Goal: Task Accomplishment & Management: Use online tool/utility

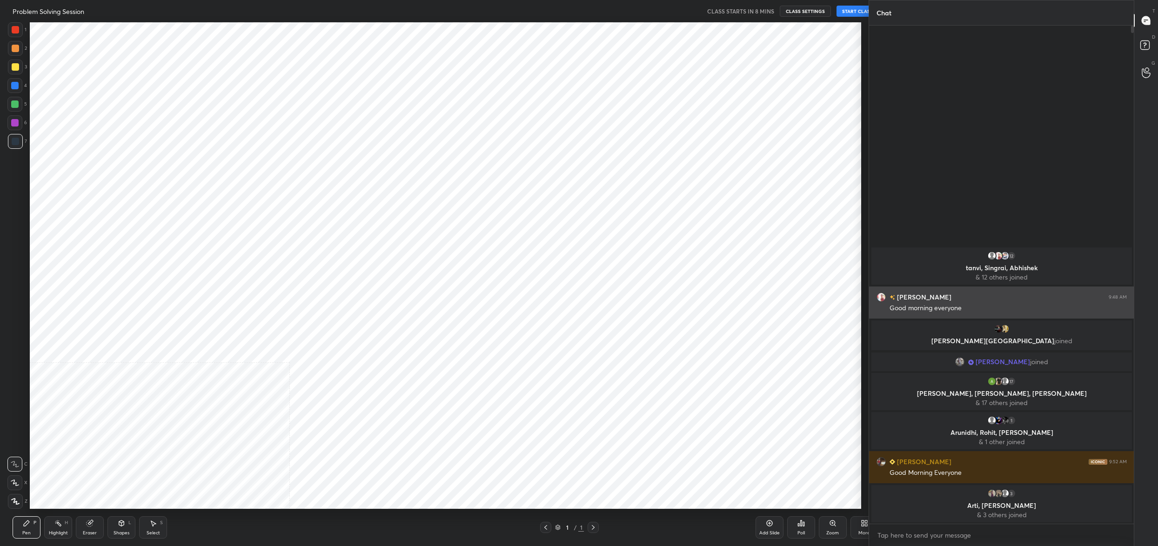
scroll to position [487, 831]
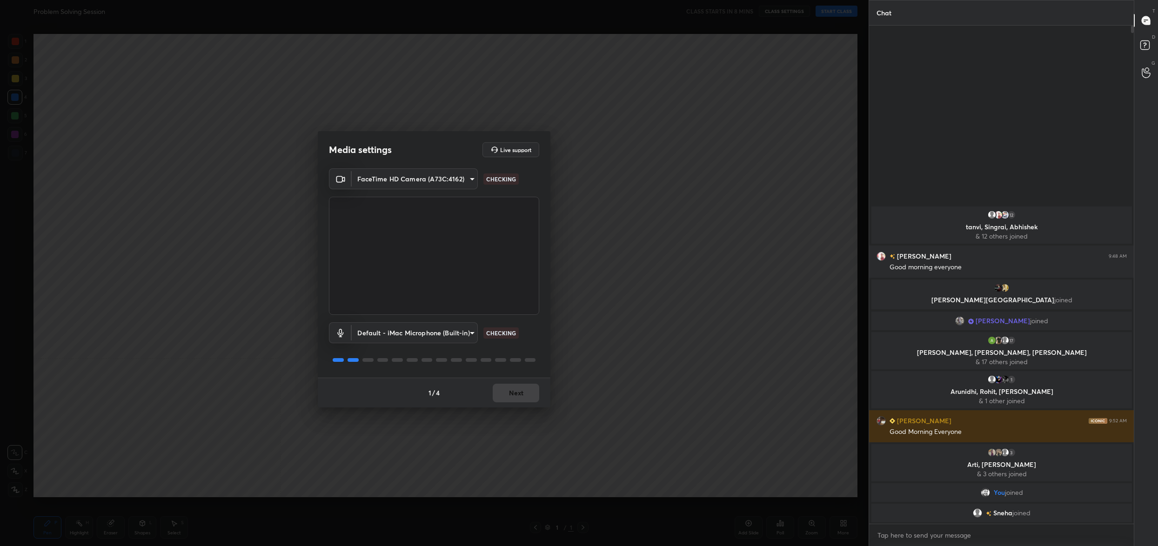
click at [519, 396] on div "1 / 4 Next" at bounding box center [434, 393] width 233 height 30
click at [516, 407] on div "Media settings Live support FaceTime HD Camera (A73C:4162) 5523eb0f1198a76978aa…" at bounding box center [434, 273] width 868 height 546
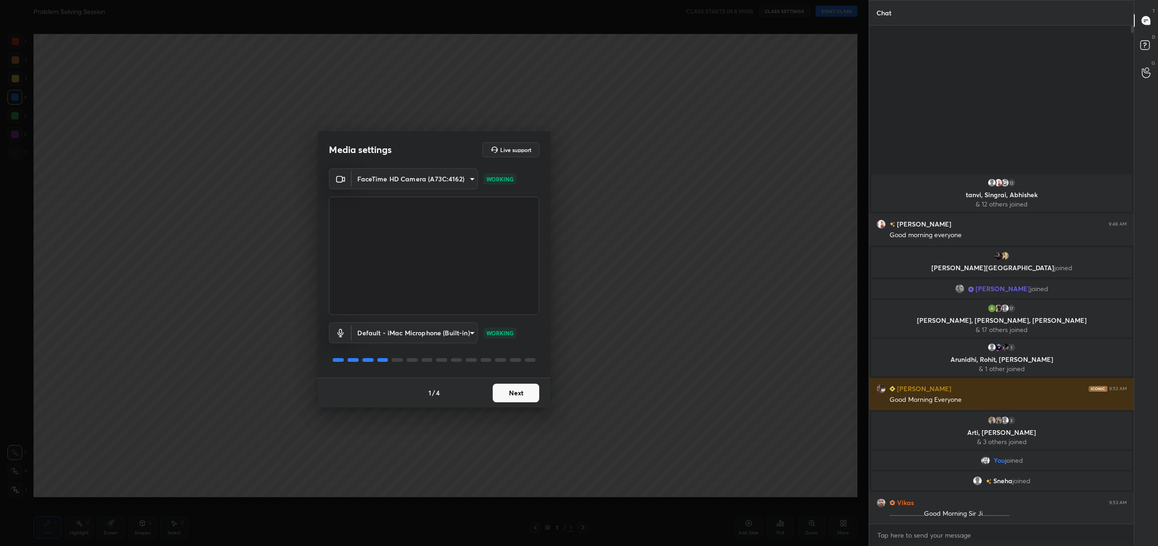
click at [519, 397] on button "Next" at bounding box center [516, 393] width 47 height 19
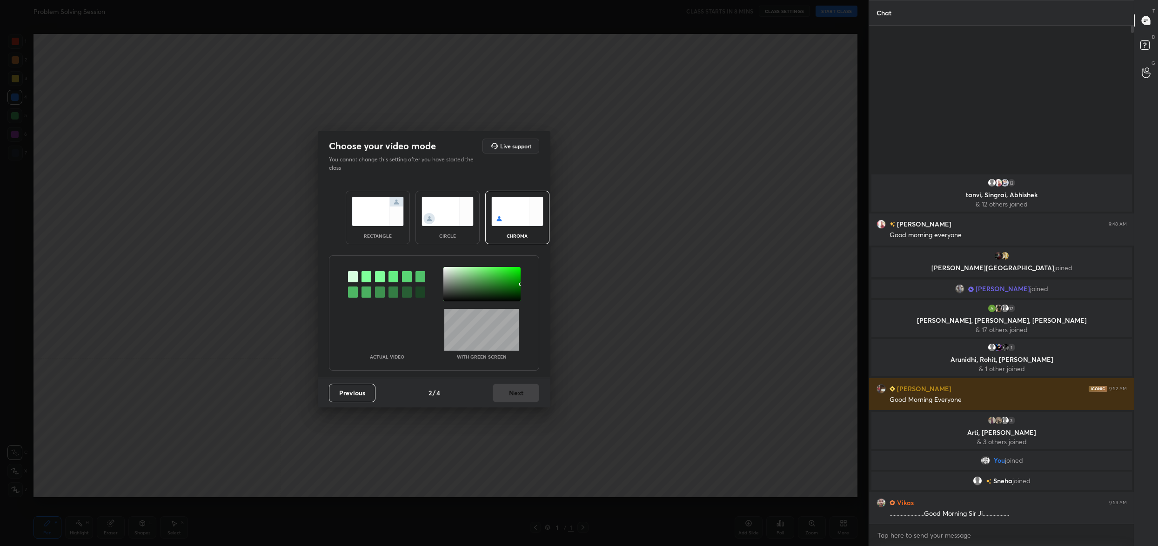
click at [445, 268] on div at bounding box center [481, 284] width 77 height 34
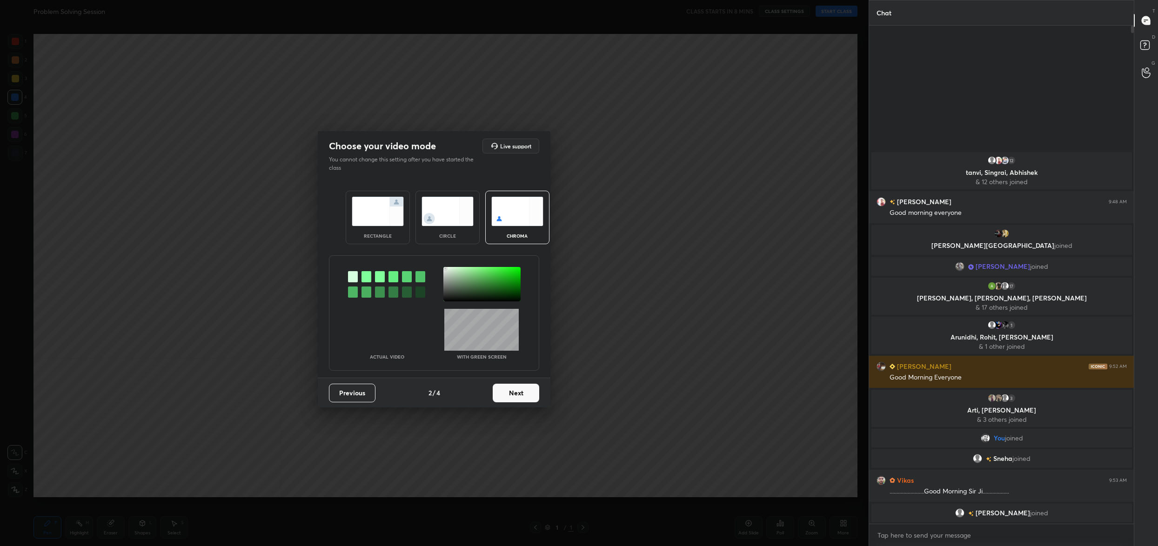
click at [524, 387] on button "Next" at bounding box center [516, 393] width 47 height 19
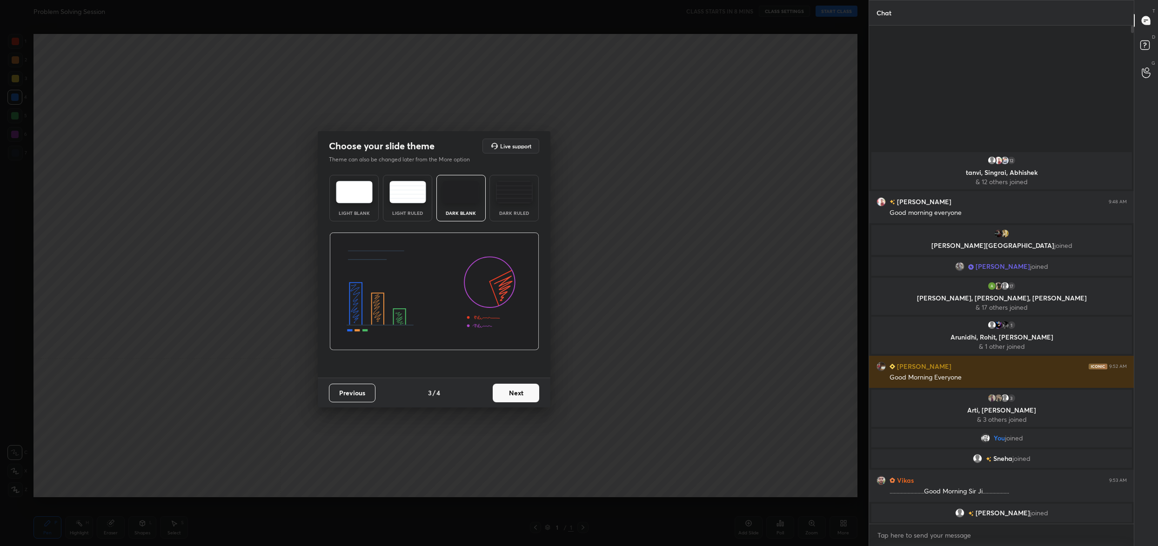
click at [524, 387] on button "Next" at bounding box center [516, 393] width 47 height 19
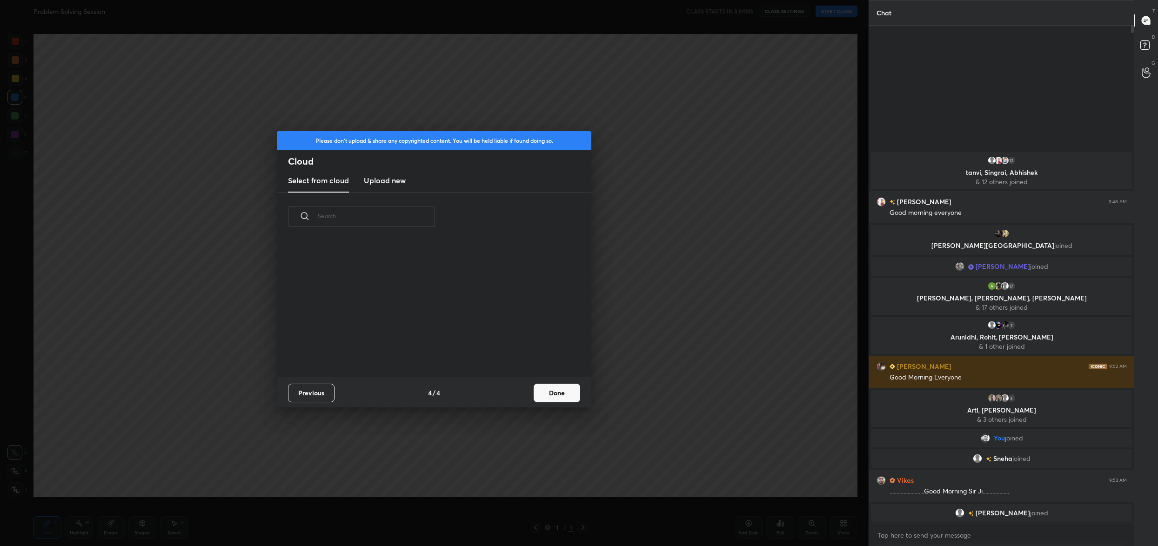
click at [524, 387] on div "Previous 4 / 4 Done" at bounding box center [434, 393] width 314 height 30
click at [566, 392] on button "Done" at bounding box center [557, 393] width 47 height 19
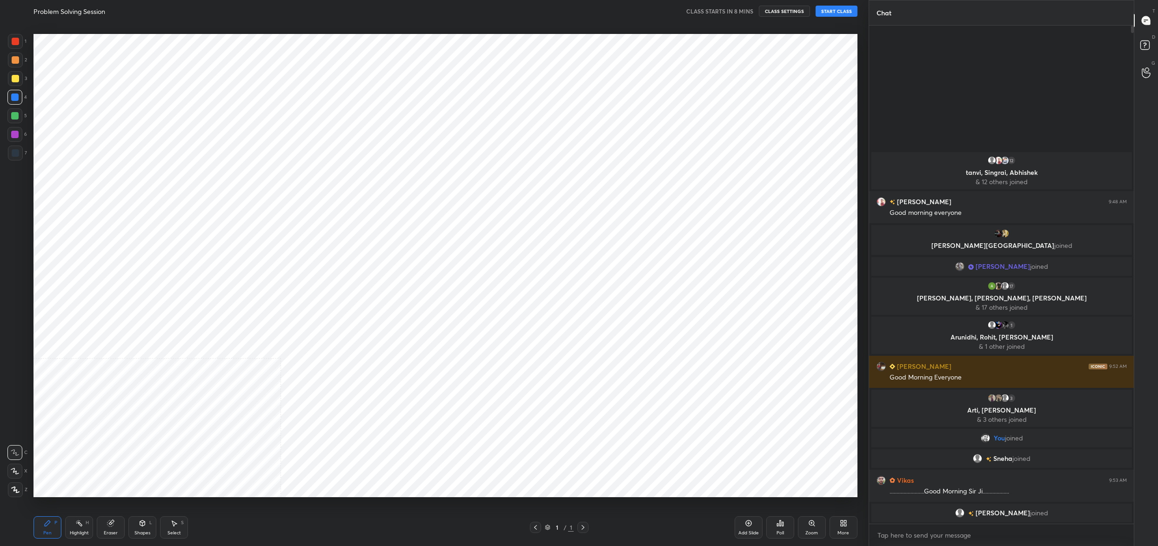
scroll to position [138, 298]
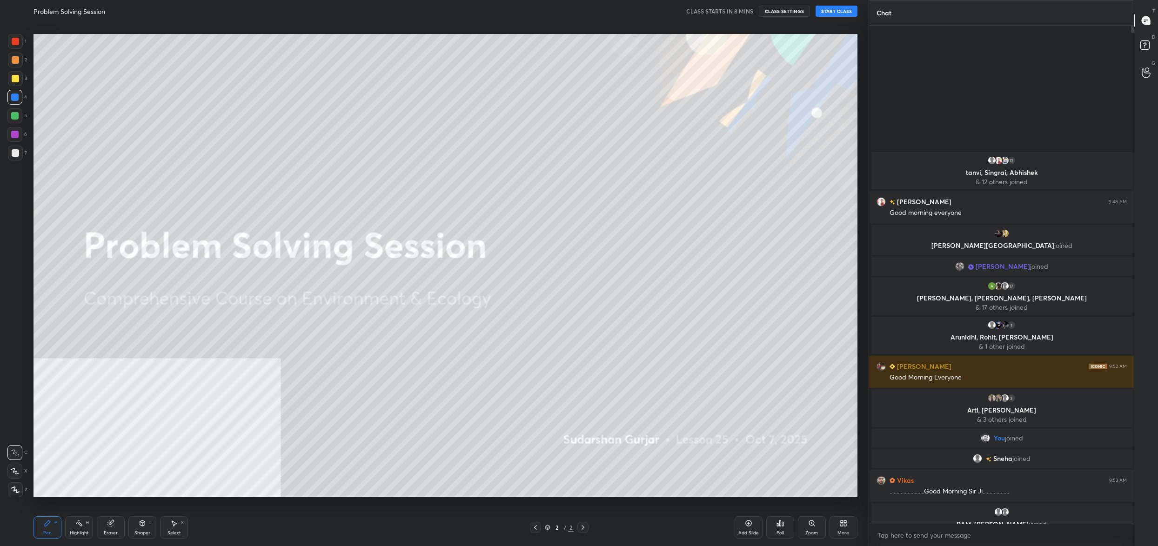
click at [556, 523] on div "2 / 2" at bounding box center [559, 527] width 29 height 8
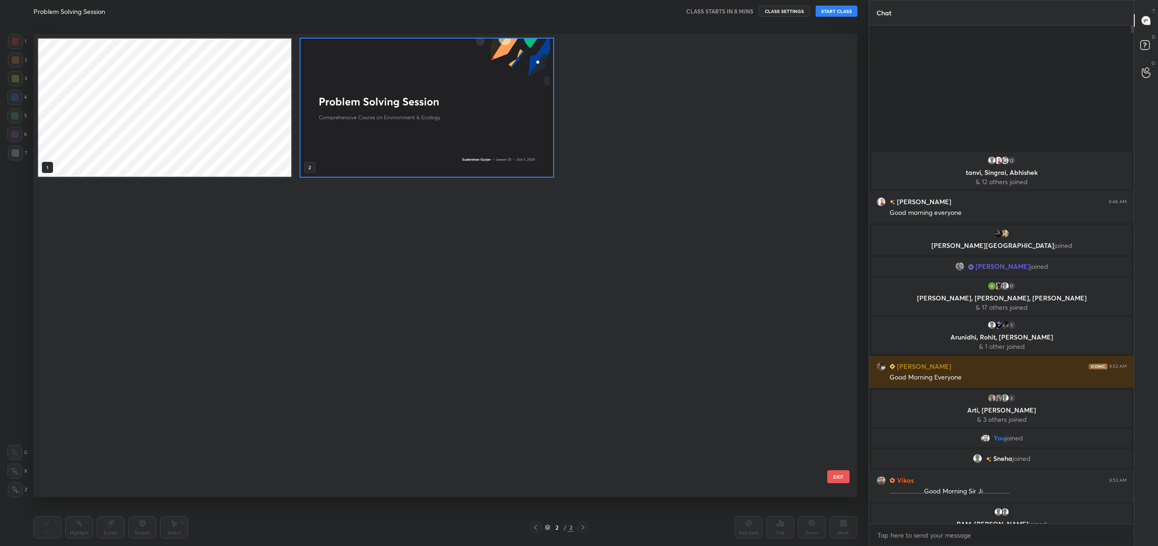
scroll to position [461, 819]
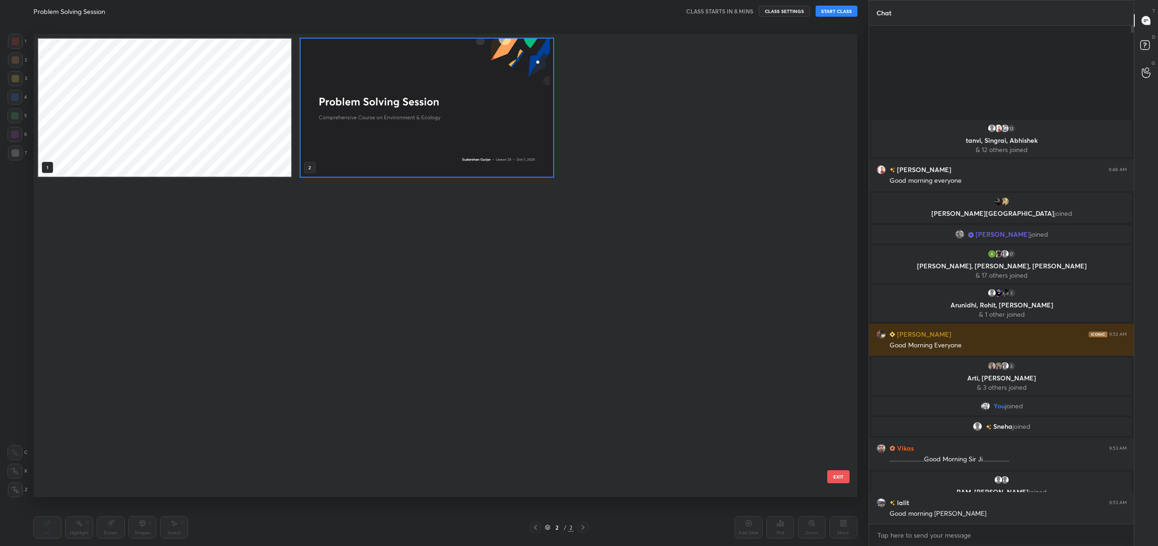
click at [471, 57] on img "grid" at bounding box center [427, 108] width 253 height 138
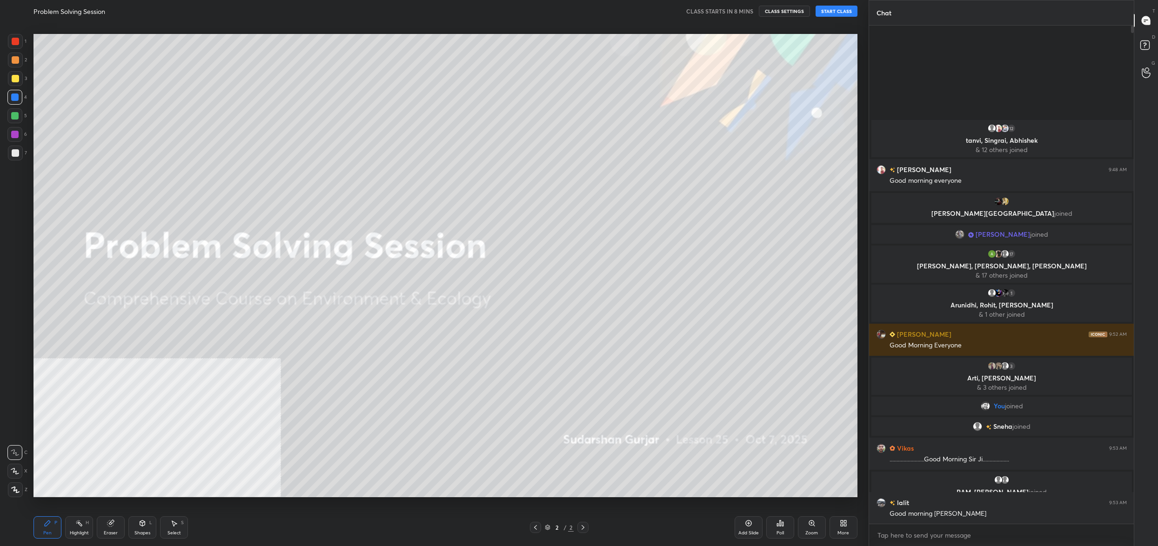
click at [471, 57] on img "grid" at bounding box center [427, 108] width 253 height 138
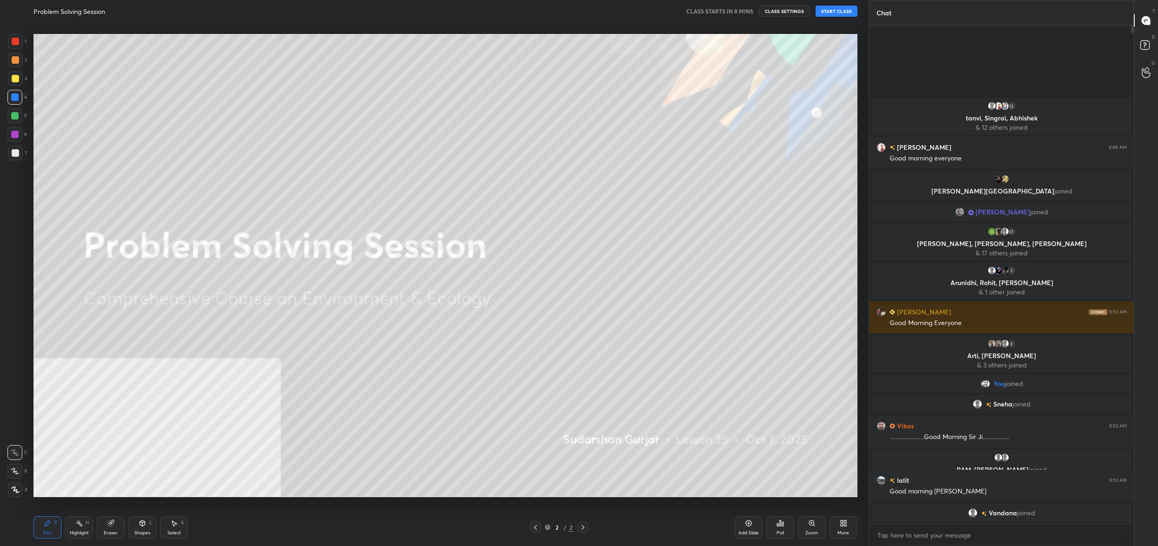
click at [849, 524] on div "More" at bounding box center [843, 527] width 28 height 22
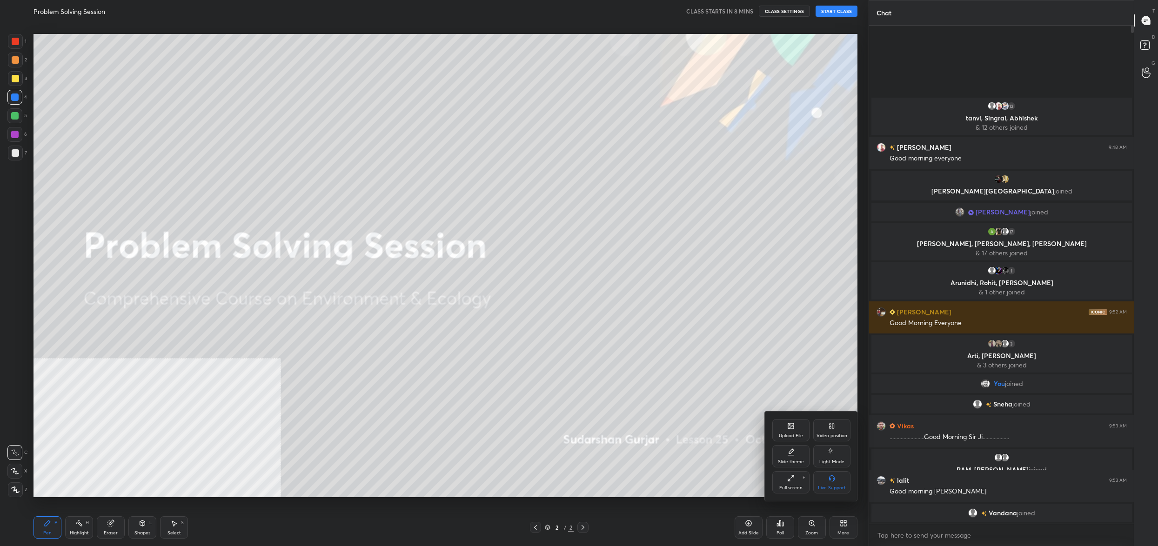
click at [784, 424] on div "Upload File" at bounding box center [790, 430] width 37 height 22
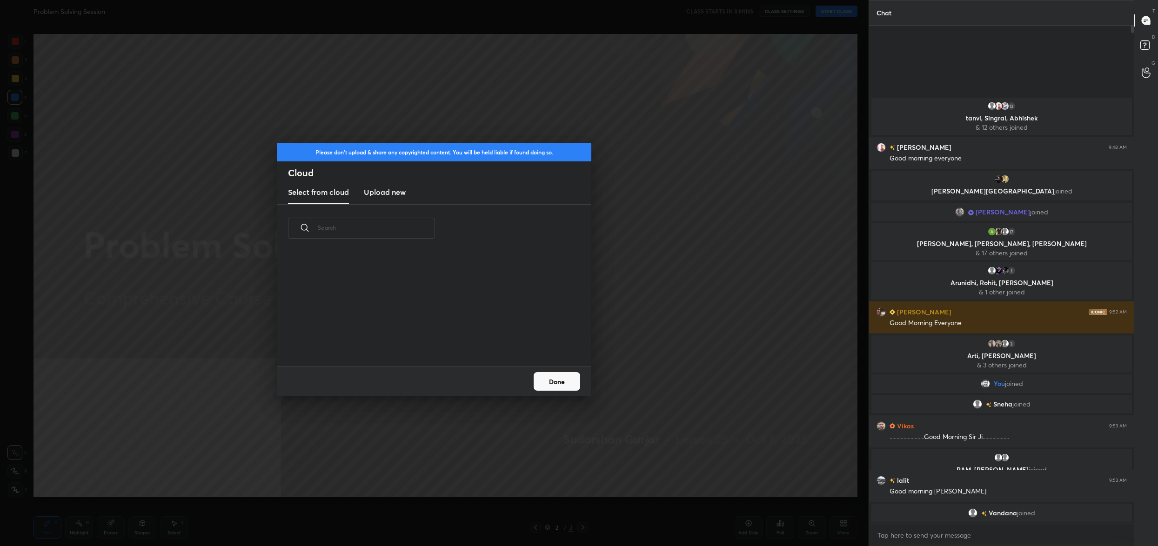
scroll to position [115, 298]
click at [394, 189] on h3 "Upload new" at bounding box center [385, 192] width 42 height 11
click at [432, 343] on label "Browse" at bounding box center [434, 340] width 41 height 15
click at [414, 343] on input "Browse" at bounding box center [414, 340] width 0 height 15
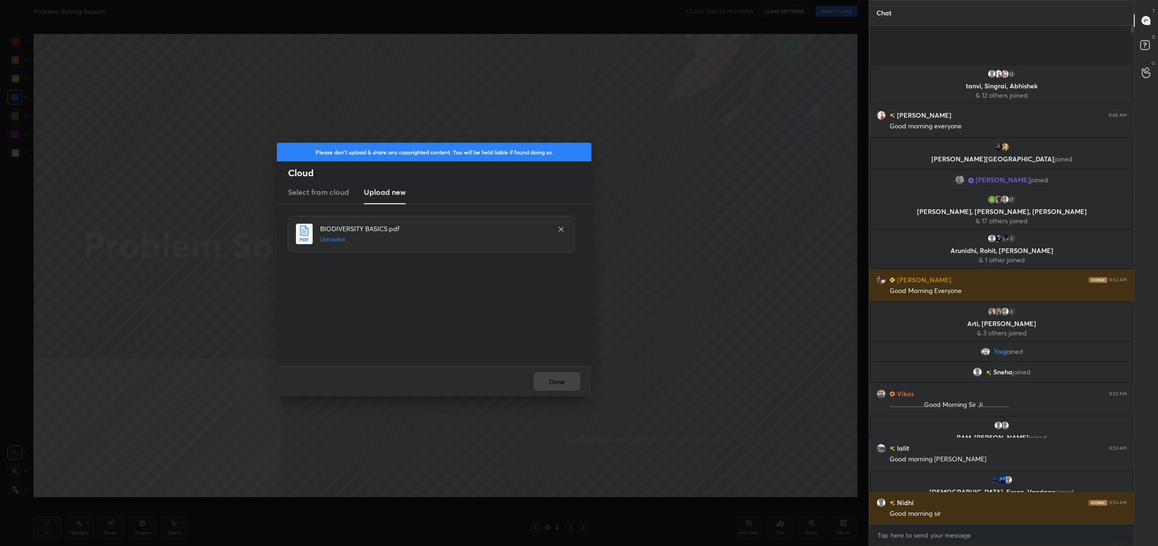
click at [551, 378] on button "Done" at bounding box center [557, 381] width 47 height 19
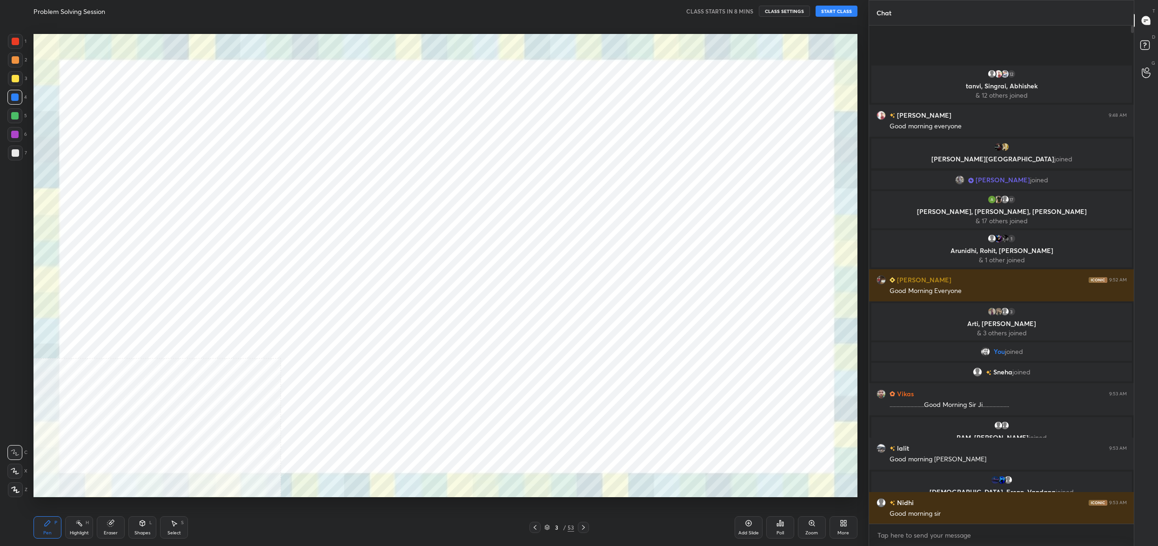
drag, startPoint x: 551, startPoint y: 527, endPoint x: 551, endPoint y: 509, distance: 17.7
click at [551, 527] on div "3 / 53" at bounding box center [559, 527] width 30 height 8
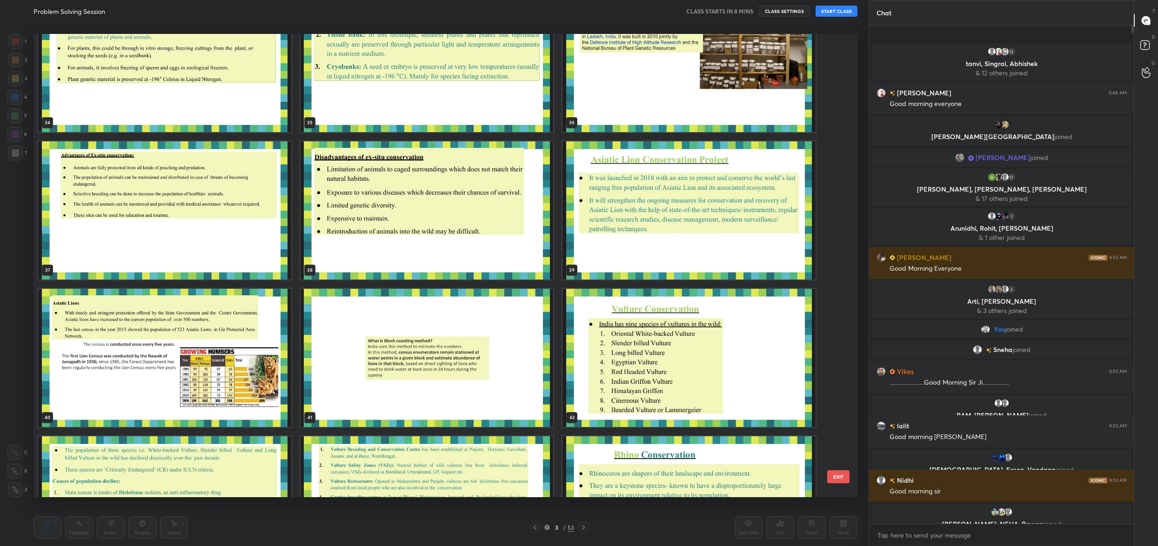
scroll to position [1669, 0]
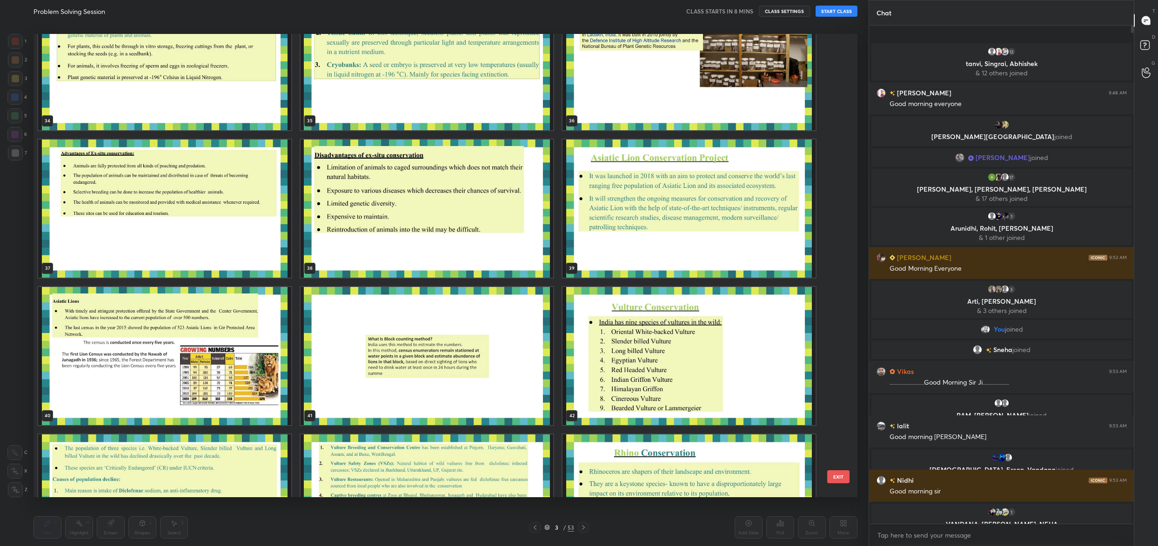
click at [186, 344] on img "grid" at bounding box center [164, 356] width 253 height 138
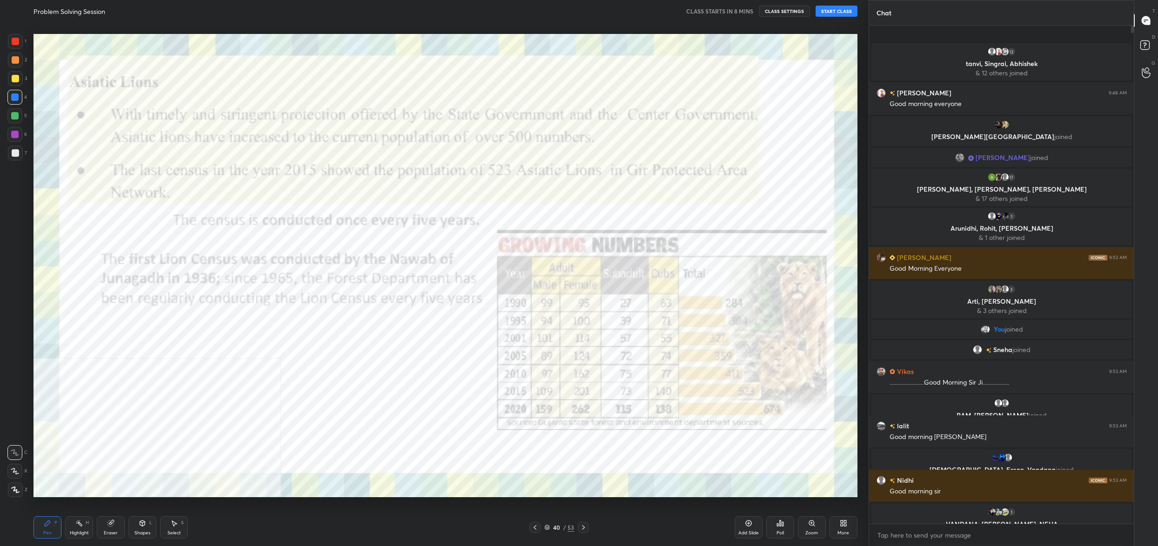
click at [186, 344] on img "grid" at bounding box center [164, 356] width 253 height 138
click at [844, 524] on icon at bounding box center [845, 525] width 2 height 2
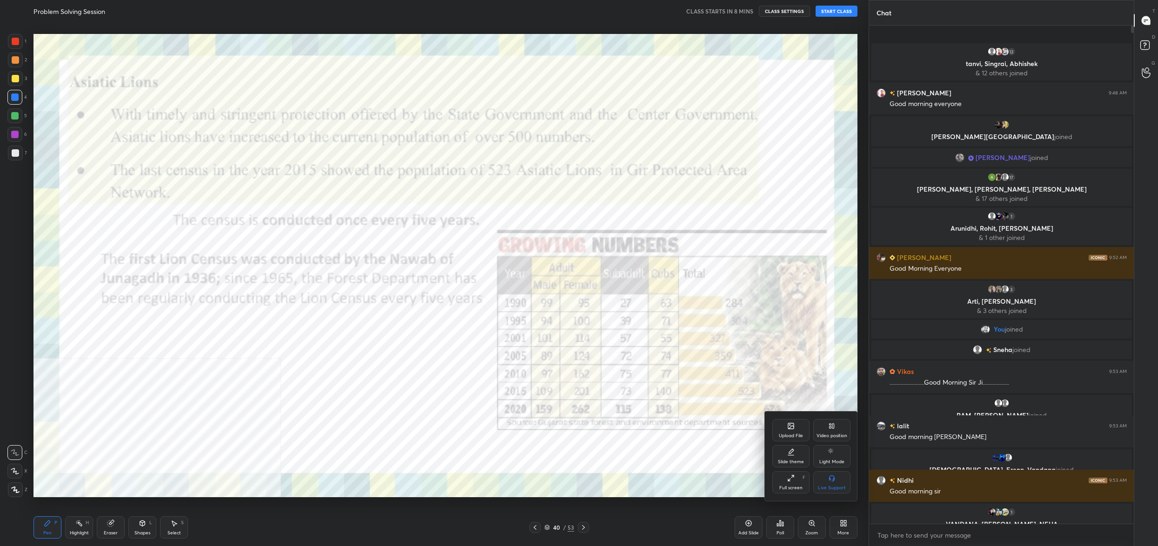
click at [602, 460] on div at bounding box center [579, 273] width 1158 height 546
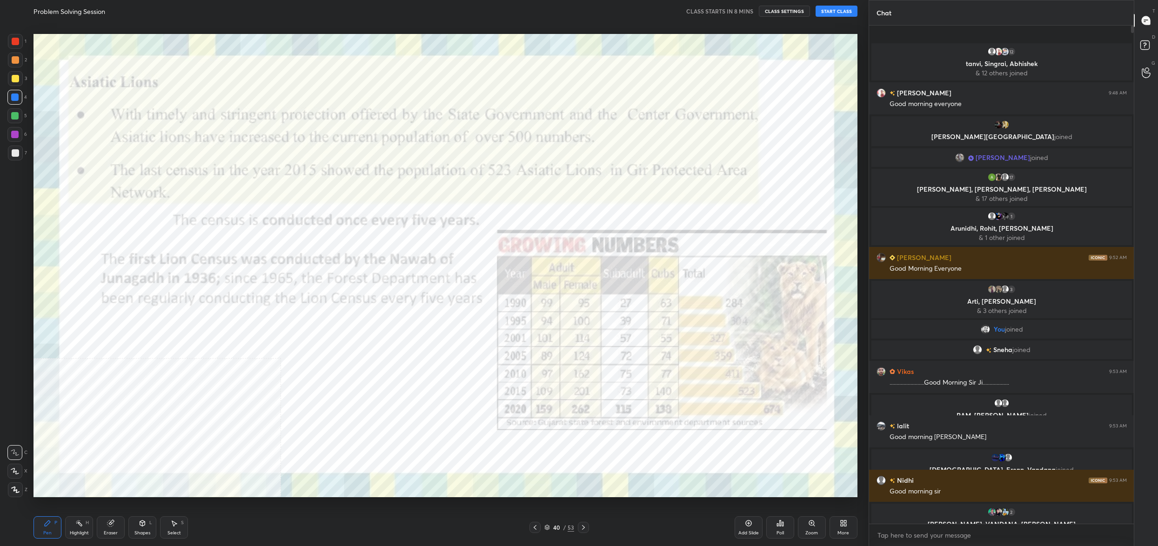
drag, startPoint x: 549, startPoint y: 530, endPoint x: 541, endPoint y: 503, distance: 27.7
click at [549, 530] on icon at bounding box center [547, 528] width 6 height 6
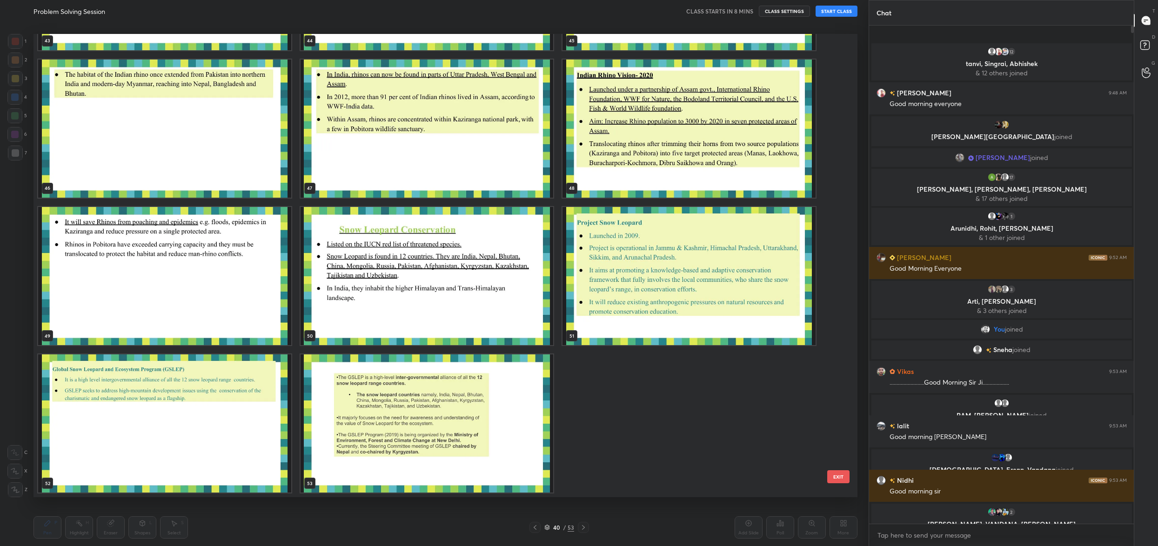
click at [374, 463] on img "grid" at bounding box center [427, 423] width 253 height 138
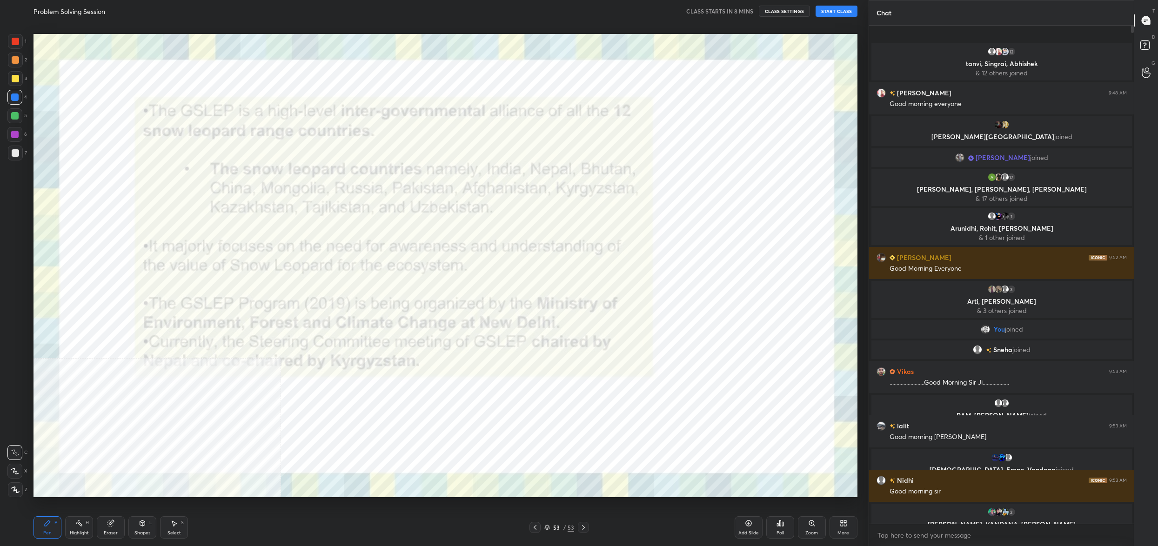
click at [374, 463] on img "grid" at bounding box center [427, 423] width 253 height 138
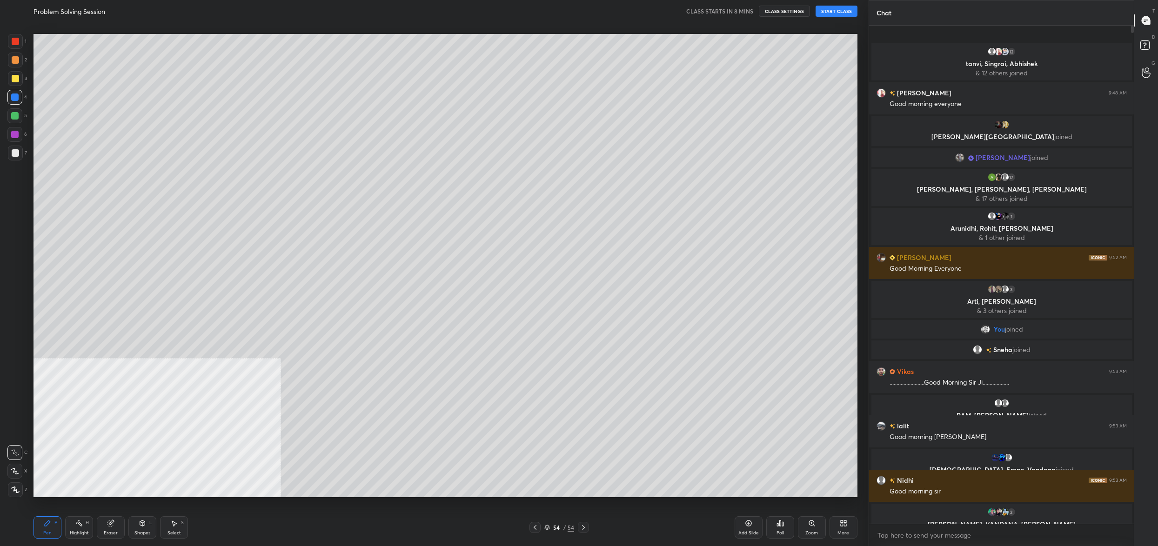
click at [840, 528] on div "More" at bounding box center [843, 527] width 28 height 22
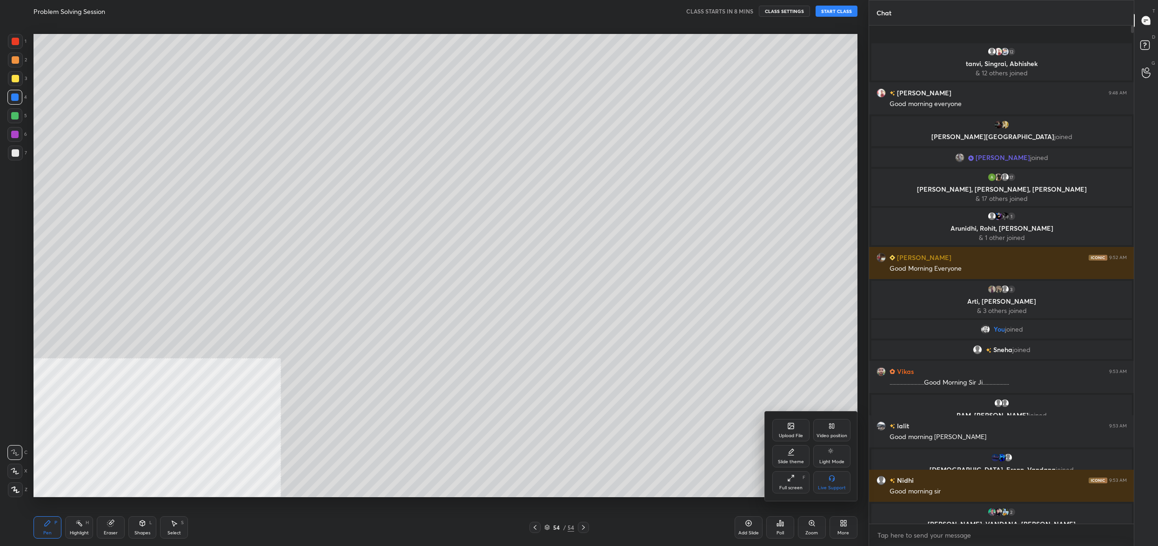
click at [786, 431] on div "Upload File" at bounding box center [790, 430] width 37 height 22
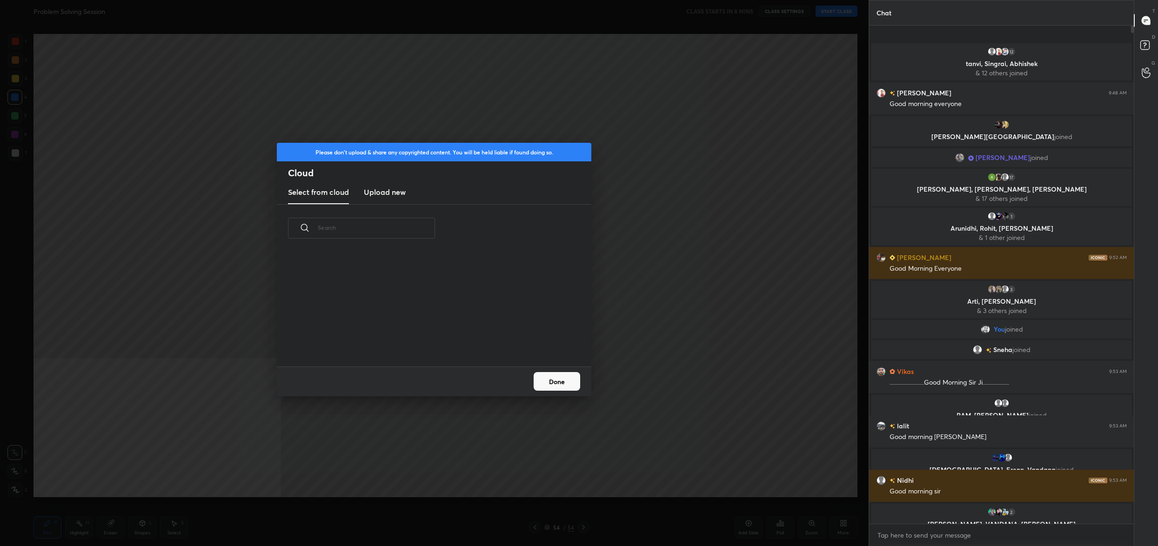
click at [381, 189] on h3 "Upload new" at bounding box center [385, 192] width 42 height 11
click at [428, 341] on label "Browse" at bounding box center [434, 340] width 41 height 15
click at [414, 341] on input "Browse" at bounding box center [414, 340] width 0 height 15
click at [569, 387] on button "Done" at bounding box center [557, 381] width 47 height 19
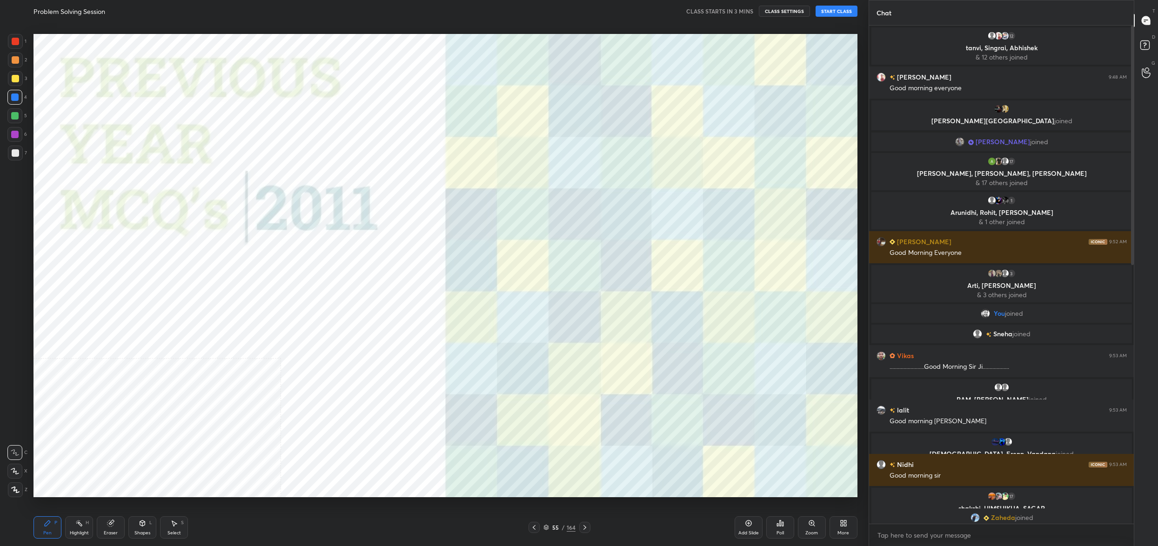
click at [552, 529] on div "55" at bounding box center [555, 528] width 9 height 6
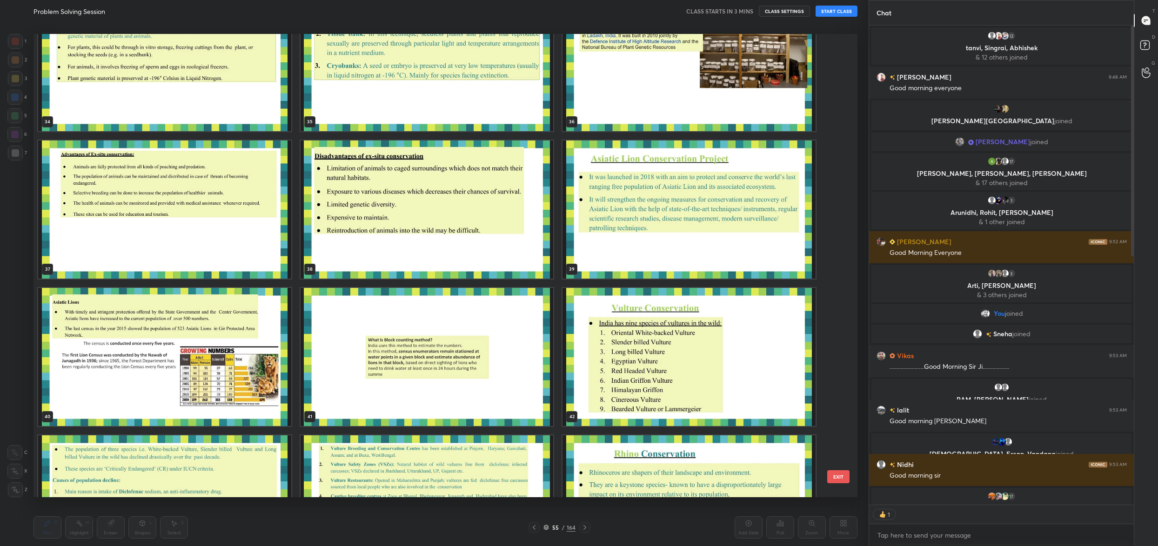
scroll to position [477, 262]
click at [235, 378] on img "grid" at bounding box center [164, 357] width 253 height 138
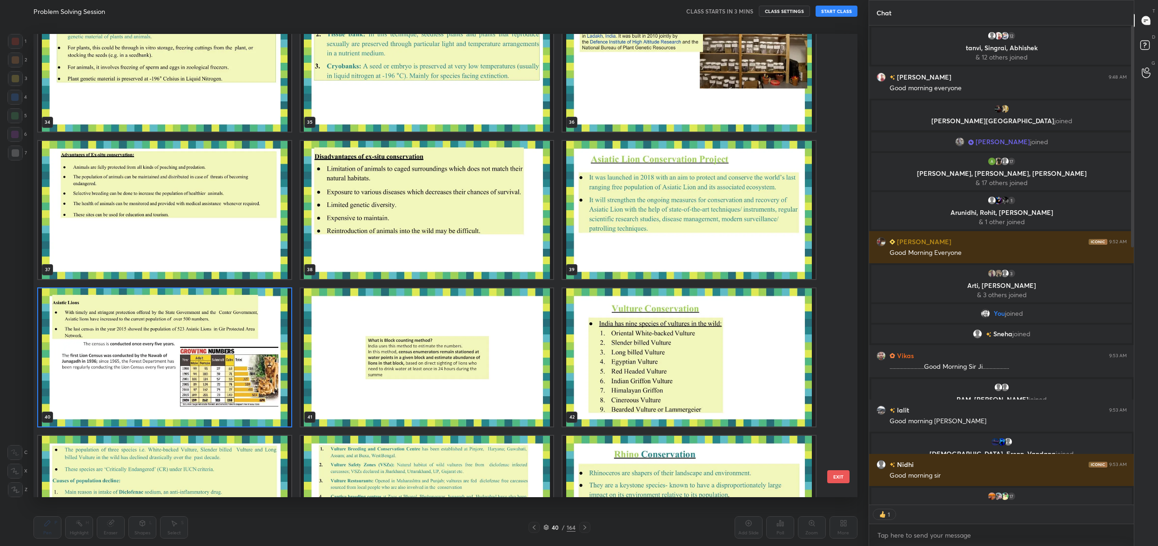
click at [235, 378] on img "grid" at bounding box center [164, 357] width 253 height 138
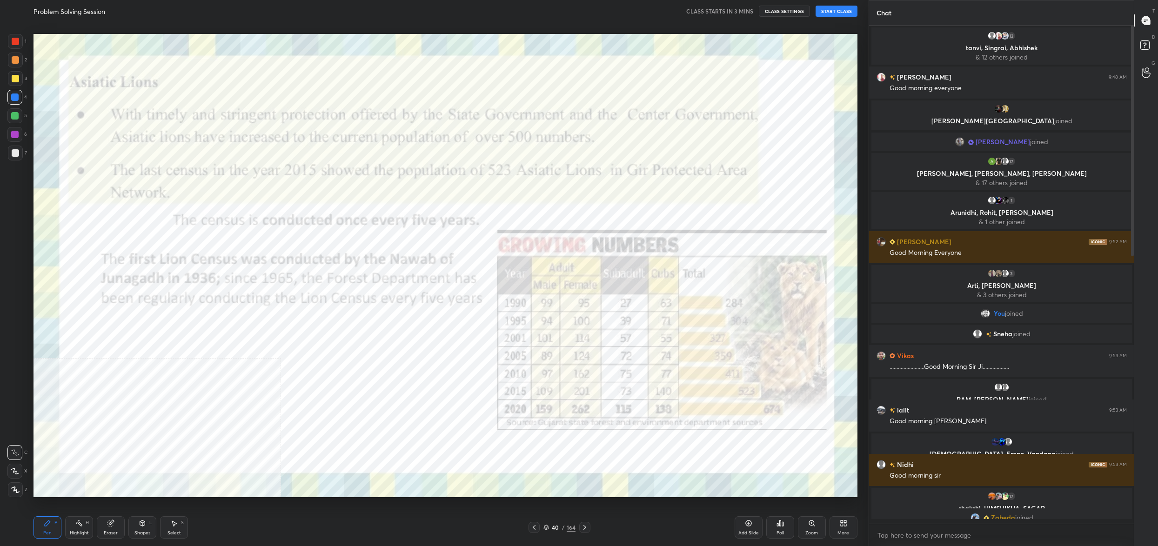
scroll to position [496, 262]
click at [586, 529] on icon at bounding box center [584, 527] width 7 height 7
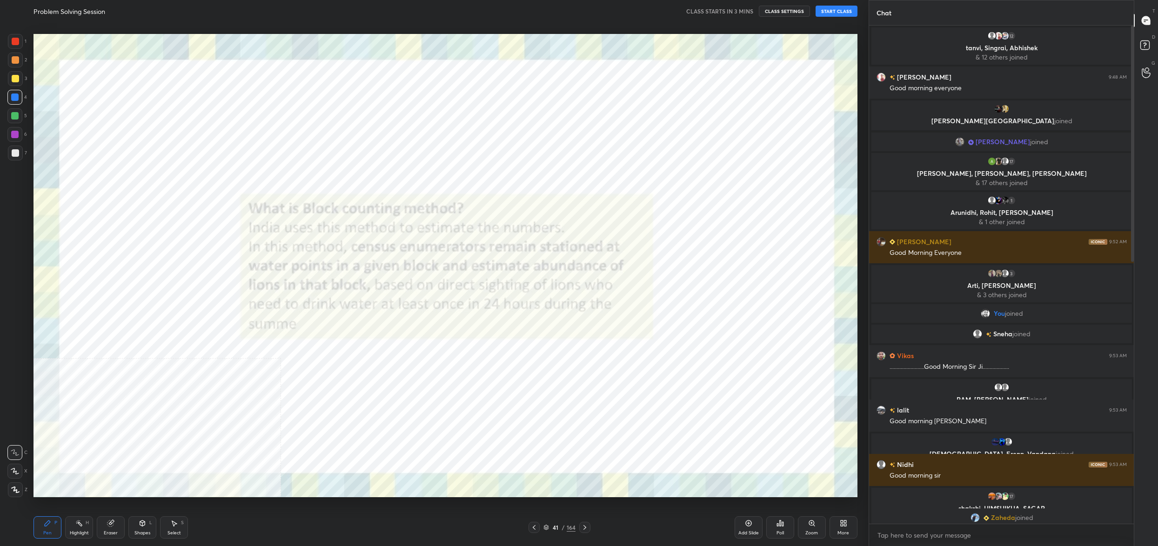
click at [550, 527] on div "41 / 164" at bounding box center [559, 527] width 32 height 8
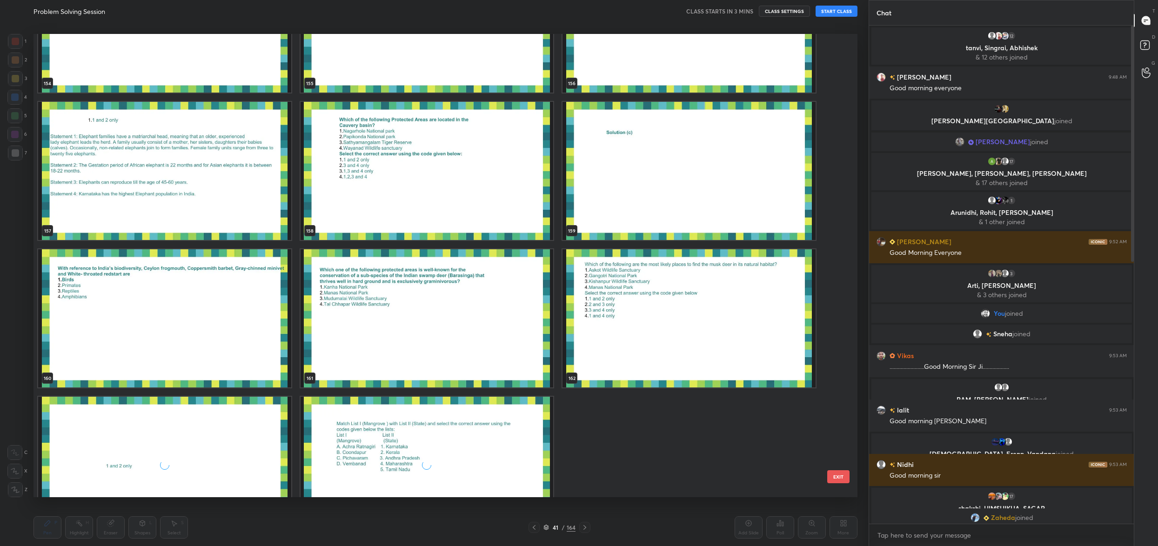
scroll to position [7648, 0]
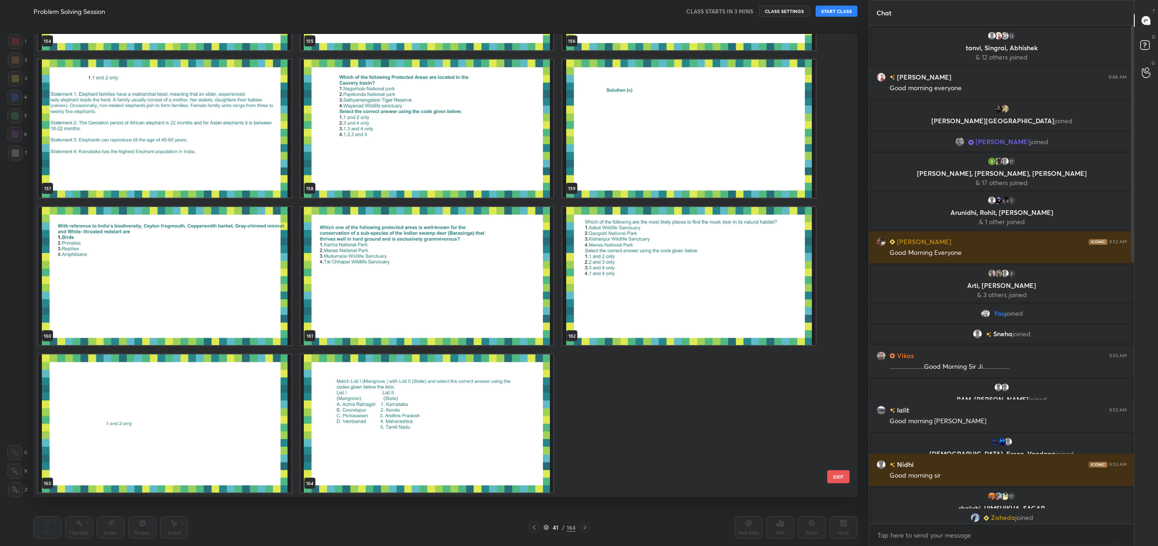
click at [501, 439] on img "grid" at bounding box center [427, 423] width 253 height 138
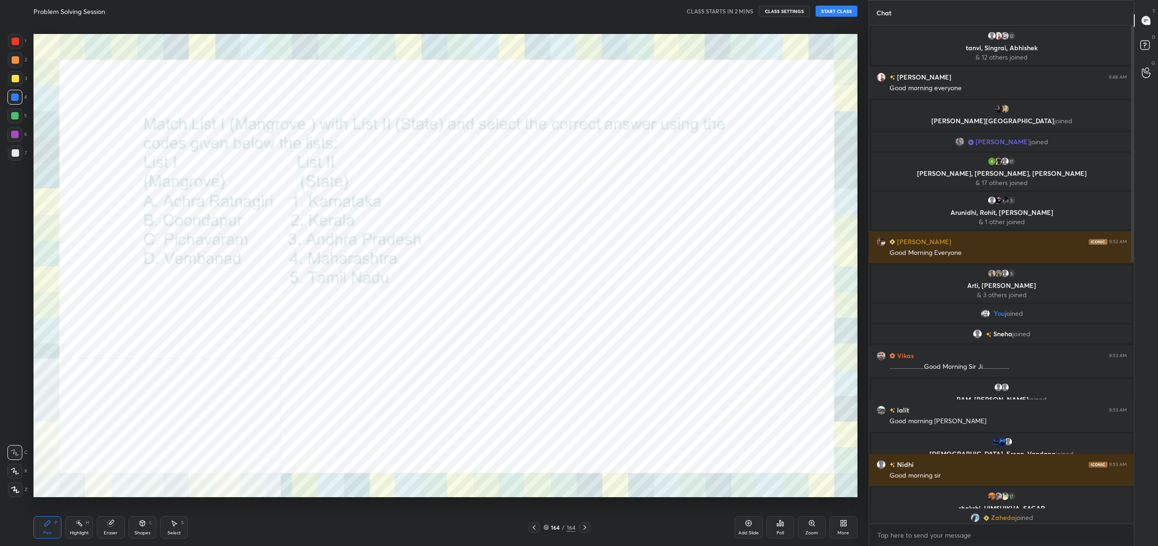
click at [852, 530] on div "More" at bounding box center [843, 527] width 28 height 22
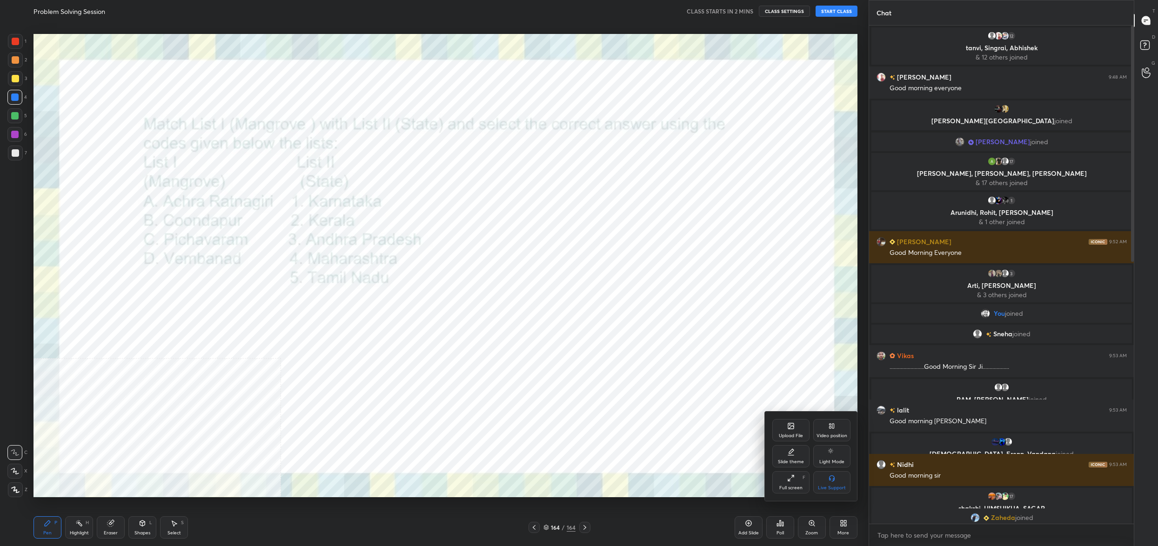
click at [788, 424] on icon at bounding box center [791, 426] width 6 height 6
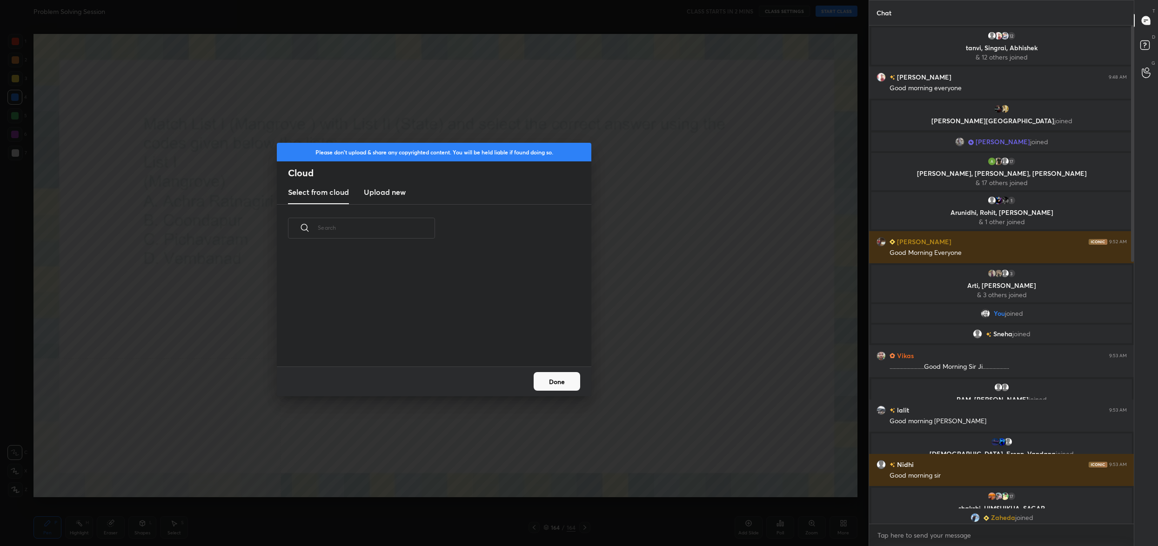
scroll to position [115, 298]
click at [369, 187] on h3 "Upload new" at bounding box center [385, 192] width 42 height 11
click at [436, 340] on label "Browse" at bounding box center [434, 340] width 41 height 15
click at [414, 340] on input "Browse" at bounding box center [414, 340] width 0 height 15
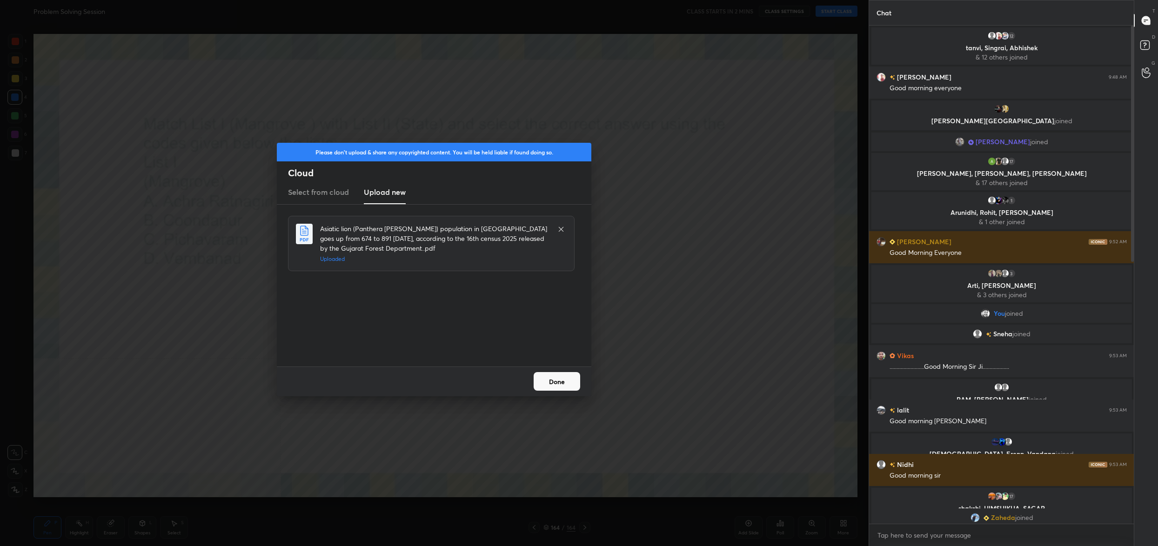
click at [553, 379] on button "Done" at bounding box center [557, 381] width 47 height 19
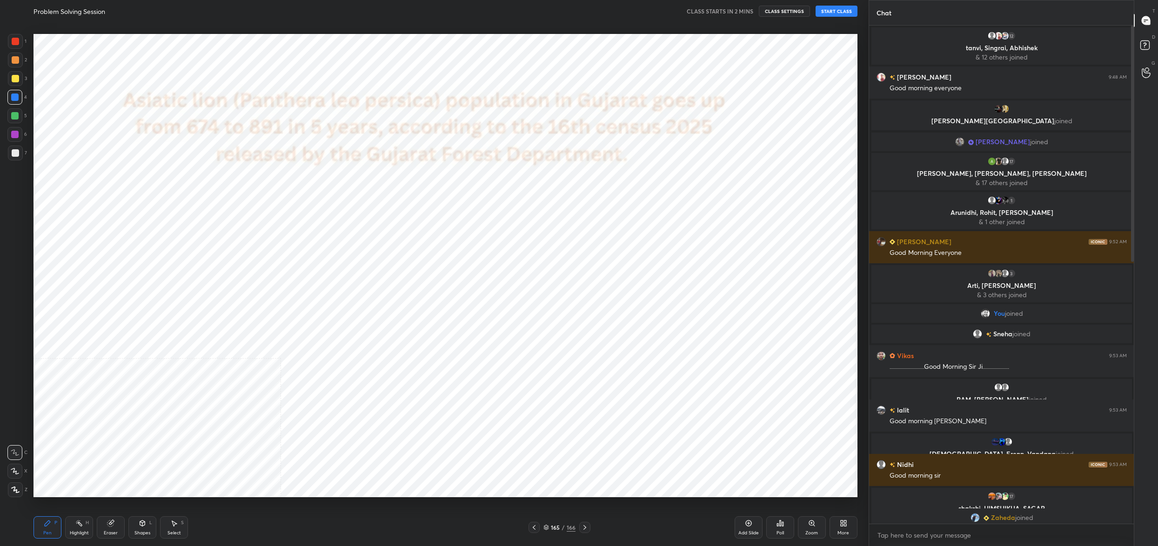
click at [553, 527] on div "165" at bounding box center [555, 528] width 9 height 6
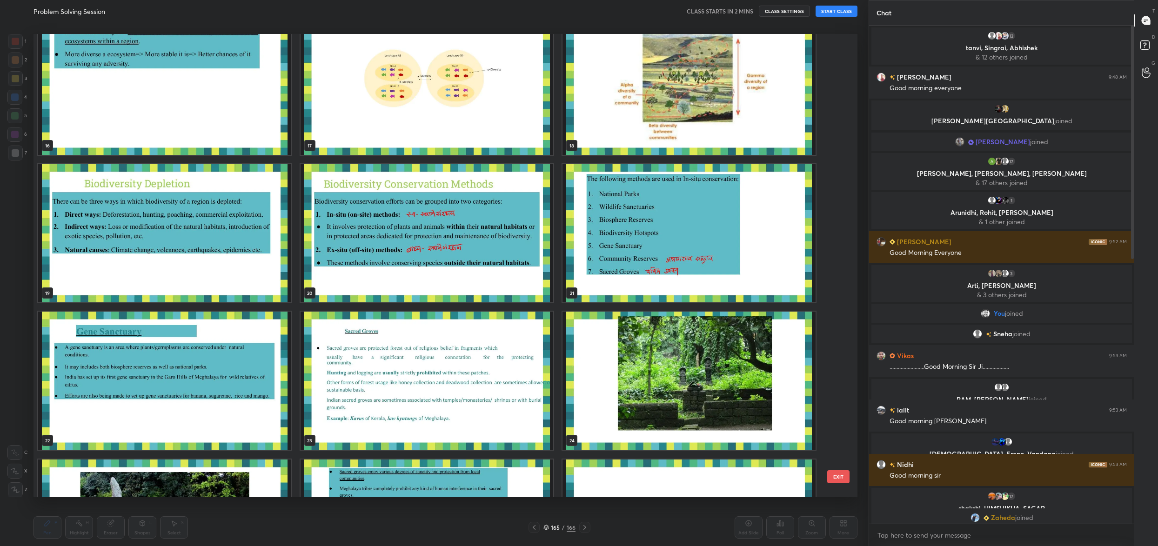
scroll to position [0, 0]
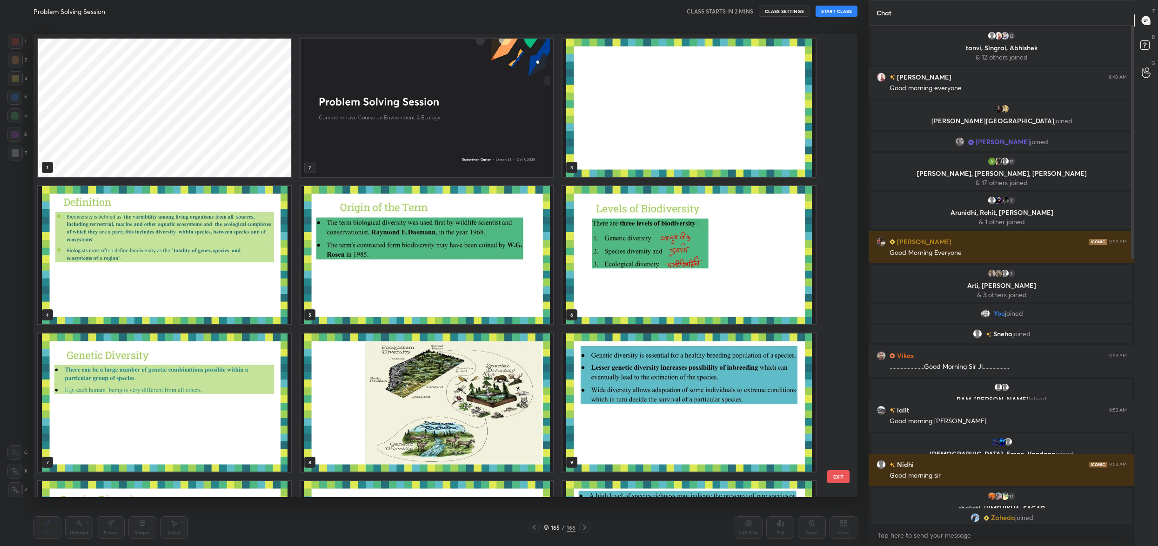
click at [685, 101] on div "1 2 3 4 5 6 7 8 9 10 11 12 13 14 15" at bounding box center [437, 265] width 808 height 463
click at [685, 101] on img "grid" at bounding box center [688, 108] width 253 height 138
click at [684, 101] on img "grid" at bounding box center [688, 108] width 253 height 138
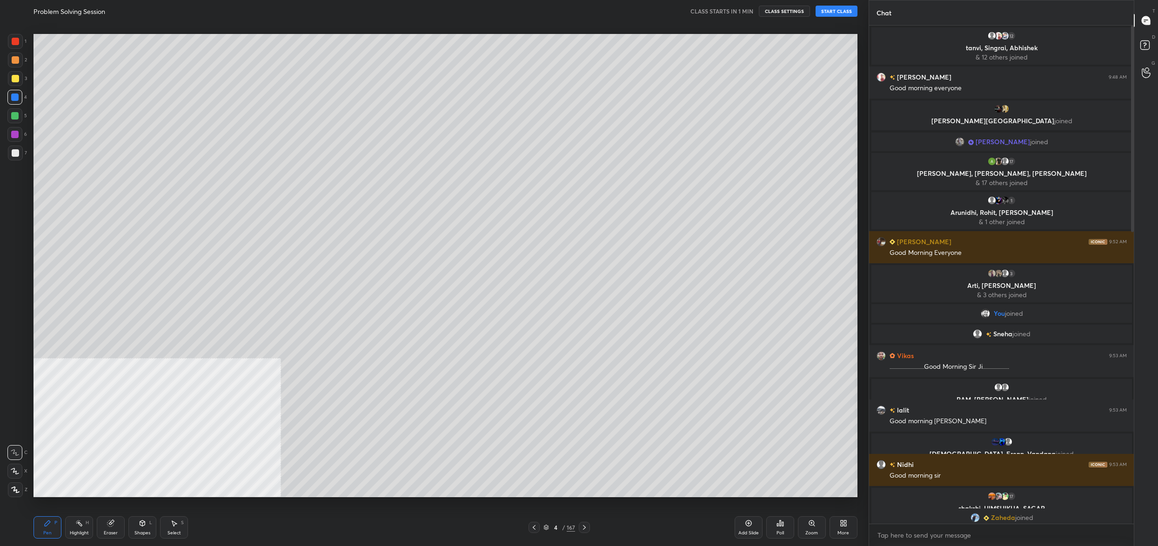
click at [838, 13] on button "START CLASS" at bounding box center [836, 11] width 42 height 11
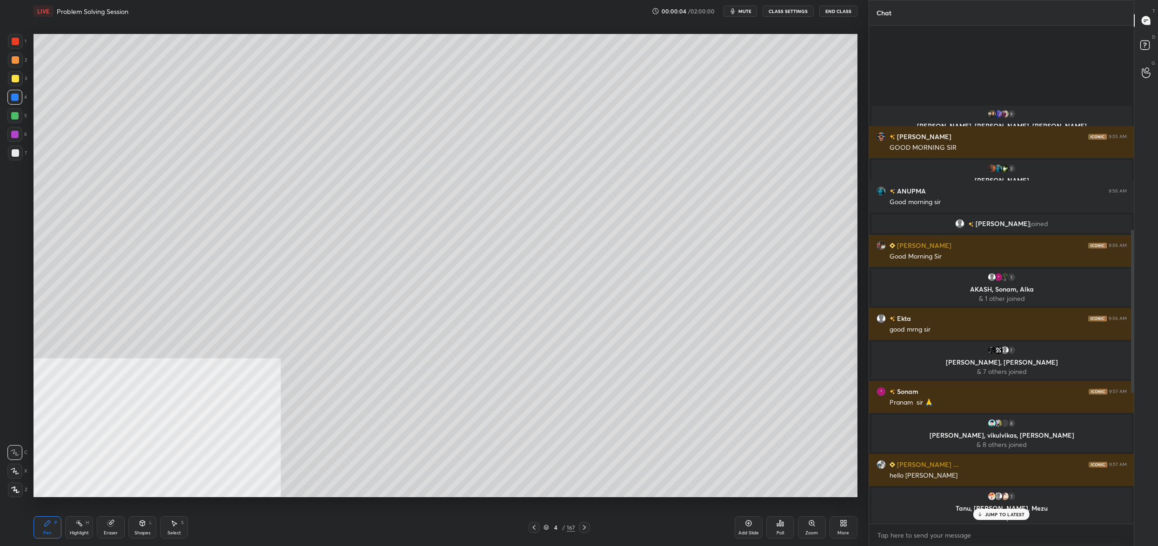
scroll to position [824, 0]
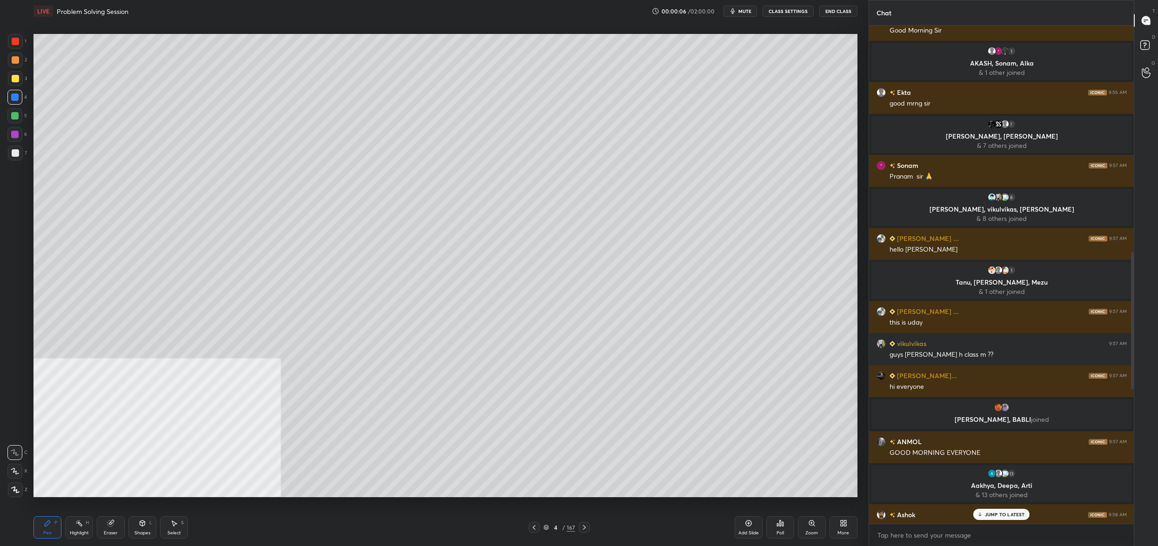
click at [778, 11] on button "CLASS SETTINGS" at bounding box center [787, 11] width 51 height 11
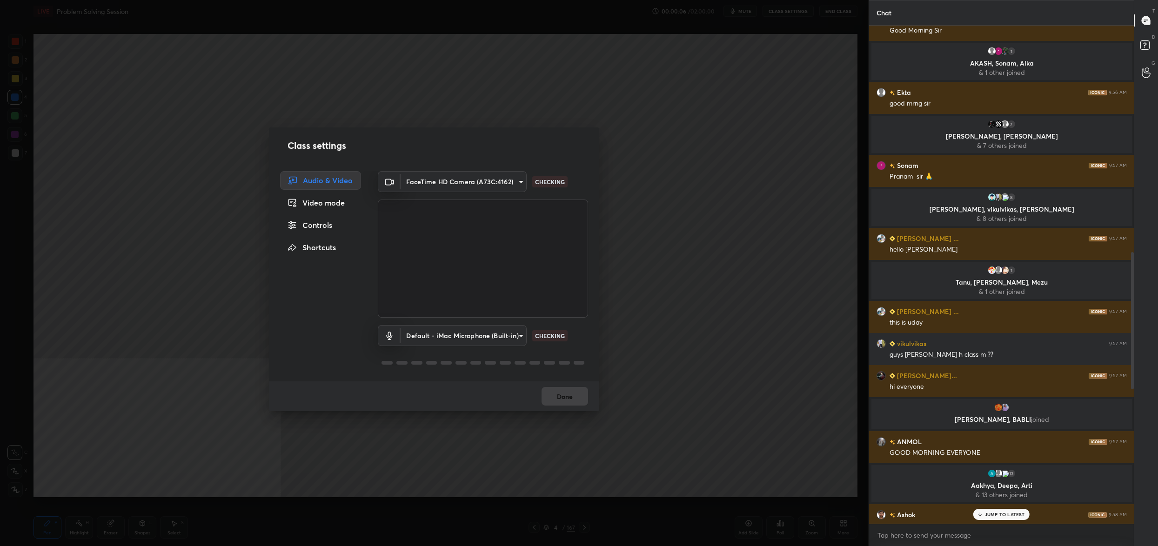
click at [314, 232] on div "Controls" at bounding box center [320, 225] width 81 height 19
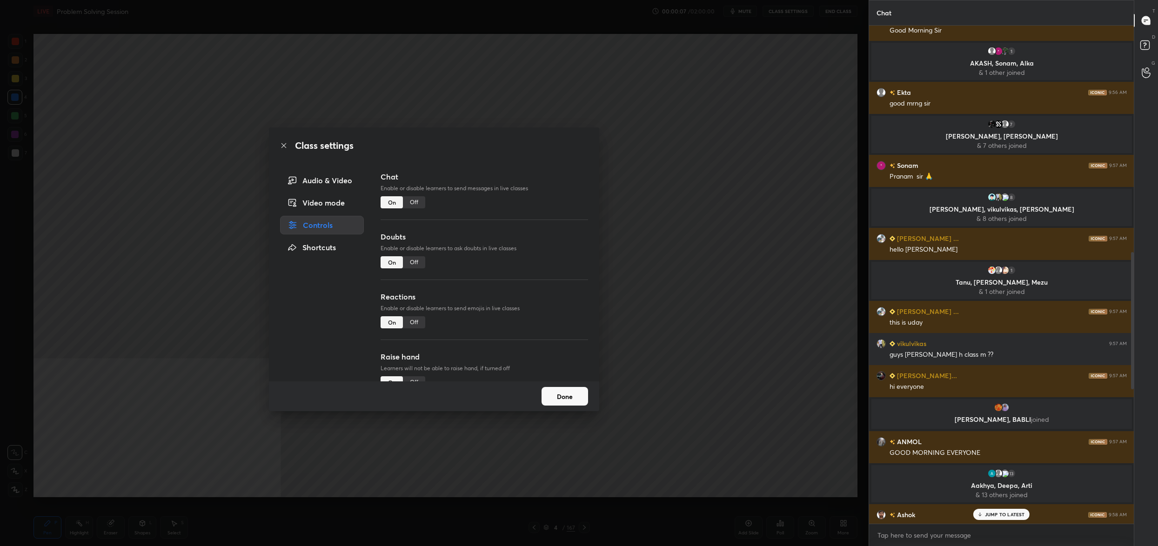
drag, startPoint x: 407, startPoint y: 262, endPoint x: 413, endPoint y: 273, distance: 12.1
click at [407, 262] on div "Off" at bounding box center [414, 262] width 22 height 12
click at [561, 395] on button "Done" at bounding box center [564, 396] width 47 height 19
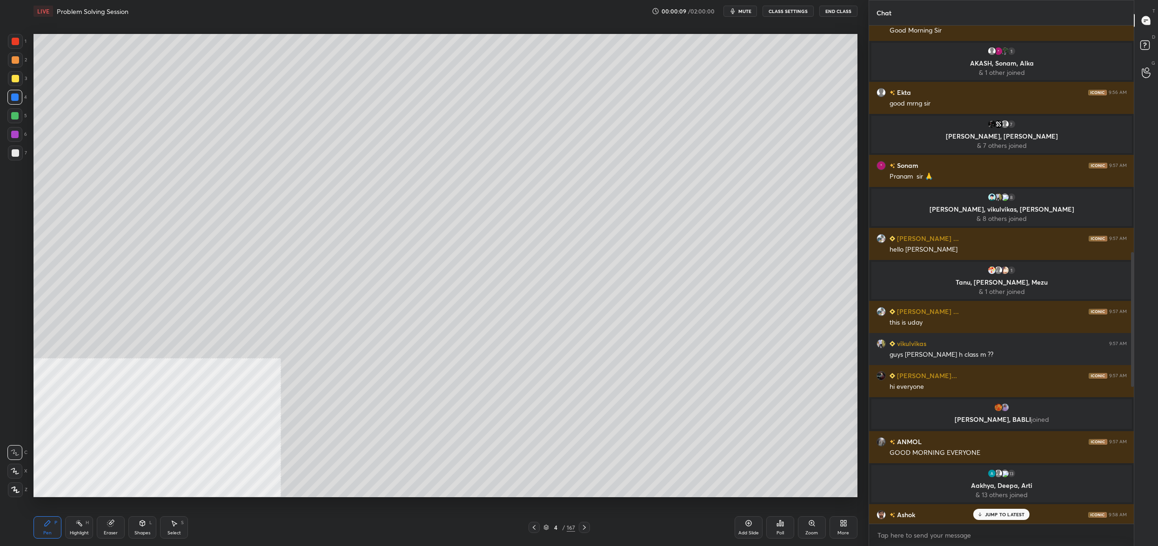
click at [735, 6] on button "mute" at bounding box center [739, 11] width 33 height 11
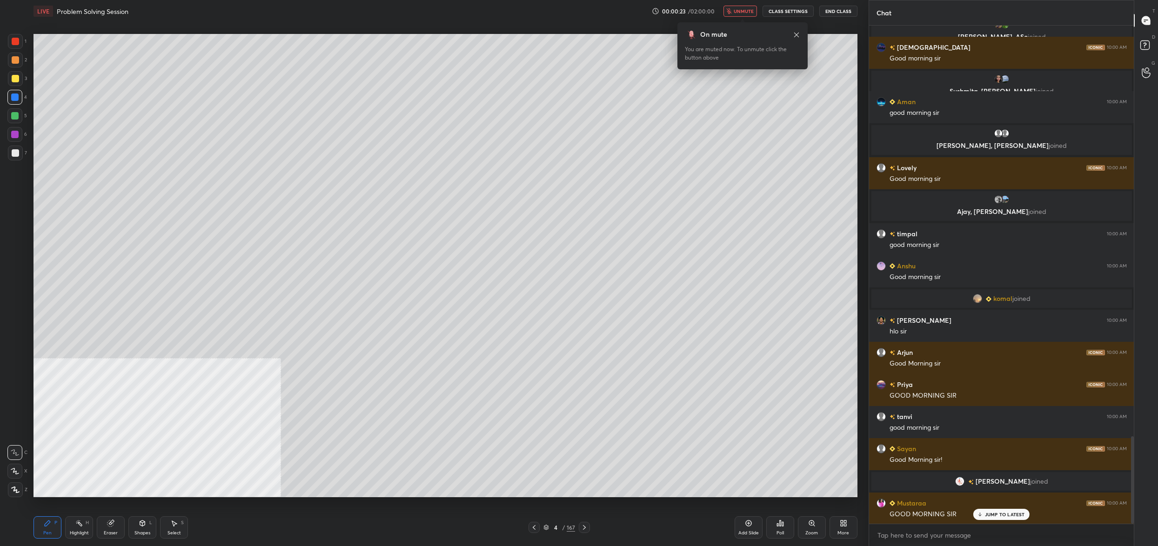
scroll to position [2380, 0]
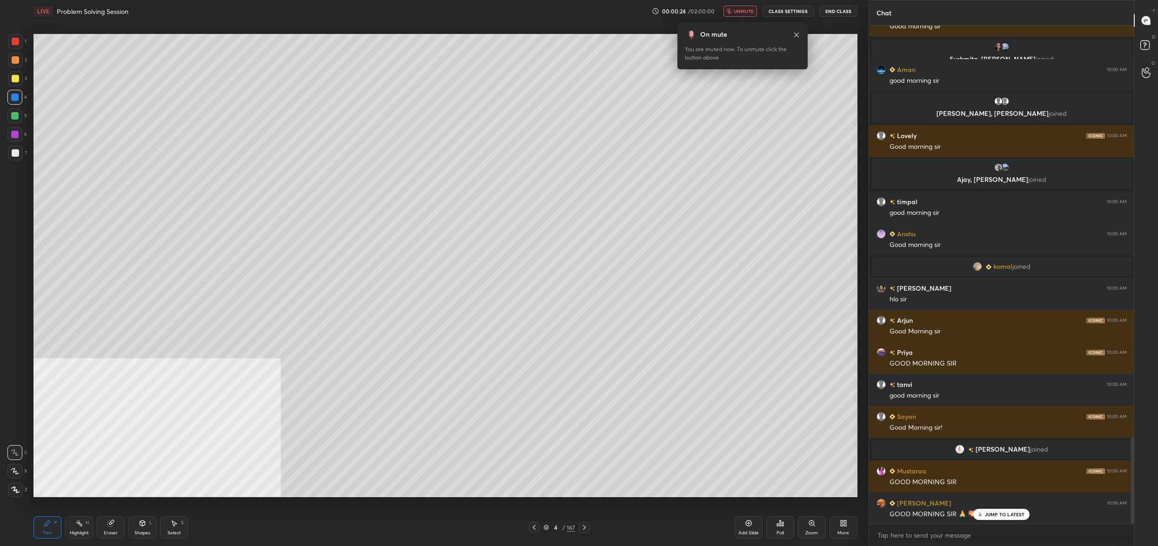
click at [775, 8] on button "CLASS SETTINGS" at bounding box center [787, 11] width 51 height 11
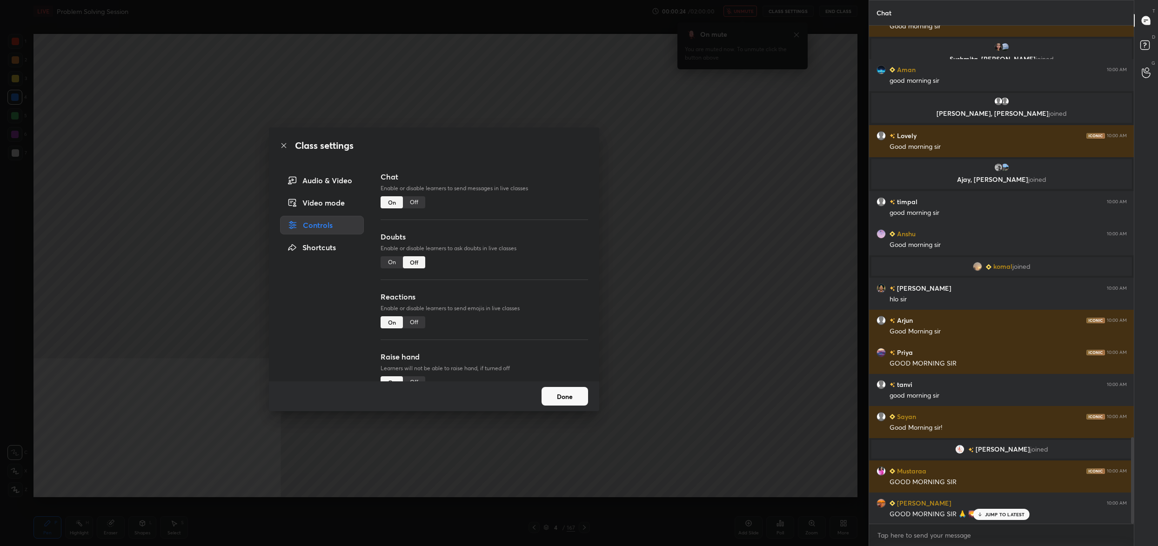
scroll to position [2447, 0]
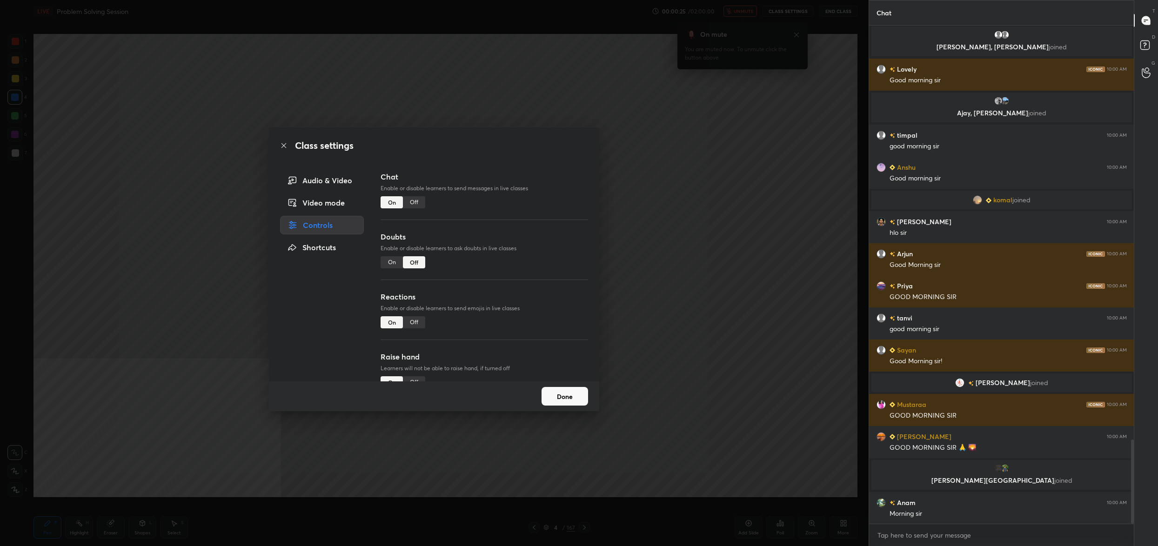
click at [543, 400] on button "Done" at bounding box center [564, 396] width 47 height 19
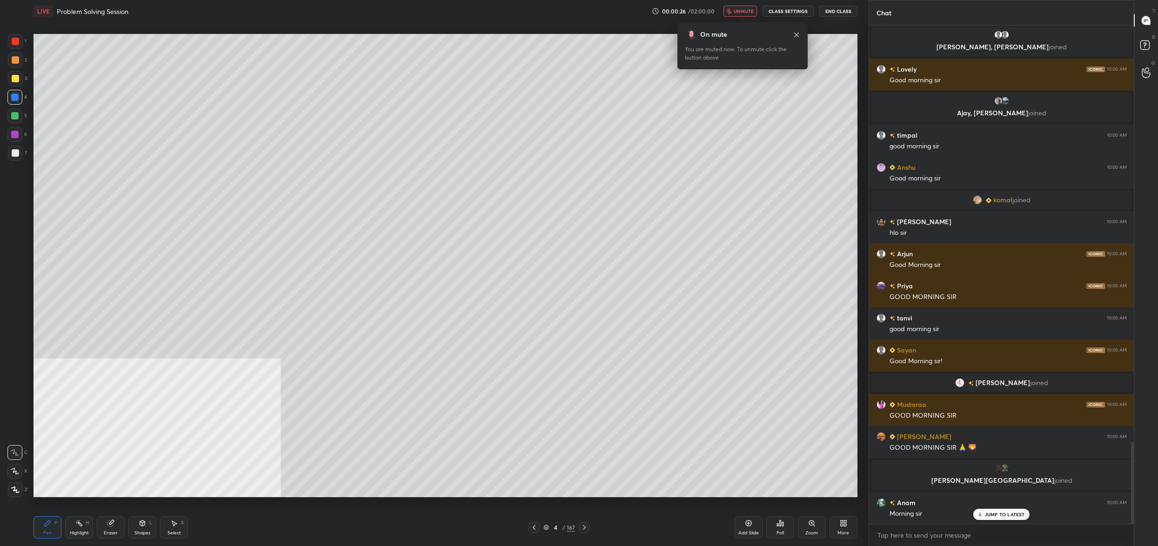
scroll to position [2545, 0]
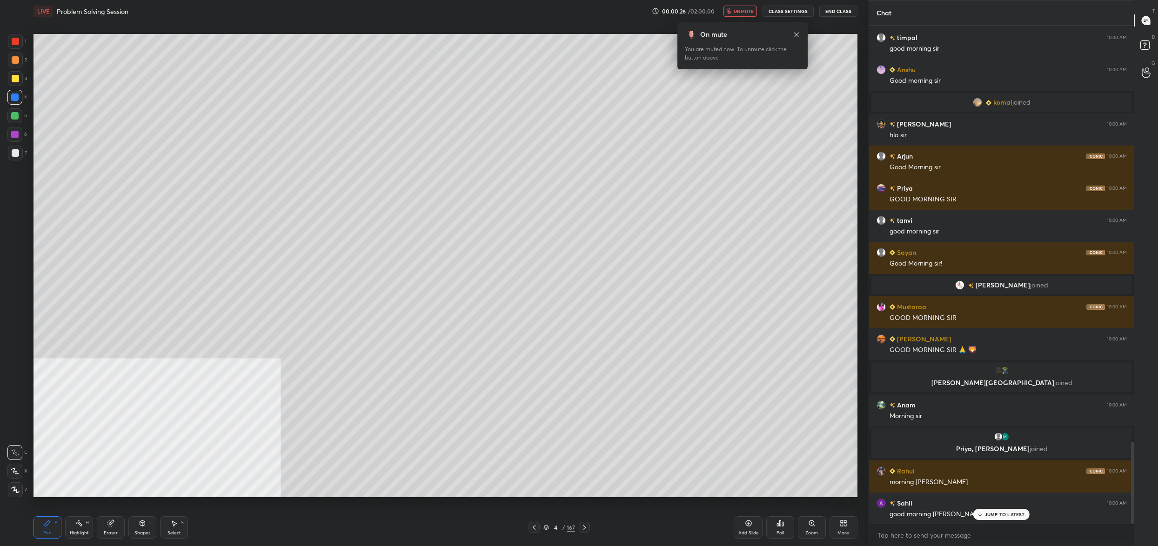
click at [741, 13] on span "unmute" at bounding box center [744, 11] width 20 height 7
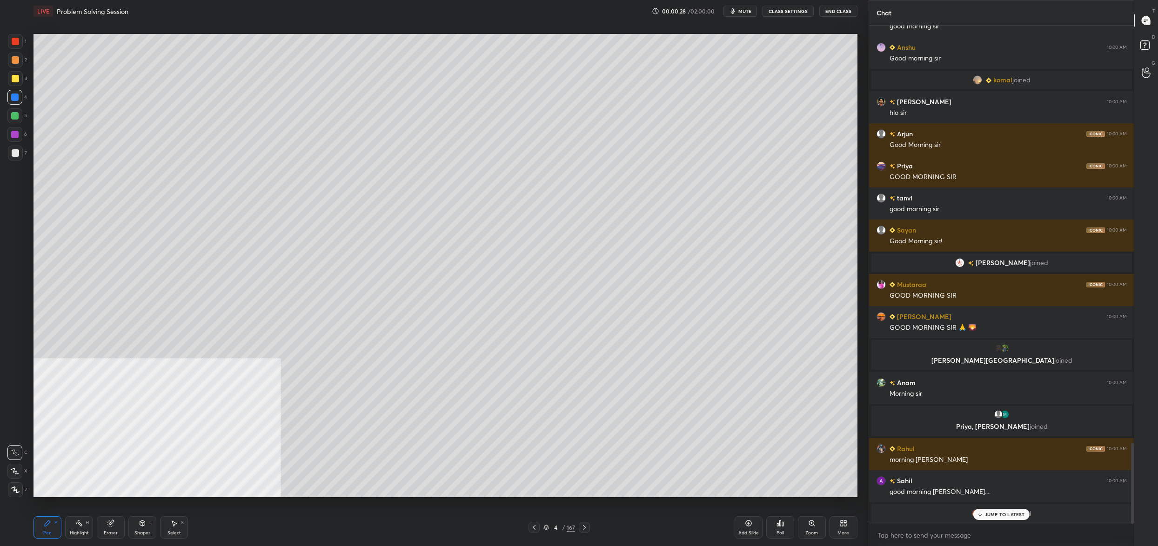
scroll to position [2680, 0]
click at [548, 529] on icon at bounding box center [546, 528] width 6 height 6
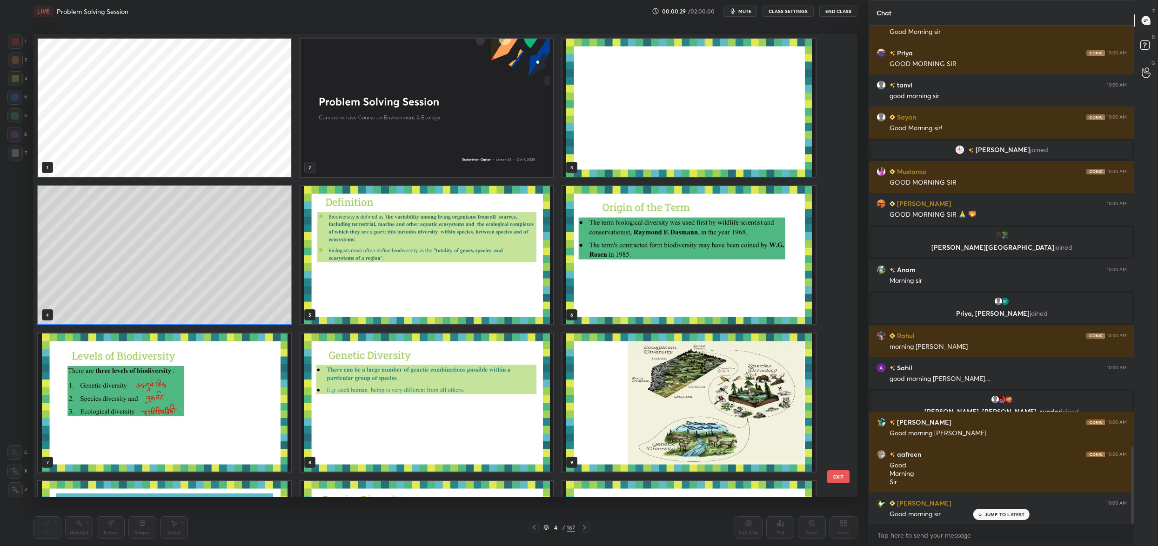
scroll to position [2712, 0]
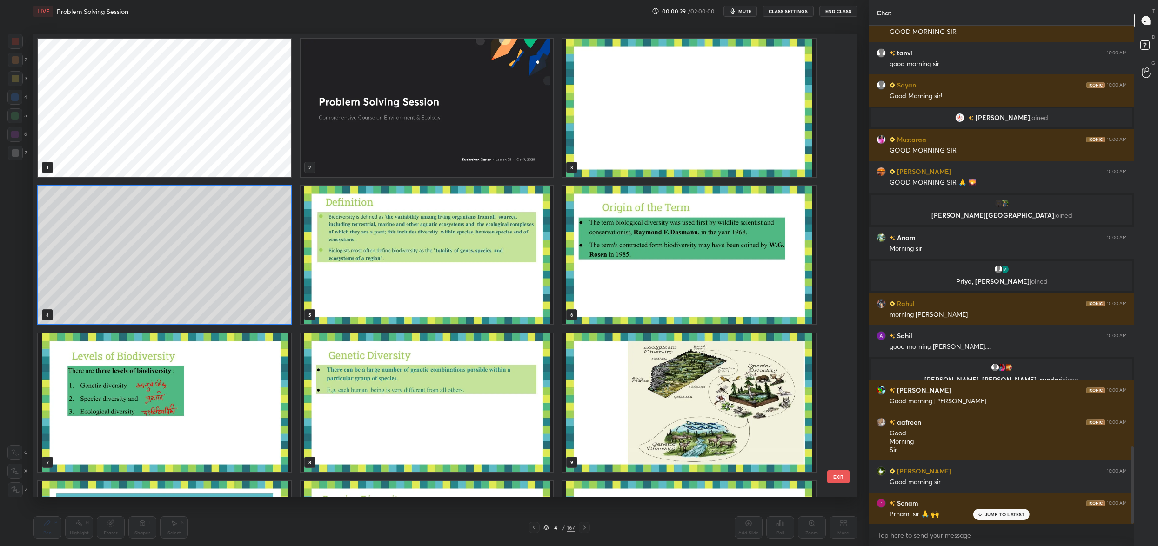
click at [599, 127] on img "grid" at bounding box center [688, 108] width 253 height 138
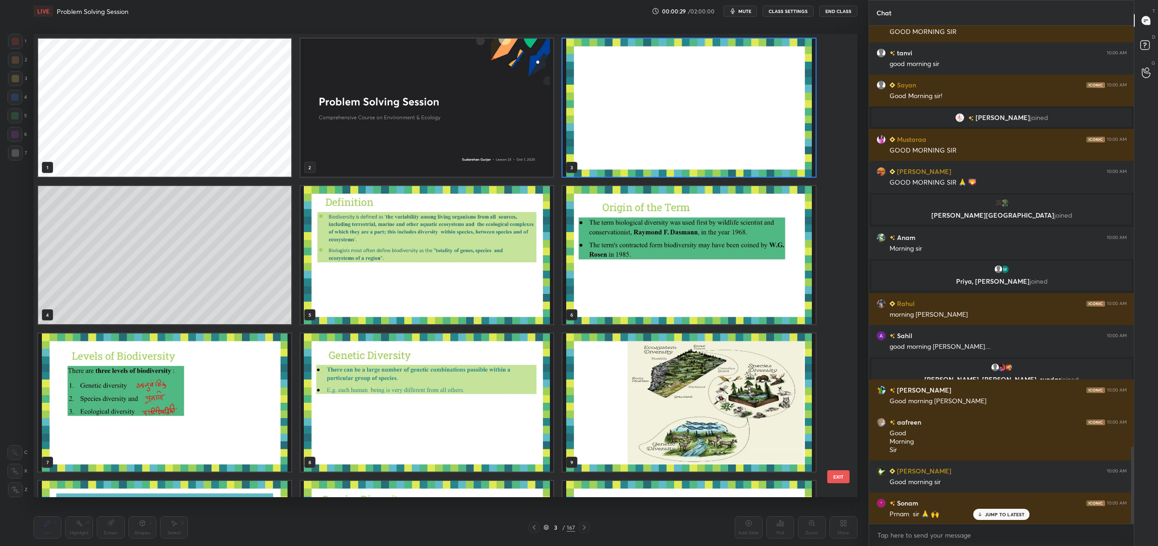
click at [599, 127] on img "grid" at bounding box center [688, 108] width 253 height 138
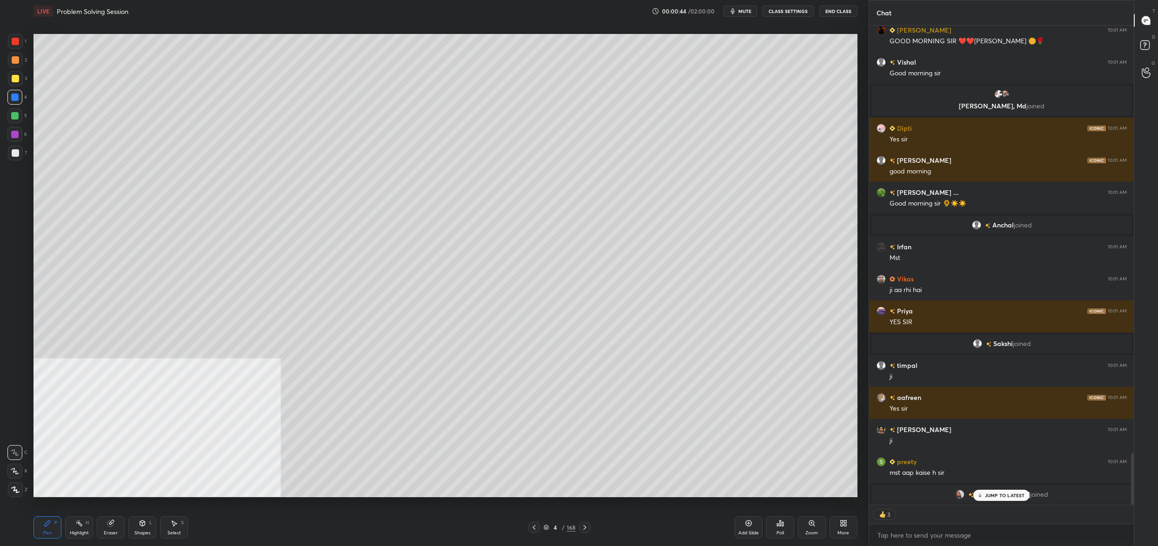
scroll to position [3999, 0]
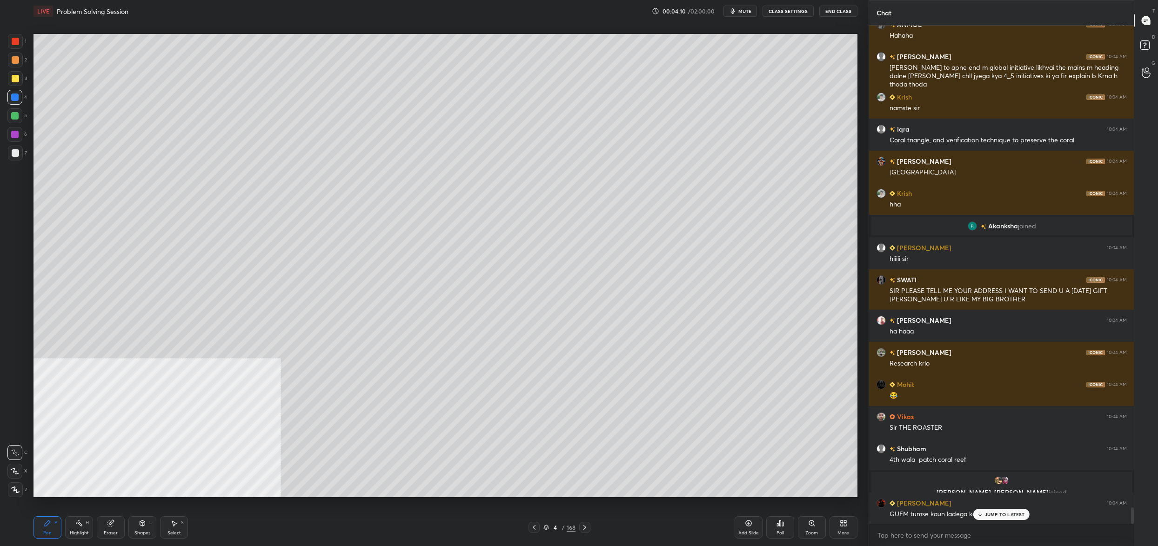
drag, startPoint x: 29, startPoint y: 80, endPoint x: 15, endPoint y: 80, distance: 13.5
click at [22, 78] on div "1 2 3 4 5 6 7 C X Z C X Z E E Erase all H H" at bounding box center [15, 265] width 30 height 463
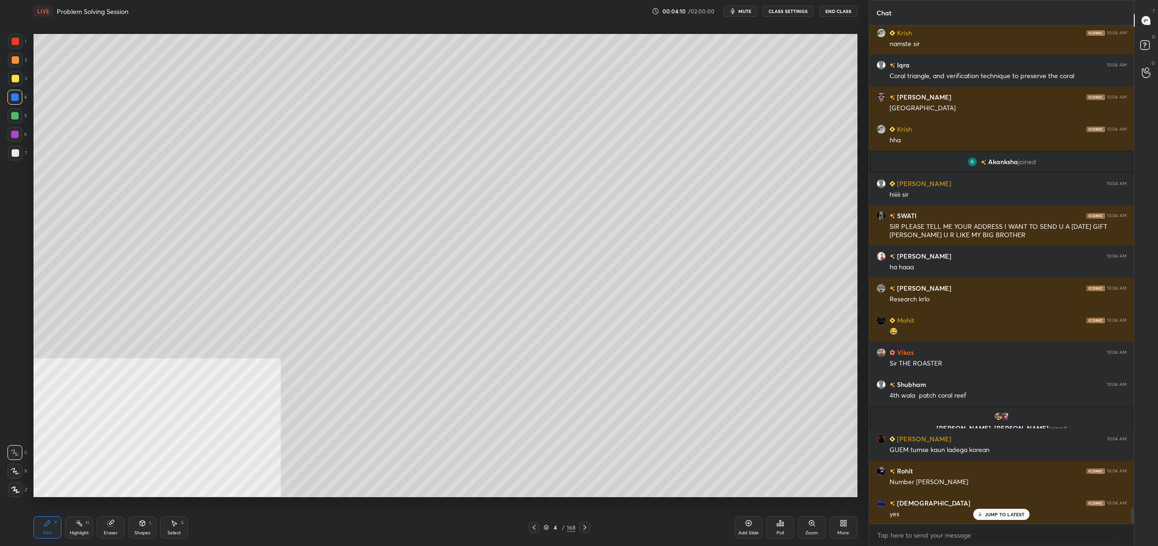
drag, startPoint x: 15, startPoint y: 80, endPoint x: 18, endPoint y: 69, distance: 11.1
click at [15, 77] on div at bounding box center [15, 78] width 7 height 7
click at [19, 60] on div at bounding box center [15, 59] width 7 height 7
click at [17, 54] on div at bounding box center [15, 60] width 15 height 15
drag, startPoint x: 18, startPoint y: 43, endPoint x: 13, endPoint y: 118, distance: 74.6
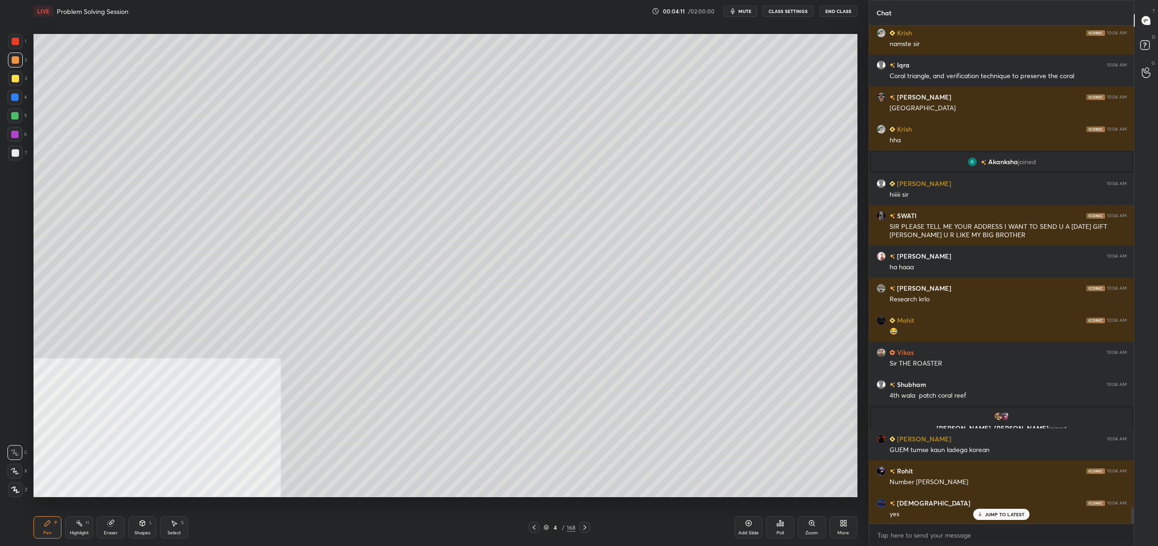
click at [19, 44] on div at bounding box center [15, 41] width 15 height 15
drag, startPoint x: 14, startPoint y: 469, endPoint x: 13, endPoint y: 474, distance: 5.4
click at [14, 471] on icon at bounding box center [14, 471] width 7 height 6
click at [13, 474] on icon at bounding box center [15, 471] width 8 height 7
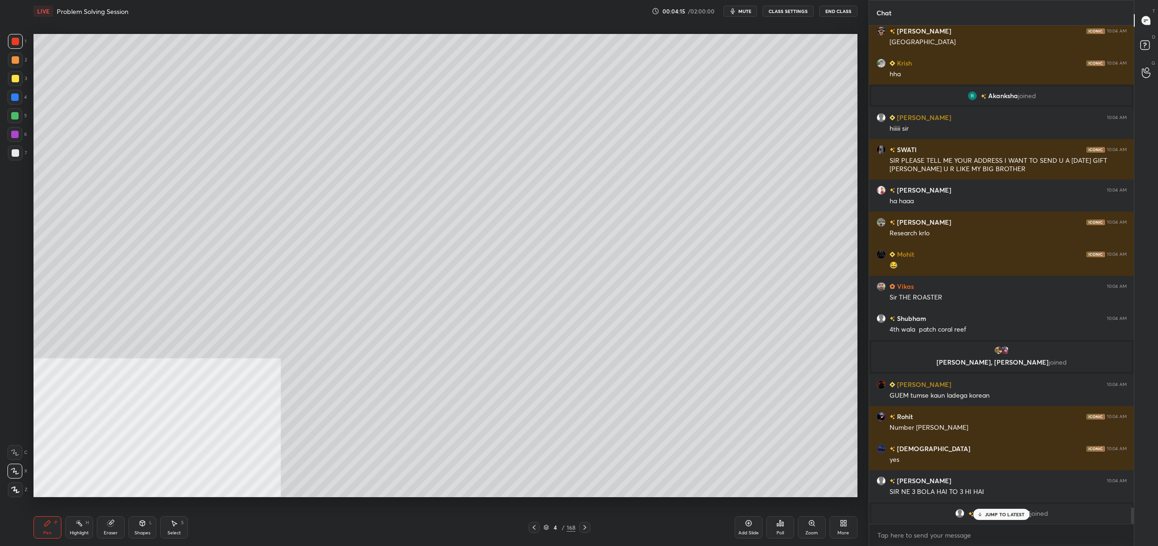
click at [845, 532] on div "More" at bounding box center [843, 533] width 12 height 5
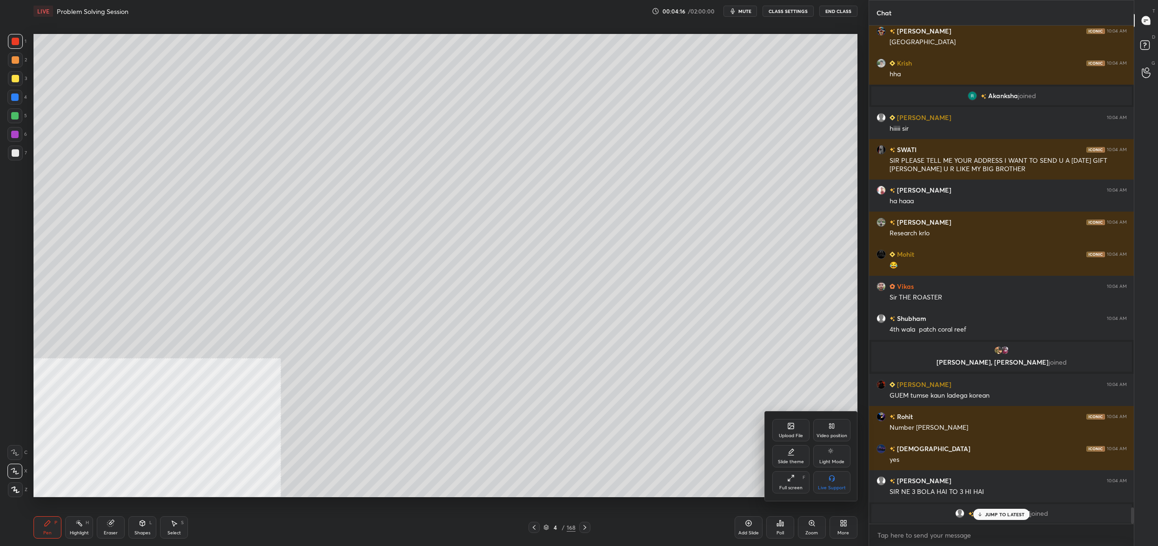
drag, startPoint x: 846, startPoint y: 436, endPoint x: 849, endPoint y: 445, distance: 9.3
click at [846, 436] on div "Video position" at bounding box center [831, 436] width 31 height 5
click at [838, 484] on div "Bottom right" at bounding box center [831, 482] width 37 height 22
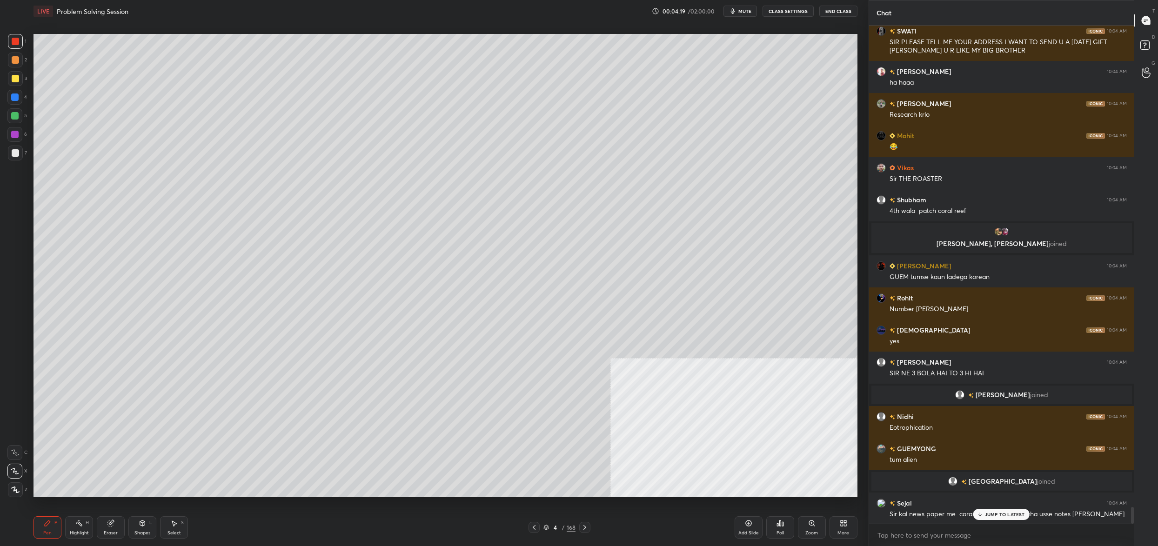
drag, startPoint x: 23, startPoint y: 77, endPoint x: 18, endPoint y: 78, distance: 5.2
click at [20, 76] on div "3" at bounding box center [17, 78] width 19 height 15
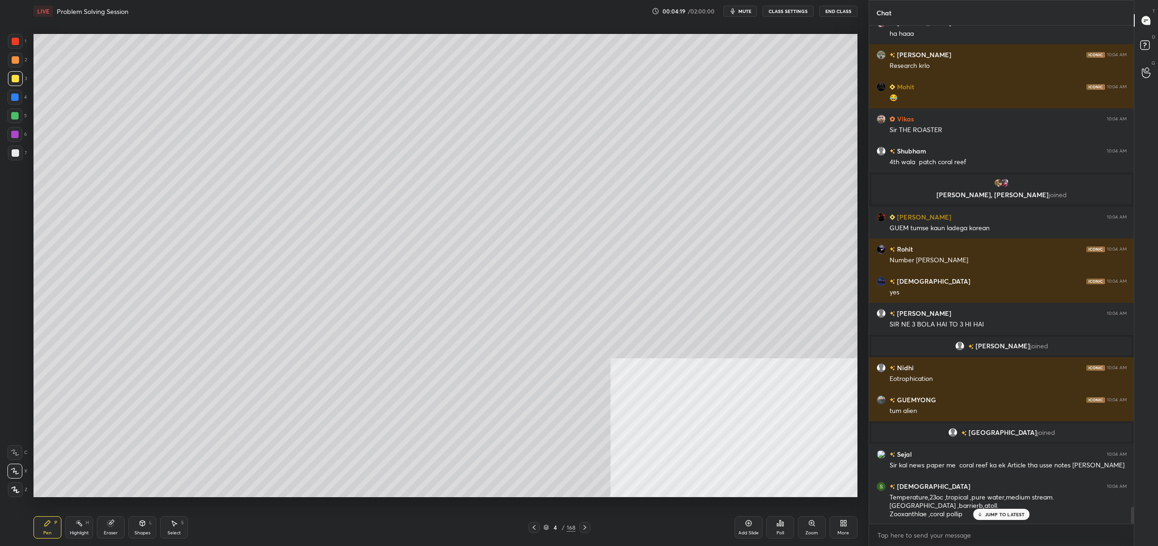
click at [18, 77] on div at bounding box center [15, 78] width 7 height 7
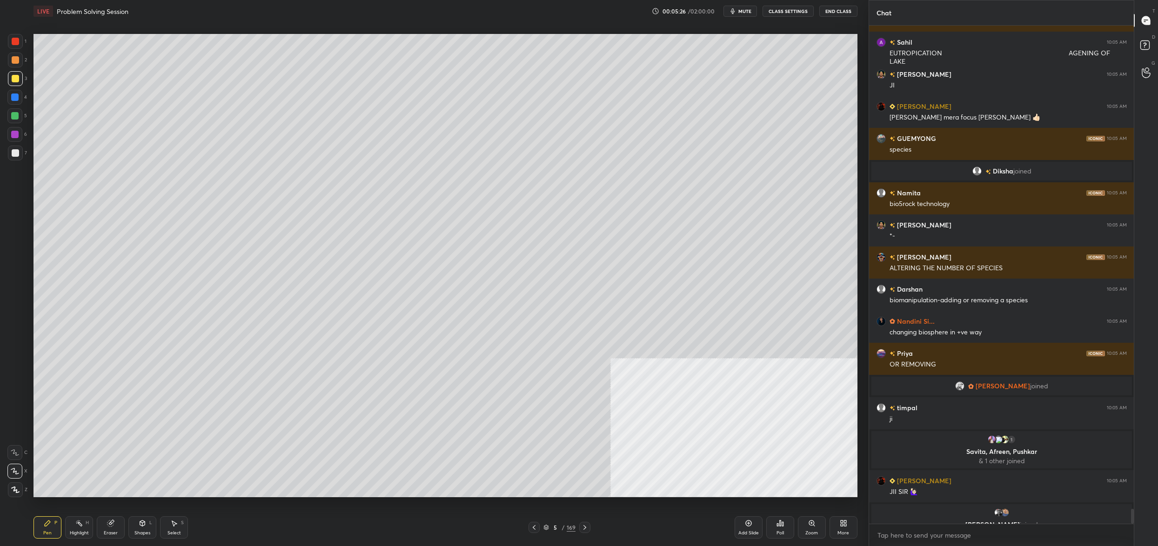
click at [29, 125] on div "1 2 3 4 5 6 7 C X Z C X Z E E Erase all H H LIVE Problem Solving Session 00:05:…" at bounding box center [430, 273] width 861 height 546
click at [20, 149] on div at bounding box center [15, 153] width 15 height 15
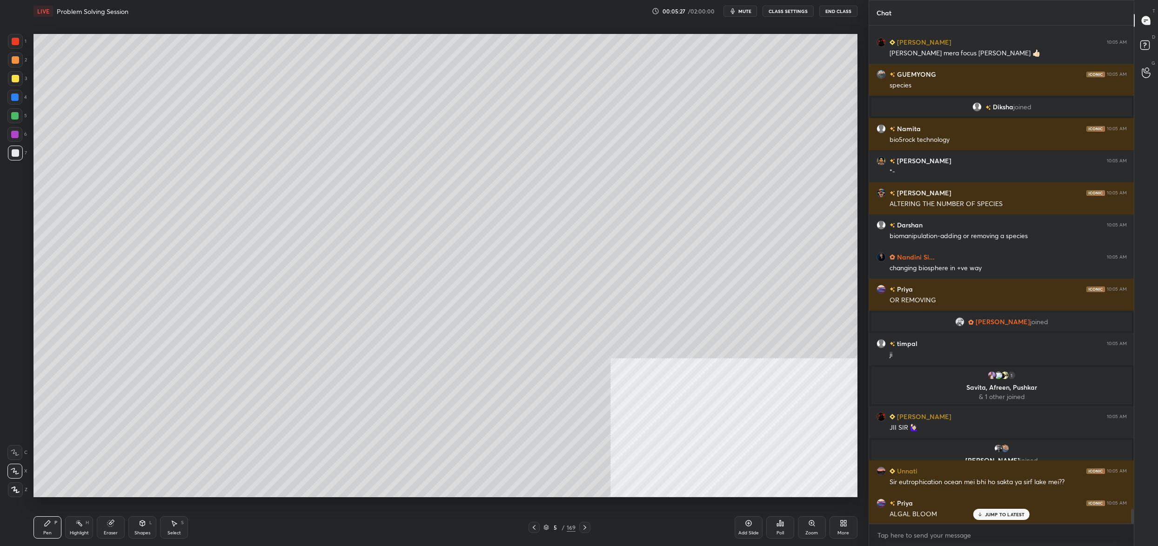
drag, startPoint x: 20, startPoint y: 149, endPoint x: 31, endPoint y: 141, distance: 13.6
click at [17, 153] on div at bounding box center [15, 153] width 15 height 15
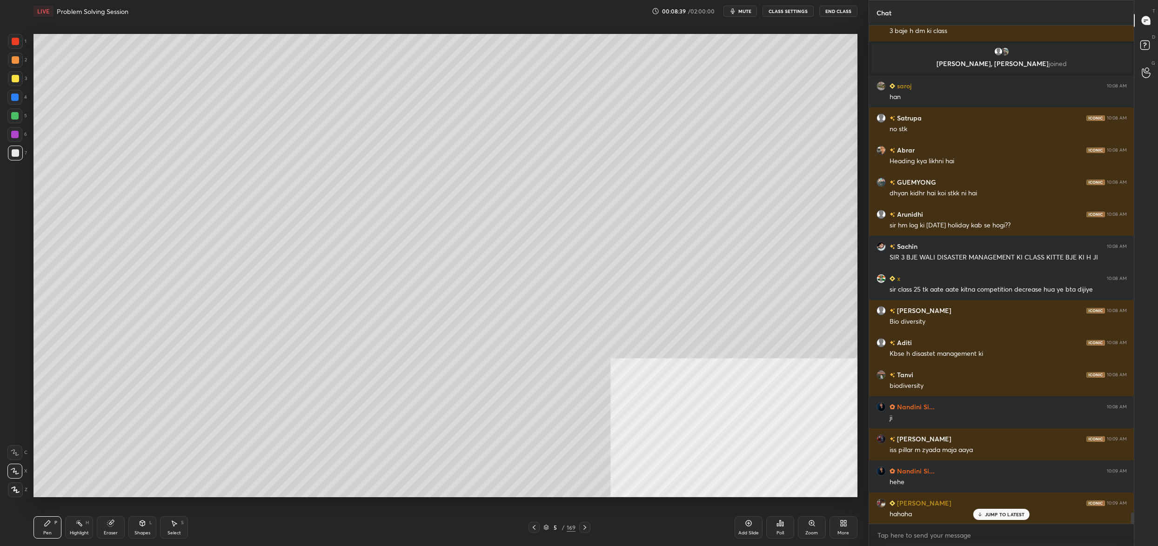
scroll to position [21617, 0]
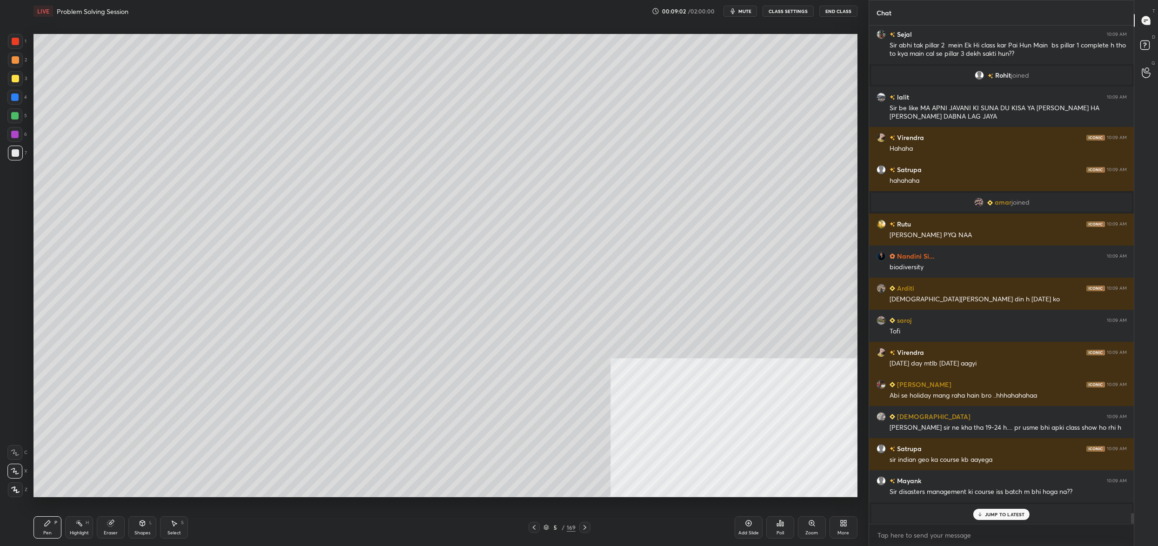
click at [17, 84] on div at bounding box center [15, 78] width 15 height 15
click at [16, 83] on div at bounding box center [15, 78] width 15 height 15
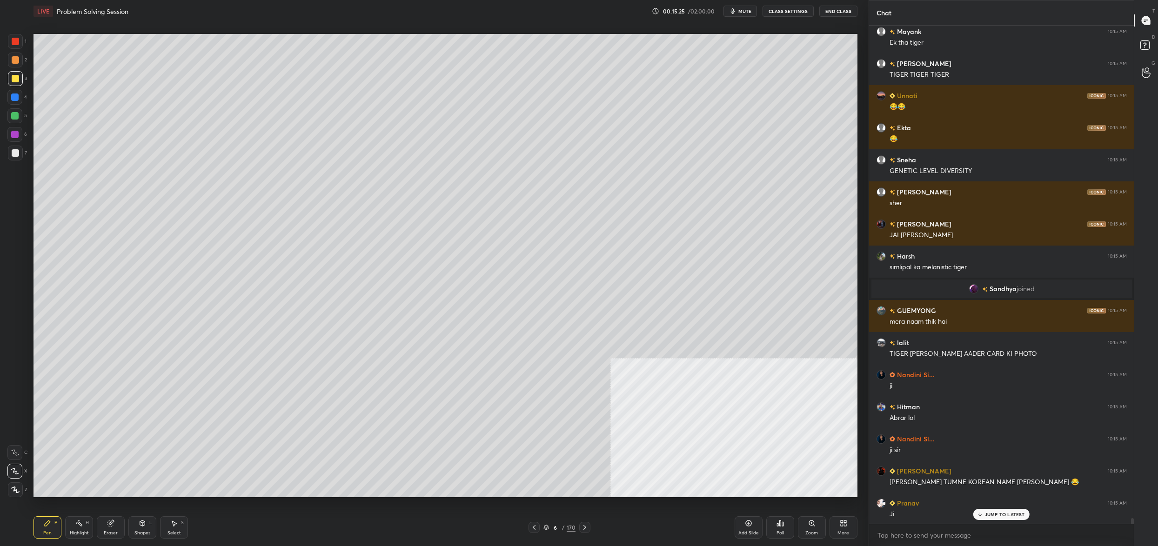
click at [551, 529] on div "6" at bounding box center [555, 528] width 9 height 6
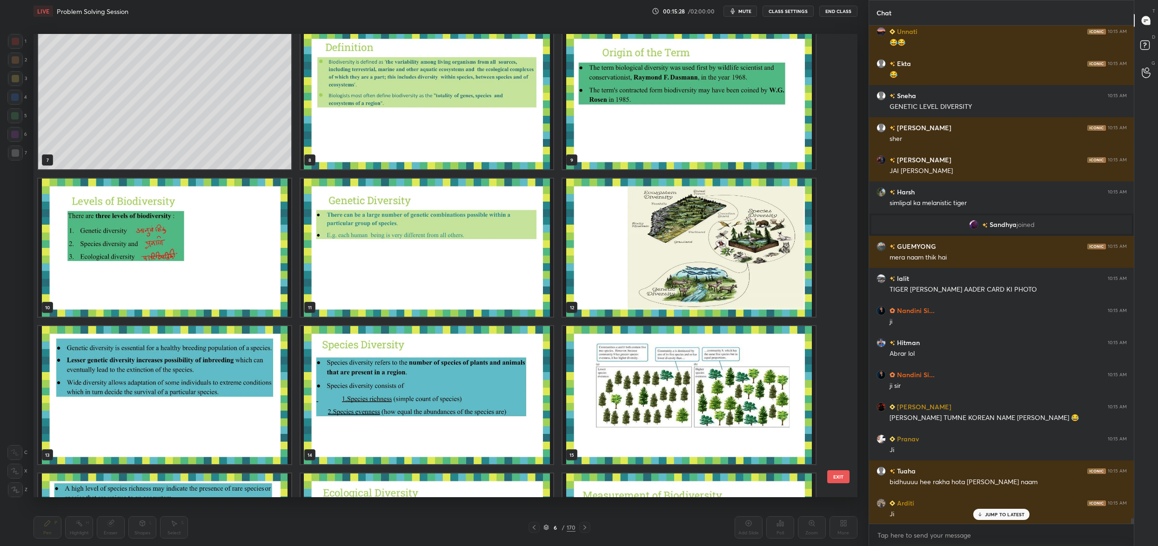
click at [638, 243] on img "grid" at bounding box center [688, 248] width 253 height 138
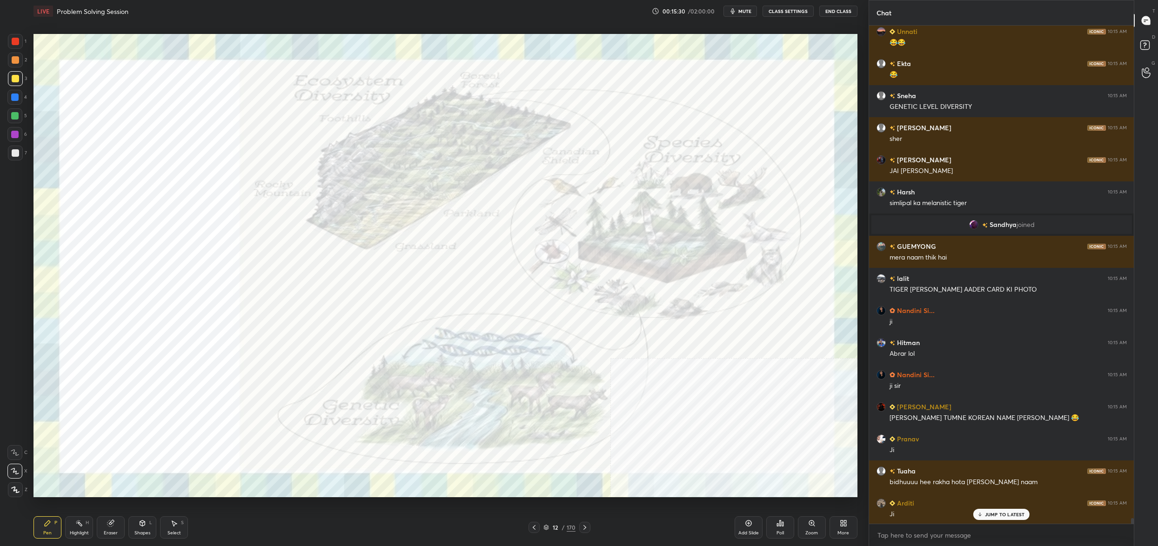
click at [842, 523] on icon at bounding box center [843, 523] width 7 height 7
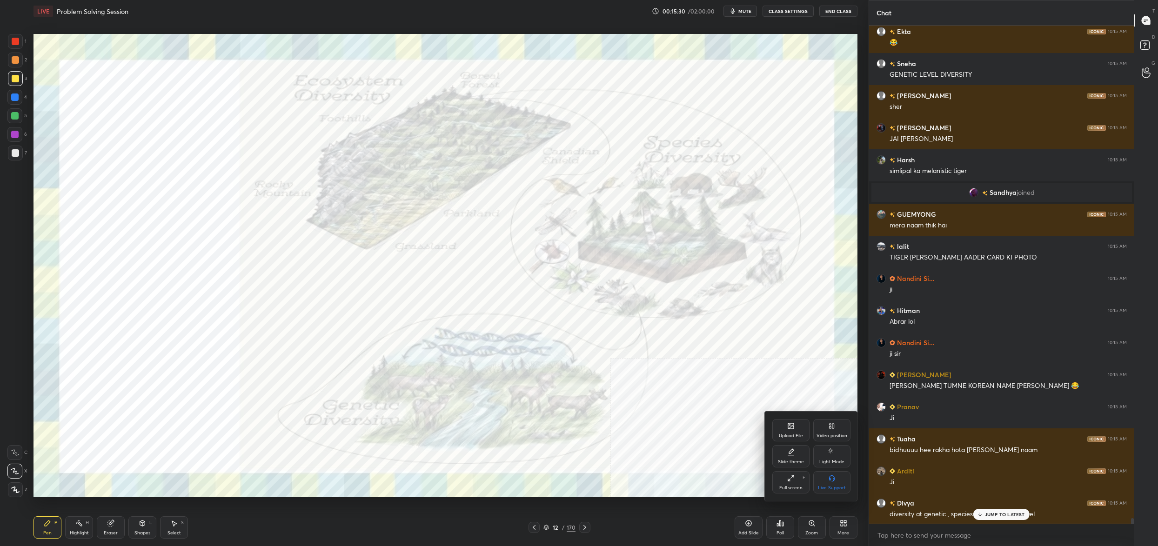
drag, startPoint x: 839, startPoint y: 428, endPoint x: 836, endPoint y: 434, distance: 6.1
click at [840, 429] on div "Video position" at bounding box center [831, 430] width 37 height 22
click at [794, 479] on div "Bottom left" at bounding box center [790, 482] width 37 height 22
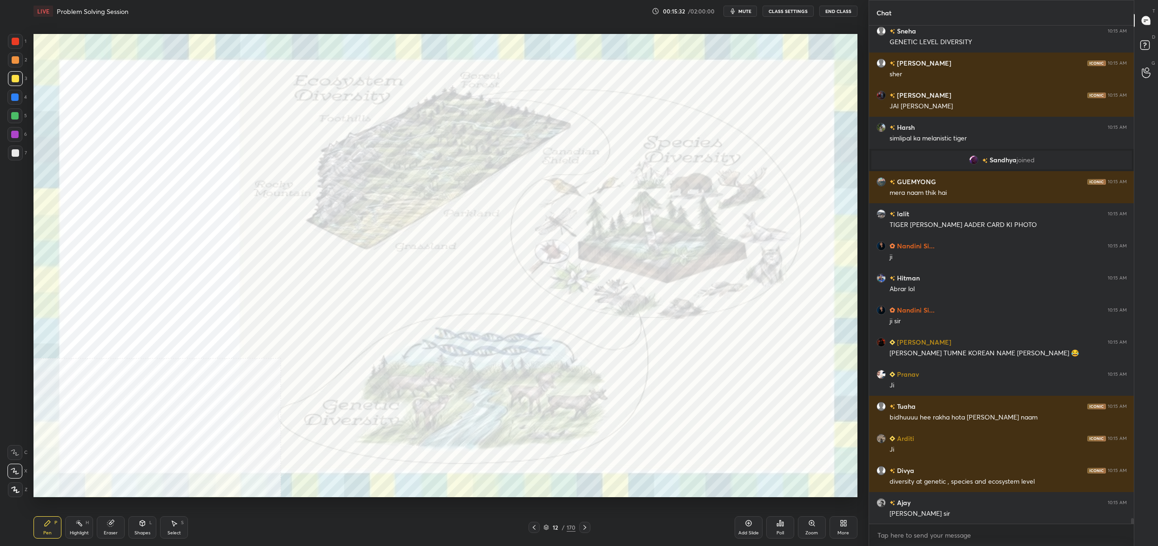
click at [19, 40] on div at bounding box center [15, 41] width 15 height 15
click at [12, 40] on div at bounding box center [15, 41] width 7 height 7
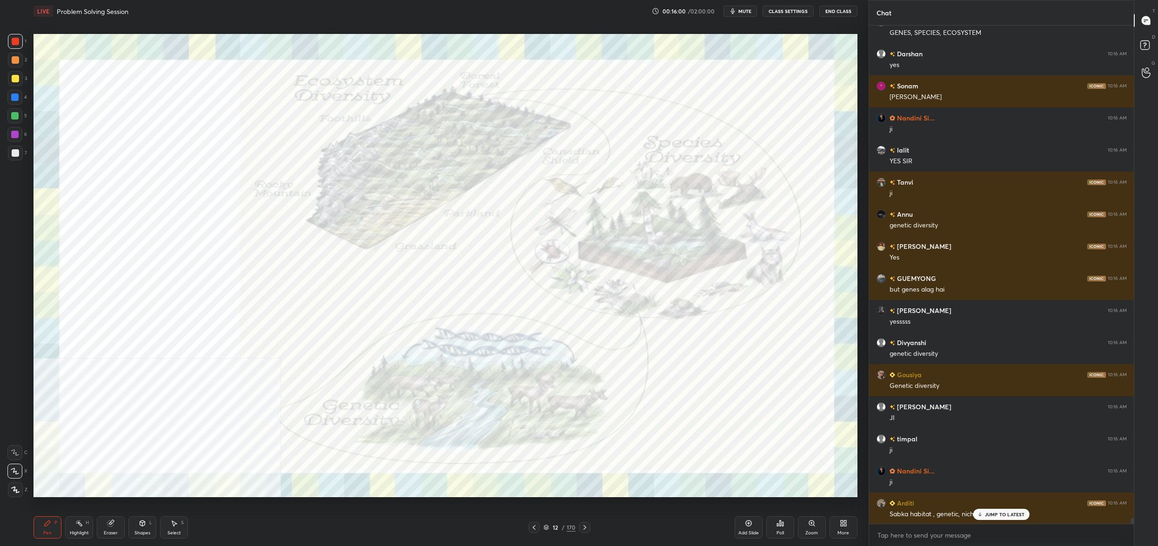
click at [546, 527] on icon at bounding box center [546, 528] width 6 height 6
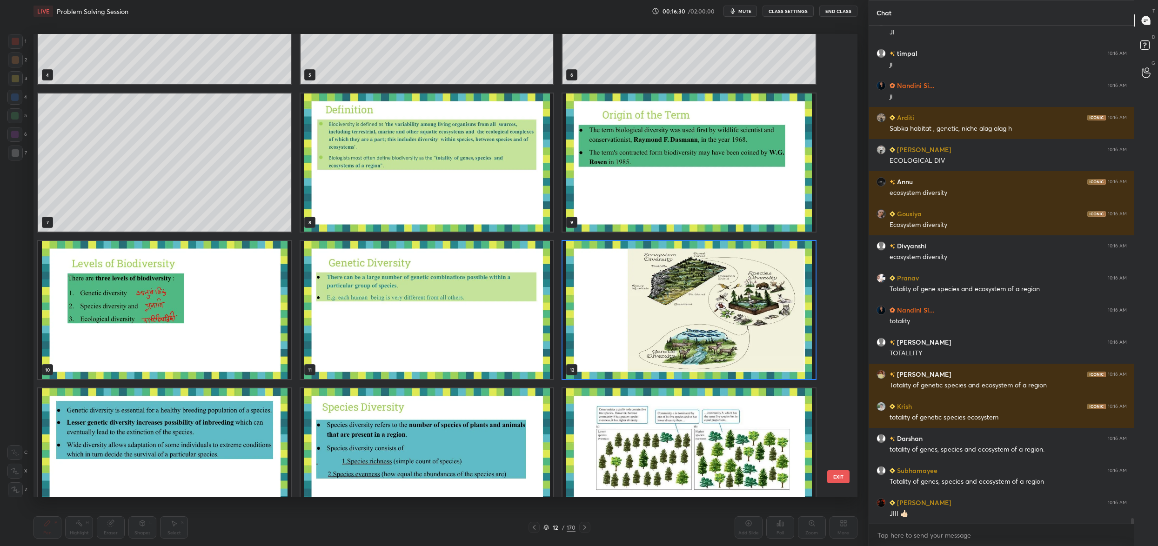
click at [665, 302] on img "grid" at bounding box center [688, 310] width 253 height 138
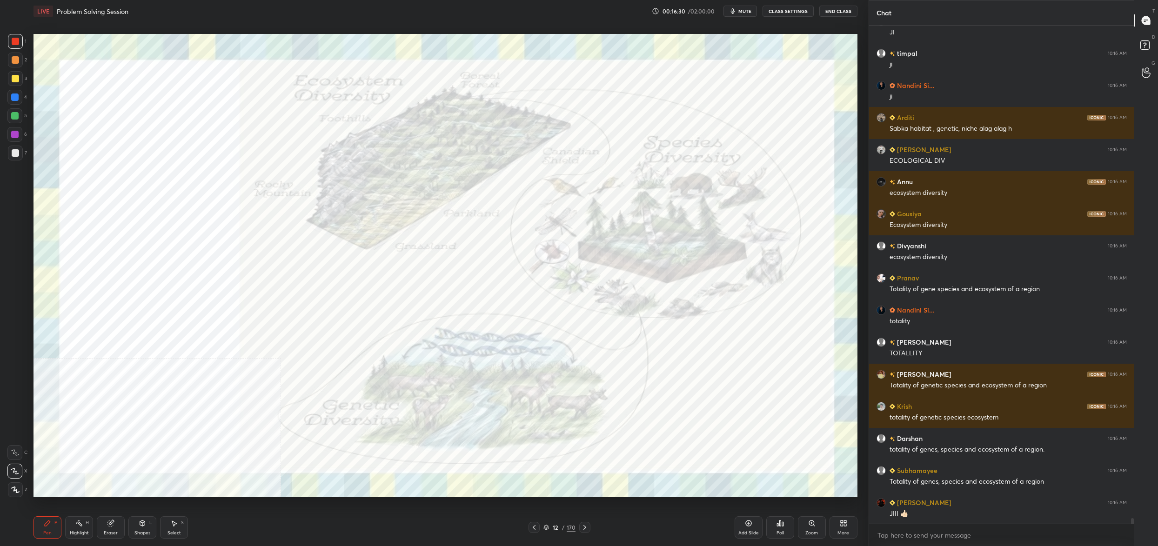
click at [665, 302] on img "grid" at bounding box center [688, 310] width 253 height 138
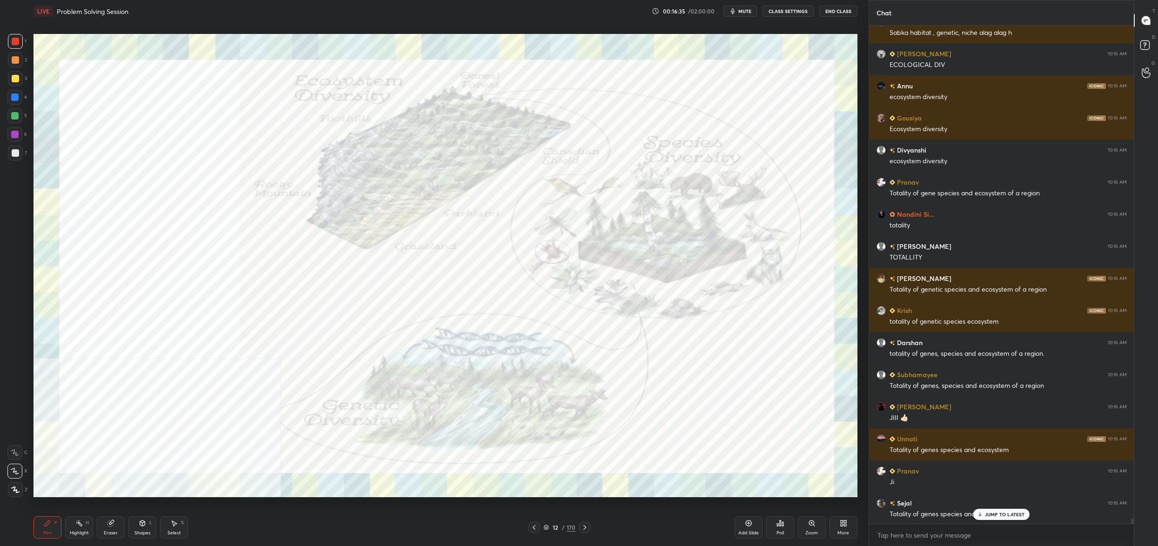
click at [548, 528] on div "12 / 170" at bounding box center [559, 527] width 32 height 8
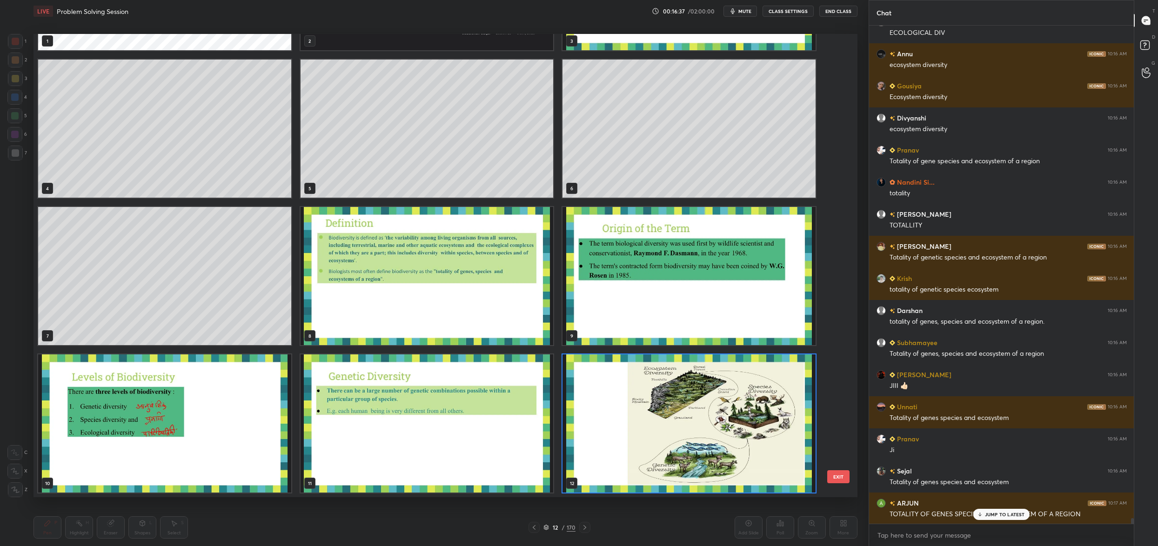
click at [603, 436] on img "grid" at bounding box center [688, 423] width 253 height 138
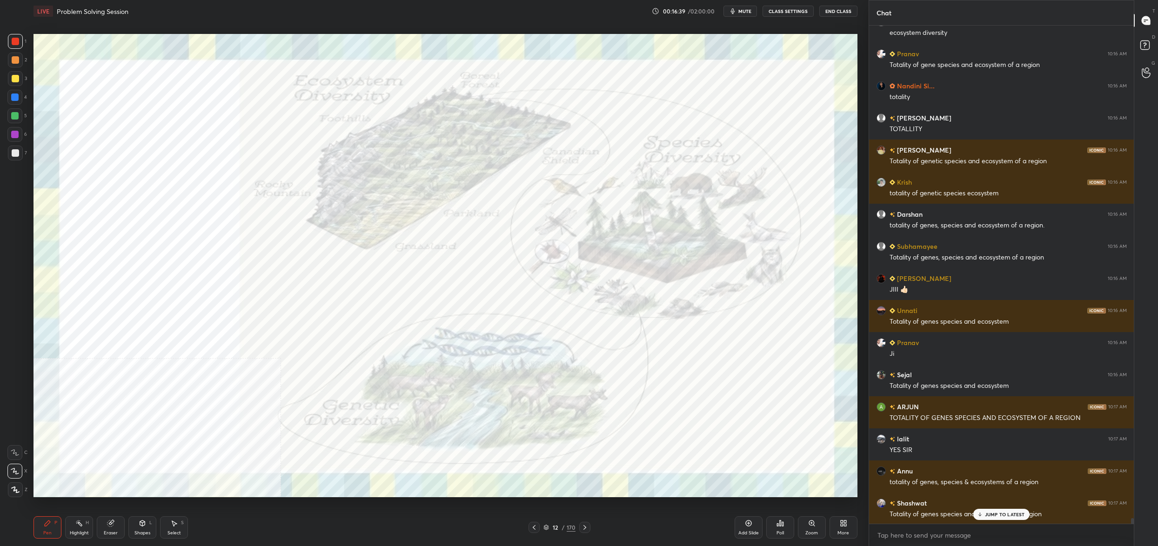
click at [549, 530] on div "12 / 170" at bounding box center [559, 527] width 32 height 8
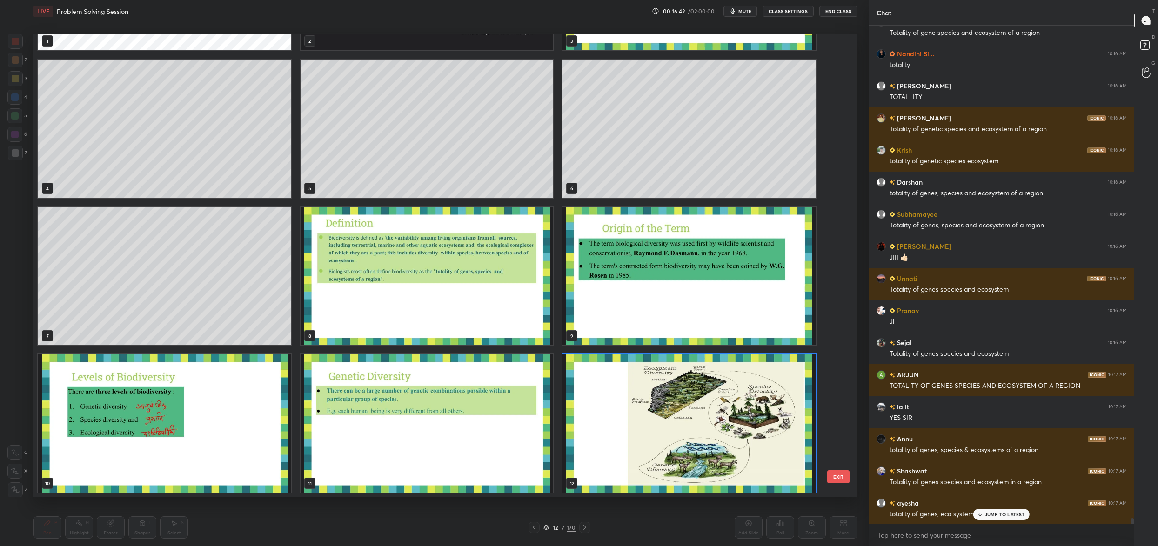
click at [467, 305] on img "grid" at bounding box center [427, 276] width 253 height 138
click at [469, 305] on img "grid" at bounding box center [427, 276] width 253 height 138
click at [471, 309] on img "grid" at bounding box center [427, 276] width 253 height 138
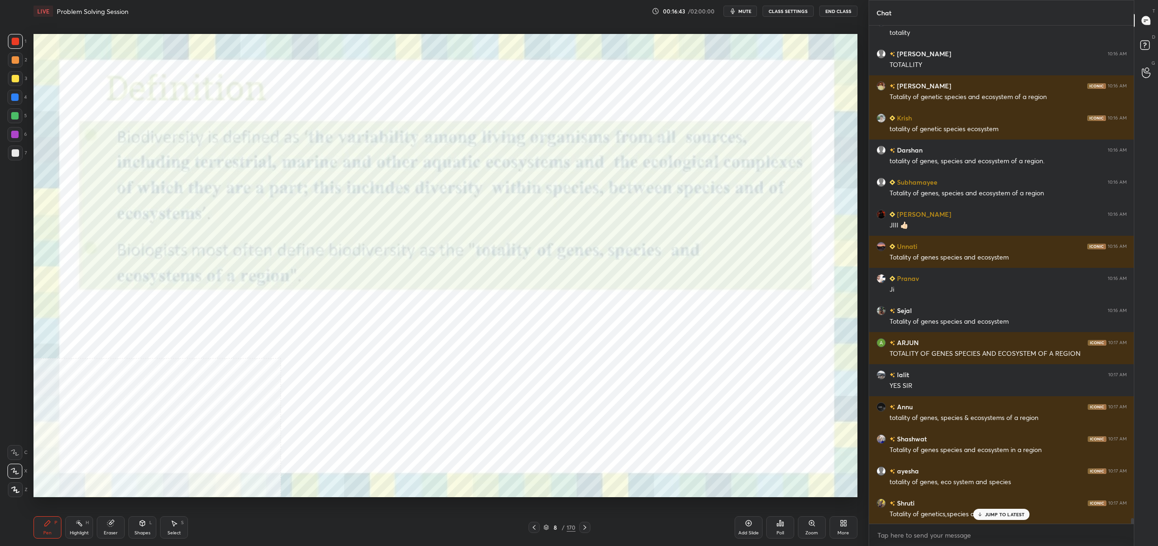
click at [146, 528] on div "Shapes L" at bounding box center [142, 527] width 28 height 22
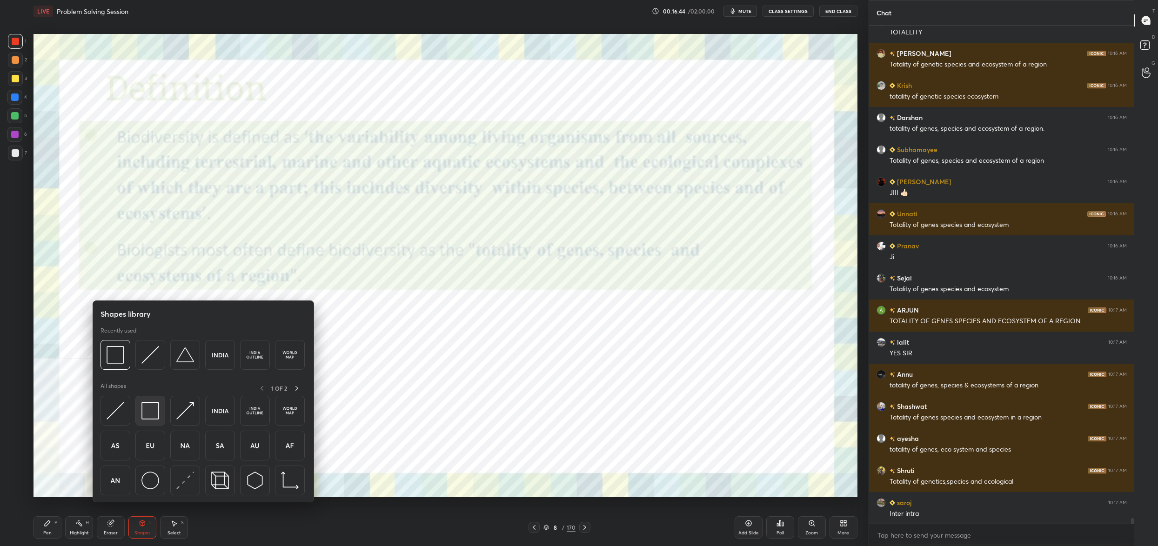
click at [153, 408] on img at bounding box center [150, 411] width 18 height 18
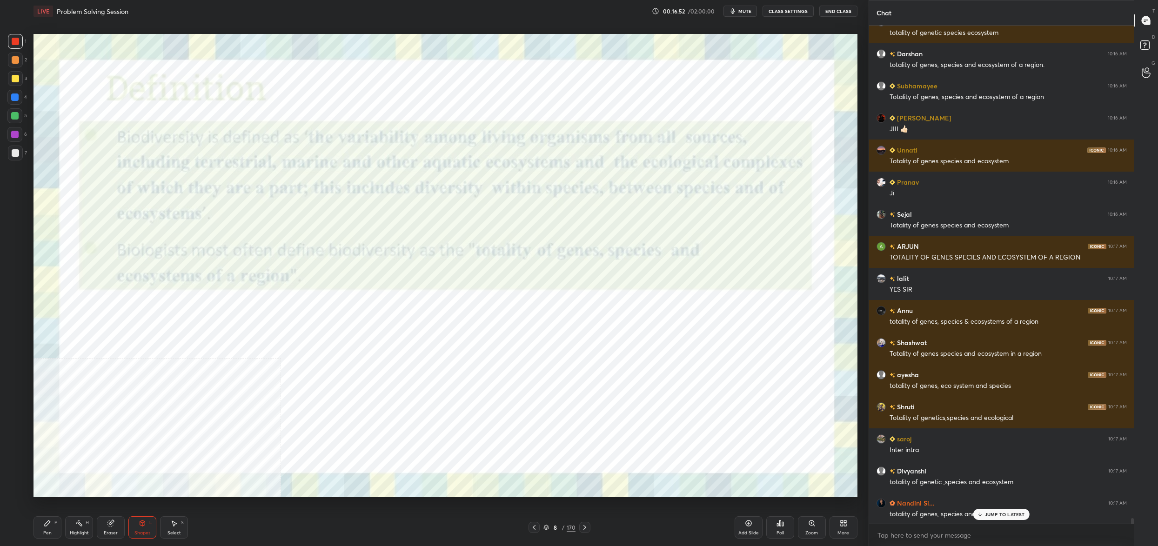
click at [548, 532] on div "8 / 170" at bounding box center [559, 527] width 62 height 11
click at [548, 525] on icon at bounding box center [546, 528] width 6 height 6
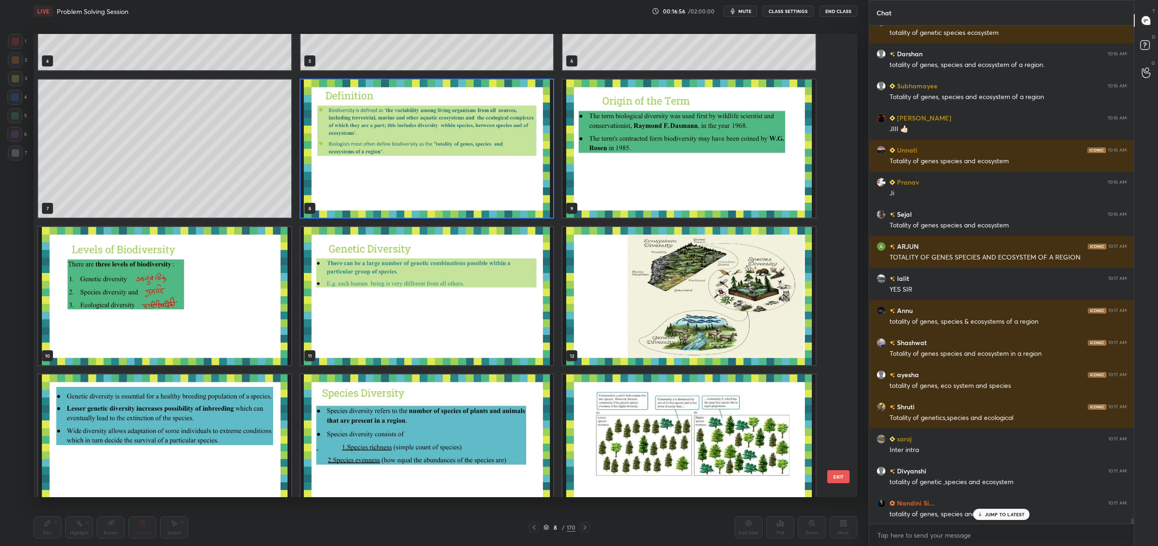
click at [210, 301] on img "grid" at bounding box center [164, 296] width 253 height 138
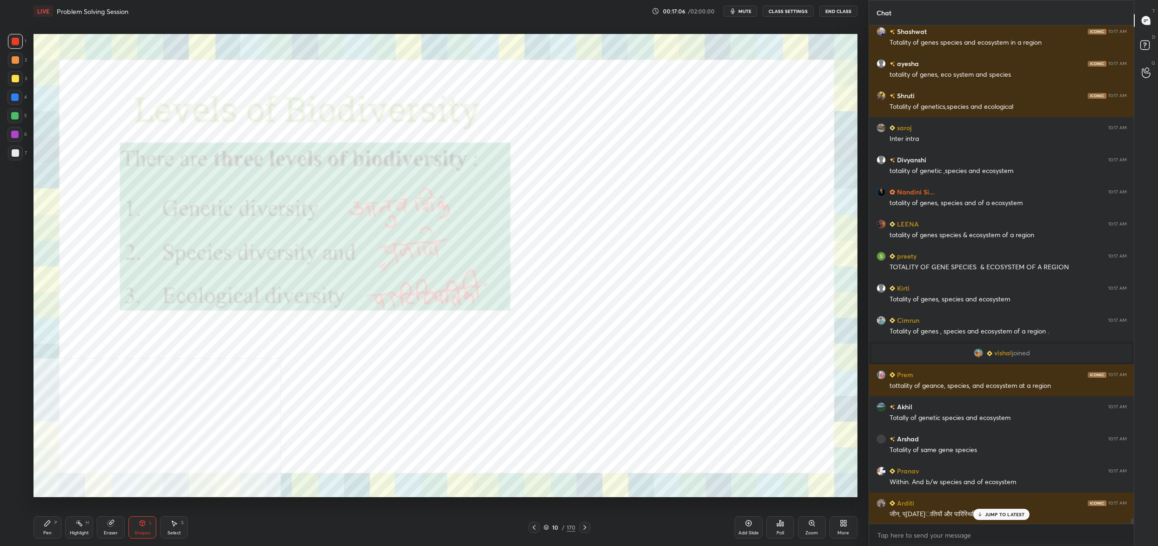
click at [49, 521] on icon at bounding box center [48, 524] width 6 height 6
click at [47, 520] on div "Pen P" at bounding box center [47, 527] width 28 height 22
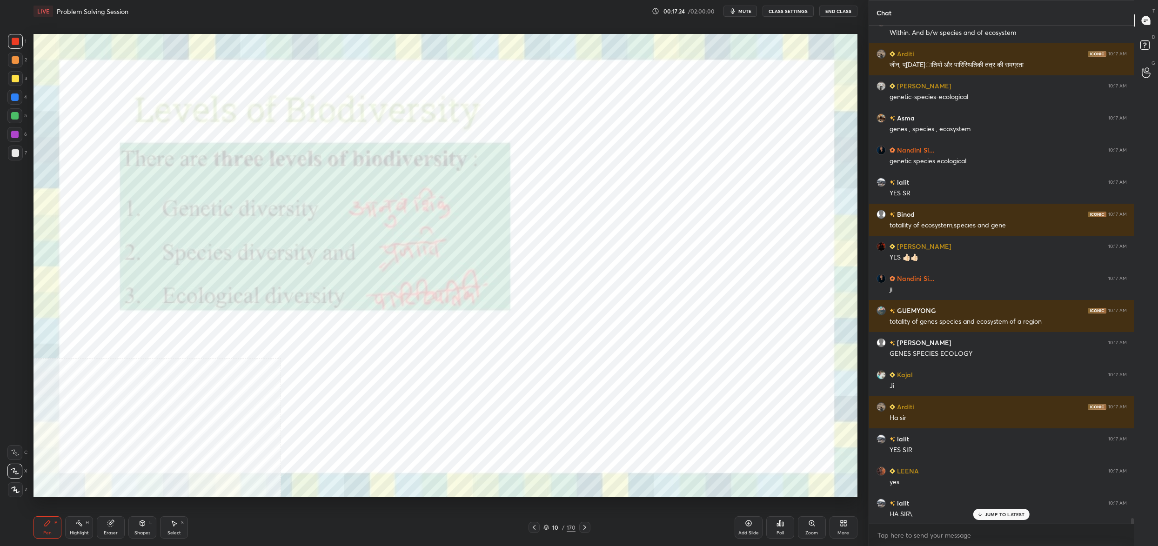
drag, startPoint x: 547, startPoint y: 528, endPoint x: 543, endPoint y: 523, distance: 5.6
click at [548, 527] on icon at bounding box center [546, 528] width 6 height 6
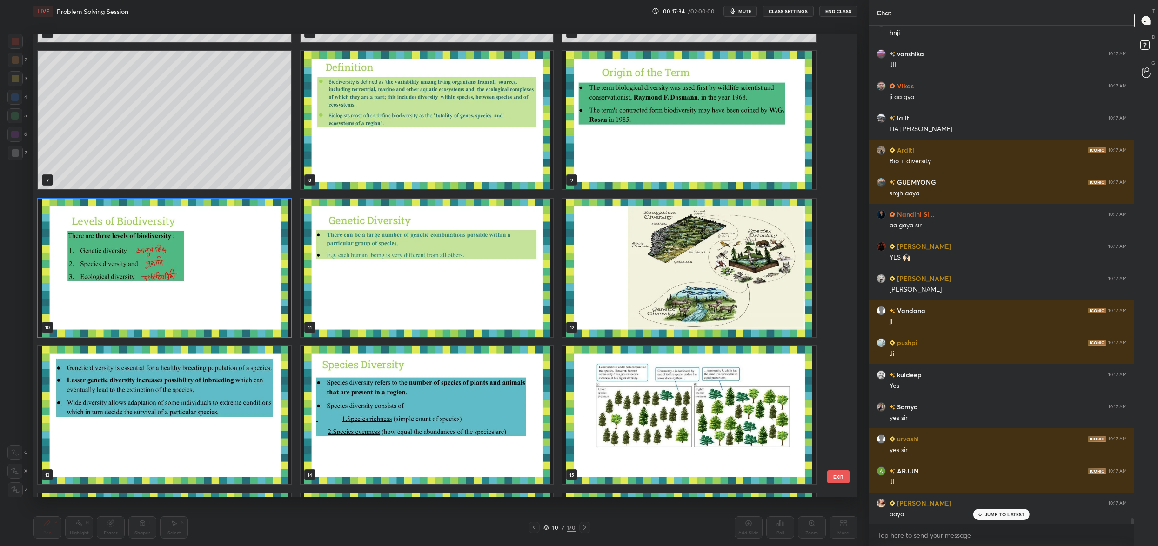
click at [665, 327] on div "4 5 6 7 8 9 10 11 12 13 14 15 16 17 18 19 20 21" at bounding box center [437, 265] width 808 height 463
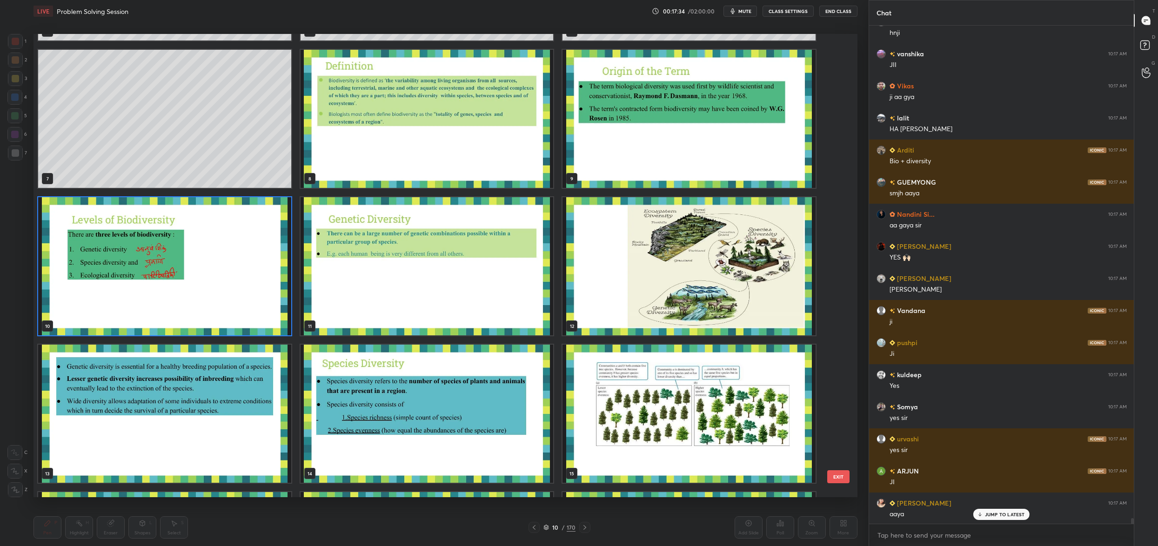
click at [665, 327] on div "4 5 6 7 8 9 10 11 12 13 14 15 16 17 18 19 20 21" at bounding box center [437, 265] width 808 height 463
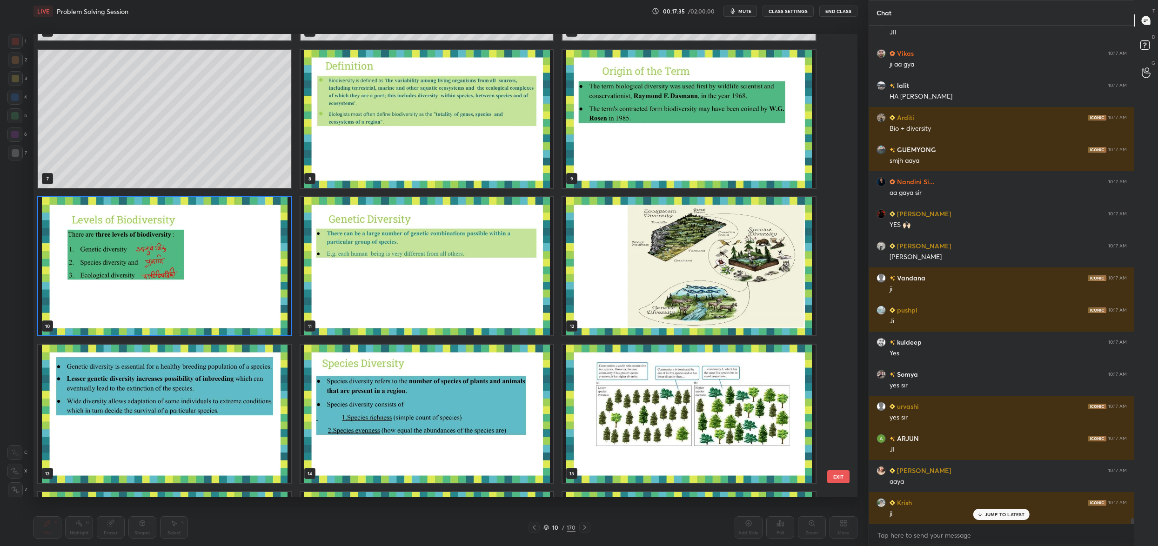
click at [685, 292] on img "grid" at bounding box center [688, 266] width 253 height 138
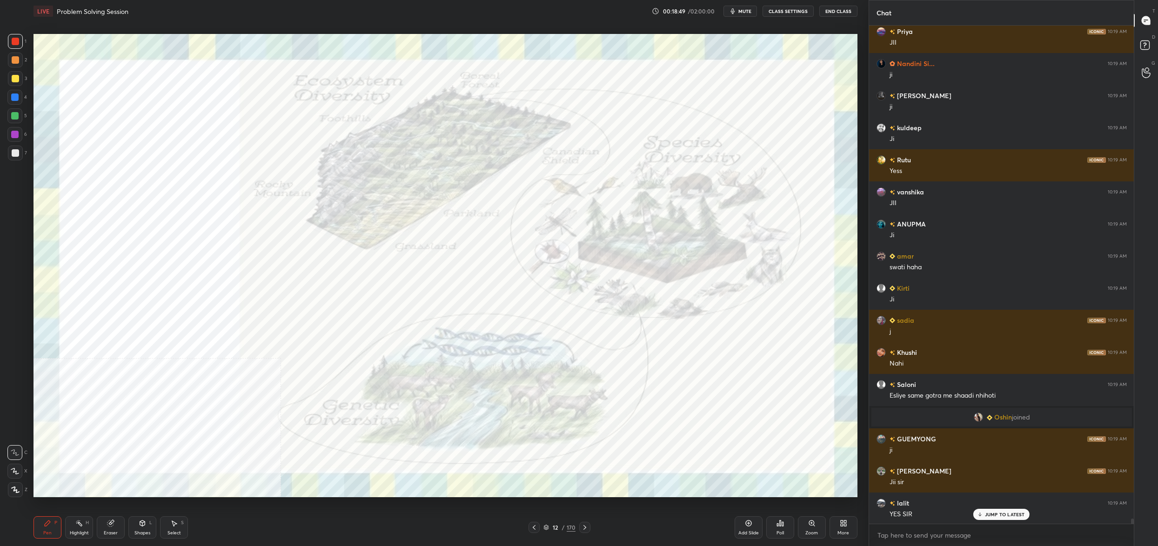
click at [555, 530] on div "12" at bounding box center [555, 528] width 9 height 6
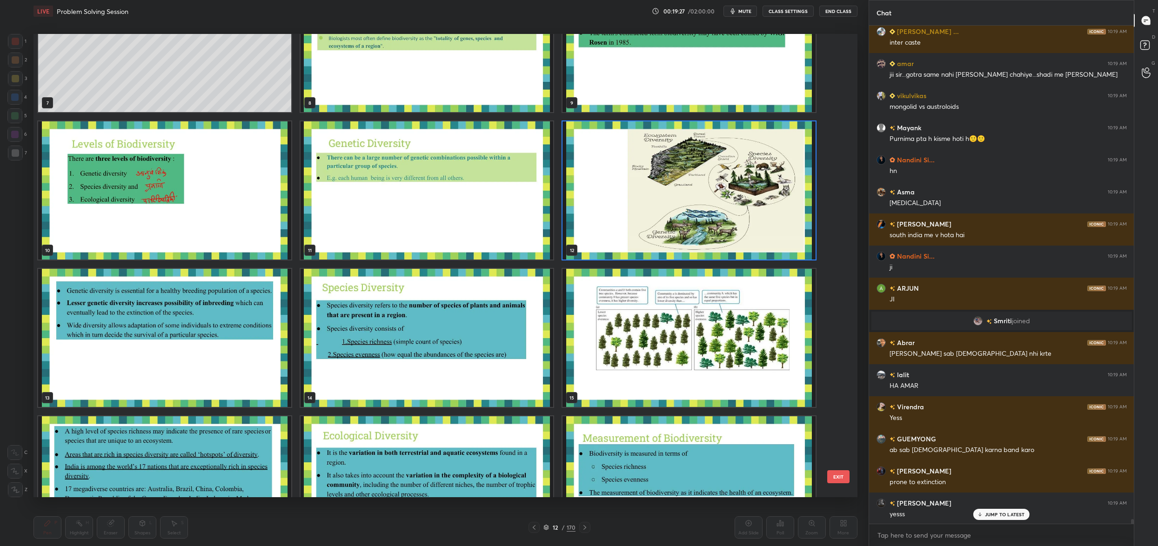
click at [675, 207] on img "grid" at bounding box center [688, 190] width 253 height 138
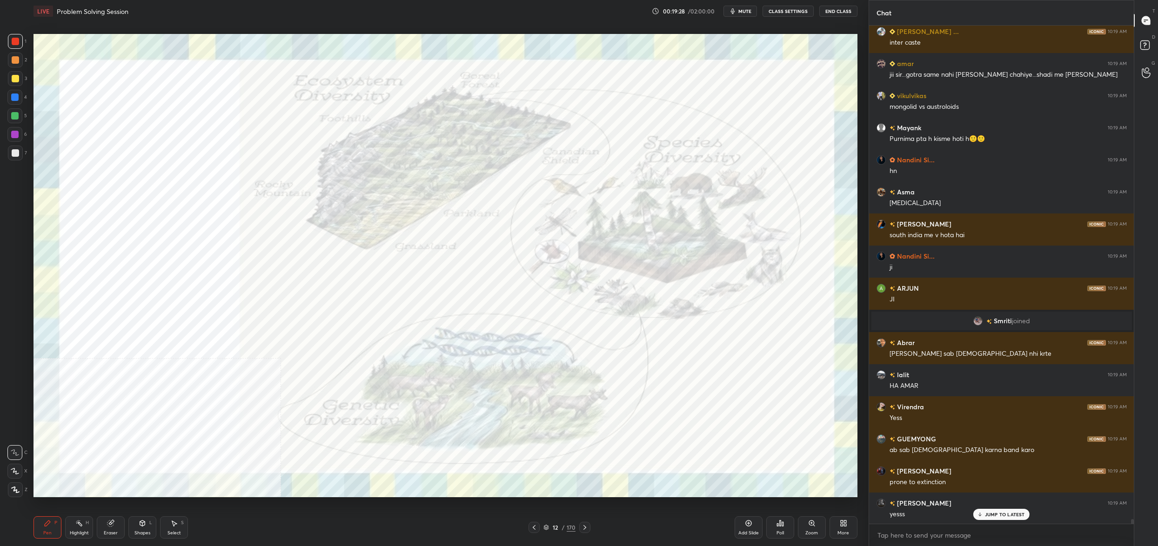
click at [675, 207] on img "grid" at bounding box center [688, 190] width 253 height 138
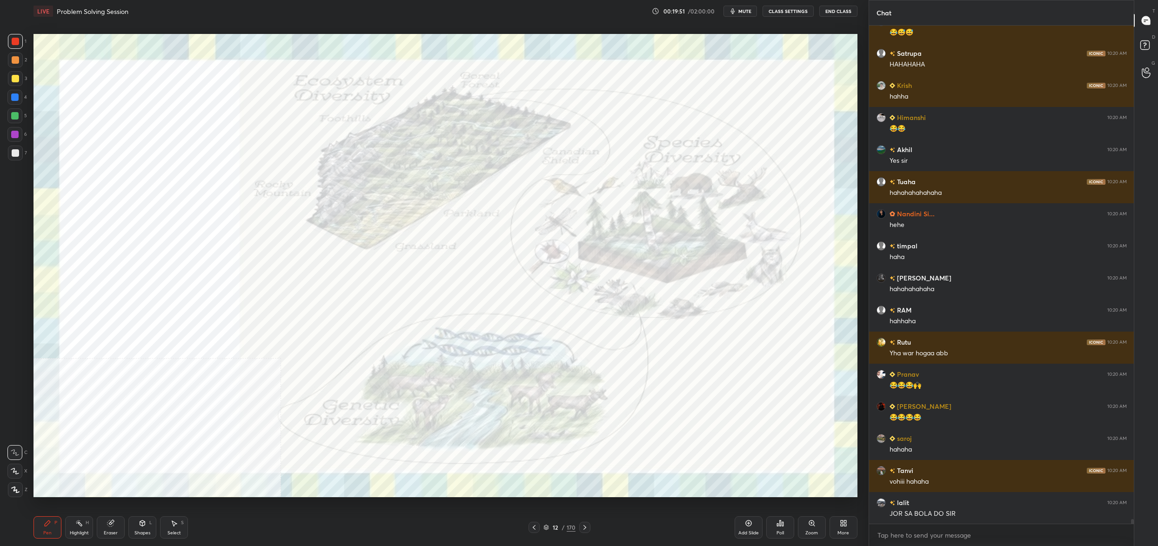
click at [821, 475] on div "LIVE Problem Solving Session 00:19:51 / 02:00:00 mute CLASS SETTINGS End Class …" at bounding box center [445, 273] width 831 height 546
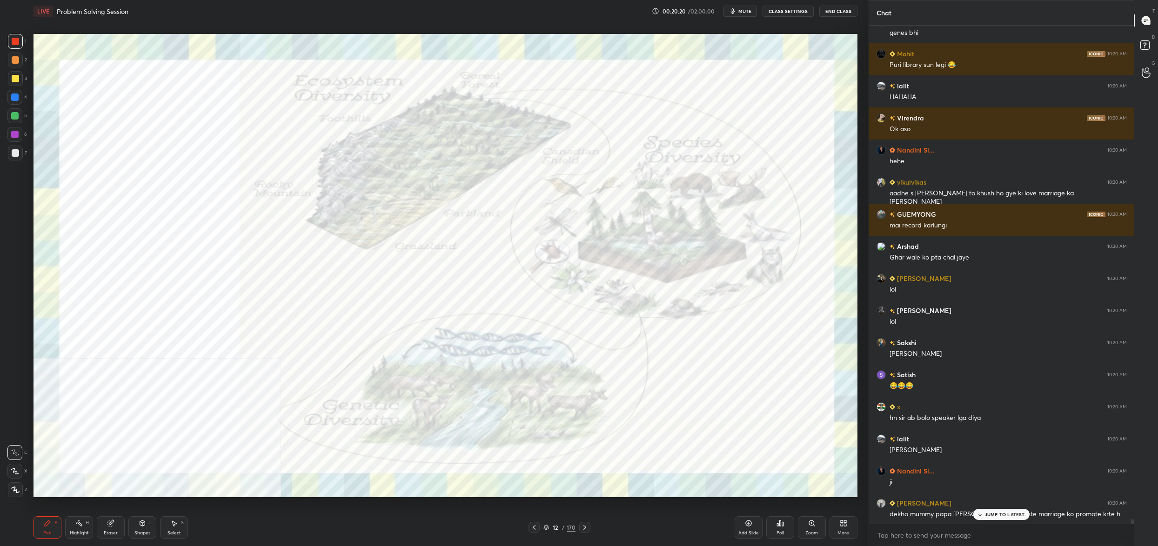
click at [551, 528] on div "12 / 170" at bounding box center [559, 527] width 32 height 8
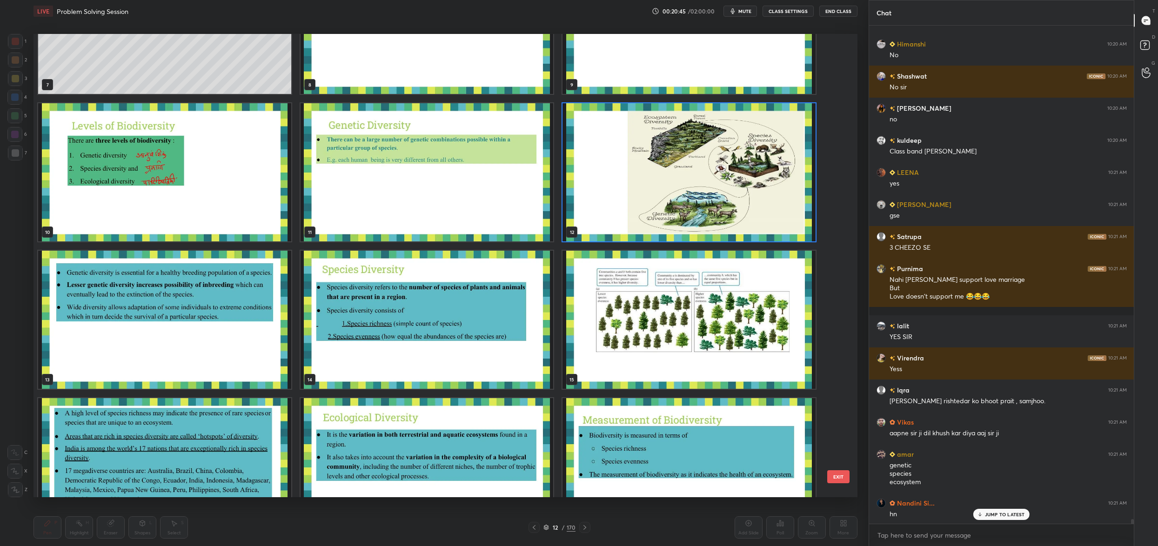
click at [122, 344] on img "grid" at bounding box center [164, 320] width 253 height 138
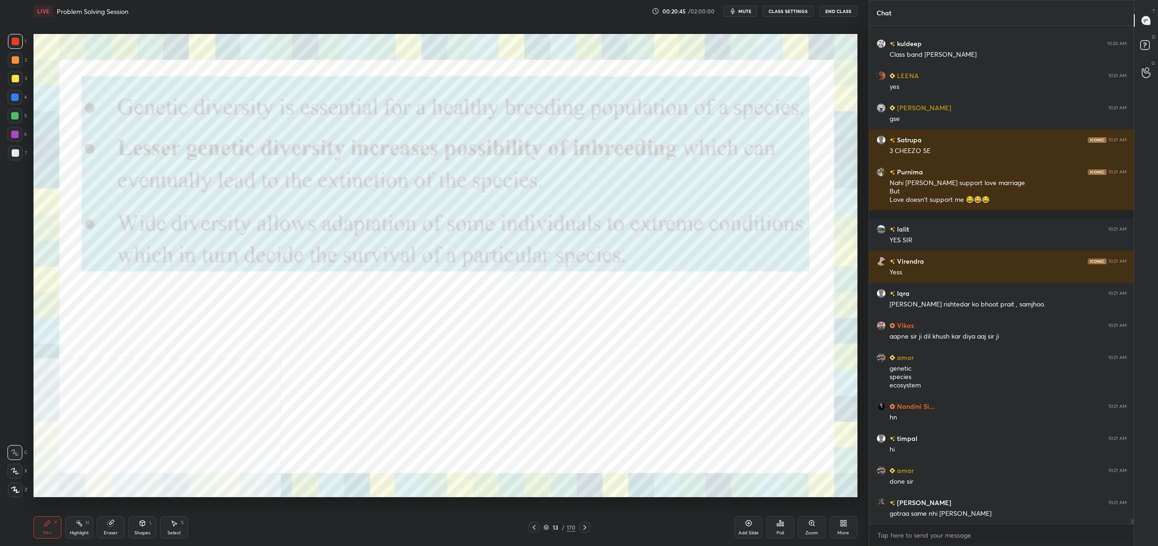
click at [122, 344] on img "grid" at bounding box center [164, 320] width 253 height 138
drag, startPoint x: 120, startPoint y: 530, endPoint x: 127, endPoint y: 531, distance: 7.5
click at [121, 530] on div "Eraser" at bounding box center [111, 527] width 28 height 22
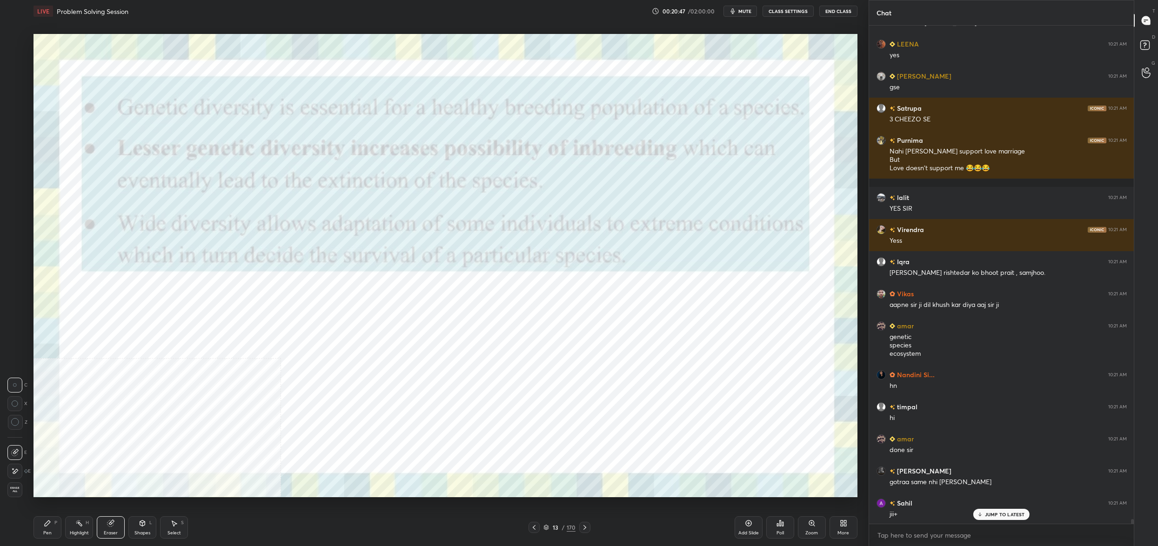
click at [147, 532] on div "Shapes" at bounding box center [142, 533] width 16 height 5
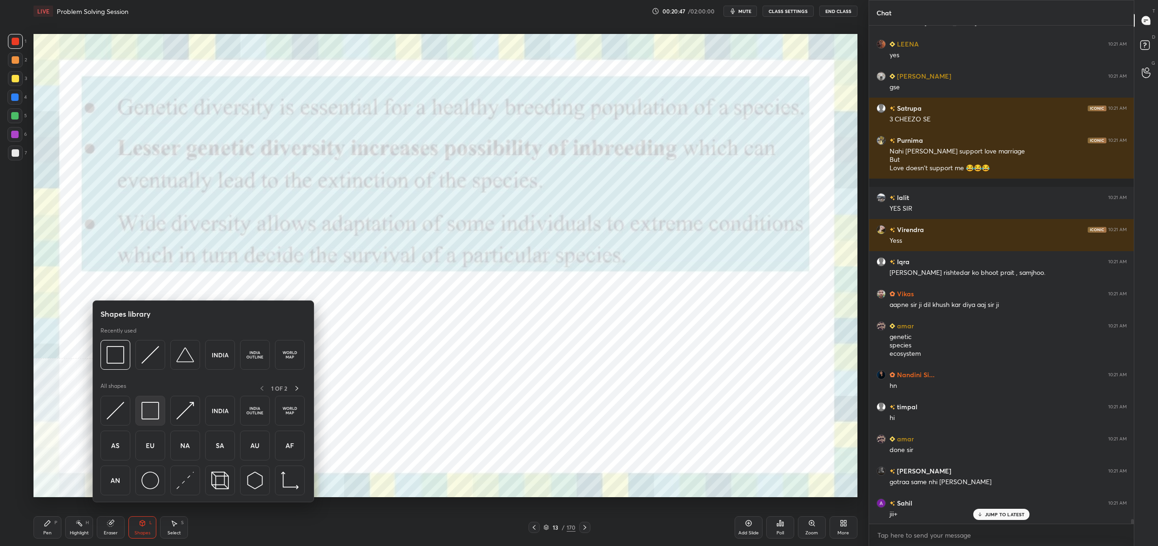
click at [147, 422] on div at bounding box center [150, 411] width 30 height 30
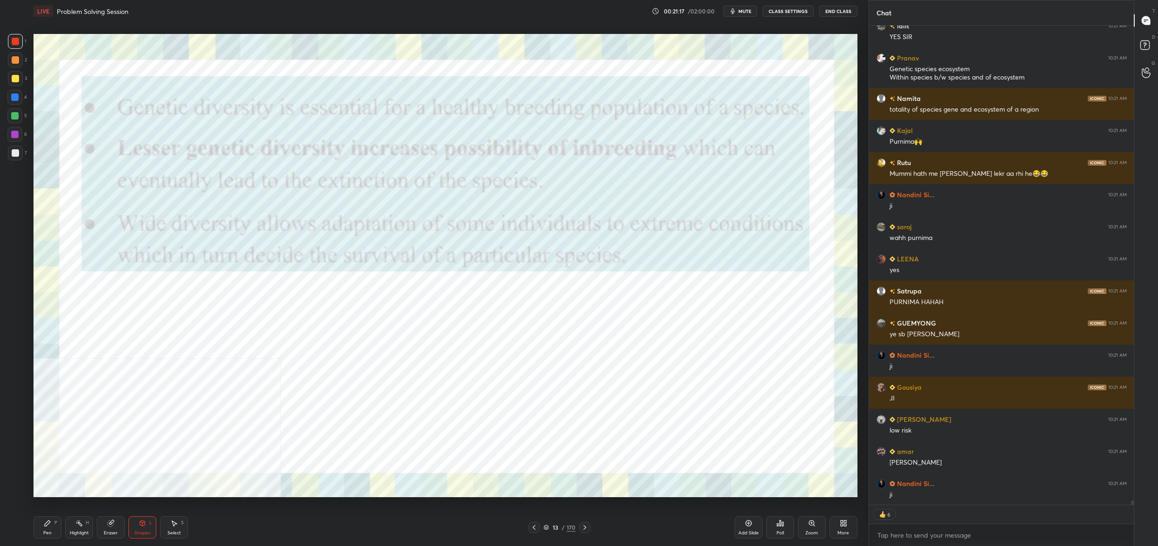
click at [51, 530] on div "Pen P" at bounding box center [47, 527] width 28 height 22
drag, startPoint x: 54, startPoint y: 526, endPoint x: 86, endPoint y: 514, distance: 33.7
click at [54, 526] on div "Pen P" at bounding box center [47, 527] width 28 height 22
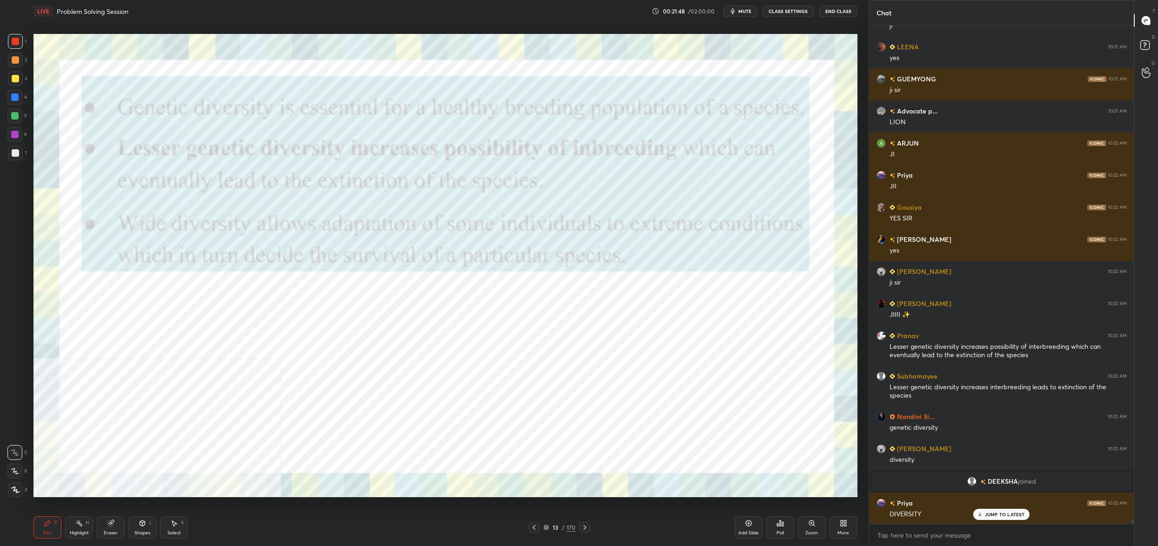
click at [551, 523] on div "13 / 170" at bounding box center [559, 527] width 62 height 11
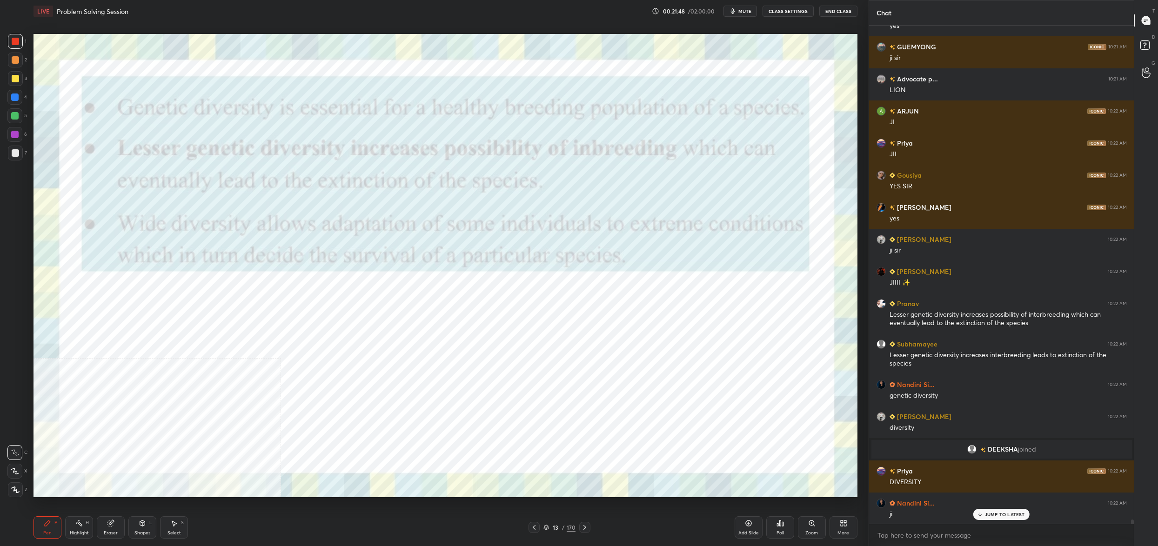
click at [548, 527] on icon at bounding box center [546, 526] width 5 height 2
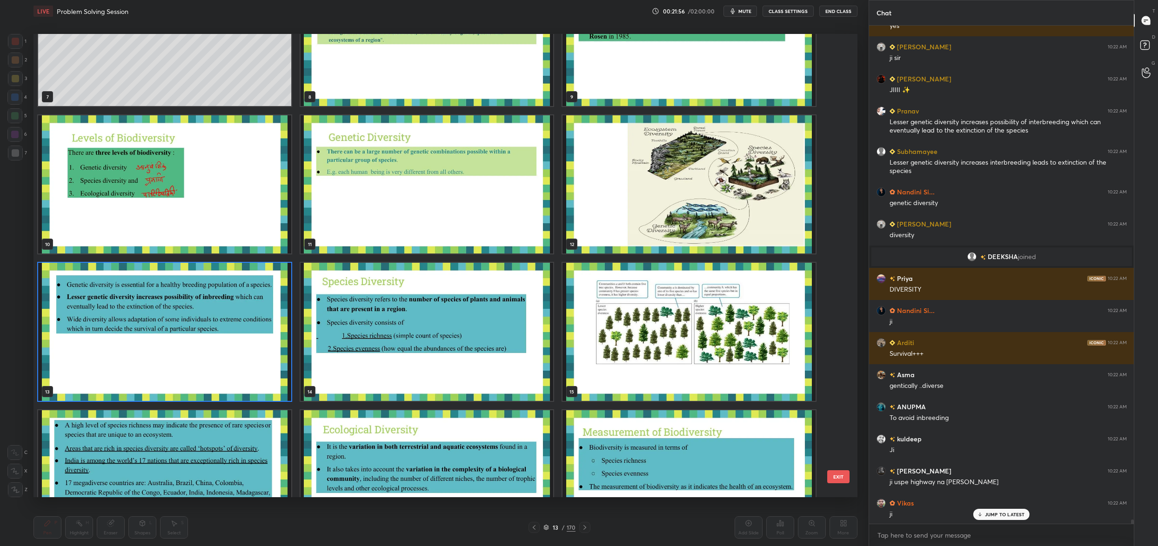
click at [729, 203] on img "grid" at bounding box center [688, 184] width 253 height 138
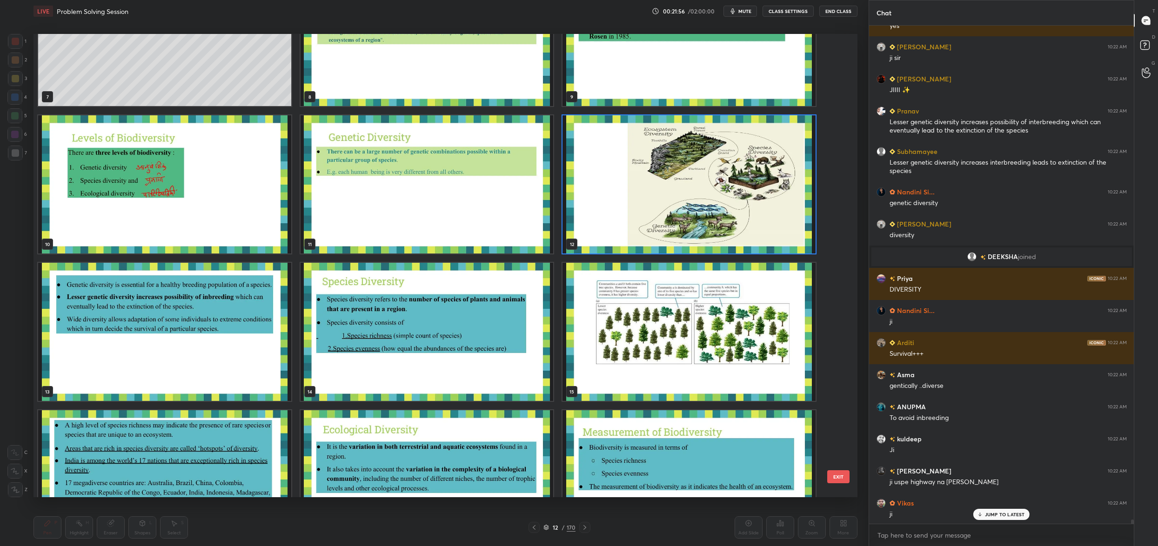
click at [729, 203] on img "grid" at bounding box center [688, 184] width 253 height 138
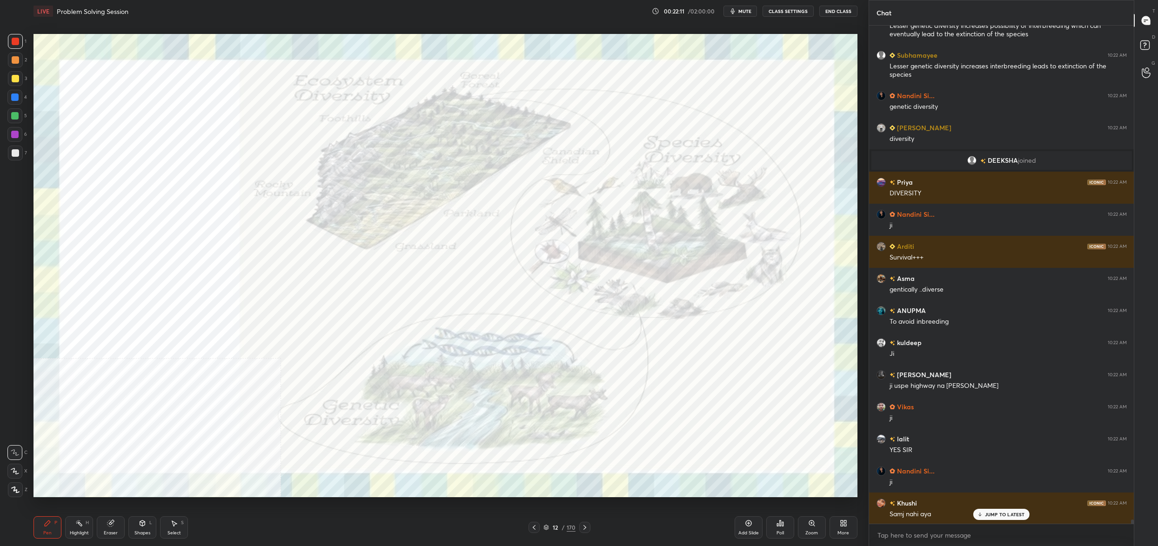
drag, startPoint x: 555, startPoint y: 530, endPoint x: 551, endPoint y: 526, distance: 5.9
click at [555, 530] on div "12" at bounding box center [555, 528] width 9 height 6
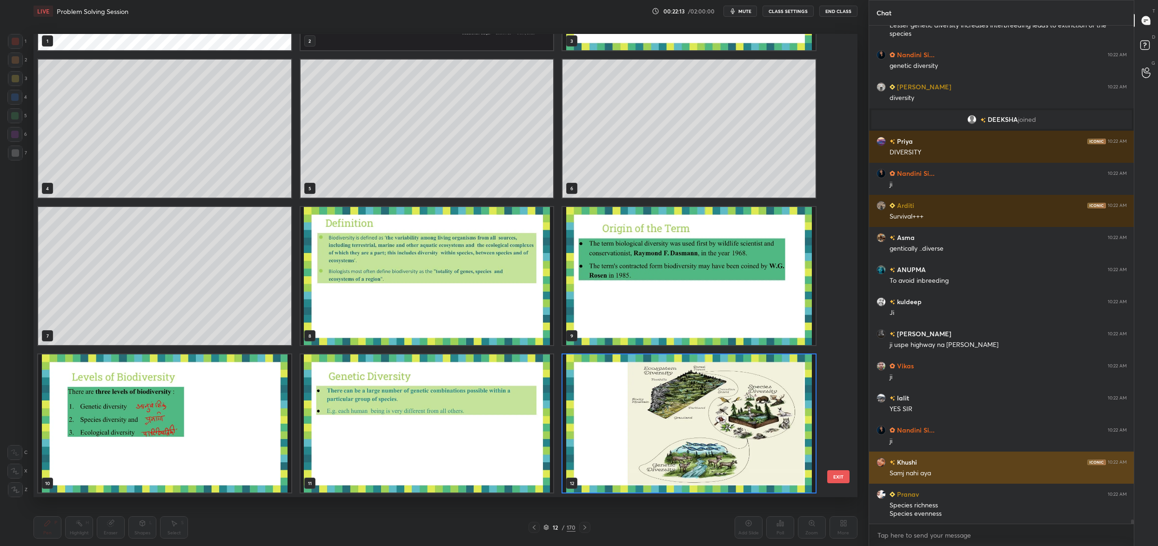
click at [999, 459] on div "Khushi 10:22 AM" at bounding box center [1001, 462] width 250 height 10
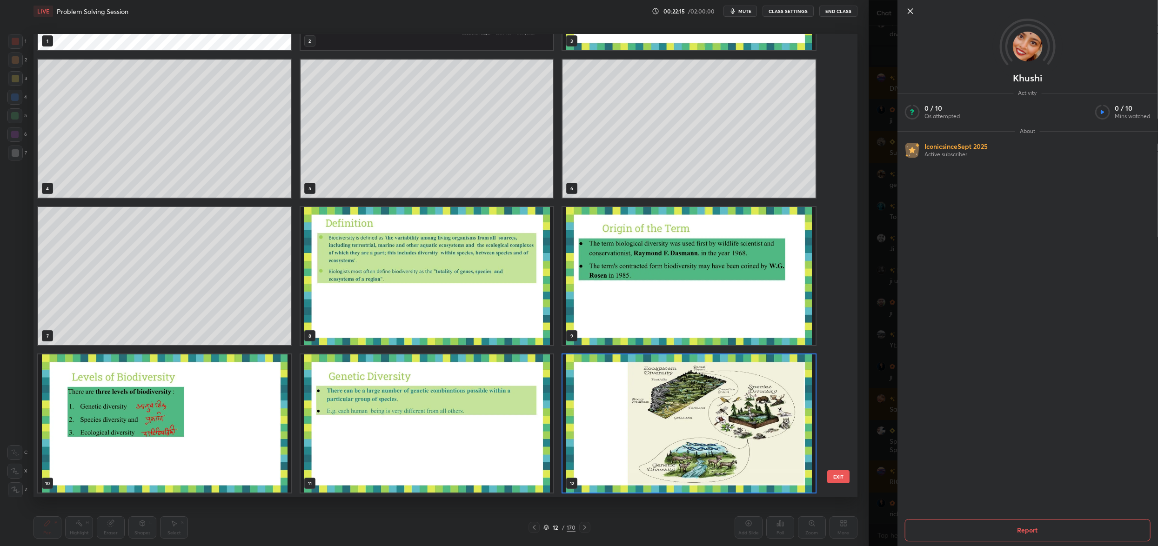
click at [906, 396] on div "Khushi Activity 0 / 10 Qs attempted 0 / 10 Mins watched About Iconic since [DAT…" at bounding box center [1027, 273] width 261 height 546
click at [887, 401] on div "Khushi Activity 0 / 10 Qs attempted 0 / 10 Mins watched About Iconic since [DAT…" at bounding box center [1012, 273] width 289 height 546
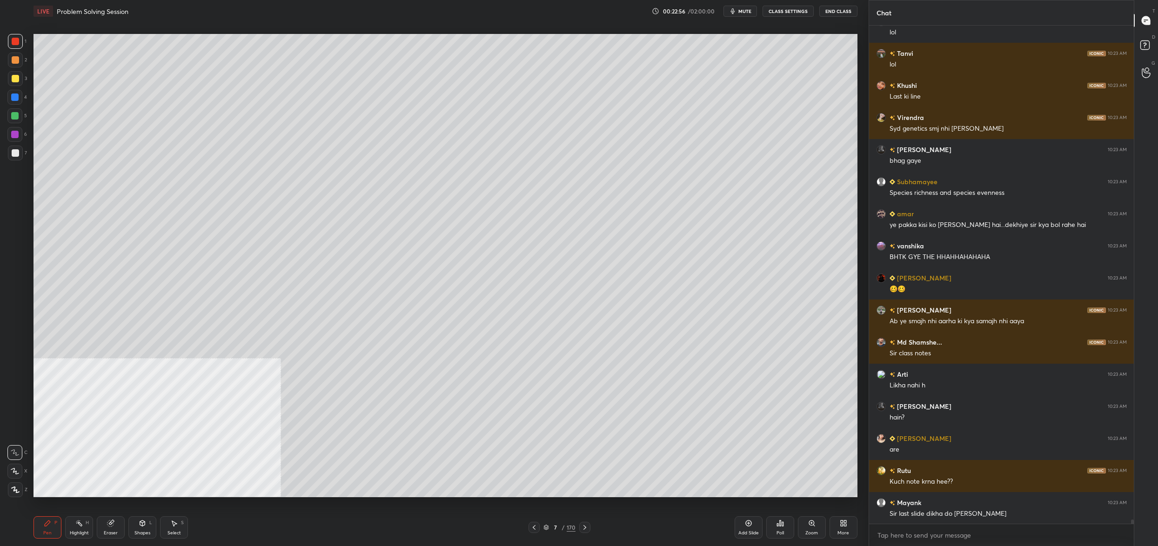
drag, startPoint x: 20, startPoint y: 84, endPoint x: 14, endPoint y: 81, distance: 7.1
click at [20, 81] on div at bounding box center [15, 78] width 15 height 15
click at [12, 81] on div at bounding box center [15, 78] width 7 height 7
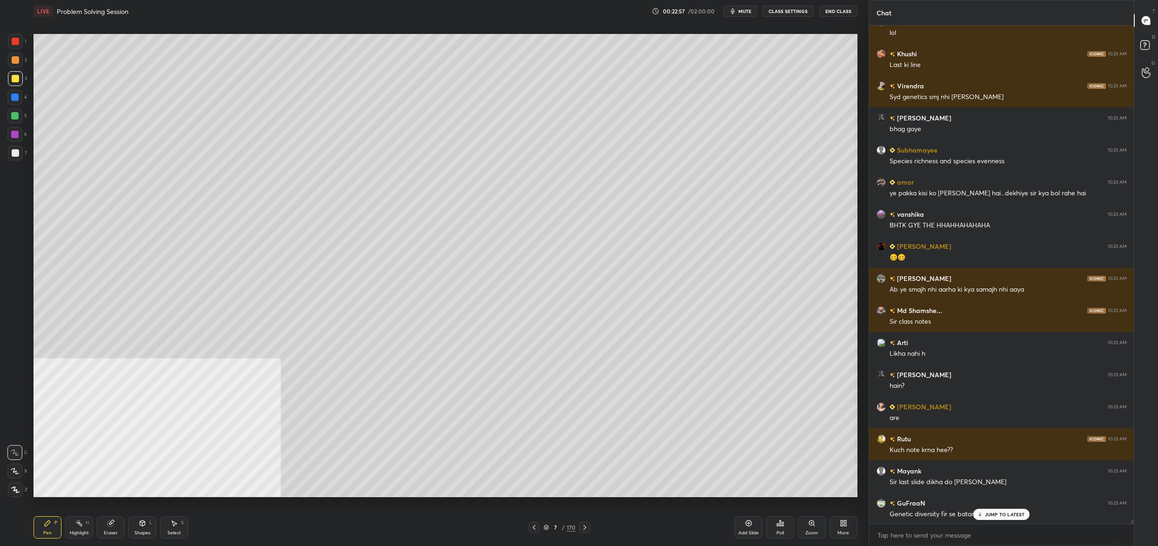
click at [15, 467] on div at bounding box center [14, 471] width 15 height 15
click at [15, 471] on icon at bounding box center [15, 471] width 8 height 7
drag, startPoint x: 18, startPoint y: 485, endPoint x: 15, endPoint y: 472, distance: 13.0
click at [18, 485] on div at bounding box center [15, 489] width 15 height 15
click at [19, 467] on div at bounding box center [14, 471] width 15 height 15
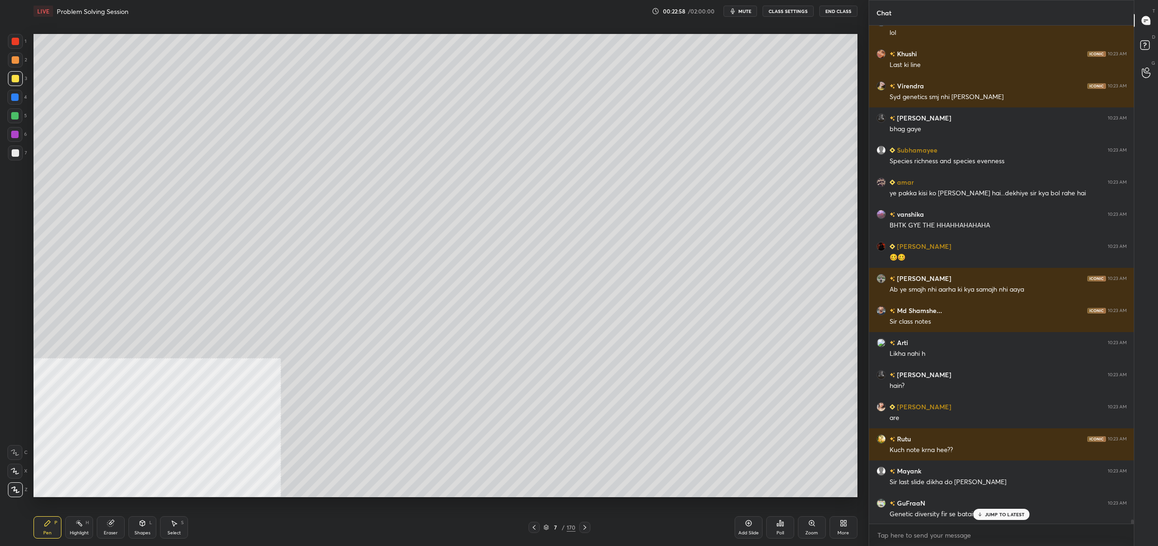
click at [22, 477] on div "X" at bounding box center [17, 471] width 20 height 15
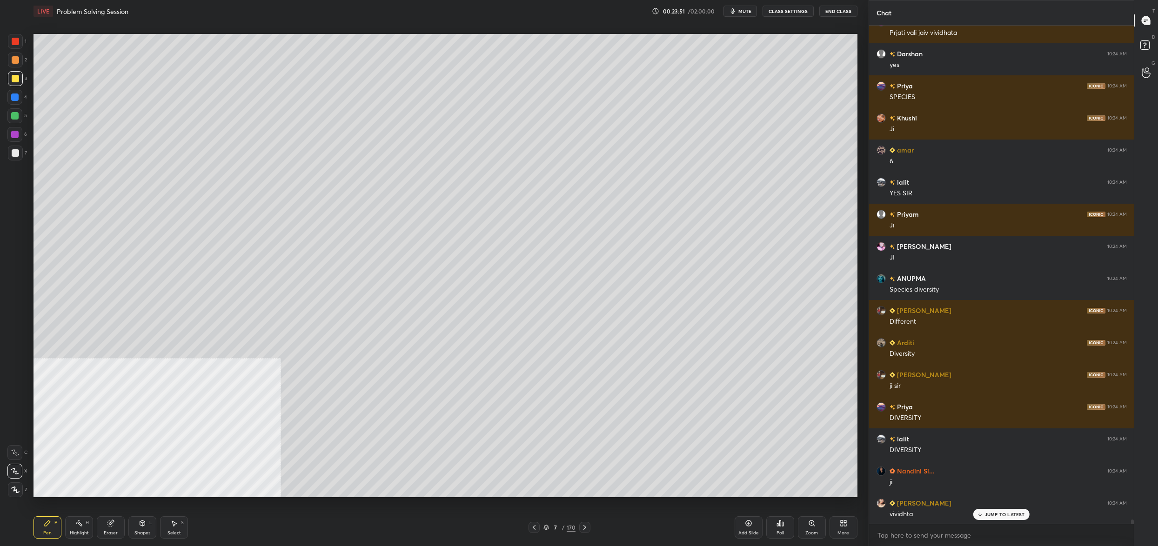
drag, startPoint x: 14, startPoint y: 131, endPoint x: 16, endPoint y: 136, distance: 5.4
click at [13, 130] on div at bounding box center [14, 134] width 15 height 15
click at [15, 141] on div at bounding box center [14, 134] width 15 height 15
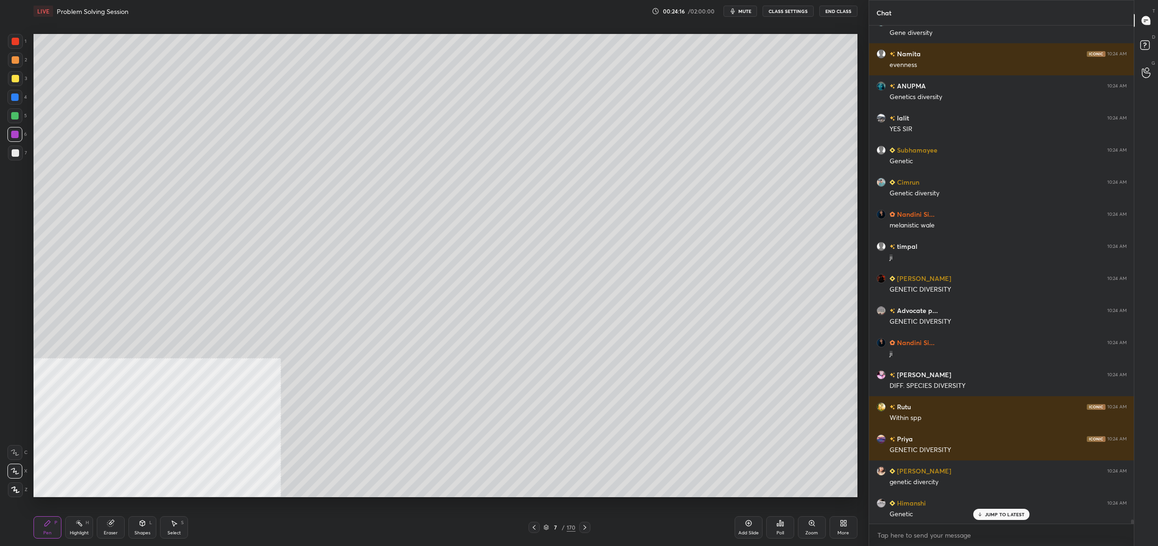
drag, startPoint x: 553, startPoint y: 523, endPoint x: 546, endPoint y: 530, distance: 9.9
click at [552, 524] on div "7 / 170" at bounding box center [559, 527] width 32 height 8
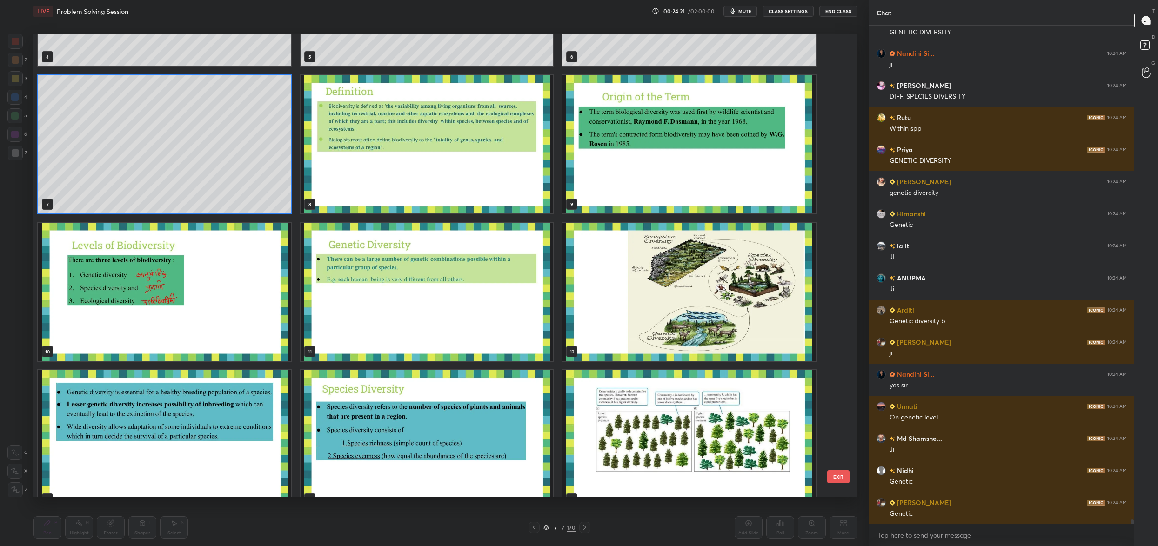
click at [688, 305] on img "grid" at bounding box center [688, 292] width 253 height 138
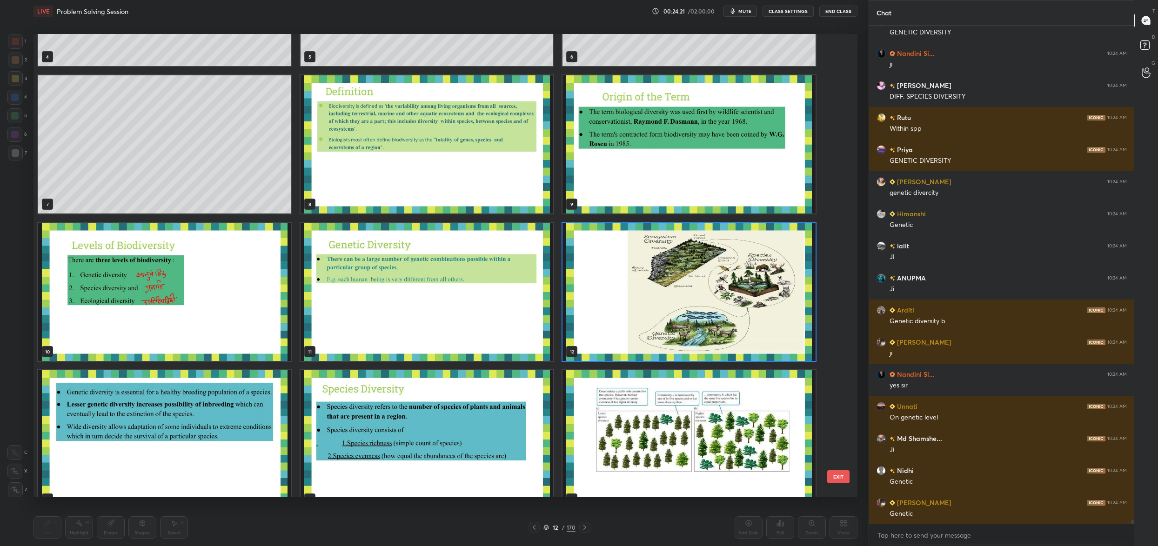
click at [688, 305] on img "grid" at bounding box center [688, 292] width 253 height 138
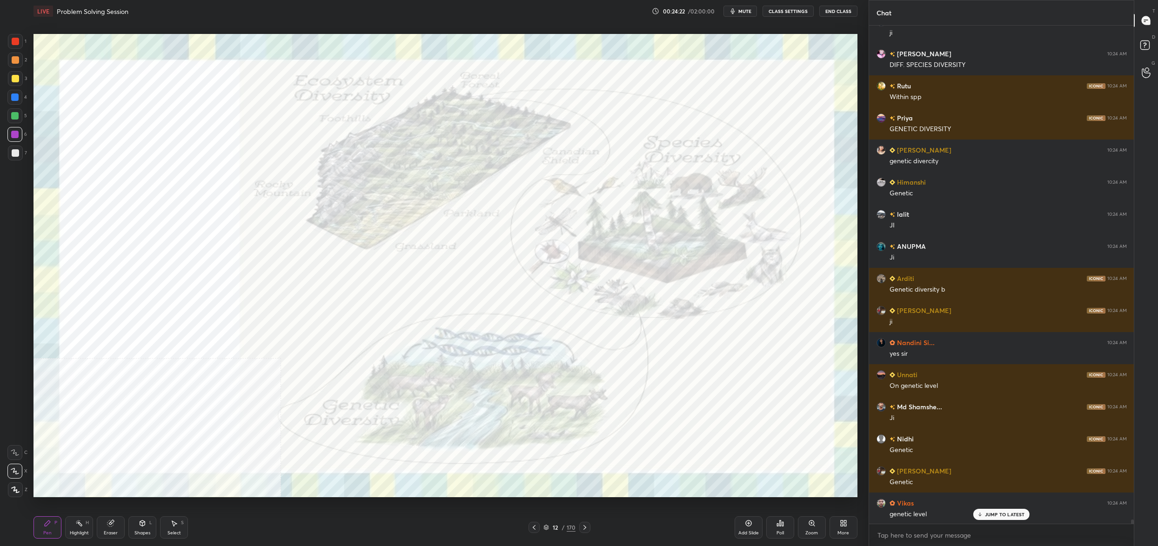
click at [688, 305] on img "grid" at bounding box center [688, 292] width 253 height 138
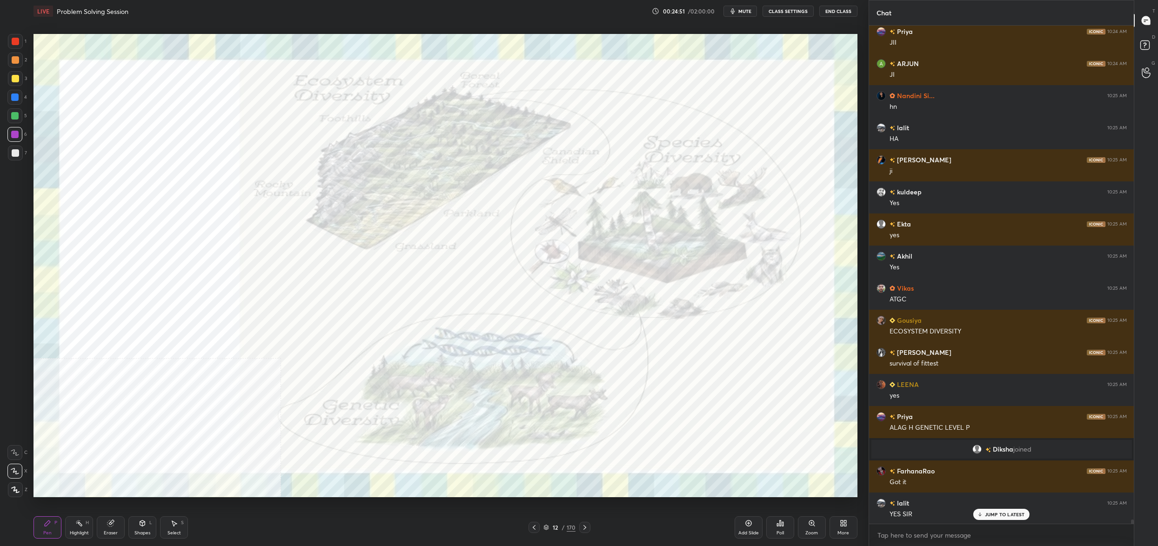
click at [30, 151] on div "Setting up your live class Poll for secs No correct answer Start poll" at bounding box center [445, 265] width 831 height 487
click at [23, 139] on div "6" at bounding box center [17, 136] width 20 height 19
click at [13, 105] on div "4" at bounding box center [17, 99] width 20 height 19
click at [11, 107] on div "4" at bounding box center [17, 99] width 20 height 19
click at [12, 116] on div at bounding box center [14, 115] width 15 height 15
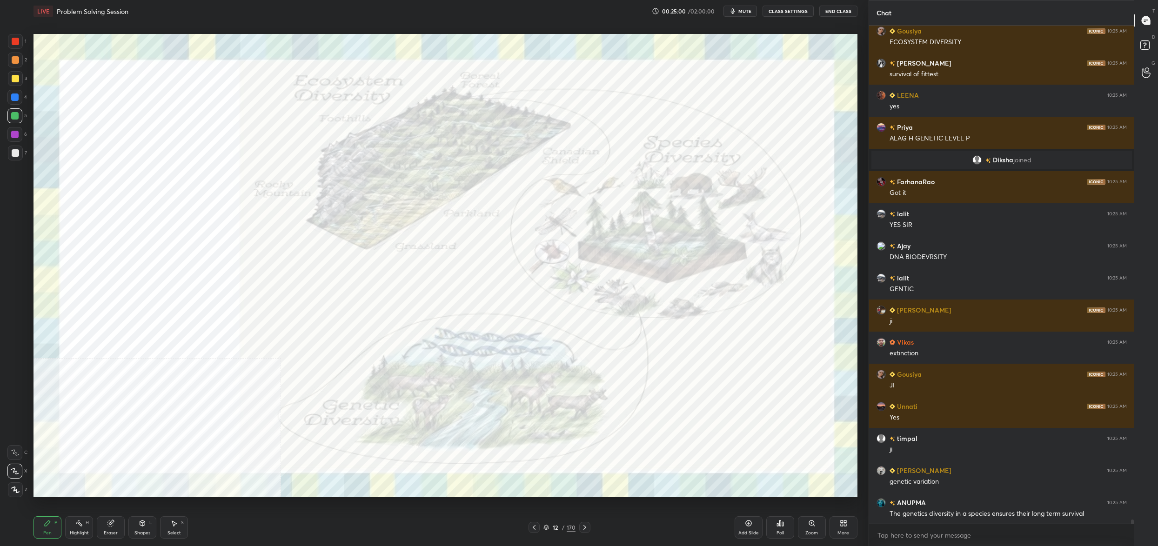
click at [48, 174] on div "1 2 3 4 5 6 7 C X Z C X Z E E Erase all H H LIVE Problem Solving Session 00:25:…" at bounding box center [430, 273] width 861 height 546
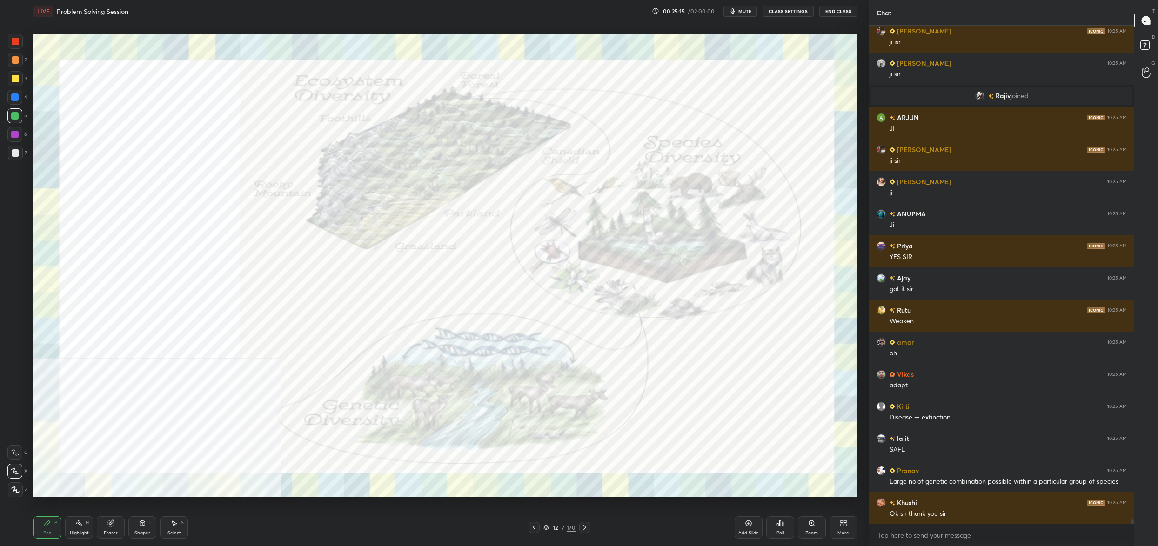
drag, startPoint x: 548, startPoint y: 524, endPoint x: 558, endPoint y: 516, distance: 12.3
click at [548, 524] on div "12 / 170" at bounding box center [559, 527] width 32 height 8
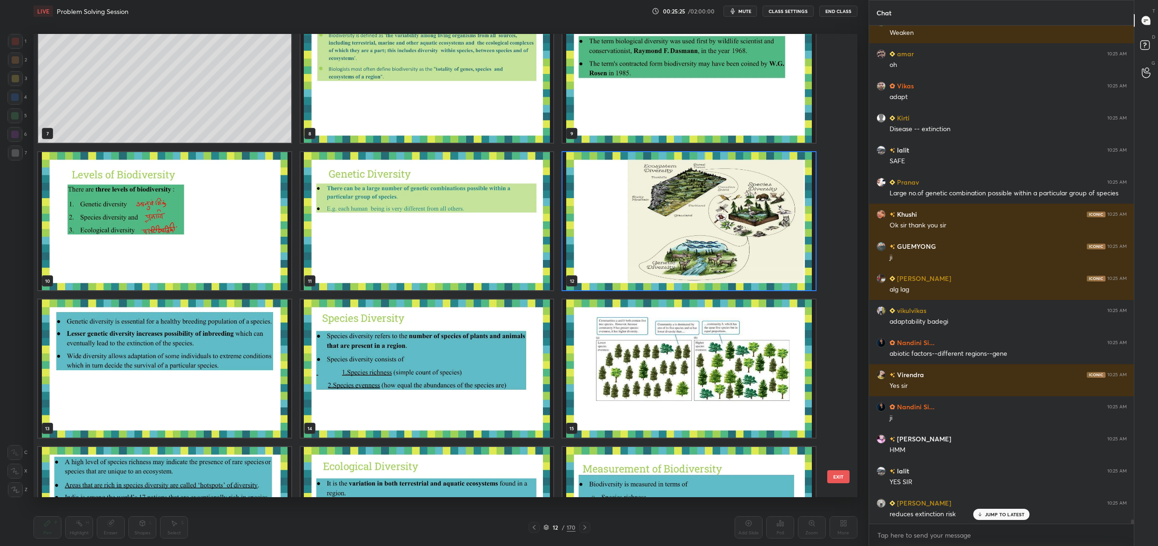
click at [228, 395] on img "grid" at bounding box center [164, 369] width 253 height 138
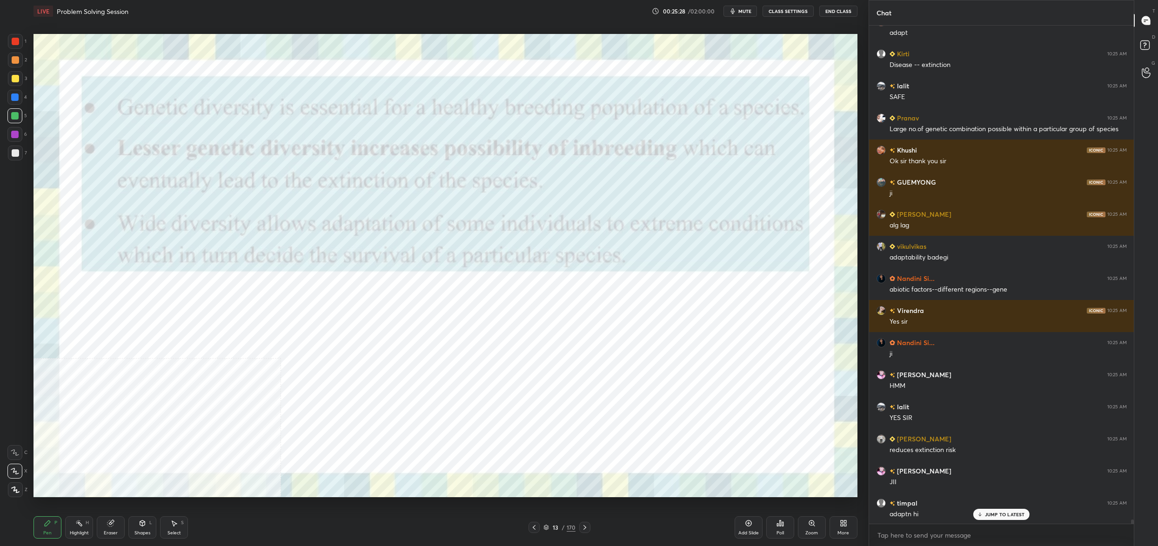
click at [15, 41] on div at bounding box center [15, 41] width 7 height 7
drag, startPoint x: 15, startPoint y: 42, endPoint x: 13, endPoint y: 70, distance: 27.5
click at [13, 44] on div at bounding box center [15, 41] width 7 height 7
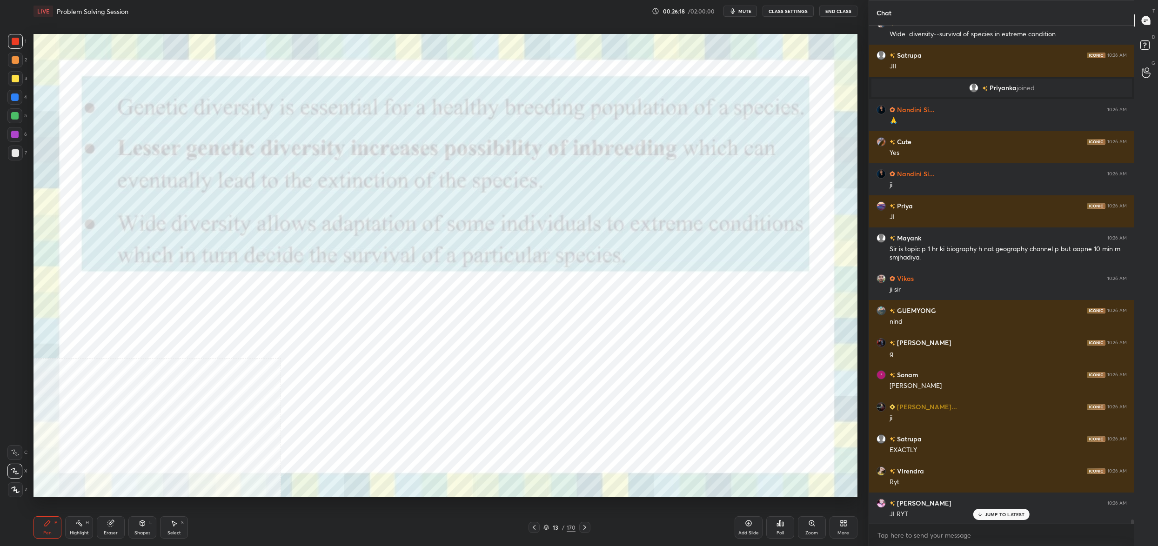
click at [548, 528] on icon at bounding box center [546, 528] width 6 height 6
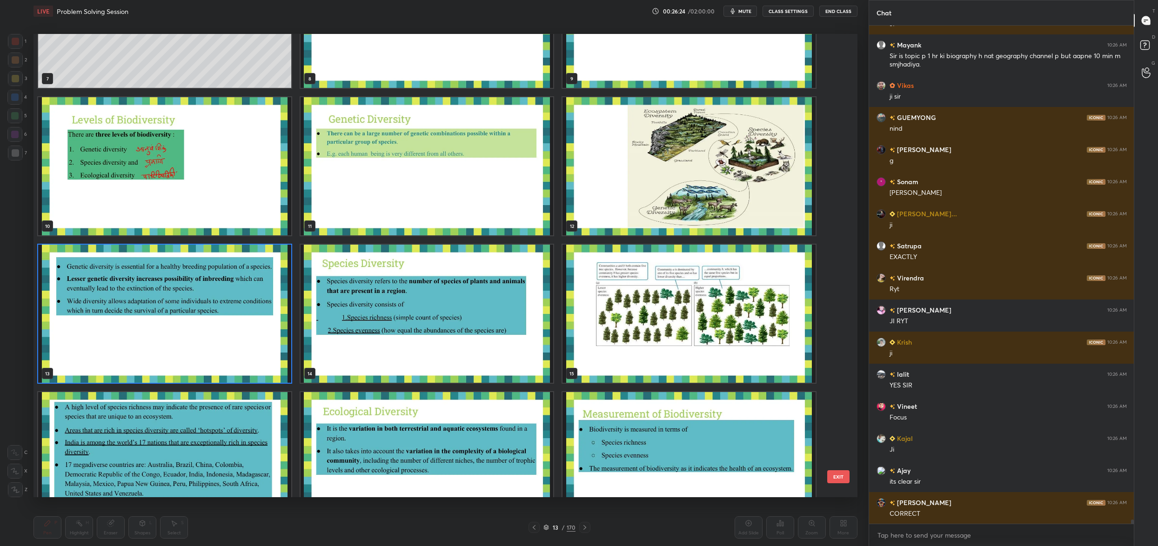
click at [639, 266] on img "grid" at bounding box center [688, 314] width 253 height 138
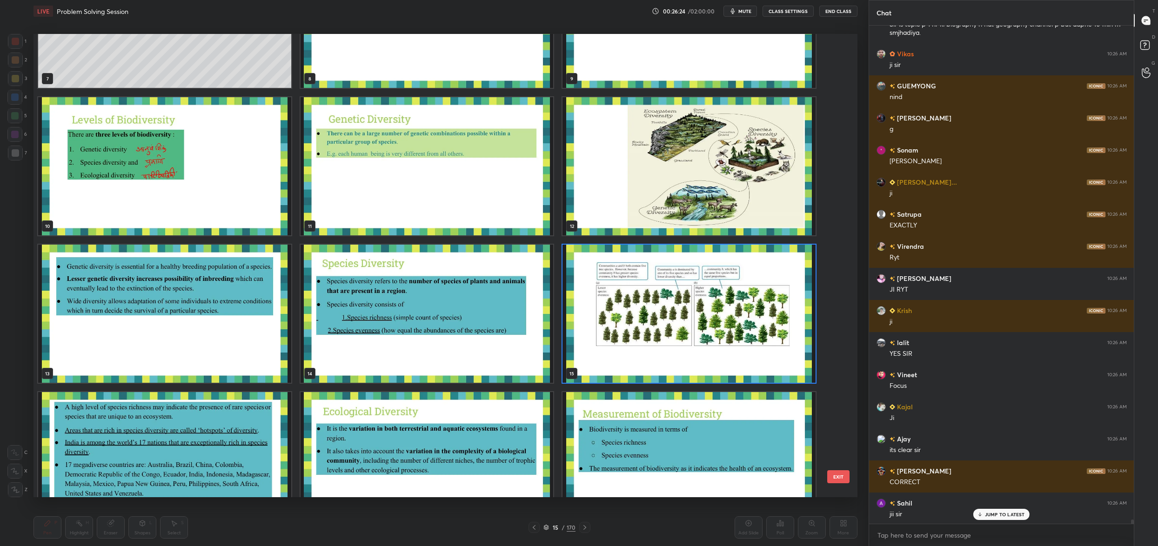
click at [672, 142] on img "grid" at bounding box center [688, 166] width 253 height 138
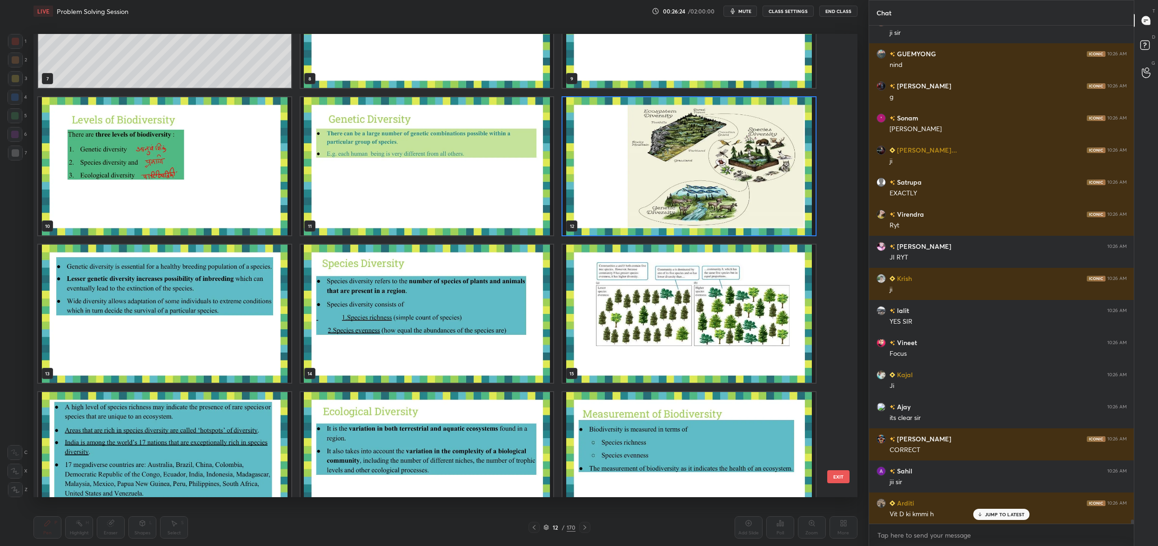
click at [672, 142] on img "grid" at bounding box center [688, 166] width 253 height 138
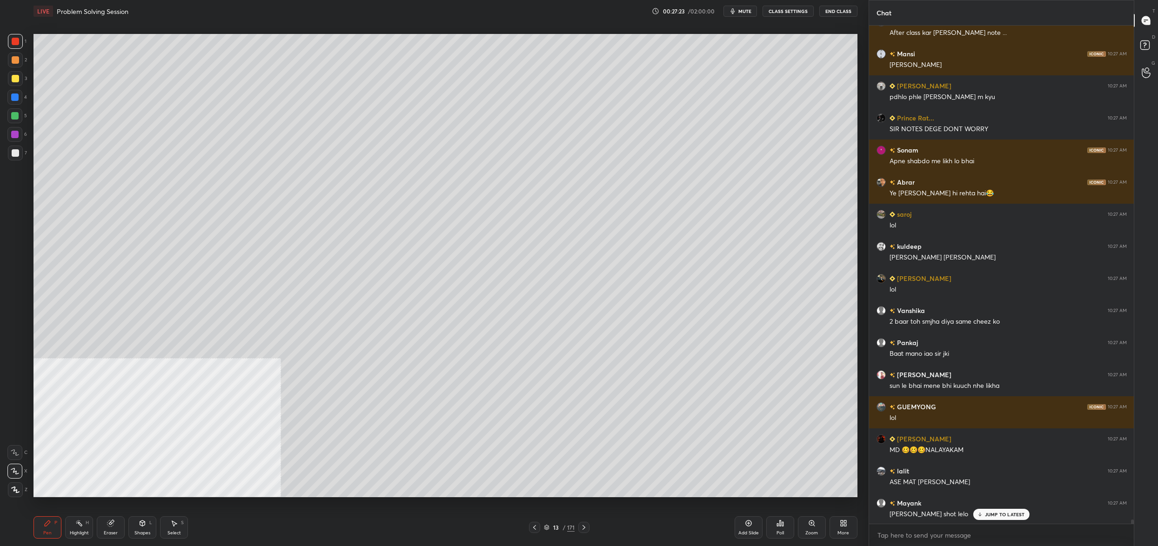
click at [15, 100] on div at bounding box center [14, 97] width 7 height 7
click at [19, 107] on div "4" at bounding box center [17, 99] width 20 height 19
drag, startPoint x: 15, startPoint y: 117, endPoint x: 22, endPoint y: 114, distance: 7.8
click at [16, 117] on div at bounding box center [14, 115] width 7 height 7
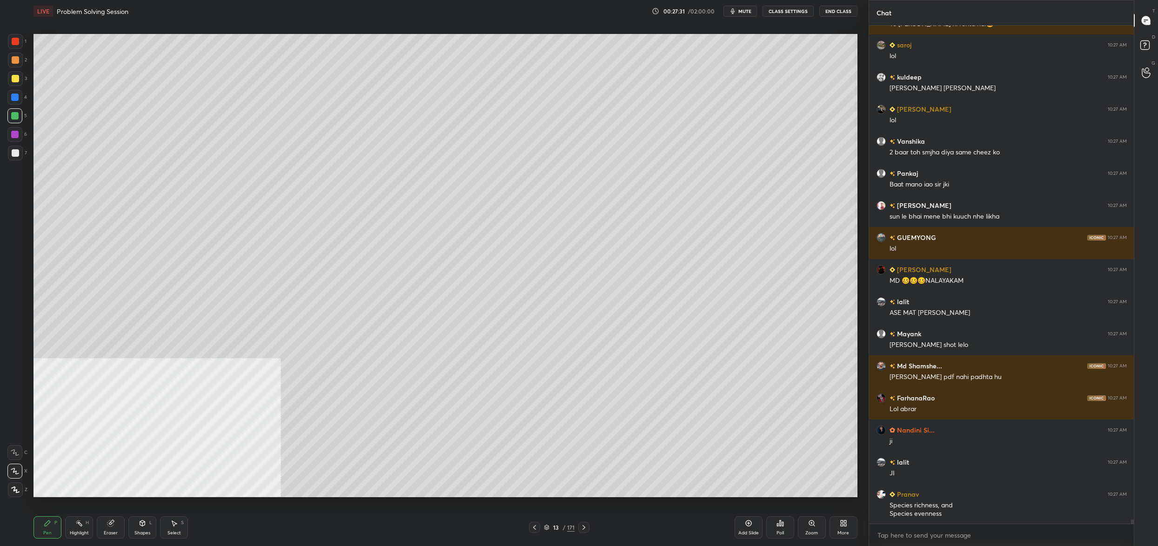
click at [554, 528] on div "13" at bounding box center [555, 528] width 9 height 6
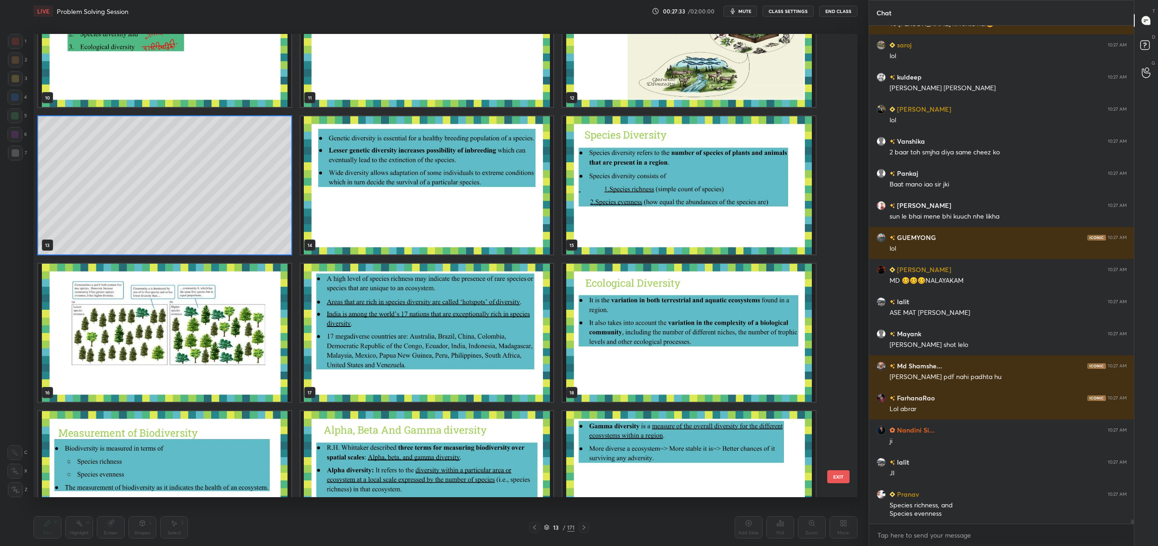
click at [193, 323] on img "grid" at bounding box center [164, 333] width 253 height 138
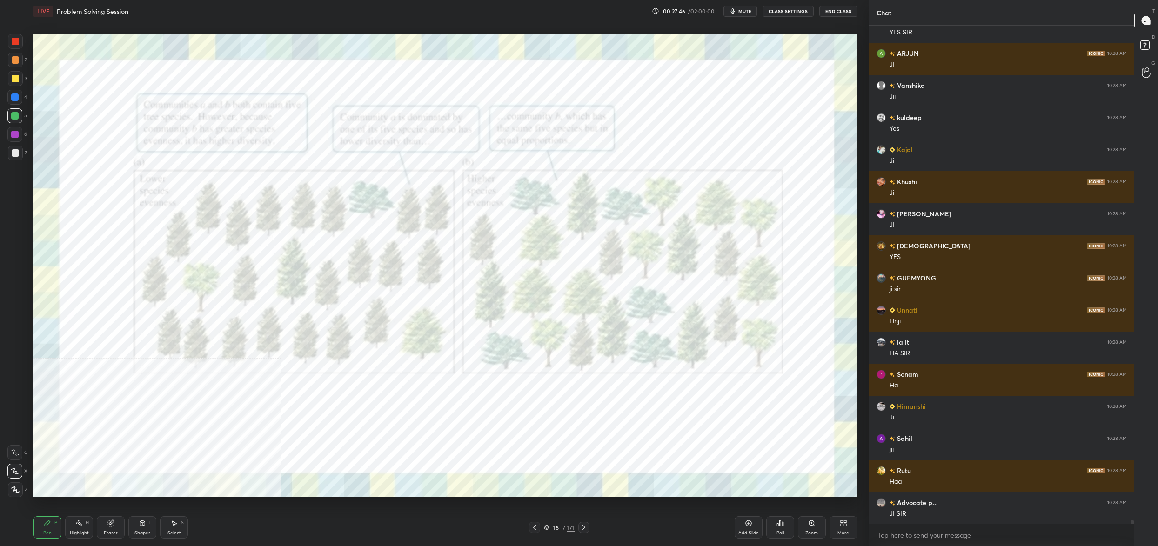
click at [842, 533] on div "More" at bounding box center [843, 533] width 12 height 5
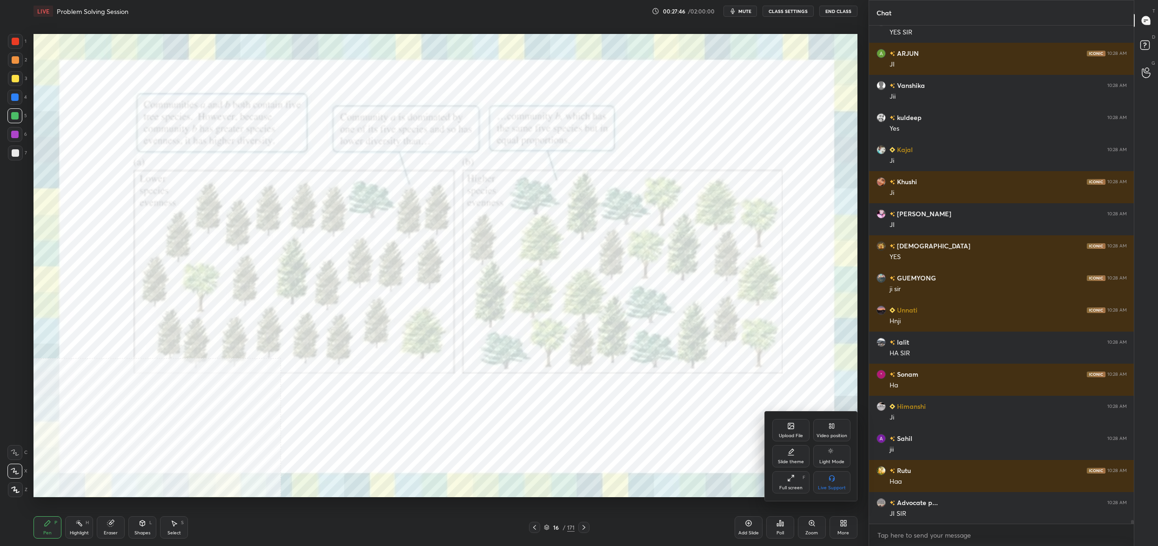
click at [830, 424] on icon at bounding box center [831, 425] width 7 height 7
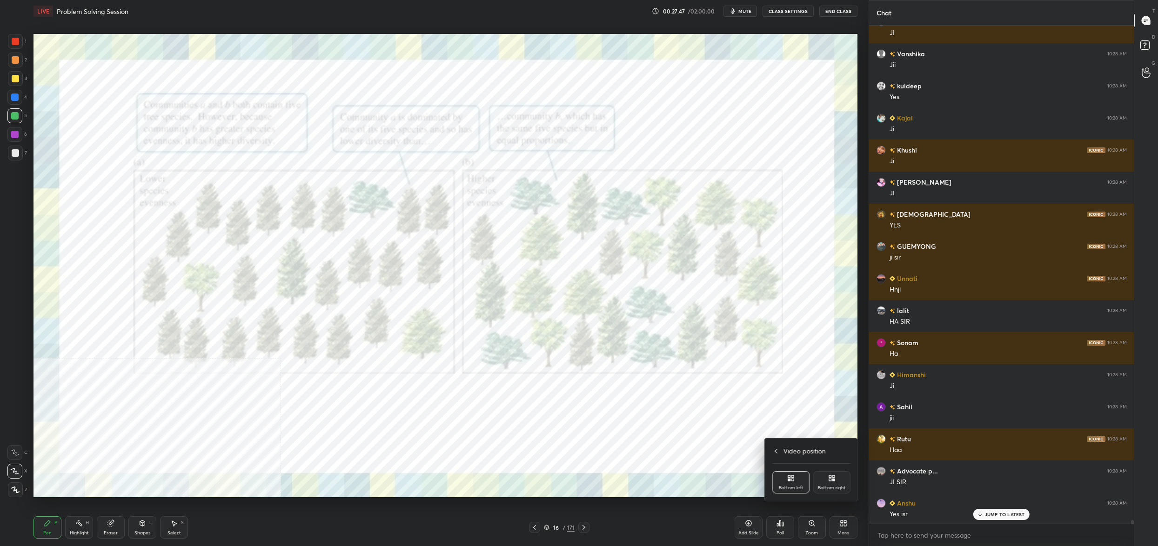
click at [830, 489] on div "Bottom right" at bounding box center [832, 488] width 28 height 5
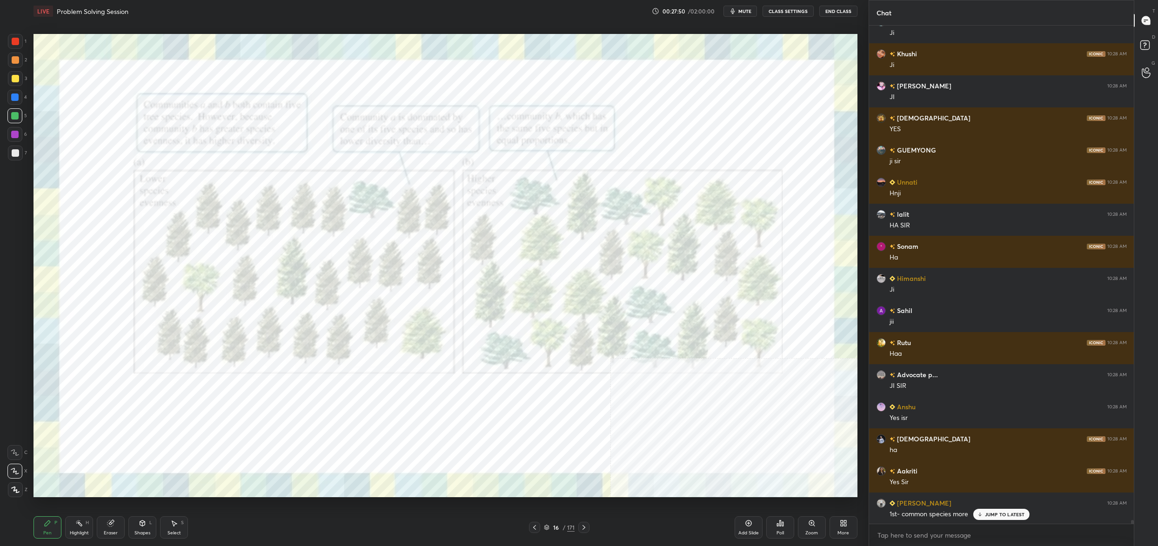
click at [33, 48] on div "Setting up your live class Poll for secs No correct answer Start poll" at bounding box center [445, 265] width 831 height 487
click at [20, 50] on div "1" at bounding box center [17, 43] width 19 height 19
click at [11, 47] on div "1" at bounding box center [17, 43] width 19 height 19
click at [8, 42] on div "1" at bounding box center [17, 41] width 19 height 15
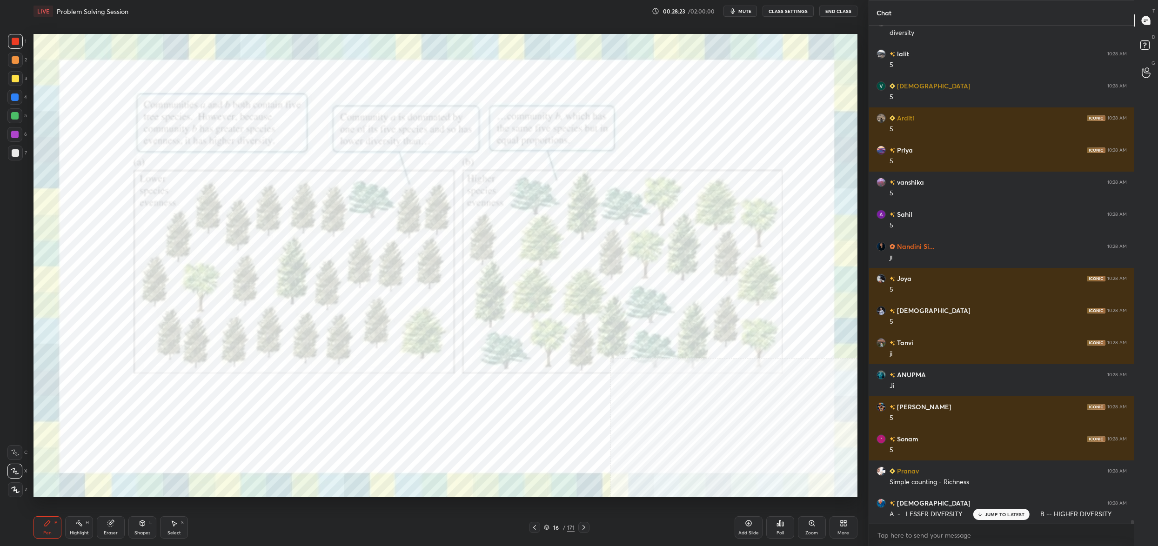
click at [552, 527] on div "16" at bounding box center [555, 528] width 9 height 6
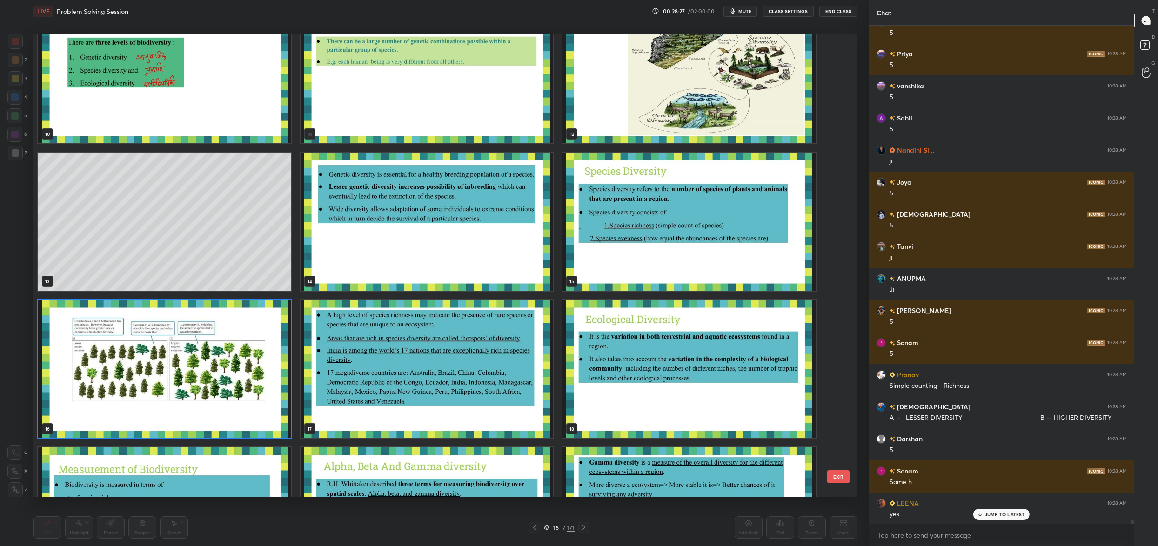
click at [201, 426] on img "grid" at bounding box center [164, 369] width 253 height 138
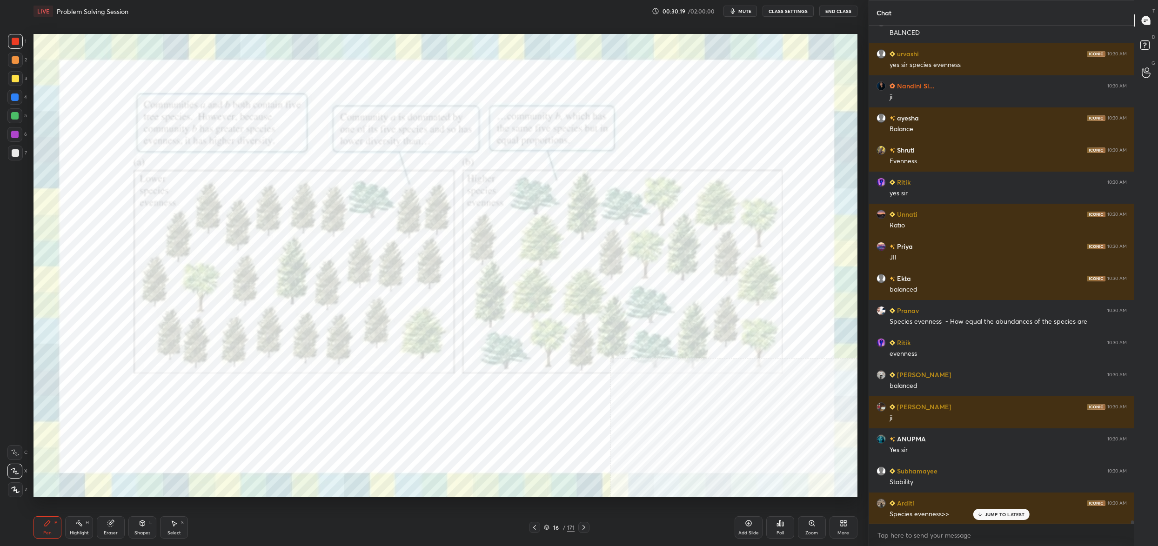
click at [548, 533] on div "Pen P Highlight H Eraser Shapes L Select S 16 / 171 Add Slide Poll Zoom More" at bounding box center [445, 527] width 824 height 37
click at [549, 533] on div "16 / 171" at bounding box center [559, 527] width 60 height 11
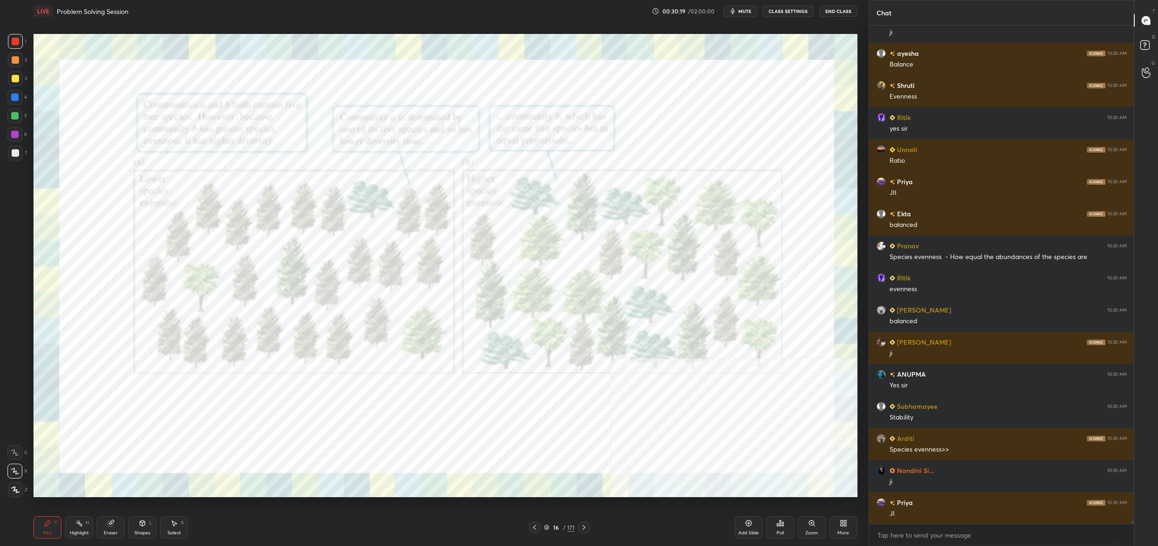
click at [551, 525] on div "16" at bounding box center [555, 528] width 9 height 6
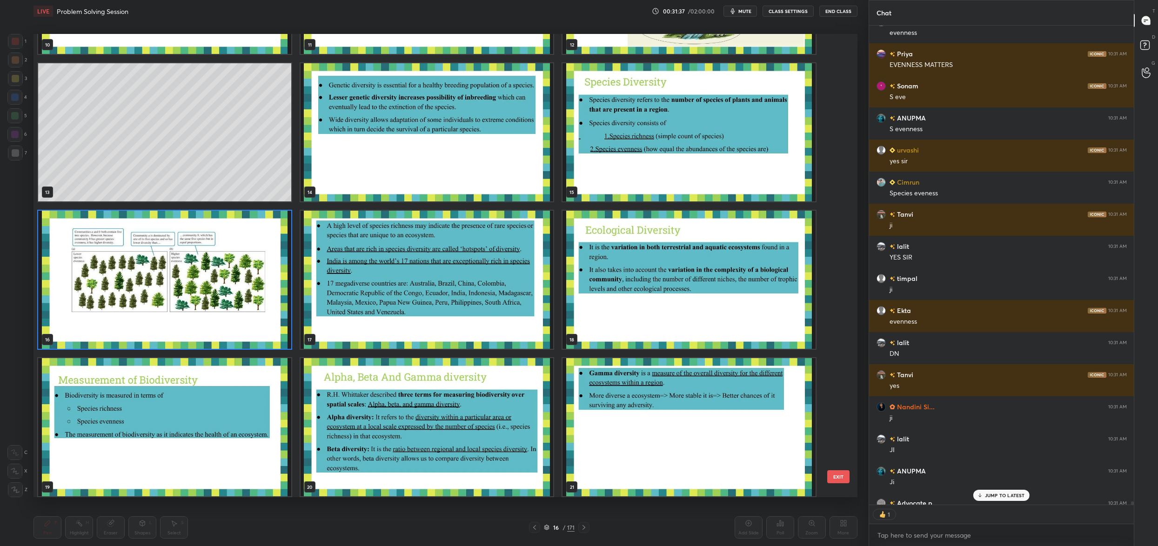
click at [208, 302] on img "grid" at bounding box center [164, 280] width 253 height 138
click at [208, 307] on img "grid" at bounding box center [164, 280] width 253 height 138
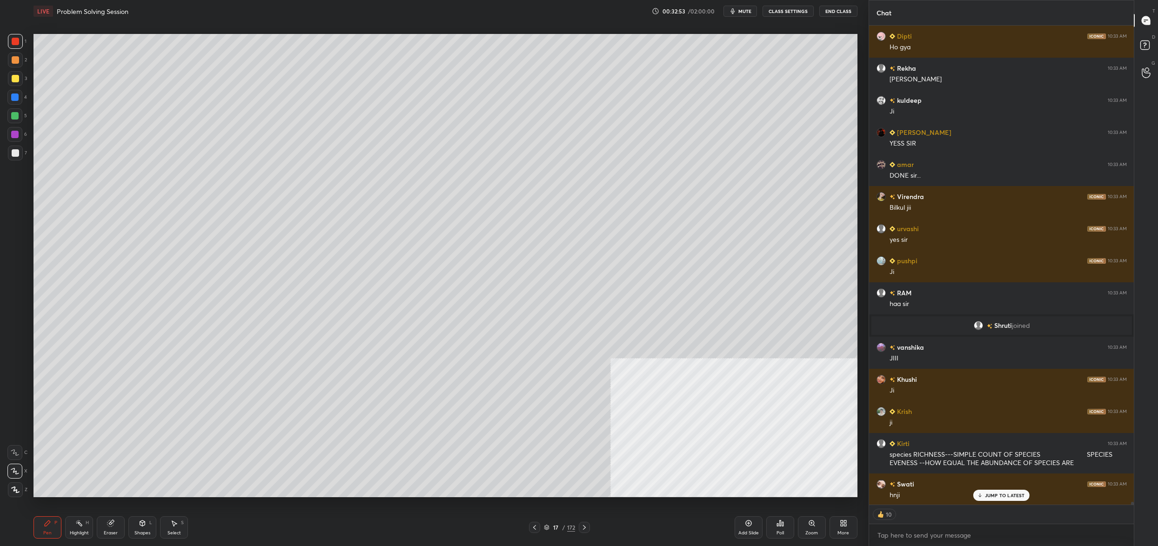
click at [27, 157] on div "1 2 3 4 5 6 7 C X Z C X Z E E Erase all H H" at bounding box center [15, 265] width 30 height 463
drag, startPoint x: 27, startPoint y: 160, endPoint x: 18, endPoint y: 154, distance: 10.3
click at [22, 159] on div "7" at bounding box center [17, 155] width 19 height 19
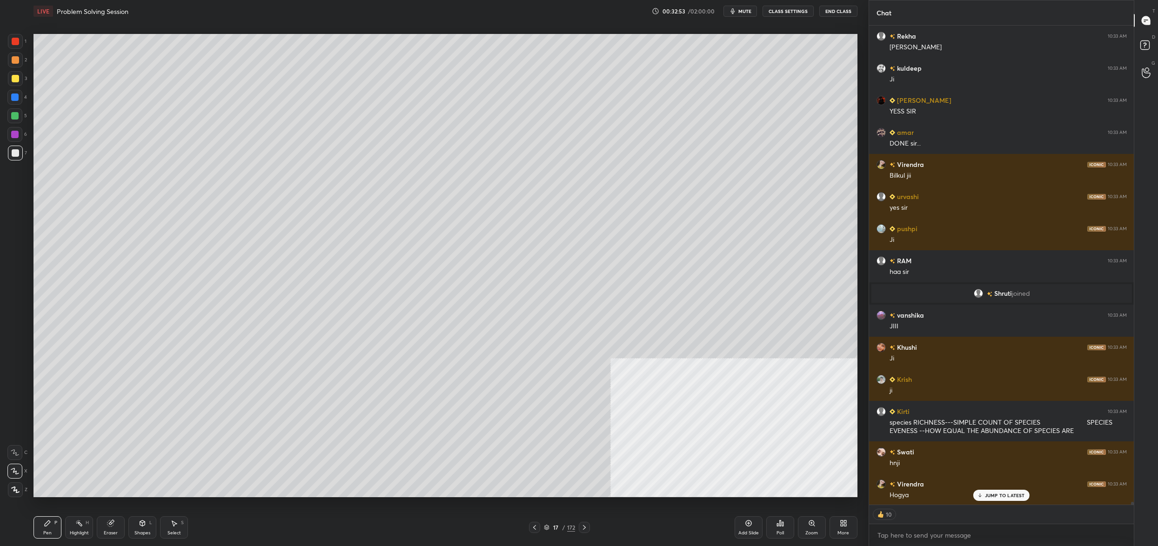
click at [18, 154] on div at bounding box center [15, 153] width 15 height 15
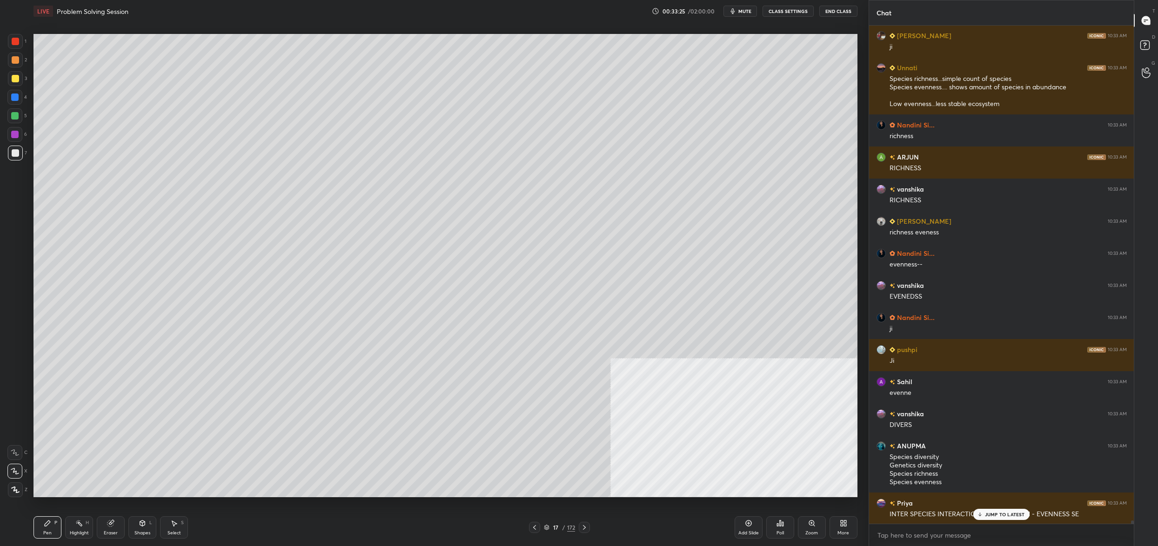
click at [550, 528] on div "17 / 172" at bounding box center [559, 527] width 31 height 8
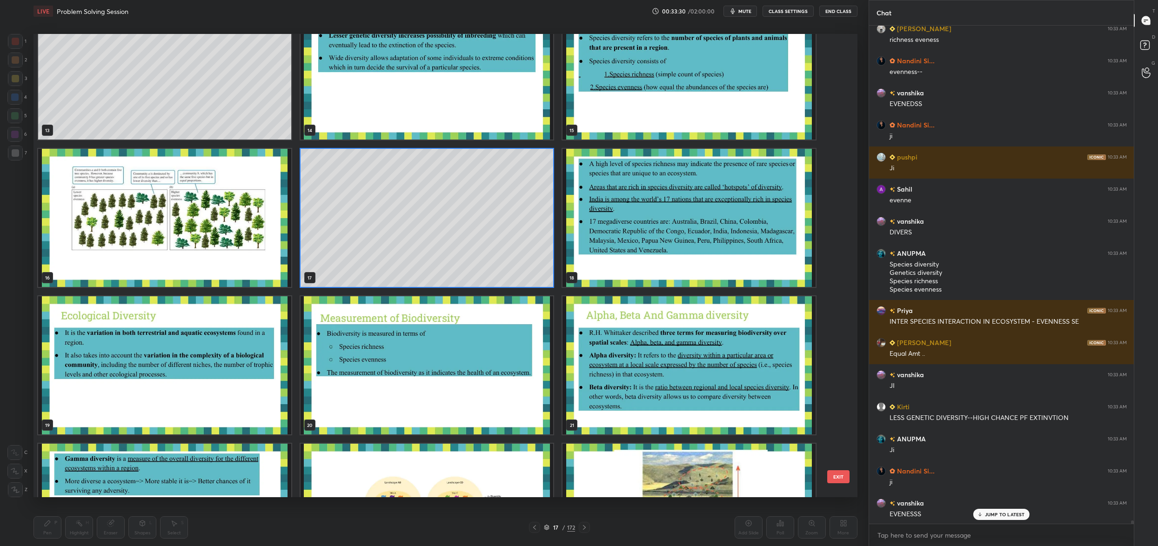
click at [203, 196] on img "grid" at bounding box center [164, 218] width 253 height 138
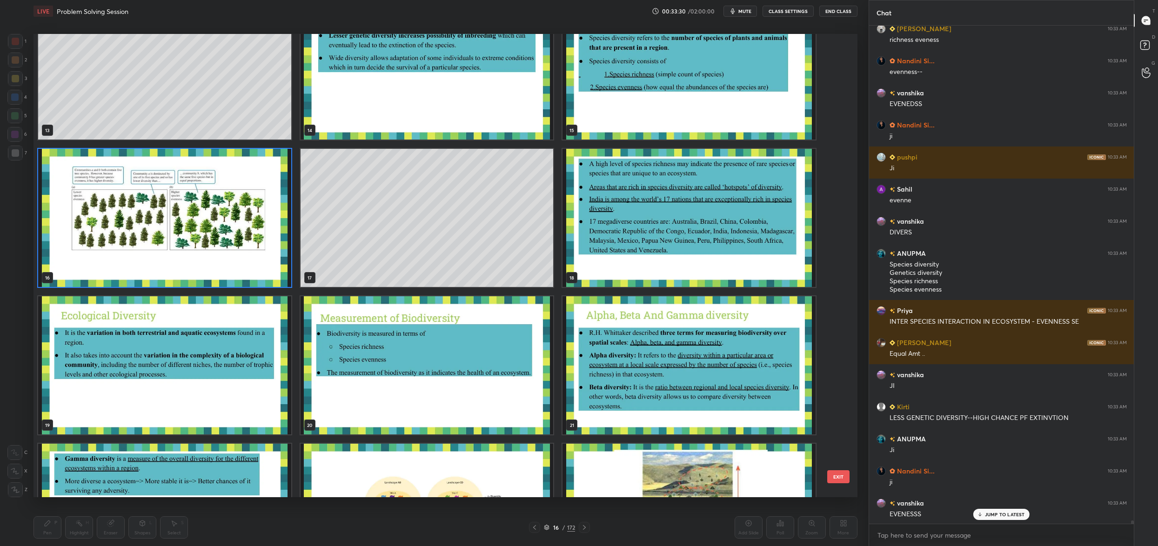
click at [203, 196] on img "grid" at bounding box center [164, 218] width 253 height 138
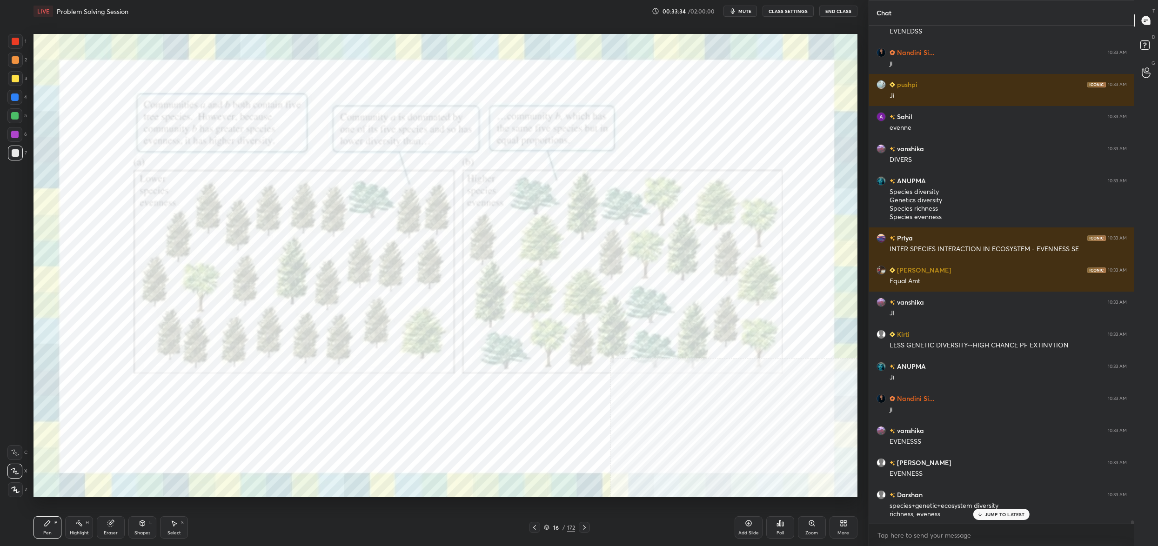
click at [31, 40] on div "Setting up your live class Poll for secs No correct answer Start poll" at bounding box center [445, 265] width 831 height 487
click at [19, 40] on div at bounding box center [15, 41] width 15 height 15
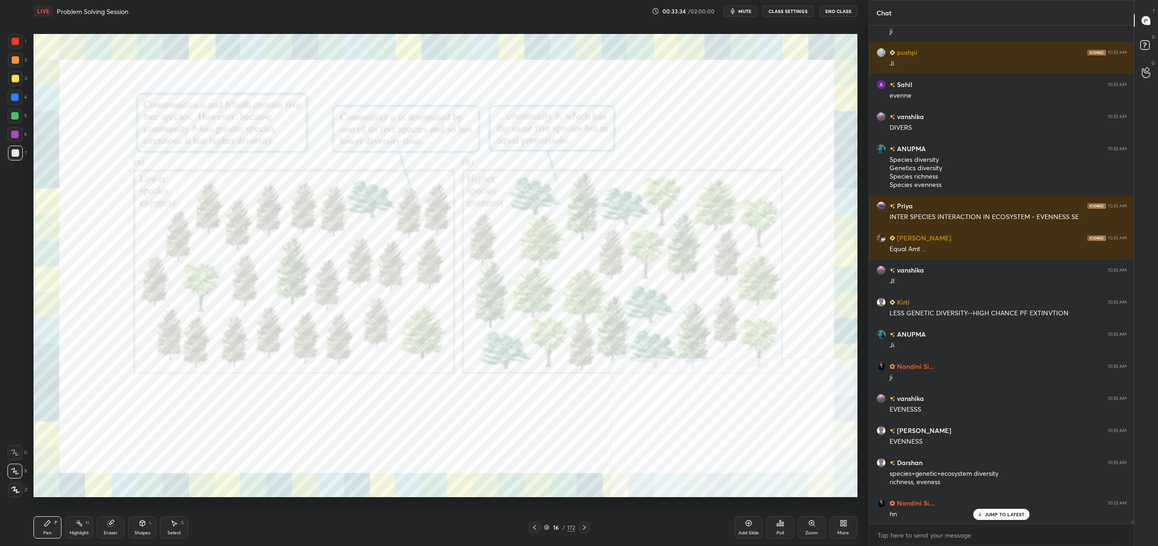
click at [17, 44] on div at bounding box center [15, 41] width 7 height 7
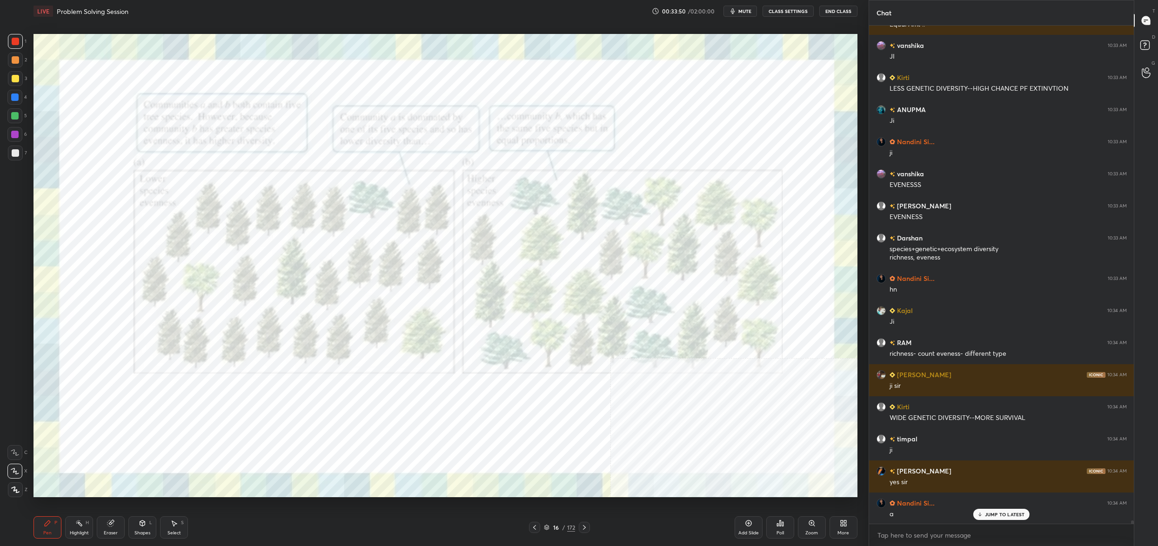
click at [549, 526] on div "16 / 172" at bounding box center [559, 527] width 31 height 8
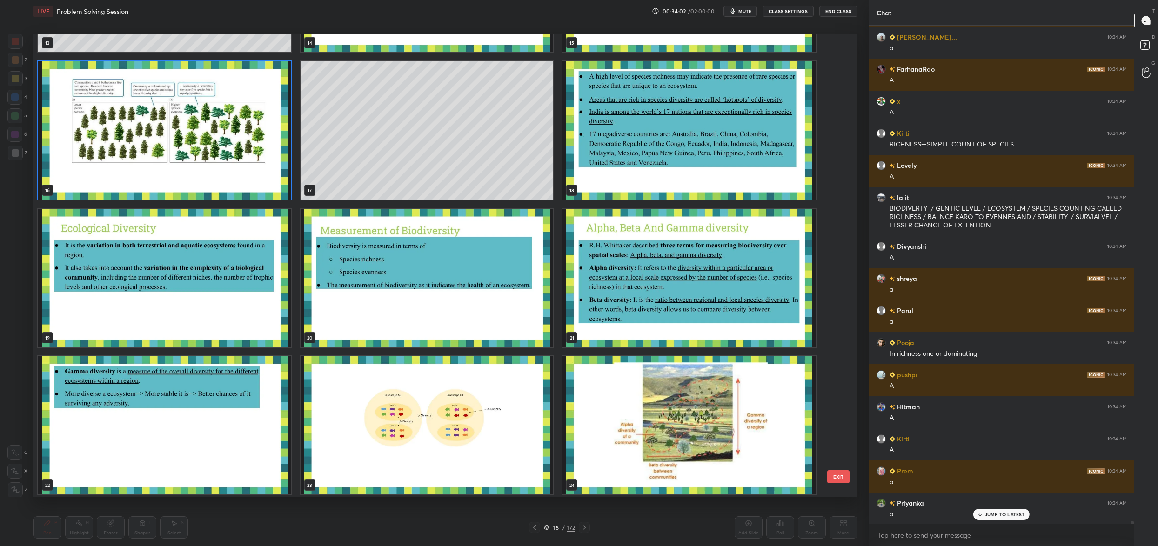
click at [604, 250] on img "grid" at bounding box center [688, 278] width 253 height 138
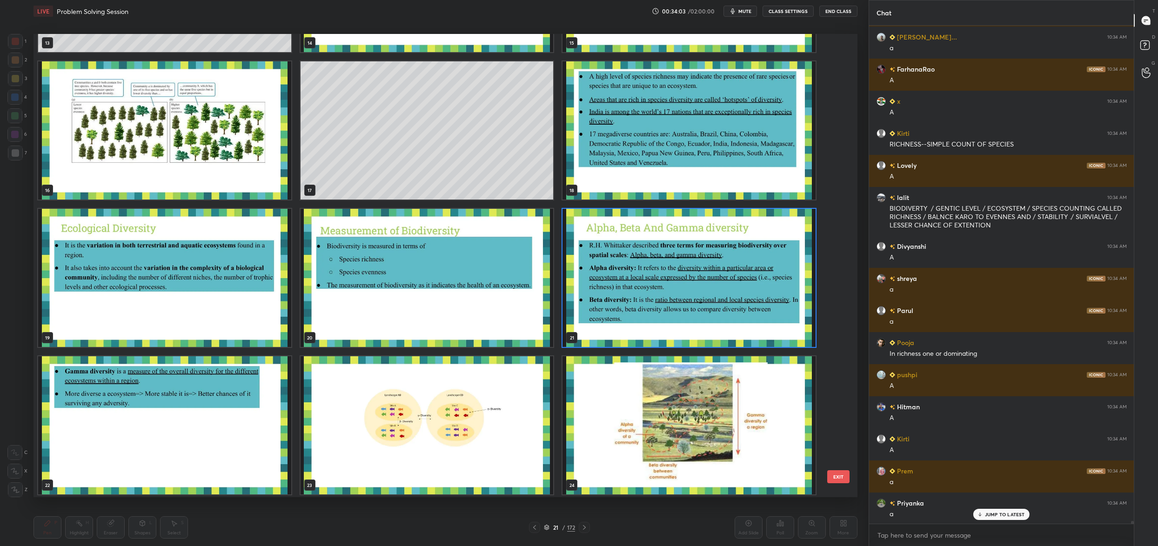
click at [603, 250] on img "grid" at bounding box center [688, 278] width 253 height 138
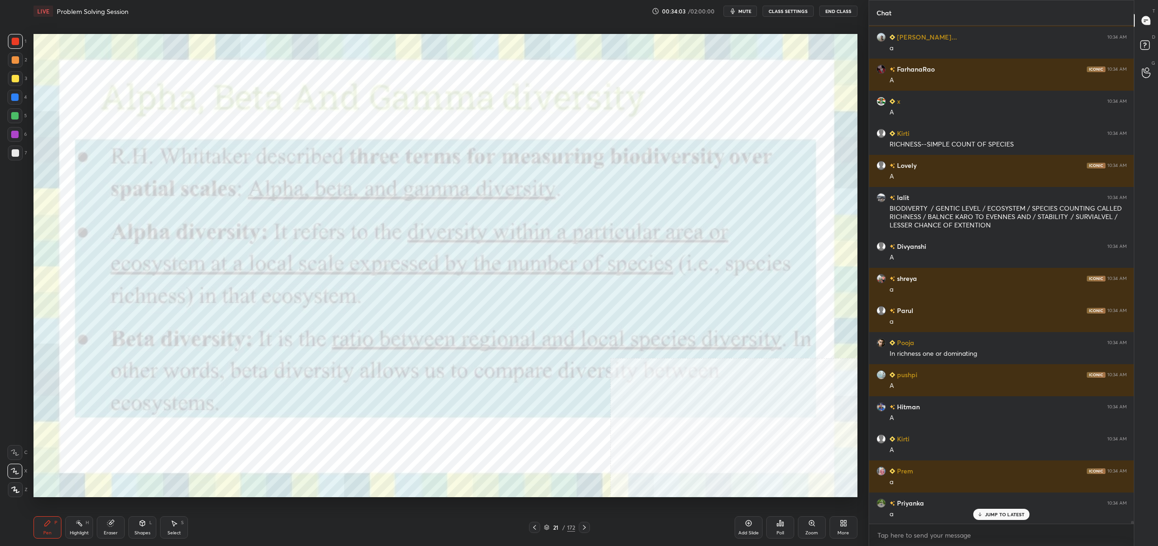
click at [603, 250] on img "grid" at bounding box center [688, 278] width 253 height 138
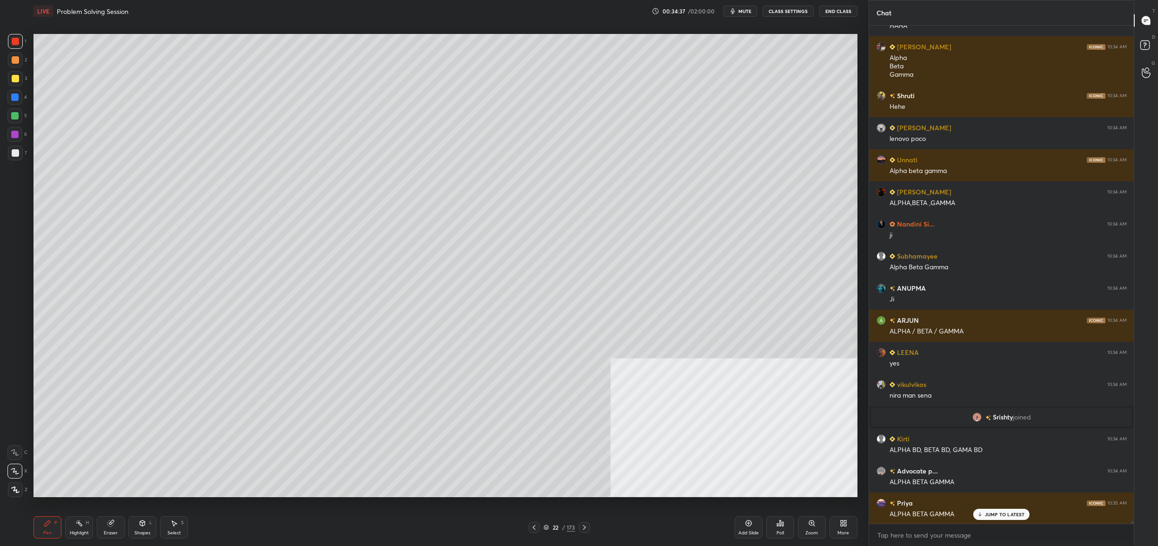
drag, startPoint x: 21, startPoint y: 157, endPoint x: 17, endPoint y: 152, distance: 6.7
click at [21, 157] on div at bounding box center [15, 153] width 15 height 15
click at [20, 154] on div "7" at bounding box center [17, 153] width 19 height 15
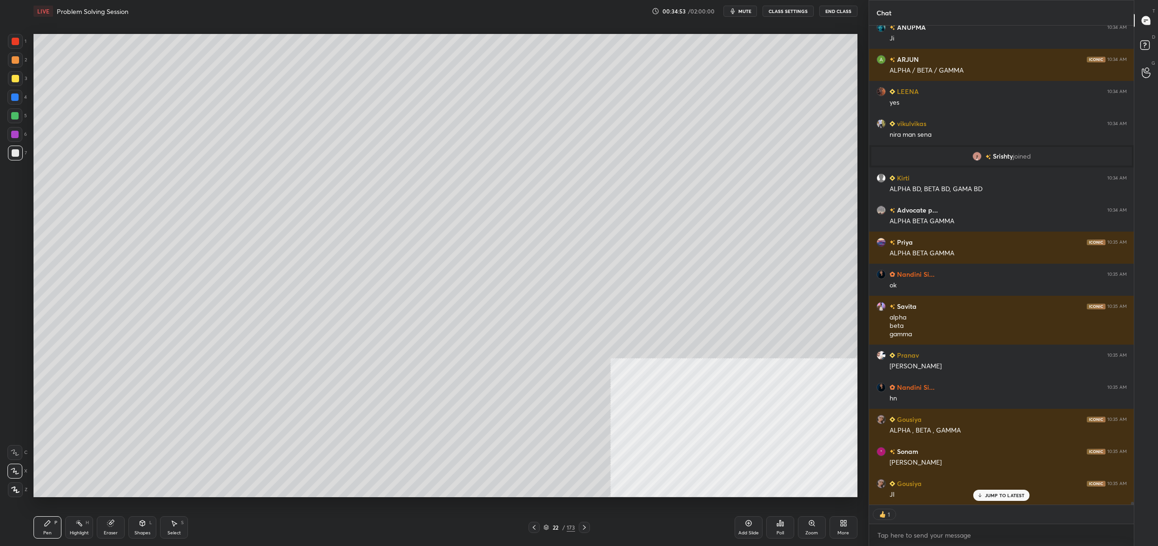
click at [20, 100] on div at bounding box center [14, 97] width 15 height 15
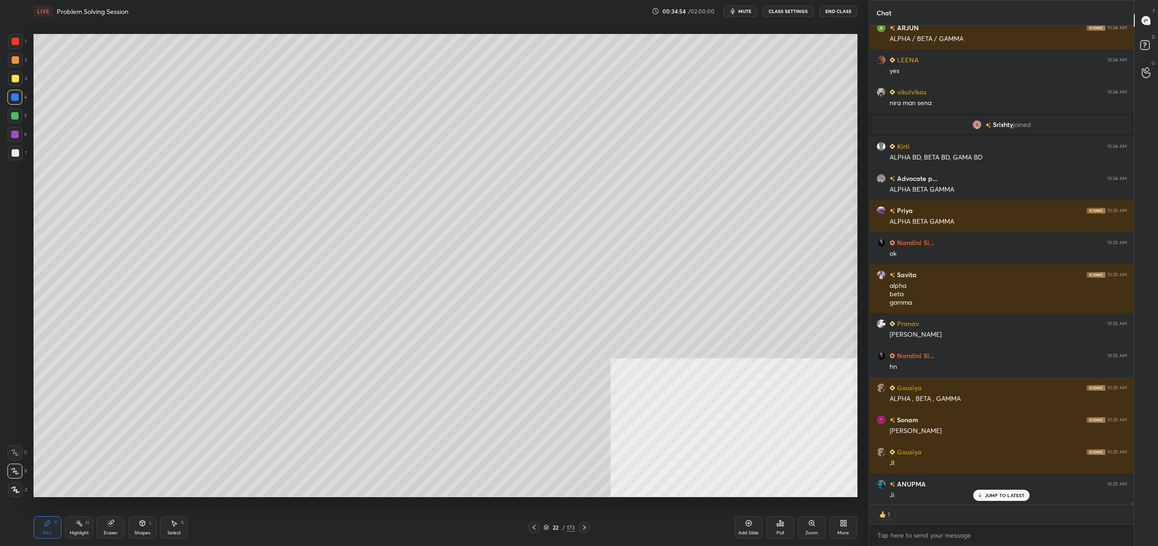
click at [20, 100] on div at bounding box center [14, 97] width 15 height 15
click at [20, 115] on div at bounding box center [14, 115] width 15 height 15
click at [17, 453] on icon at bounding box center [15, 452] width 8 height 7
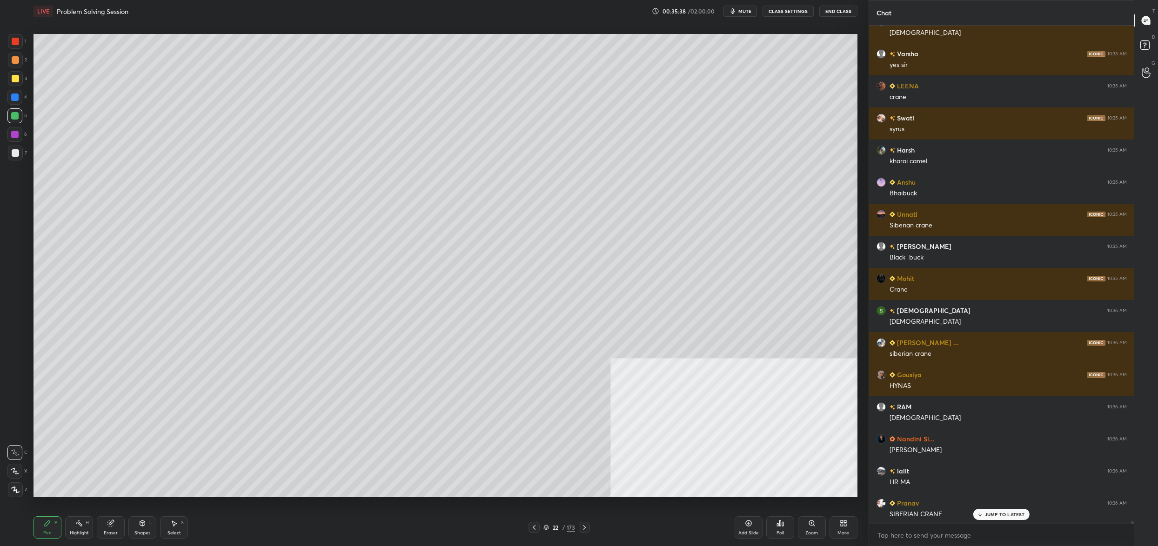
drag, startPoint x: 9, startPoint y: 155, endPoint x: 16, endPoint y: 153, distance: 7.5
click at [14, 151] on div at bounding box center [15, 153] width 15 height 15
drag, startPoint x: 16, startPoint y: 153, endPoint x: 13, endPoint y: 148, distance: 5.6
click at [17, 151] on div at bounding box center [15, 152] width 7 height 7
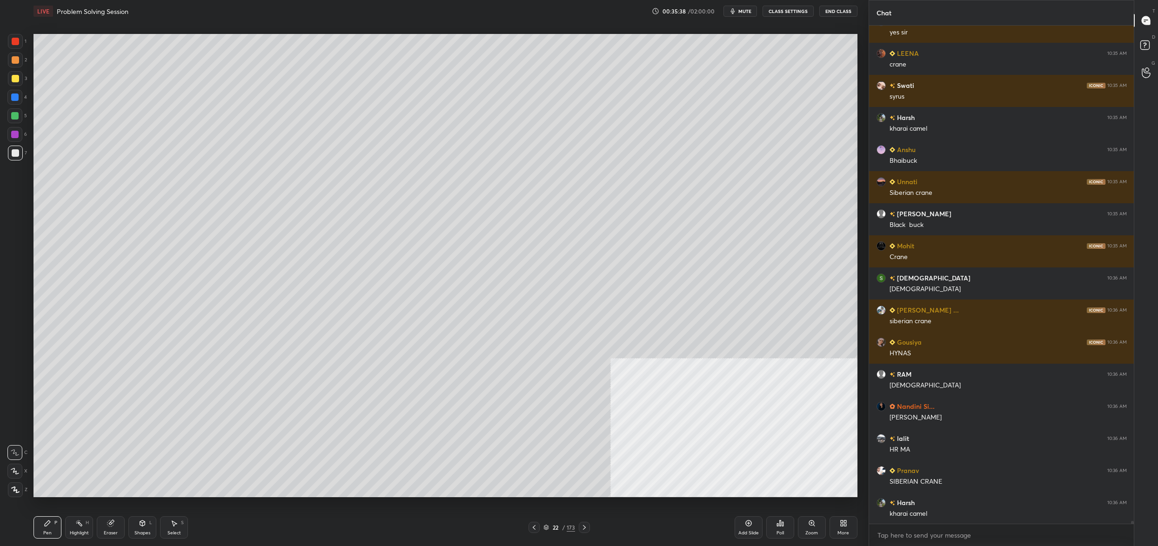
drag, startPoint x: 13, startPoint y: 84, endPoint x: 16, endPoint y: 77, distance: 7.1
click at [14, 82] on div at bounding box center [15, 78] width 15 height 15
drag, startPoint x: 14, startPoint y: 78, endPoint x: 18, endPoint y: 62, distance: 16.1
click at [13, 75] on div at bounding box center [15, 78] width 7 height 7
click at [14, 61] on div at bounding box center [15, 59] width 7 height 7
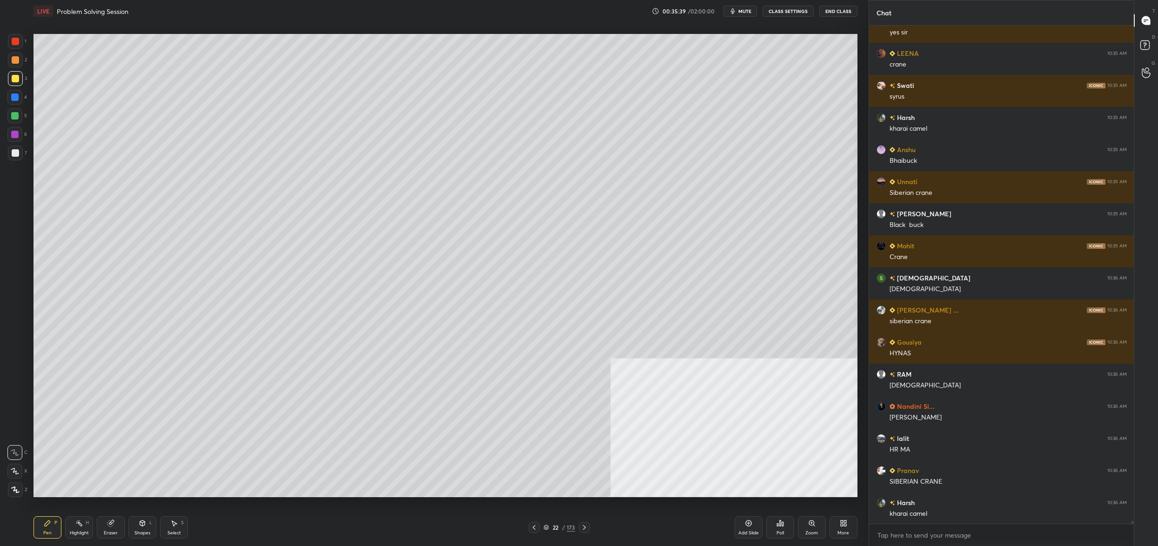
drag, startPoint x: 15, startPoint y: 62, endPoint x: 15, endPoint y: 47, distance: 14.9
click at [17, 58] on div at bounding box center [15, 59] width 7 height 7
click at [14, 42] on div at bounding box center [15, 41] width 7 height 7
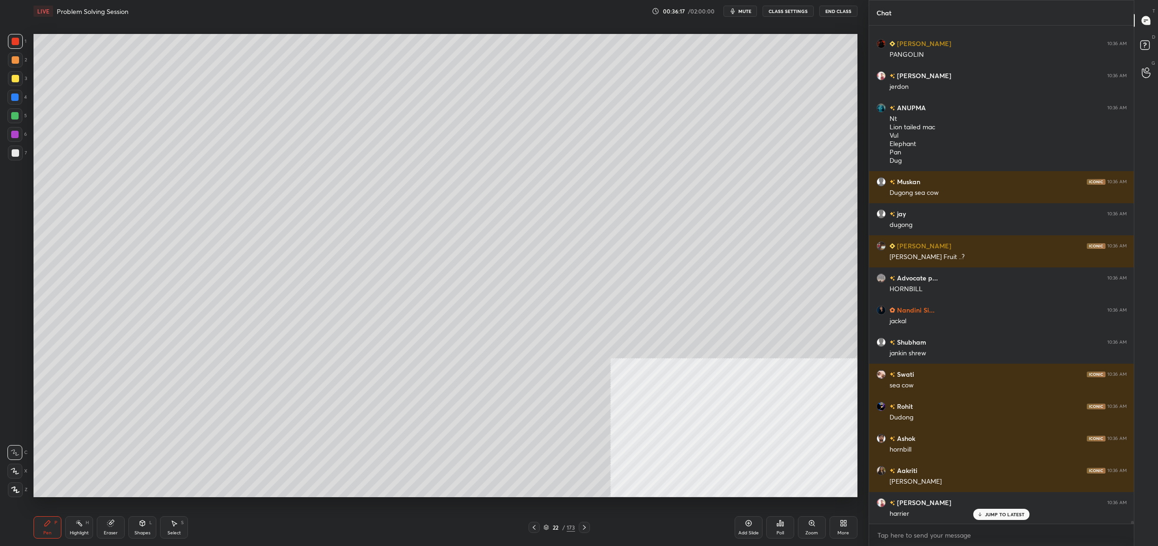
click at [24, 145] on div "6" at bounding box center [17, 136] width 20 height 19
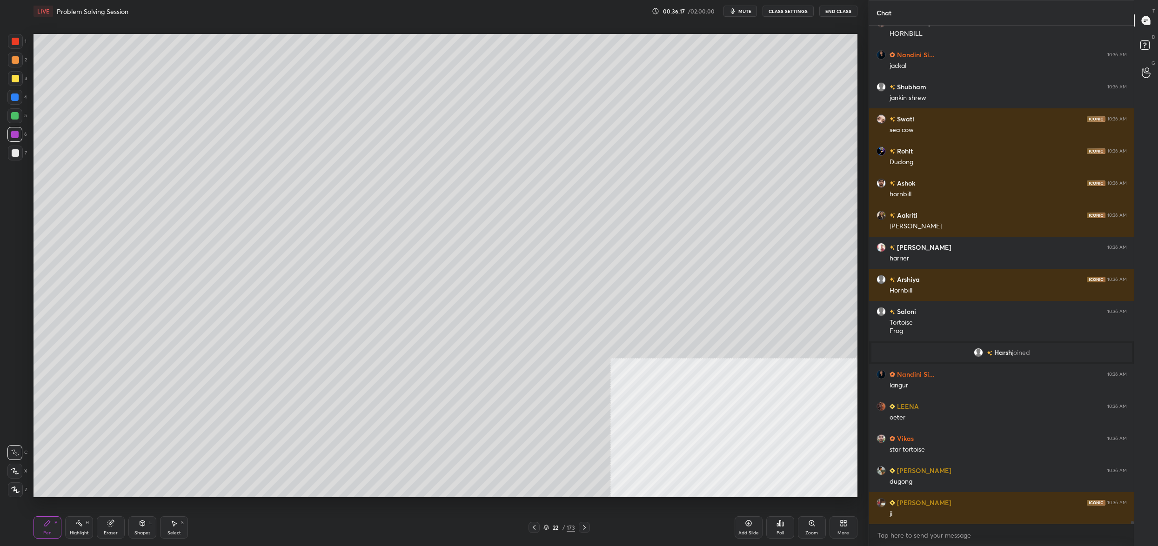
click at [25, 152] on div "7" at bounding box center [17, 153] width 19 height 15
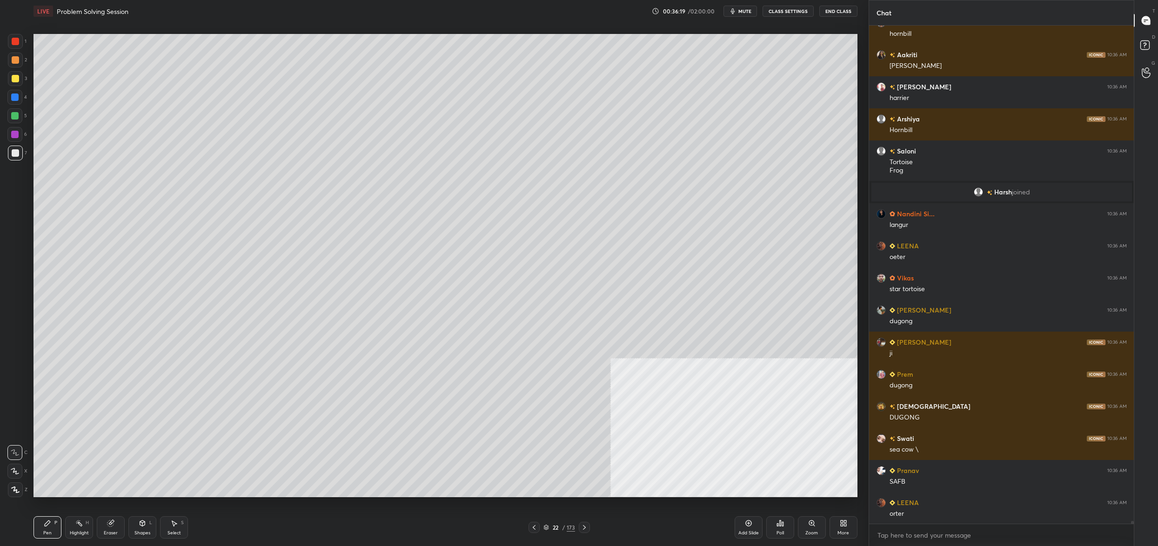
click at [17, 79] on div at bounding box center [15, 78] width 7 height 7
click at [26, 76] on div "3" at bounding box center [17, 78] width 19 height 15
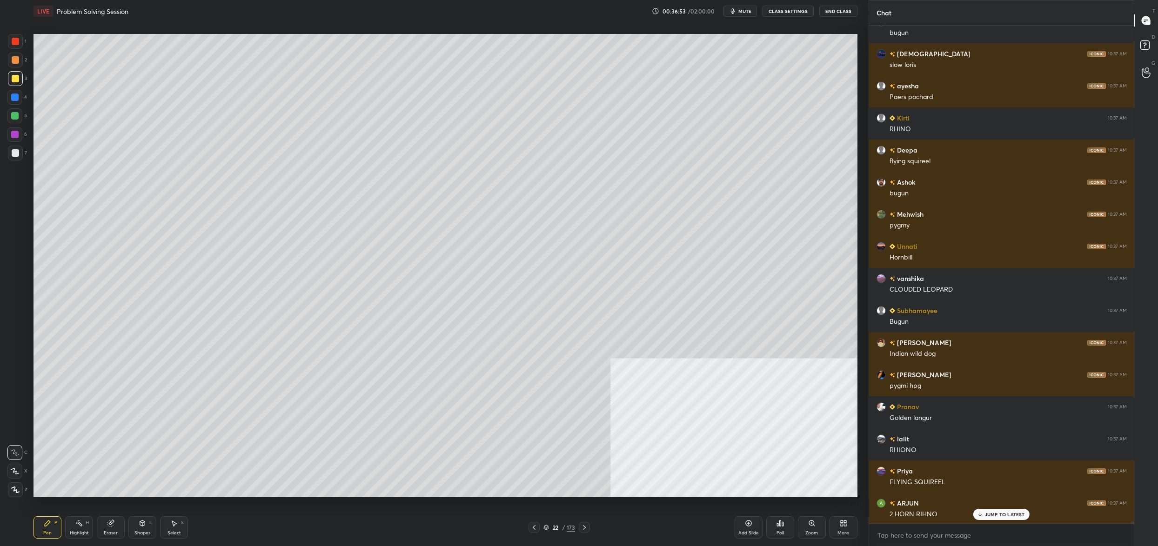
click at [27, 59] on div "1 2 3 4 5 6 7 C X Z C X Z E E Erase all H H" at bounding box center [15, 265] width 30 height 463
drag, startPoint x: 22, startPoint y: 65, endPoint x: 30, endPoint y: 60, distance: 10.1
click at [25, 63] on div "2" at bounding box center [17, 60] width 19 height 15
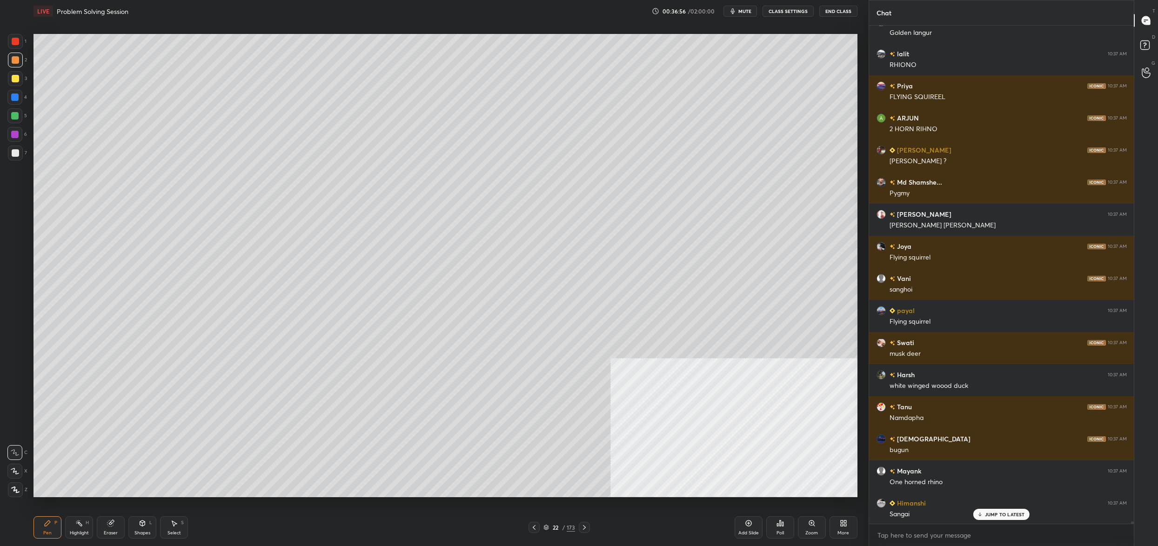
drag, startPoint x: 24, startPoint y: 123, endPoint x: 22, endPoint y: 118, distance: 5.6
click at [23, 122] on div "5" at bounding box center [17, 115] width 20 height 15
drag, startPoint x: 22, startPoint y: 118, endPoint x: 24, endPoint y: 111, distance: 6.9
click at [24, 116] on div "5" at bounding box center [17, 115] width 20 height 15
click at [20, 99] on div at bounding box center [14, 97] width 15 height 15
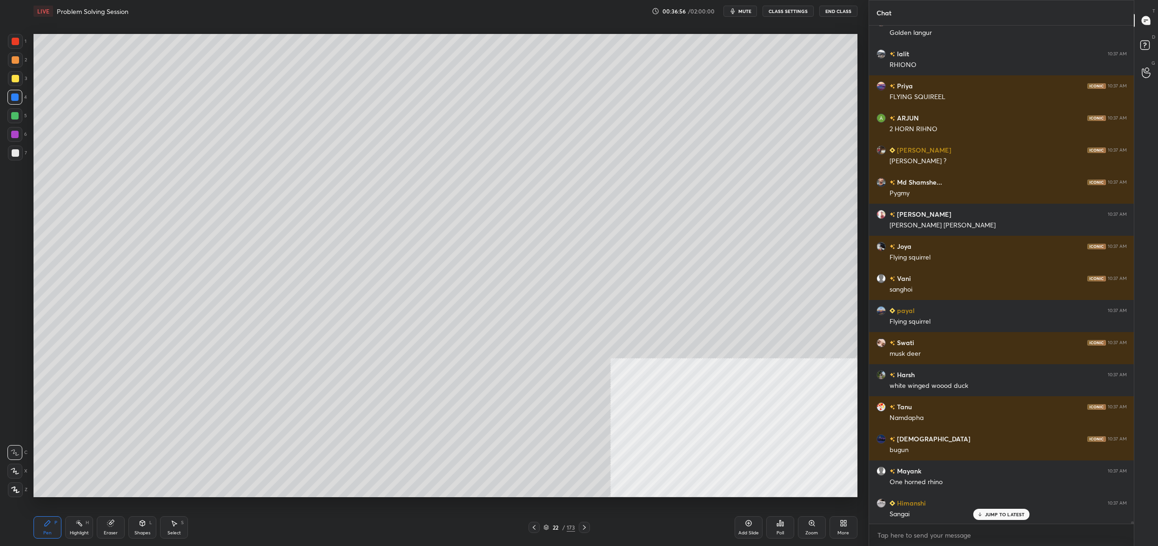
drag, startPoint x: 22, startPoint y: 148, endPoint x: 22, endPoint y: 153, distance: 4.7
click at [24, 144] on div "1 2 3 4 5 6 7" at bounding box center [17, 99] width 20 height 130
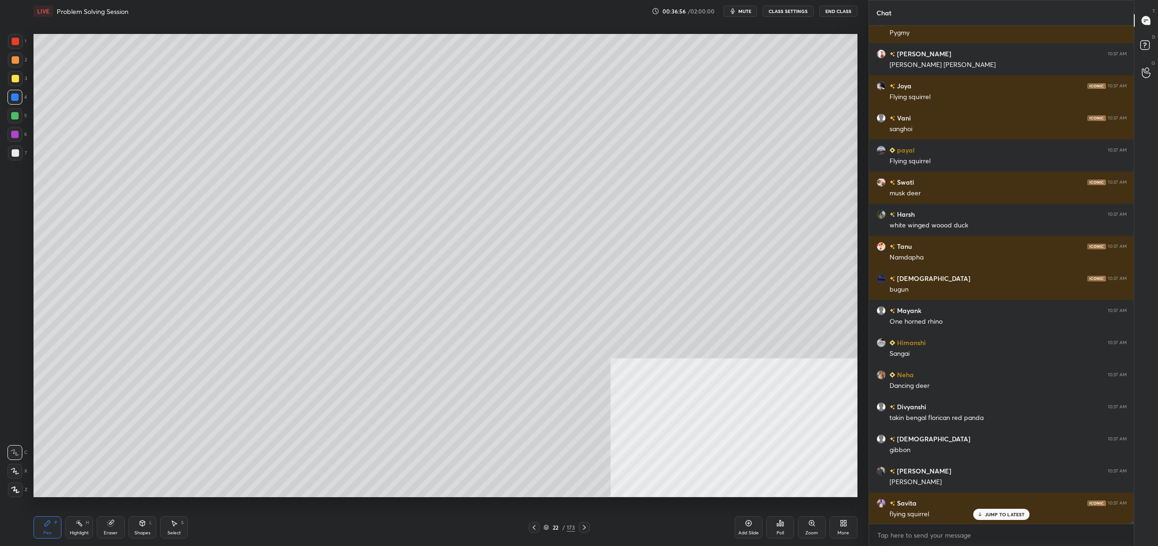
click at [20, 157] on div at bounding box center [15, 153] width 15 height 15
drag, startPoint x: 20, startPoint y: 107, endPoint x: 15, endPoint y: 110, distance: 5.3
click at [20, 107] on div "4" at bounding box center [17, 99] width 20 height 19
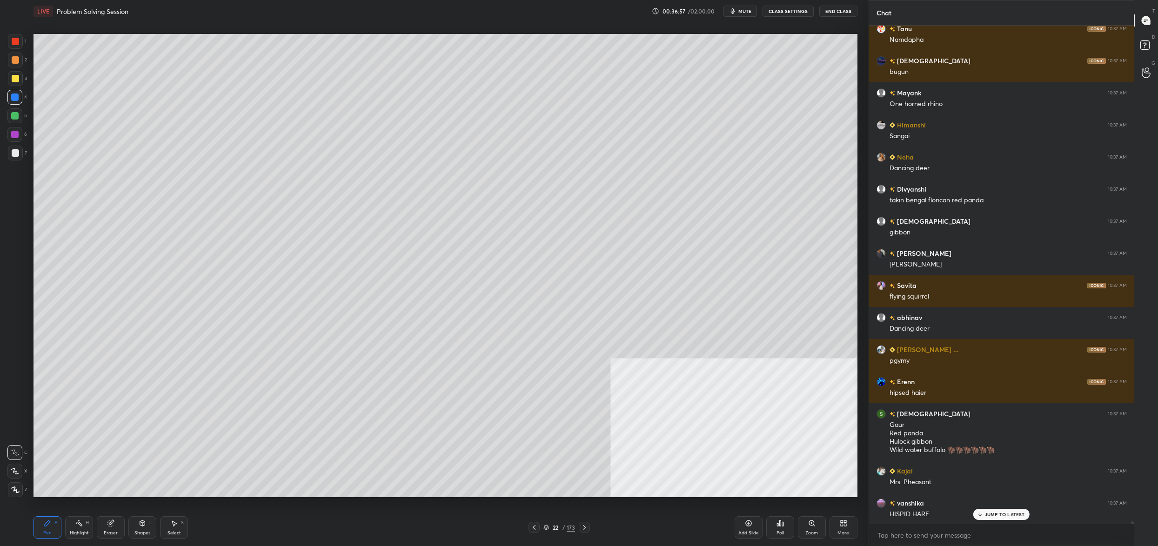
drag, startPoint x: 20, startPoint y: 114, endPoint x: 29, endPoint y: 102, distance: 15.5
click at [20, 114] on div at bounding box center [14, 115] width 15 height 15
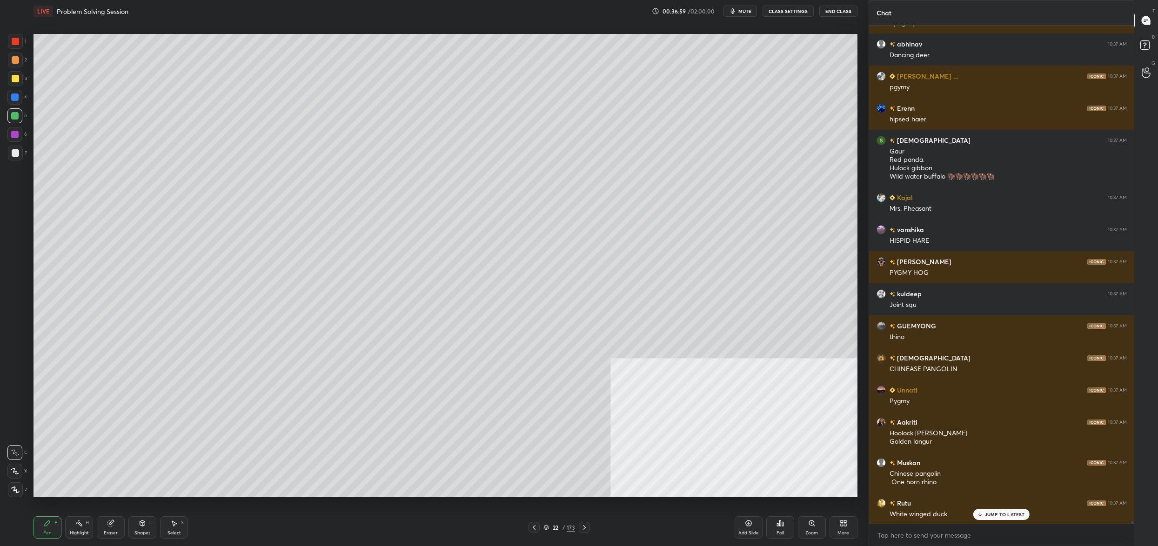
click at [11, 44] on div at bounding box center [15, 41] width 15 height 15
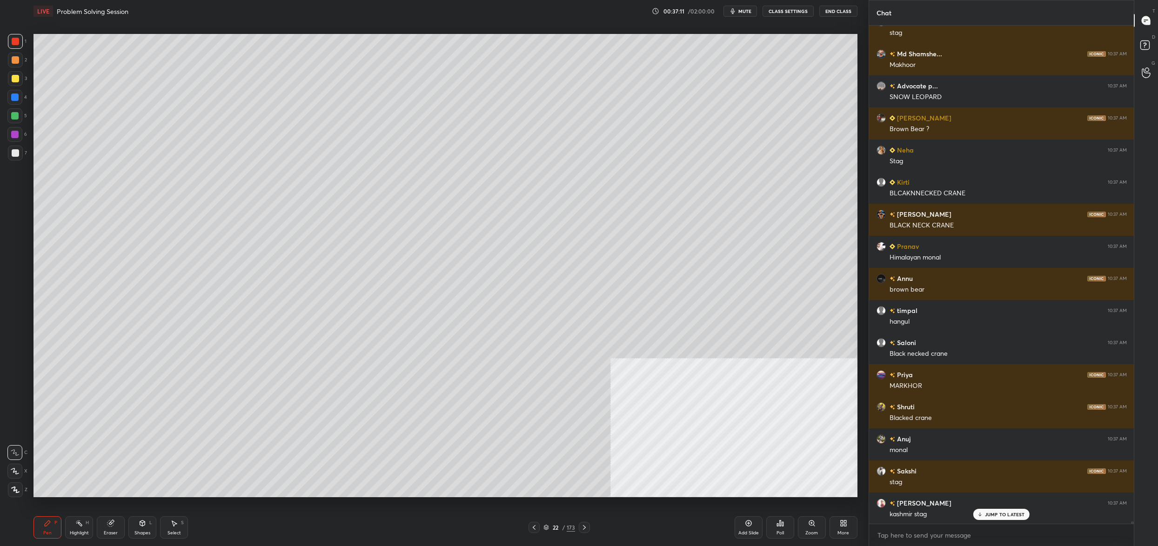
click at [7, 114] on div "1 2 3 4 5 6 7 C X Z C X Z E E Erase all H H" at bounding box center [15, 265] width 30 height 463
click at [16, 140] on div at bounding box center [14, 134] width 15 height 15
click at [15, 151] on div at bounding box center [15, 152] width 7 height 7
drag, startPoint x: 16, startPoint y: 157, endPoint x: 32, endPoint y: 140, distance: 23.4
click at [16, 157] on div at bounding box center [15, 153] width 15 height 15
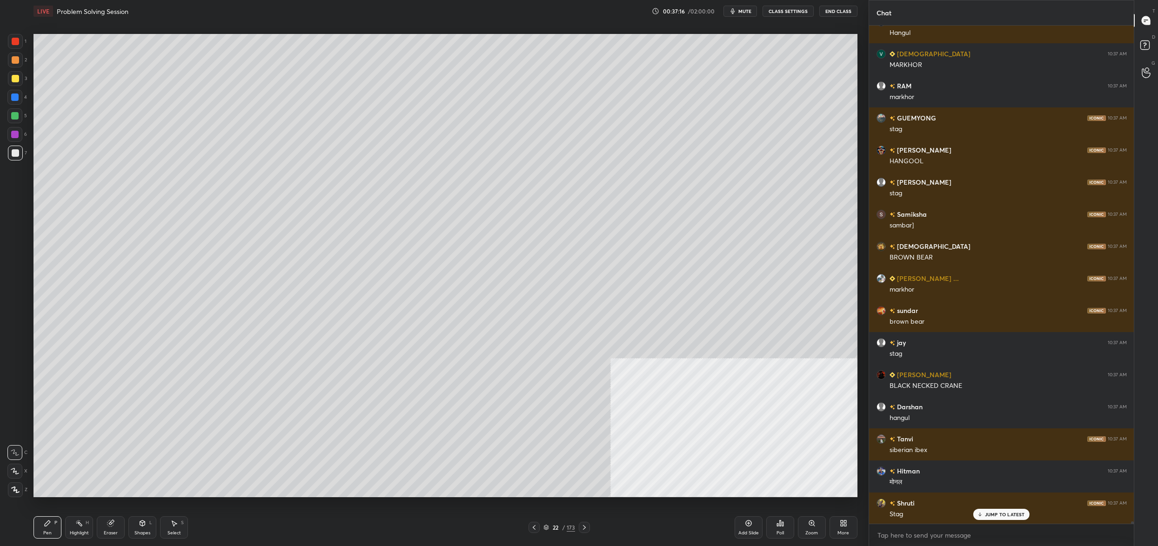
click at [20, 38] on div at bounding box center [15, 41] width 15 height 15
click at [16, 44] on div at bounding box center [15, 41] width 7 height 7
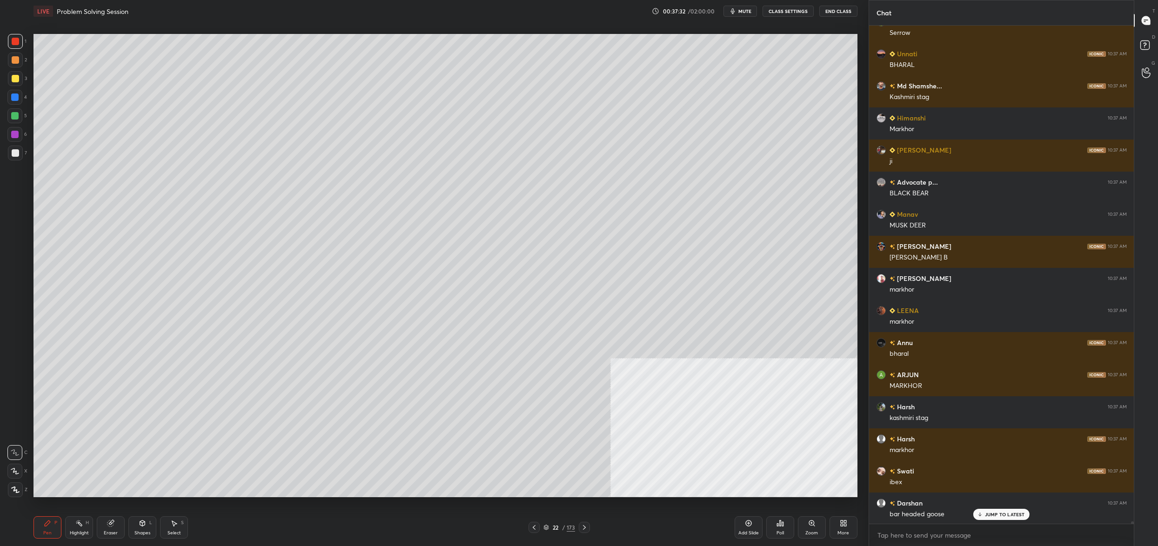
drag, startPoint x: 22, startPoint y: 143, endPoint x: 17, endPoint y: 143, distance: 5.1
click at [22, 143] on div "6" at bounding box center [17, 136] width 20 height 19
click at [18, 148] on div at bounding box center [15, 153] width 15 height 15
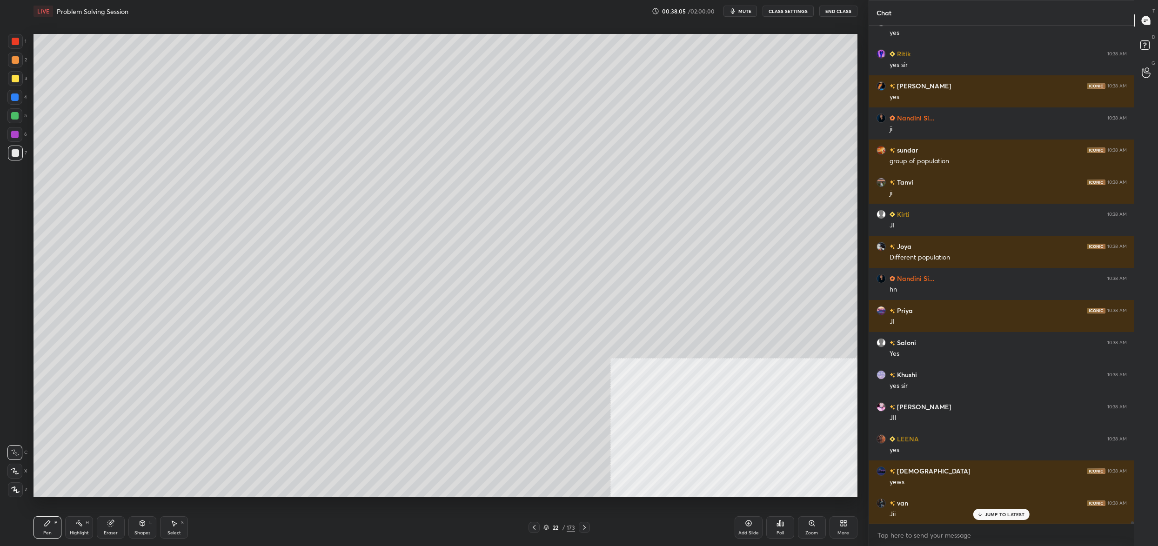
click at [21, 120] on div at bounding box center [14, 115] width 15 height 15
click at [18, 113] on div at bounding box center [14, 115] width 7 height 7
click at [13, 94] on div at bounding box center [14, 97] width 7 height 7
drag, startPoint x: 15, startPoint y: 94, endPoint x: 19, endPoint y: 77, distance: 17.2
click at [15, 94] on div at bounding box center [14, 97] width 7 height 7
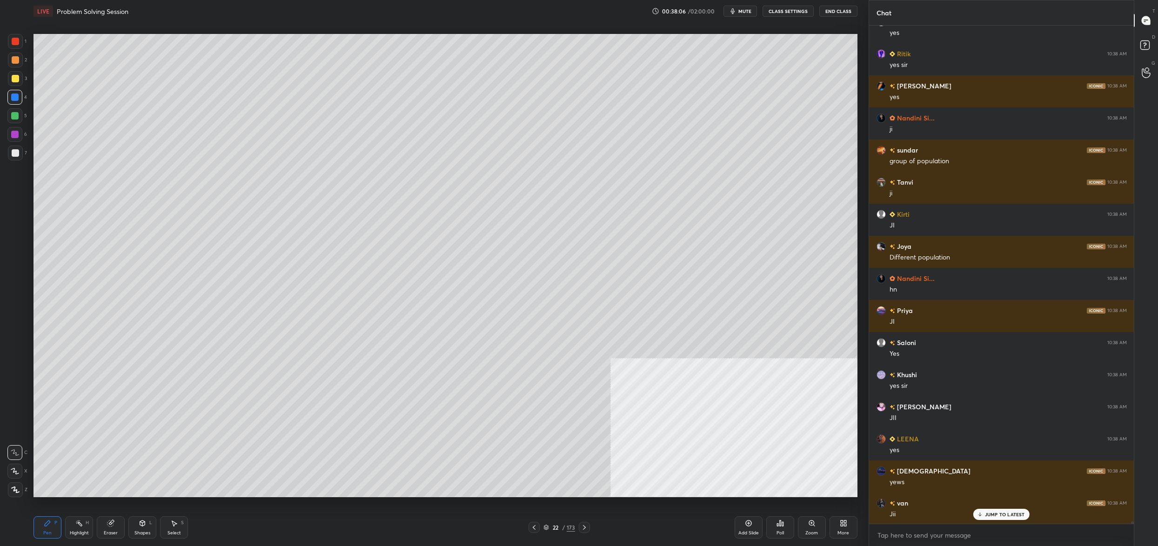
drag, startPoint x: 20, startPoint y: 79, endPoint x: 17, endPoint y: 66, distance: 12.9
click at [20, 79] on div at bounding box center [15, 78] width 15 height 15
click at [14, 57] on div at bounding box center [15, 59] width 7 height 7
click at [15, 46] on div at bounding box center [15, 41] width 15 height 15
click at [14, 40] on div at bounding box center [15, 41] width 7 height 7
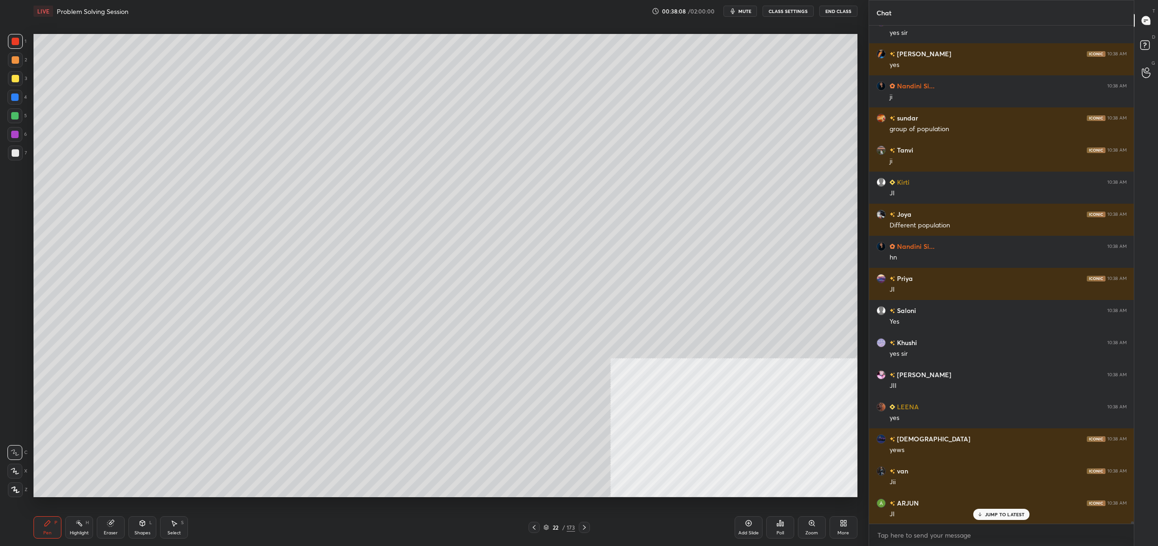
click at [548, 525] on icon at bounding box center [546, 528] width 6 height 6
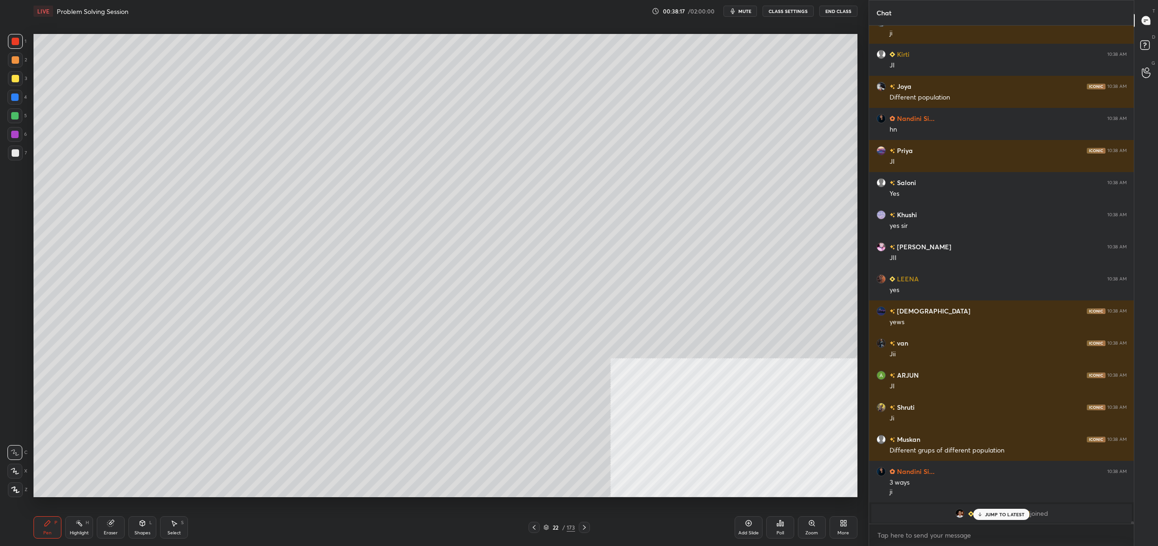
click at [28, 151] on div "1 2 3 4 5 6 7 C X Z C X Z E E Erase all H H" at bounding box center [15, 265] width 30 height 463
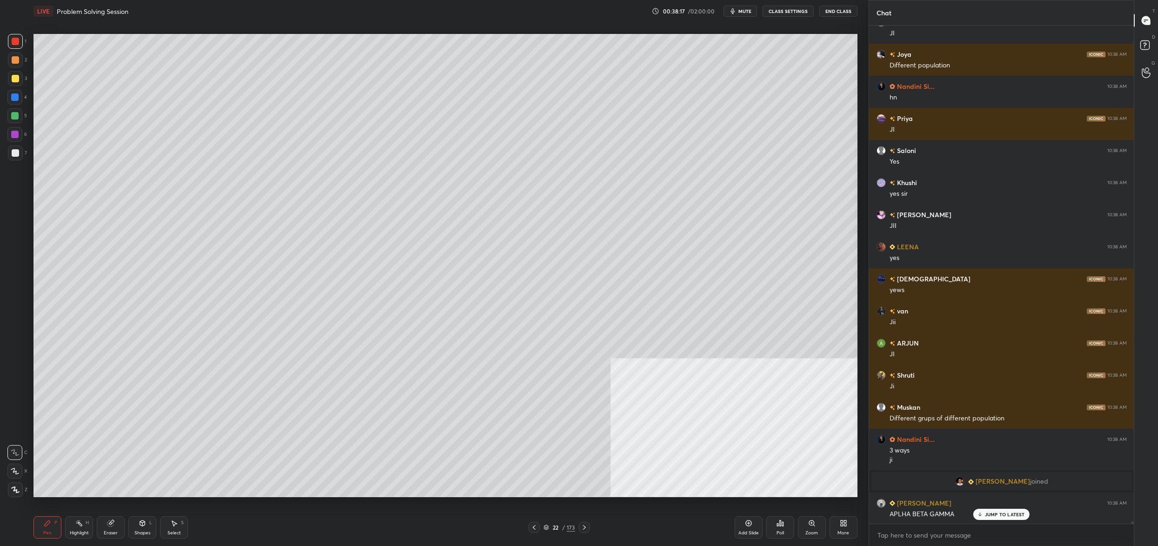
click at [25, 116] on div "5" at bounding box center [17, 115] width 20 height 15
click at [21, 117] on div at bounding box center [14, 115] width 15 height 15
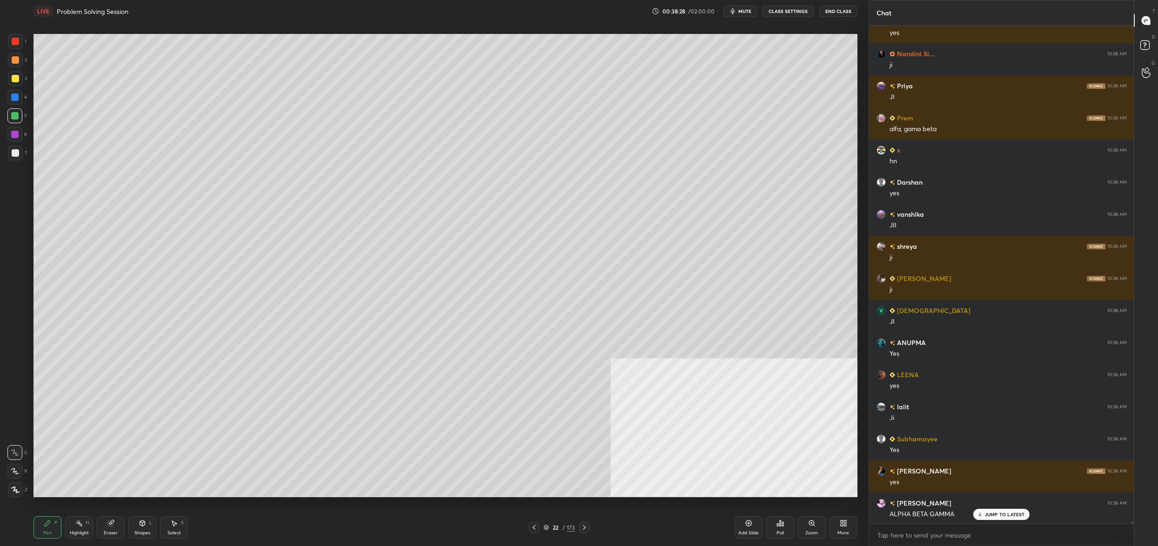
click at [547, 523] on div "22 / 173" at bounding box center [559, 527] width 32 height 8
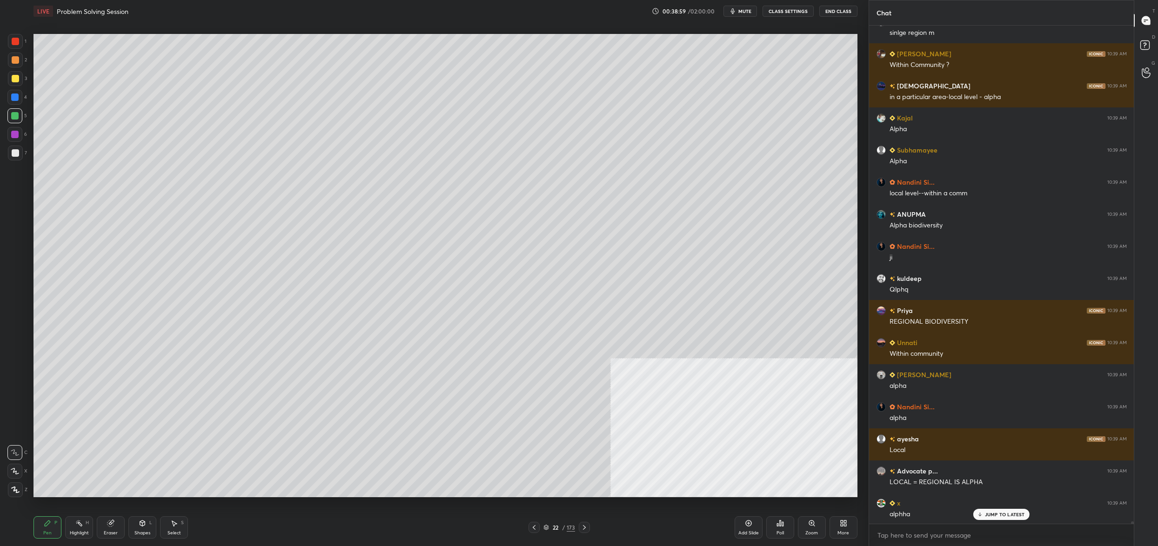
click at [12, 78] on div at bounding box center [15, 78] width 7 height 7
click at [15, 78] on div at bounding box center [15, 78] width 7 height 7
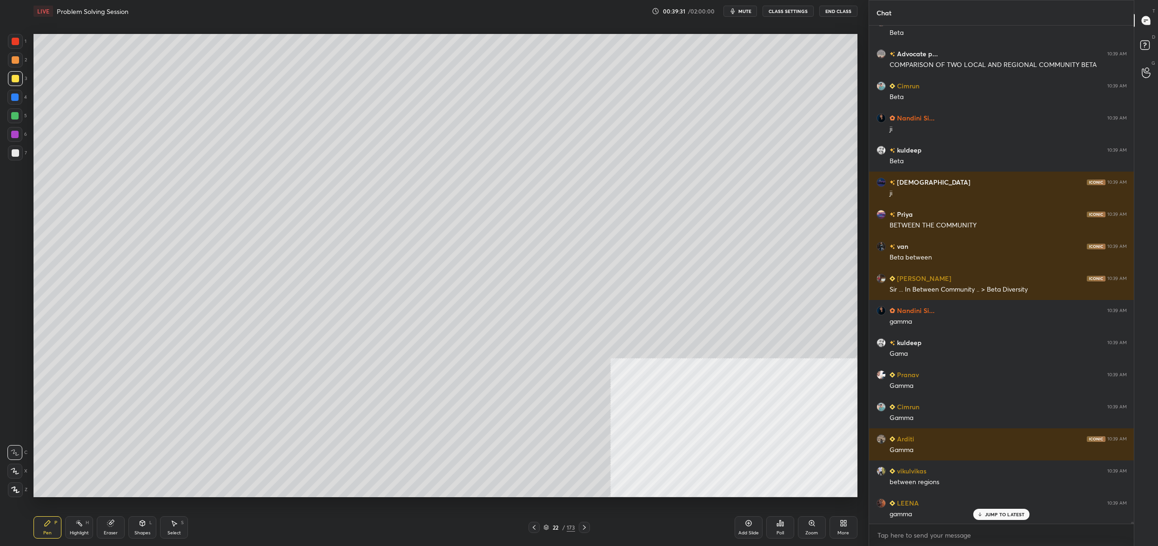
drag, startPoint x: 556, startPoint y: 521, endPoint x: 552, endPoint y: 524, distance: 5.0
click at [556, 522] on div "Pen P Highlight H Eraser Shapes L Select S 22 / 173 Add Slide Poll Zoom More" at bounding box center [445, 527] width 824 height 37
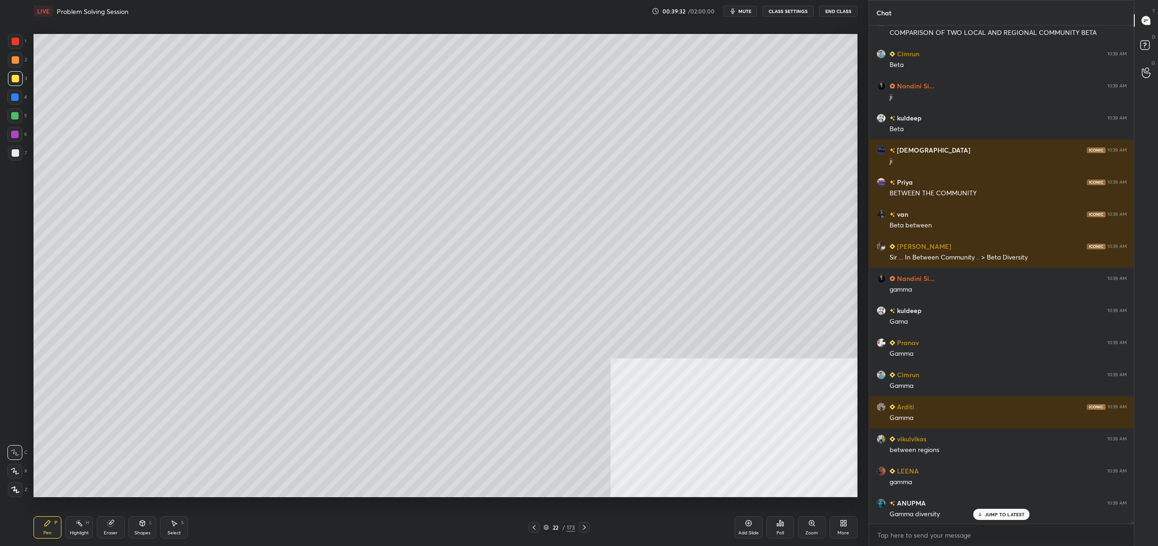
click at [558, 531] on div "22 / 173" at bounding box center [559, 527] width 32 height 8
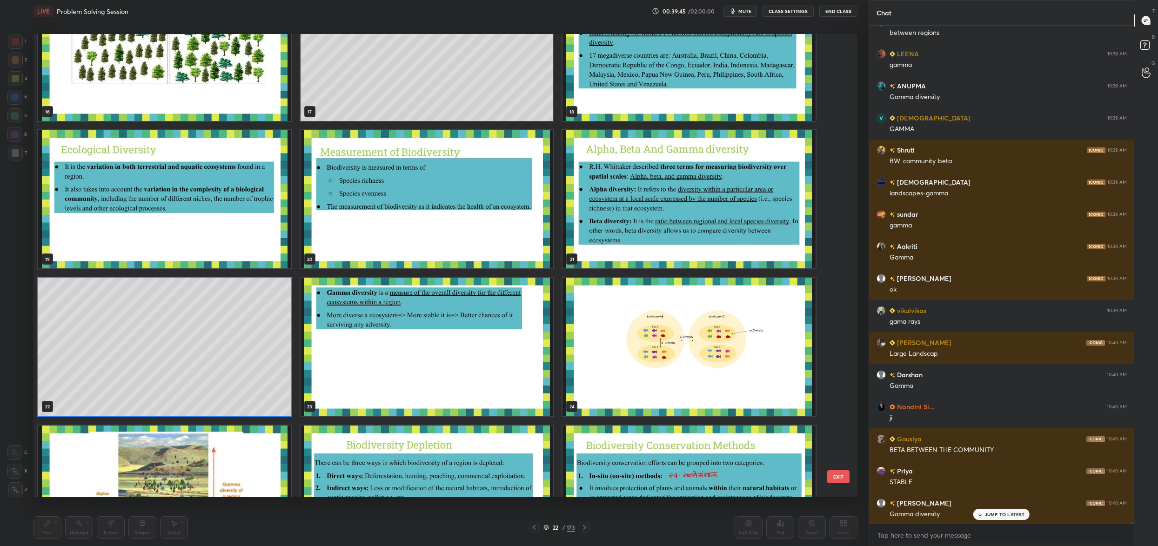
click at [629, 354] on img "grid" at bounding box center [688, 347] width 253 height 138
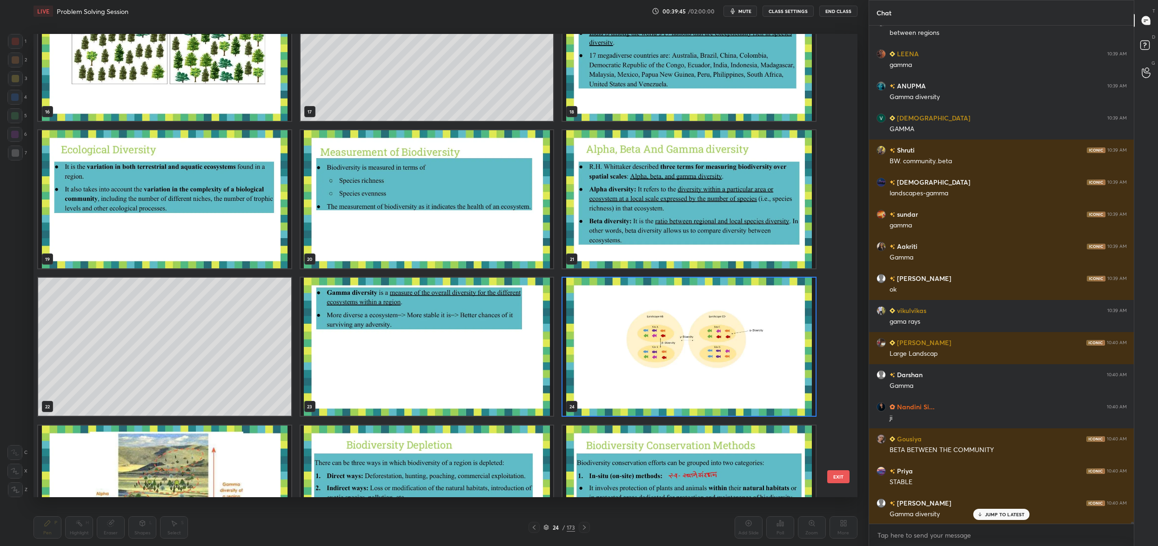
click at [629, 354] on img "grid" at bounding box center [688, 347] width 253 height 138
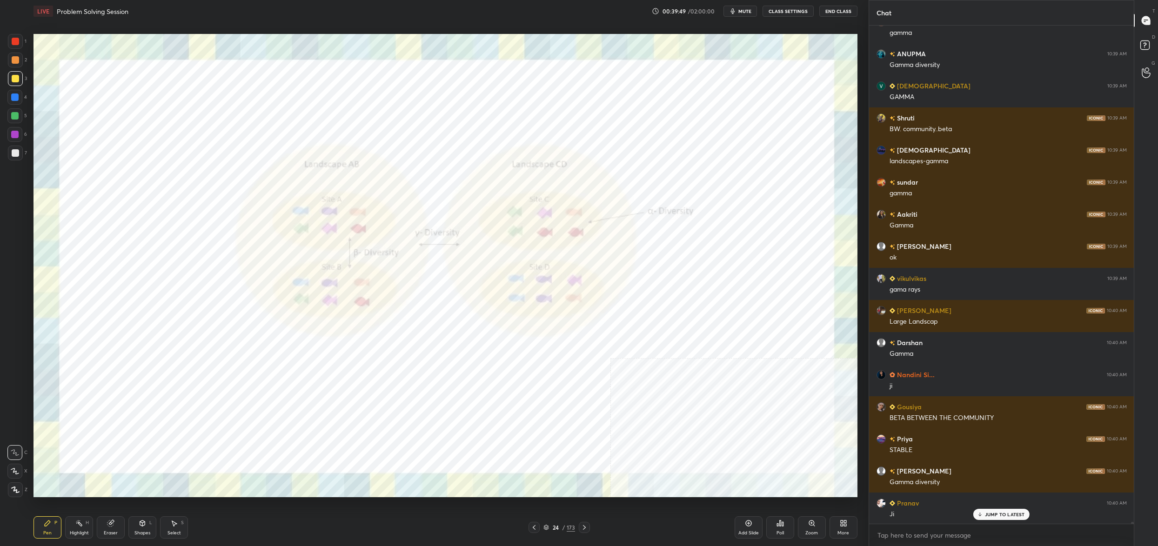
drag, startPoint x: 28, startPoint y: 35, endPoint x: 7, endPoint y: 48, distance: 24.8
click at [23, 37] on div "1 2 3 4 5 6 7 C X Z C X Z E E Erase all H H" at bounding box center [15, 265] width 30 height 463
click at [5, 51] on div "1 2 3 4 5 6 7 C X Z C X Z E E Erase all H H" at bounding box center [15, 265] width 30 height 463
drag, startPoint x: 9, startPoint y: 43, endPoint x: 17, endPoint y: 42, distance: 7.5
click at [18, 37] on div "1 2 3 4 5 6 7" at bounding box center [17, 99] width 20 height 130
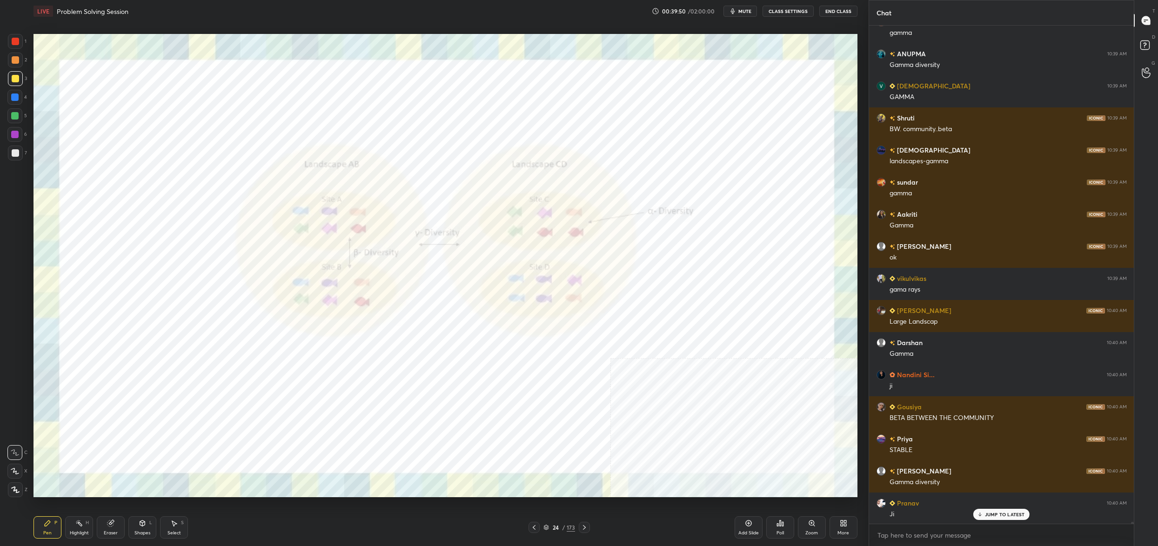
click at [17, 42] on div at bounding box center [15, 41] width 15 height 15
click at [14, 42] on div at bounding box center [15, 41] width 15 height 15
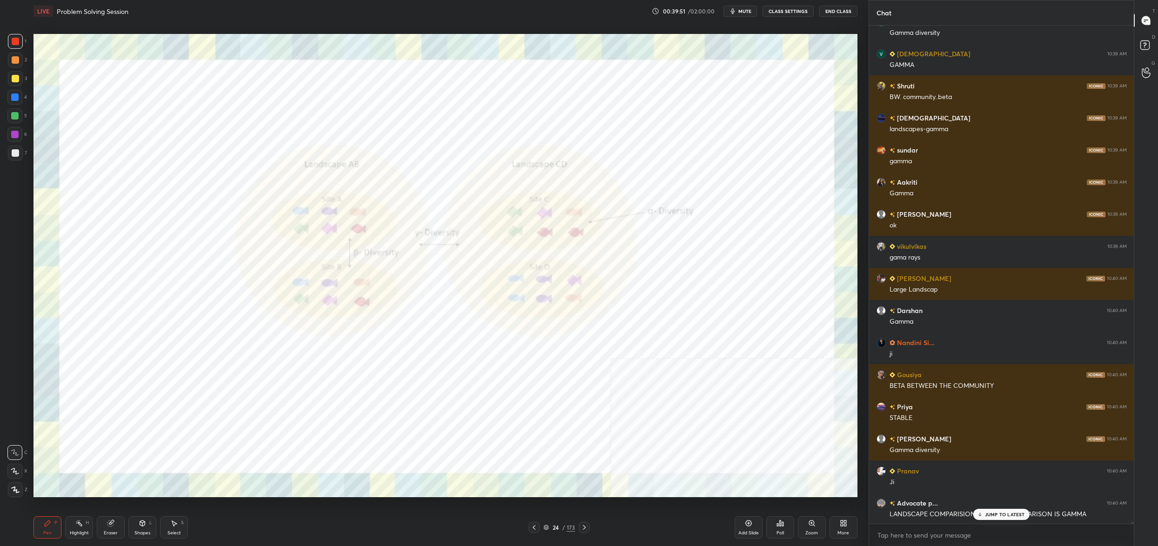
click at [22, 487] on div at bounding box center [15, 489] width 15 height 15
click at [17, 488] on icon at bounding box center [15, 490] width 8 height 7
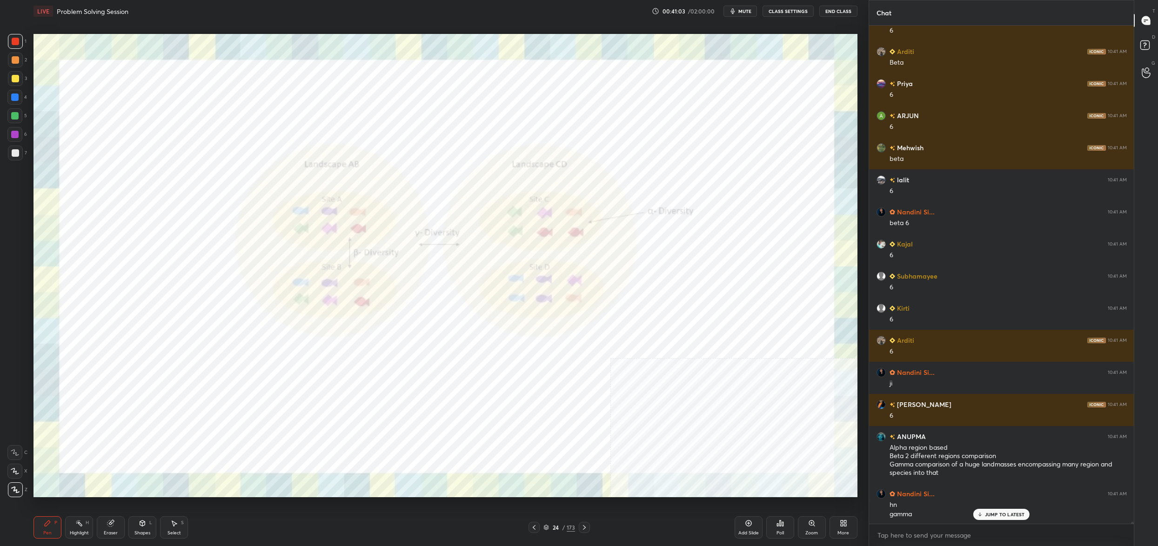
drag, startPoint x: 545, startPoint y: 535, endPoint x: 572, endPoint y: 519, distance: 31.9
click at [546, 534] on div "Pen P Highlight H Eraser Shapes L Select S 24 / 173 Add Slide Poll Zoom More" at bounding box center [445, 527] width 824 height 37
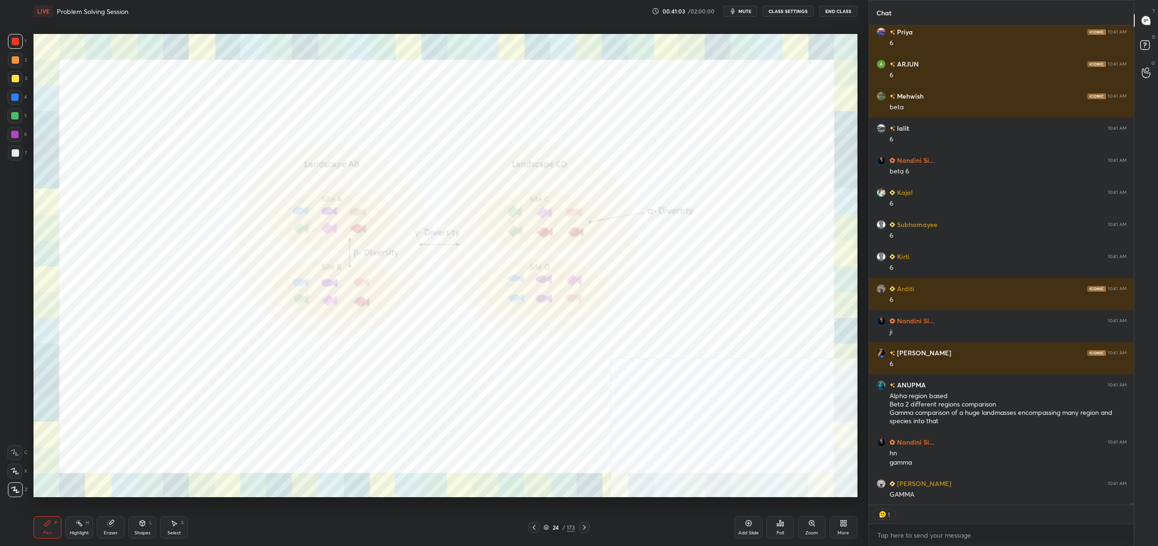
click at [550, 527] on div "24 / 173" at bounding box center [559, 527] width 32 height 8
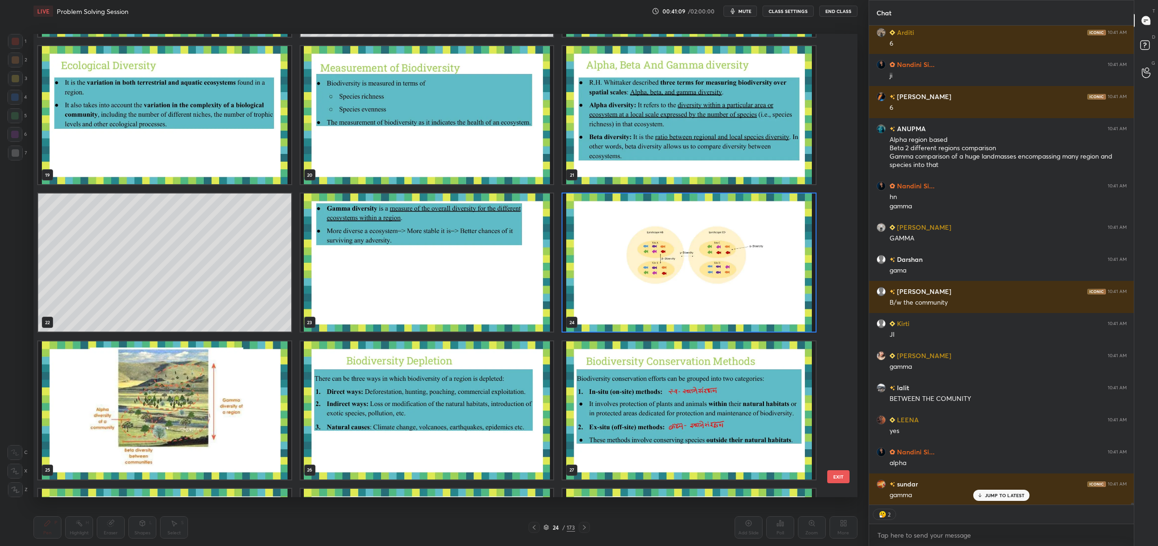
click at [239, 416] on img "grid" at bounding box center [164, 410] width 253 height 138
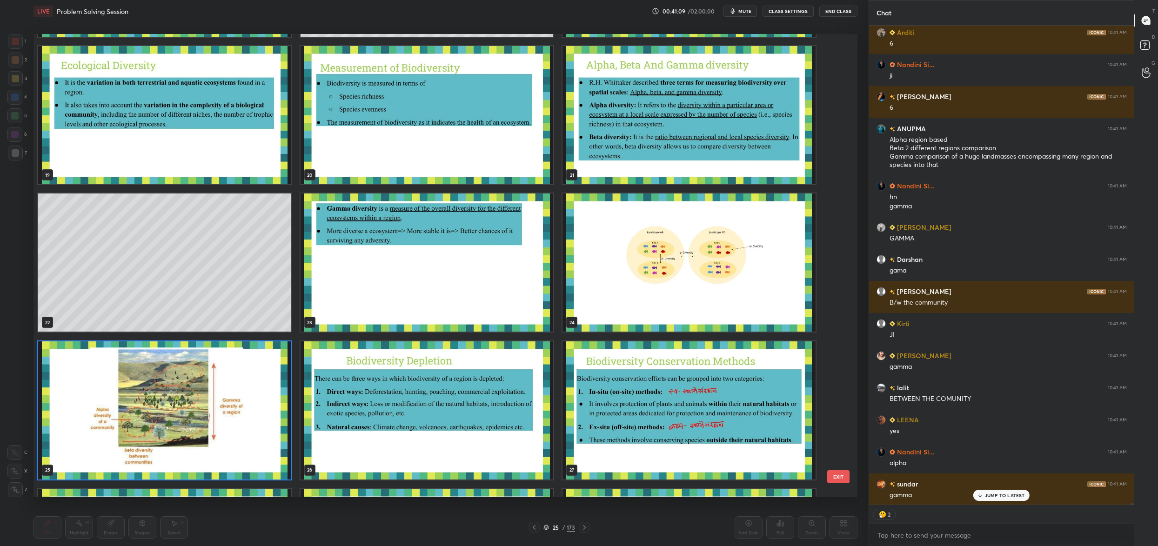
click at [239, 416] on img "grid" at bounding box center [164, 410] width 253 height 138
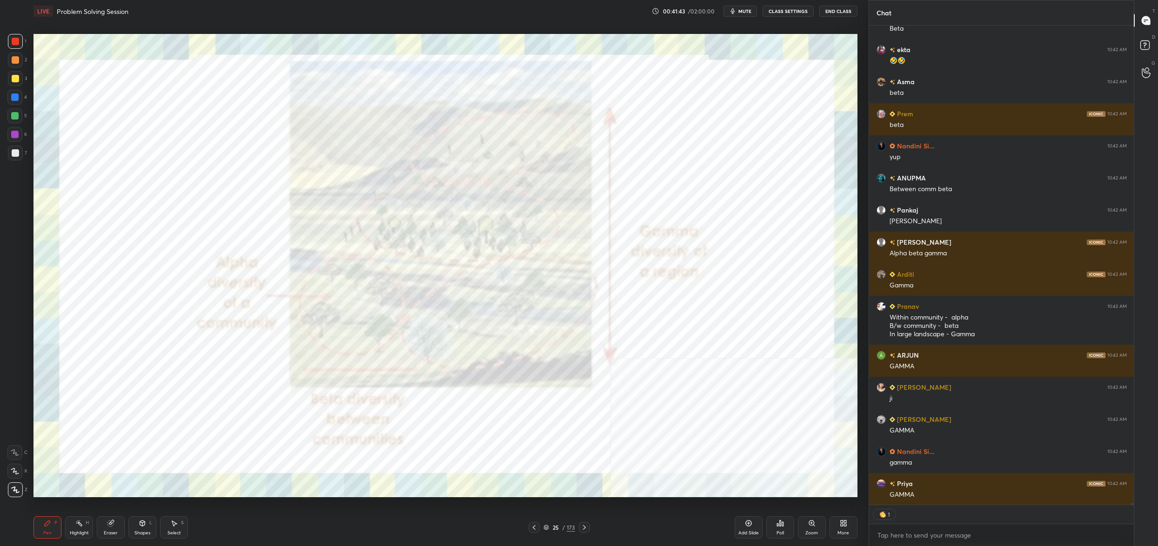
click at [552, 532] on div "25 / 173" at bounding box center [559, 527] width 32 height 8
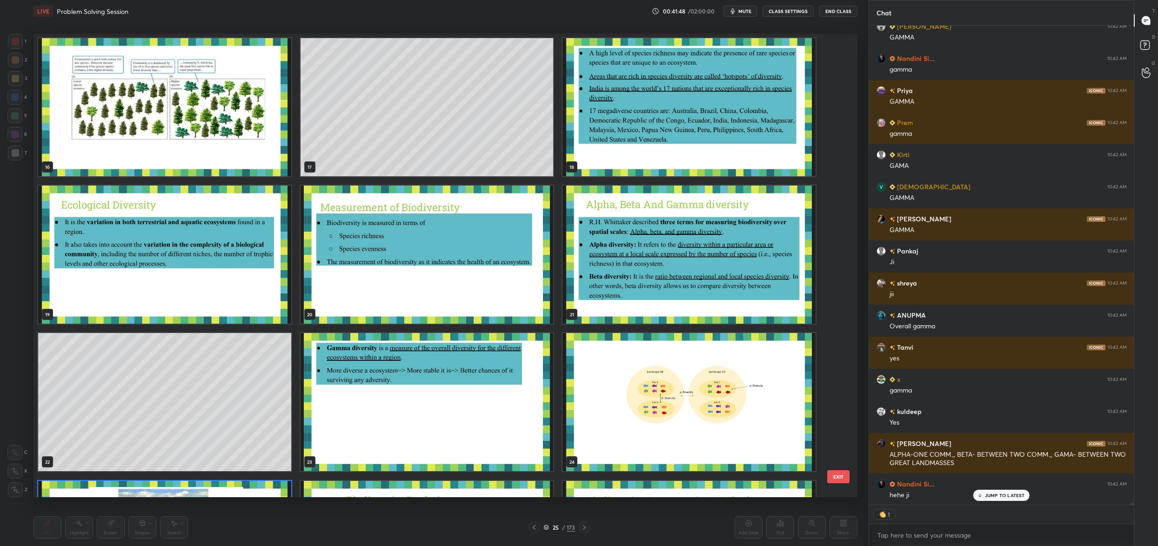
click at [604, 280] on img "grid" at bounding box center [688, 255] width 253 height 138
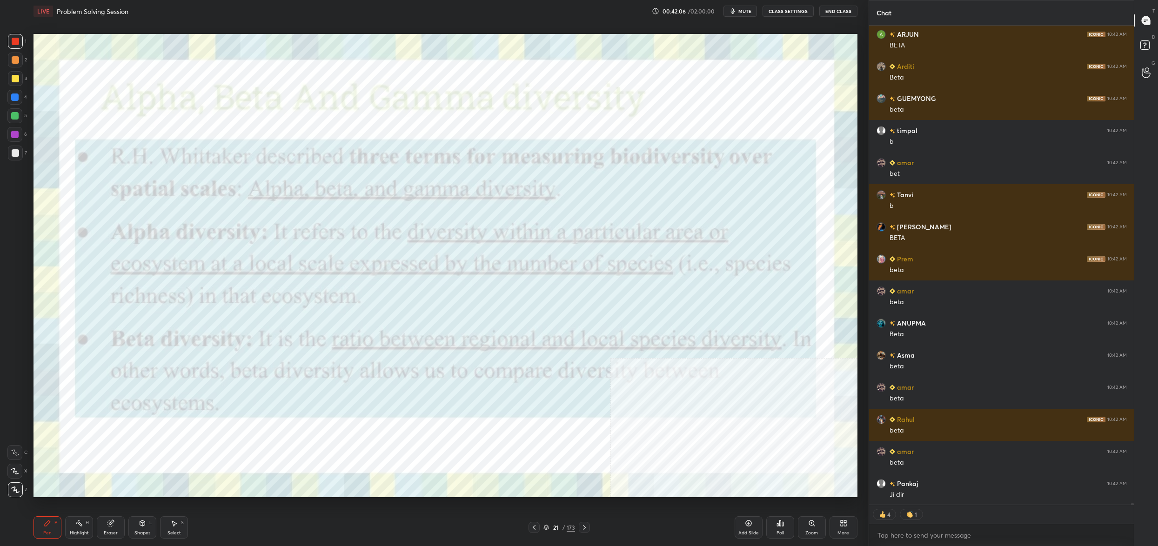
click at [585, 527] on icon at bounding box center [584, 527] width 3 height 5
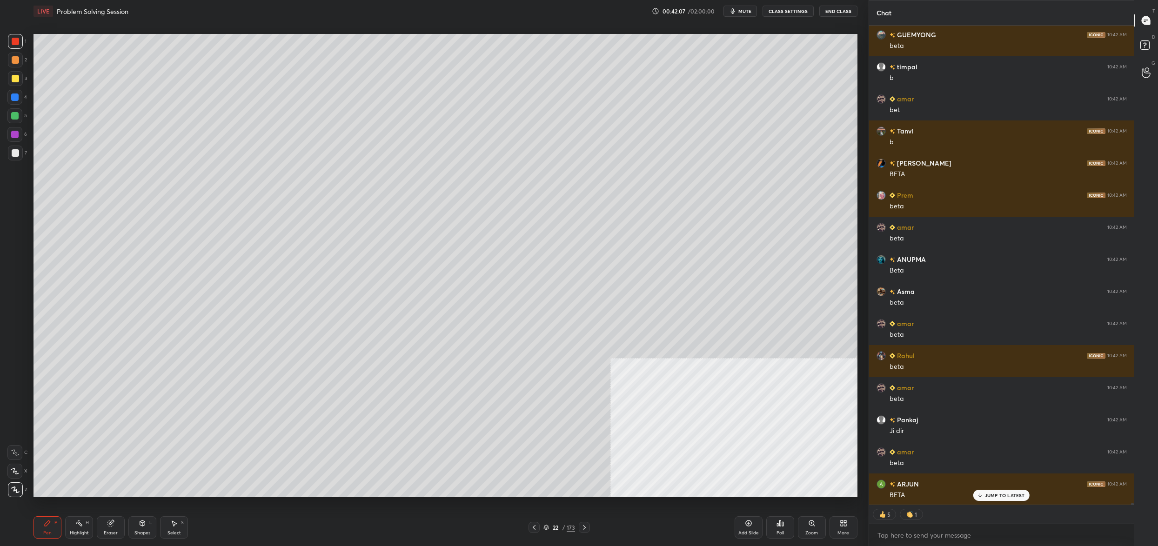
drag, startPoint x: 588, startPoint y: 528, endPoint x: 589, endPoint y: 532, distance: 4.9
click at [587, 528] on icon at bounding box center [584, 527] width 7 height 7
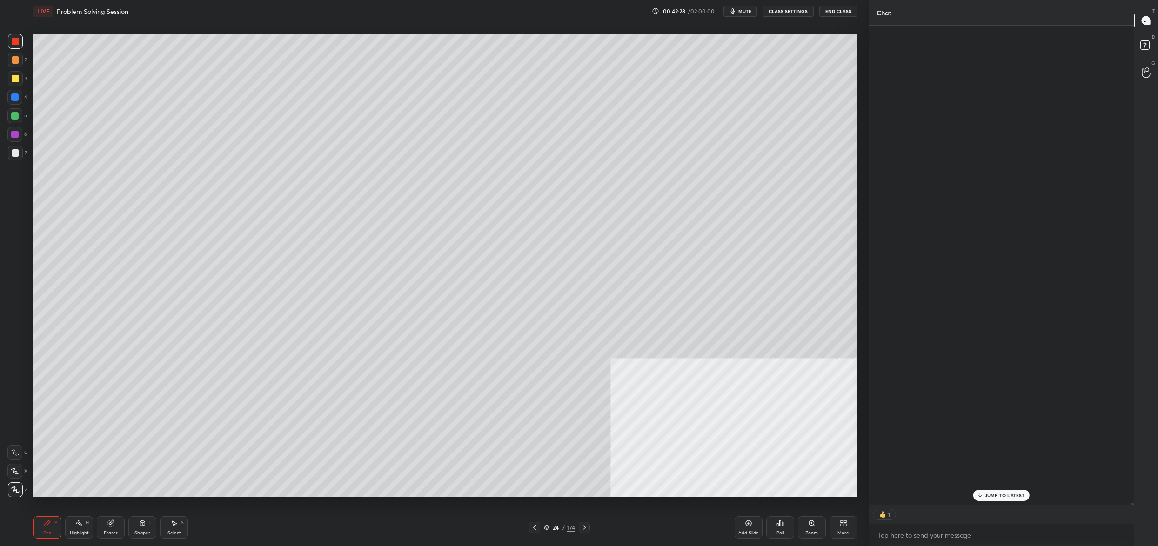
click at [10, 119] on div at bounding box center [14, 115] width 15 height 15
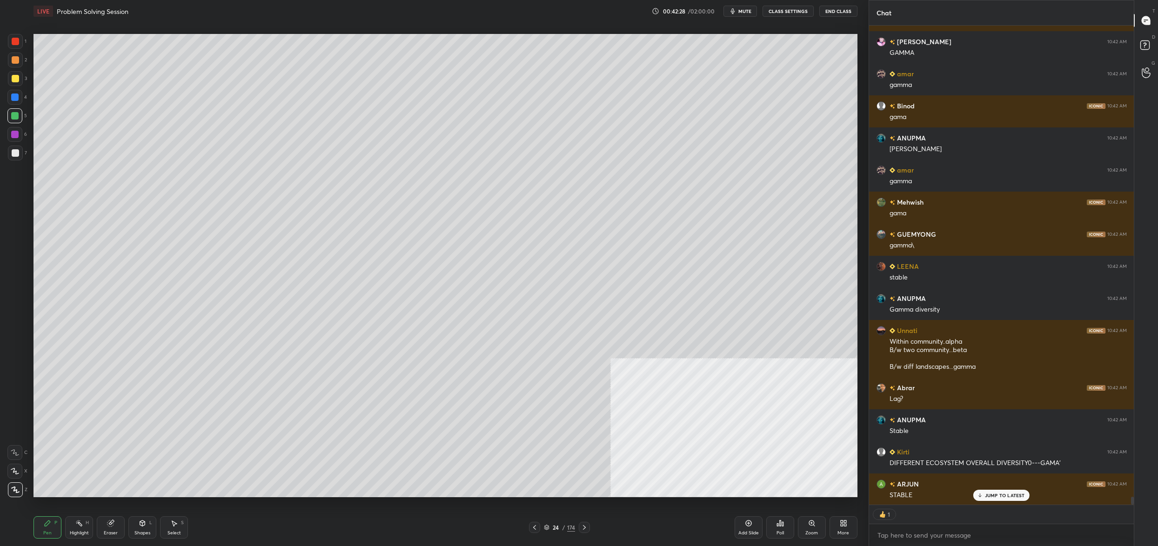
drag, startPoint x: 10, startPoint y: 119, endPoint x: 21, endPoint y: 111, distance: 14.0
click at [10, 119] on div at bounding box center [14, 115] width 15 height 15
click at [12, 470] on icon at bounding box center [15, 471] width 8 height 7
click at [13, 470] on icon at bounding box center [15, 471] width 8 height 7
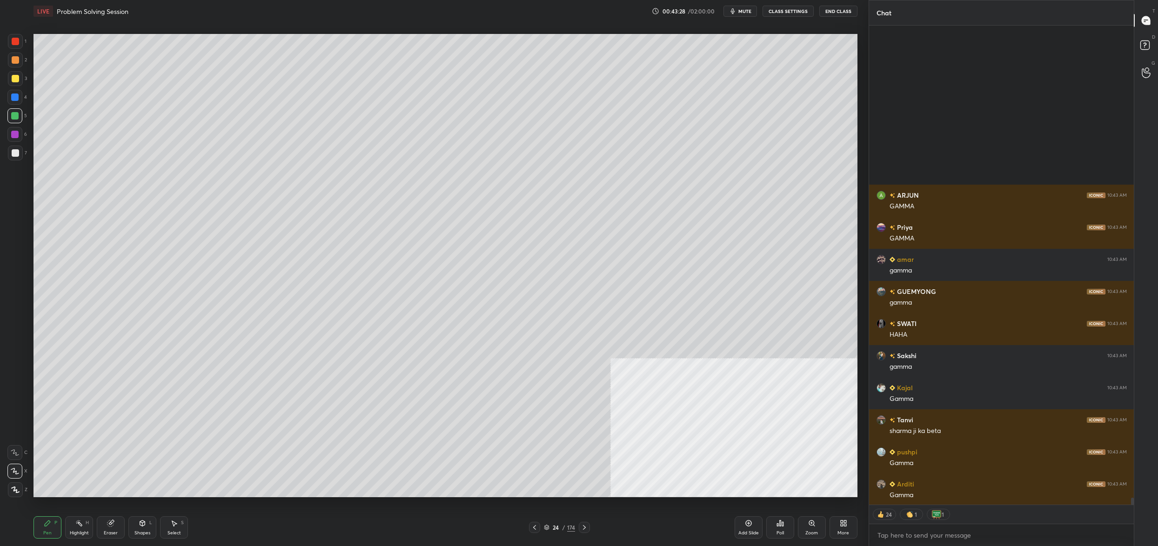
type textarea "x"
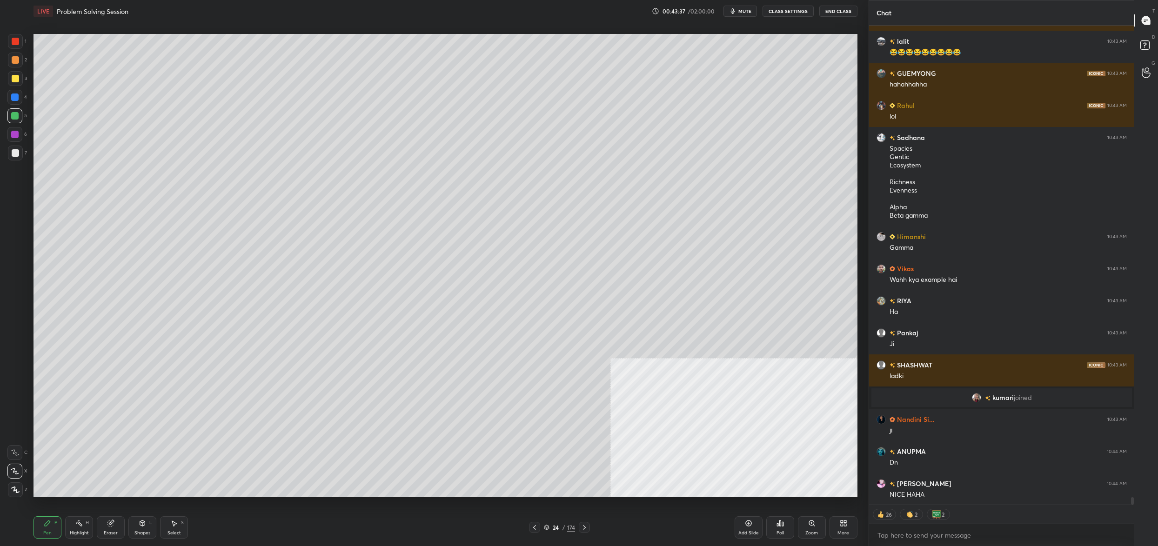
scroll to position [31131, 0]
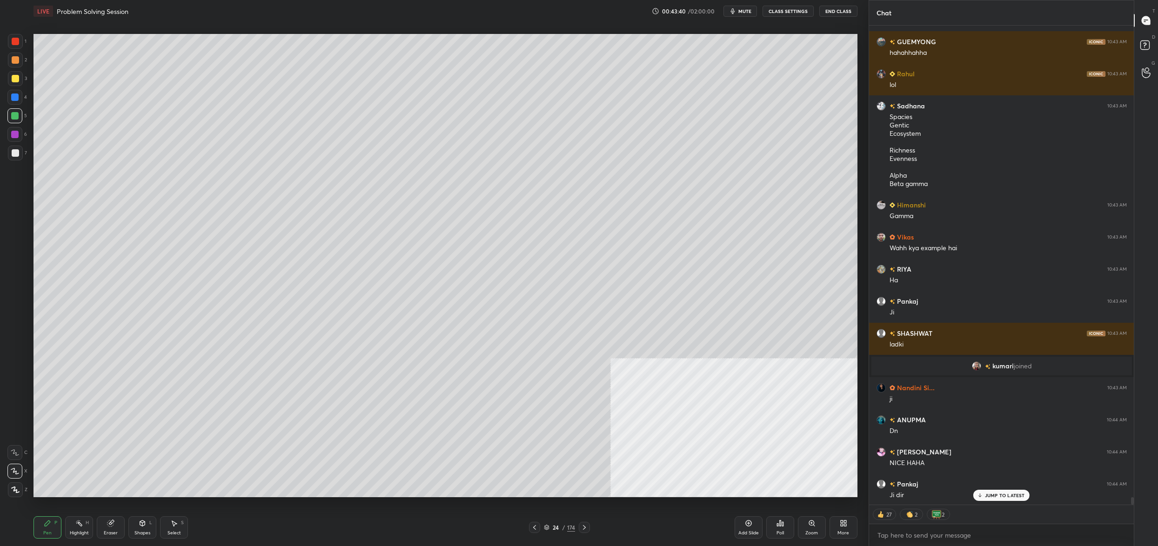
click at [545, 528] on icon at bounding box center [546, 528] width 5 height 1
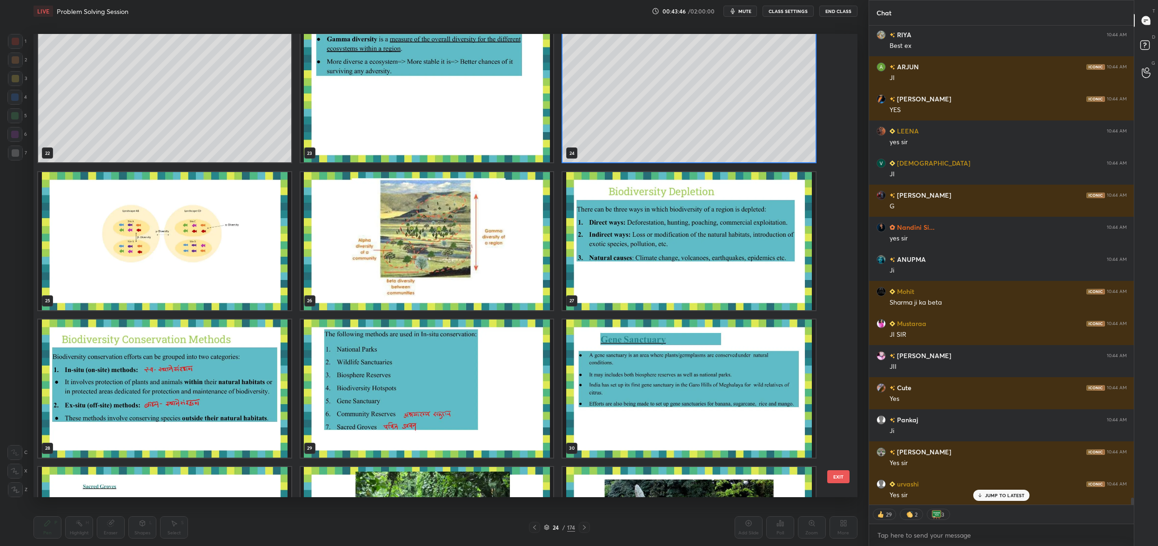
scroll to position [31934, 0]
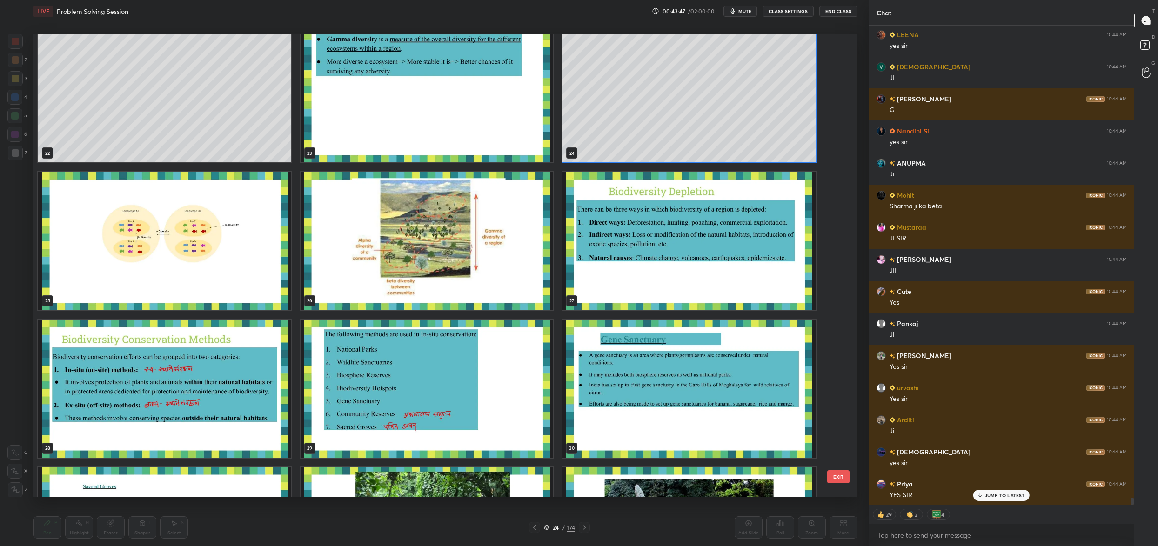
click at [716, 166] on div "24" at bounding box center [689, 93] width 262 height 147
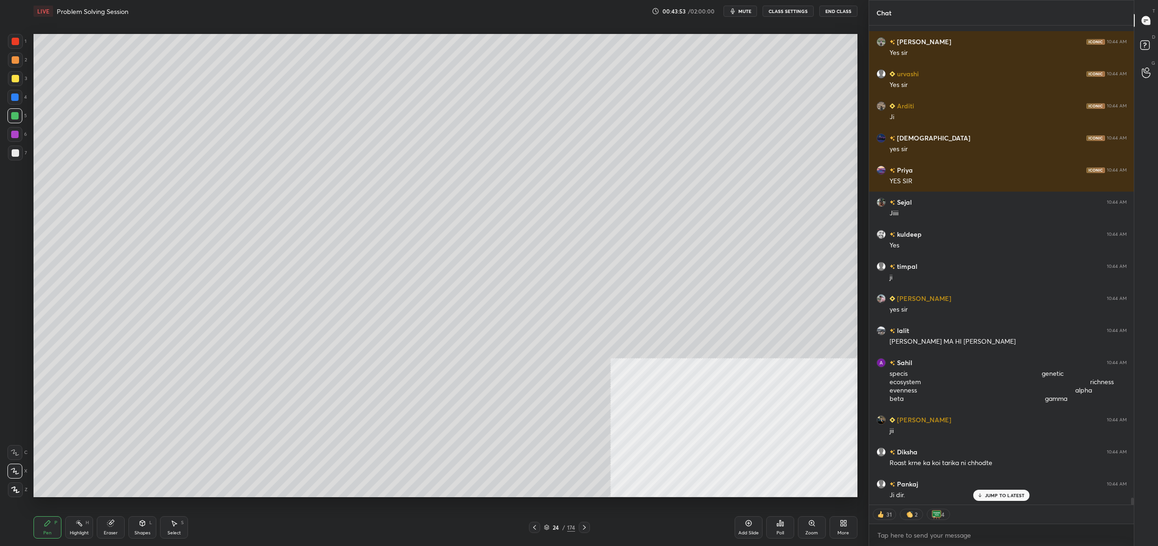
scroll to position [0, 0]
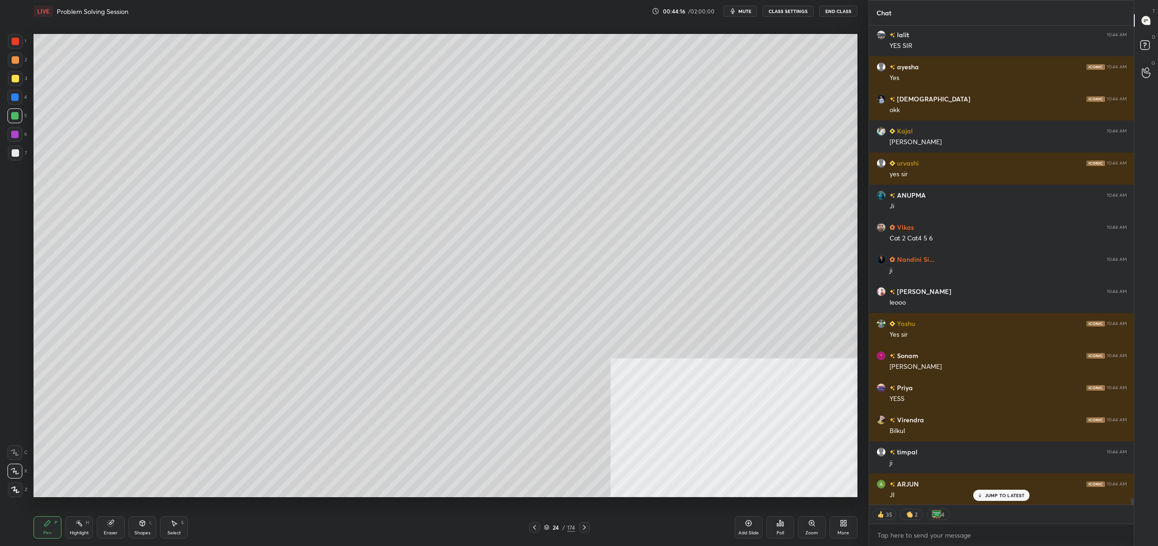
drag, startPoint x: 554, startPoint y: 524, endPoint x: 550, endPoint y: 533, distance: 10.0
click at [555, 528] on div "24" at bounding box center [555, 528] width 9 height 6
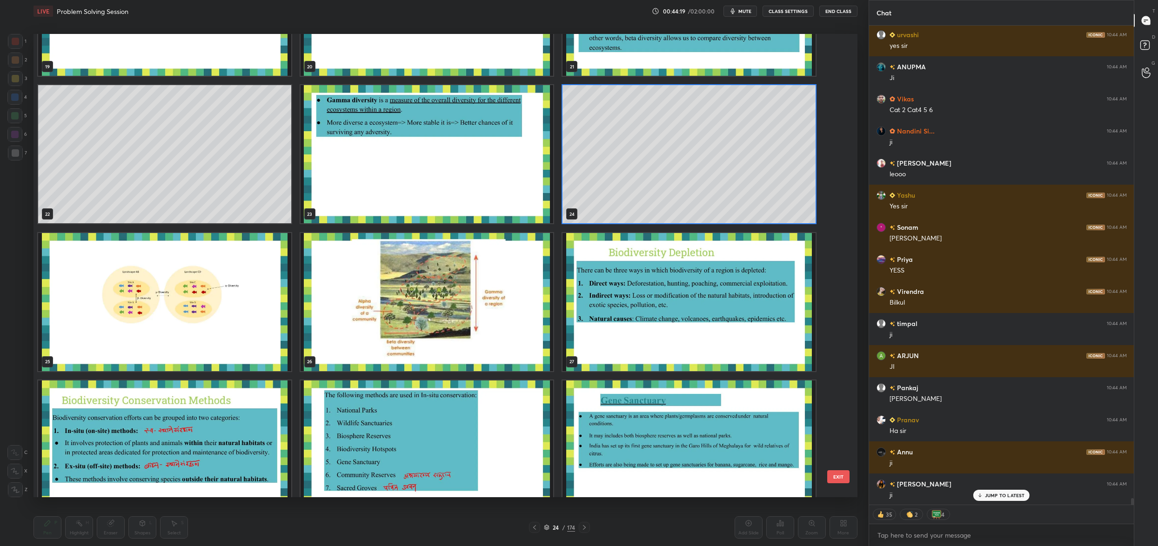
click at [660, 304] on img "grid" at bounding box center [688, 302] width 253 height 138
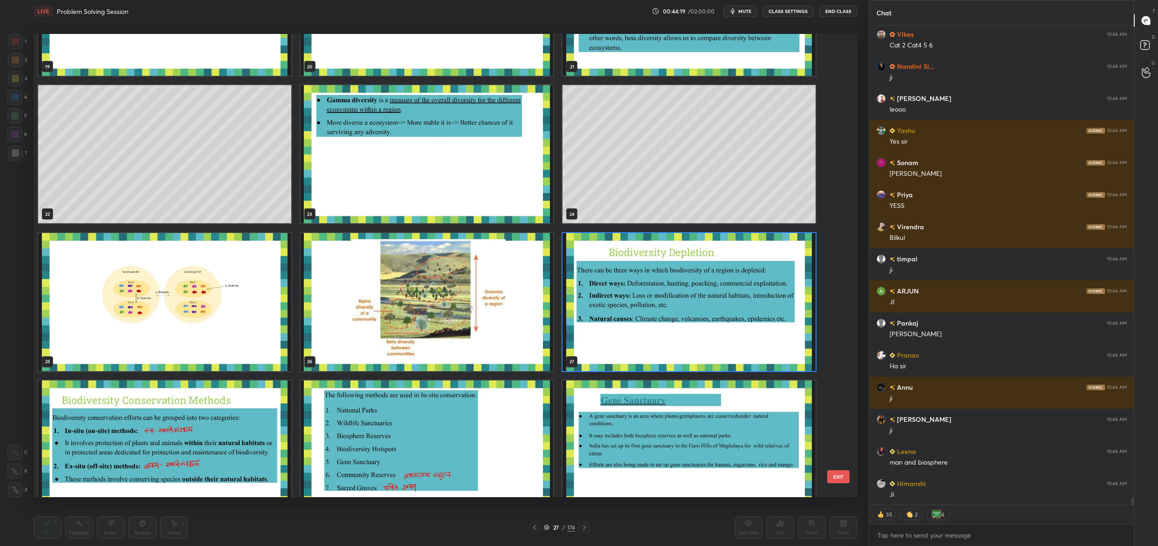
click at [660, 304] on img "grid" at bounding box center [688, 302] width 253 height 138
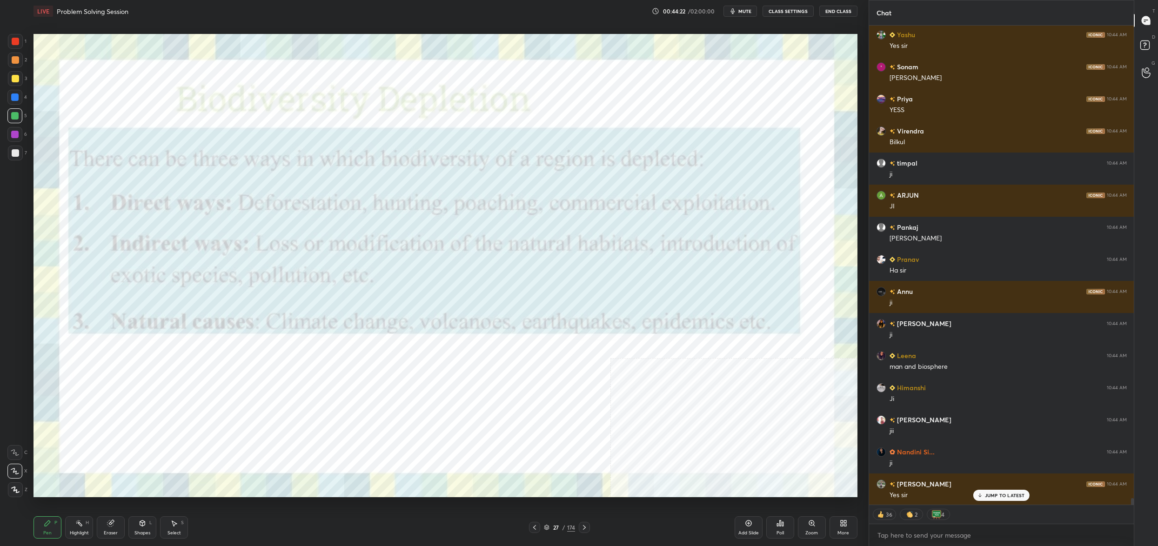
click at [9, 41] on div at bounding box center [15, 41] width 15 height 15
drag, startPoint x: 10, startPoint y: 40, endPoint x: 30, endPoint y: 44, distance: 20.3
click at [11, 45] on div at bounding box center [15, 41] width 15 height 15
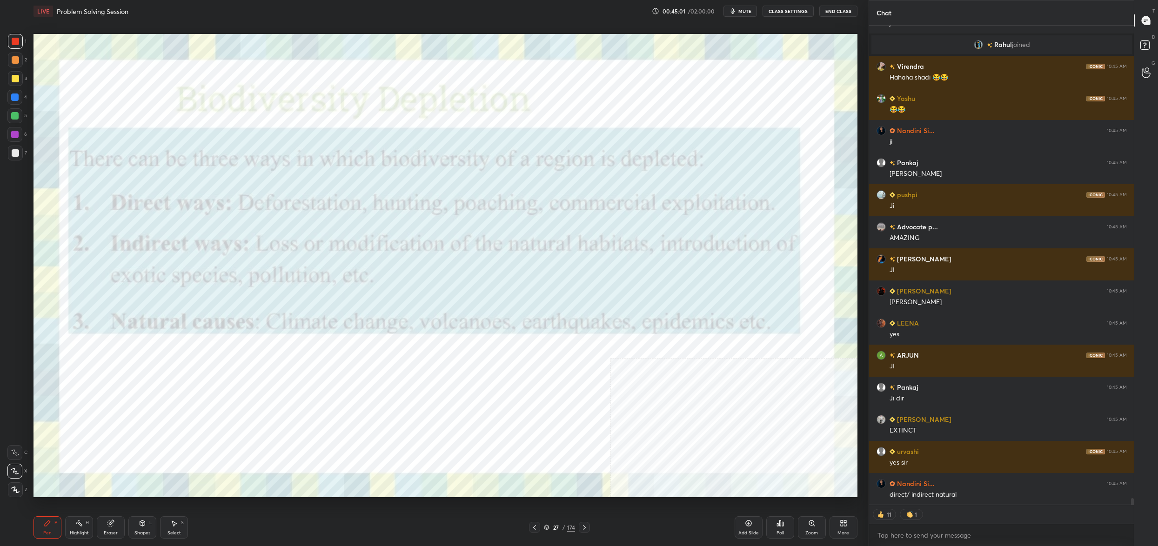
click at [554, 528] on div "27" at bounding box center [555, 528] width 9 height 6
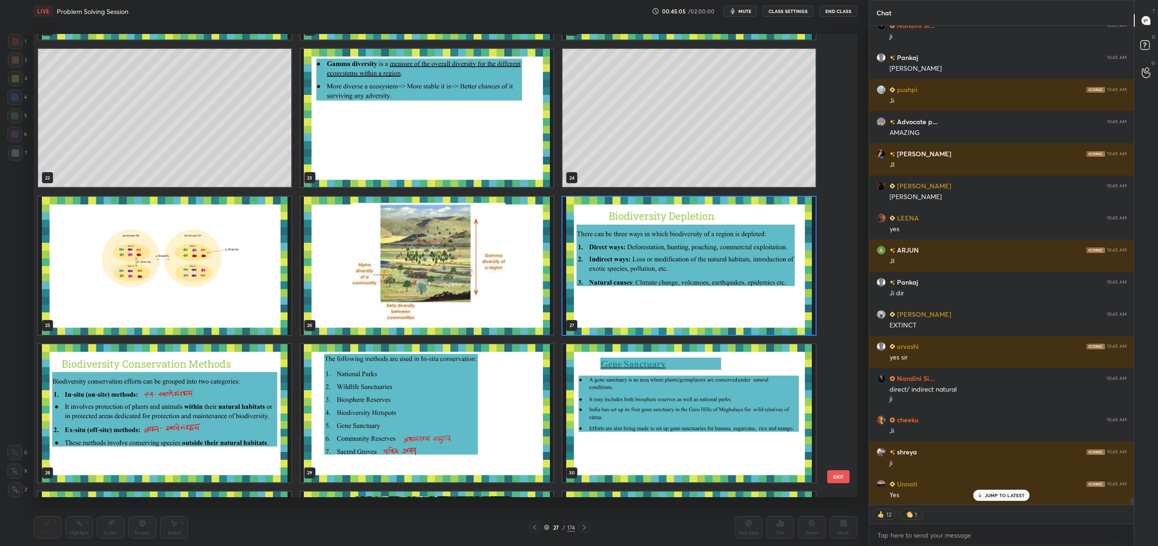
click at [152, 417] on img "grid" at bounding box center [164, 413] width 253 height 138
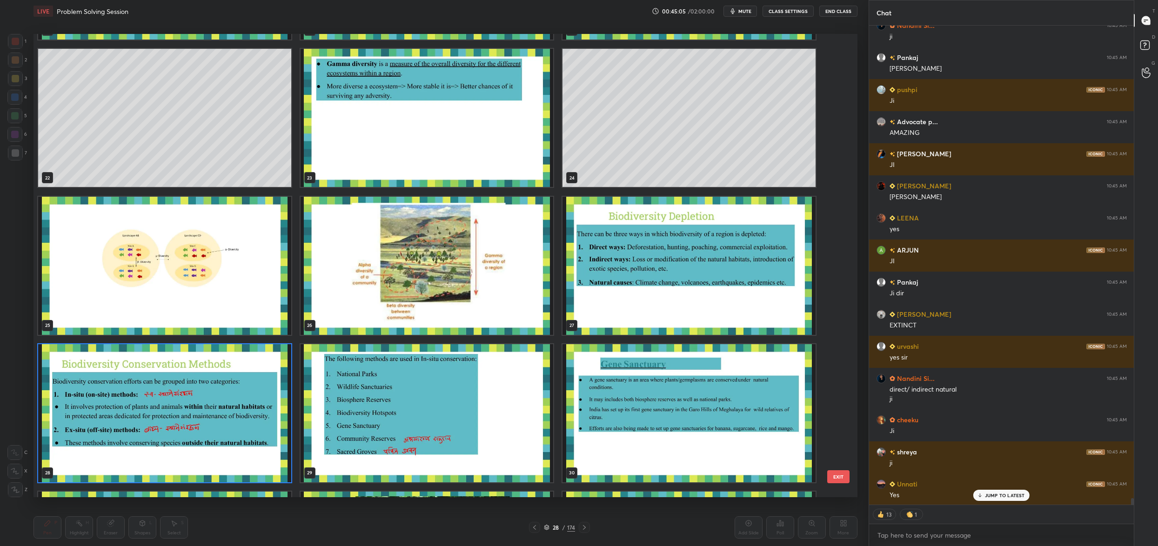
click at [152, 417] on img "grid" at bounding box center [164, 413] width 253 height 138
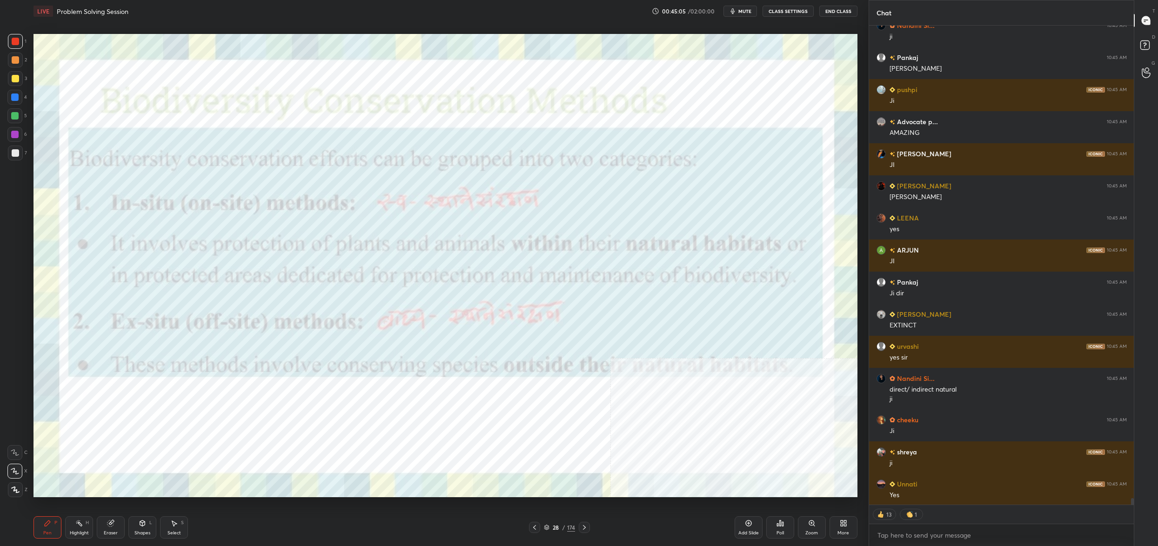
click at [152, 417] on img "grid" at bounding box center [164, 413] width 253 height 138
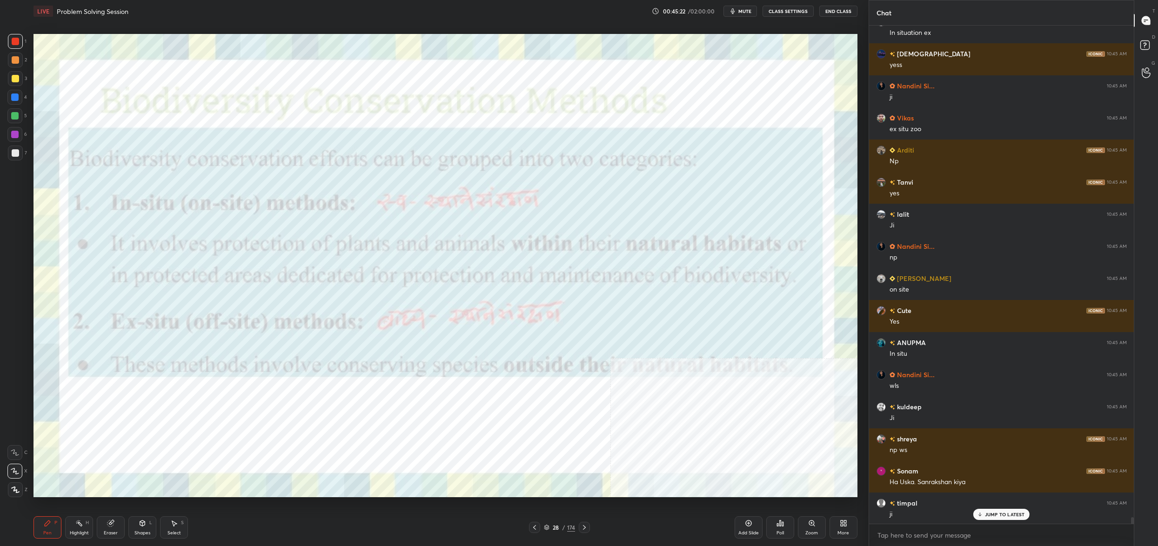
click at [551, 526] on div "28" at bounding box center [555, 528] width 9 height 6
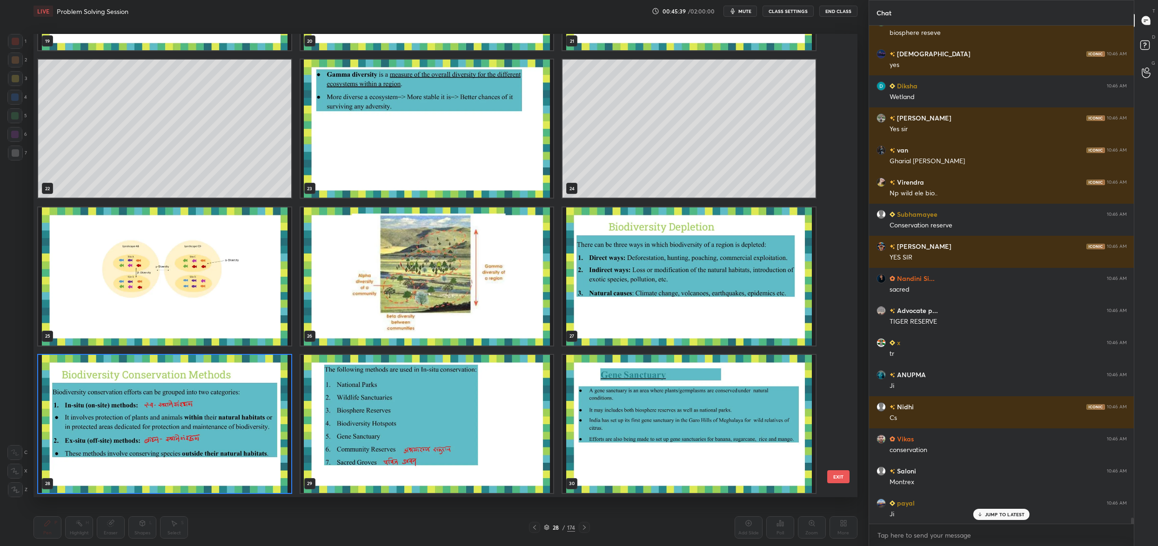
click at [343, 374] on img "grid" at bounding box center [427, 424] width 253 height 138
click at [342, 374] on img "grid" at bounding box center [427, 424] width 253 height 138
click at [346, 377] on img "grid" at bounding box center [427, 424] width 253 height 138
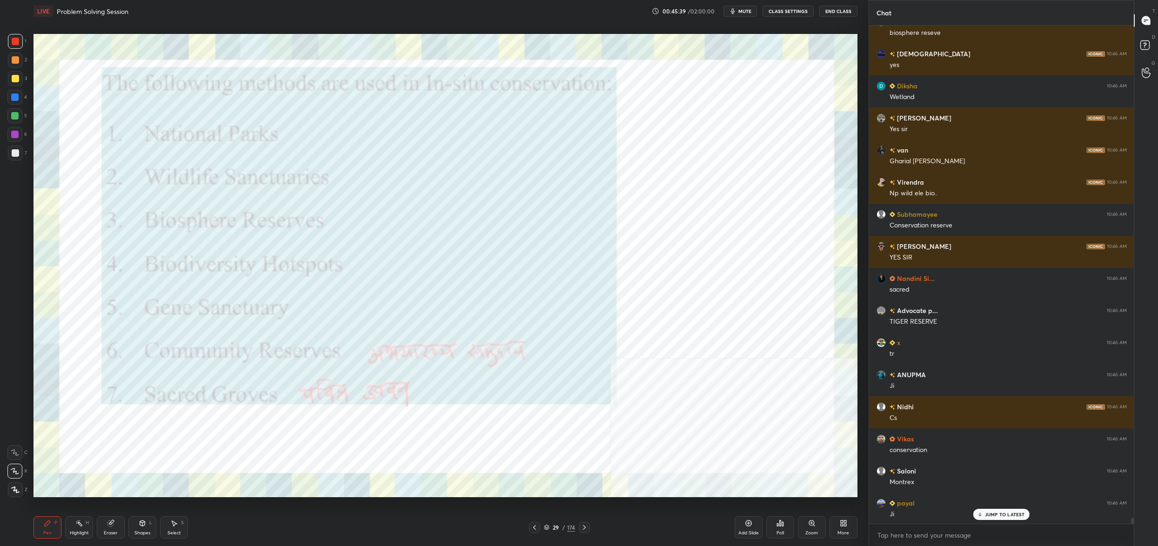
drag, startPoint x: 346, startPoint y: 376, endPoint x: 347, endPoint y: 372, distance: 4.9
click at [346, 376] on img "grid" at bounding box center [427, 424] width 253 height 138
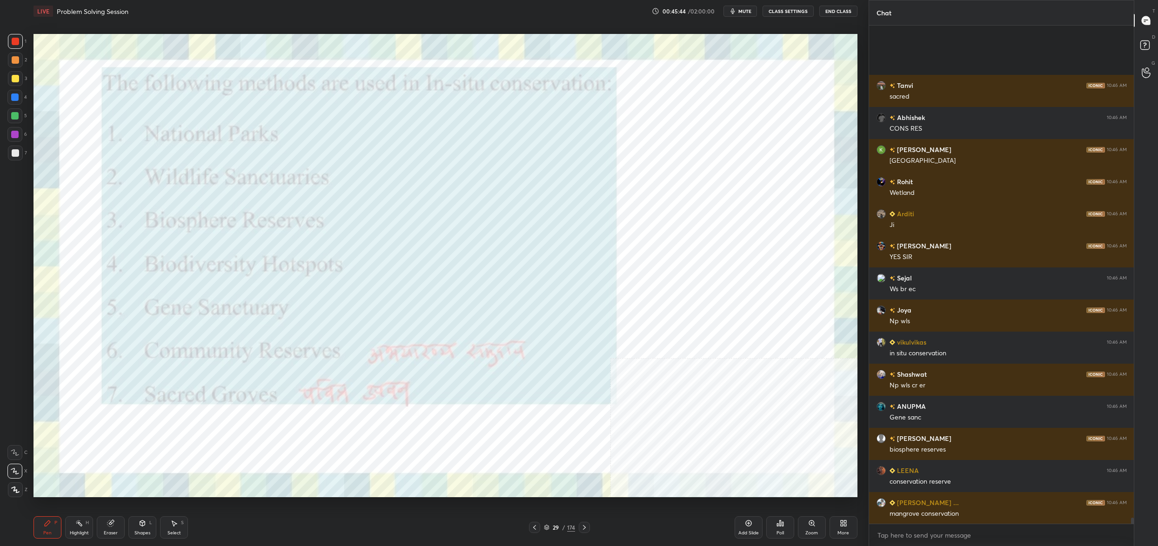
click at [552, 527] on div "29 / 174" at bounding box center [559, 527] width 31 height 8
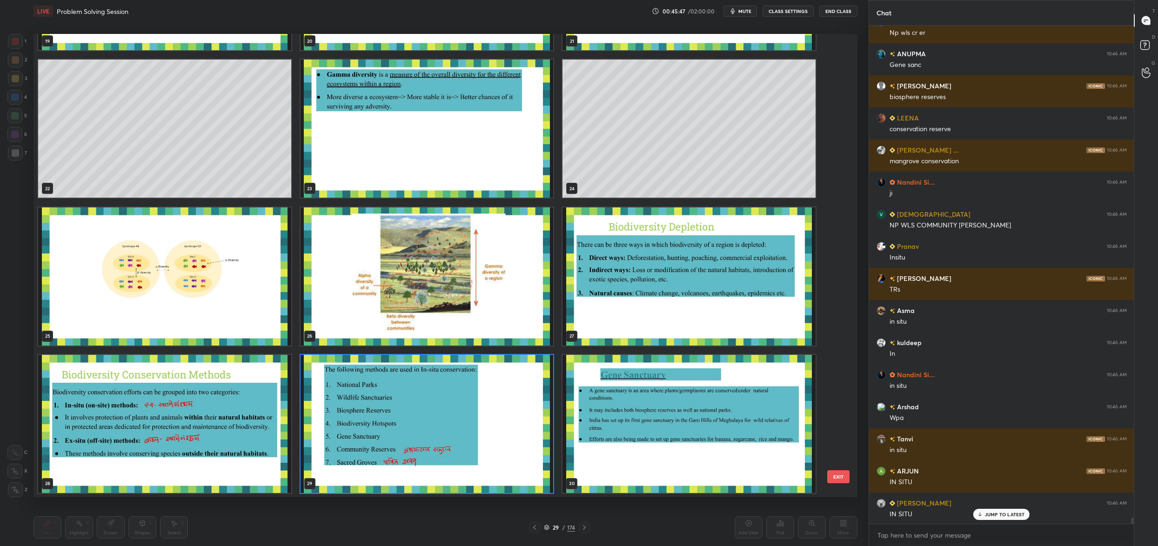
click at [458, 387] on img "grid" at bounding box center [427, 424] width 253 height 138
click at [461, 389] on img "grid" at bounding box center [427, 424] width 253 height 138
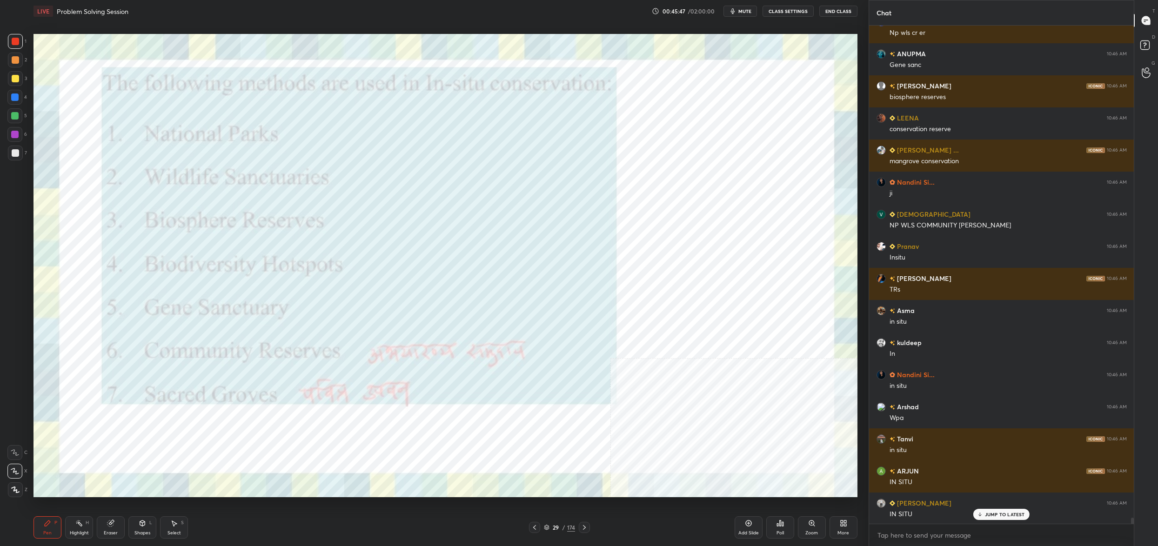
click at [461, 390] on img "grid" at bounding box center [427, 424] width 253 height 138
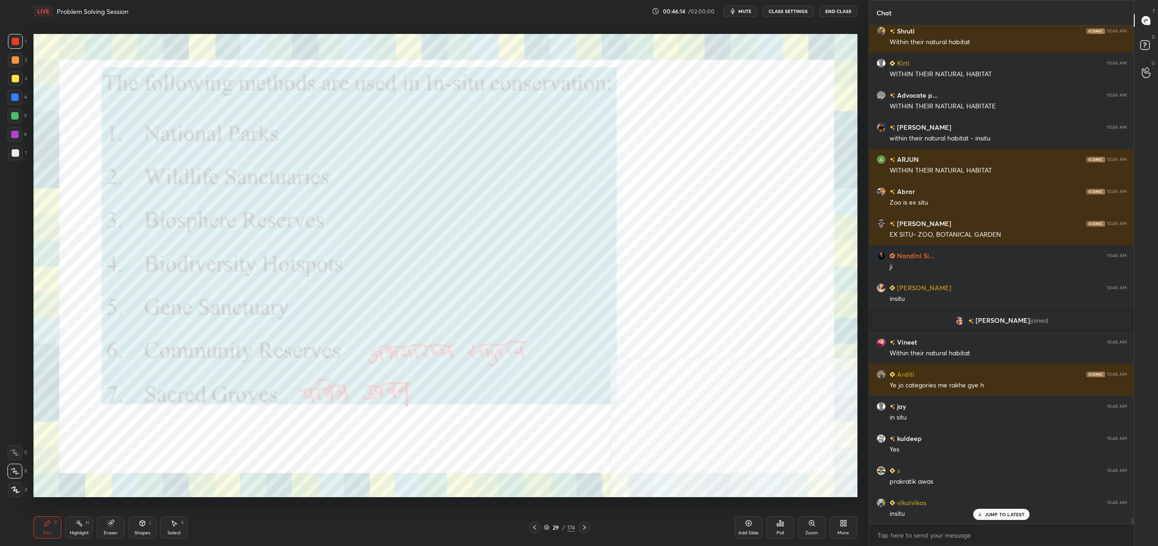
click at [7, 488] on div "1 2 3 4 5 6 7 C X Z C X Z E E Erase all H H" at bounding box center [15, 265] width 30 height 463
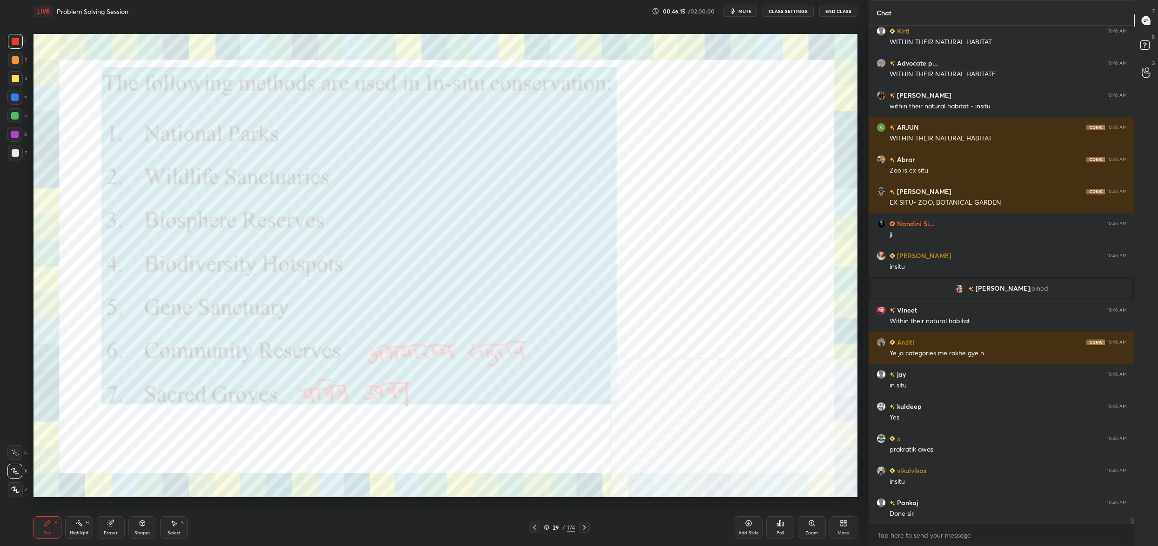
click at [12, 491] on icon at bounding box center [15, 490] width 8 height 7
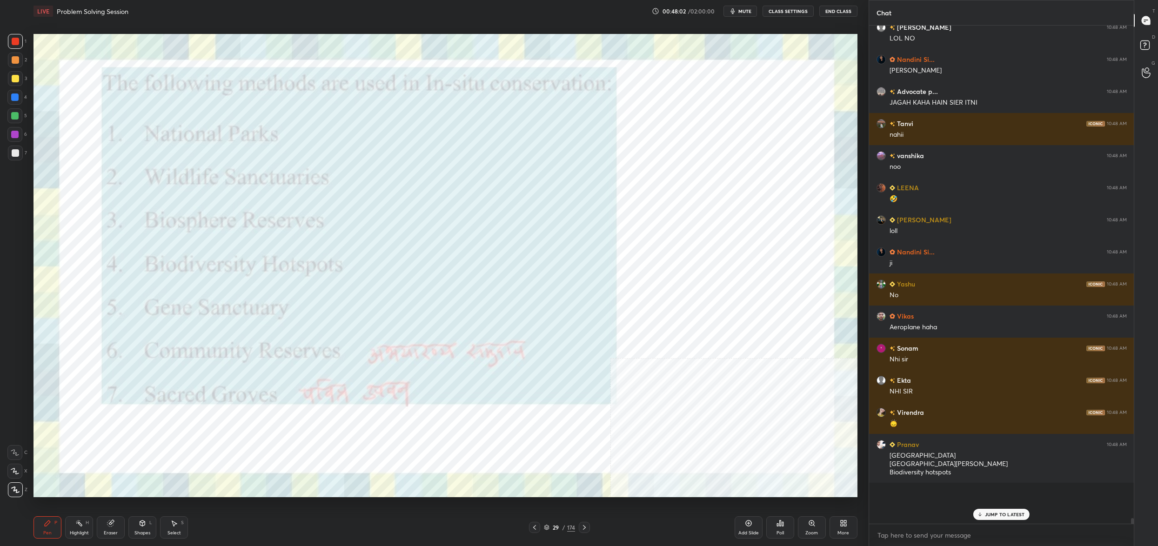
click at [552, 529] on div "29 / 174" at bounding box center [559, 527] width 31 height 8
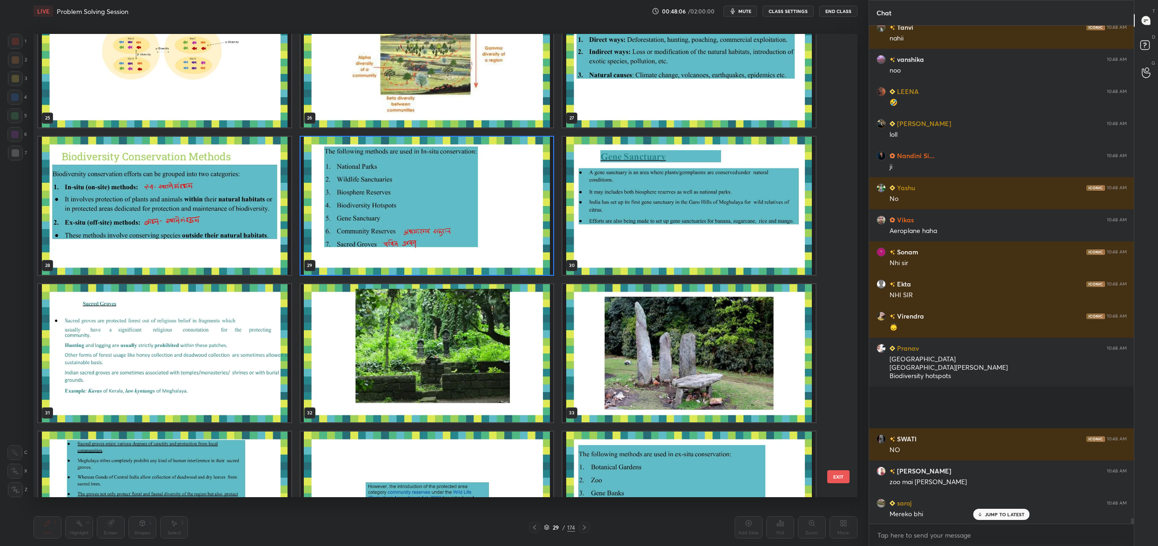
click at [459, 386] on div "25 26 27 28 29 30 31 32 33 34 35 36 37 38 39" at bounding box center [437, 265] width 808 height 463
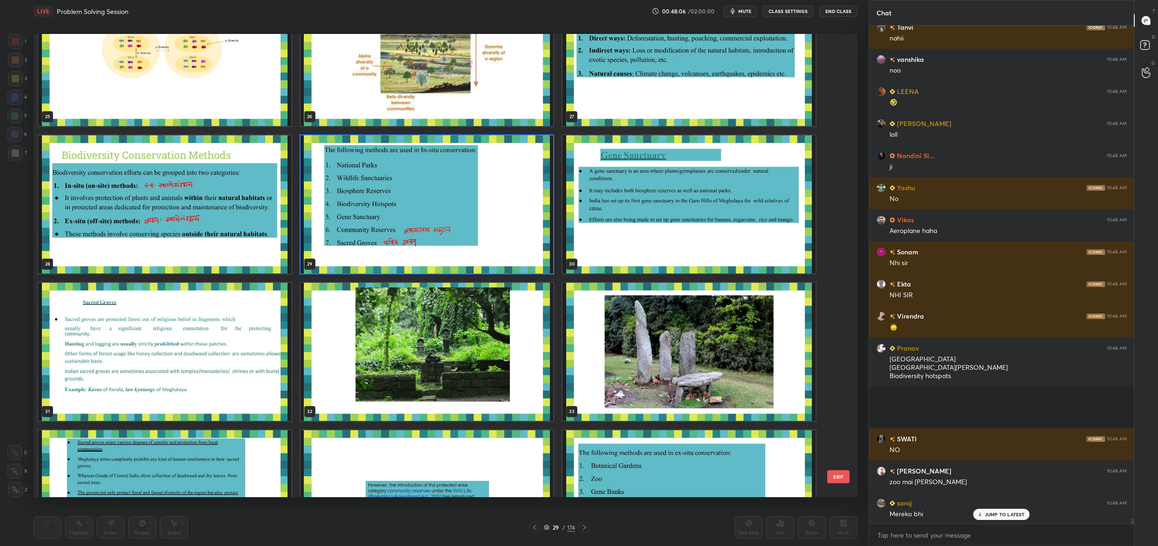
click at [459, 386] on div "25 26 27 28 29 30 31 32 33 34 35 36 37 38 39" at bounding box center [437, 265] width 808 height 463
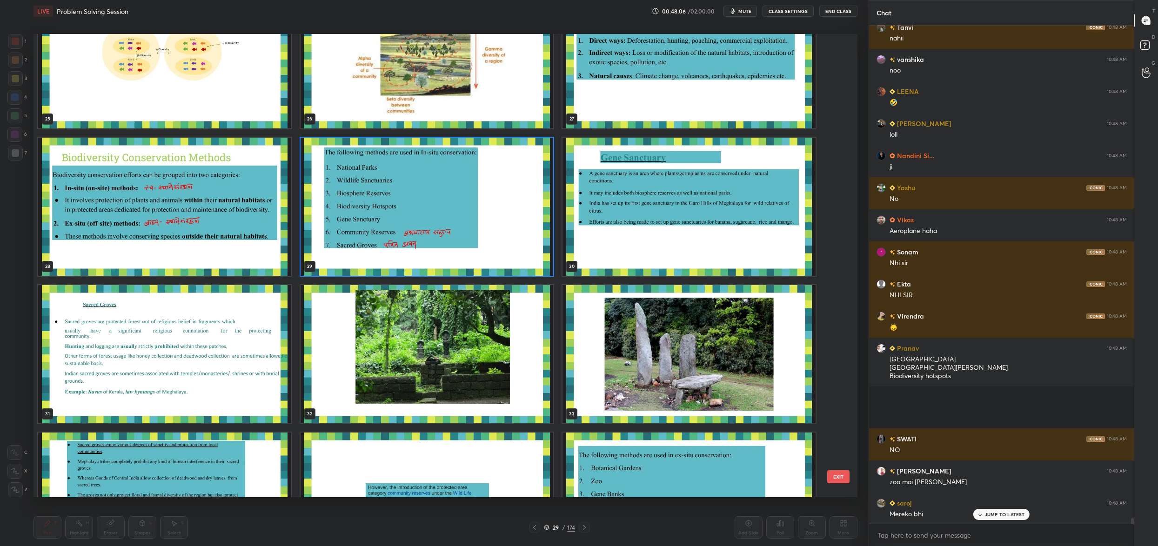
click at [459, 386] on div "22 23 24 25 26 27 28 29 30 31 32 33 34 35 36" at bounding box center [437, 265] width 808 height 463
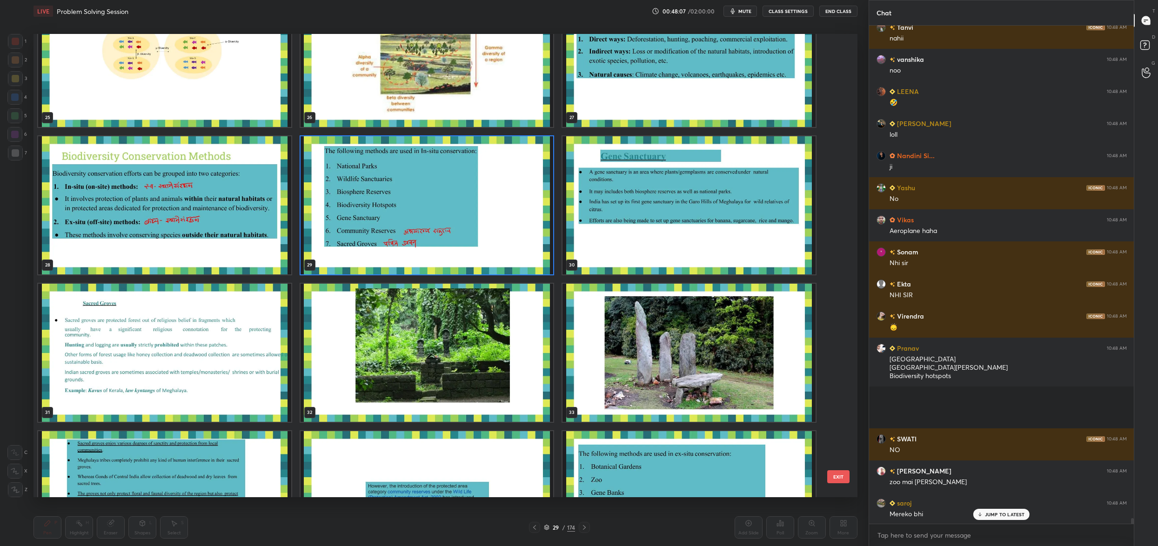
click at [459, 386] on img "grid" at bounding box center [427, 353] width 253 height 138
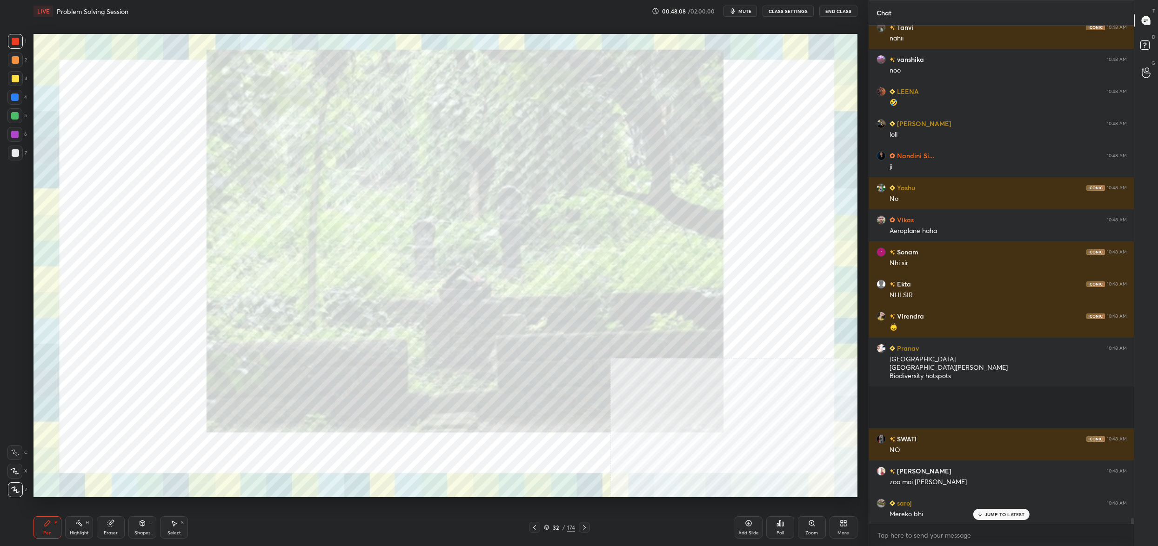
click at [459, 386] on img "grid" at bounding box center [427, 353] width 253 height 138
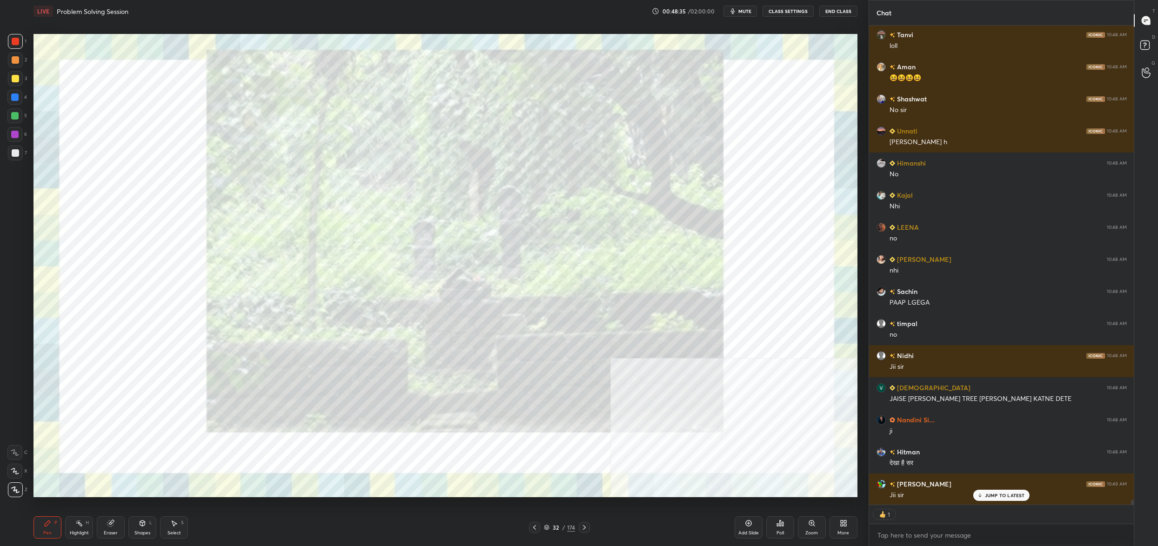
click at [542, 522] on div "32 / 174" at bounding box center [559, 527] width 61 height 11
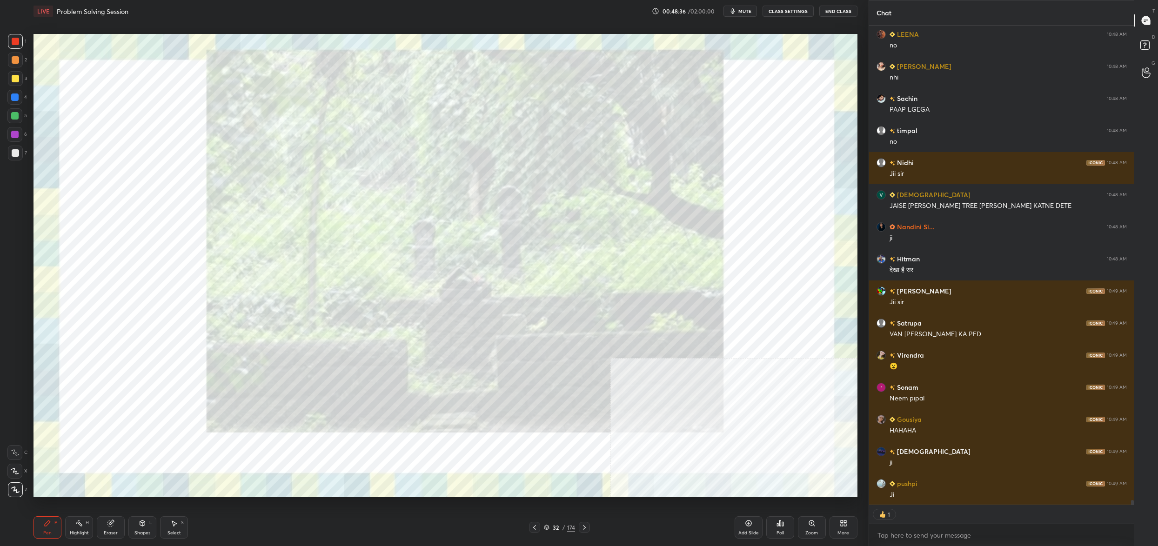
click at [543, 528] on div "32 / 174" at bounding box center [559, 527] width 61 height 11
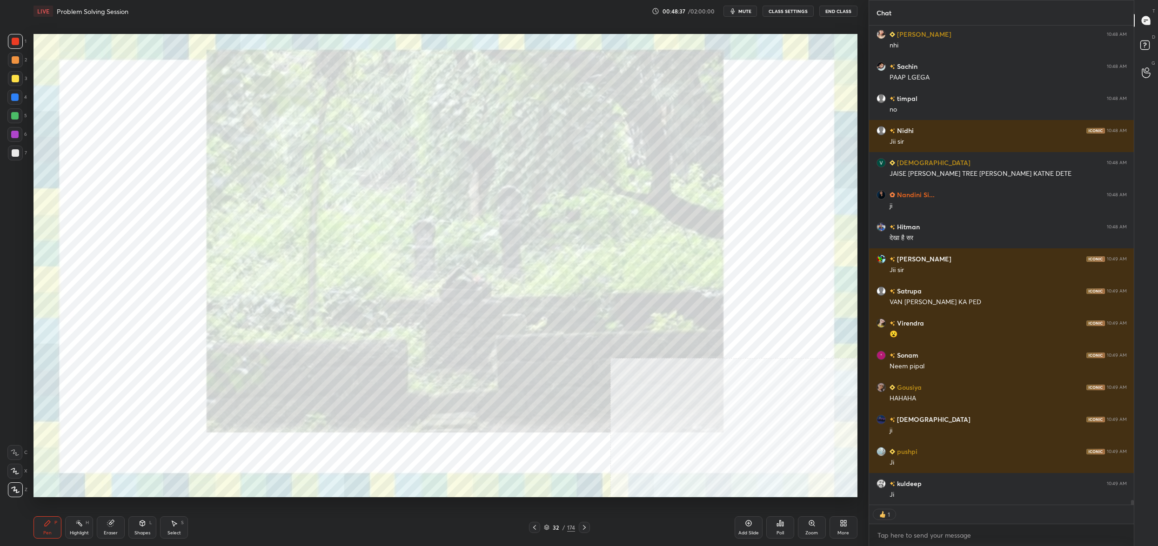
click at [545, 528] on icon at bounding box center [547, 528] width 6 height 6
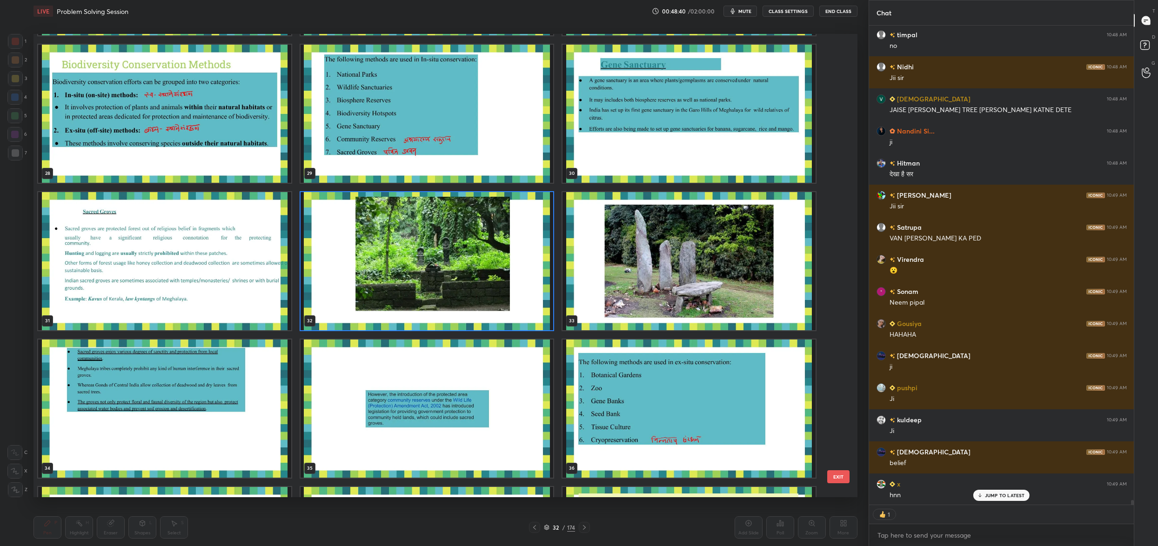
click at [725, 232] on img "grid" at bounding box center [688, 261] width 253 height 138
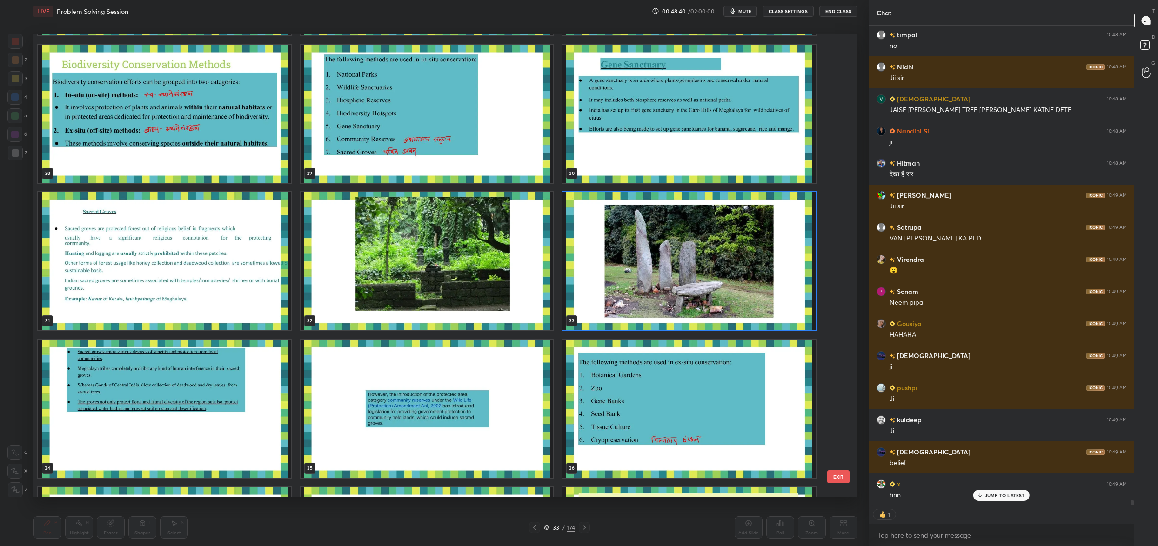
click at [725, 232] on img "grid" at bounding box center [688, 261] width 253 height 138
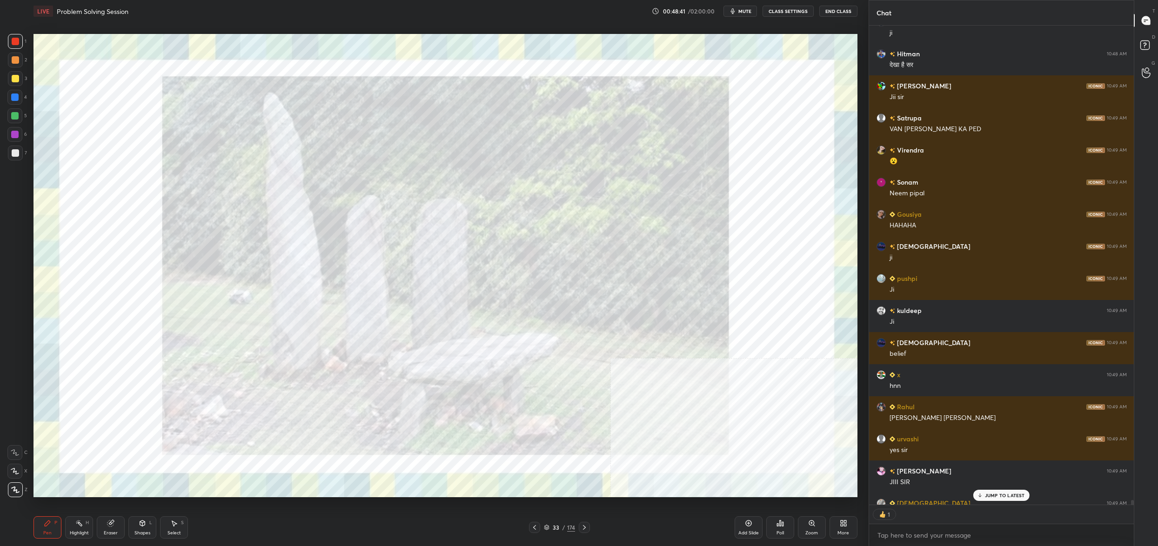
click at [562, 529] on div "/" at bounding box center [563, 528] width 3 height 6
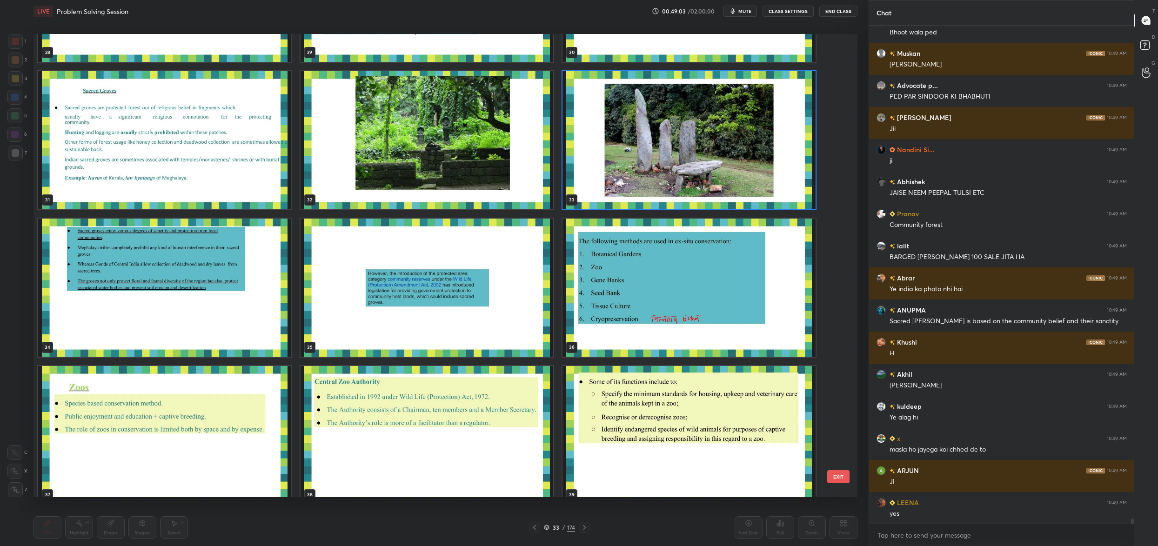
click at [195, 160] on img "grid" at bounding box center [164, 140] width 253 height 138
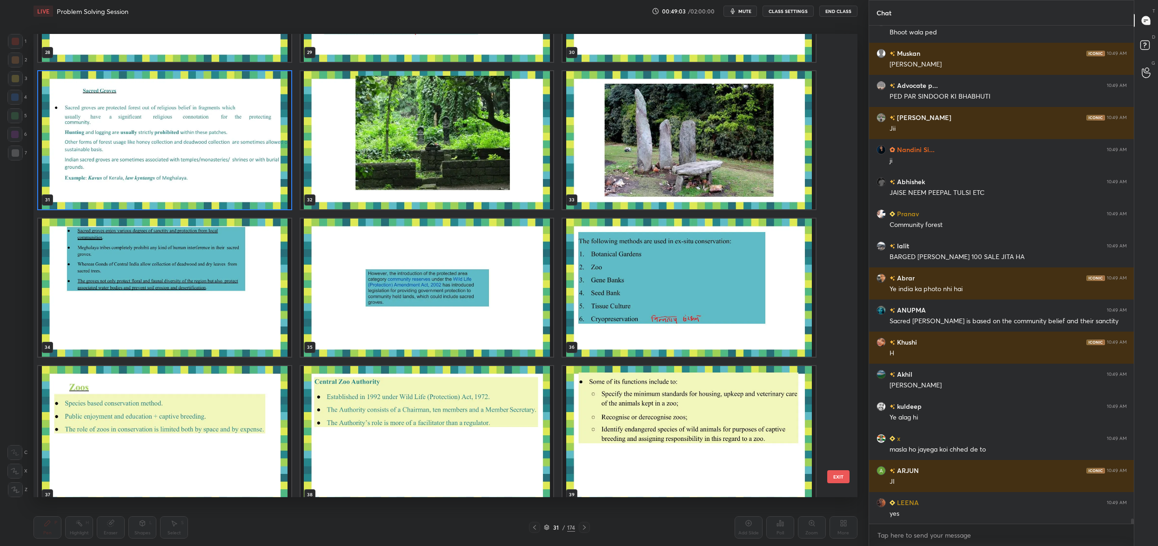
click at [195, 160] on img "grid" at bounding box center [164, 140] width 253 height 138
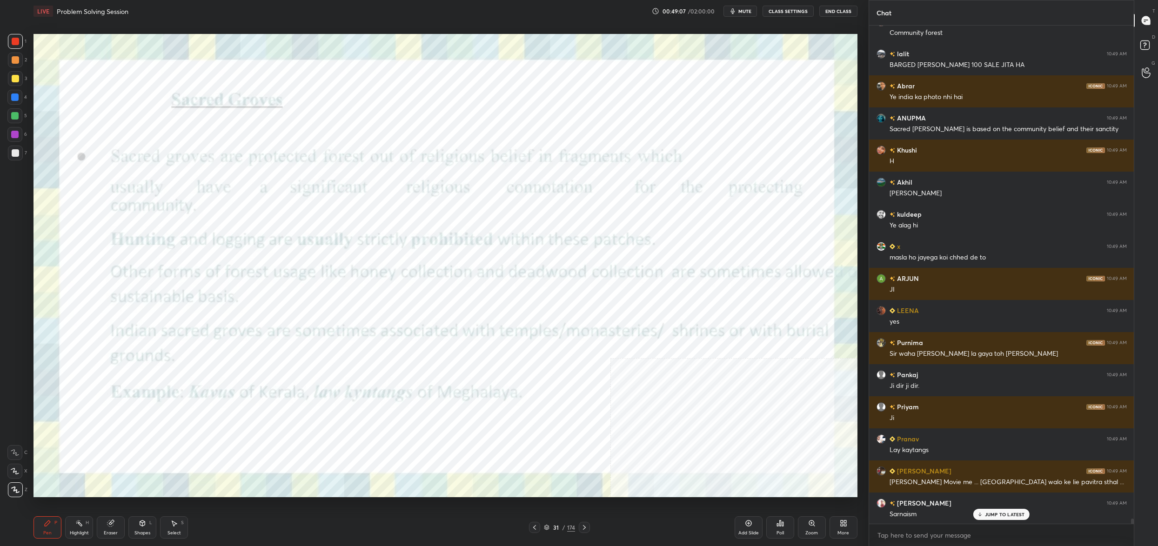
click at [542, 529] on div "31 / 174" at bounding box center [559, 527] width 61 height 11
click at [548, 528] on icon at bounding box center [547, 528] width 6 height 6
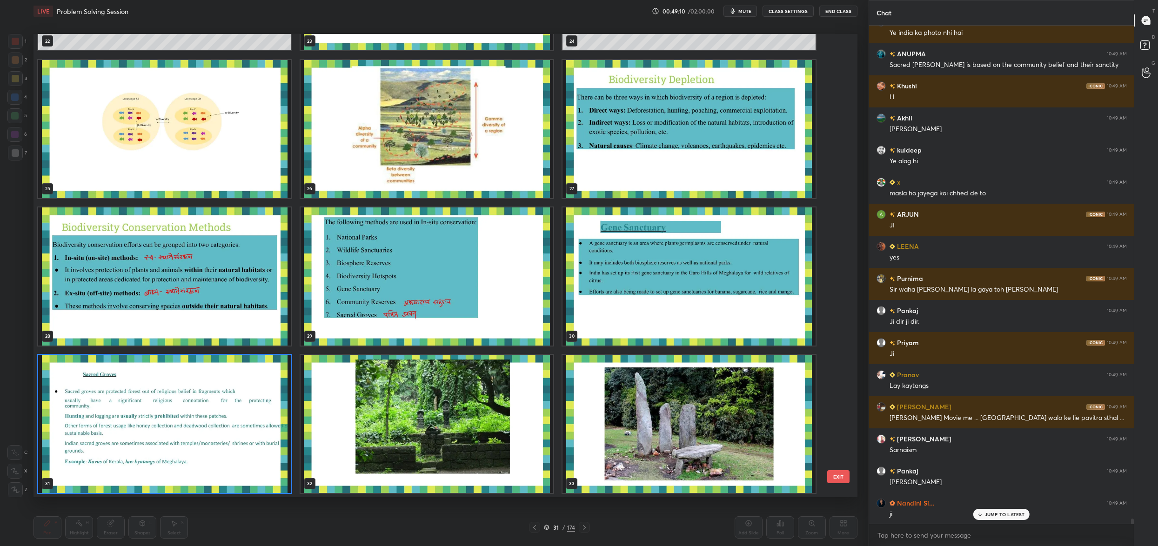
click at [648, 415] on img "grid" at bounding box center [688, 424] width 253 height 138
click at [647, 415] on img "grid" at bounding box center [688, 424] width 253 height 138
click at [648, 416] on img "grid" at bounding box center [688, 424] width 253 height 138
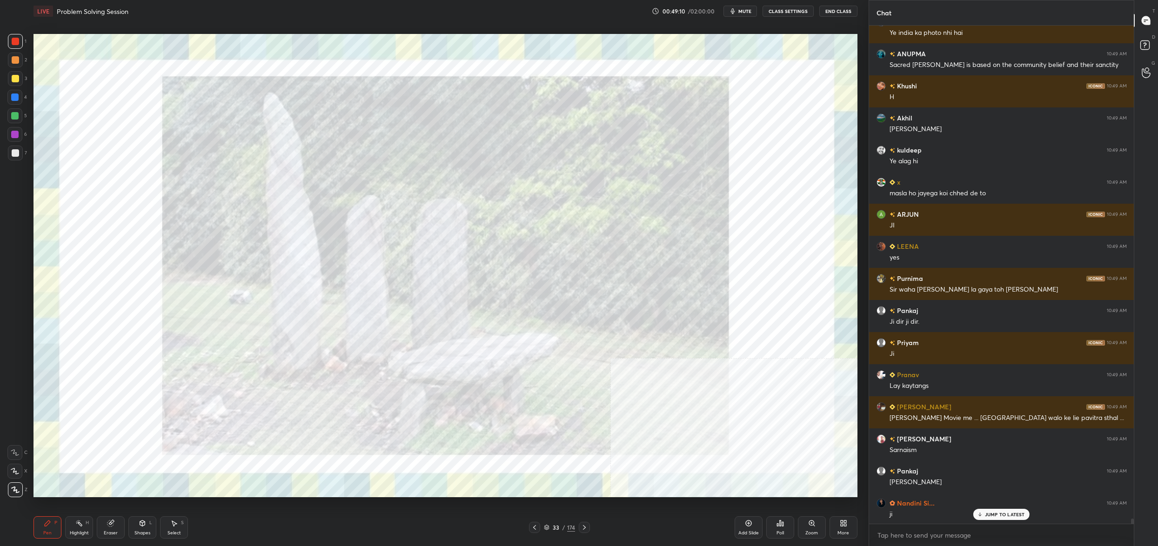
click at [647, 416] on img "grid" at bounding box center [688, 424] width 253 height 138
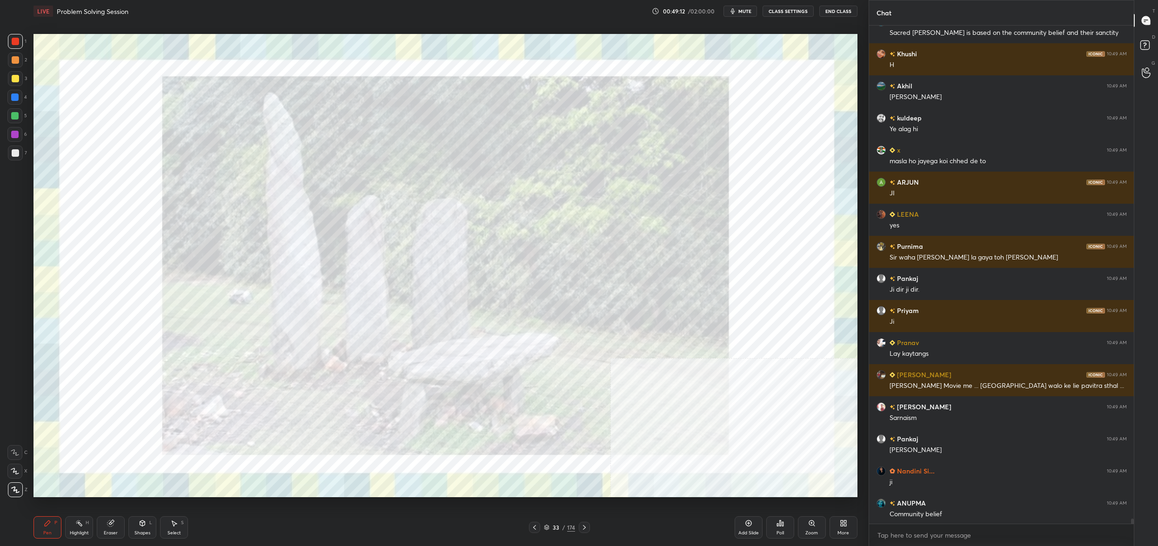
click at [555, 525] on div "33" at bounding box center [555, 528] width 9 height 6
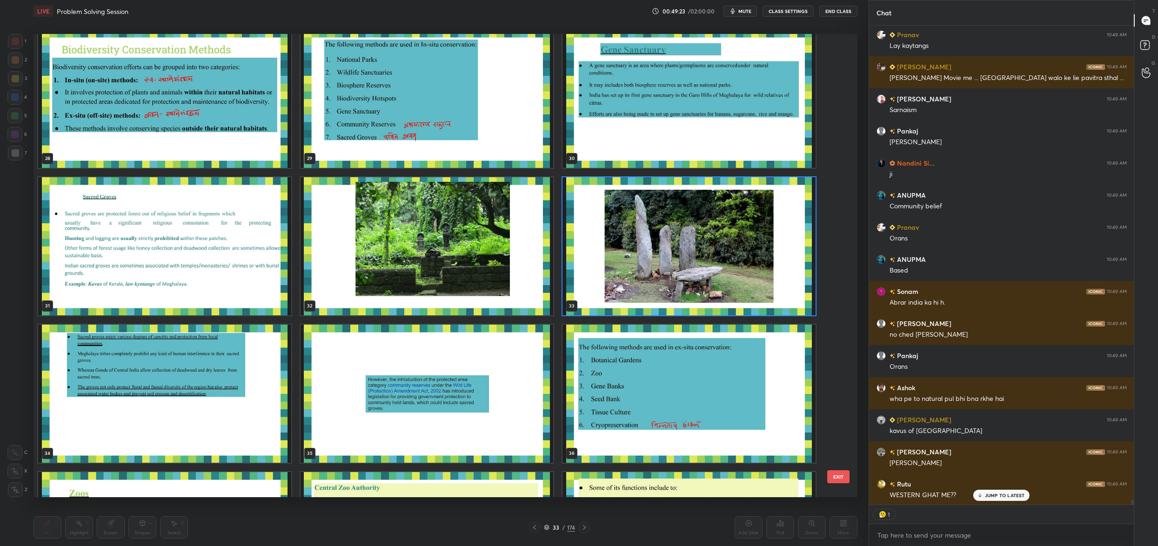
click at [403, 254] on img "grid" at bounding box center [427, 246] width 253 height 138
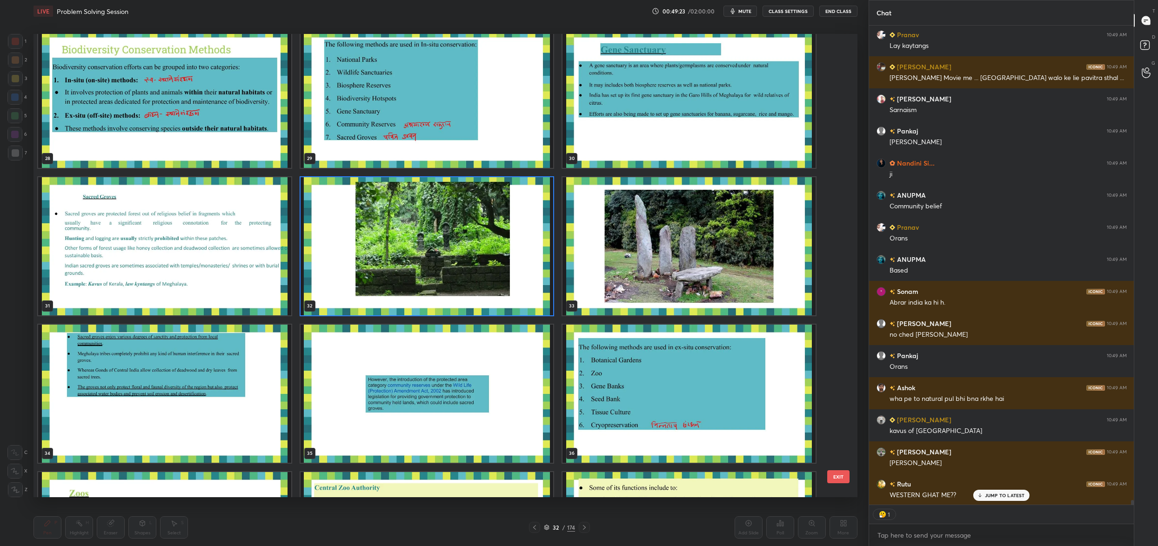
click at [402, 254] on img "grid" at bounding box center [427, 246] width 253 height 138
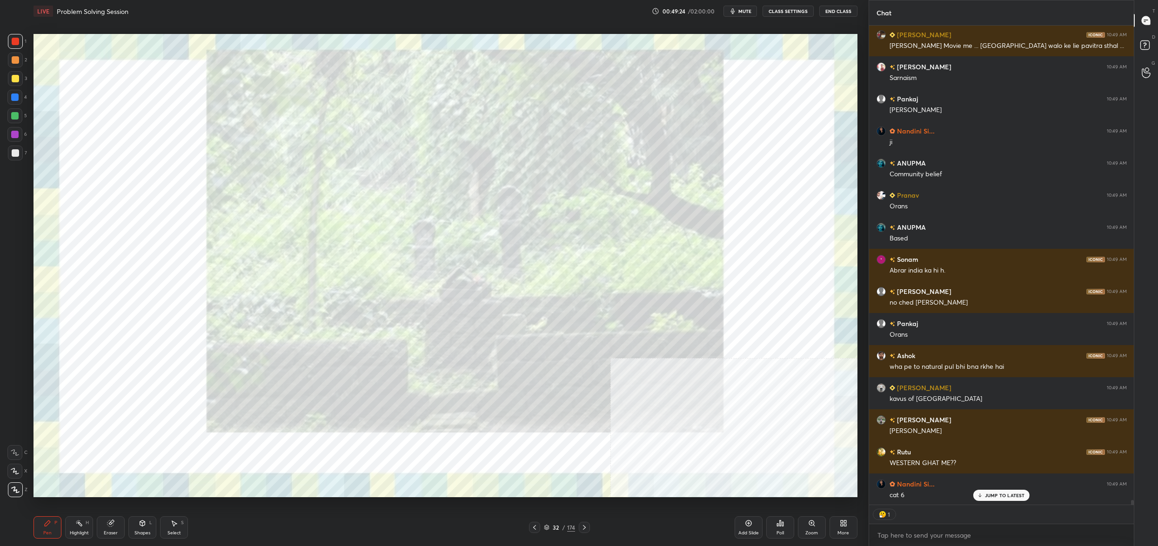
click at [547, 529] on icon at bounding box center [546, 528] width 5 height 1
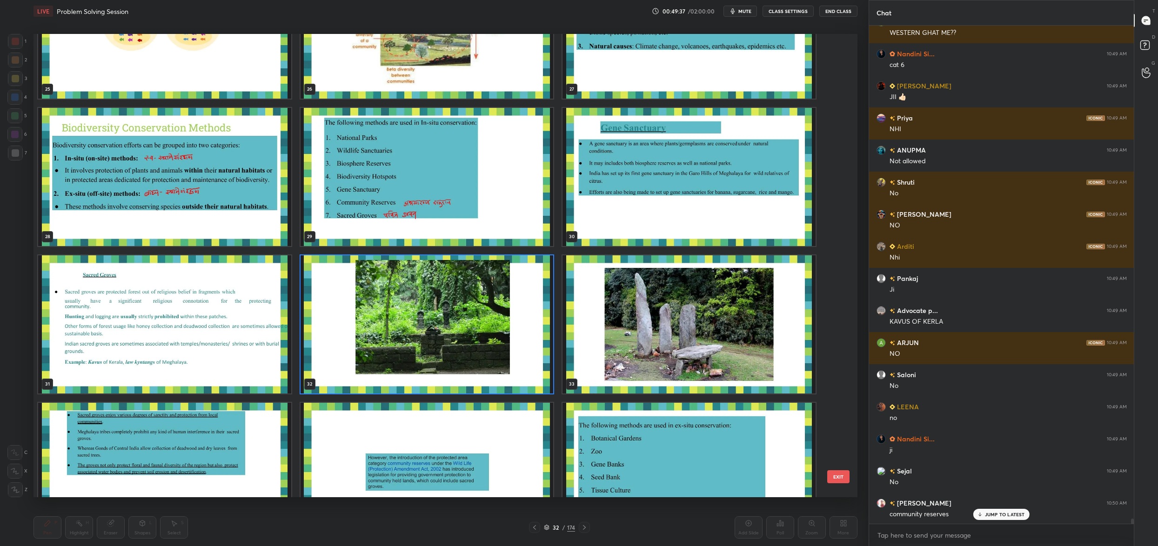
click at [386, 162] on img "grid" at bounding box center [427, 177] width 253 height 138
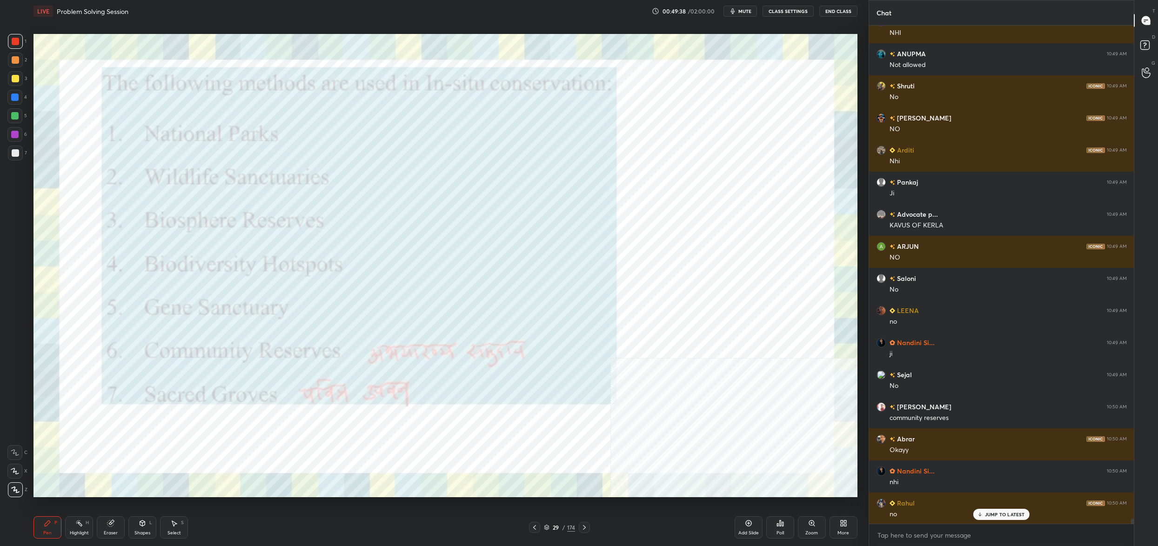
click at [386, 162] on img "grid" at bounding box center [427, 177] width 253 height 138
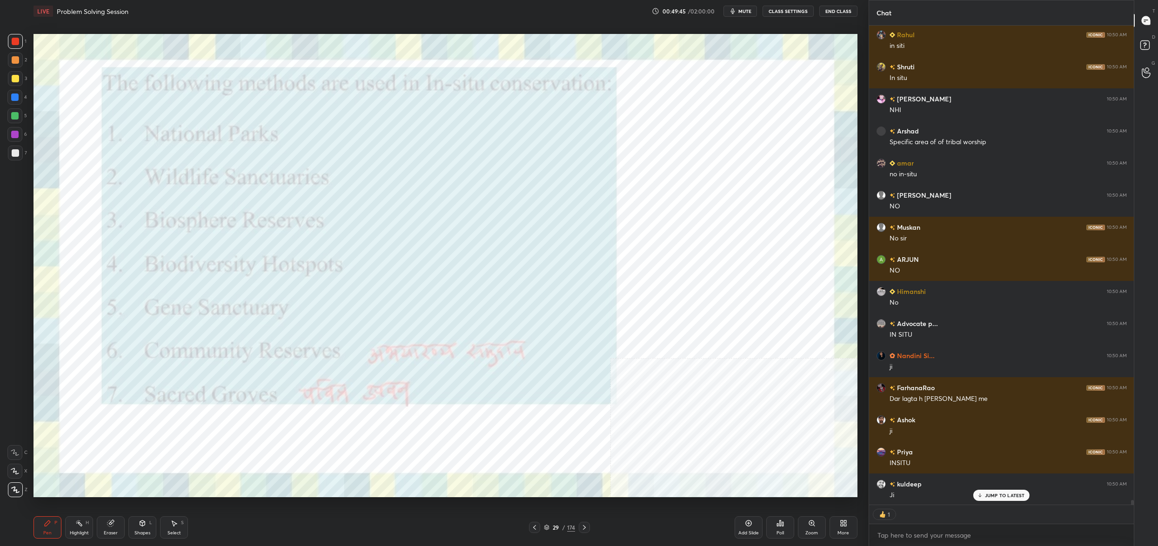
click at [560, 527] on div "29" at bounding box center [555, 528] width 9 height 6
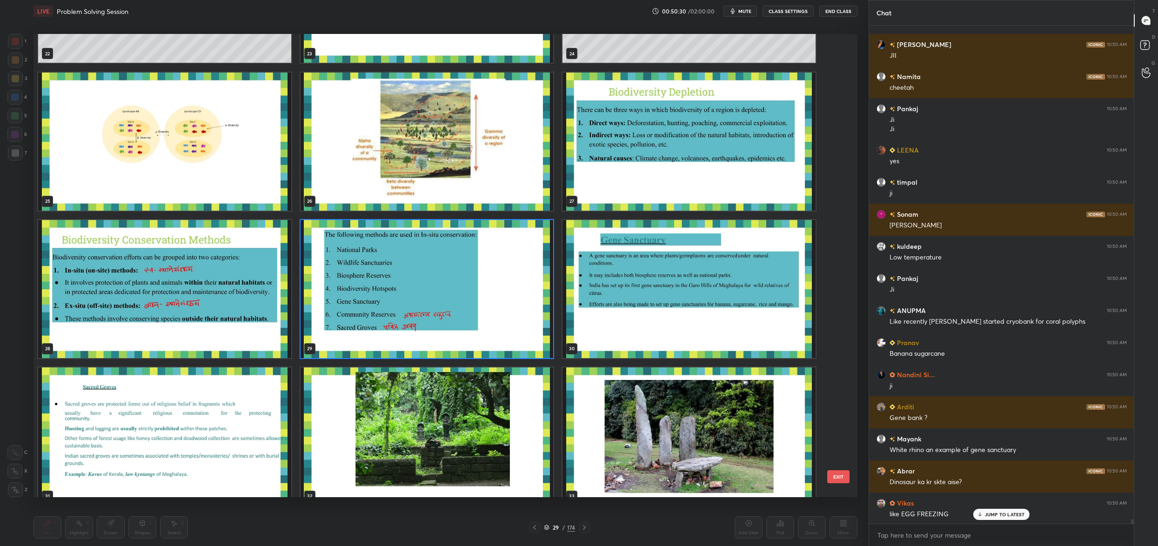
click at [609, 310] on img "grid" at bounding box center [688, 289] width 253 height 138
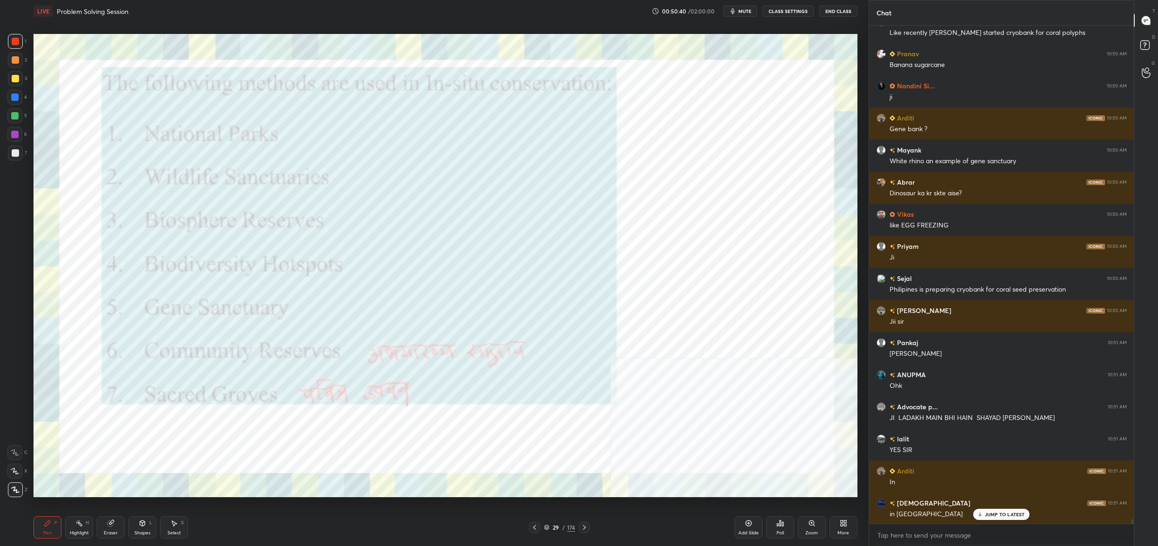
click at [553, 525] on div "29" at bounding box center [555, 528] width 9 height 6
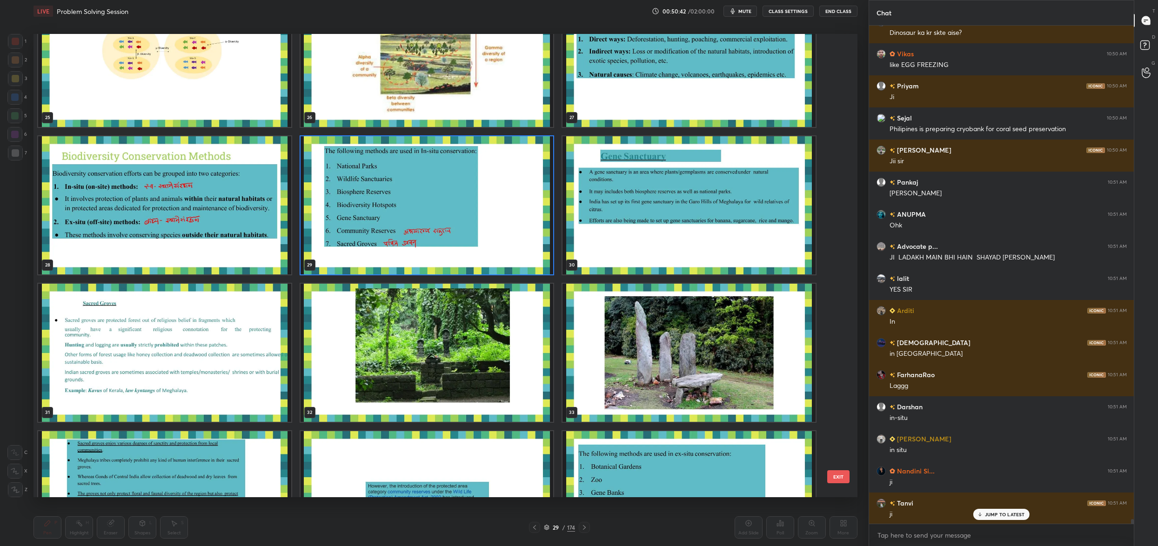
click at [434, 248] on img "grid" at bounding box center [427, 205] width 253 height 138
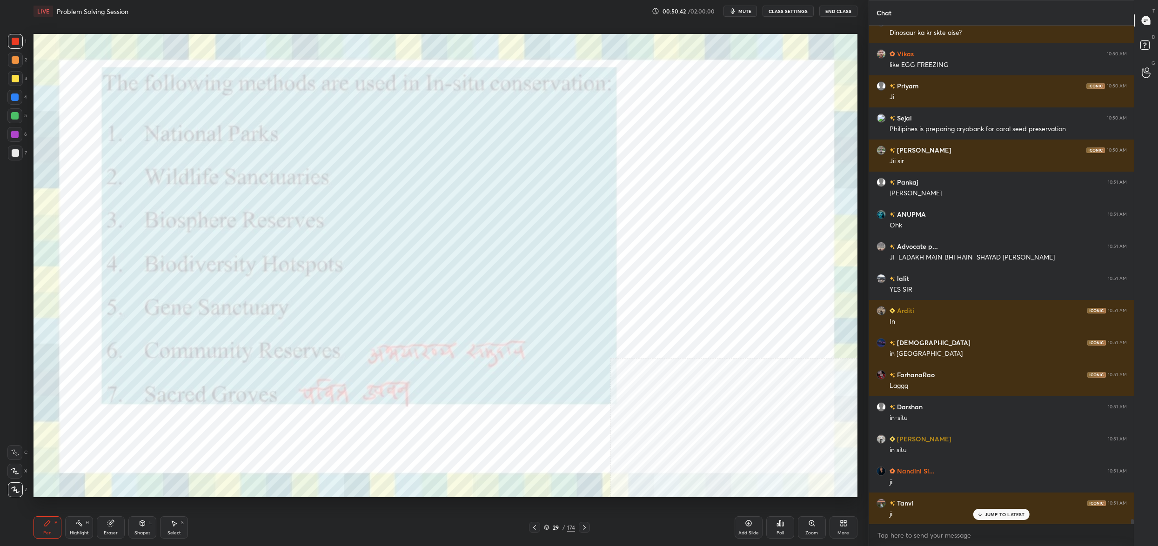
click at [434, 248] on img "grid" at bounding box center [427, 205] width 253 height 138
drag, startPoint x: 559, startPoint y: 525, endPoint x: 550, endPoint y: 528, distance: 9.6
click at [558, 525] on div "29" at bounding box center [555, 528] width 9 height 6
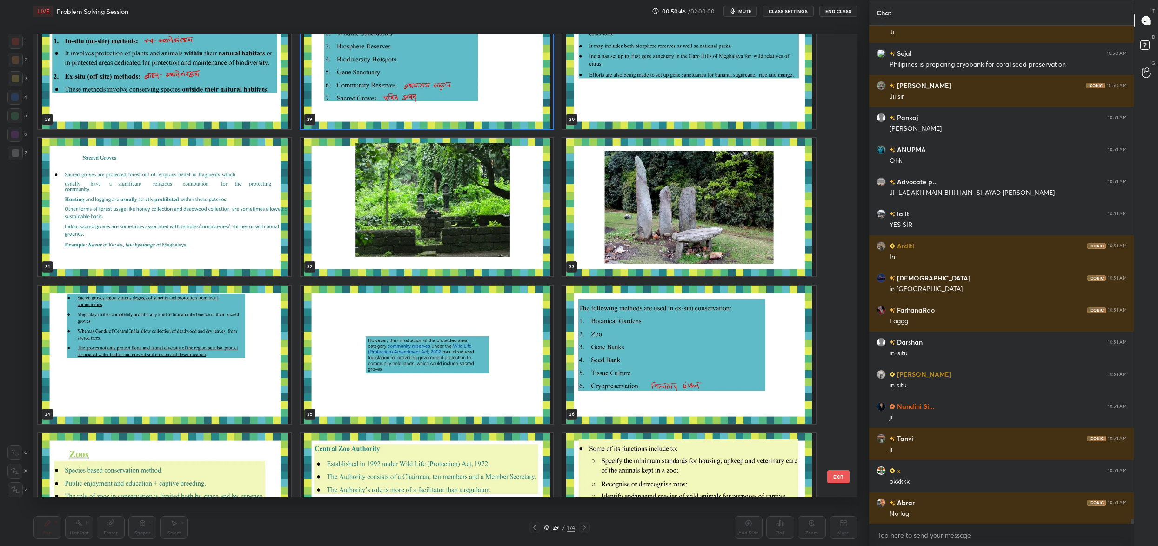
click at [655, 342] on img "grid" at bounding box center [688, 355] width 253 height 138
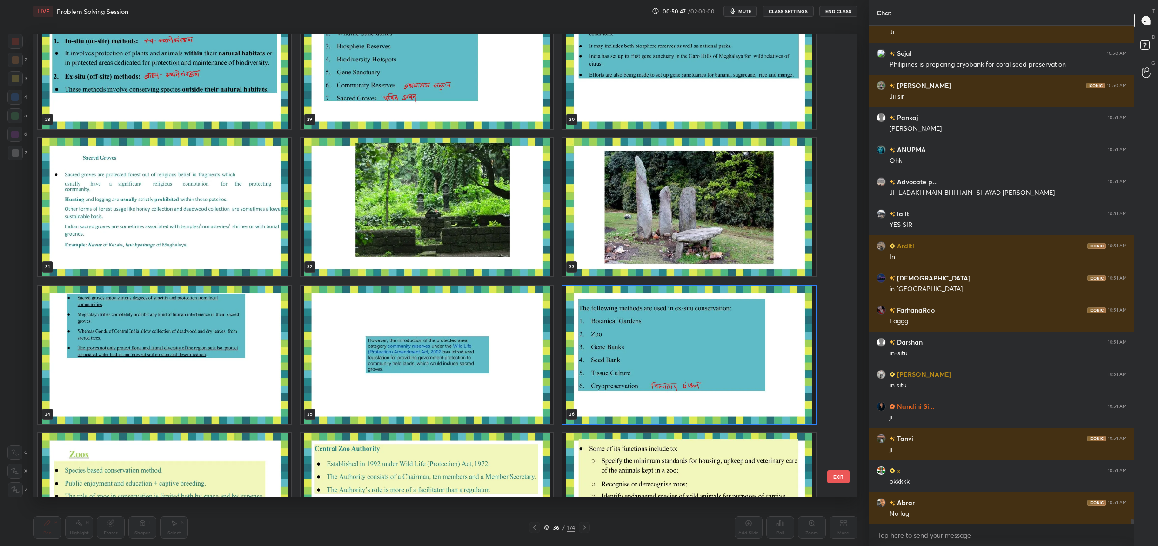
click at [655, 342] on img "grid" at bounding box center [688, 355] width 253 height 138
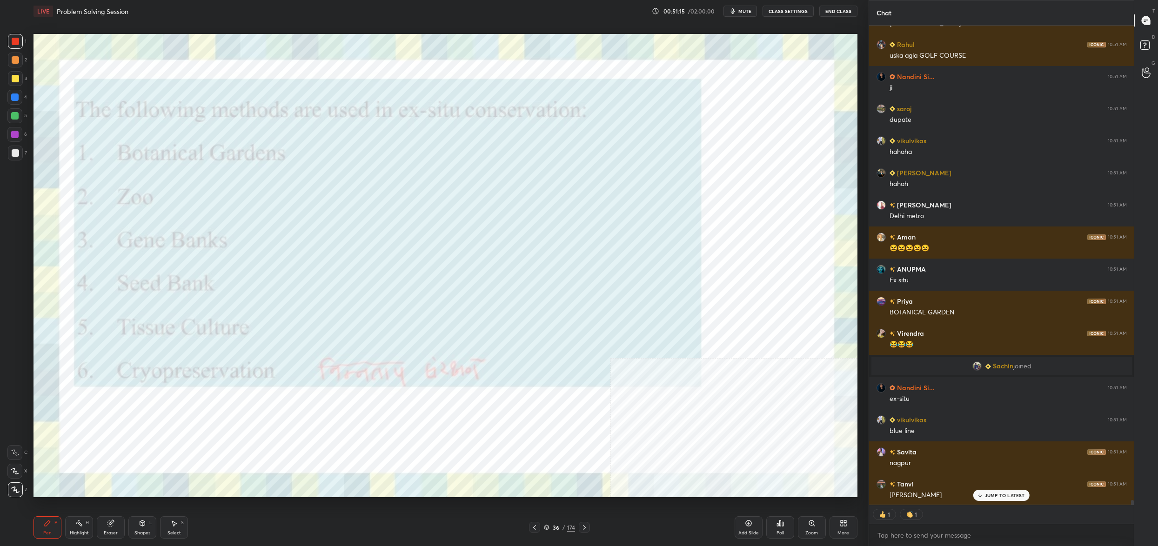
click at [554, 527] on div "36" at bounding box center [555, 528] width 9 height 6
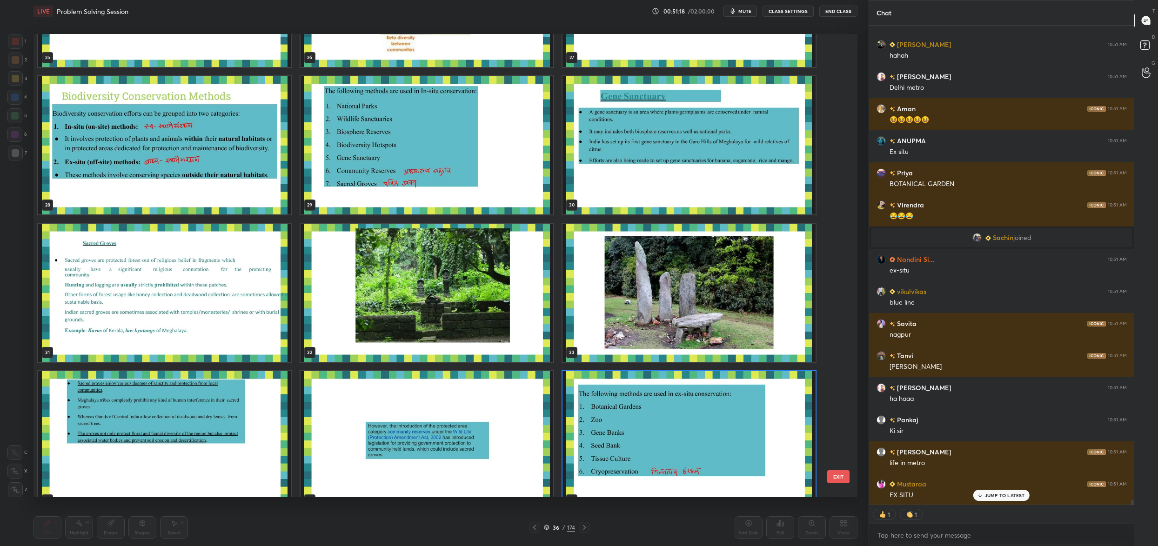
click at [594, 422] on img "grid" at bounding box center [688, 440] width 253 height 138
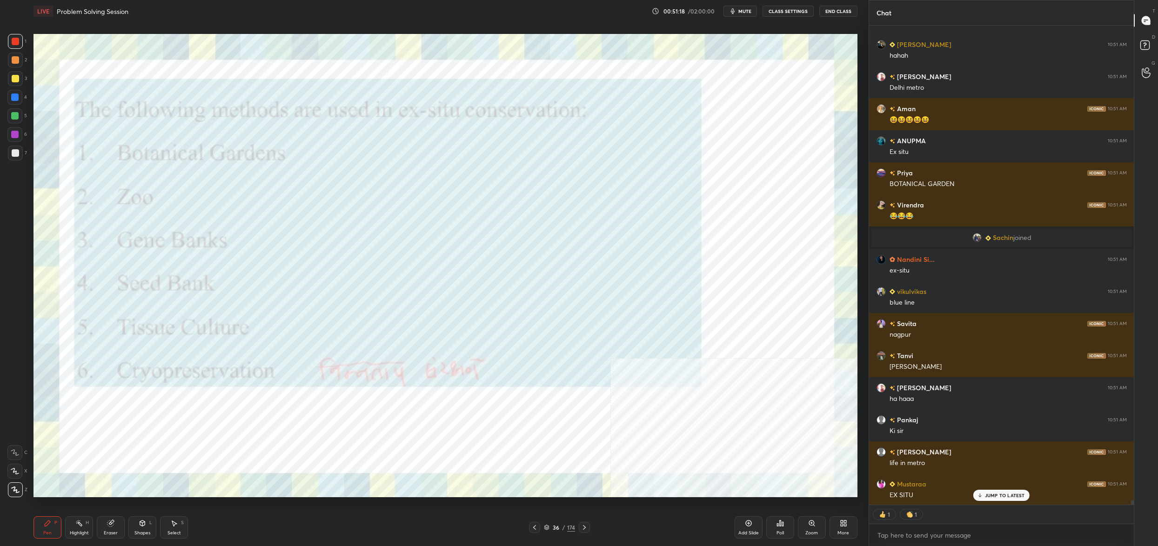
click at [594, 422] on img "grid" at bounding box center [688, 440] width 253 height 138
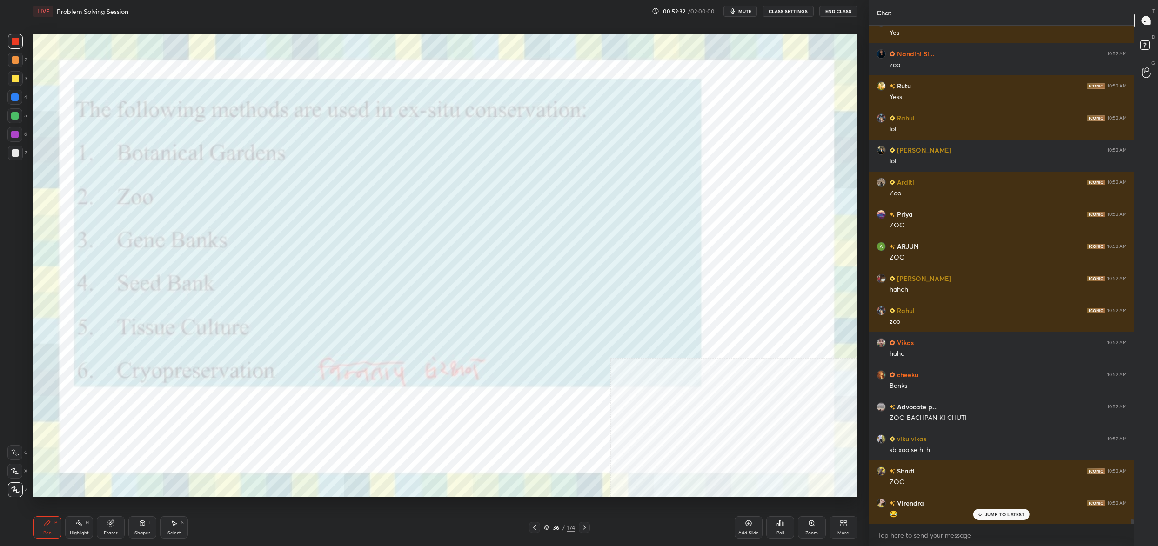
click at [550, 525] on div "36 / 174" at bounding box center [559, 527] width 31 height 8
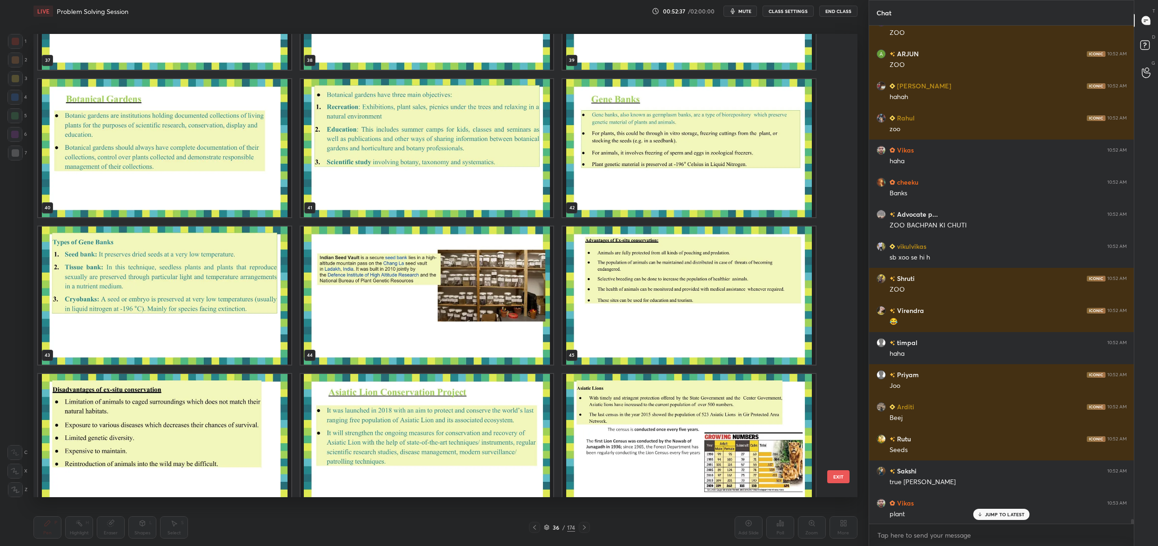
click at [357, 277] on img "grid" at bounding box center [427, 296] width 253 height 138
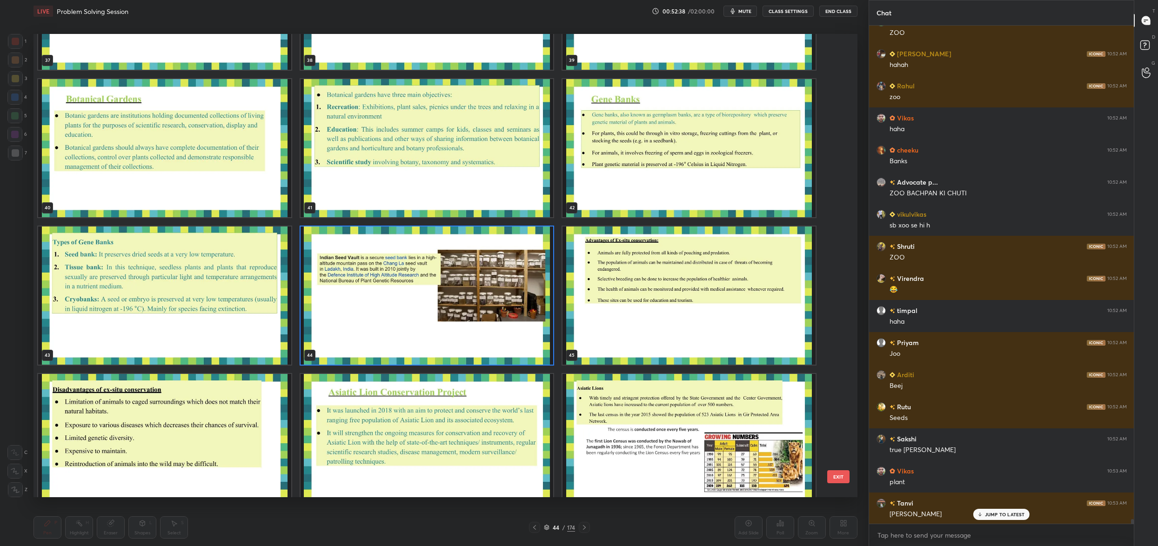
click at [357, 277] on img "grid" at bounding box center [427, 296] width 253 height 138
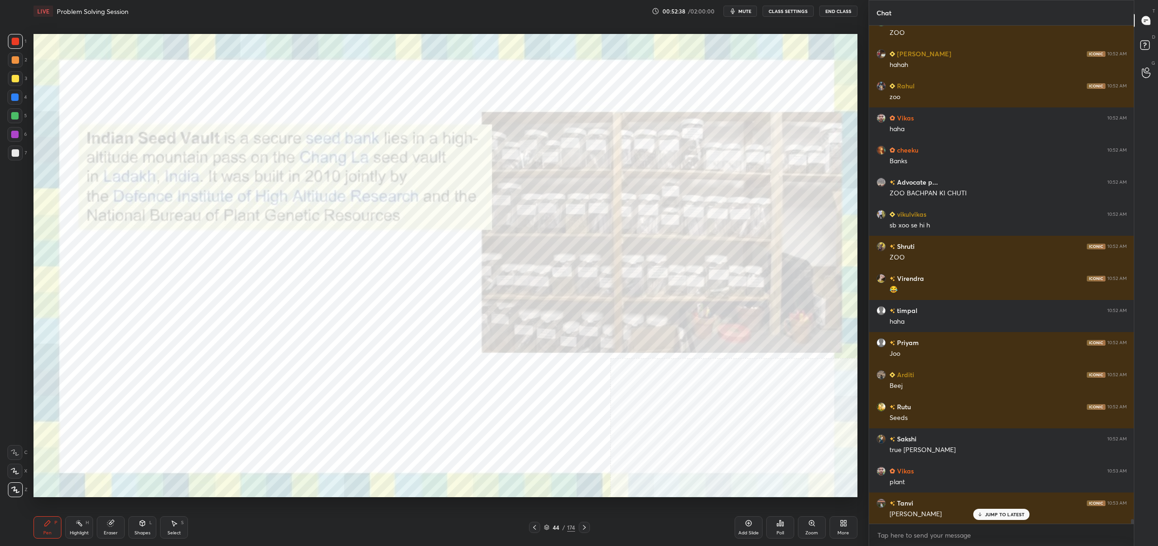
click at [357, 277] on img "grid" at bounding box center [427, 296] width 253 height 138
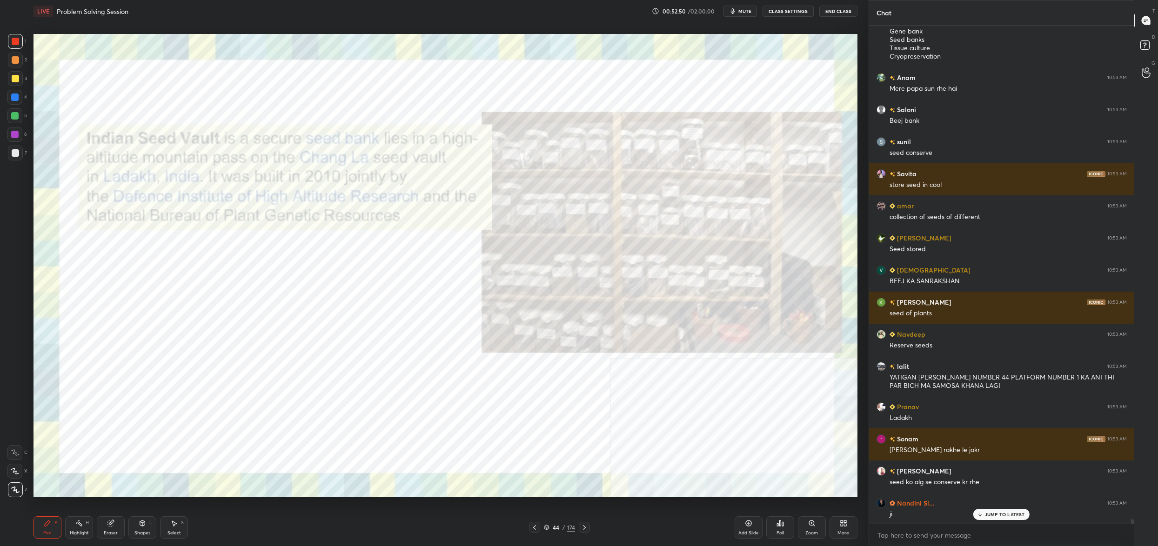
click at [556, 521] on div "Pen P Highlight H Eraser Shapes L Select S 44 / 174 Add Slide Poll Zoom More" at bounding box center [445, 527] width 824 height 37
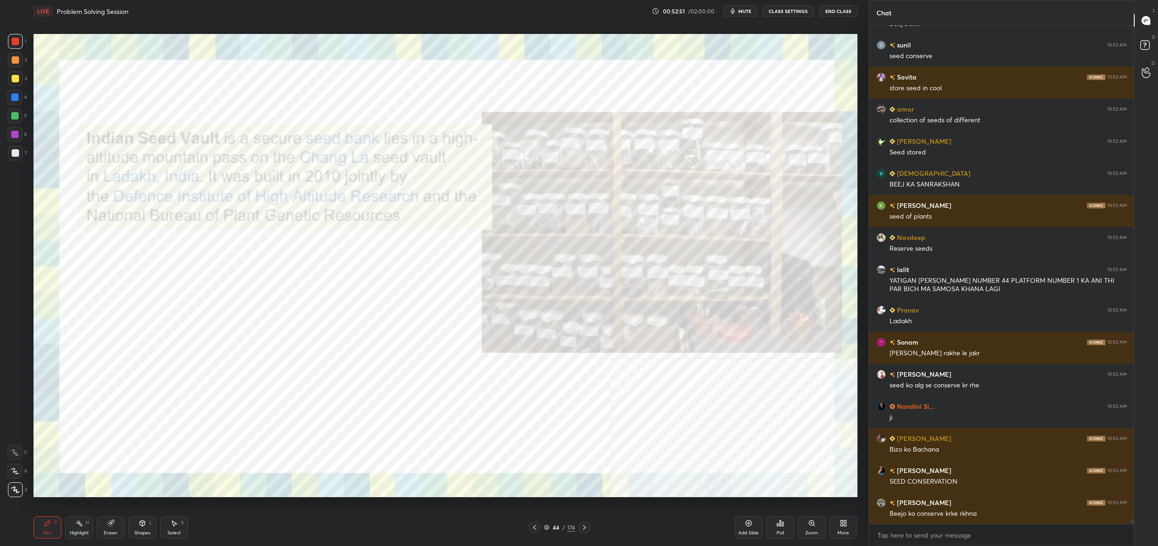
drag, startPoint x: 549, startPoint y: 526, endPoint x: 545, endPoint y: 528, distance: 4.8
click at [546, 527] on div "44 / 174" at bounding box center [559, 527] width 31 height 8
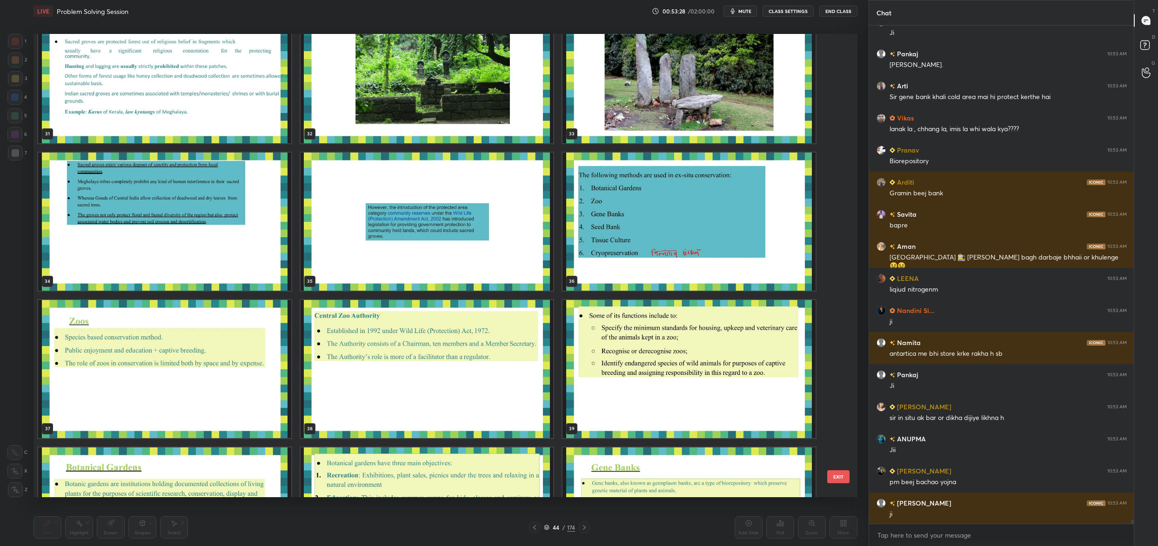
click at [663, 231] on img "grid" at bounding box center [688, 222] width 253 height 138
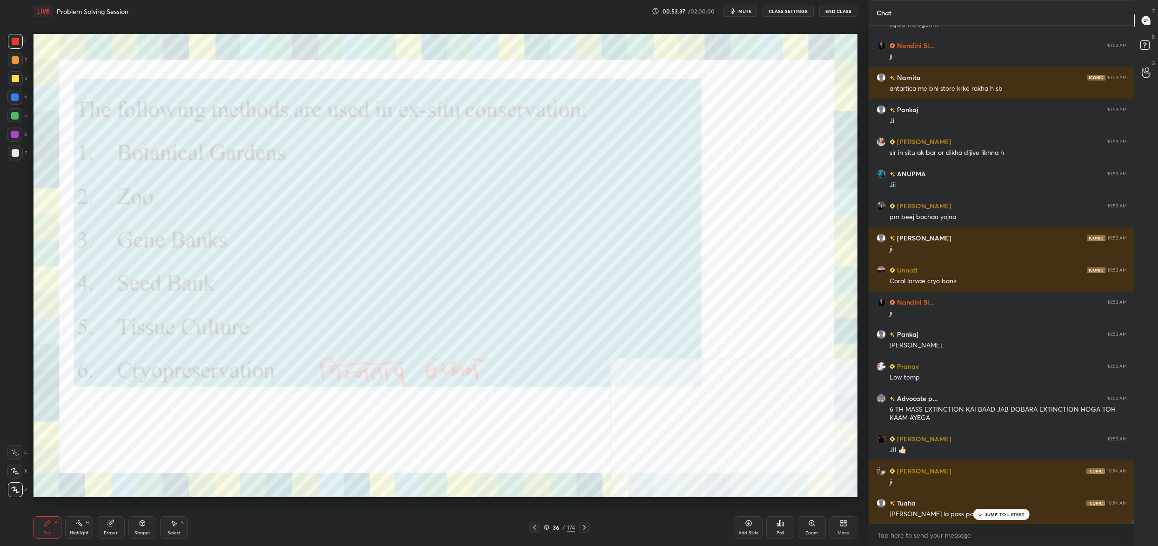
click at [551, 526] on div "36 / 174" at bounding box center [559, 527] width 31 height 8
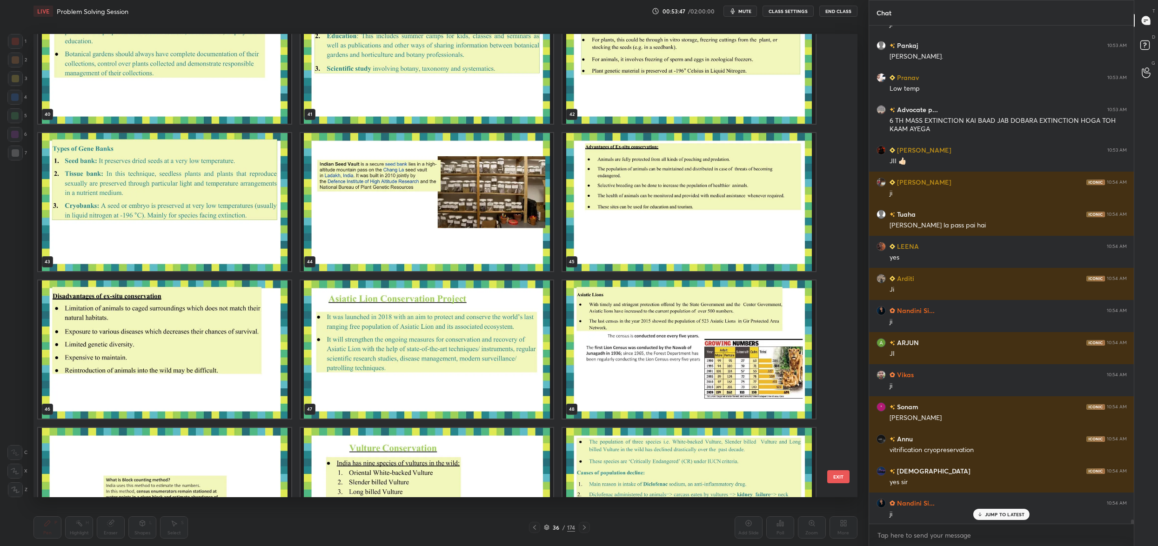
click at [456, 254] on img "grid" at bounding box center [427, 202] width 253 height 138
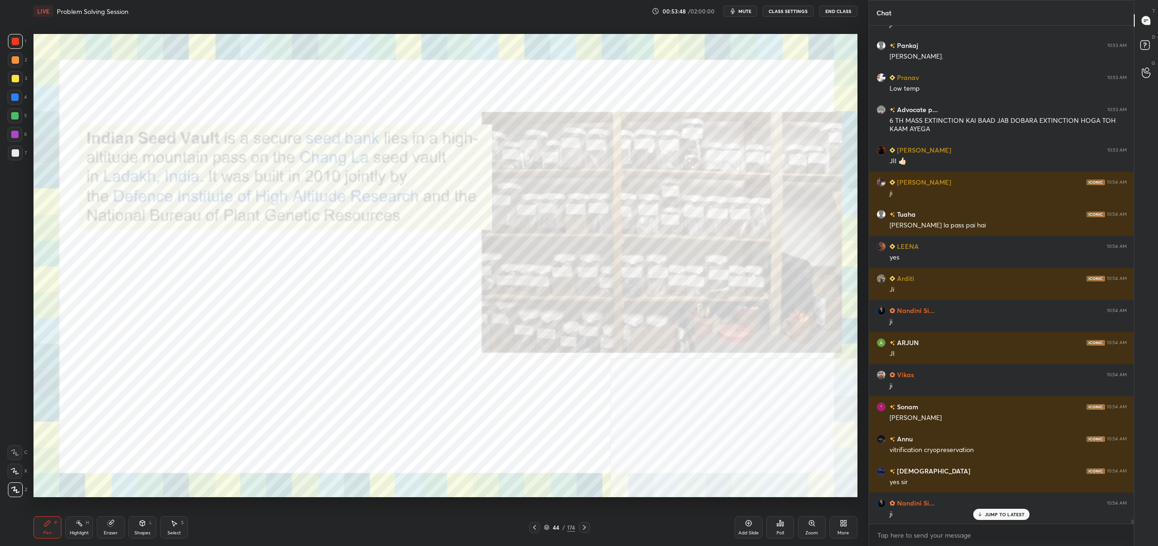
click at [456, 254] on img "grid" at bounding box center [427, 202] width 253 height 138
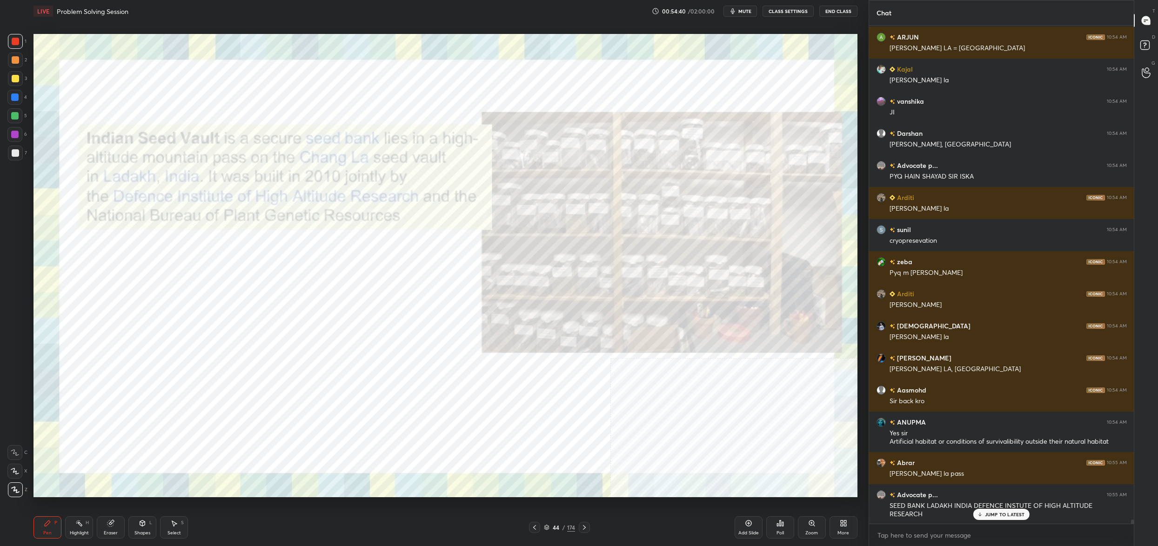
scroll to position [58171, 0]
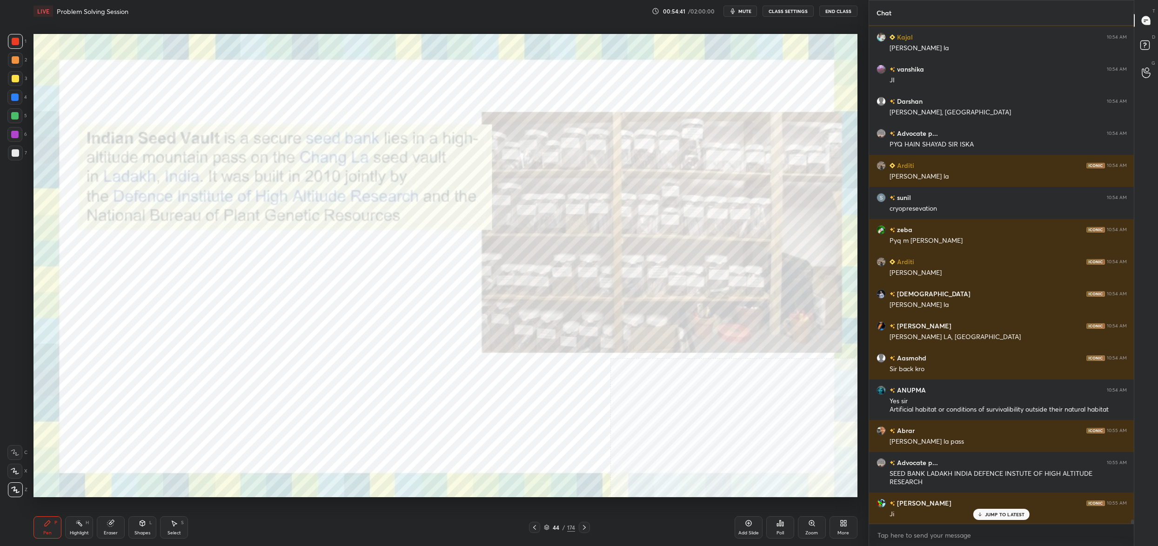
drag, startPoint x: 548, startPoint y: 527, endPoint x: 549, endPoint y: 515, distance: 11.6
click at [548, 527] on icon at bounding box center [547, 528] width 6 height 6
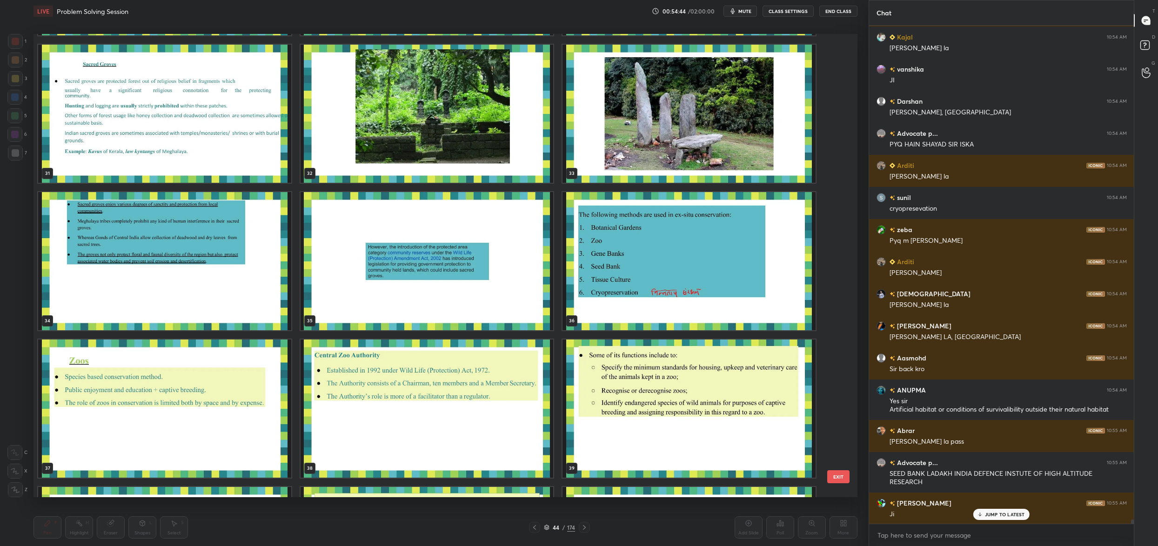
scroll to position [1451, 0]
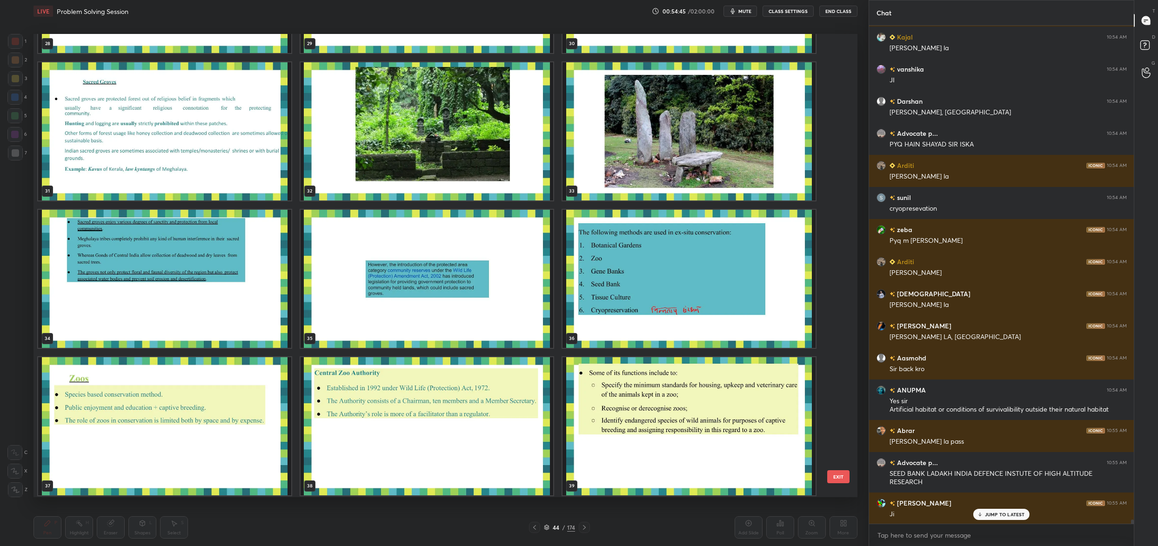
click at [689, 239] on img "grid" at bounding box center [688, 279] width 253 height 138
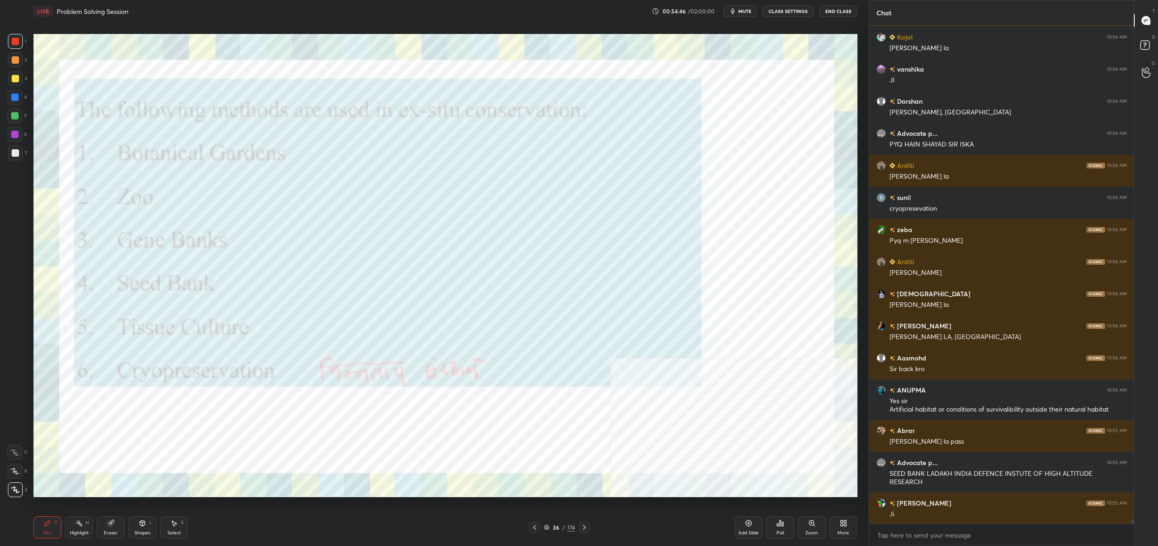
scroll to position [58203, 0]
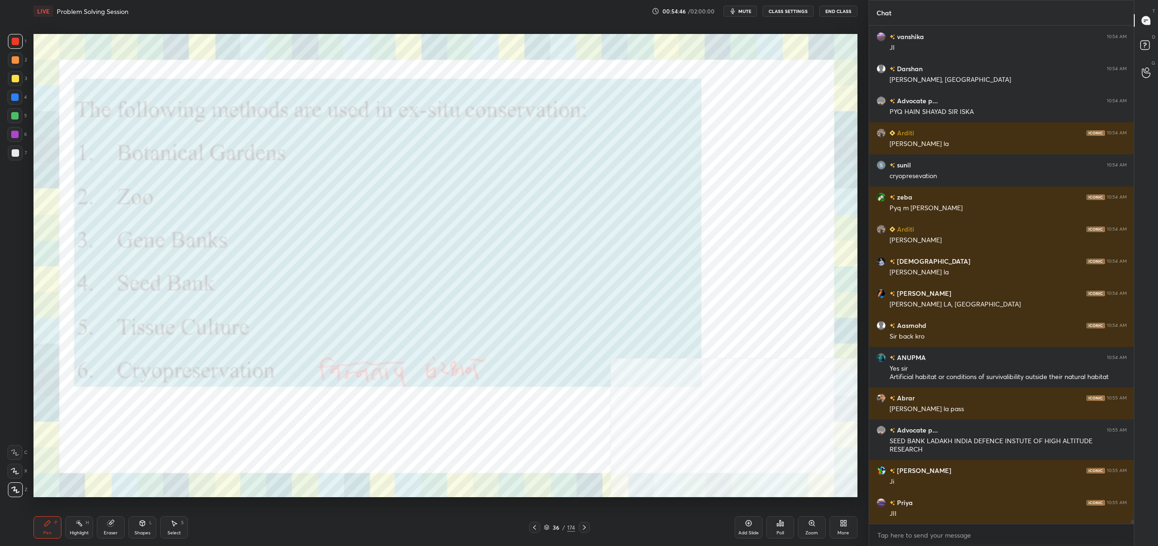
click at [548, 527] on icon at bounding box center [547, 528] width 6 height 6
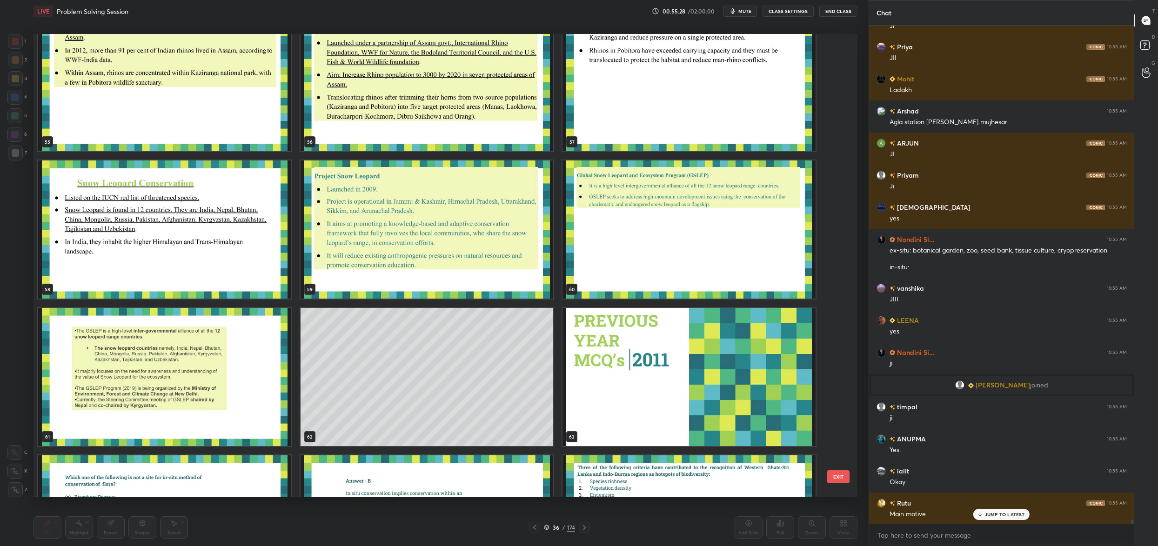
scroll to position [2681, 0]
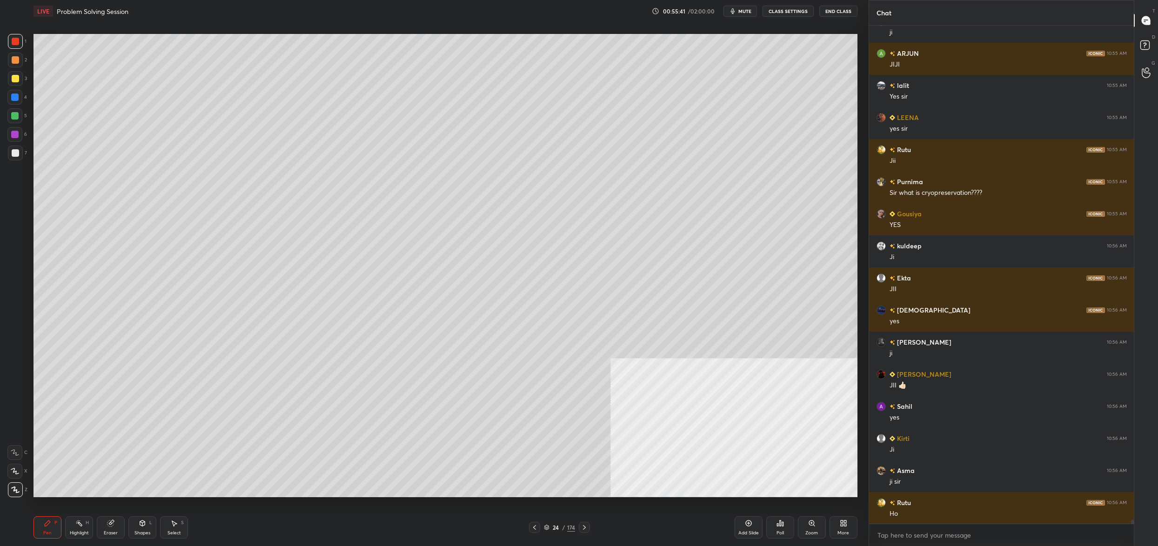
drag, startPoint x: 13, startPoint y: 85, endPoint x: 13, endPoint y: 80, distance: 5.1
click at [14, 81] on div at bounding box center [15, 78] width 15 height 15
drag, startPoint x: 13, startPoint y: 81, endPoint x: 28, endPoint y: 86, distance: 15.6
click at [13, 81] on div at bounding box center [15, 78] width 7 height 7
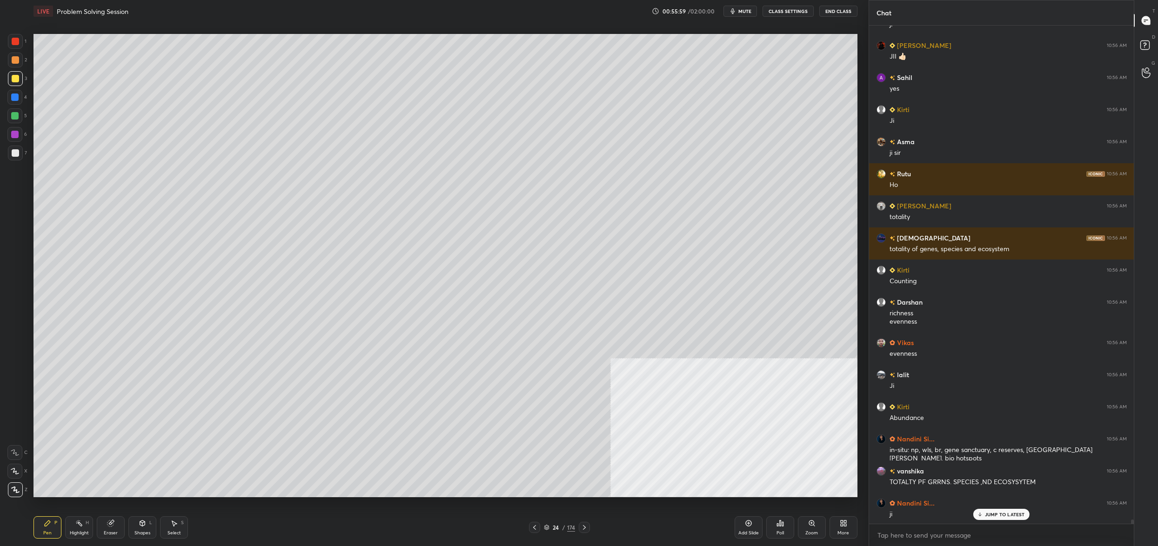
drag, startPoint x: 551, startPoint y: 528, endPoint x: 545, endPoint y: 527, distance: 6.2
click at [551, 528] on div "24" at bounding box center [555, 528] width 9 height 6
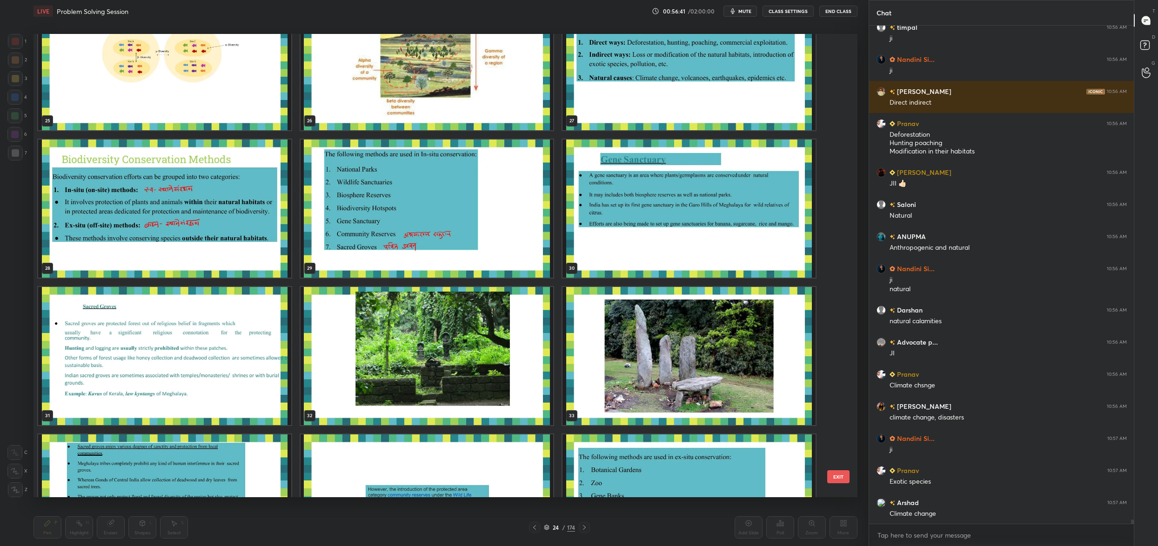
click at [254, 201] on img "grid" at bounding box center [164, 209] width 253 height 138
click at [254, 201] on div "25 26 27 28 29 30 31 32 33 34 35 36 37 38 39" at bounding box center [437, 265] width 808 height 463
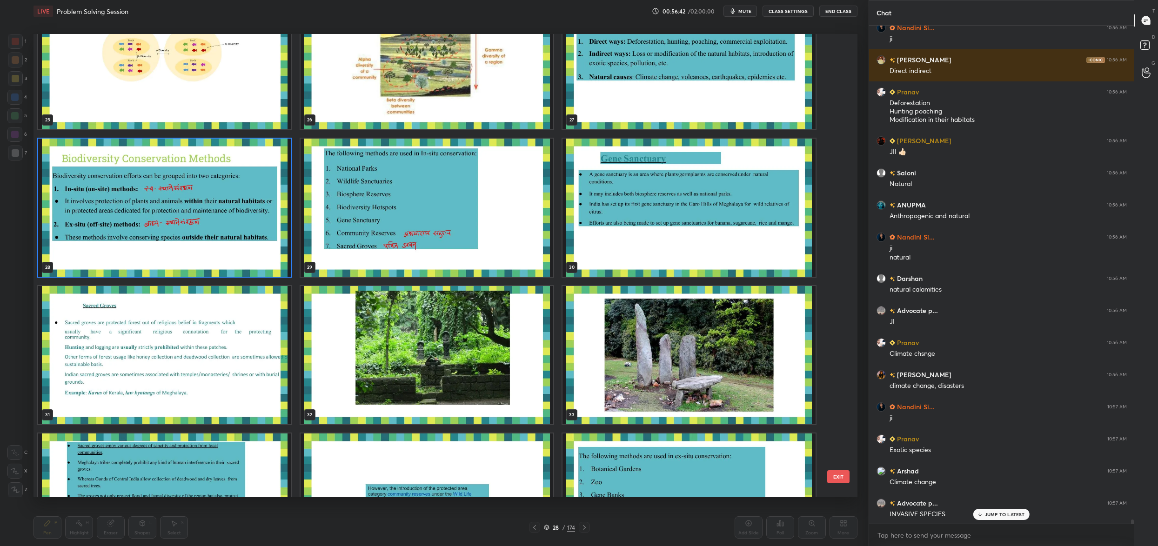
click at [254, 201] on img "grid" at bounding box center [164, 208] width 253 height 138
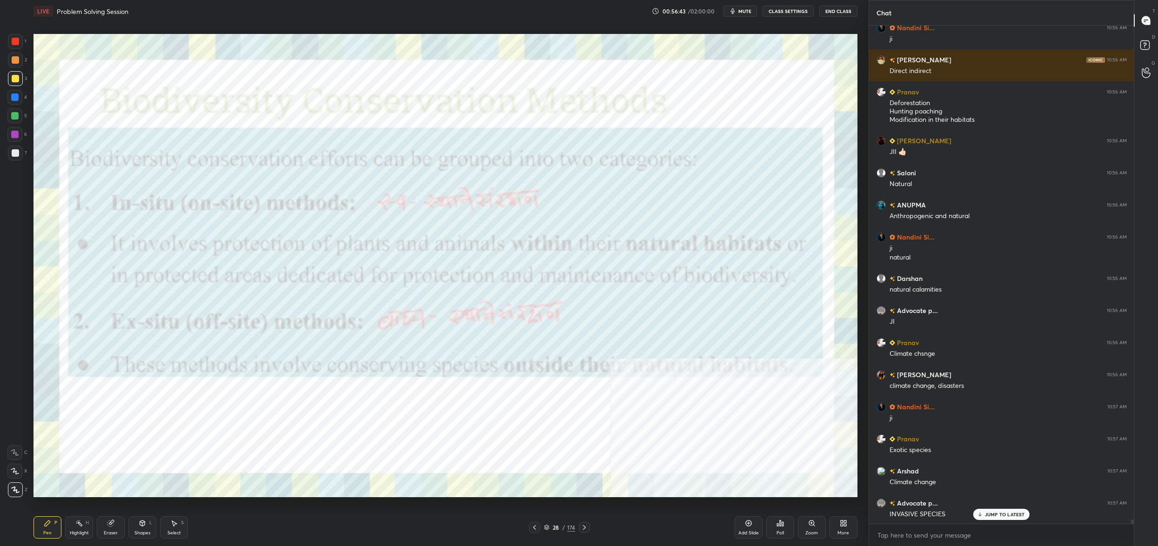
click at [254, 201] on img "grid" at bounding box center [164, 208] width 253 height 138
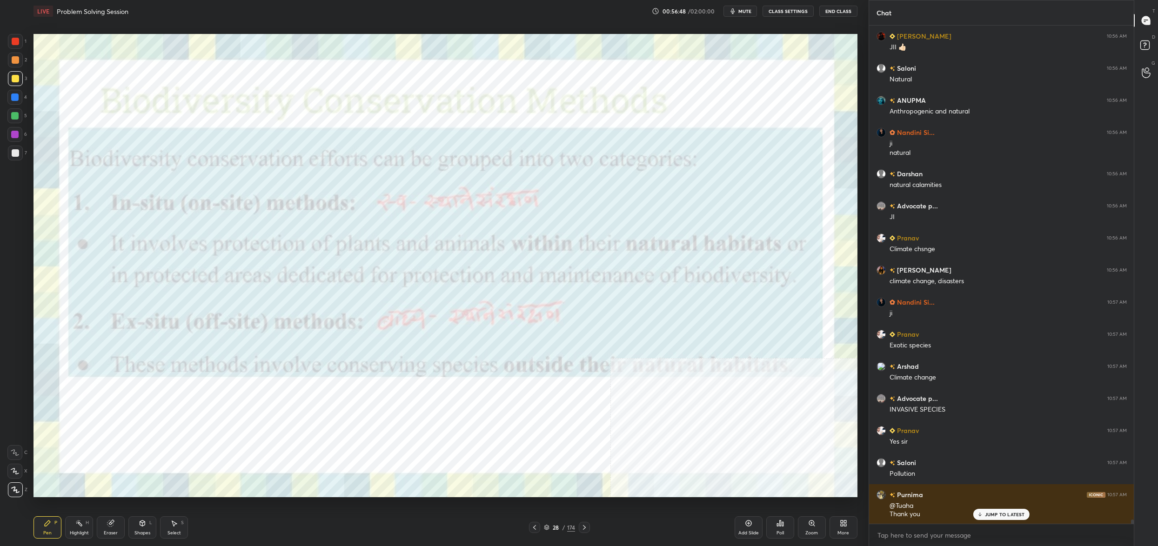
click at [552, 530] on div "28" at bounding box center [555, 528] width 9 height 6
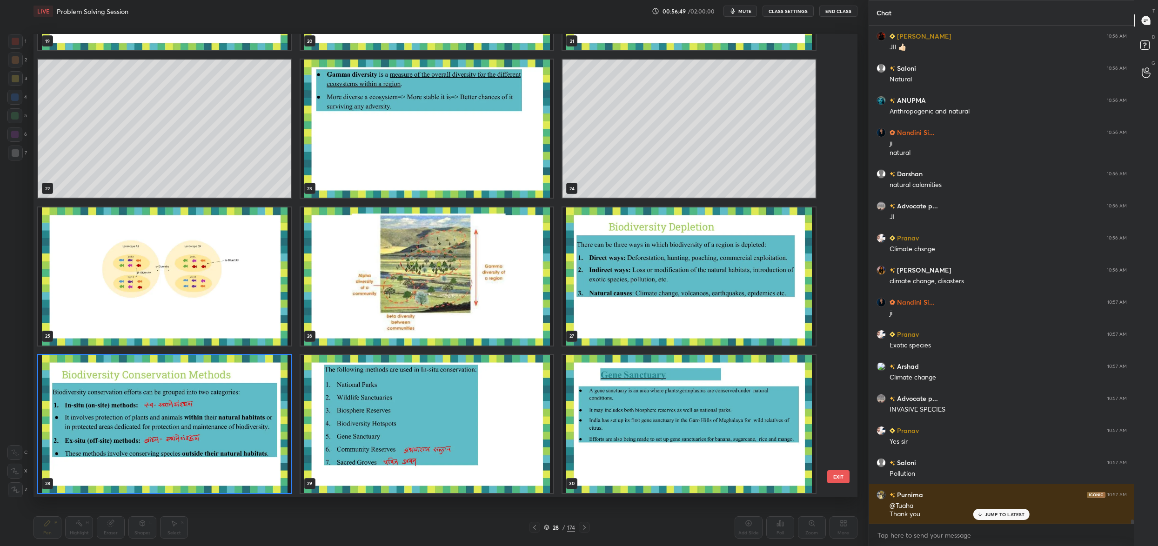
click at [428, 372] on img "grid" at bounding box center [427, 424] width 253 height 138
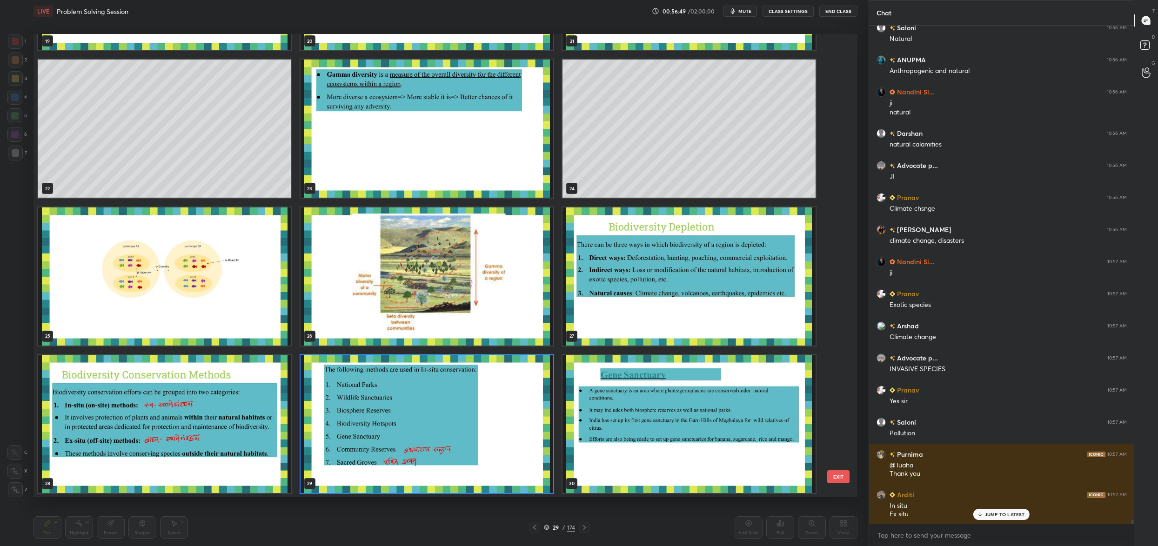
click at [428, 372] on img "grid" at bounding box center [427, 424] width 253 height 138
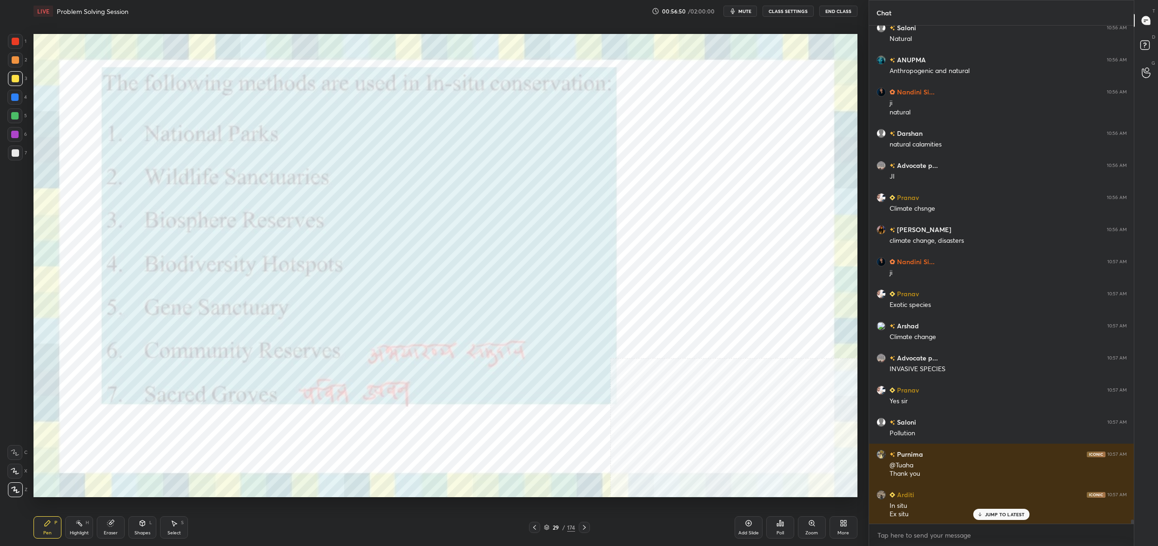
click at [428, 372] on img "grid" at bounding box center [427, 424] width 253 height 138
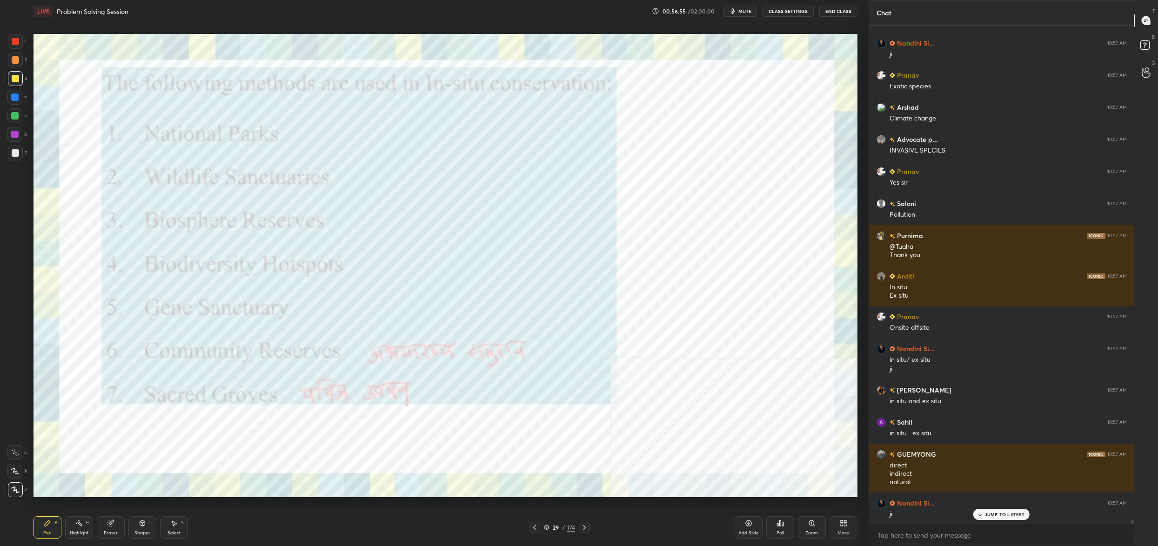
click at [546, 528] on icon at bounding box center [546, 526] width 5 height 2
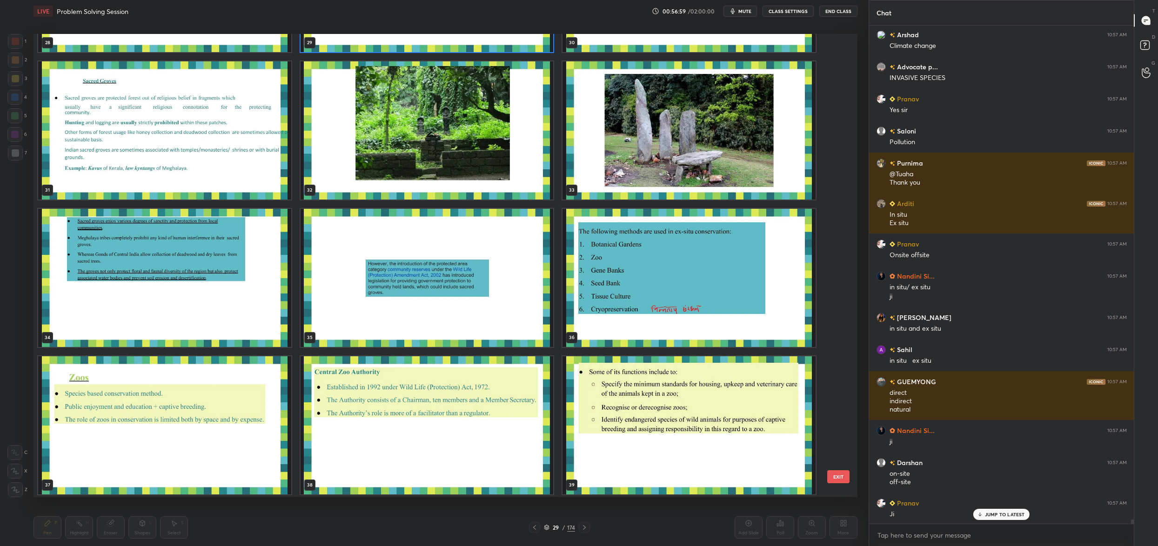
click at [659, 323] on img "grid" at bounding box center [688, 278] width 253 height 138
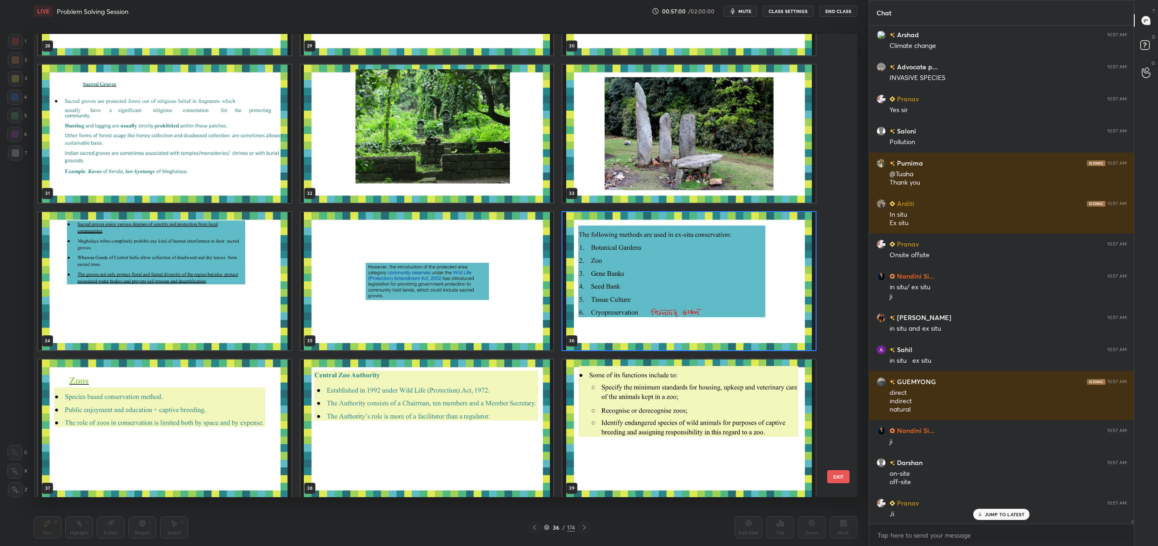
click at [659, 323] on div "28 29 30 31 32 33 34 35 36 37 38 39 40 41 42" at bounding box center [437, 265] width 808 height 463
click at [659, 323] on div "25 26 27 28 29 30 31 32 33 34 35 36 37 38 39" at bounding box center [437, 265] width 808 height 463
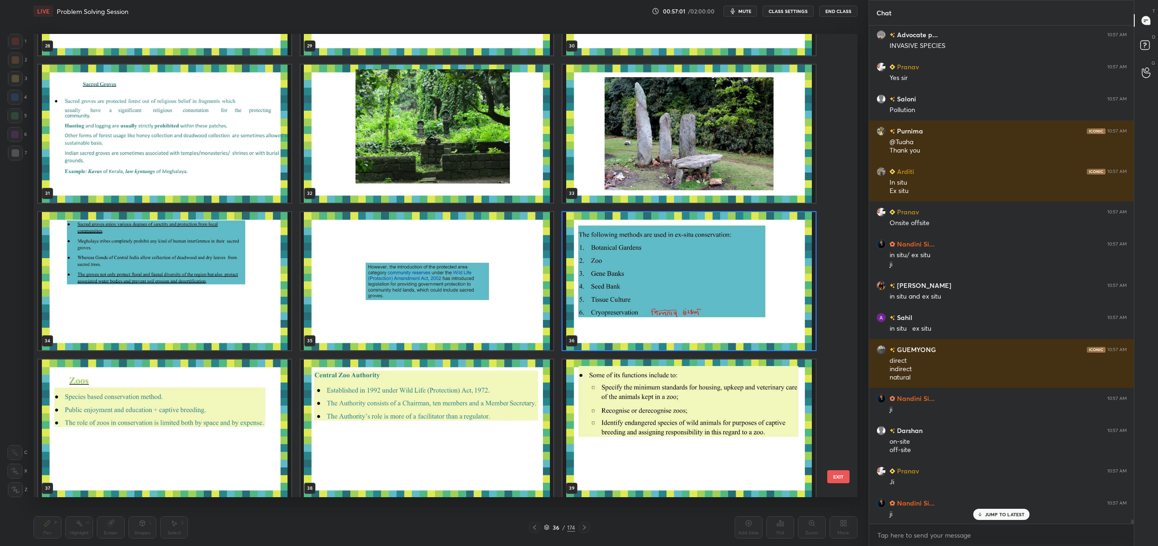
click at [716, 242] on img "grid" at bounding box center [688, 281] width 253 height 138
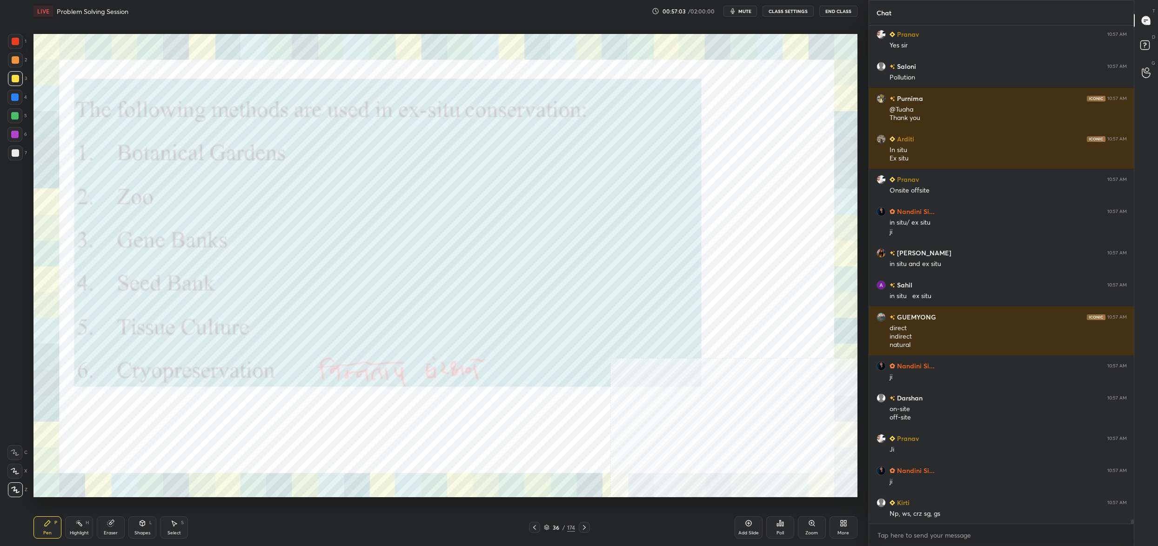
click at [558, 527] on div "36" at bounding box center [555, 528] width 9 height 6
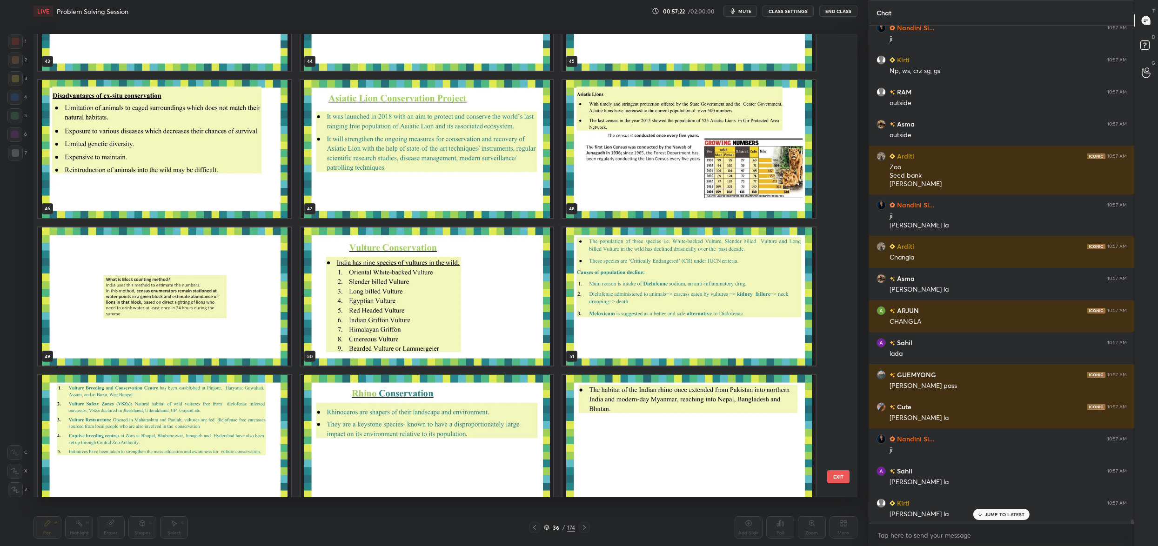
click at [616, 160] on img "grid" at bounding box center [688, 149] width 253 height 138
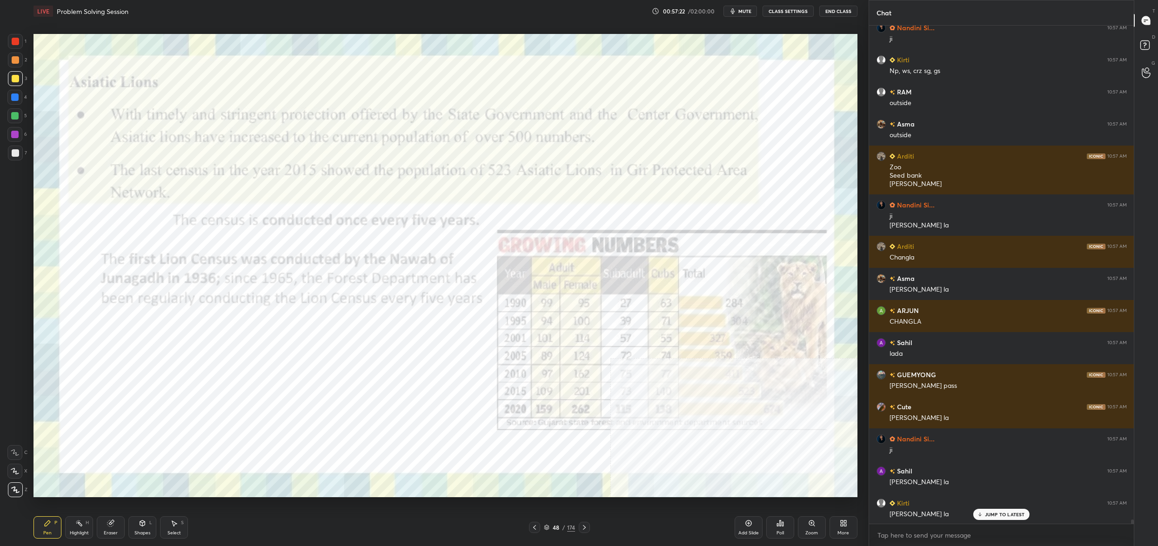
click at [616, 160] on img "grid" at bounding box center [688, 149] width 253 height 138
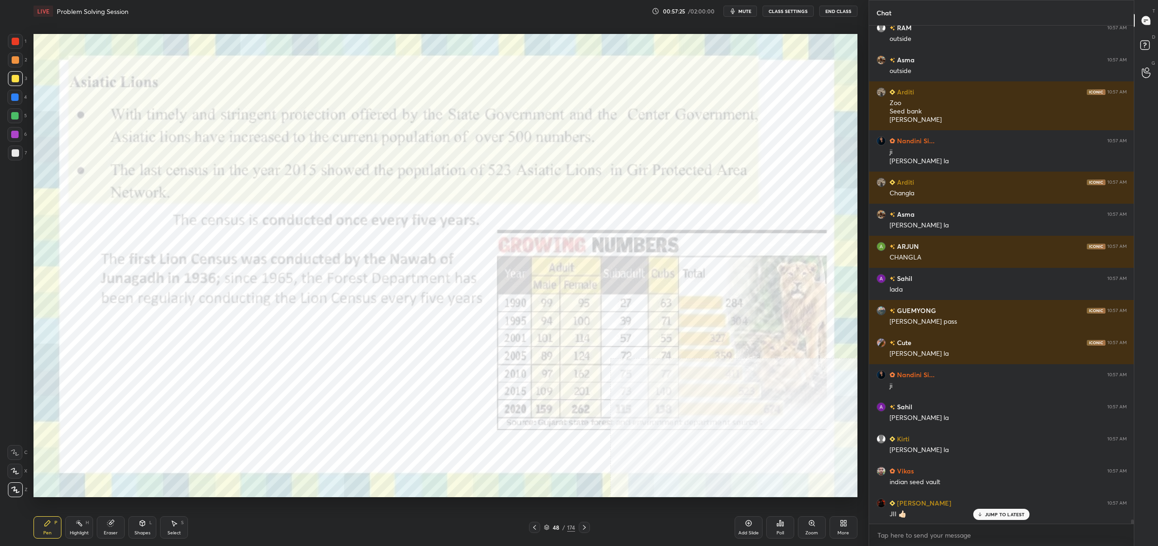
click at [841, 522] on icon at bounding box center [842, 522] width 2 height 2
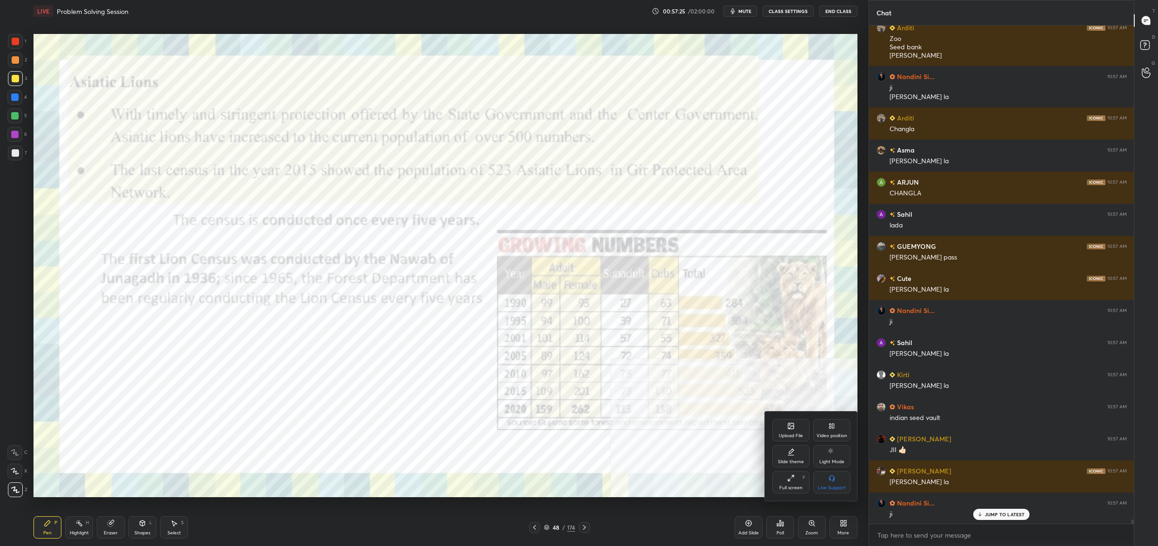
click at [830, 424] on icon at bounding box center [830, 424] width 2 height 1
click at [799, 471] on div "Video position Bottom left Bottom right" at bounding box center [811, 470] width 93 height 62
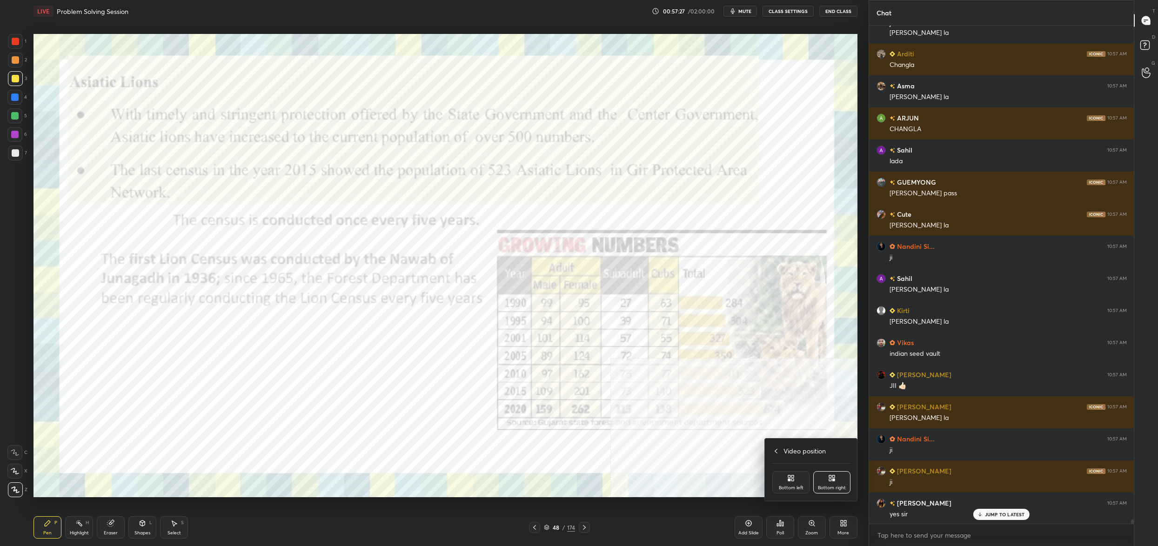
click at [794, 484] on div "Bottom left" at bounding box center [790, 482] width 37 height 22
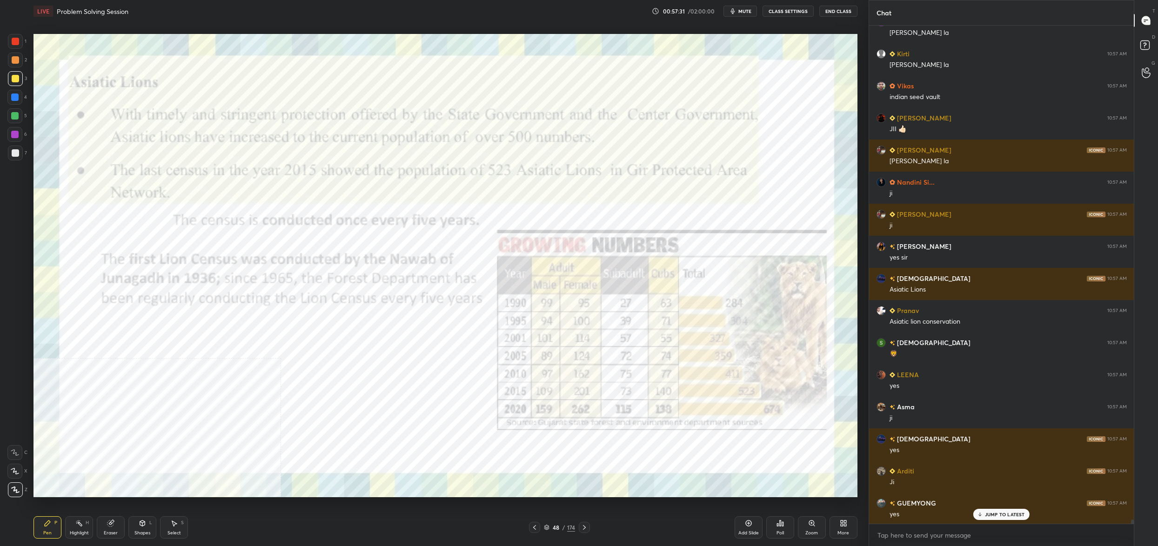
drag, startPoint x: 143, startPoint y: 522, endPoint x: 133, endPoint y: 521, distance: 9.9
click at [140, 519] on div "Shapes L" at bounding box center [142, 527] width 28 height 22
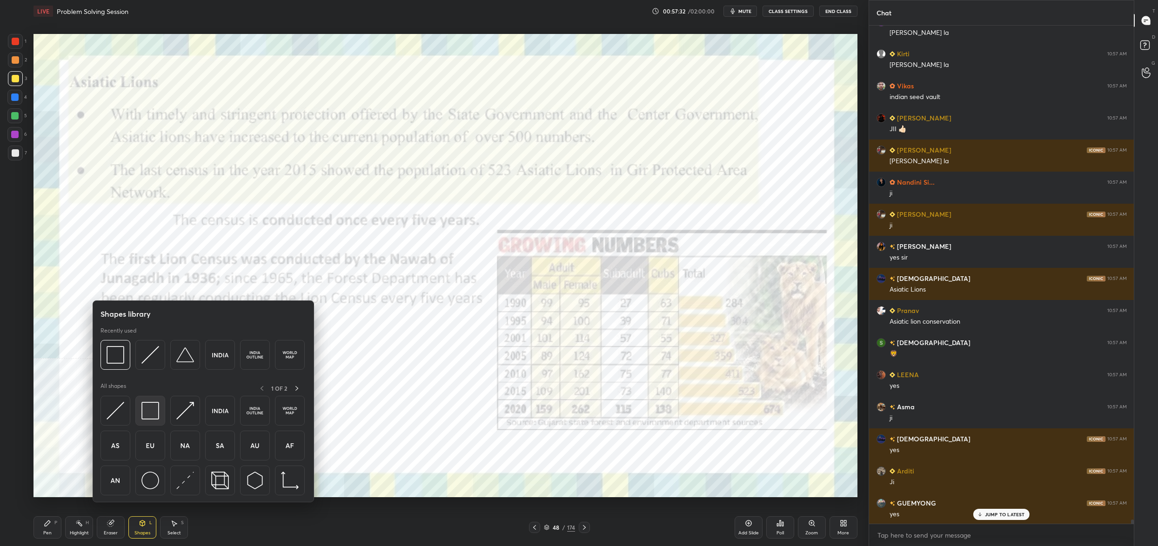
click at [161, 425] on div at bounding box center [150, 411] width 30 height 30
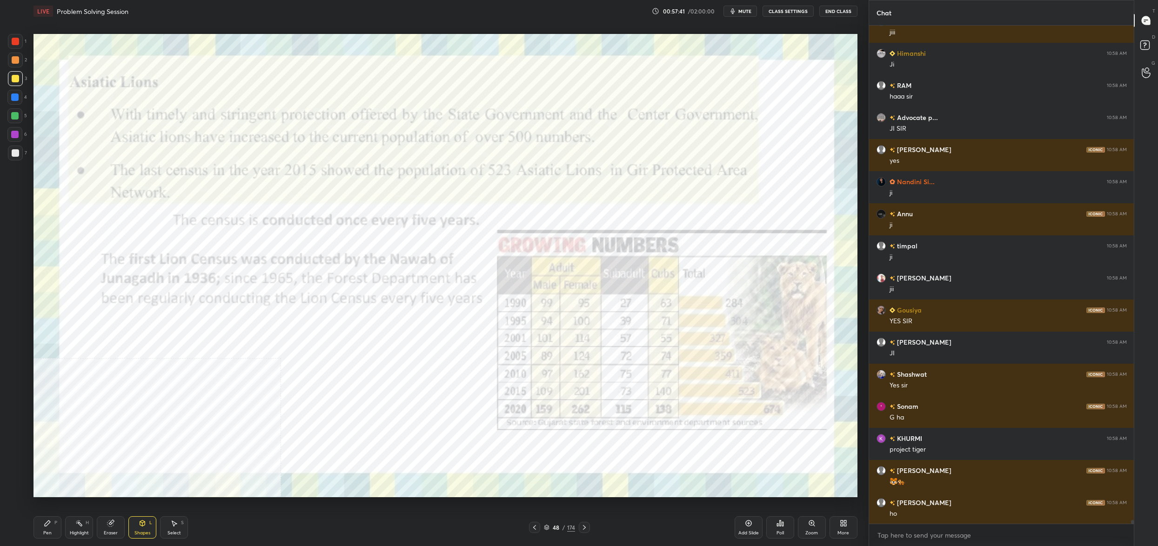
click at [25, 44] on div "1" at bounding box center [17, 41] width 19 height 15
click at [22, 43] on div at bounding box center [15, 41] width 15 height 15
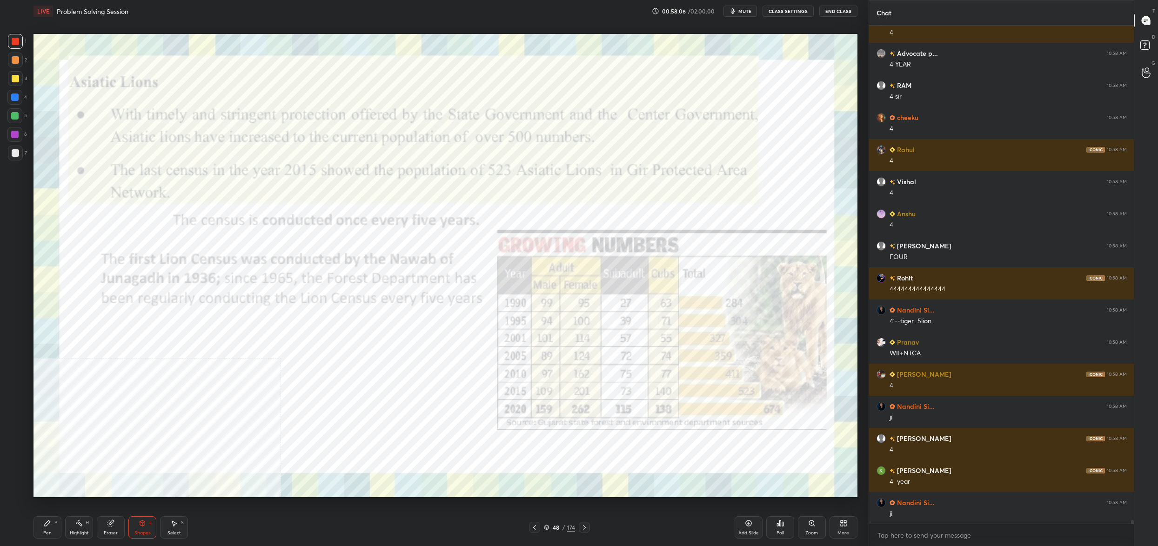
drag, startPoint x: 36, startPoint y: 536, endPoint x: 44, endPoint y: 528, distance: 11.5
click at [40, 531] on div "Pen P" at bounding box center [47, 527] width 28 height 22
drag, startPoint x: 44, startPoint y: 528, endPoint x: 46, endPoint y: 519, distance: 9.0
click at [44, 528] on div "Pen P" at bounding box center [47, 527] width 28 height 22
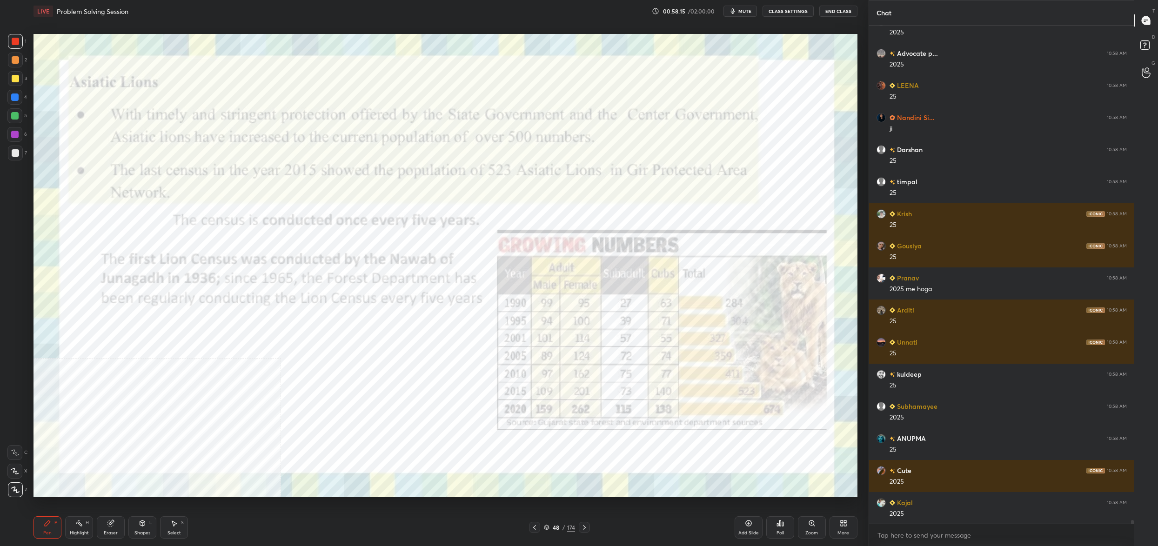
drag, startPoint x: 551, startPoint y: 525, endPoint x: 546, endPoint y: 535, distance: 11.2
click at [552, 525] on div "48" at bounding box center [555, 528] width 9 height 6
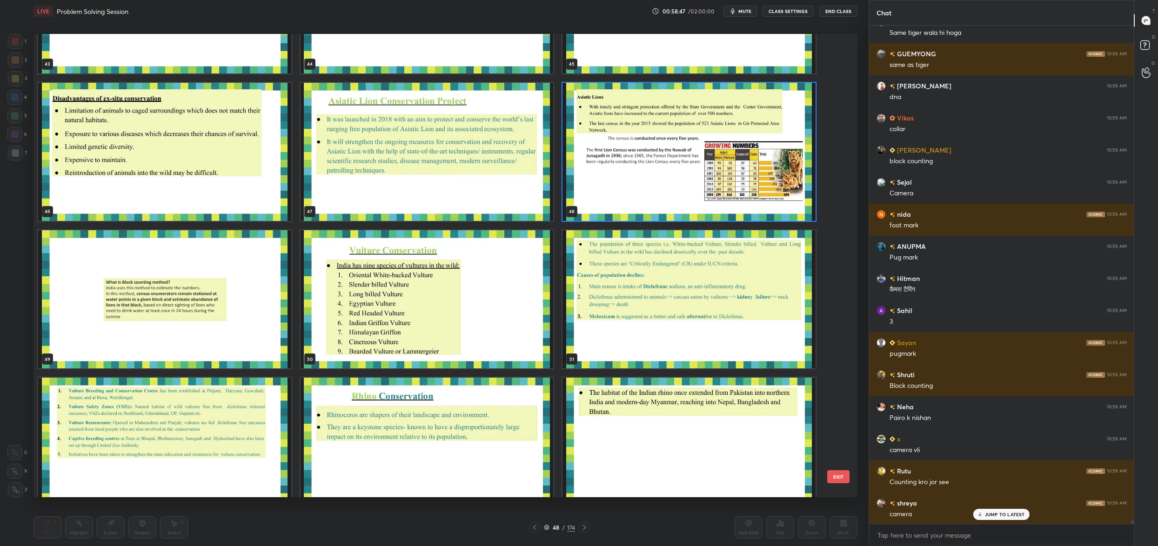
click at [256, 342] on img "grid" at bounding box center [164, 299] width 253 height 138
click at [257, 339] on img "grid" at bounding box center [164, 299] width 253 height 138
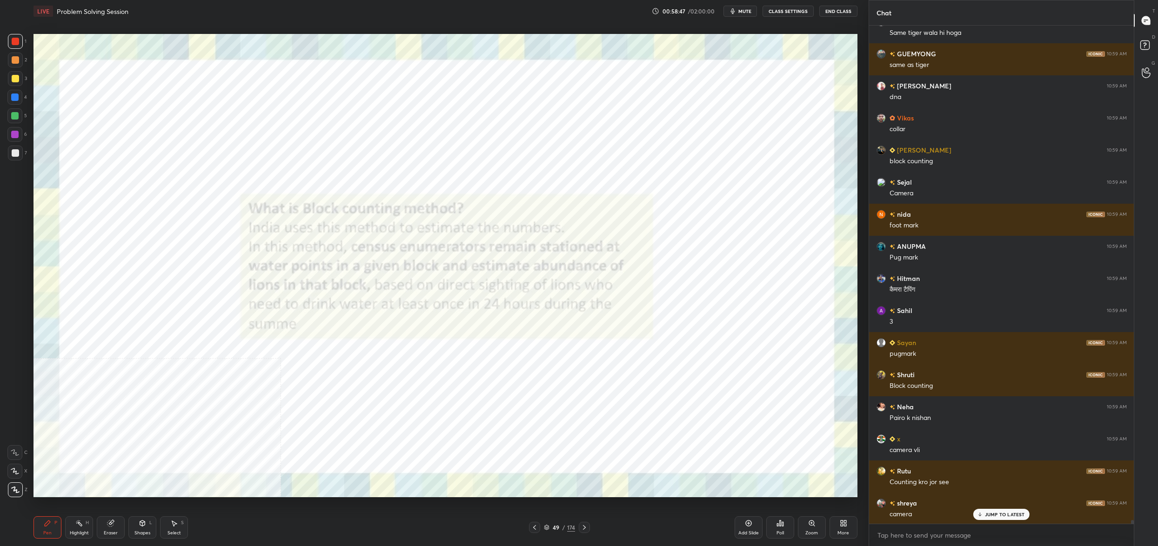
click at [256, 335] on img "grid" at bounding box center [164, 299] width 253 height 138
click at [258, 335] on img "grid" at bounding box center [164, 299] width 253 height 138
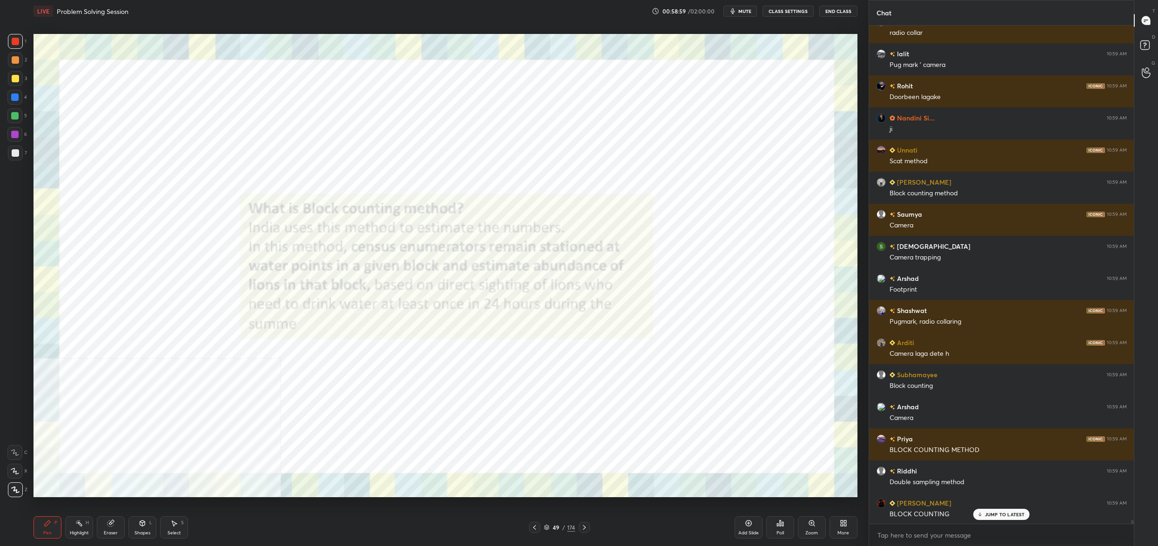
drag, startPoint x: 25, startPoint y: 105, endPoint x: 20, endPoint y: 94, distance: 11.7
click at [24, 101] on div "4" at bounding box center [17, 99] width 20 height 19
click at [20, 99] on div at bounding box center [14, 97] width 15 height 15
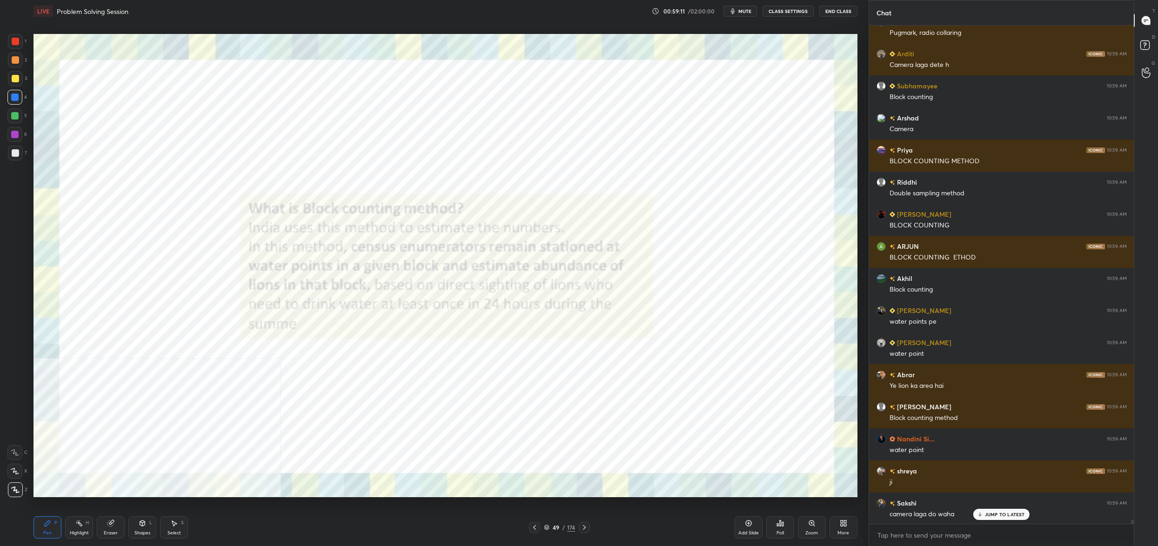
click at [19, 43] on div at bounding box center [15, 41] width 7 height 7
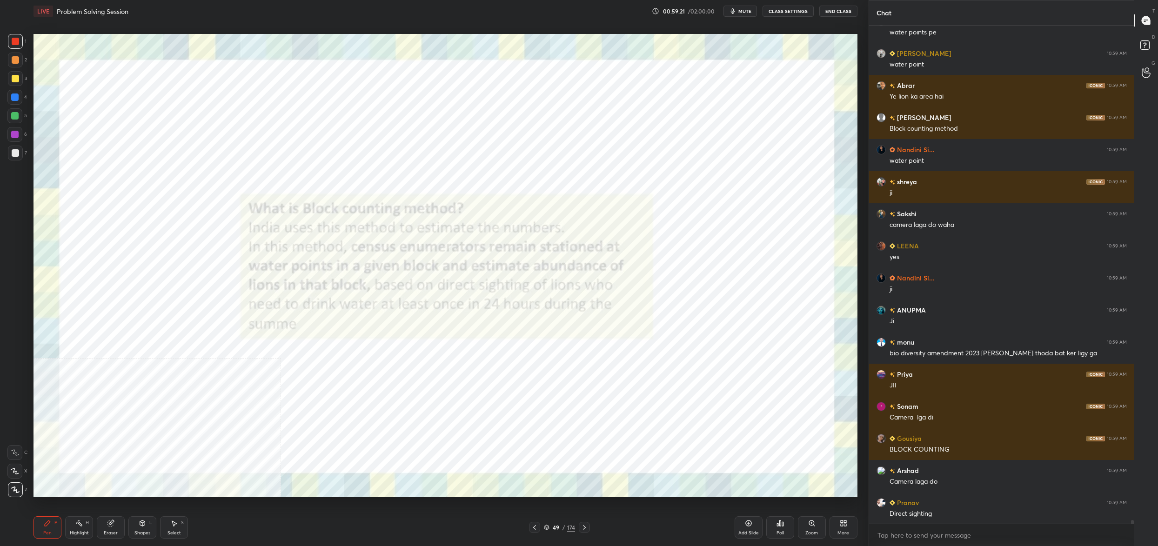
click at [24, 109] on div "5" at bounding box center [17, 115] width 20 height 15
click at [23, 127] on div "5" at bounding box center [17, 117] width 20 height 19
click at [20, 138] on div at bounding box center [14, 134] width 15 height 15
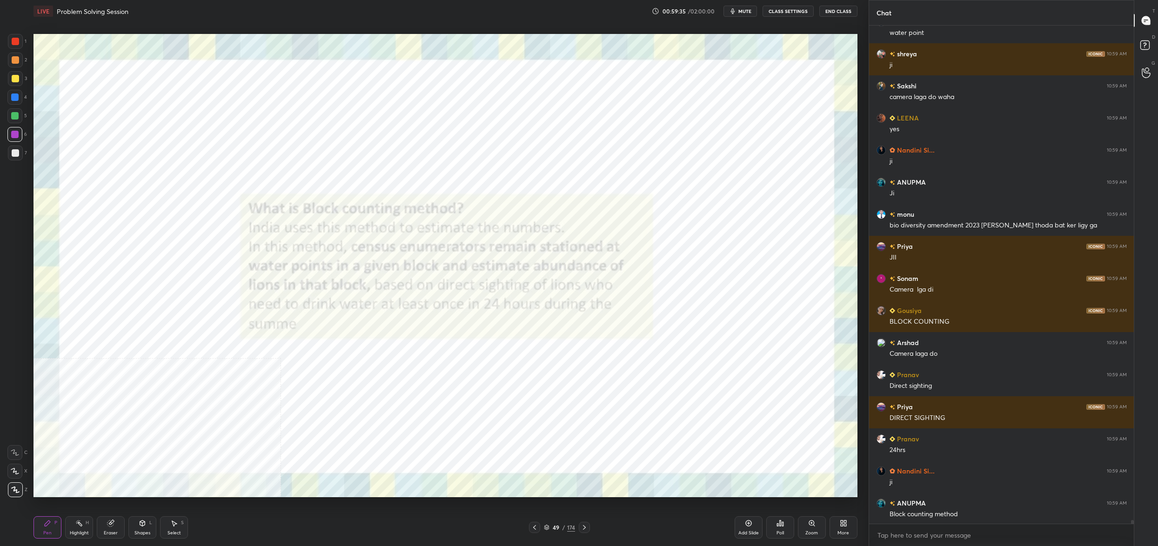
scroll to position [69684, 0]
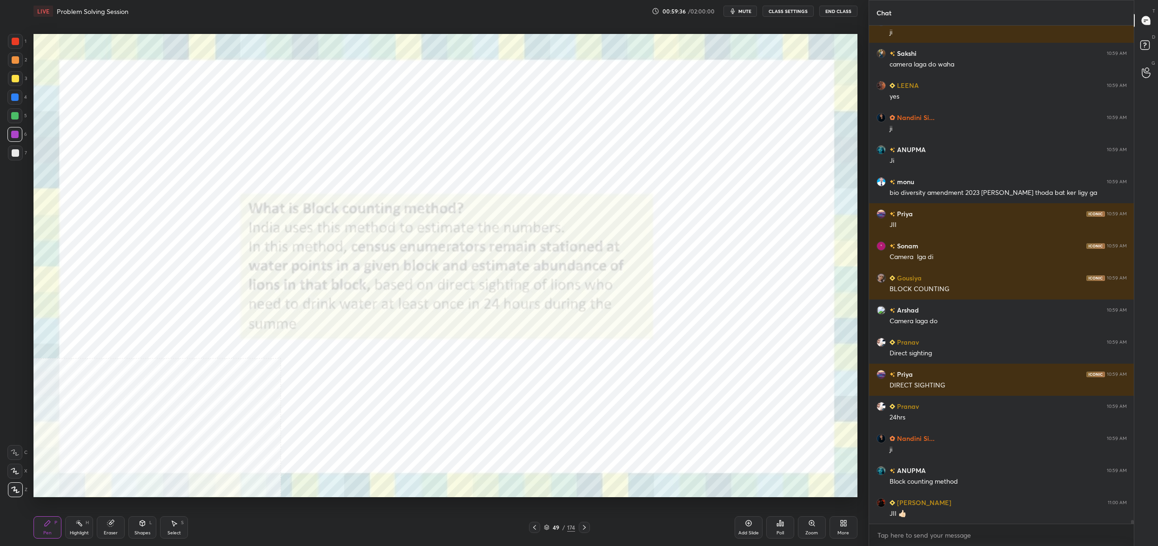
click at [16, 44] on div at bounding box center [15, 41] width 7 height 7
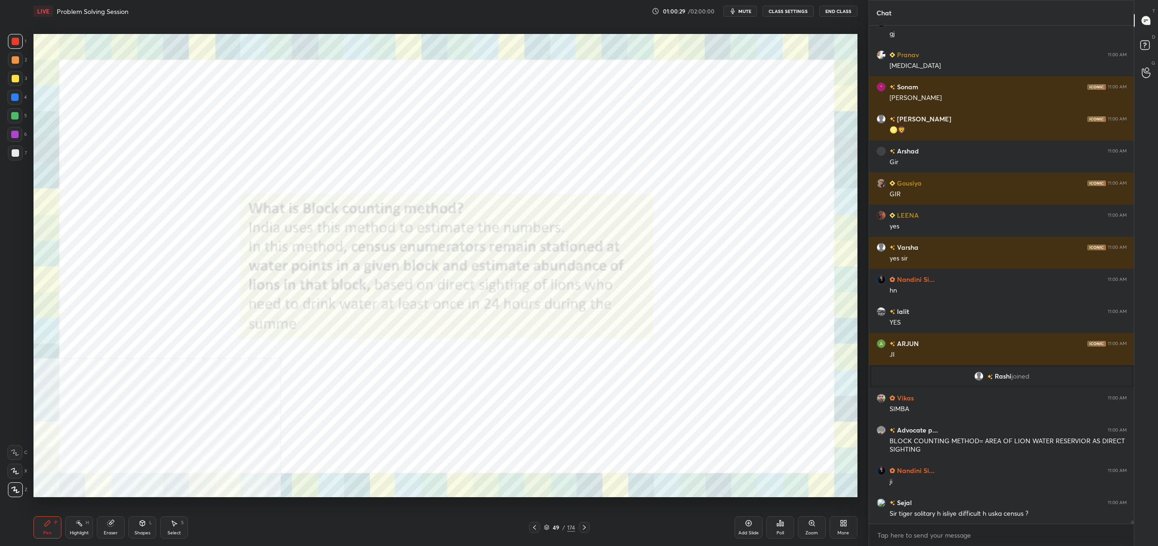
scroll to position [71094, 0]
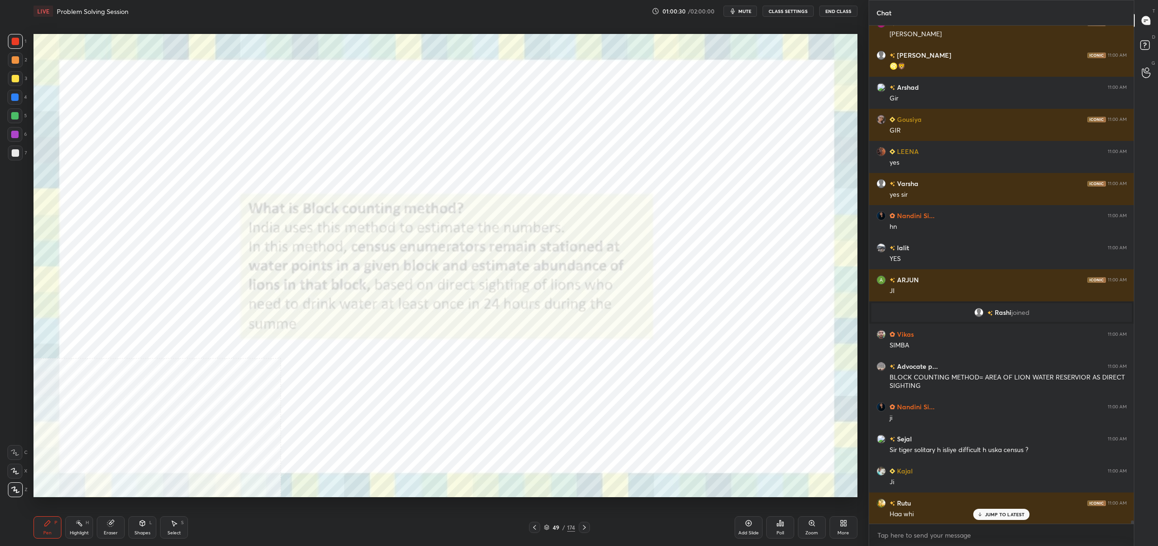
click at [550, 530] on div "49 / 174" at bounding box center [559, 527] width 31 height 8
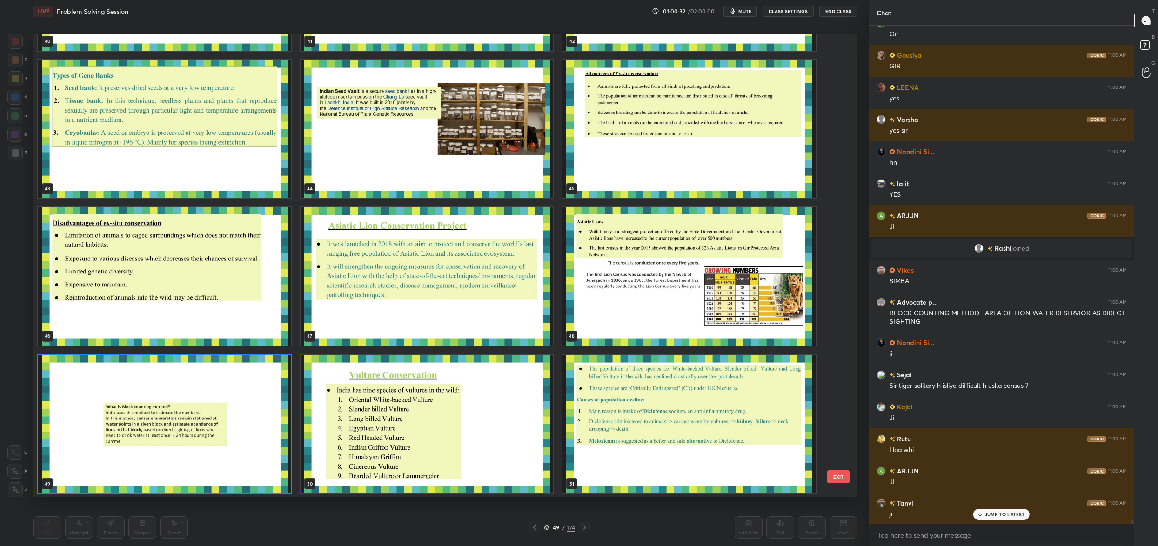
click at [278, 431] on img "grid" at bounding box center [164, 424] width 253 height 138
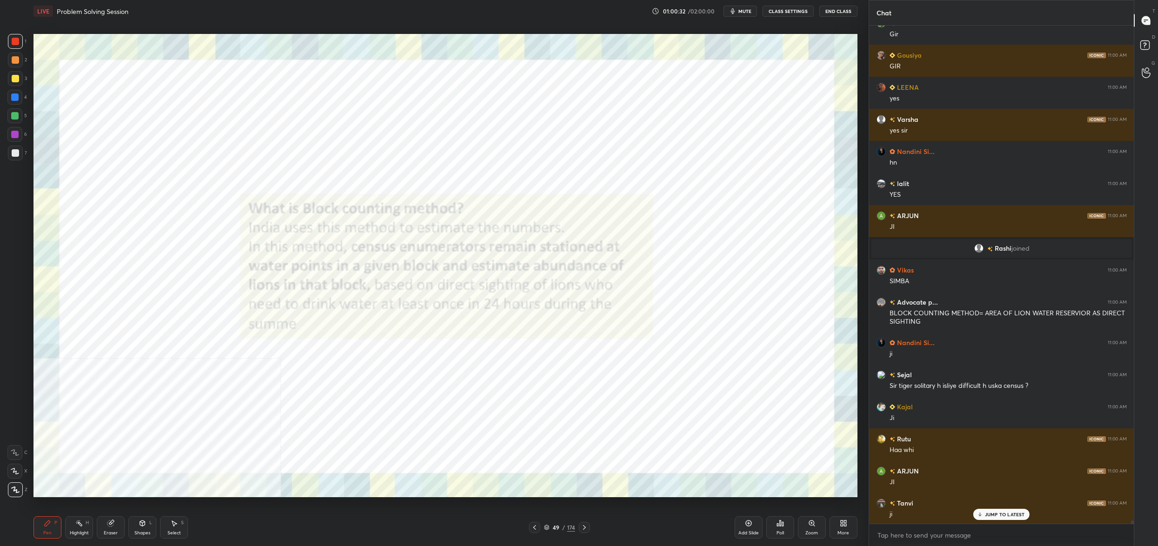
drag, startPoint x: 278, startPoint y: 431, endPoint x: 274, endPoint y: 427, distance: 5.3
click at [278, 431] on img "grid" at bounding box center [164, 424] width 253 height 138
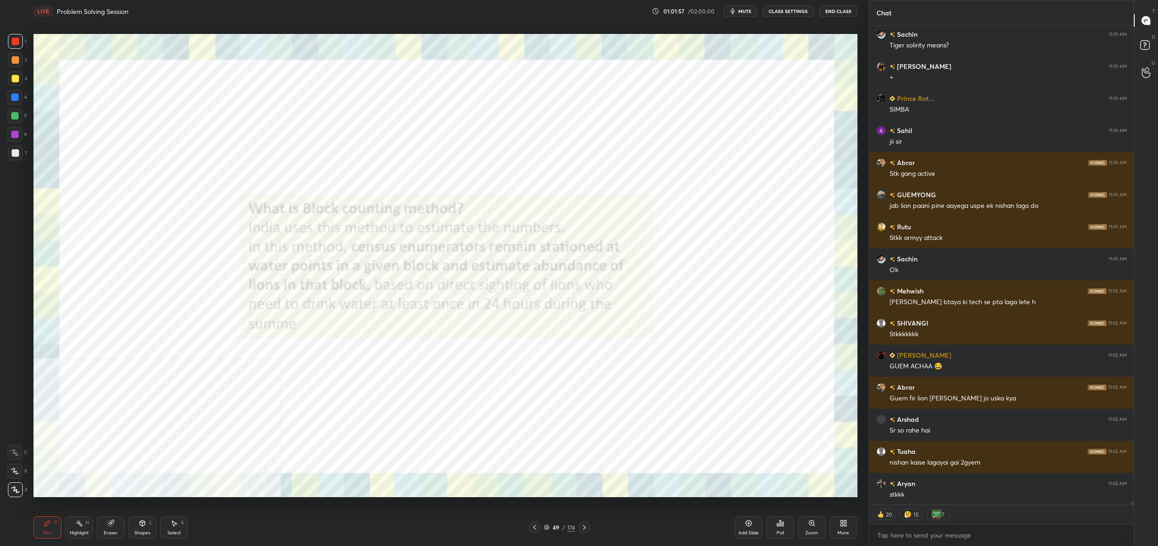
scroll to position [72108, 0]
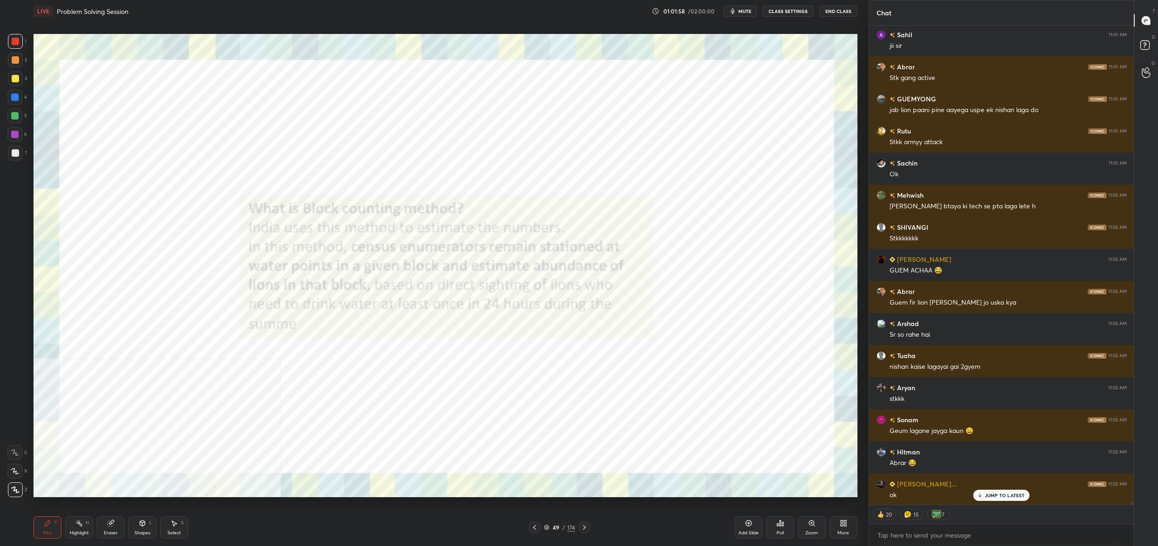
click at [851, 526] on div "More" at bounding box center [843, 527] width 28 height 22
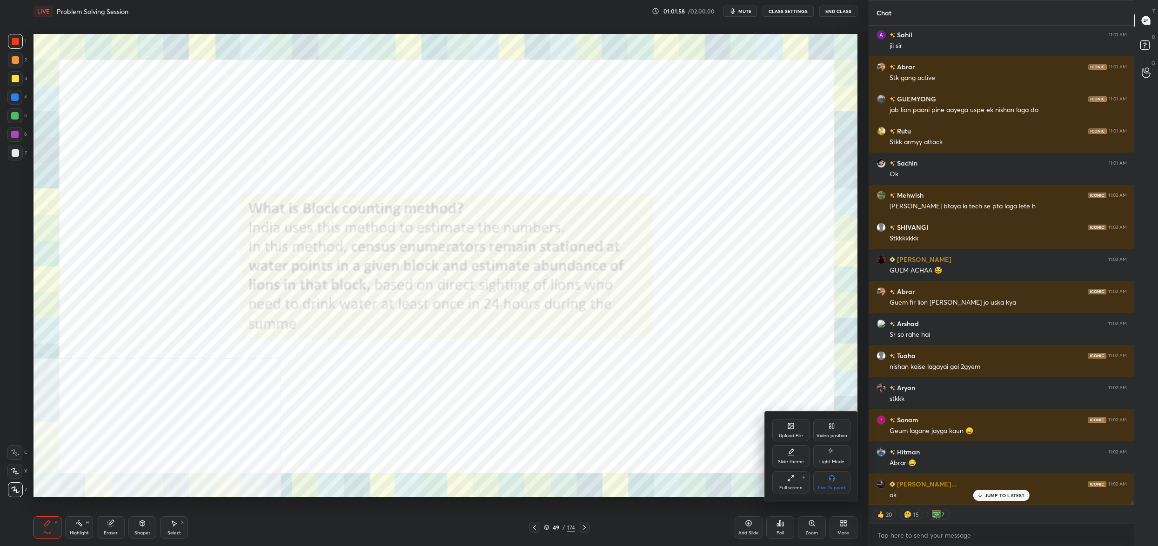
click at [795, 430] on div "Upload File" at bounding box center [790, 430] width 37 height 22
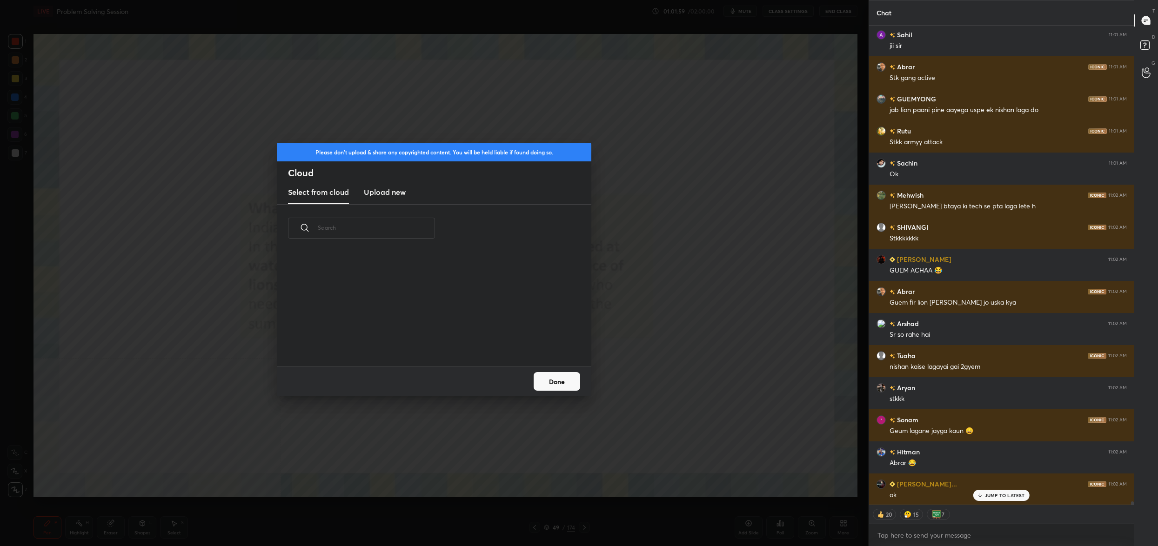
scroll to position [115, 298]
drag, startPoint x: 377, startPoint y: 192, endPoint x: 379, endPoint y: 196, distance: 5.0
click at [377, 192] on h3 "Upload new" at bounding box center [385, 192] width 42 height 11
click at [429, 335] on label "Browse" at bounding box center [434, 340] width 41 height 15
click at [414, 335] on input "Browse" at bounding box center [414, 340] width 0 height 15
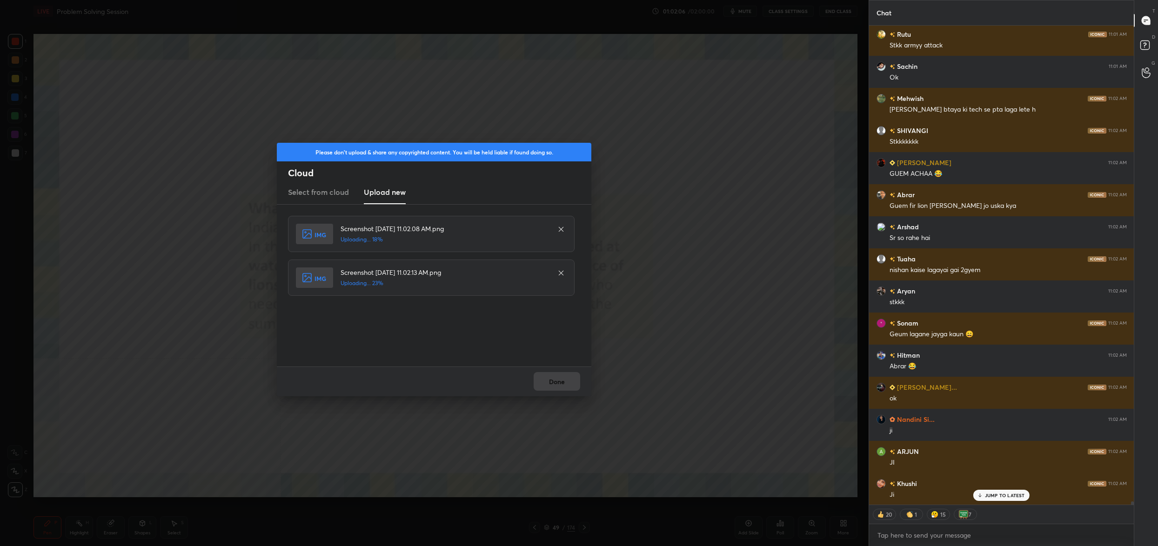
scroll to position [72269, 0]
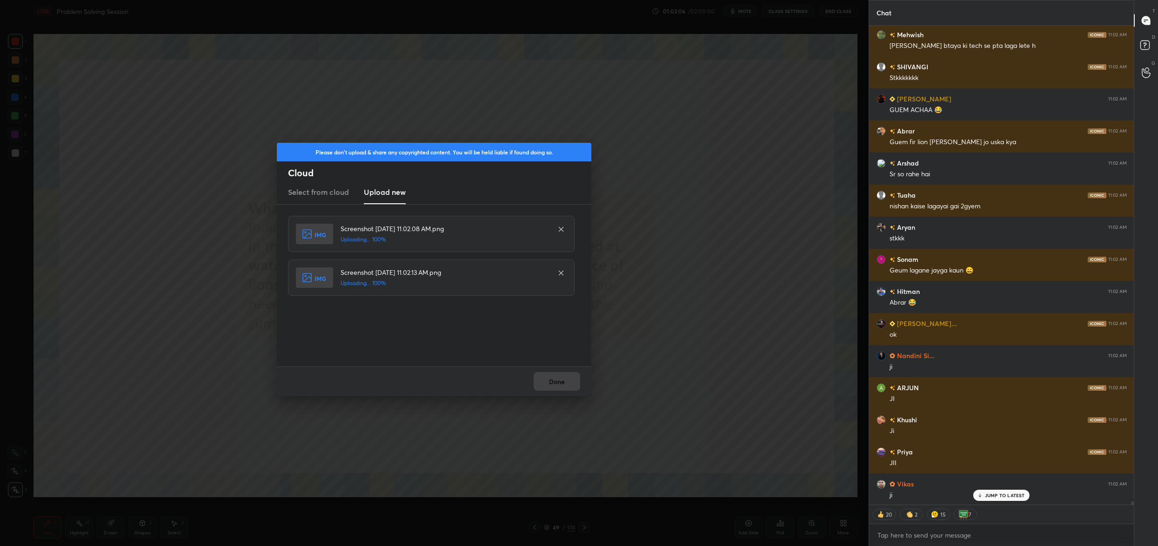
click at [552, 372] on div "Done" at bounding box center [434, 382] width 314 height 30
click at [552, 372] on button "Done" at bounding box center [557, 381] width 47 height 19
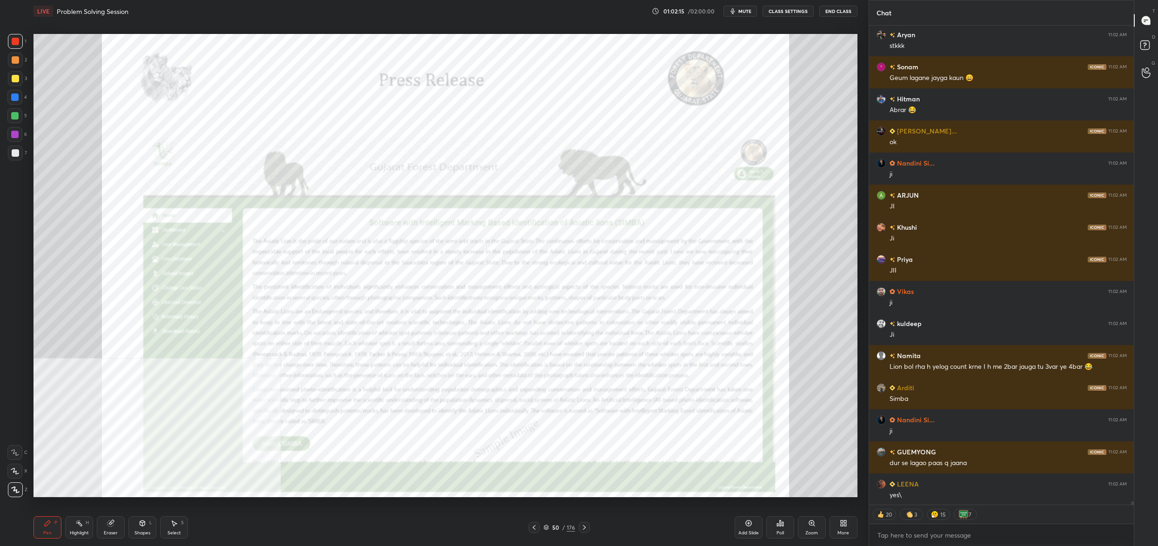
scroll to position [72494, 0]
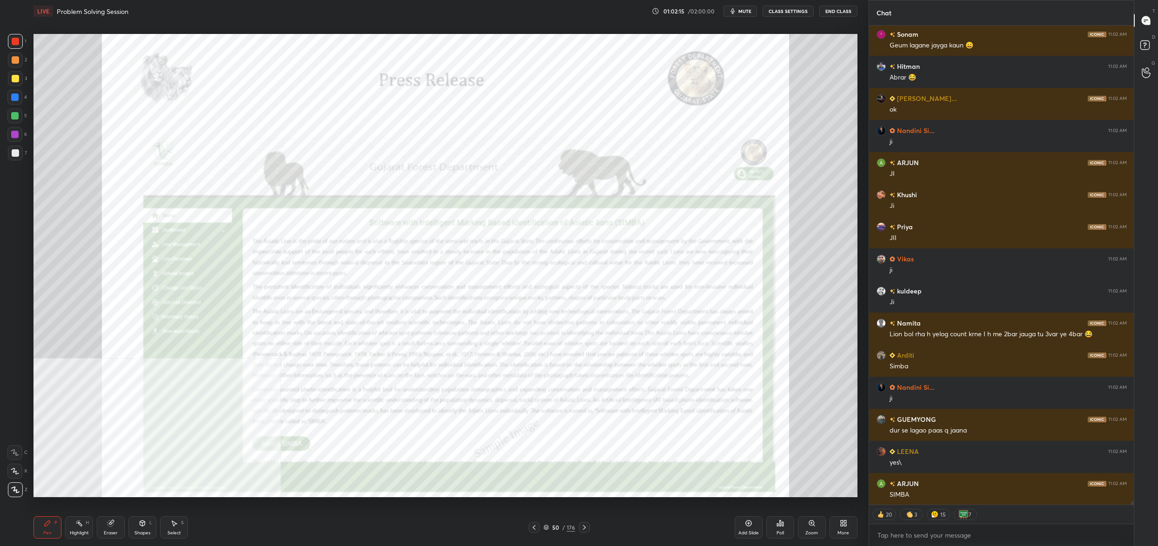
click at [839, 531] on div "More" at bounding box center [843, 533] width 12 height 5
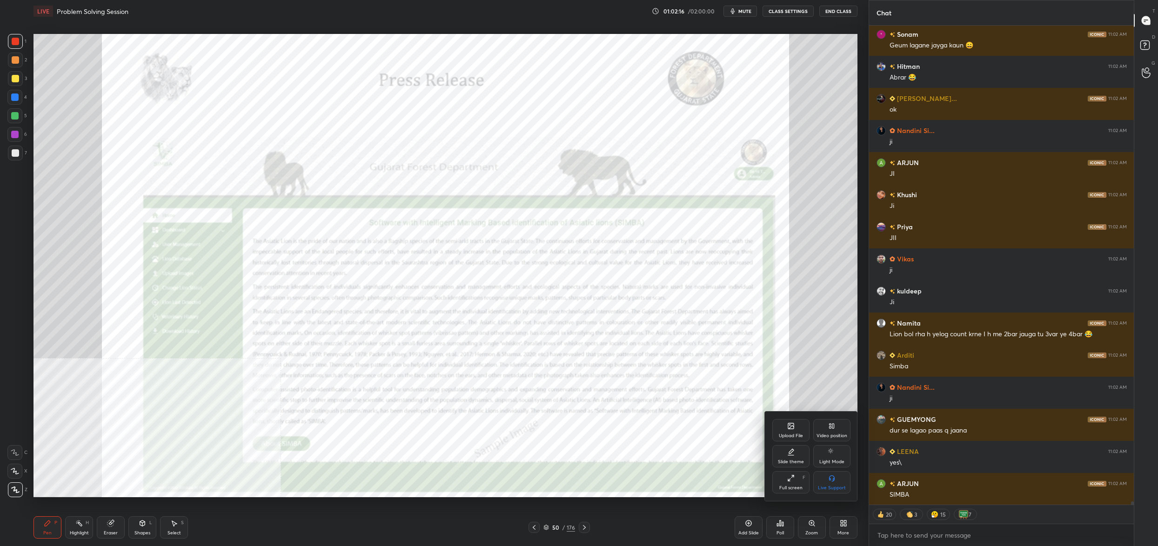
drag, startPoint x: 831, startPoint y: 432, endPoint x: 832, endPoint y: 455, distance: 22.8
click at [831, 433] on div "Video position" at bounding box center [831, 430] width 37 height 22
click at [840, 486] on div "Bottom right" at bounding box center [831, 482] width 37 height 22
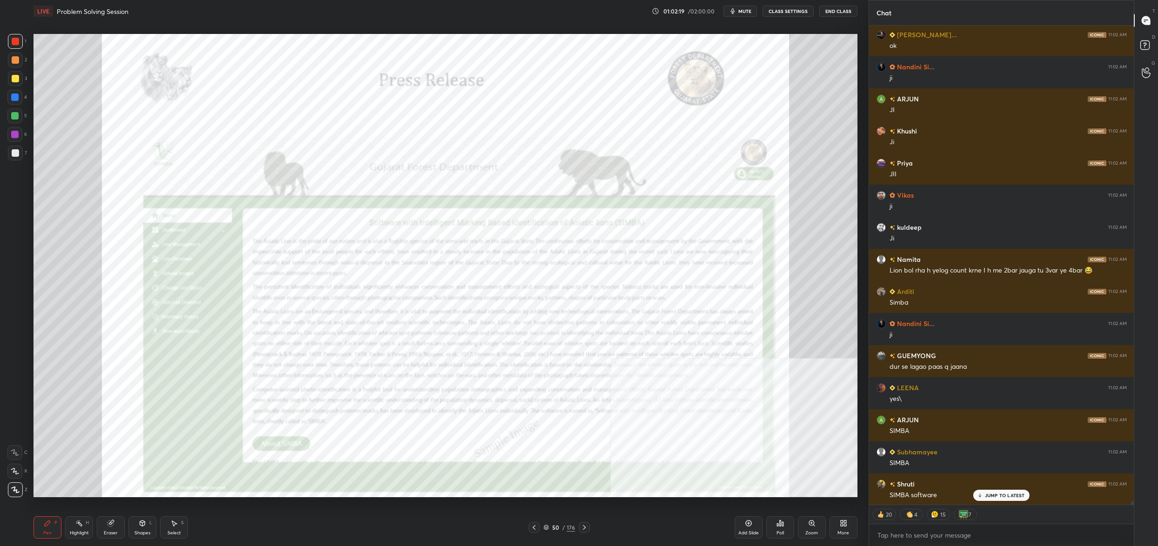
scroll to position [72590, 0]
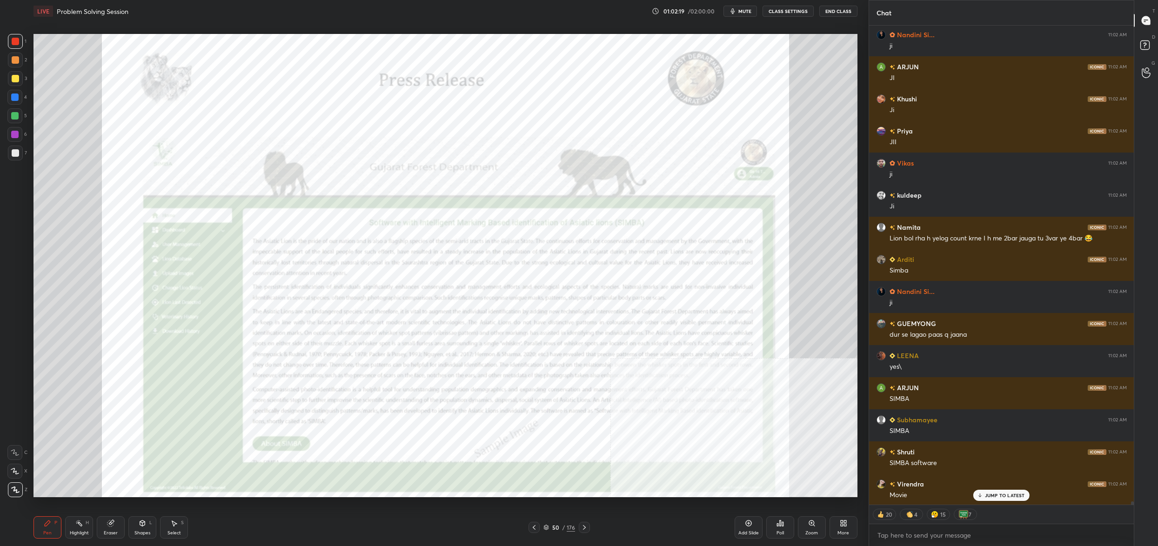
click at [809, 519] on div "Zoom" at bounding box center [812, 527] width 28 height 22
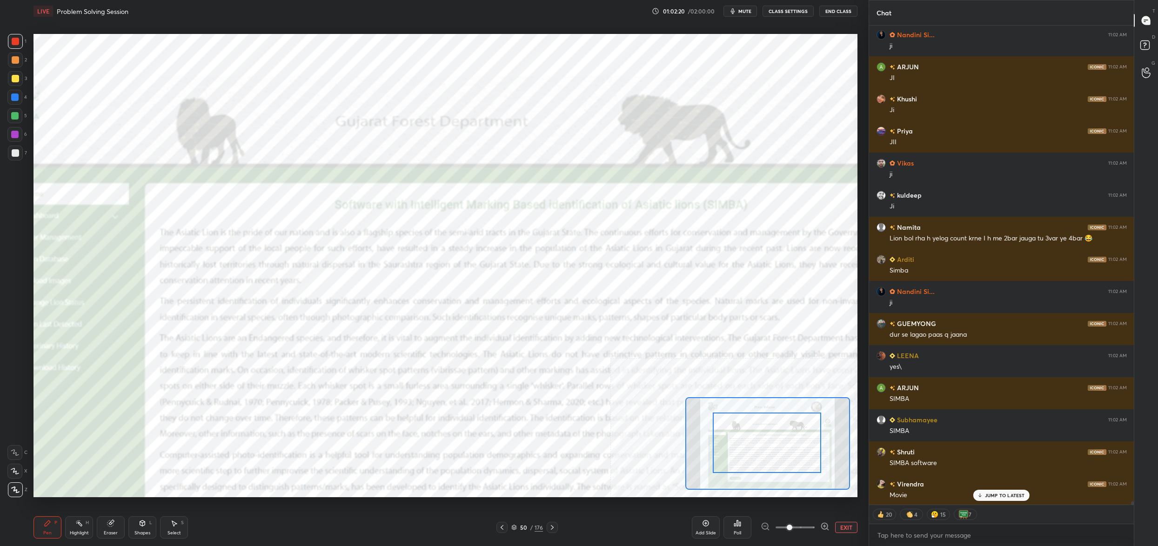
drag, startPoint x: 787, startPoint y: 454, endPoint x: 794, endPoint y: 455, distance: 7.0
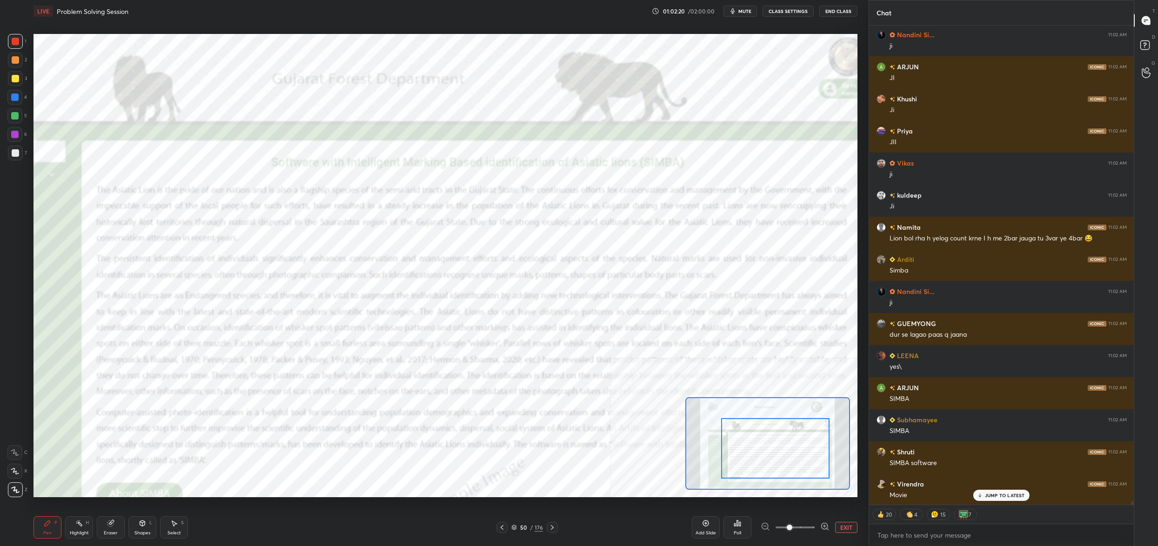
drag, startPoint x: 794, startPoint y: 455, endPoint x: 806, endPoint y: 432, distance: 26.2
click at [807, 459] on div at bounding box center [775, 448] width 108 height 60
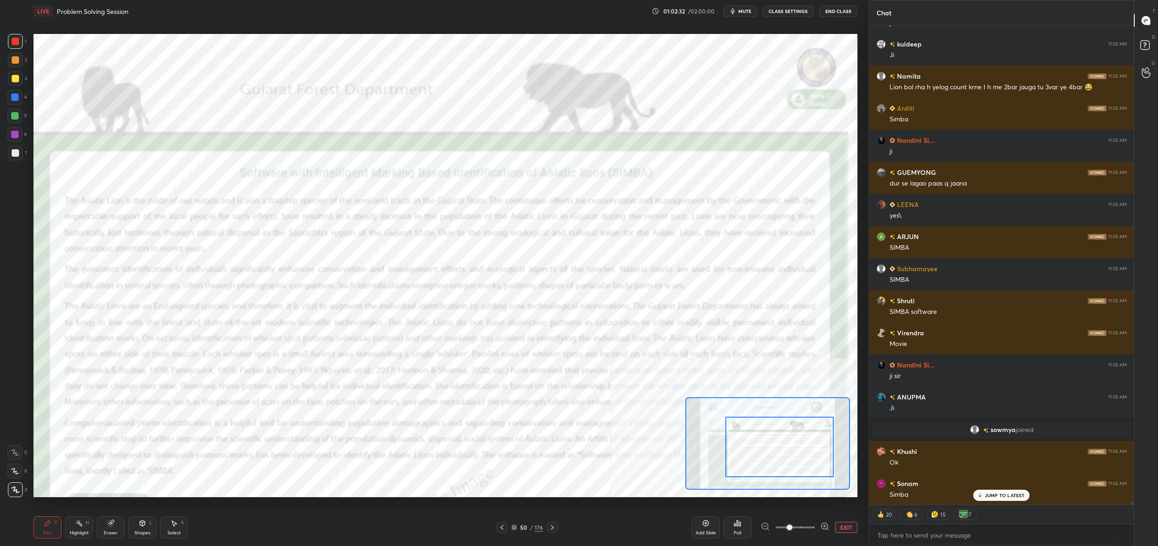
scroll to position [66380, 0]
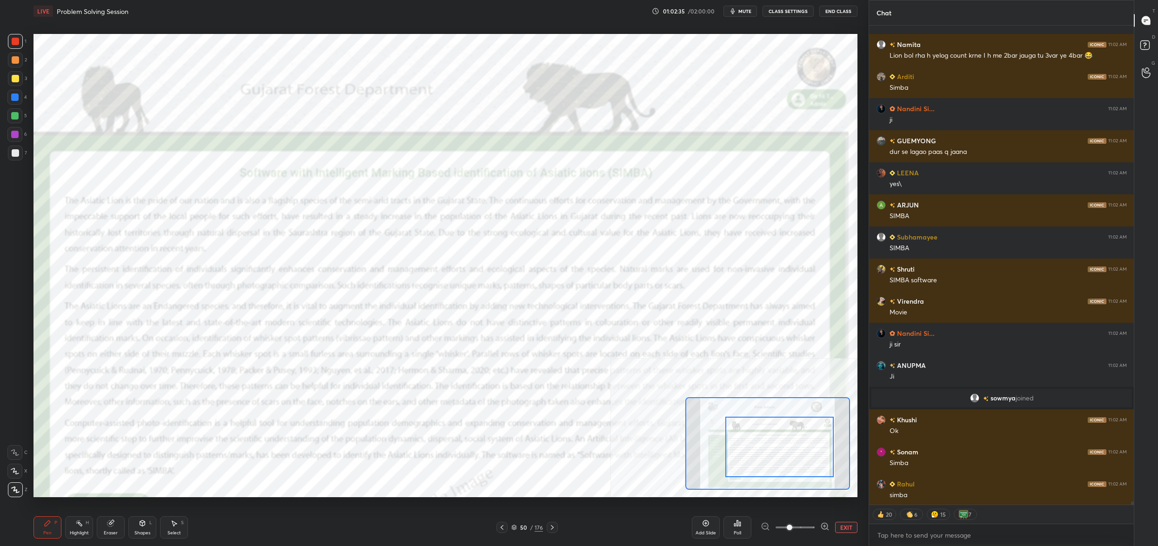
click at [856, 526] on button "EXIT" at bounding box center [846, 527] width 22 height 11
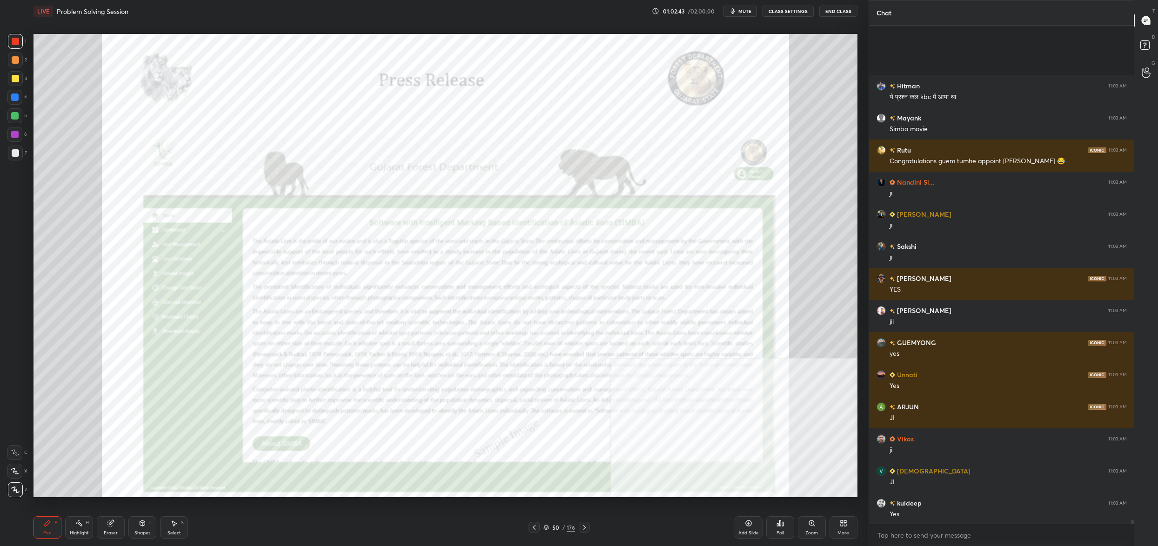
scroll to position [66939, 0]
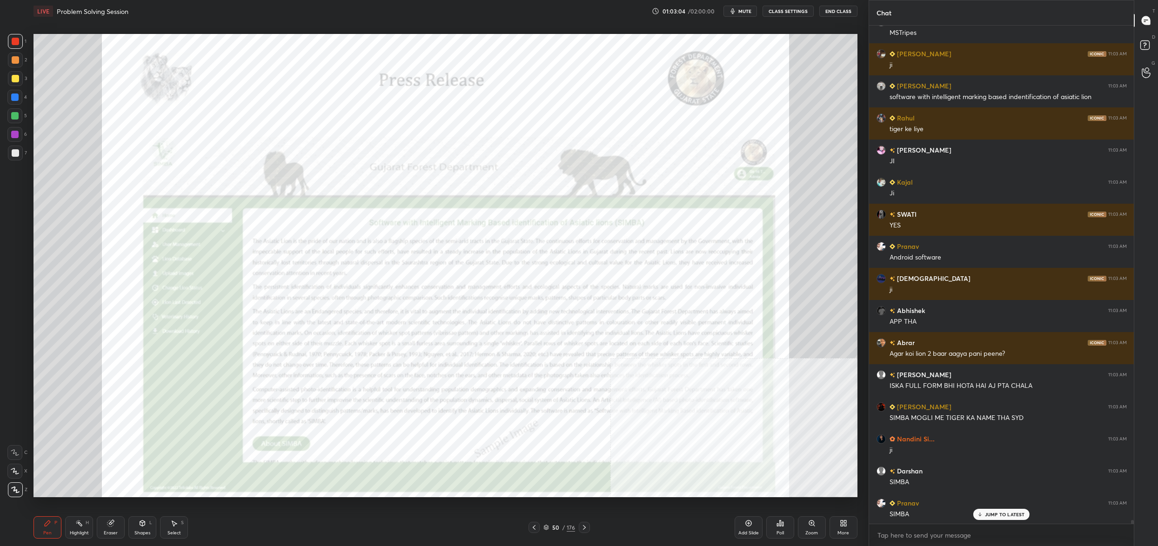
click at [559, 528] on div "50" at bounding box center [555, 528] width 9 height 6
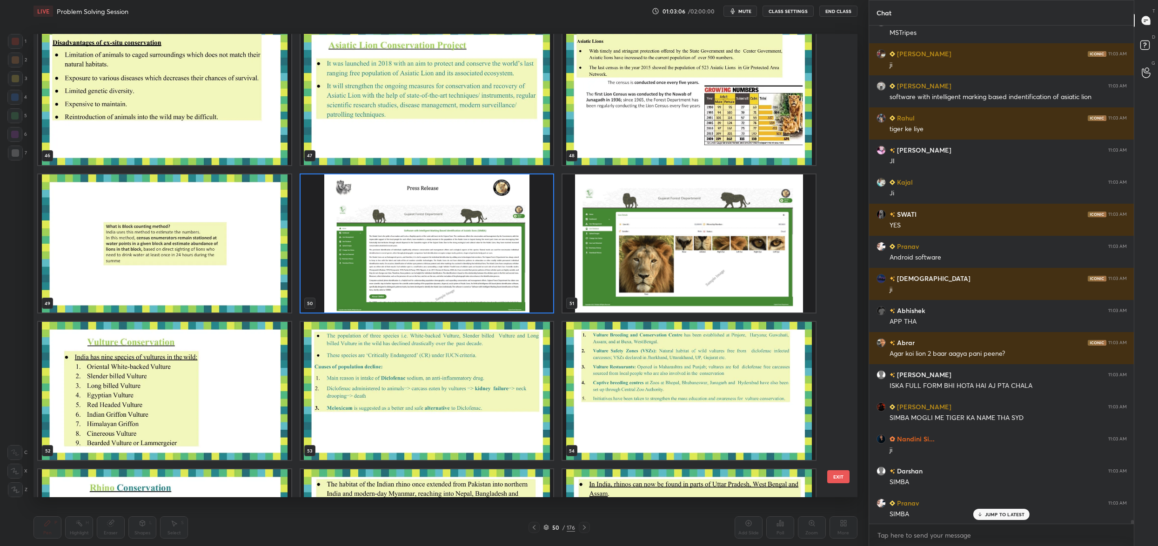
click at [667, 262] on img "grid" at bounding box center [688, 243] width 253 height 138
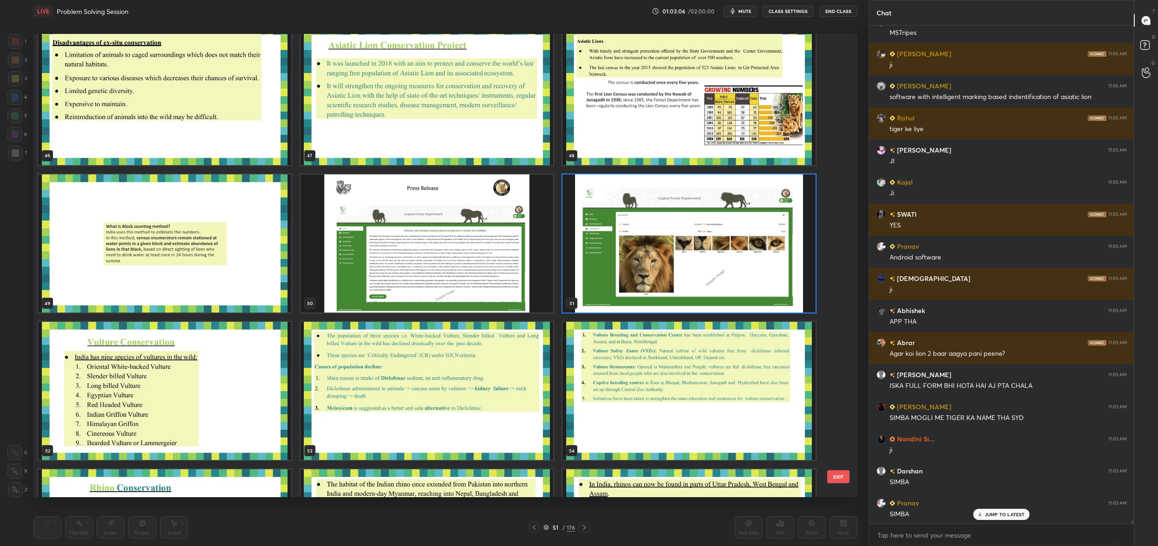
click at [667, 262] on img "grid" at bounding box center [688, 243] width 253 height 138
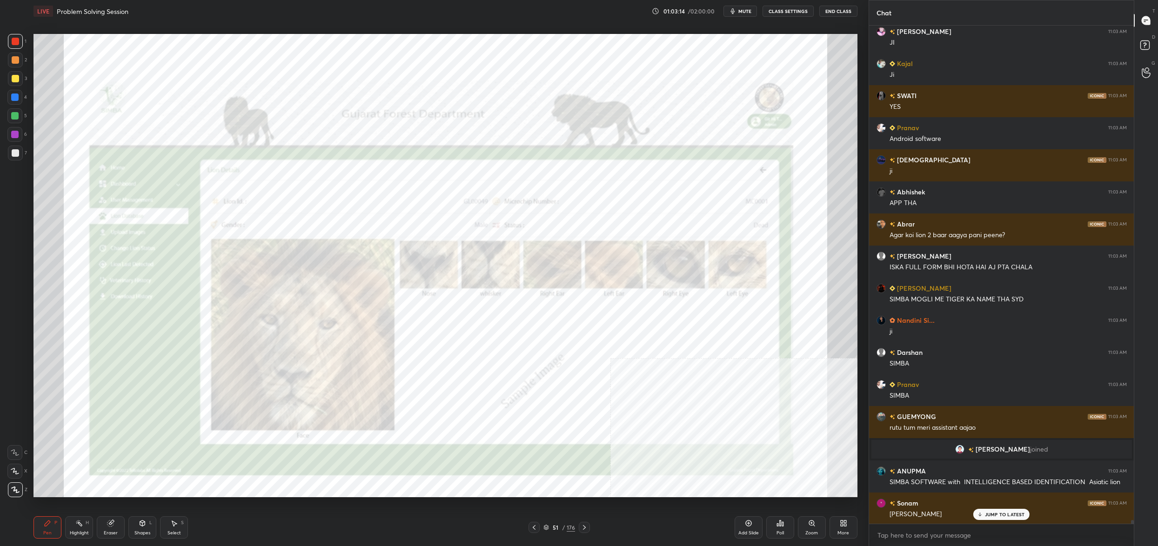
click at [552, 530] on div "51 / 176" at bounding box center [559, 527] width 32 height 8
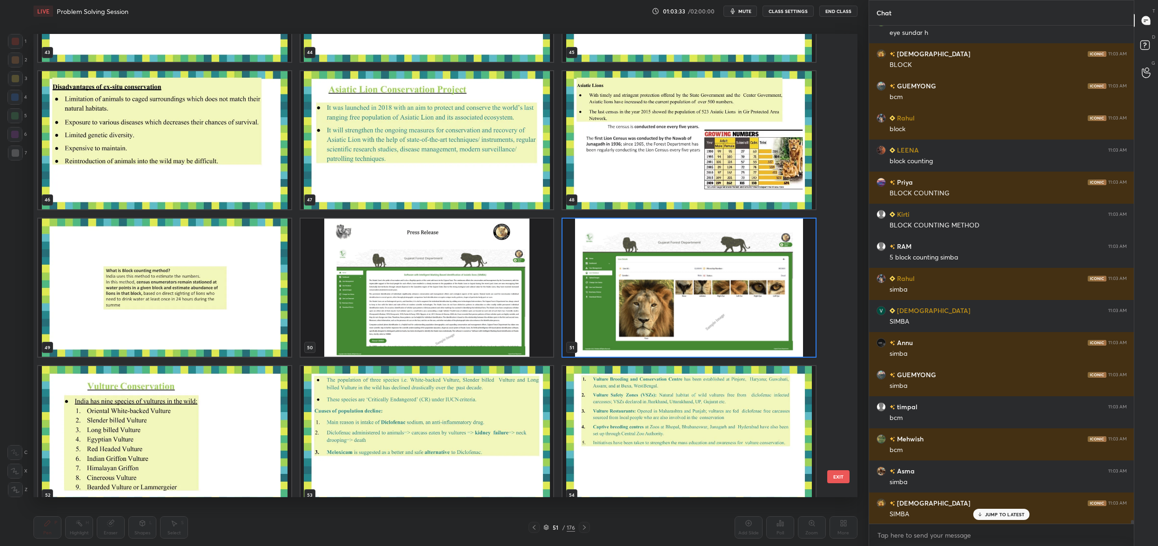
click at [470, 307] on img "grid" at bounding box center [427, 288] width 253 height 138
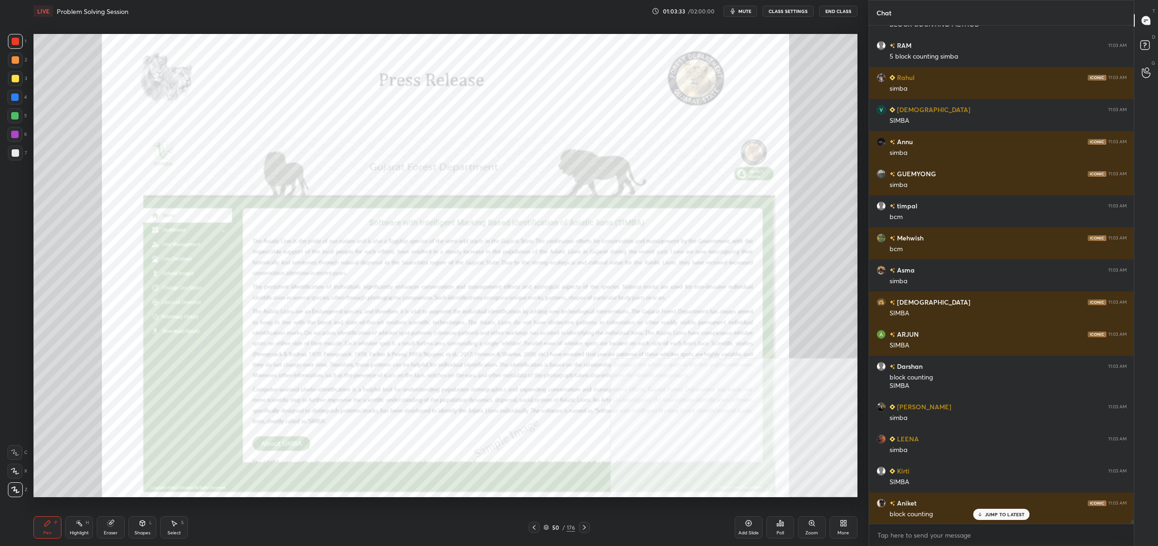
click at [470, 307] on img "grid" at bounding box center [427, 288] width 253 height 138
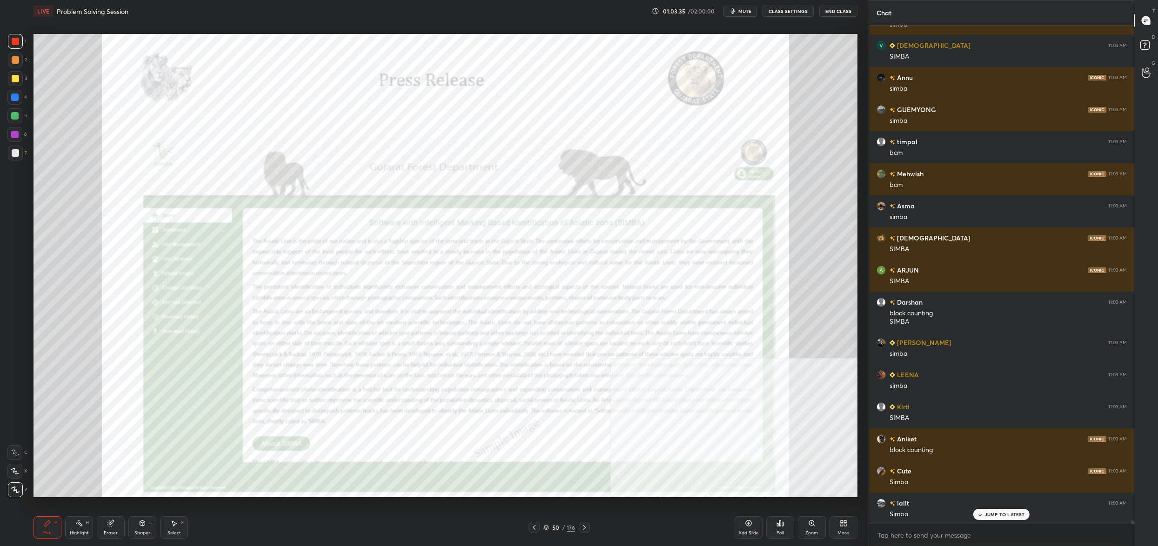
drag, startPoint x: 552, startPoint y: 527, endPoint x: 557, endPoint y: 507, distance: 20.5
click at [552, 527] on div "50" at bounding box center [555, 528] width 9 height 6
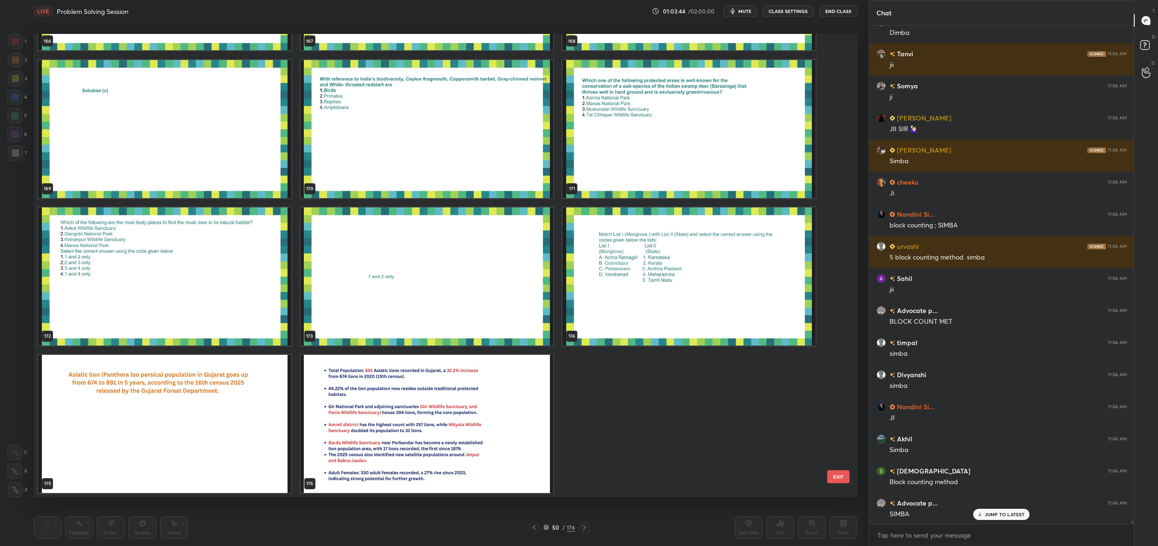
click at [253, 427] on img "grid" at bounding box center [164, 424] width 253 height 138
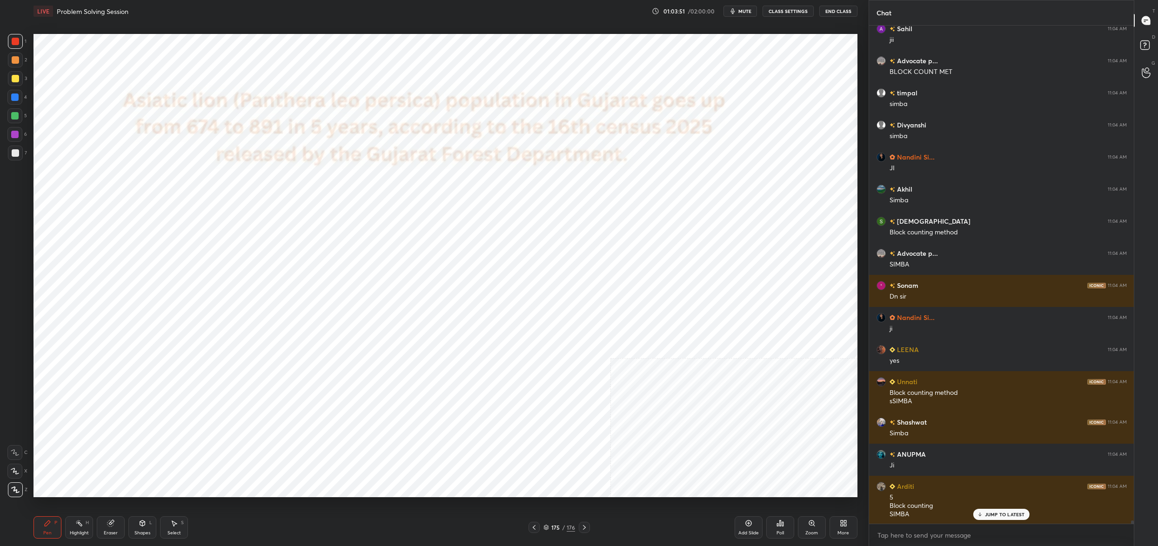
click at [144, 525] on div "Shapes L" at bounding box center [142, 527] width 28 height 22
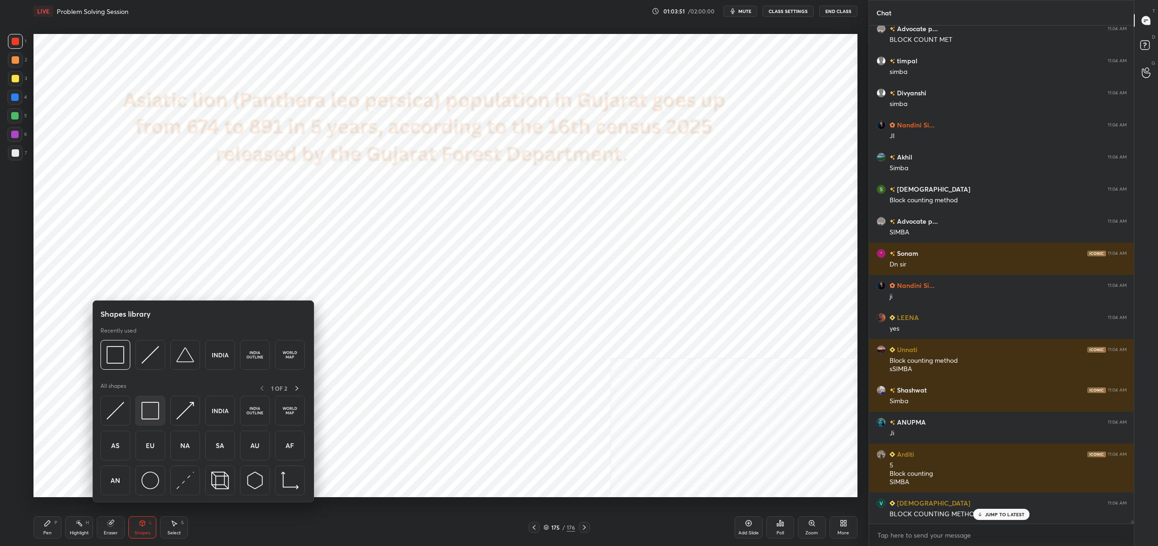
click at [158, 400] on div at bounding box center [150, 411] width 30 height 30
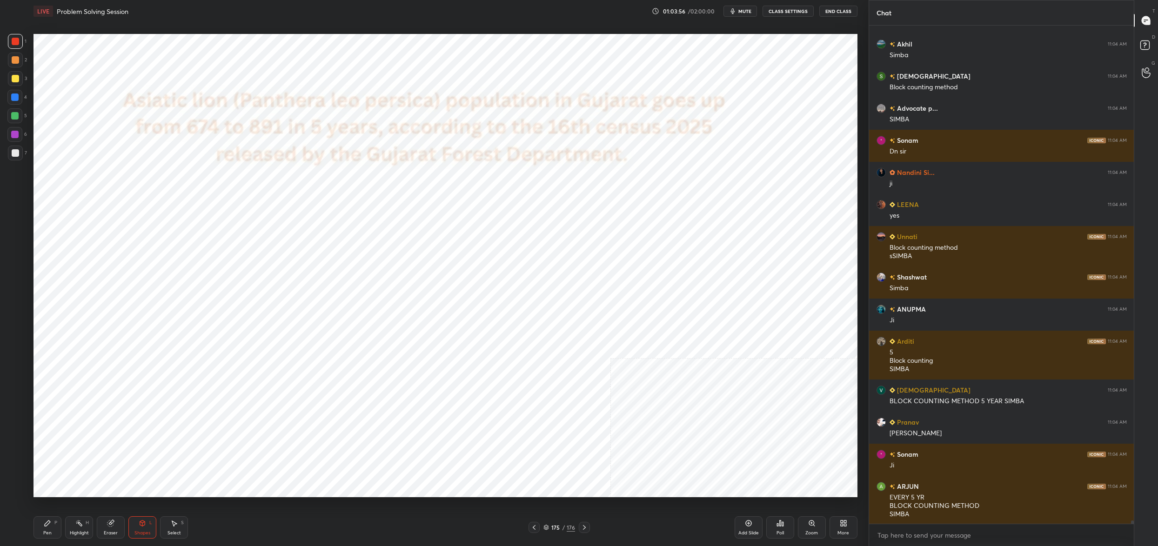
click at [49, 529] on div "Pen P" at bounding box center [47, 527] width 28 height 22
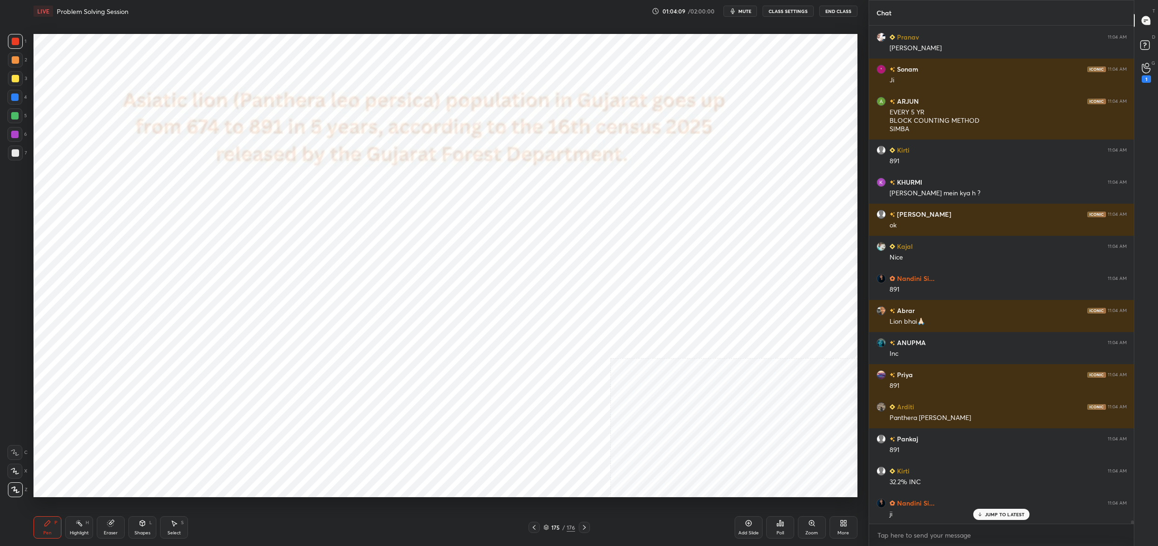
click at [552, 528] on div "175" at bounding box center [555, 528] width 9 height 6
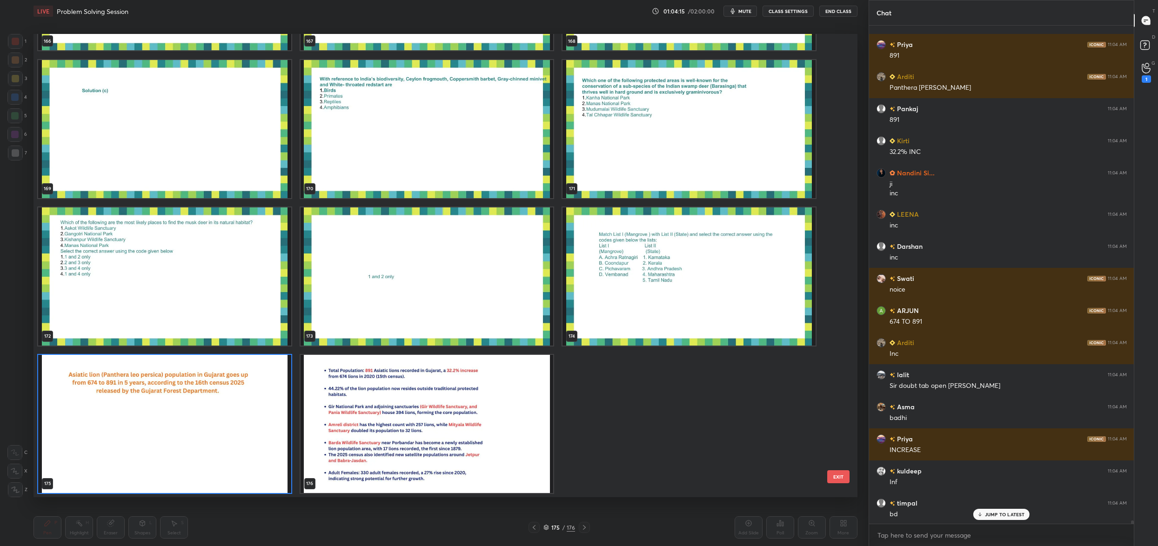
click at [240, 480] on img "grid" at bounding box center [164, 424] width 253 height 138
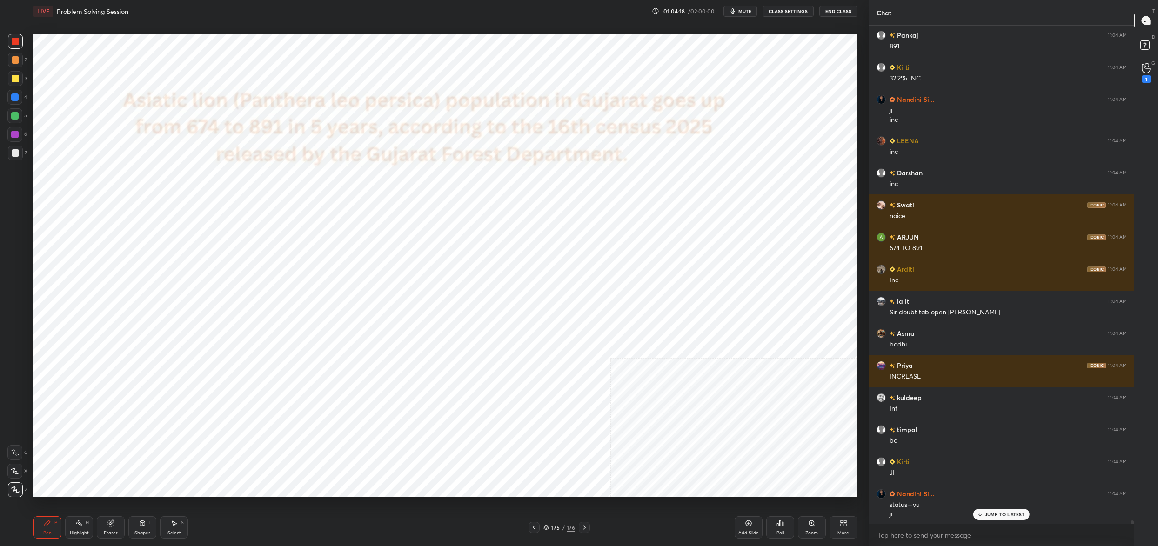
click at [796, 11] on button "CLASS SETTINGS" at bounding box center [787, 11] width 51 height 11
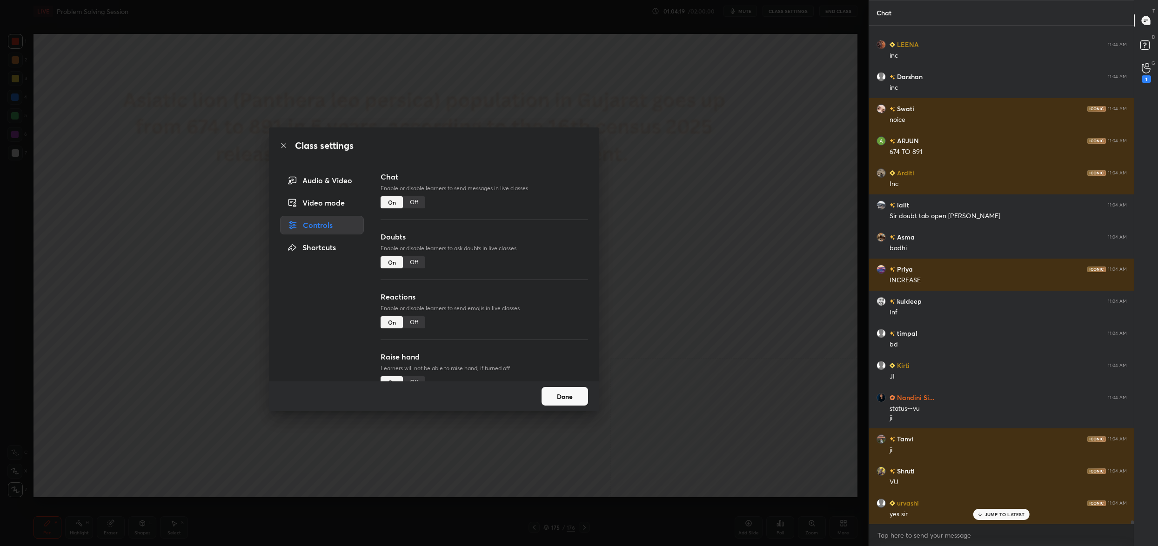
click at [411, 262] on div "Off" at bounding box center [414, 262] width 22 height 12
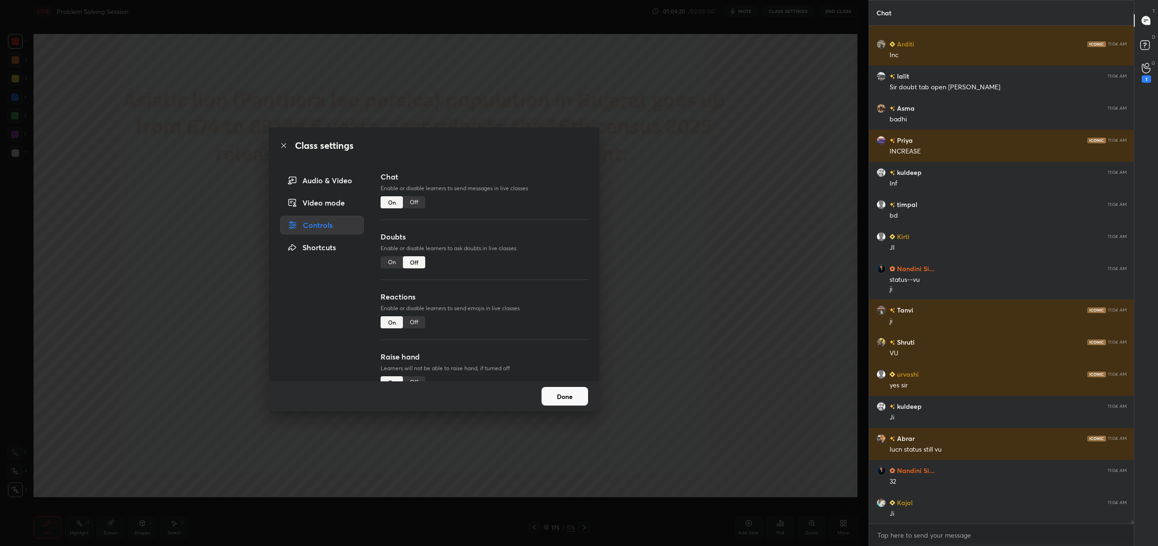
click at [562, 398] on button "Done" at bounding box center [564, 396] width 47 height 19
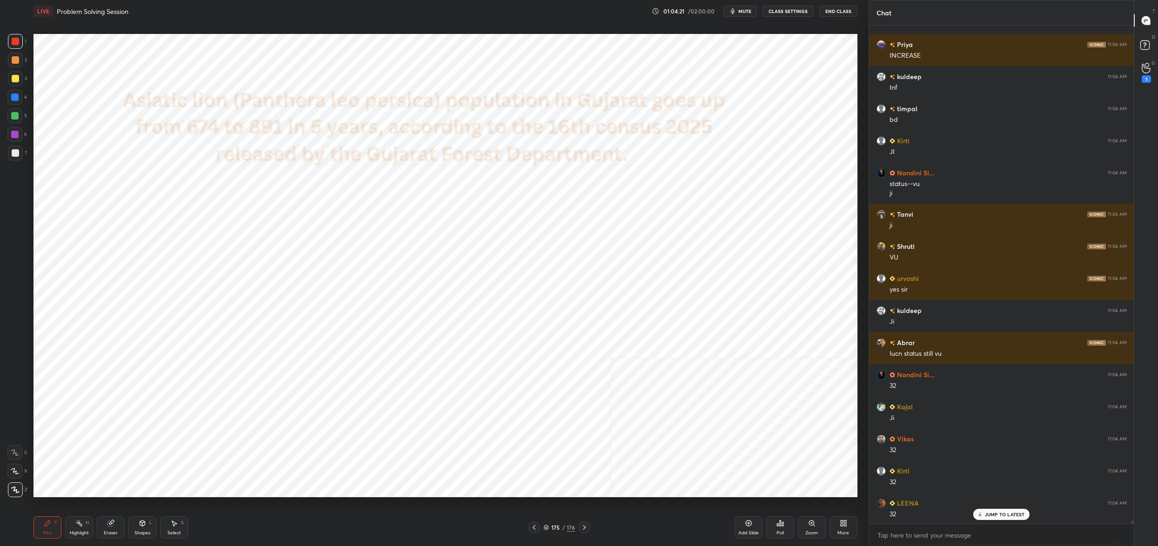
click at [551, 527] on div "175" at bounding box center [555, 528] width 9 height 6
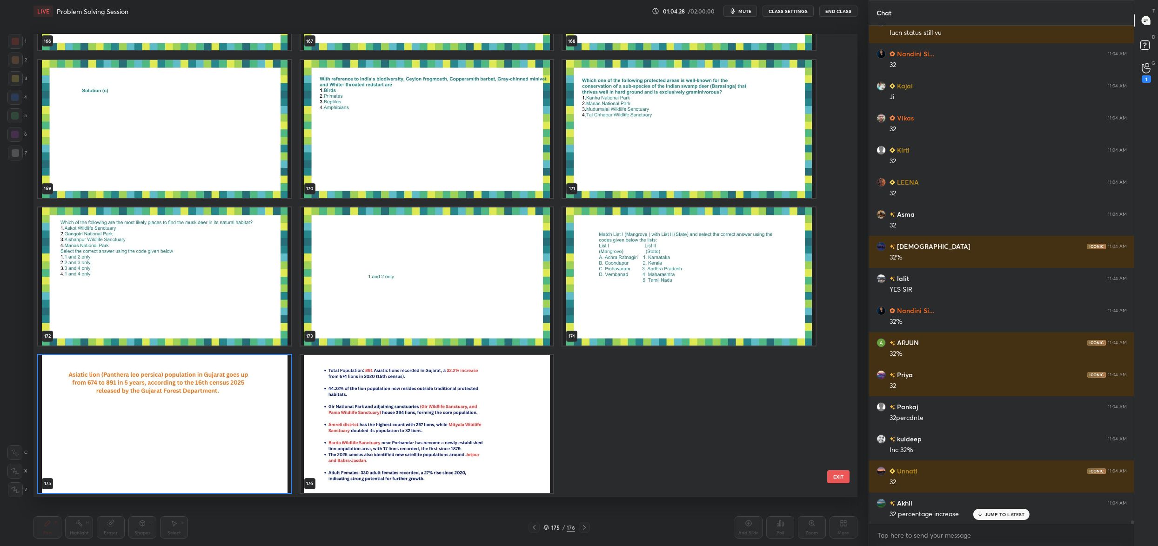
click at [396, 419] on img "grid" at bounding box center [427, 424] width 253 height 138
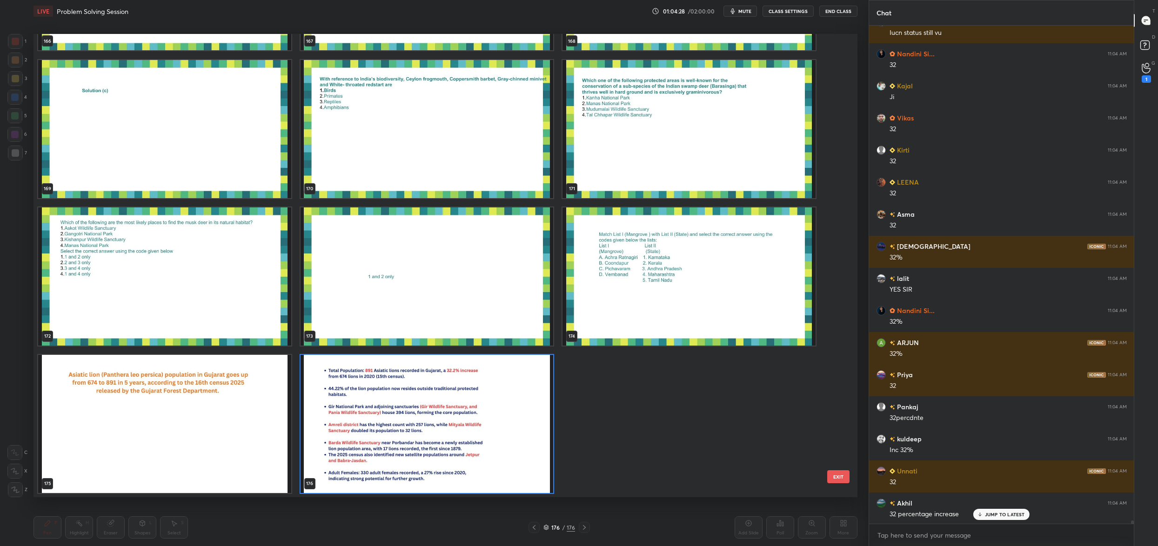
click at [396, 419] on img "grid" at bounding box center [427, 424] width 253 height 138
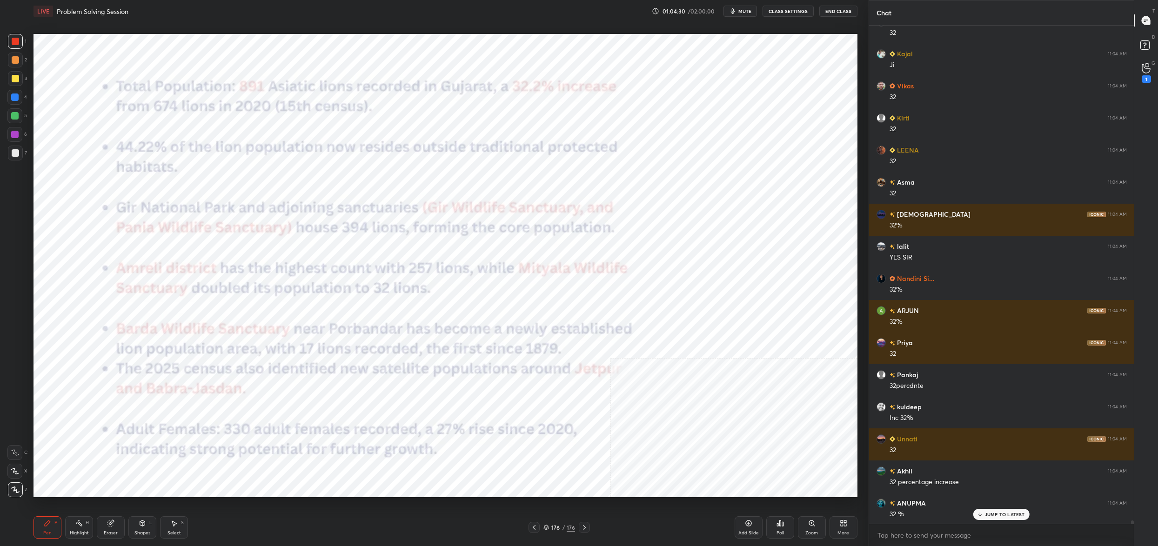
click at [17, 44] on div at bounding box center [15, 41] width 7 height 7
drag, startPoint x: 144, startPoint y: 525, endPoint x: 140, endPoint y: 509, distance: 16.7
click at [144, 527] on icon at bounding box center [142, 523] width 7 height 7
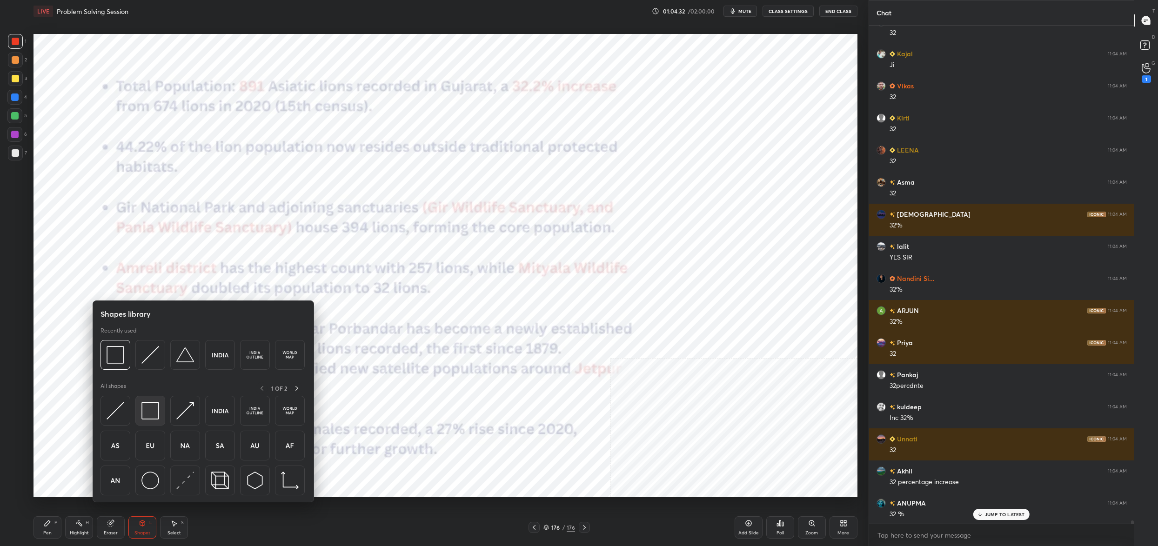
click at [144, 423] on div at bounding box center [150, 411] width 30 height 30
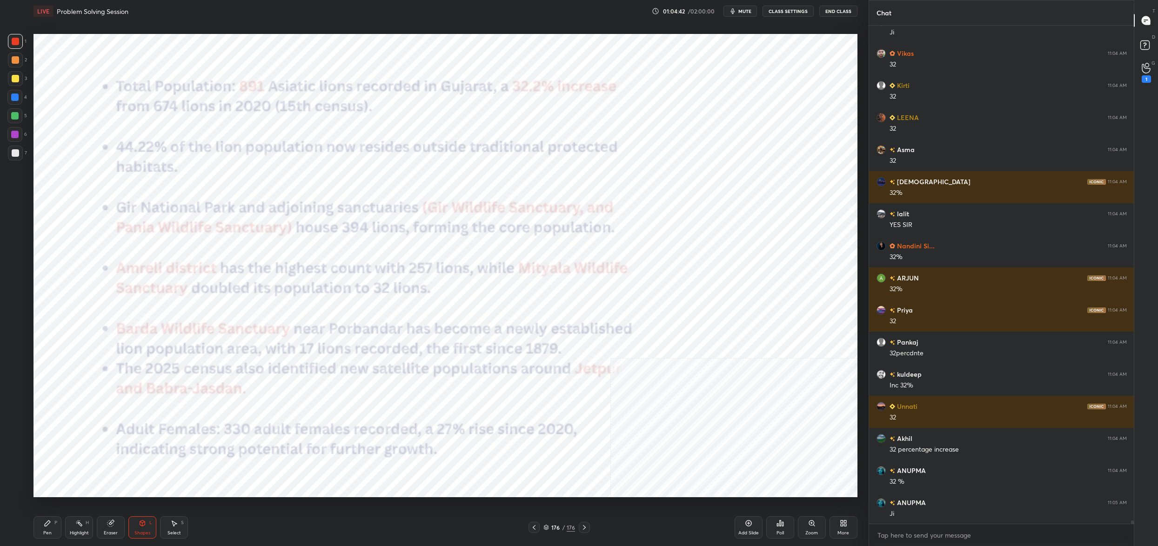
drag, startPoint x: 47, startPoint y: 525, endPoint x: 56, endPoint y: 521, distance: 10.4
click at [47, 525] on icon at bounding box center [47, 523] width 7 height 7
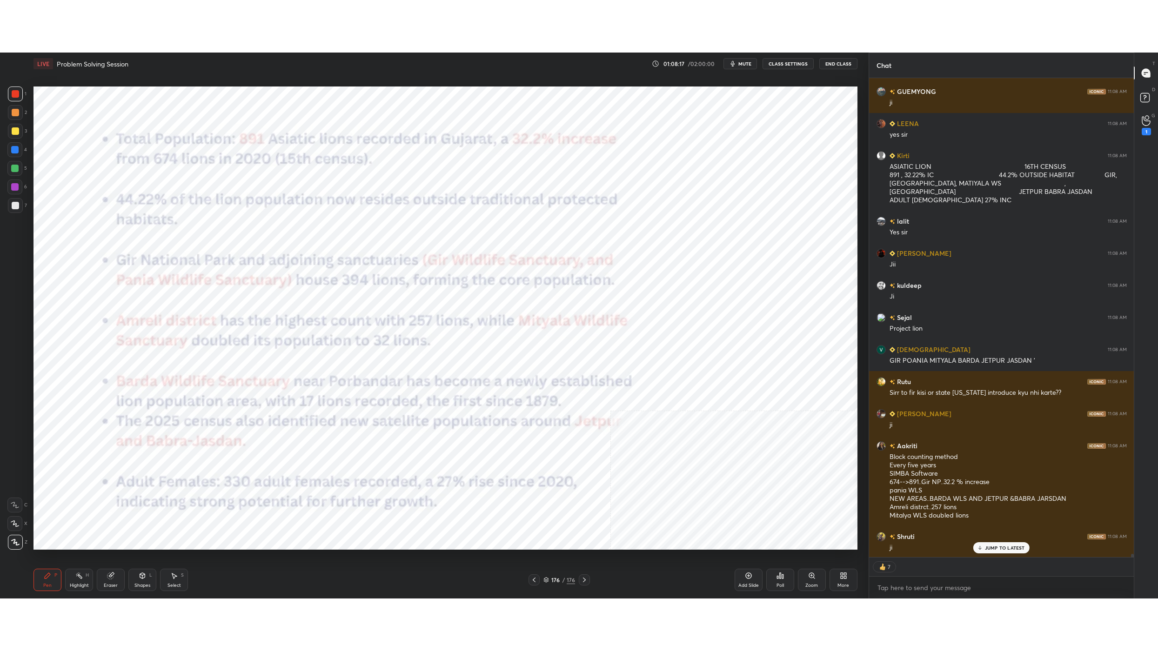
scroll to position [45926, 45687]
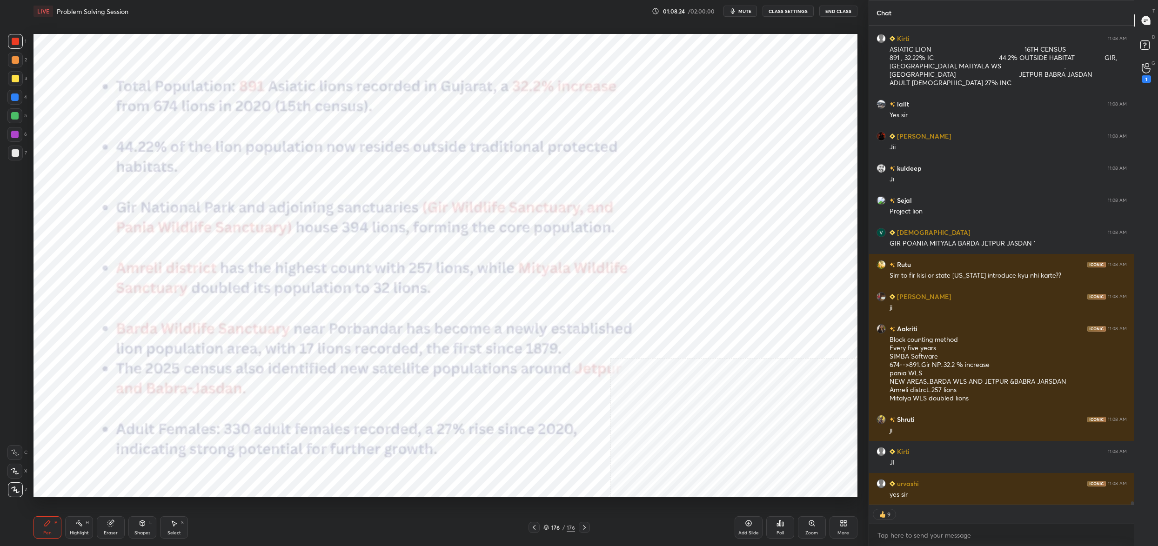
click at [553, 527] on div "176" at bounding box center [555, 528] width 9 height 6
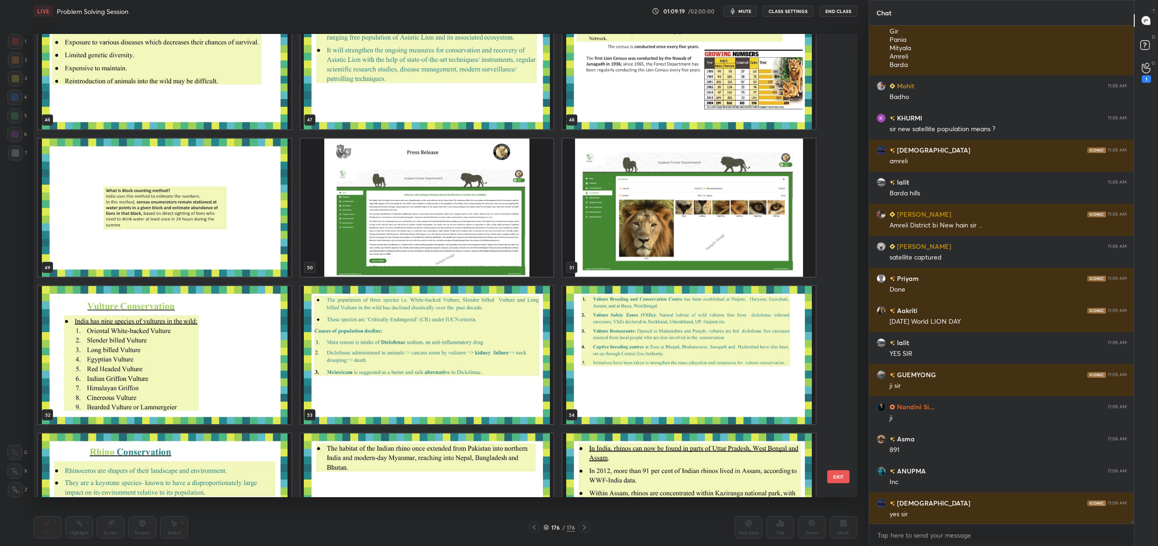
click at [214, 381] on img "grid" at bounding box center [164, 355] width 253 height 138
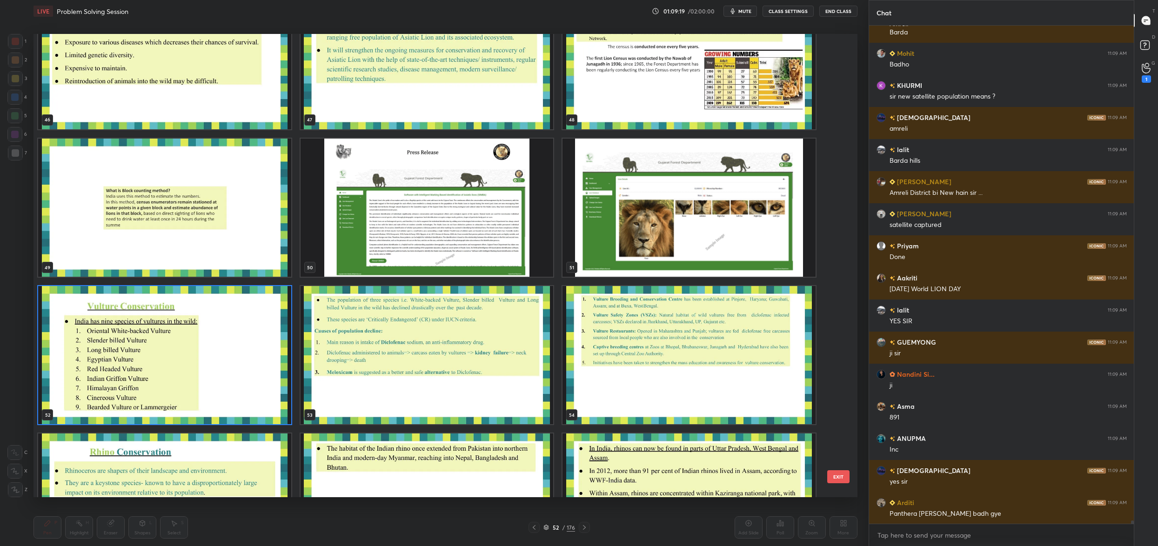
click at [214, 381] on img "grid" at bounding box center [164, 355] width 253 height 138
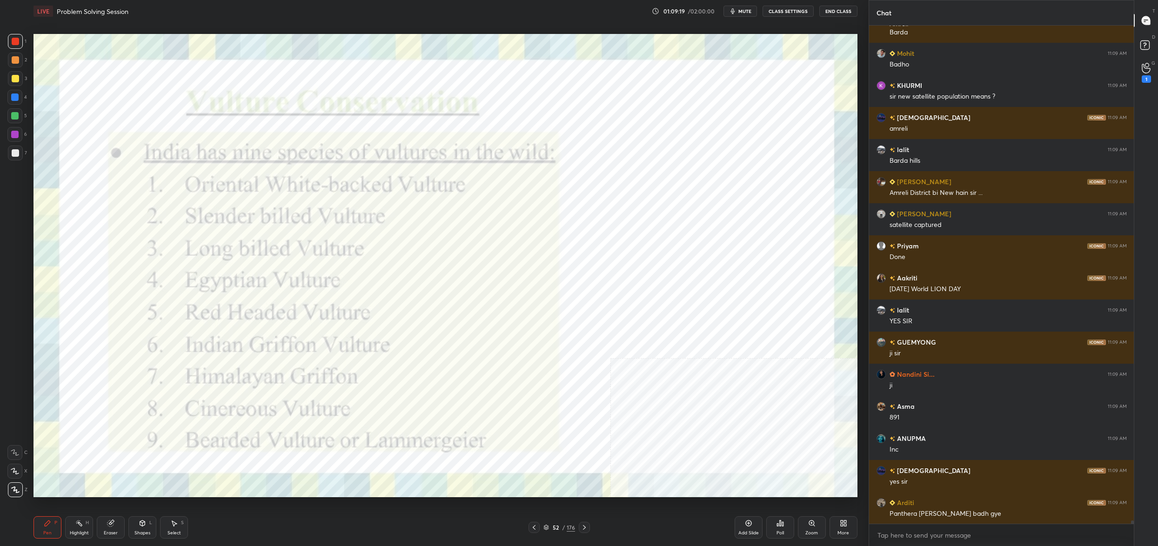
click at [214, 381] on img "grid" at bounding box center [164, 355] width 253 height 138
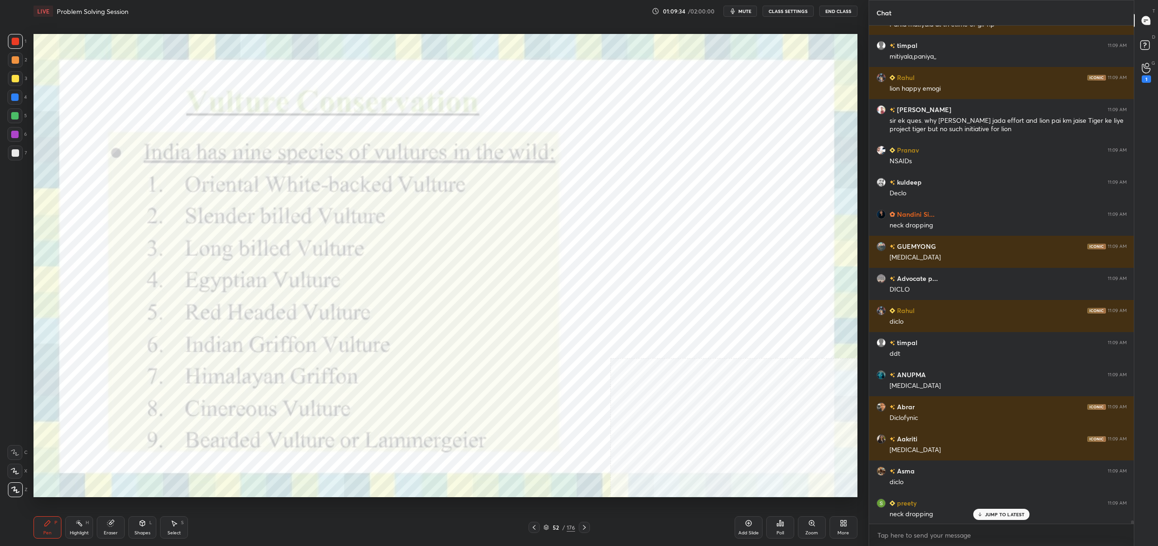
click at [552, 525] on div "52" at bounding box center [555, 528] width 9 height 6
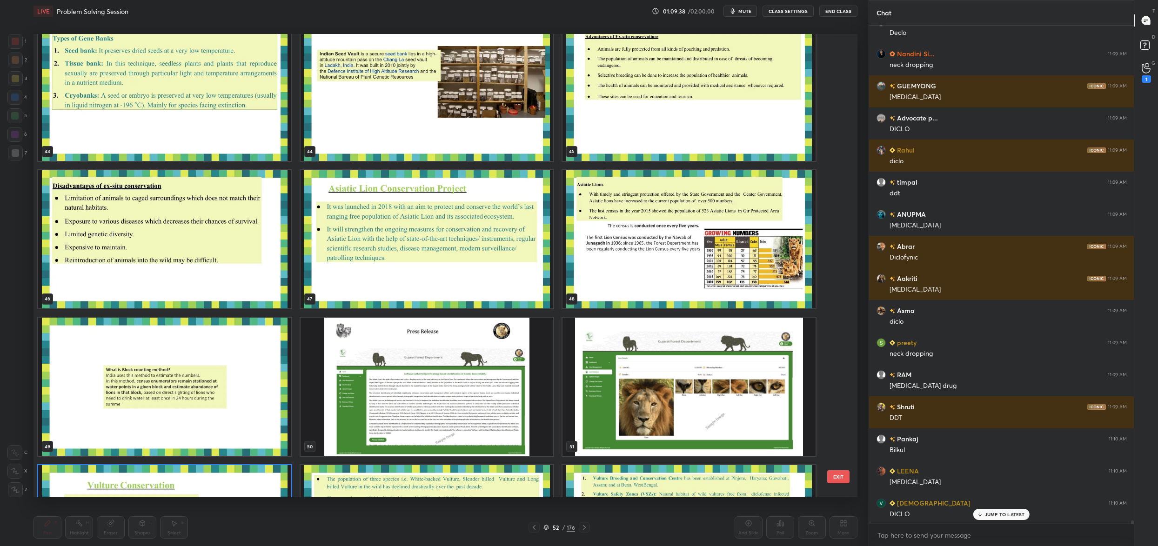
click at [423, 206] on img "grid" at bounding box center [427, 239] width 253 height 138
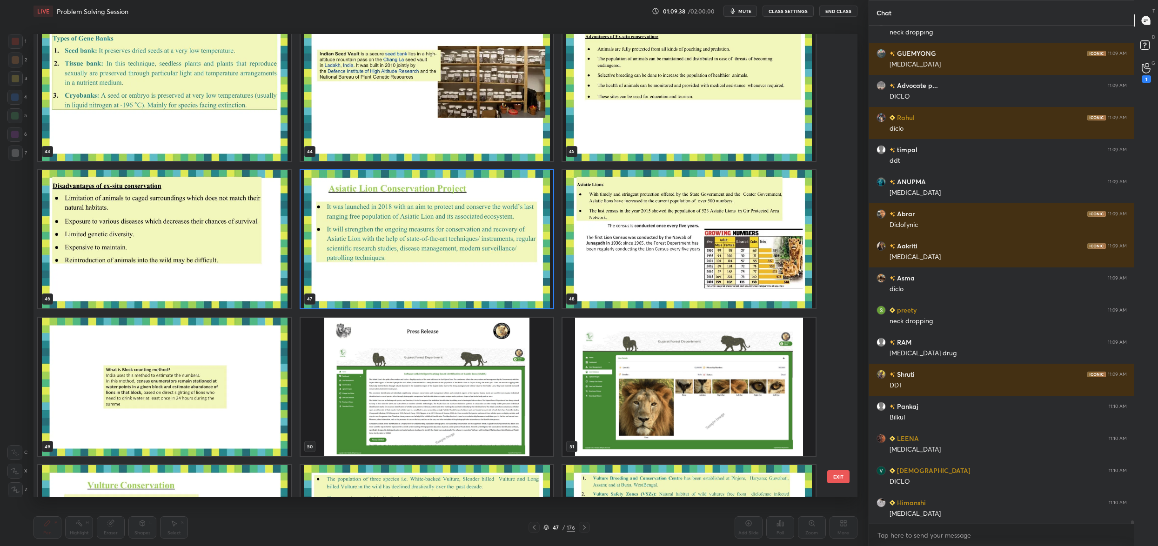
click at [423, 206] on img "grid" at bounding box center [427, 239] width 253 height 138
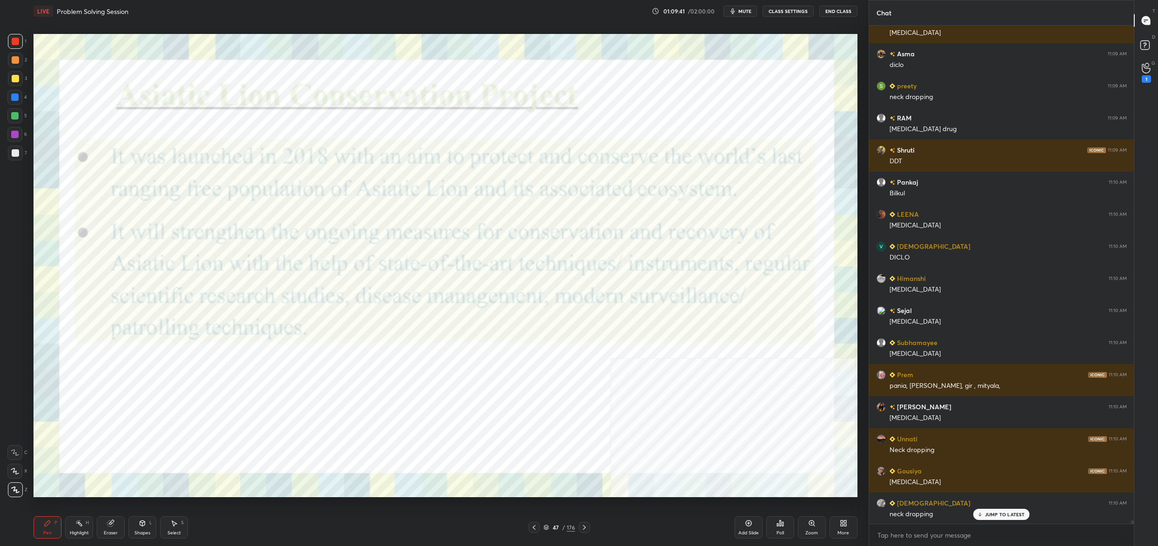
click at [551, 528] on div "47" at bounding box center [555, 528] width 9 height 6
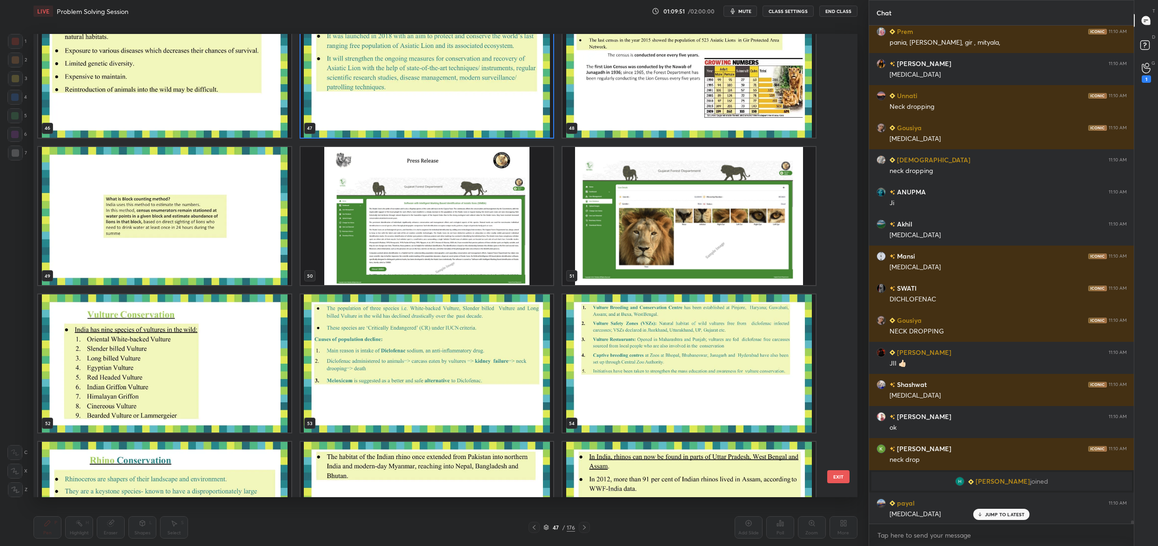
click at [247, 365] on img "grid" at bounding box center [164, 363] width 253 height 138
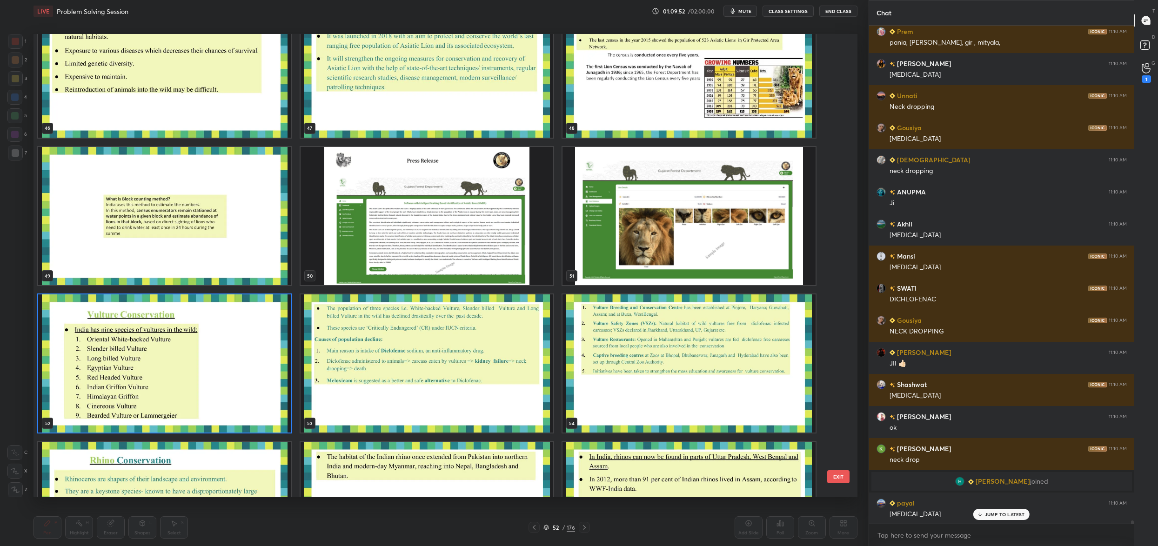
click at [247, 365] on img "grid" at bounding box center [164, 363] width 253 height 138
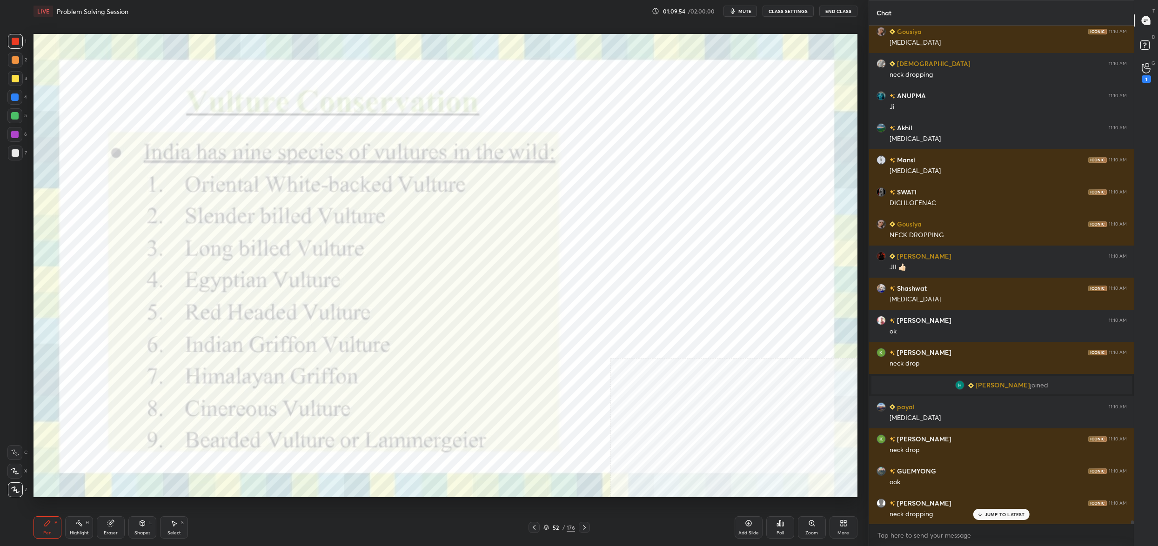
click at [549, 528] on div "52 / 176" at bounding box center [559, 527] width 32 height 8
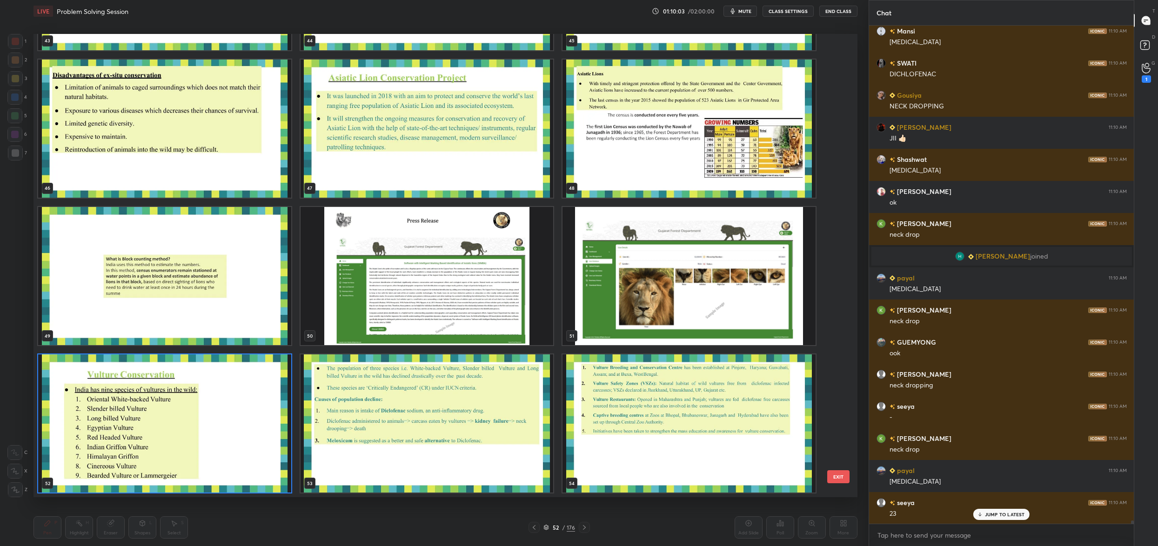
click at [246, 428] on img "grid" at bounding box center [164, 423] width 253 height 138
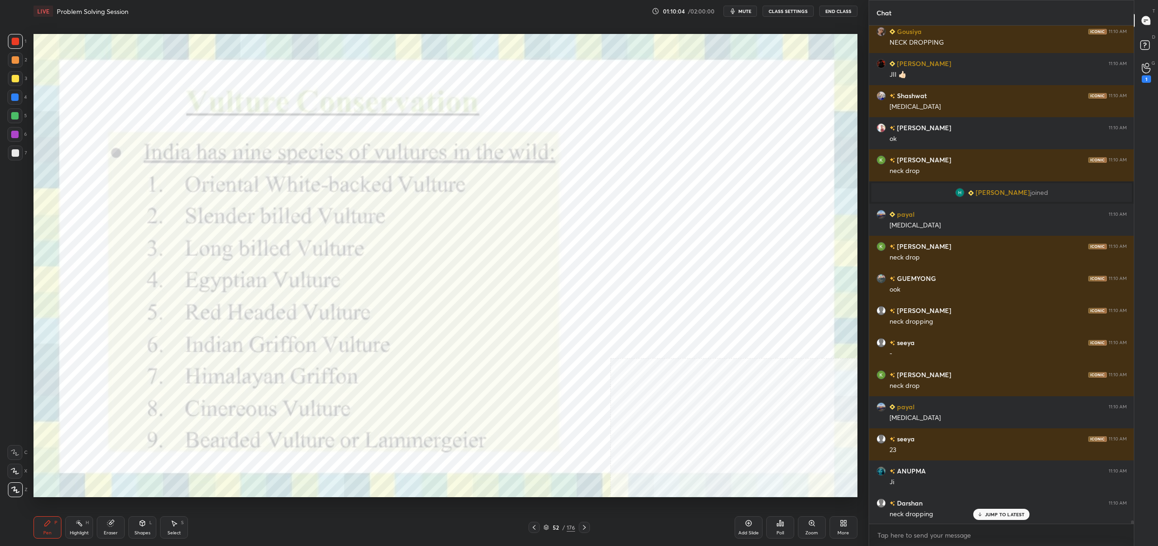
click at [246, 428] on img "grid" at bounding box center [164, 423] width 253 height 138
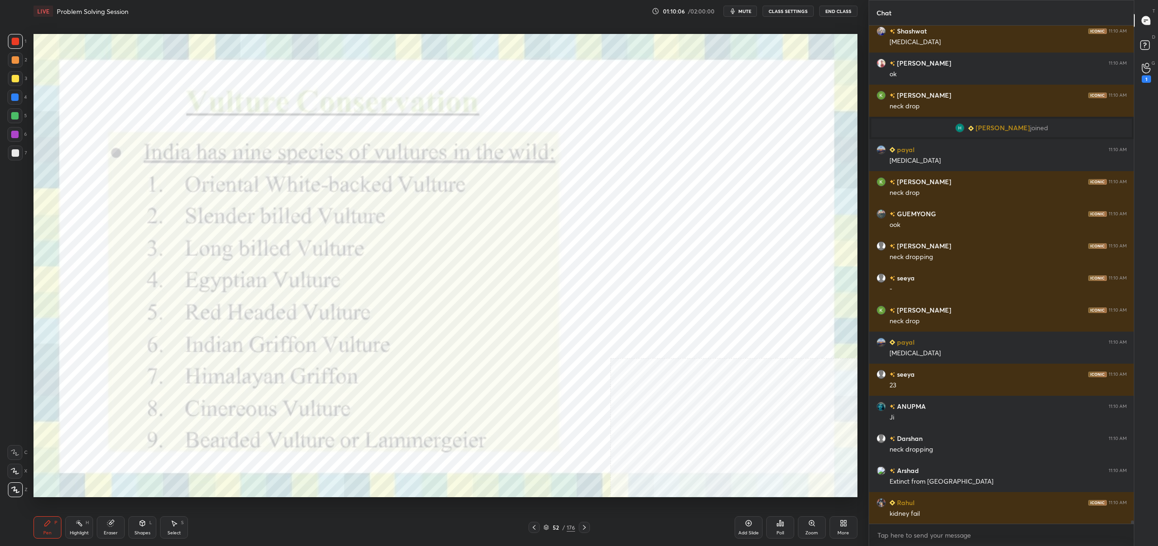
click at [546, 527] on icon at bounding box center [546, 528] width 6 height 6
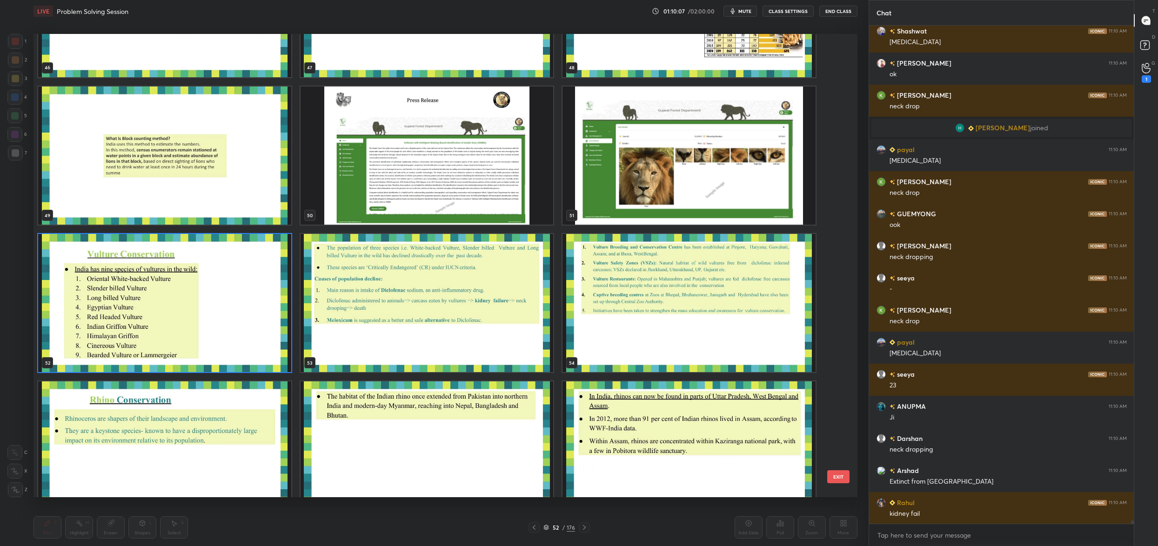
click at [400, 282] on img "grid" at bounding box center [427, 303] width 253 height 138
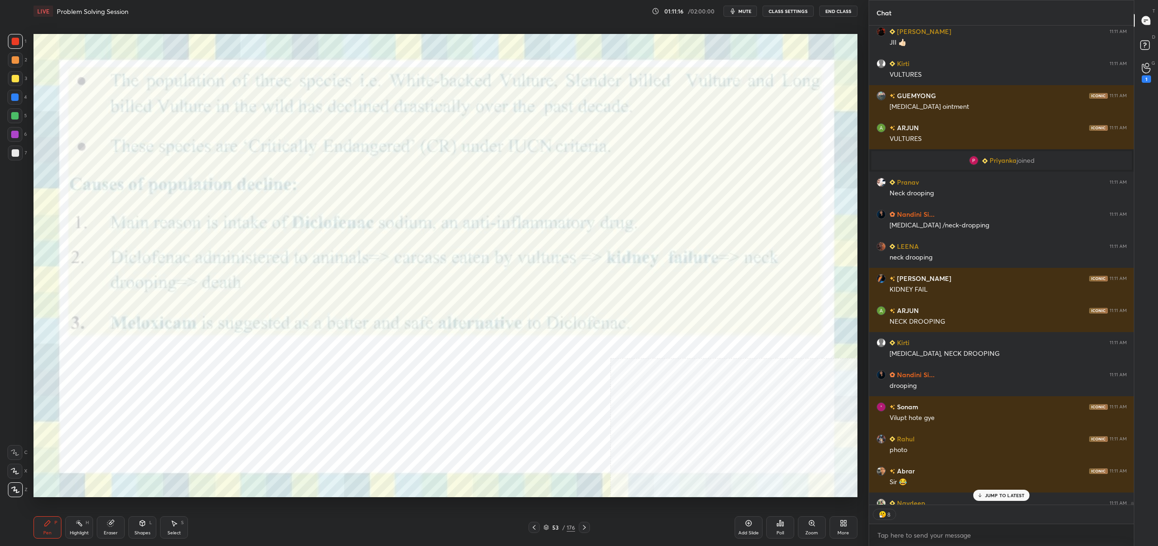
scroll to position [477, 262]
click at [846, 525] on icon at bounding box center [845, 525] width 2 height 2
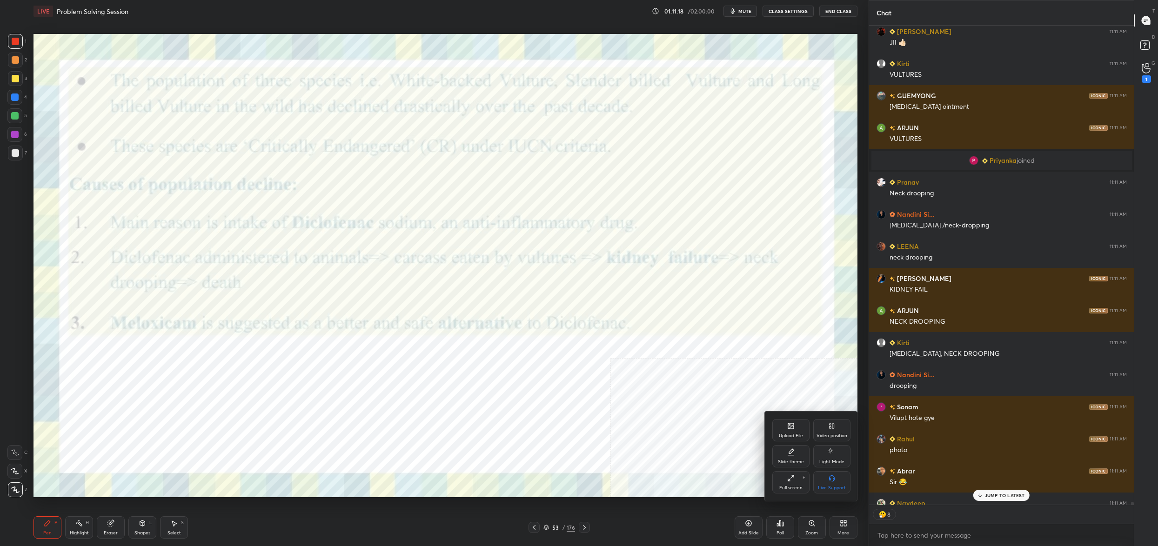
click at [797, 428] on div "Upload File" at bounding box center [790, 430] width 37 height 22
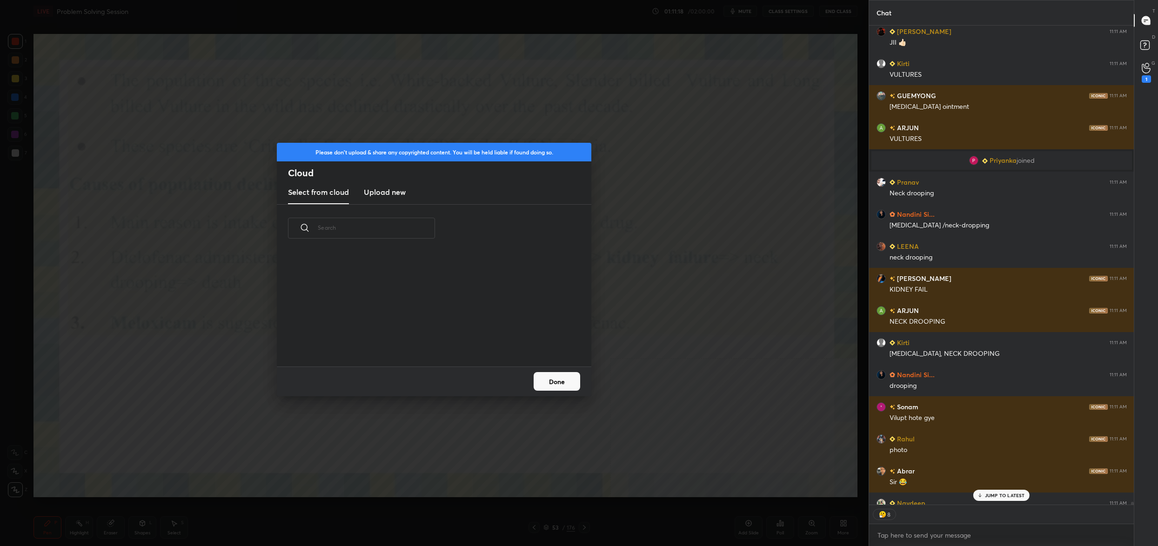
scroll to position [115, 298]
click at [386, 198] on new "Upload new" at bounding box center [385, 192] width 42 height 23
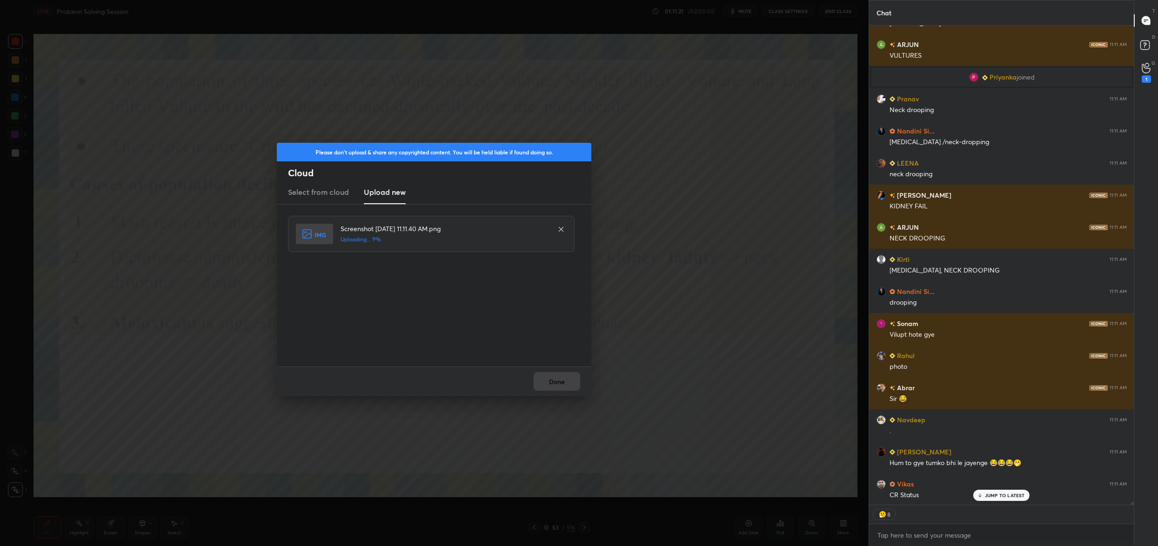
scroll to position [79453, 0]
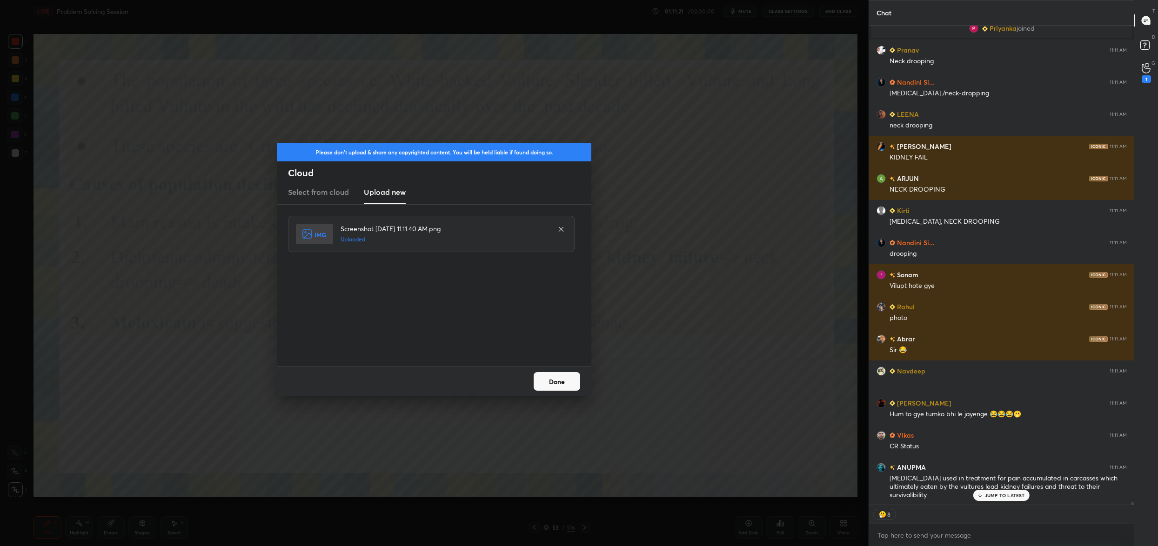
click at [560, 379] on button "Done" at bounding box center [557, 381] width 47 height 19
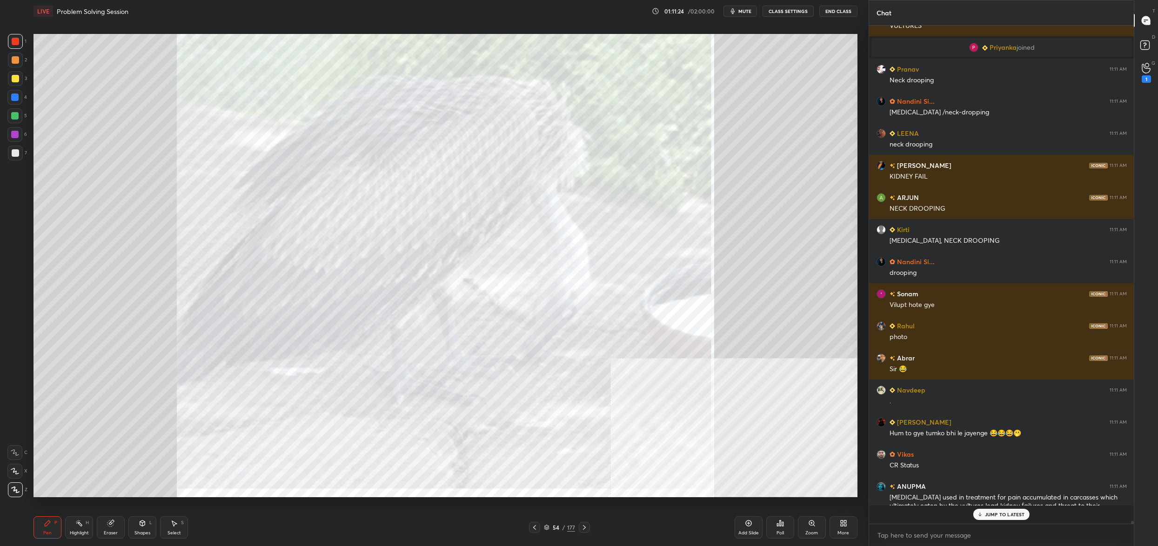
scroll to position [79434, 0]
drag, startPoint x: 544, startPoint y: 525, endPoint x: 548, endPoint y: 528, distance: 4.8
click at [544, 525] on icon at bounding box center [547, 528] width 6 height 6
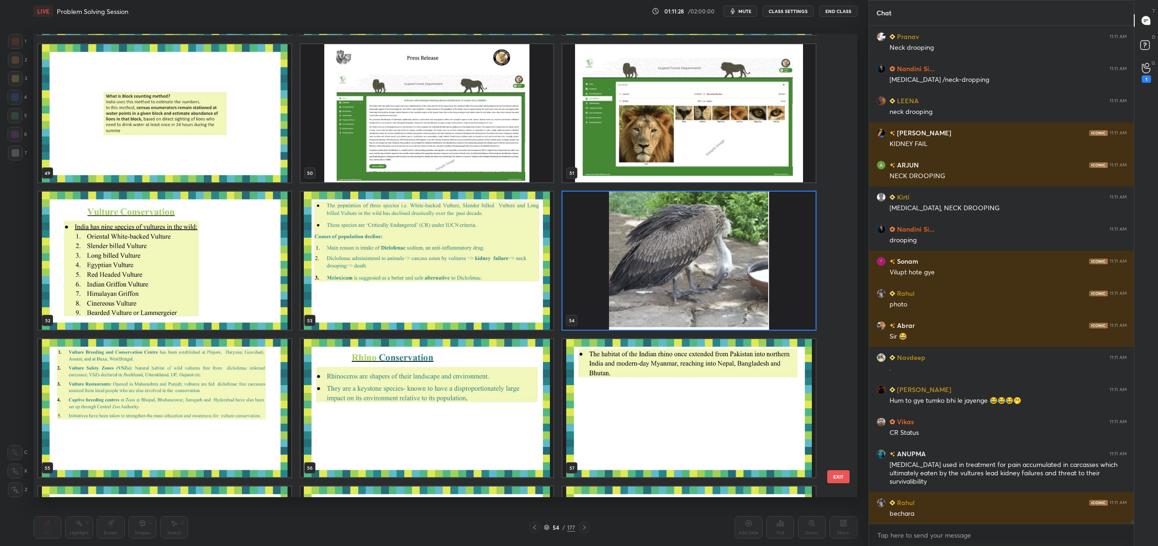
scroll to position [79498, 0]
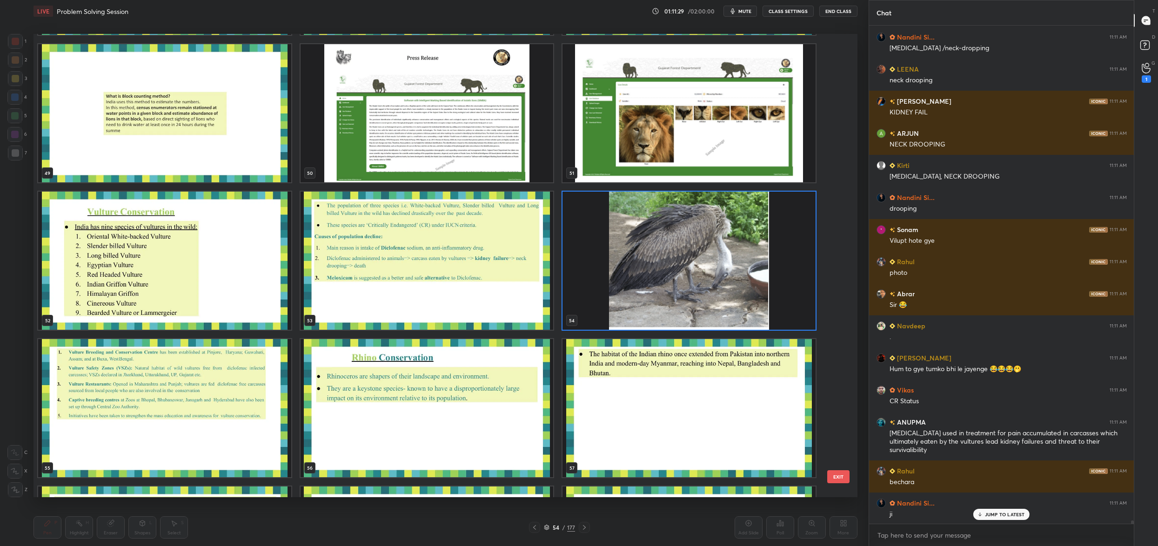
click at [294, 256] on div "52" at bounding box center [164, 260] width 262 height 147
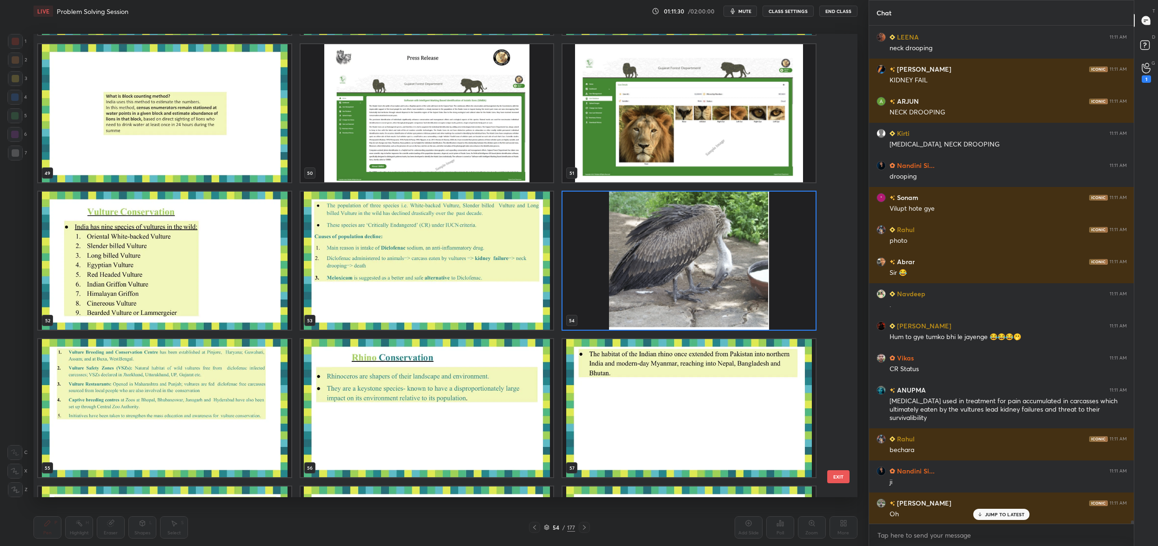
click at [352, 245] on img "grid" at bounding box center [427, 261] width 253 height 138
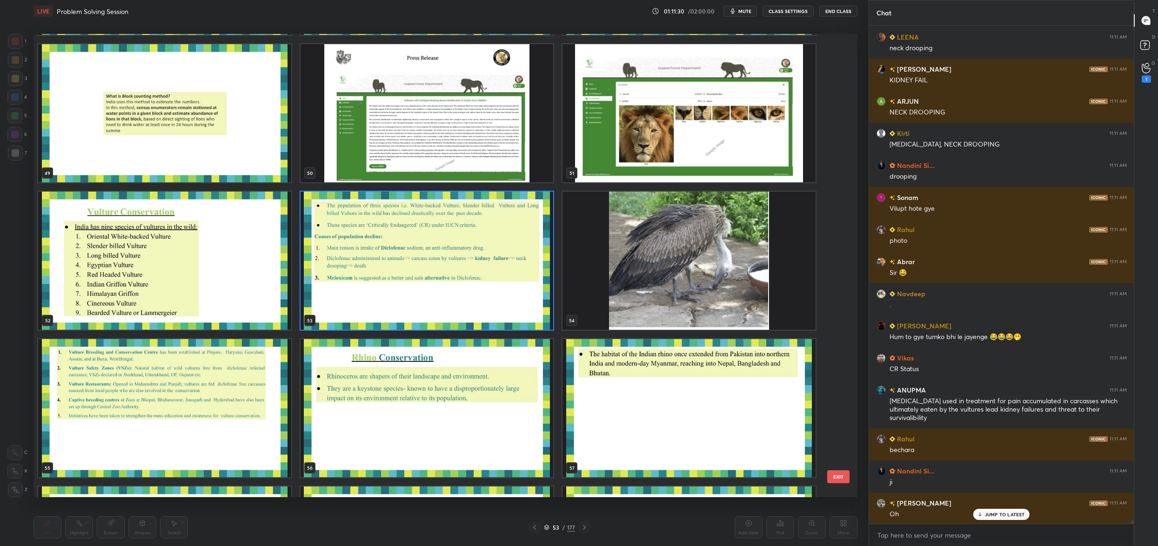
scroll to position [79562, 0]
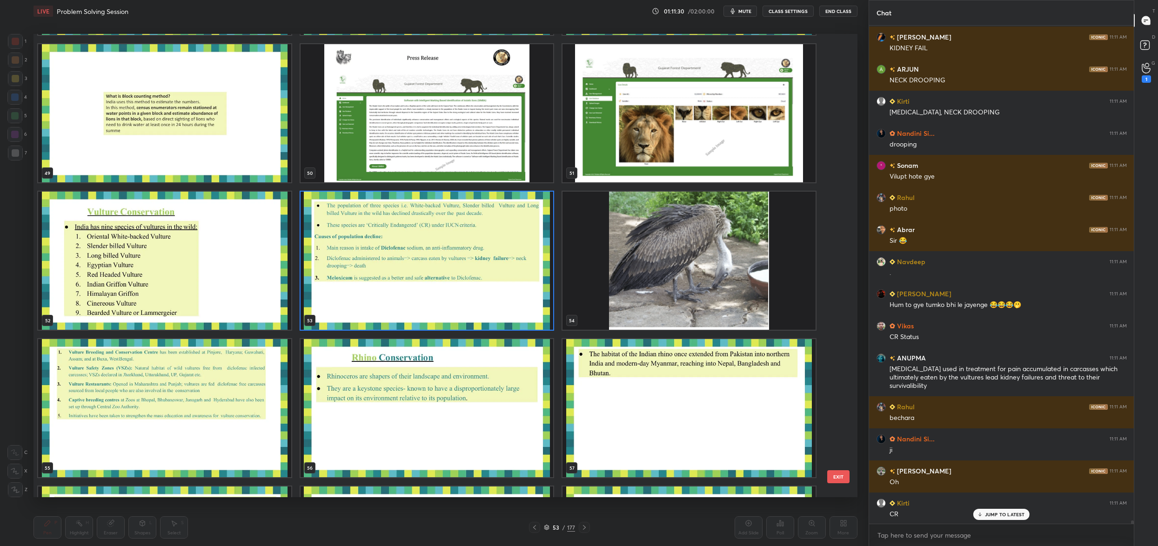
click at [352, 246] on img "grid" at bounding box center [427, 261] width 253 height 138
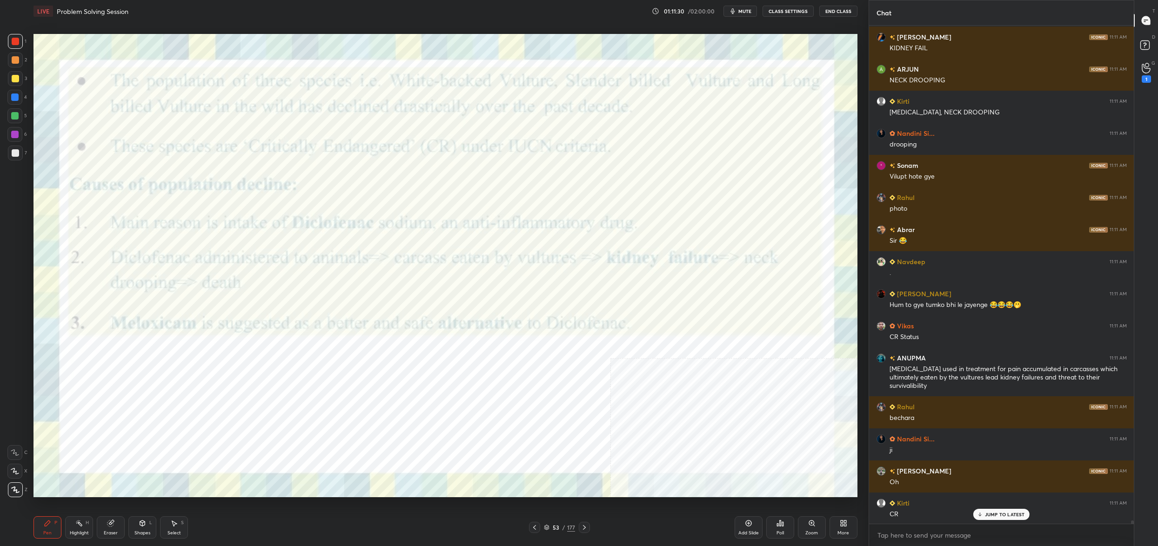
click at [352, 246] on img "grid" at bounding box center [427, 261] width 253 height 138
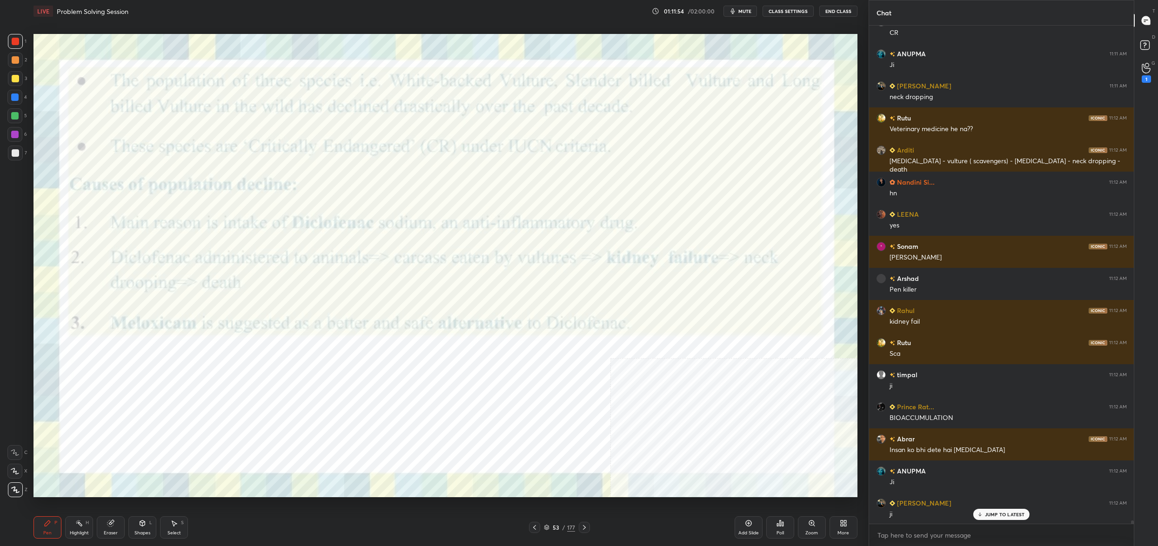
scroll to position [80076, 0]
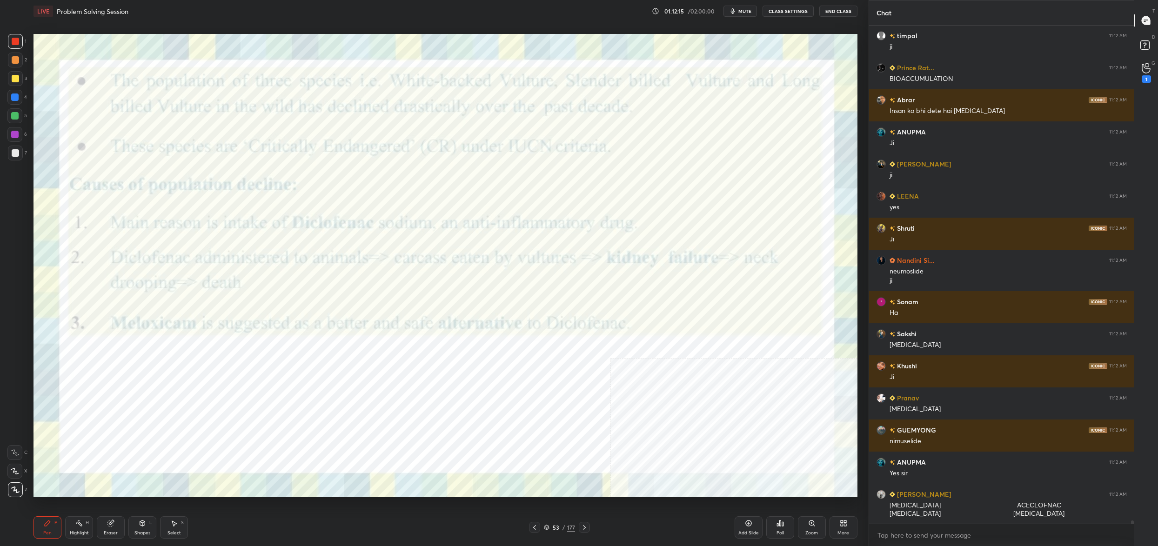
click at [547, 526] on icon at bounding box center [546, 526] width 5 height 2
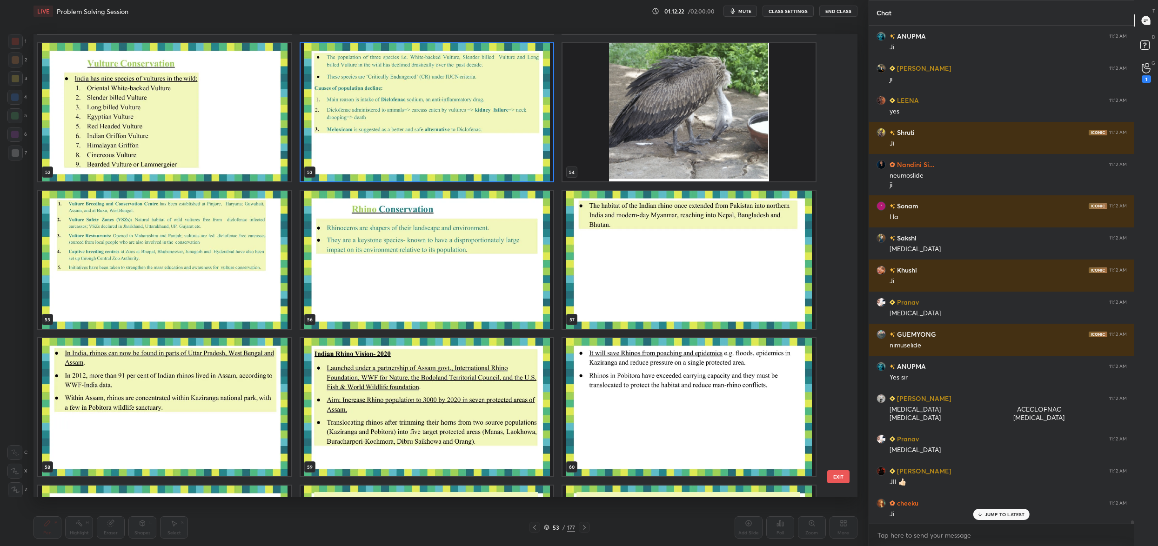
click at [207, 233] on img "grid" at bounding box center [164, 260] width 253 height 138
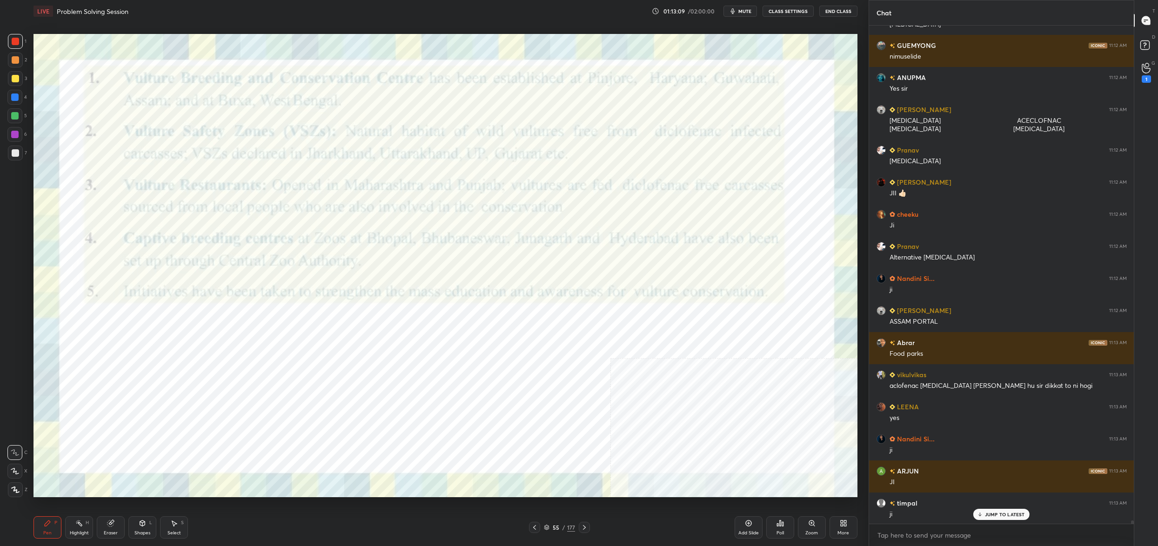
scroll to position [80800, 0]
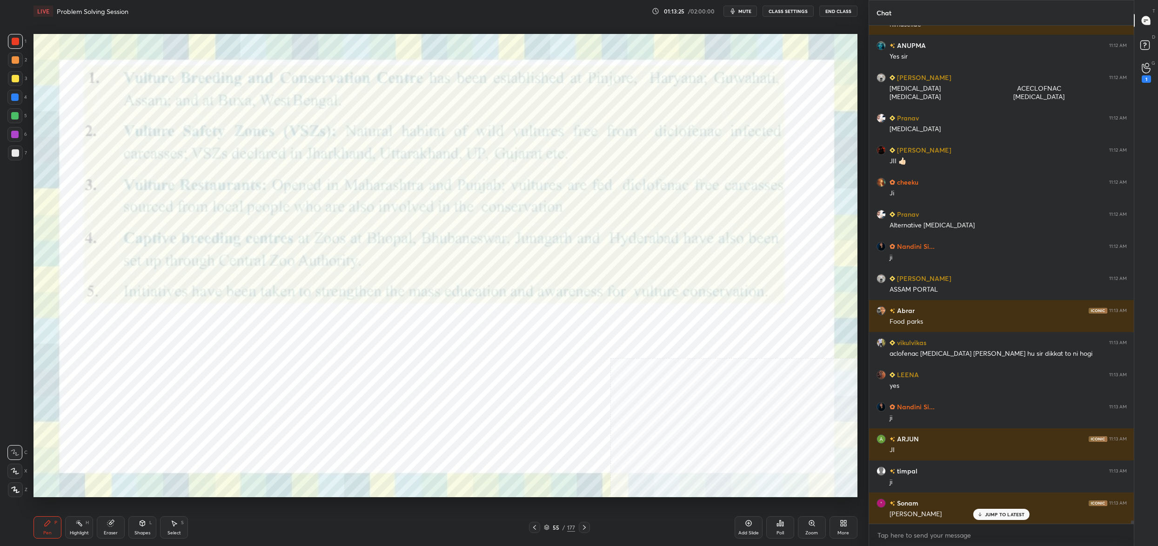
click at [546, 528] on icon at bounding box center [547, 528] width 6 height 6
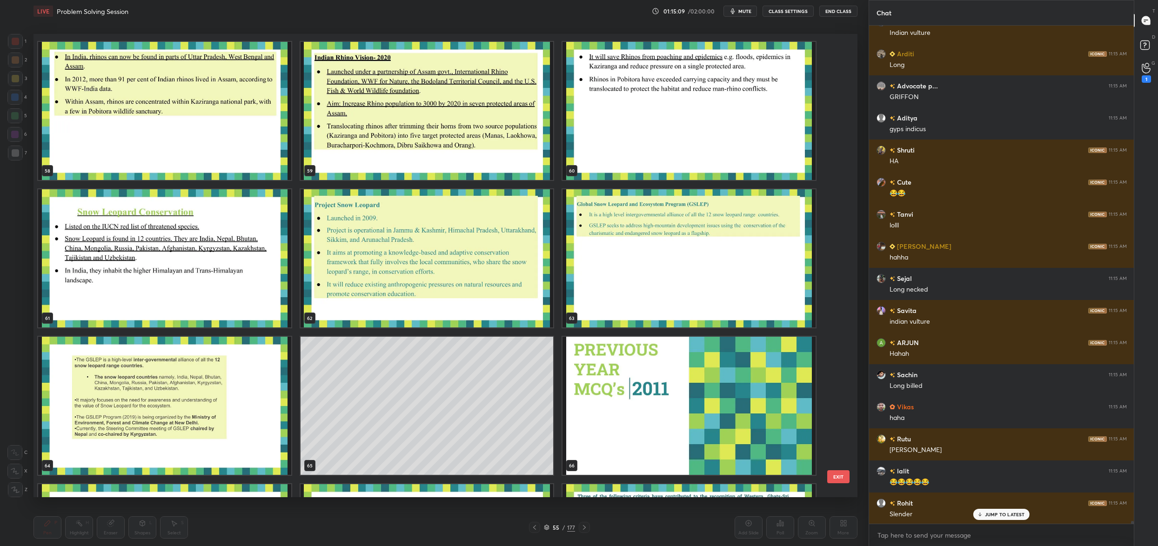
scroll to position [87784, 0]
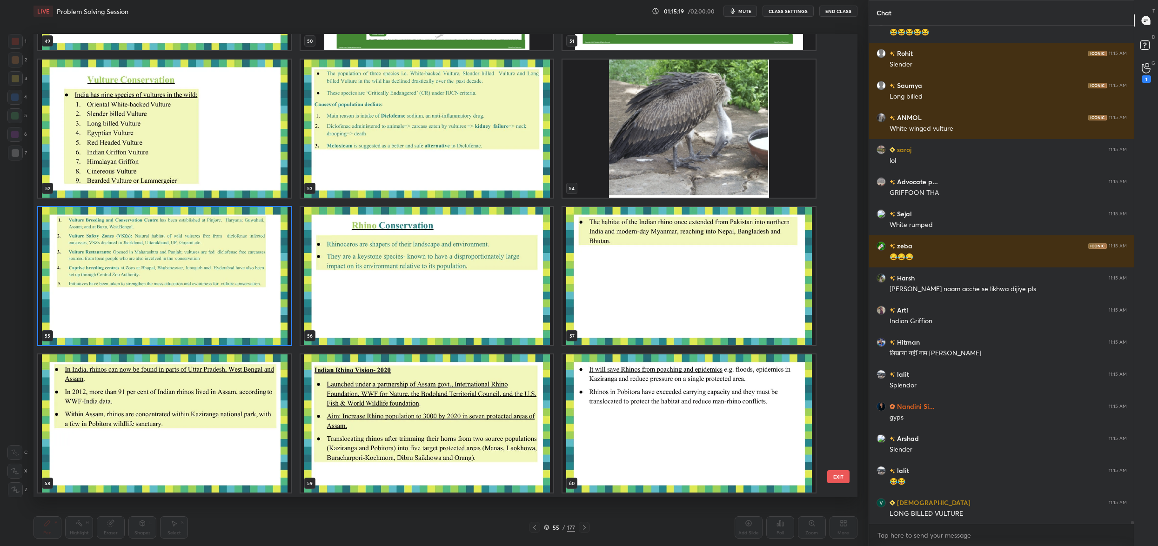
click at [850, 481] on div "46 47 48 49 50 51 52 53 54 55 56 57 58 59 60 EXIT" at bounding box center [445, 265] width 824 height 463
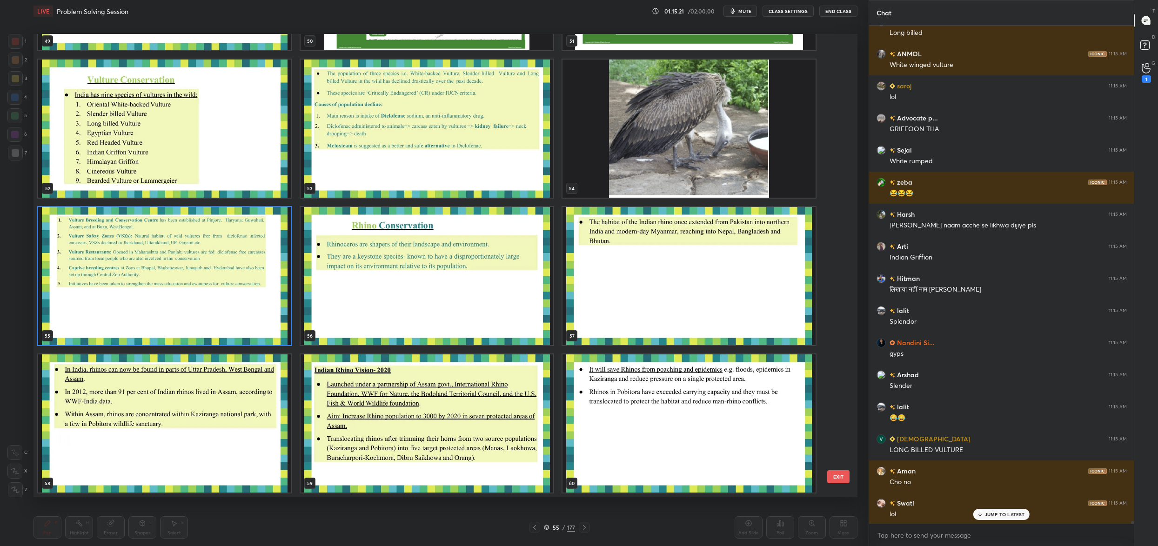
click at [847, 470] on div "46 47 48 49 50 51 52 53 54 55 56 57 58 59 60 EXIT" at bounding box center [445, 265] width 824 height 463
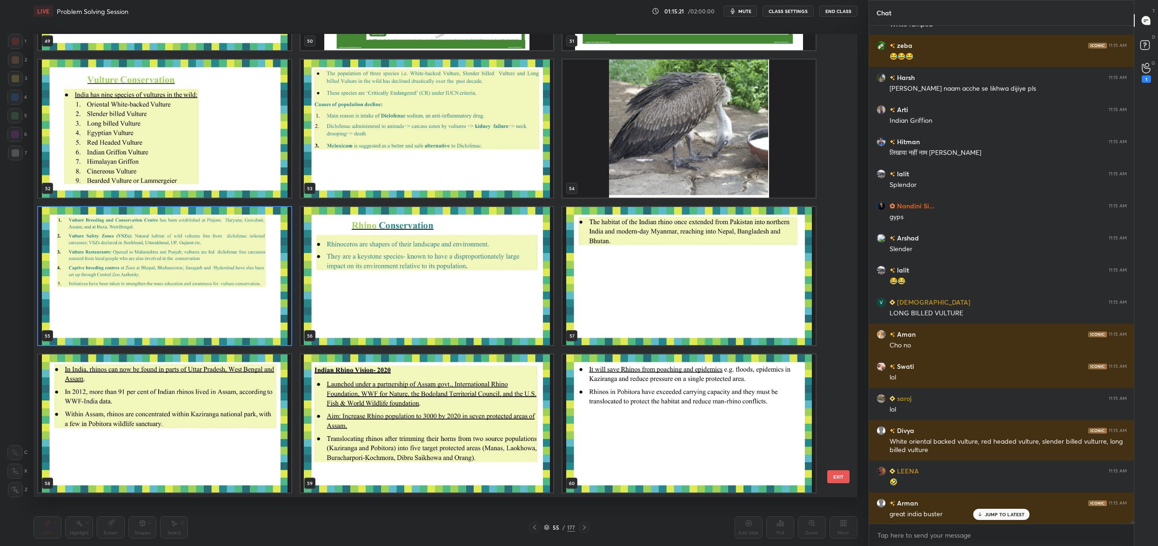
click at [841, 474] on button "EXIT" at bounding box center [838, 476] width 22 height 13
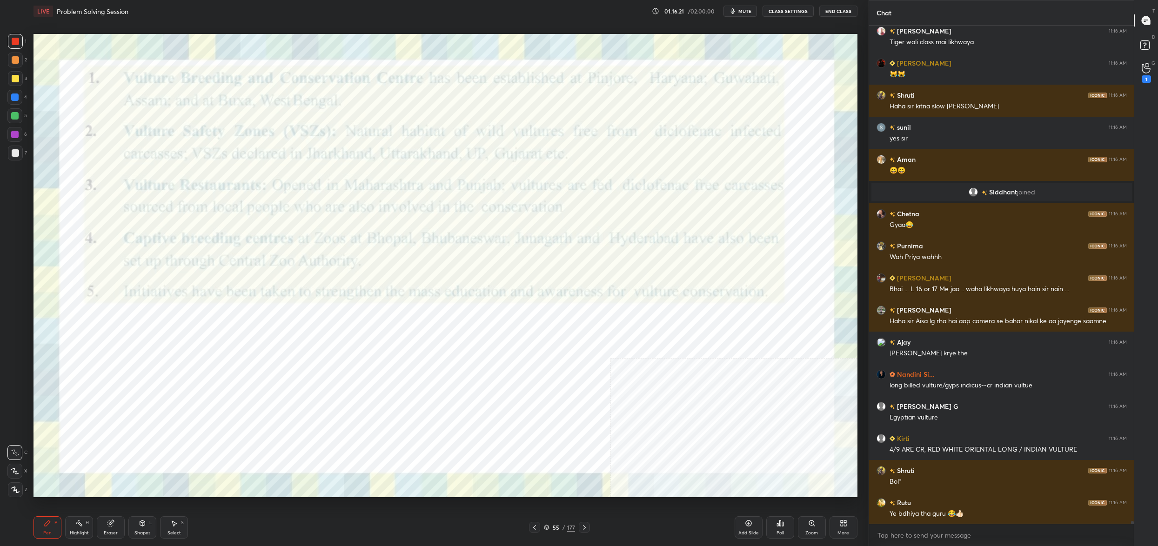
click at [556, 525] on div "55" at bounding box center [555, 528] width 9 height 6
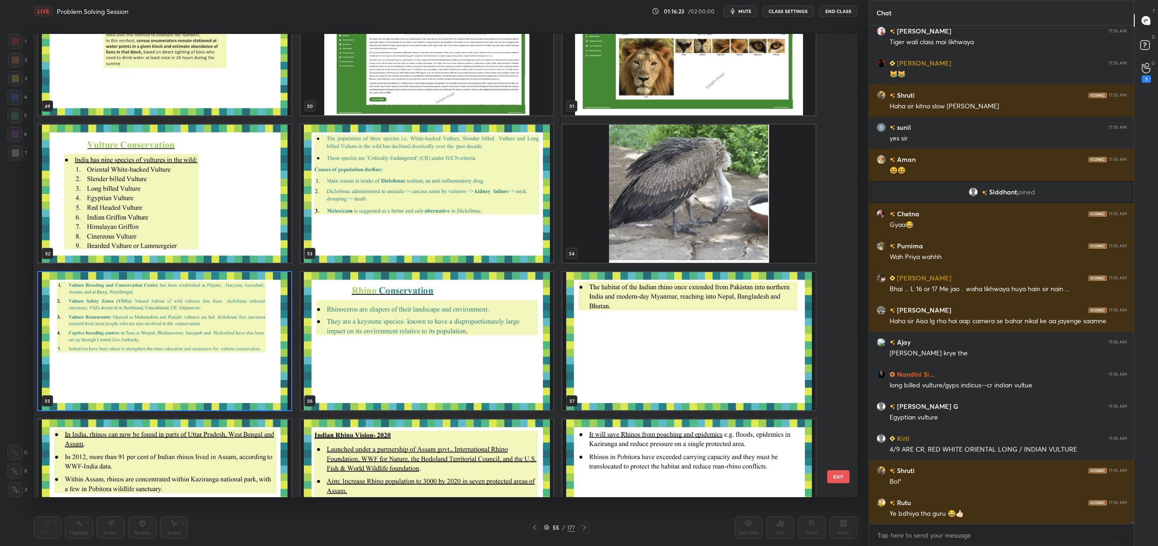
click at [204, 328] on img "grid" at bounding box center [164, 341] width 253 height 138
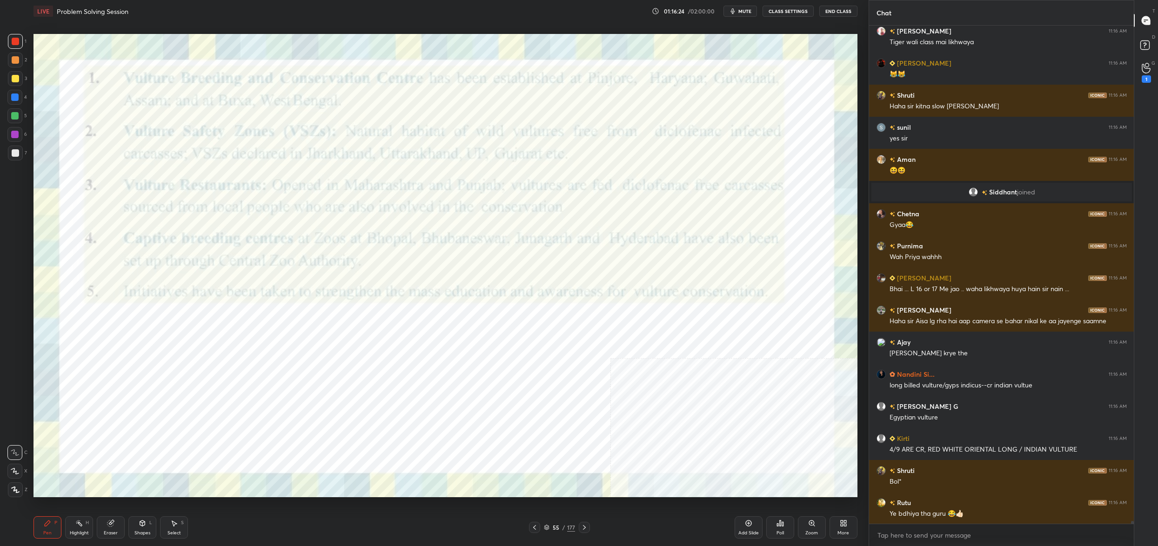
click at [204, 328] on img "grid" at bounding box center [164, 341] width 253 height 138
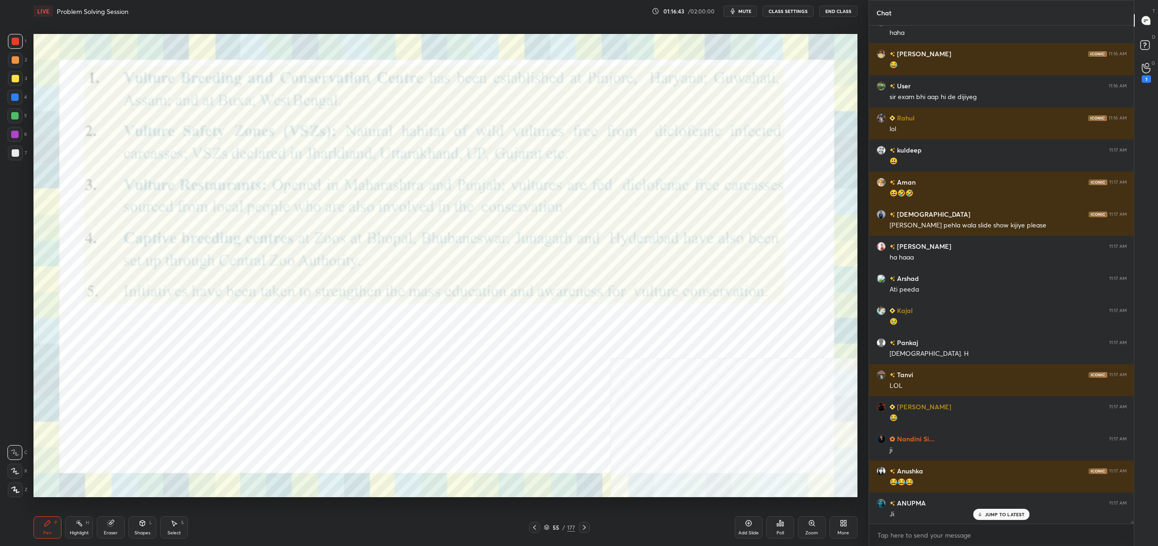
click at [550, 530] on div "55 / 177" at bounding box center [559, 527] width 31 height 8
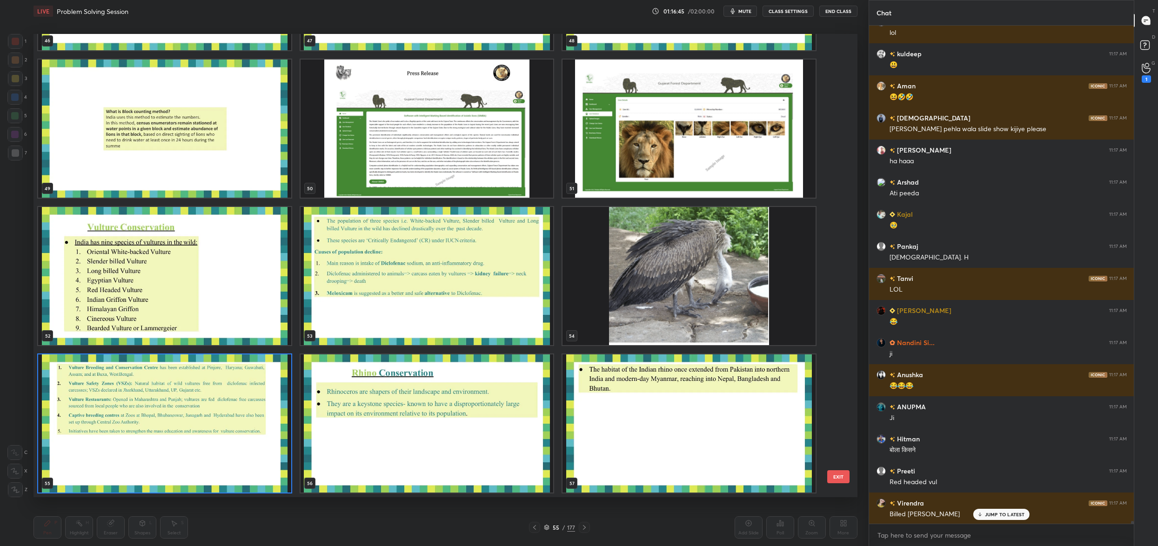
click at [445, 307] on img "grid" at bounding box center [427, 276] width 253 height 138
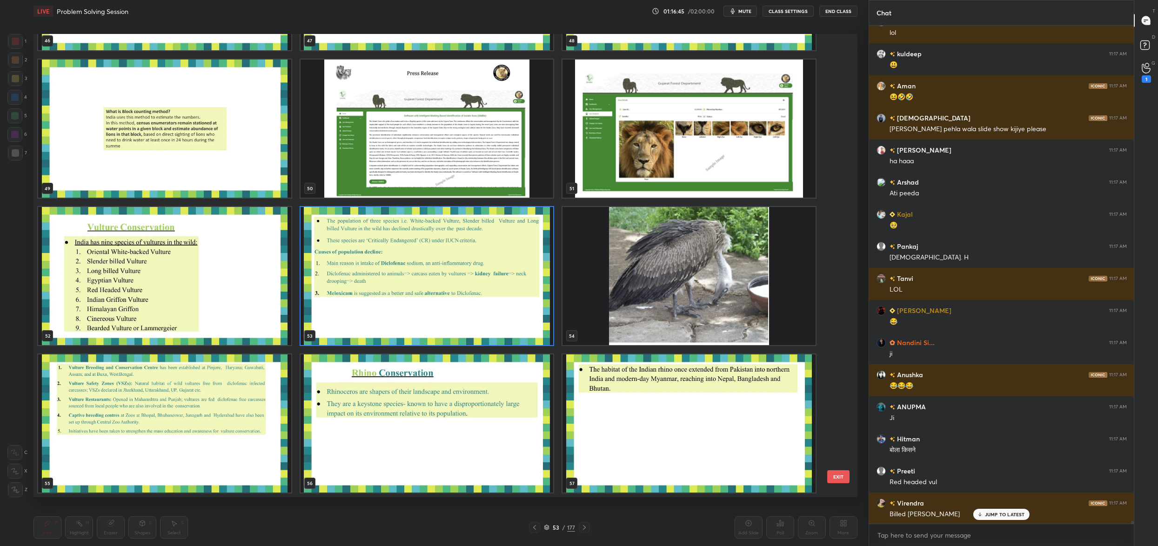
click at [445, 307] on img "grid" at bounding box center [427, 276] width 253 height 138
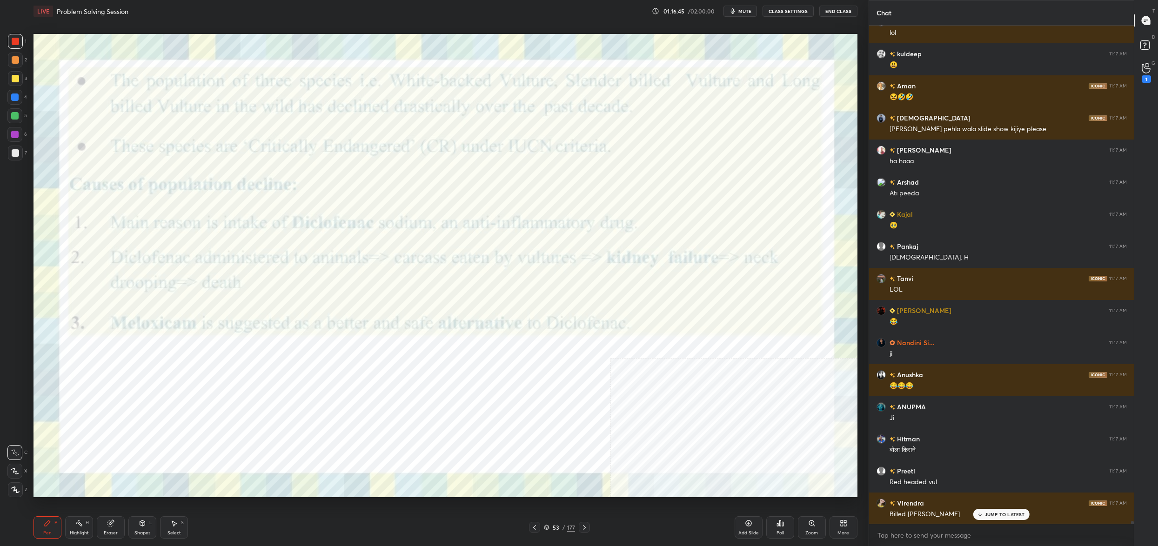
click at [447, 307] on img "grid" at bounding box center [427, 276] width 253 height 138
click at [445, 309] on img "grid" at bounding box center [427, 276] width 253 height 138
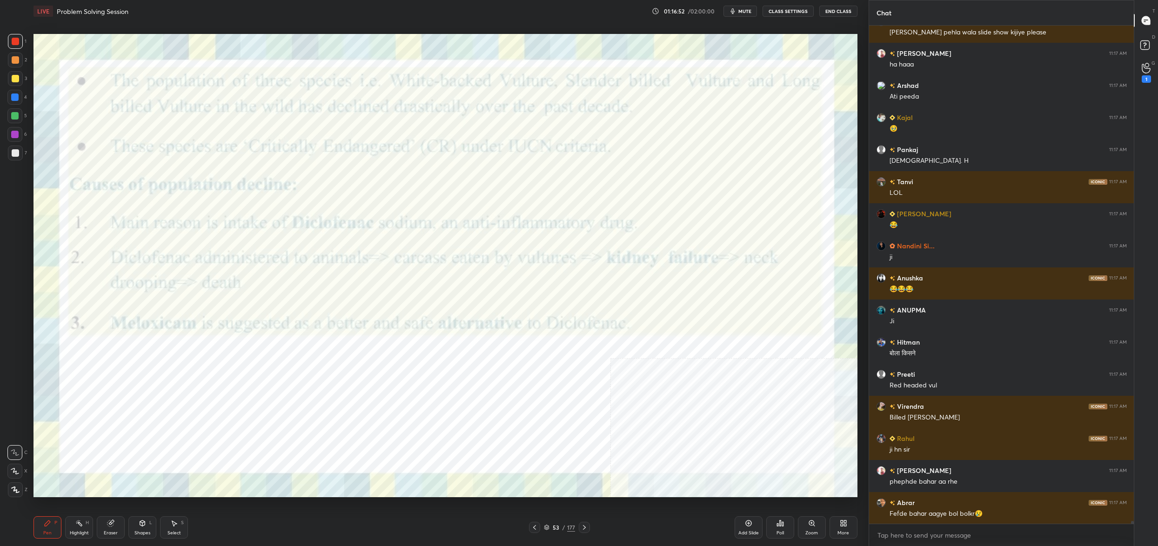
click at [556, 512] on div "Pen P Highlight H Eraser Shapes L Select S 53 / 177 Add Slide Poll Zoom More" at bounding box center [445, 527] width 824 height 37
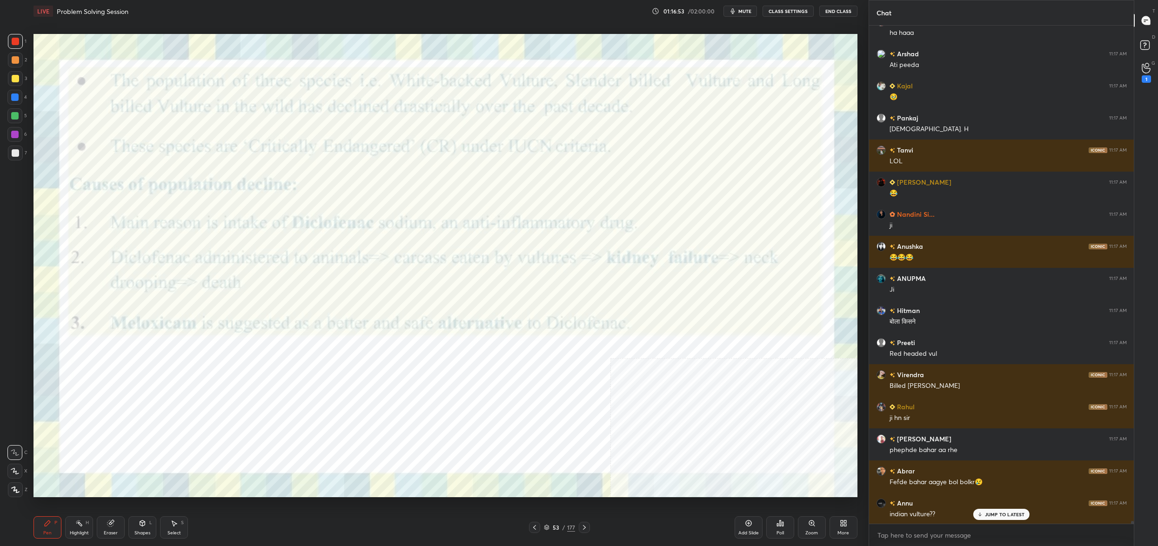
drag, startPoint x: 548, startPoint y: 528, endPoint x: 550, endPoint y: 524, distance: 4.8
click at [549, 523] on div "53 / 177" at bounding box center [559, 527] width 31 height 8
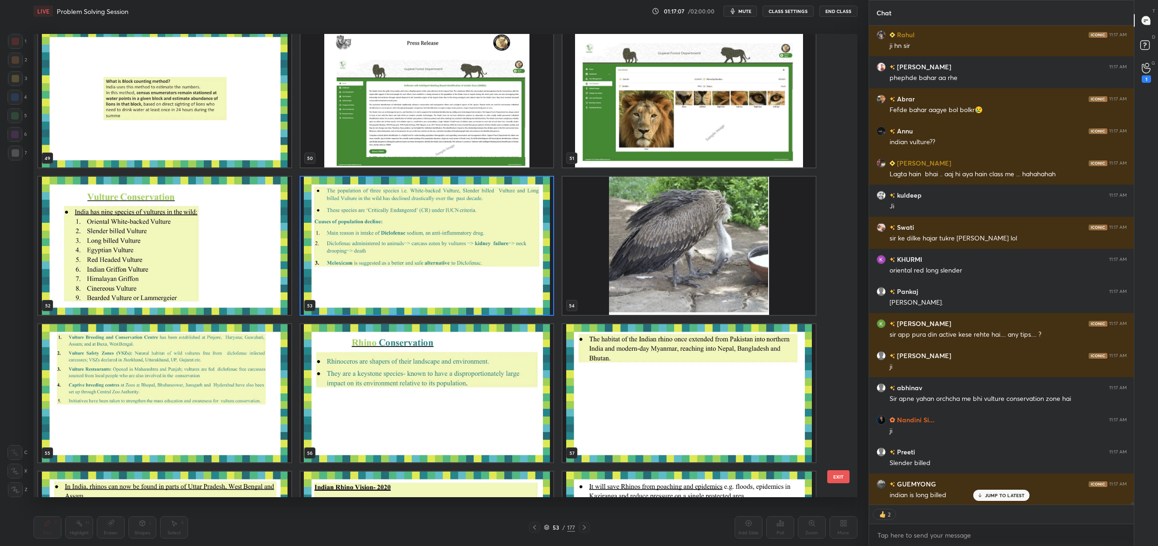
click at [490, 247] on img "grid" at bounding box center [427, 246] width 253 height 138
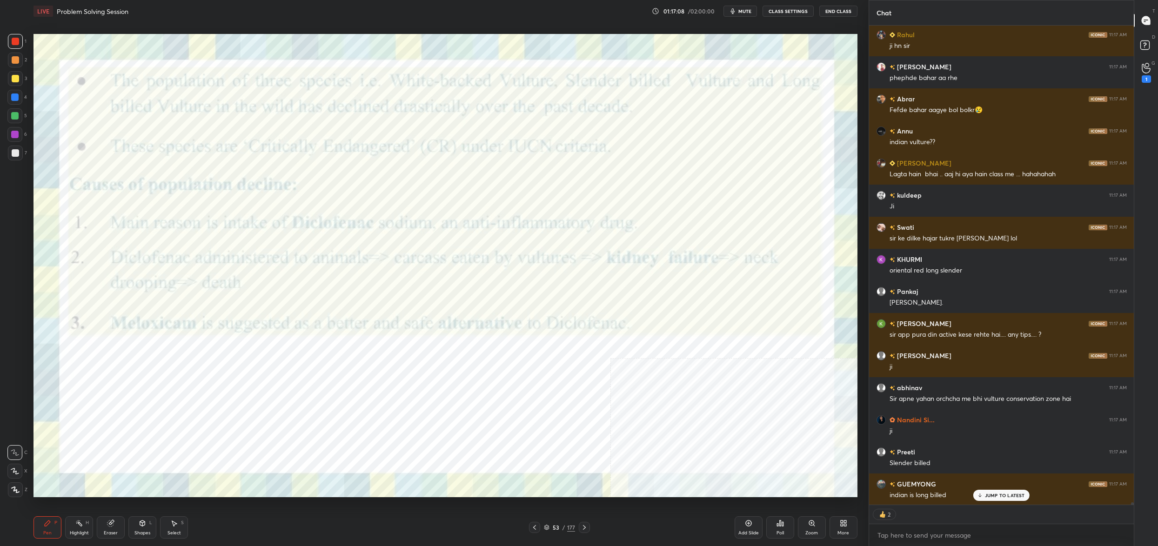
click at [490, 247] on img "grid" at bounding box center [427, 246] width 253 height 138
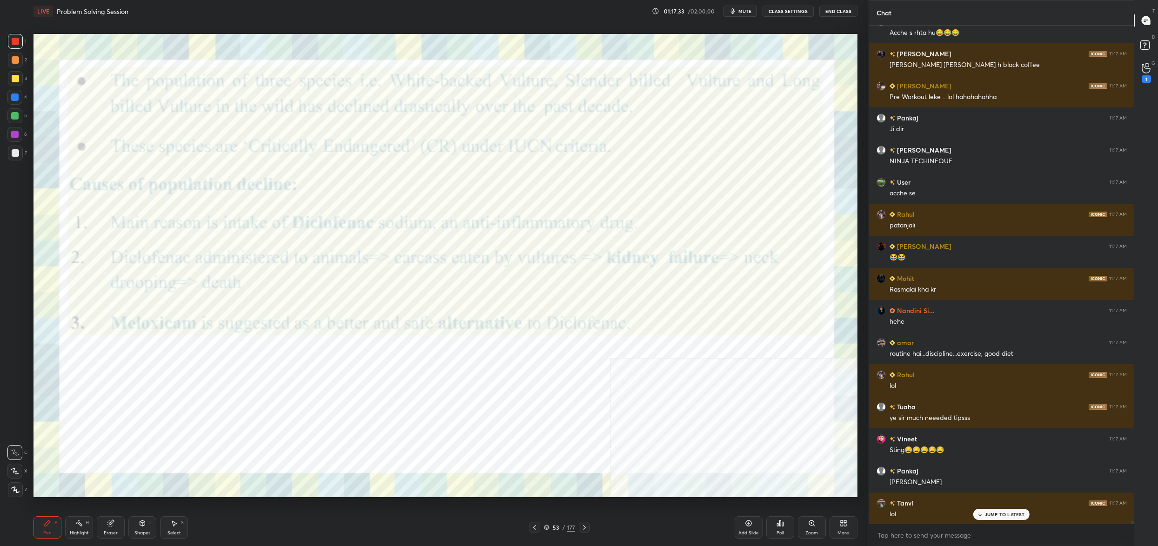
click at [552, 528] on div "53" at bounding box center [555, 528] width 9 height 6
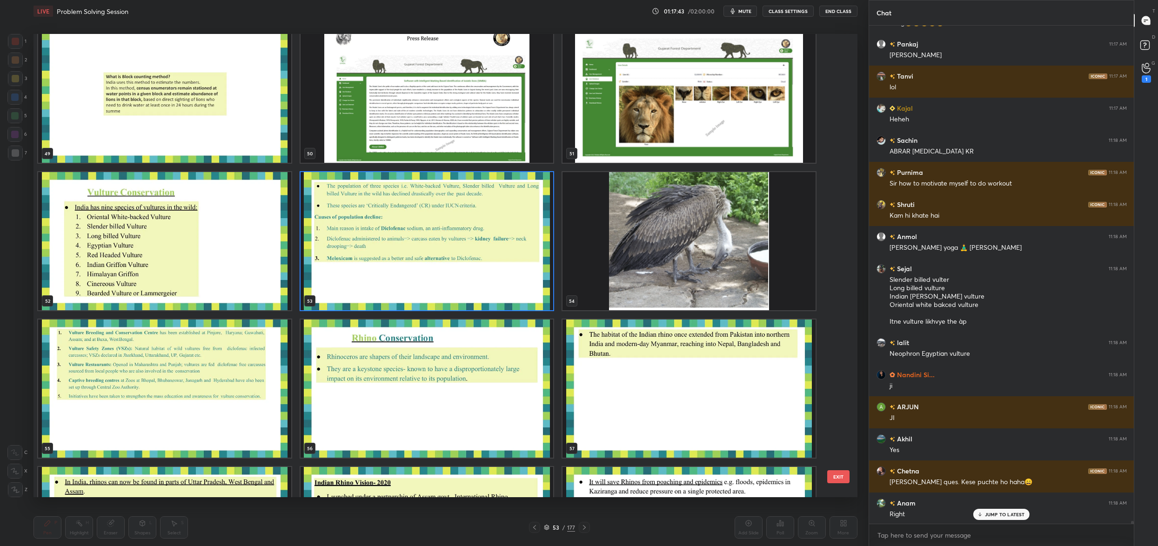
click at [455, 257] on img "grid" at bounding box center [427, 241] width 253 height 138
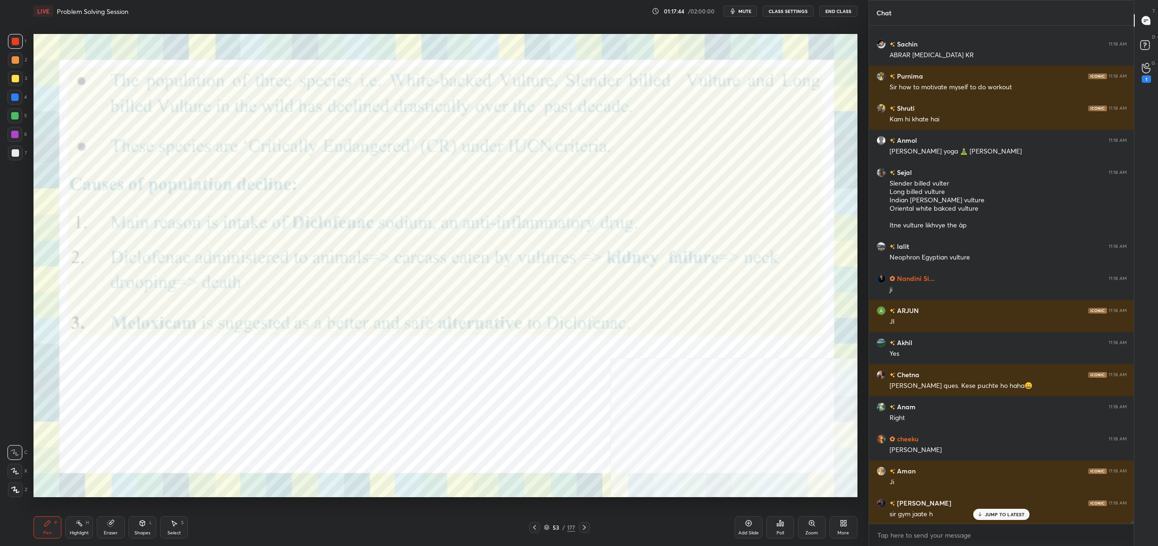
click at [455, 257] on img "grid" at bounding box center [427, 241] width 253 height 138
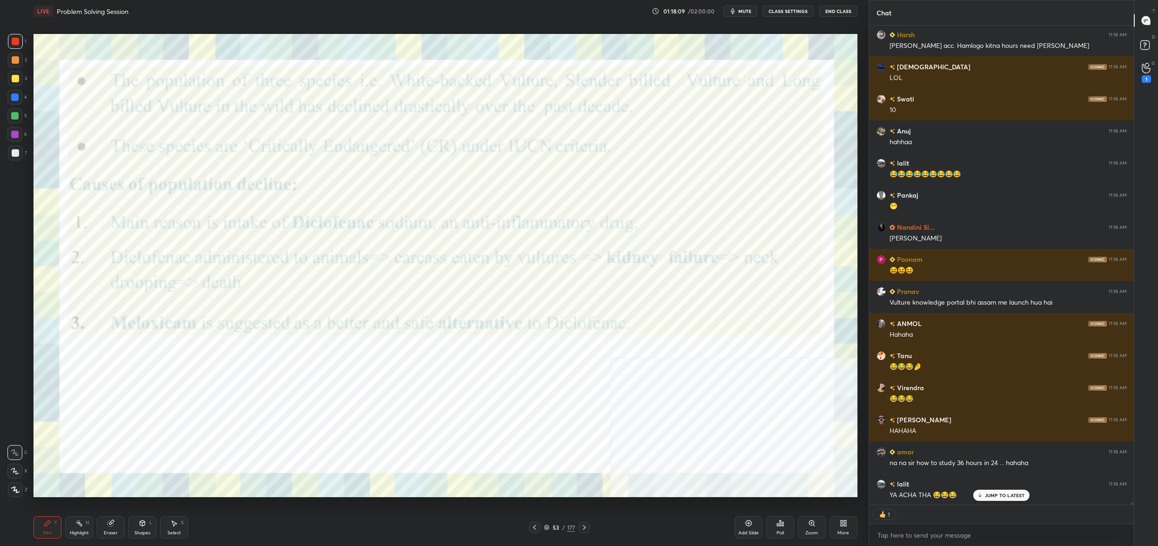
click at [552, 530] on div "53" at bounding box center [555, 528] width 9 height 6
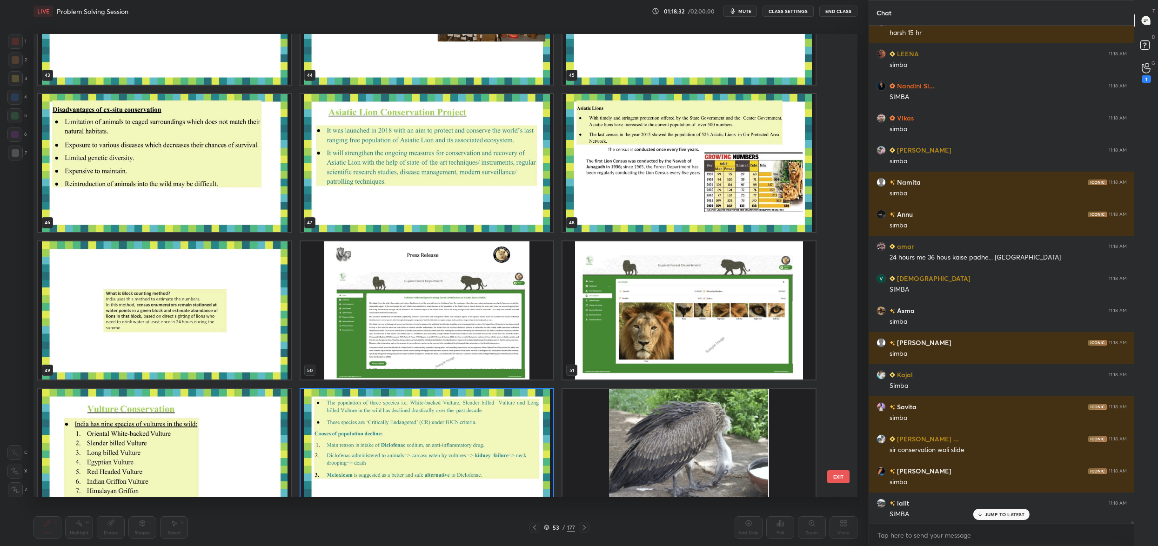
click at [625, 328] on img "grid" at bounding box center [688, 310] width 253 height 138
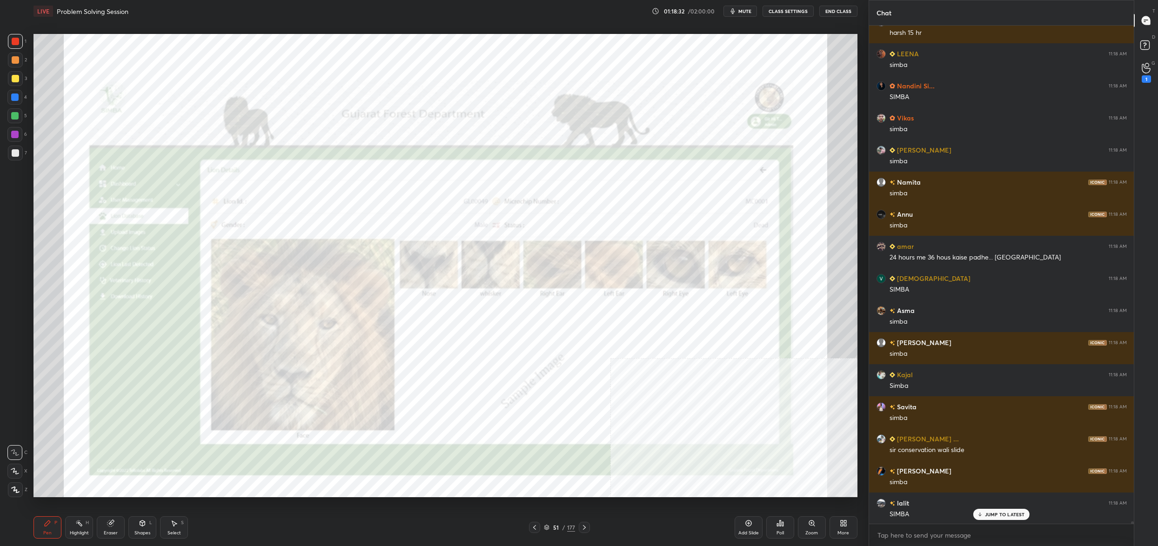
click at [625, 328] on img "grid" at bounding box center [688, 310] width 253 height 138
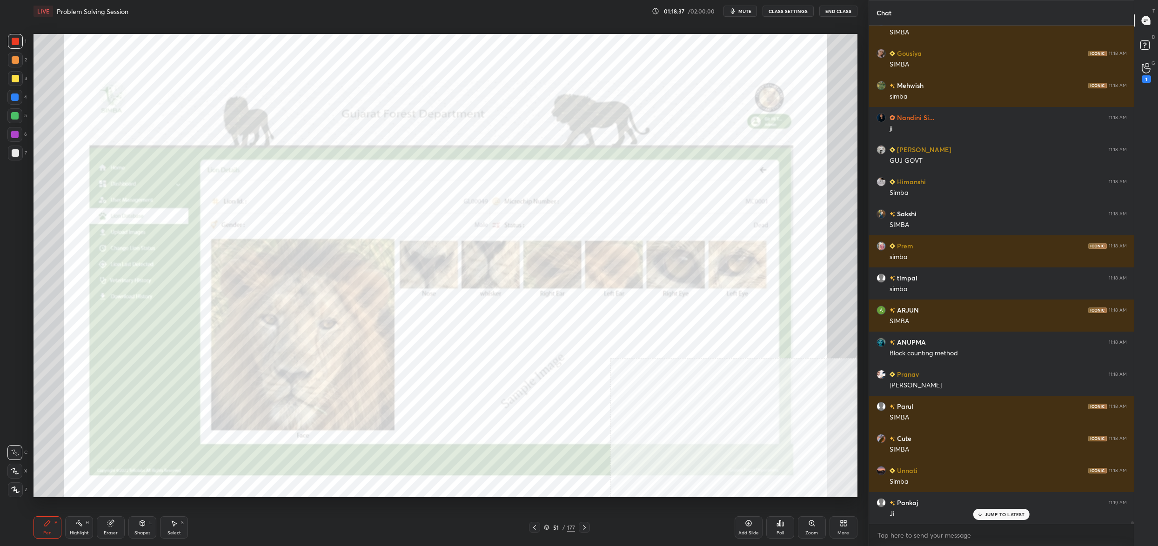
click at [554, 528] on div "51" at bounding box center [555, 528] width 9 height 6
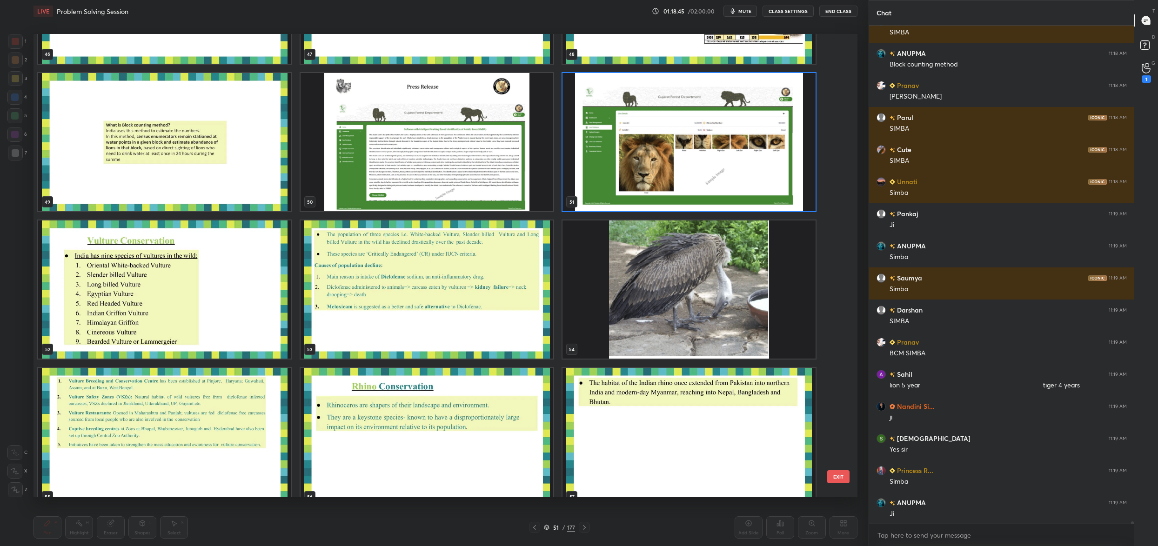
click at [380, 281] on img "grid" at bounding box center [427, 289] width 253 height 138
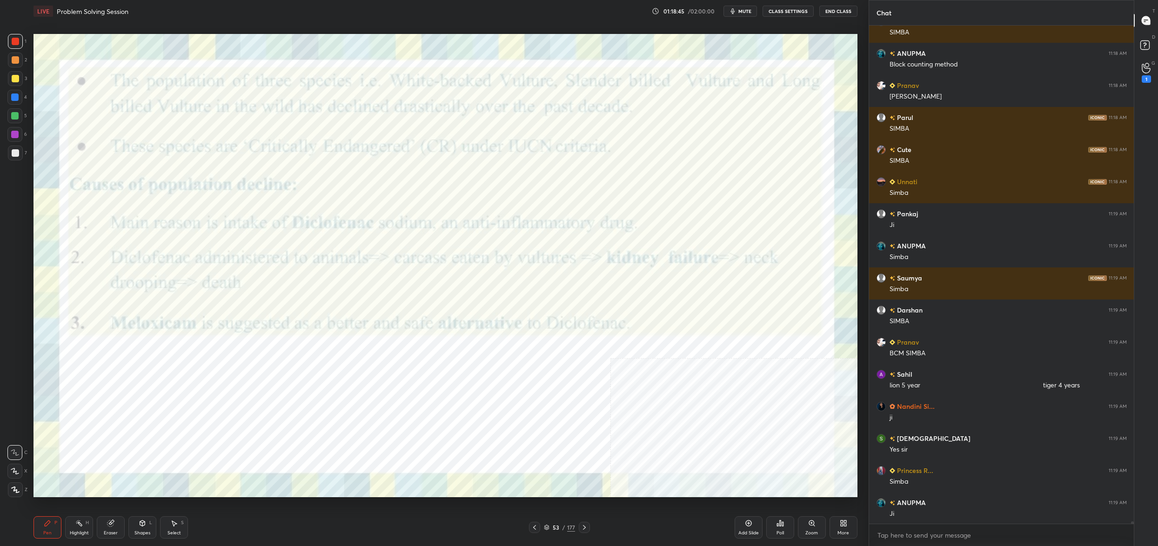
click at [380, 281] on img "grid" at bounding box center [427, 289] width 253 height 138
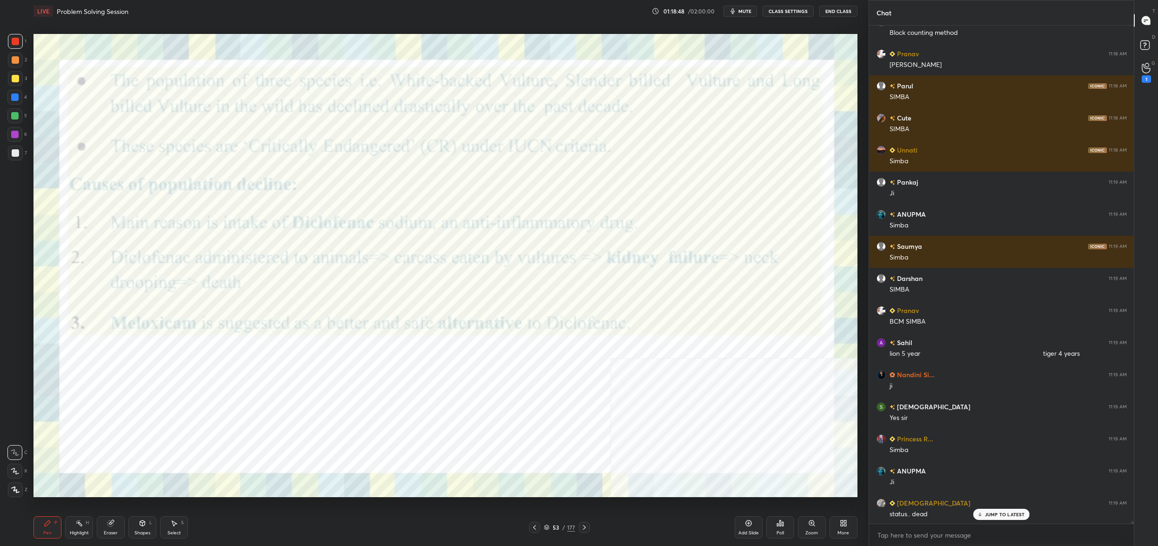
click at [550, 529] on div "53 / 177" at bounding box center [559, 527] width 31 height 8
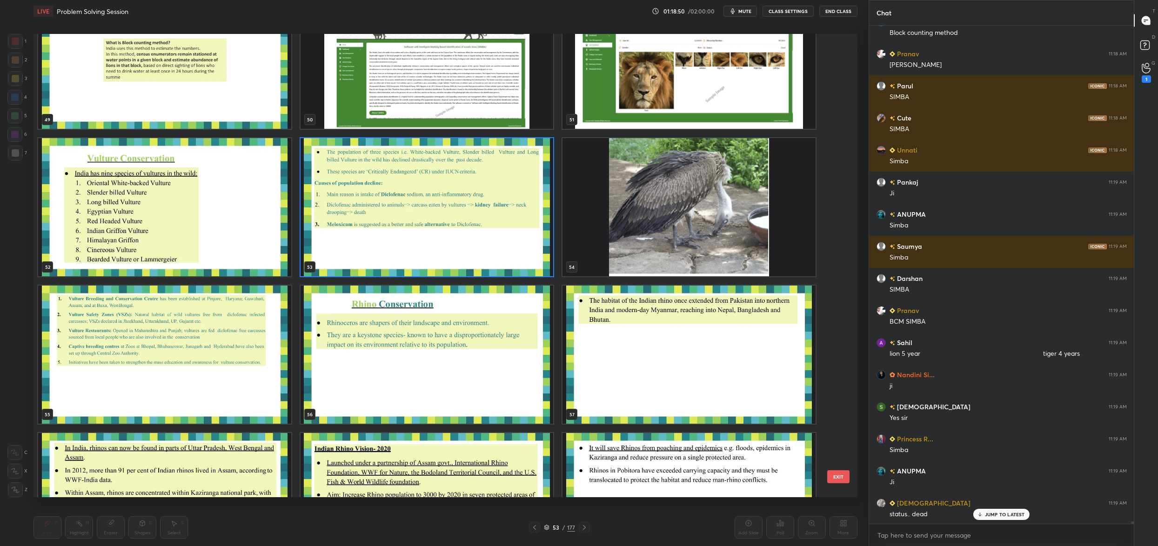
click at [204, 350] on img "grid" at bounding box center [164, 355] width 253 height 138
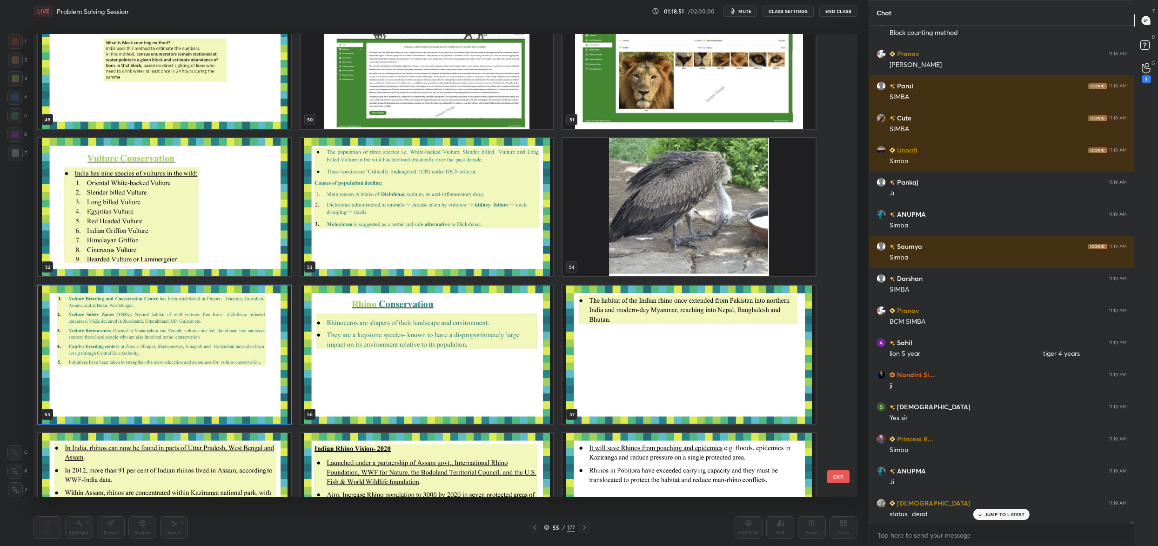
click at [204, 350] on img "grid" at bounding box center [164, 355] width 253 height 138
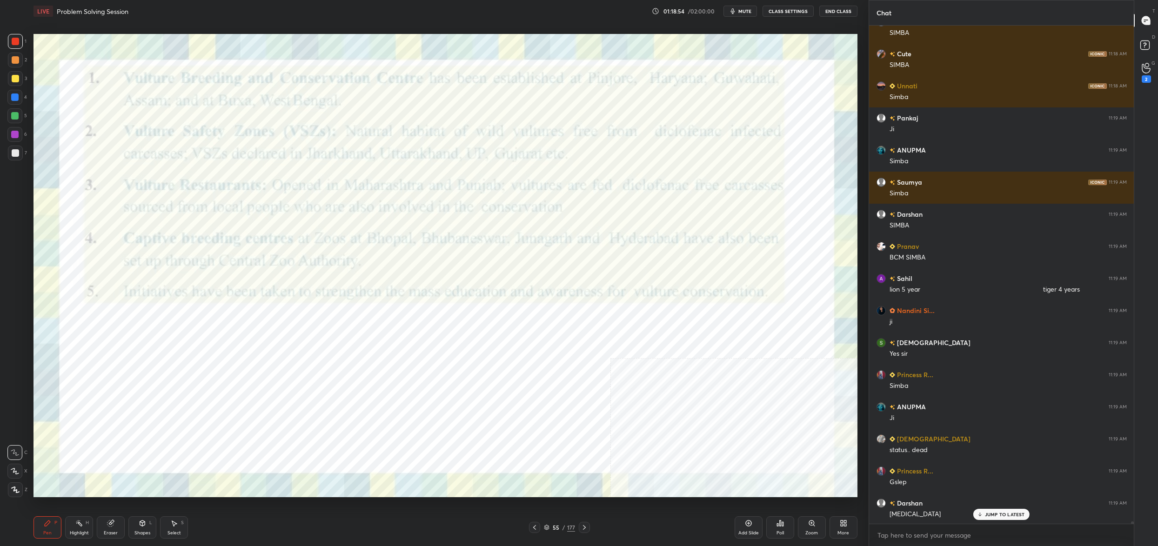
click at [556, 529] on div "55" at bounding box center [555, 528] width 9 height 6
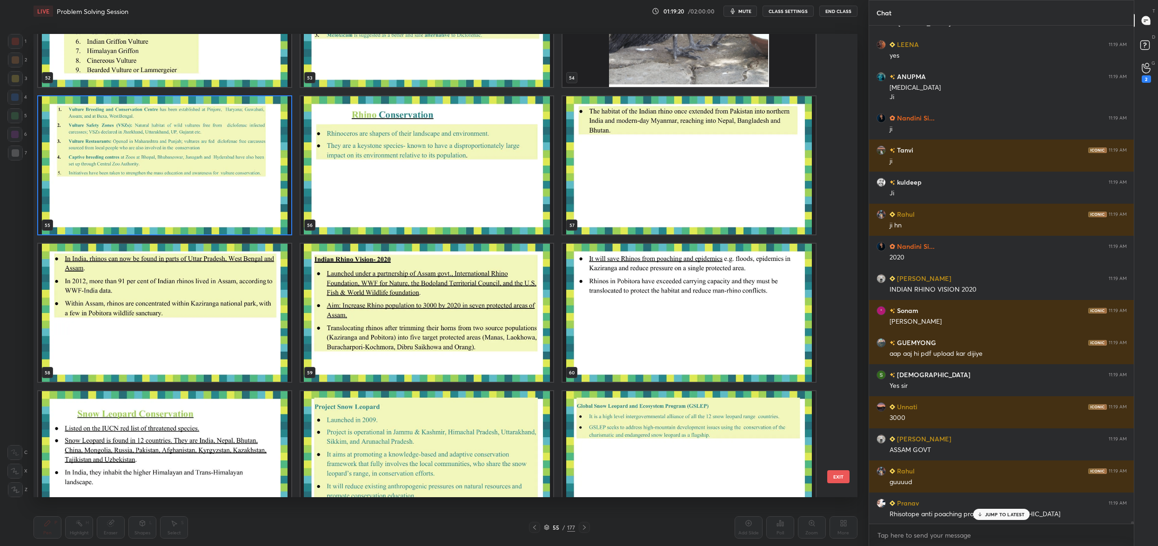
click at [472, 350] on div "52 53 54 55 56 57 58 59 60 61 62 63 64 65 66" at bounding box center [437, 265] width 808 height 463
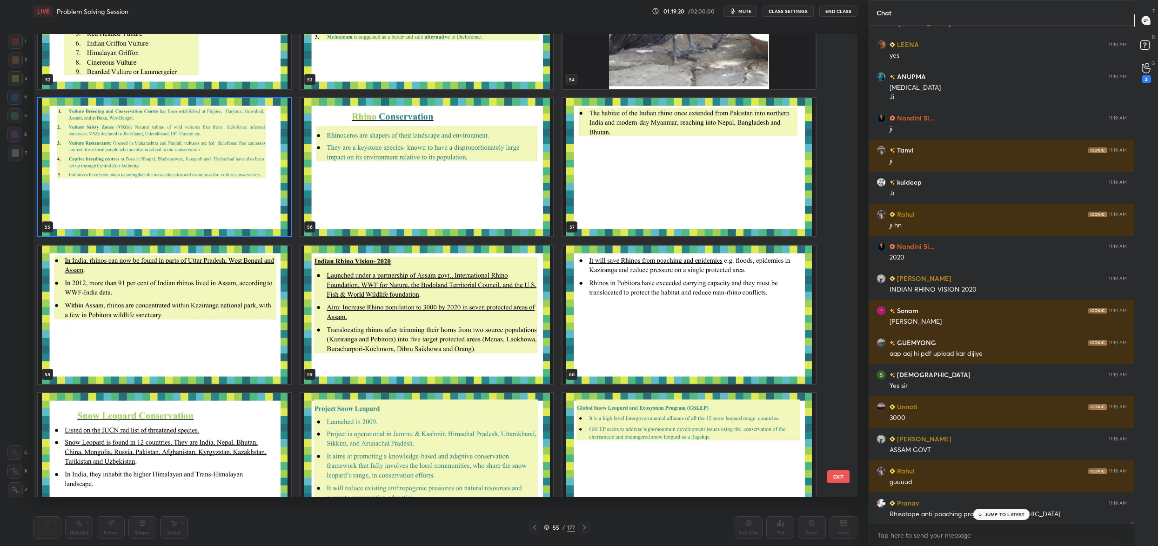
click at [472, 350] on div "49 50 51 52 53 54 55 56 57 58 59 60 61 62 63" at bounding box center [437, 265] width 808 height 463
click at [472, 350] on img "grid" at bounding box center [427, 315] width 253 height 138
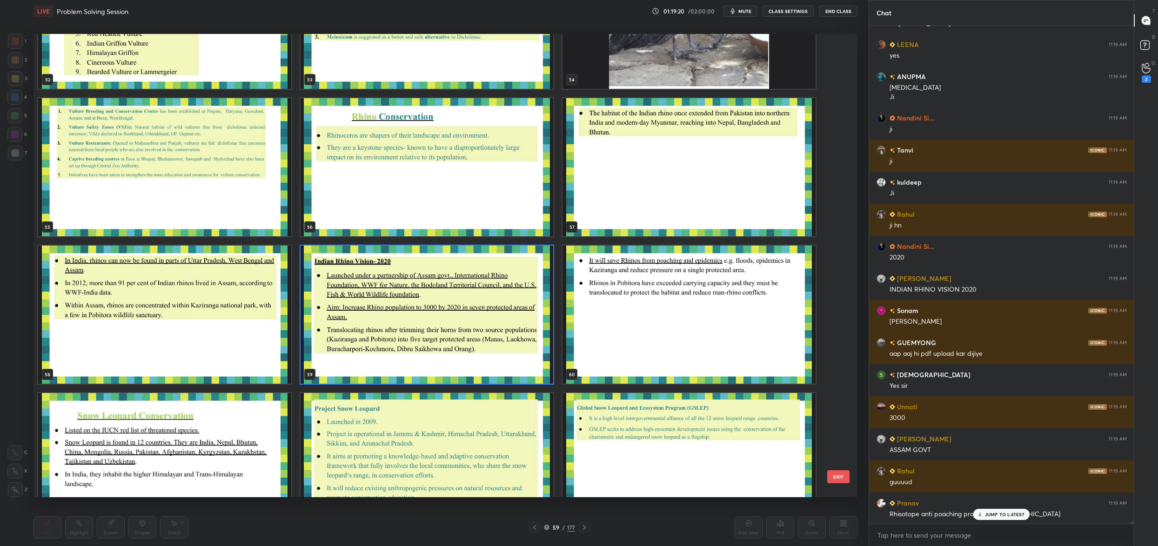
click at [472, 350] on img "grid" at bounding box center [427, 315] width 253 height 138
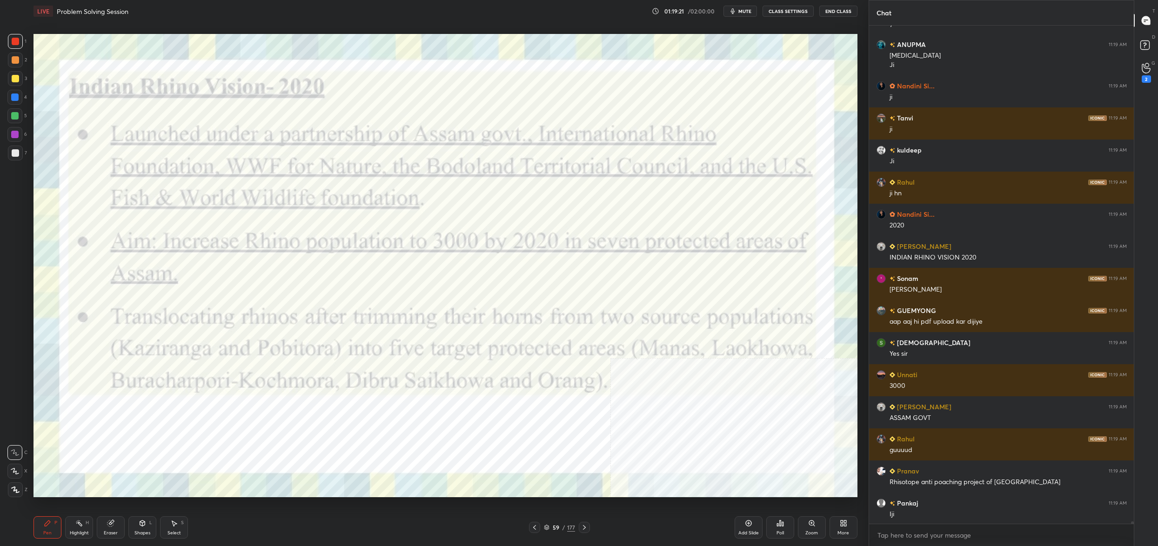
click at [472, 350] on div "52 53 54 55 56 57 58 59 60 61 62 63 64 65 66" at bounding box center [437, 265] width 808 height 463
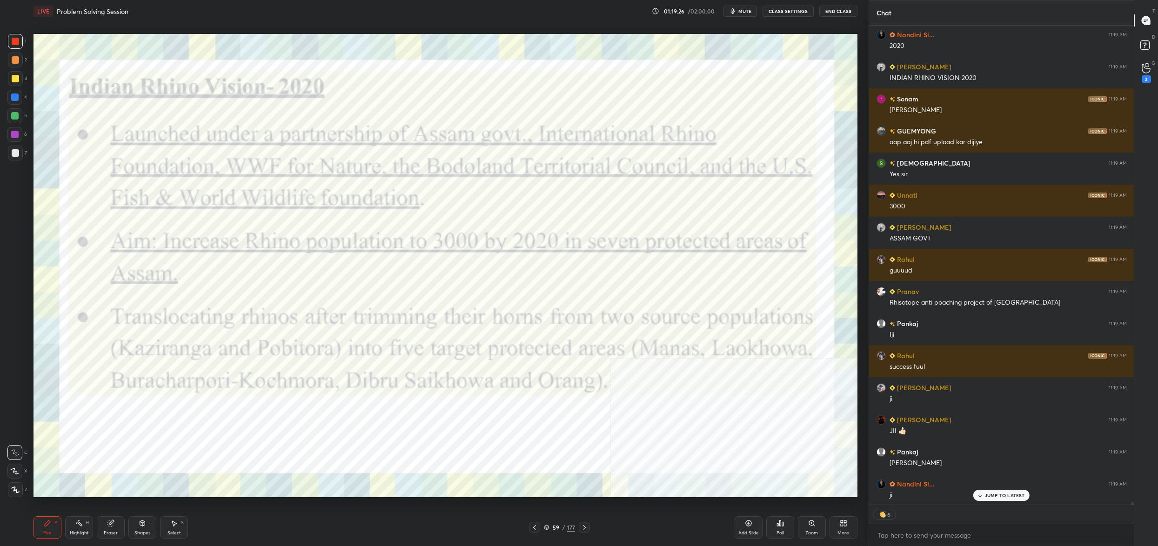
click at [145, 529] on div "Shapes L" at bounding box center [142, 527] width 28 height 22
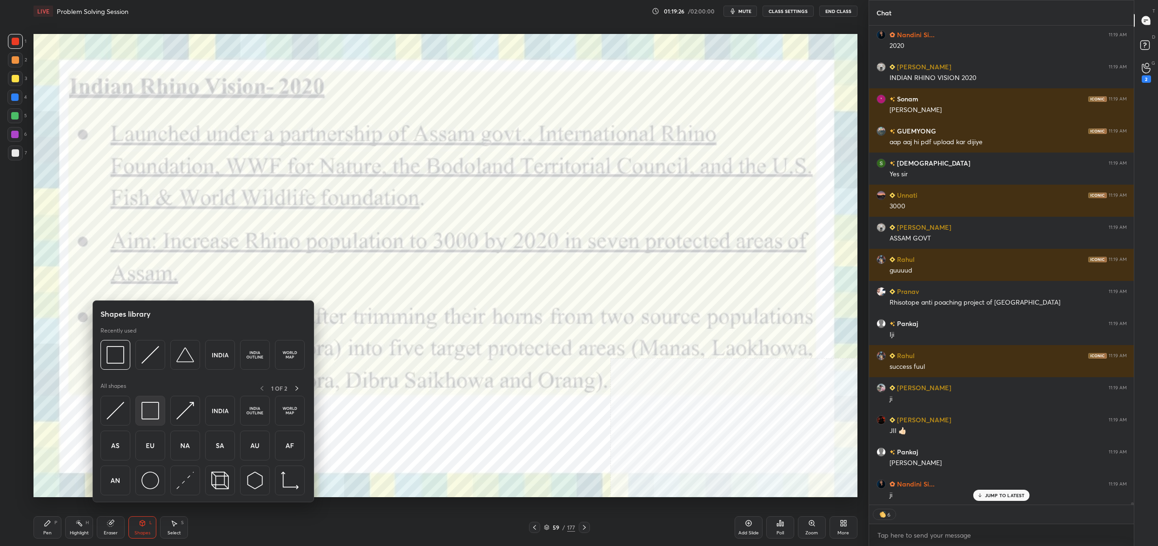
click at [144, 416] on img at bounding box center [150, 411] width 18 height 18
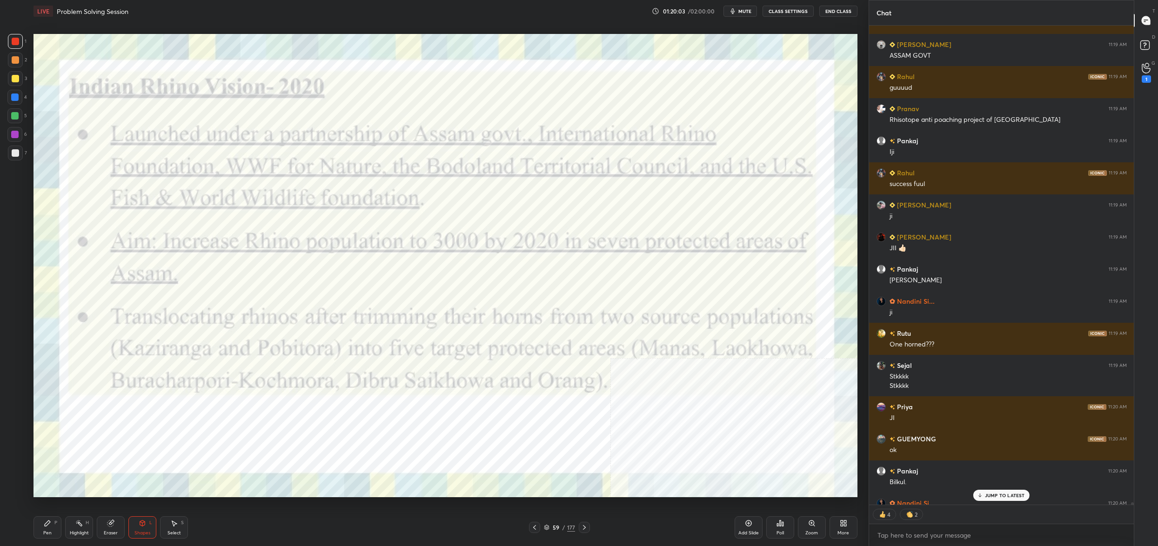
click at [46, 536] on div "Pen P Highlight H Eraser Shapes L Select S 59 / 177 Add Slide Poll Zoom More" at bounding box center [445, 527] width 824 height 37
click at [44, 532] on div "Pen" at bounding box center [47, 533] width 8 height 5
click at [46, 528] on div "Pen P" at bounding box center [47, 527] width 28 height 22
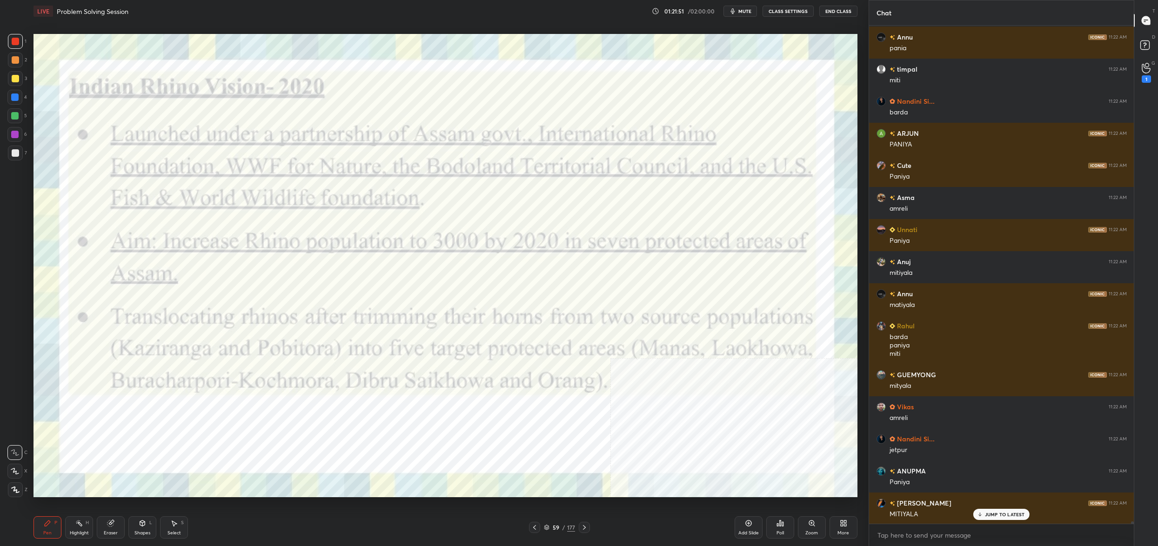
scroll to position [104522, 0]
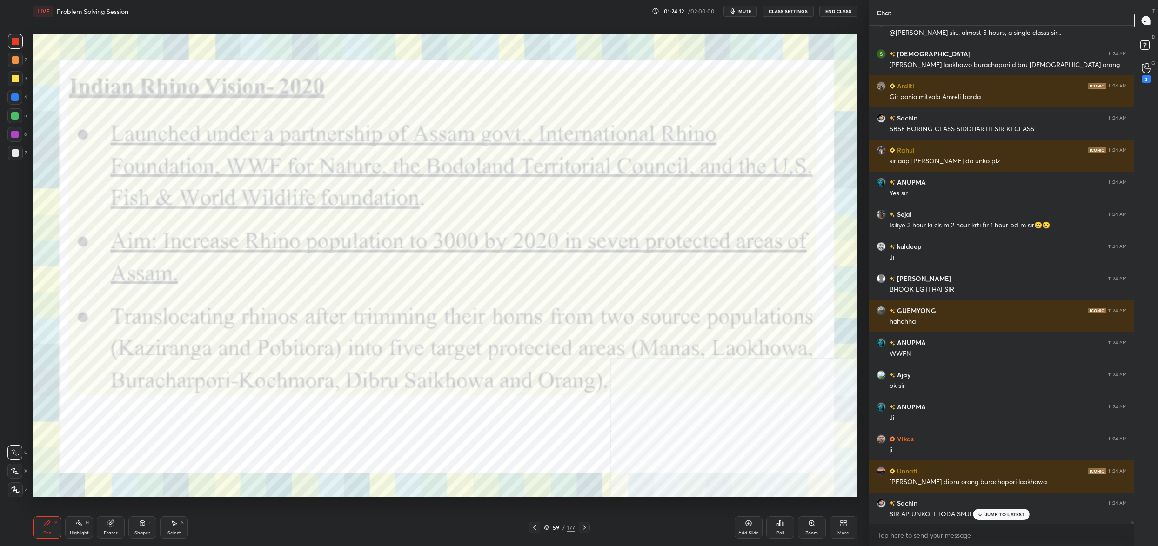
click at [546, 526] on icon at bounding box center [547, 528] width 6 height 6
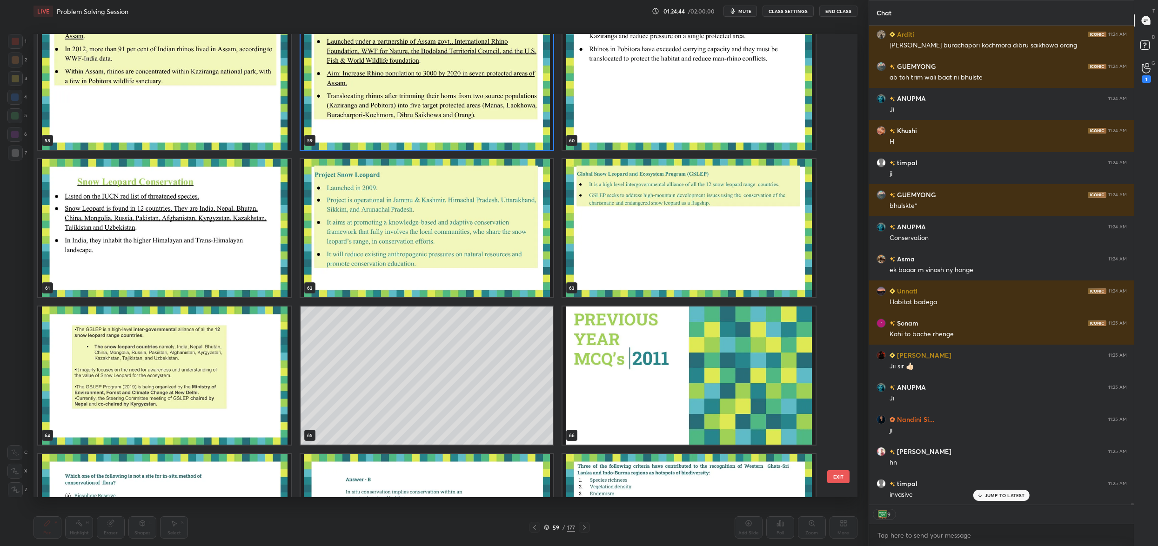
click at [459, 198] on div "58 59 60 61 62 63 64 65 66 67 68 69 70 71 72" at bounding box center [437, 265] width 808 height 463
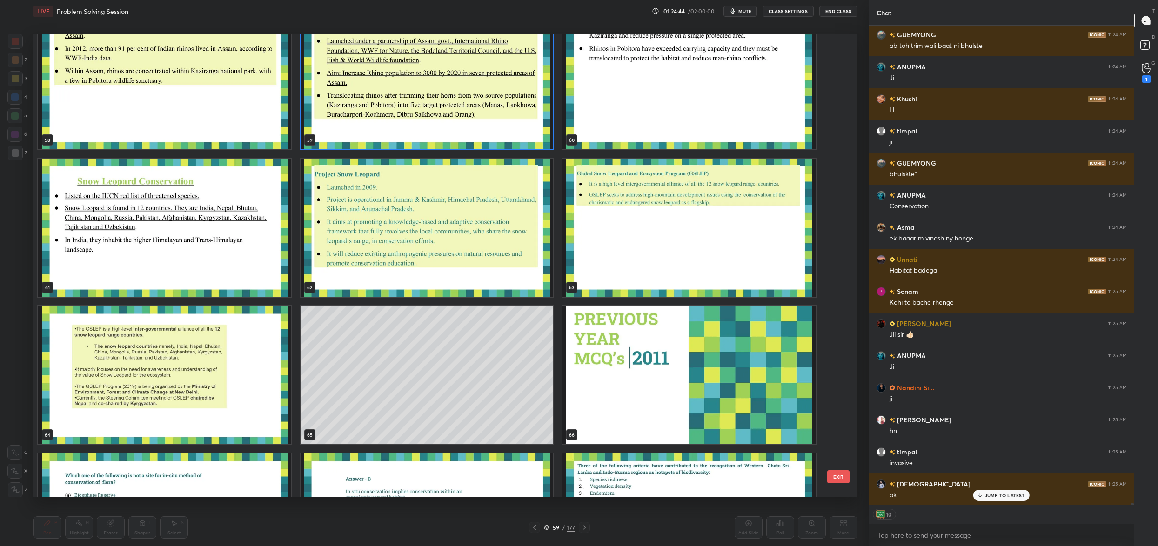
click at [459, 198] on img "grid" at bounding box center [427, 228] width 253 height 138
click at [459, 198] on div "58 59 60 61 62 63 64 65 66 67 68 69 70 71 72" at bounding box center [437, 265] width 808 height 463
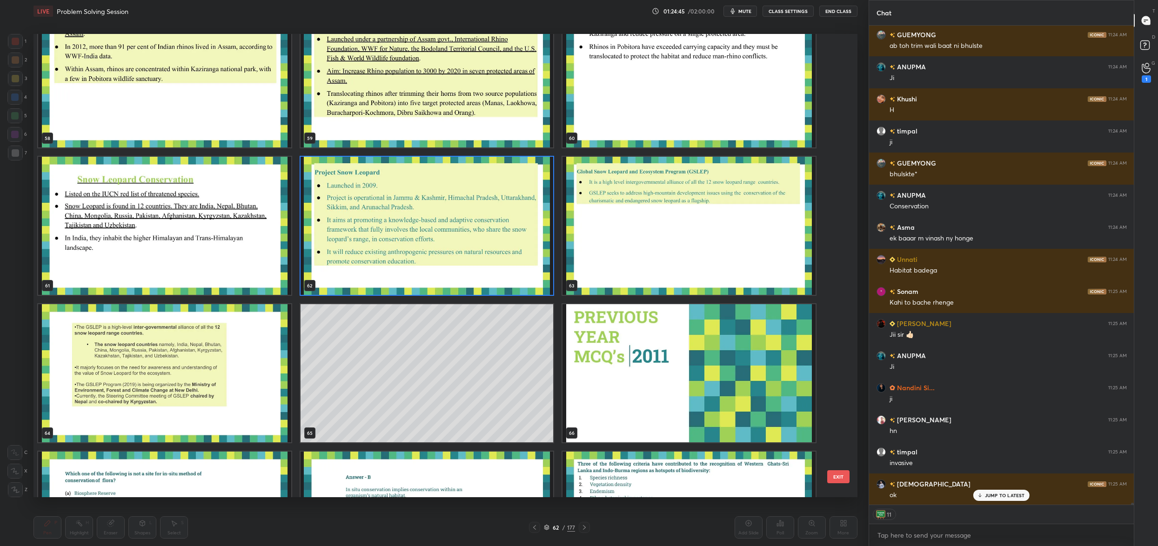
click at [459, 198] on img "grid" at bounding box center [427, 226] width 253 height 138
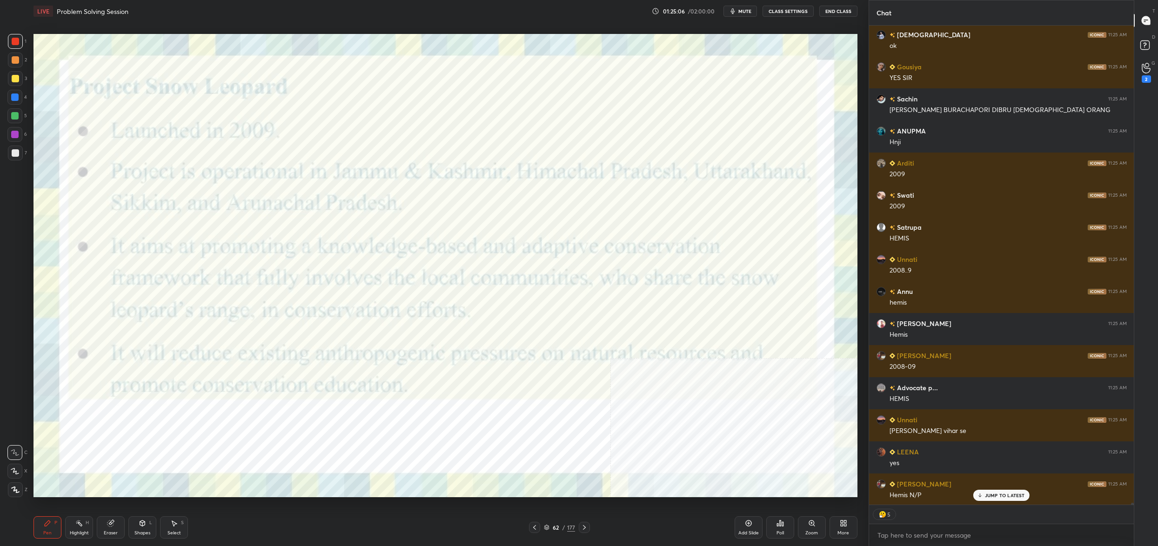
click at [556, 528] on div "62" at bounding box center [555, 528] width 9 height 6
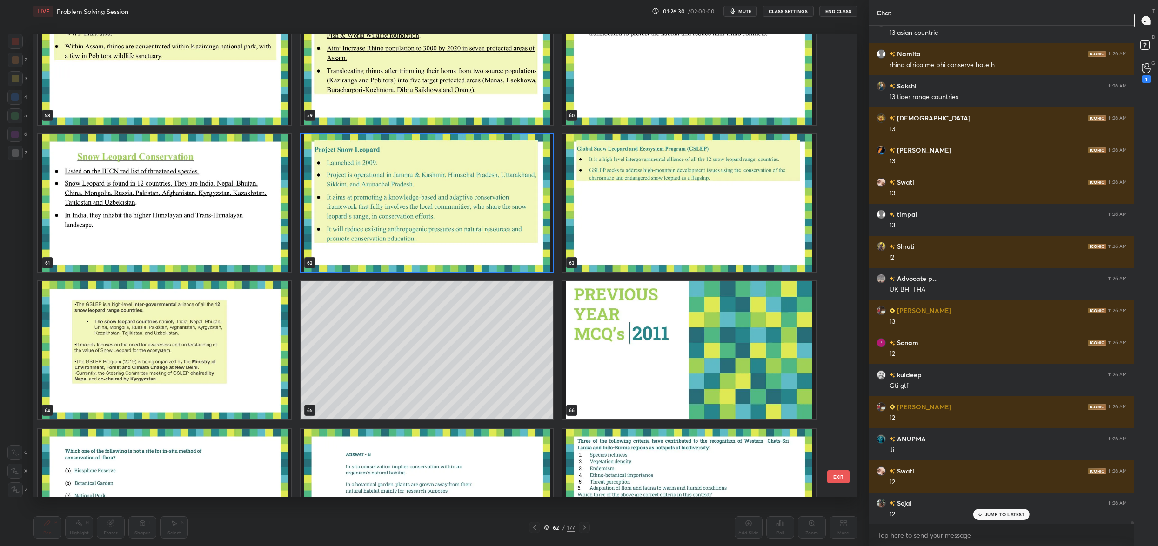
click at [187, 380] on img "grid" at bounding box center [164, 350] width 253 height 138
click at [189, 376] on img "grid" at bounding box center [164, 350] width 253 height 138
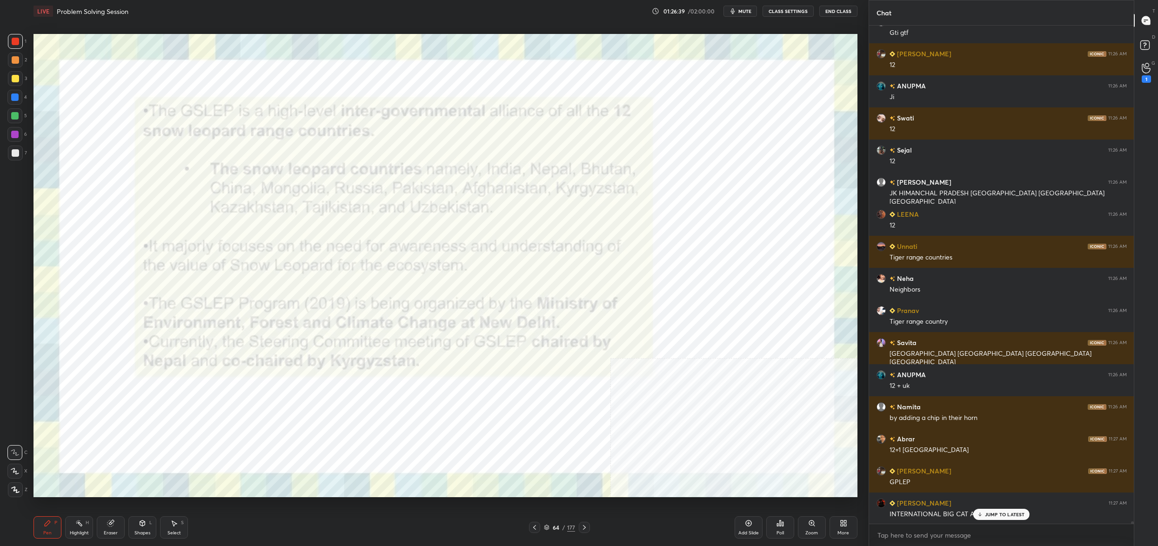
drag, startPoint x: 546, startPoint y: 530, endPoint x: 552, endPoint y: 531, distance: 5.8
click at [546, 529] on icon at bounding box center [547, 528] width 6 height 6
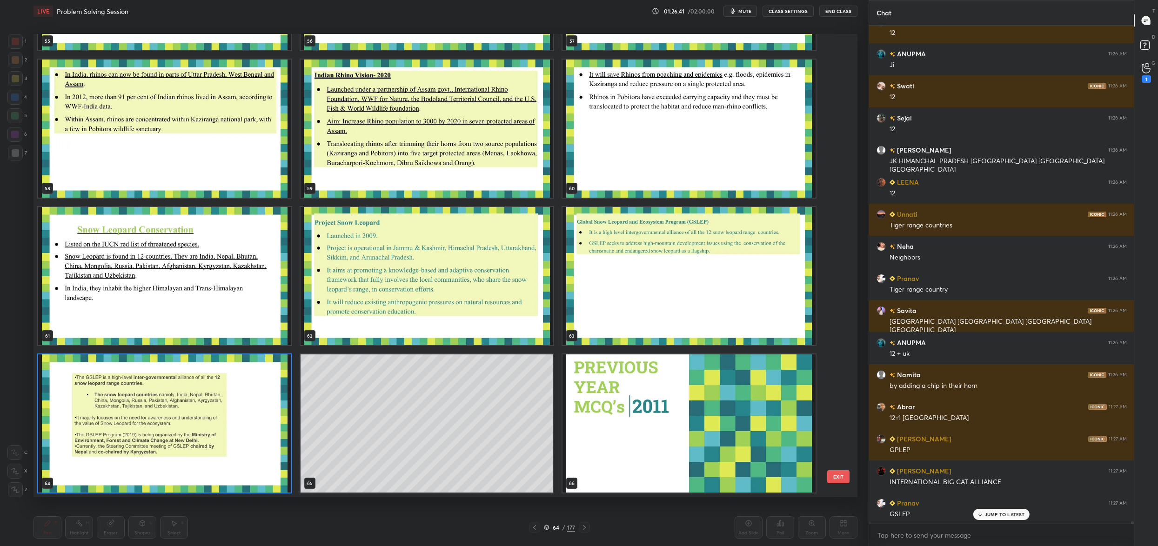
click at [176, 406] on img "grid" at bounding box center [164, 423] width 253 height 138
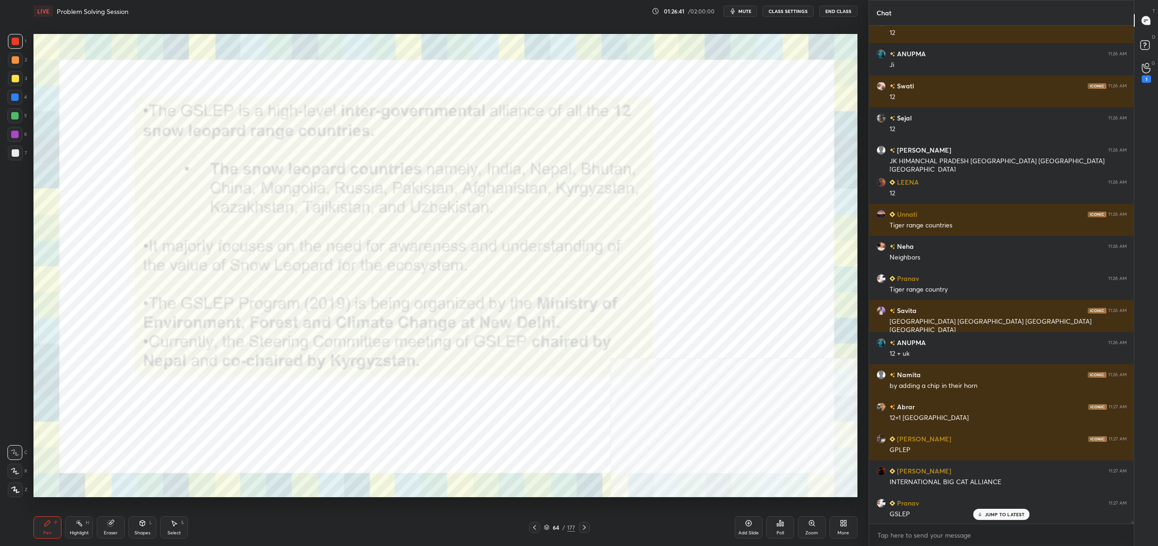
click at [177, 406] on img "grid" at bounding box center [164, 423] width 253 height 138
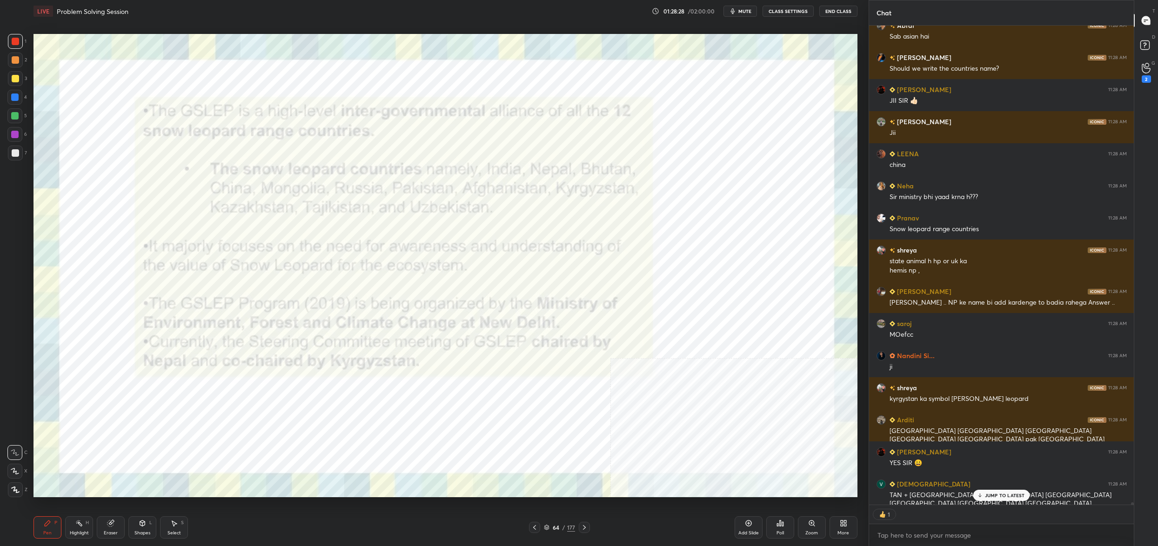
scroll to position [107120, 0]
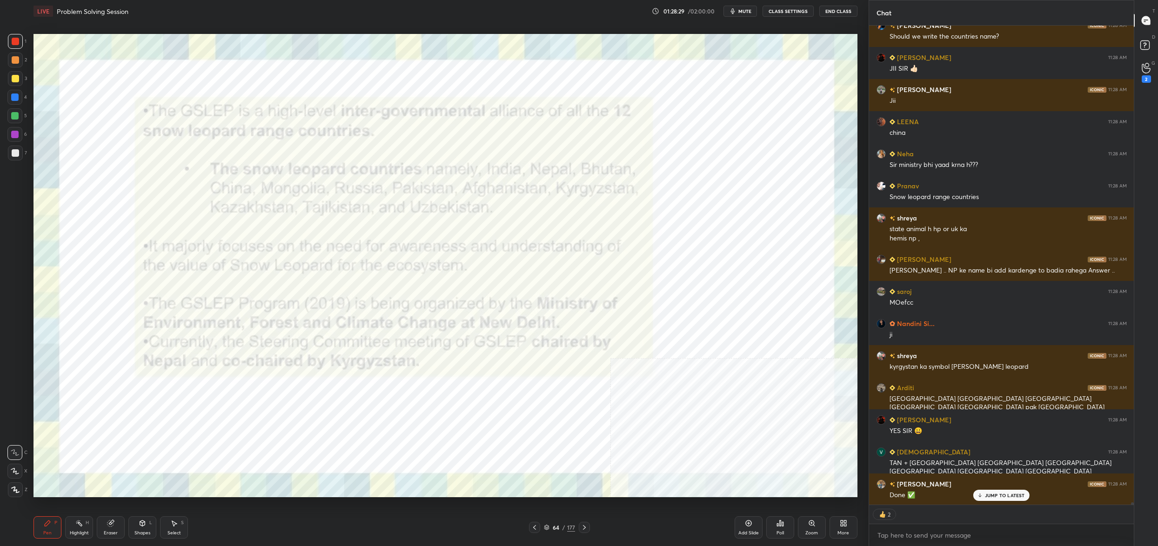
click at [554, 527] on div "64" at bounding box center [555, 528] width 9 height 6
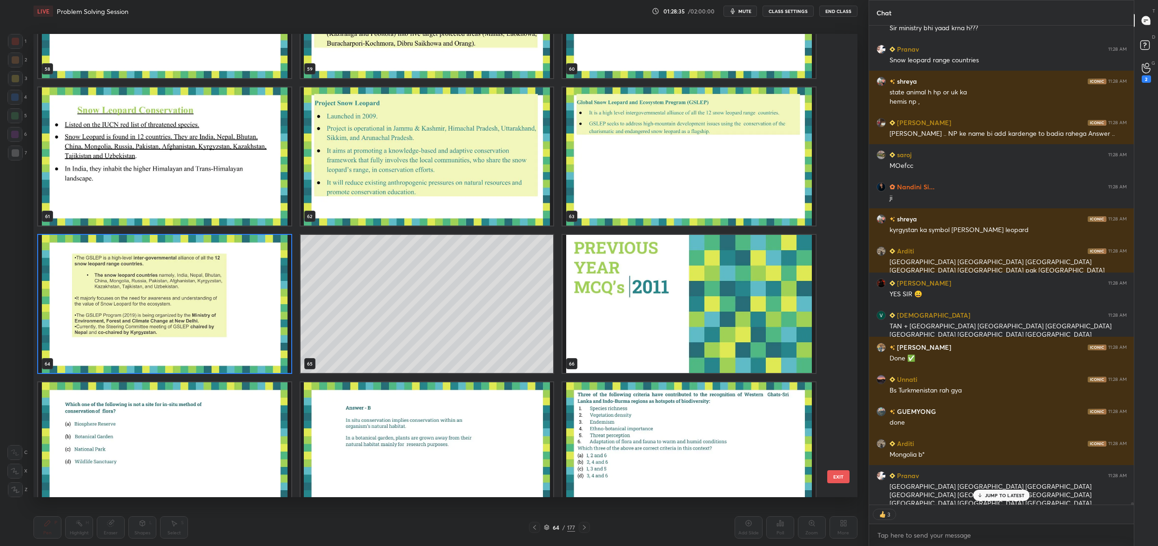
scroll to position [107289, 0]
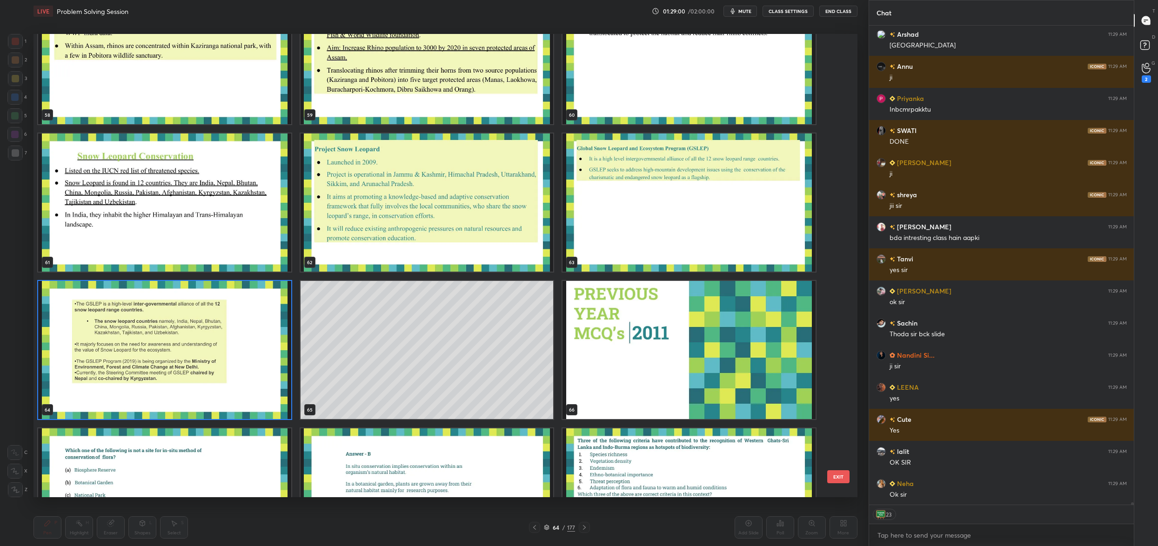
click at [351, 197] on img "grid" at bounding box center [427, 203] width 253 height 138
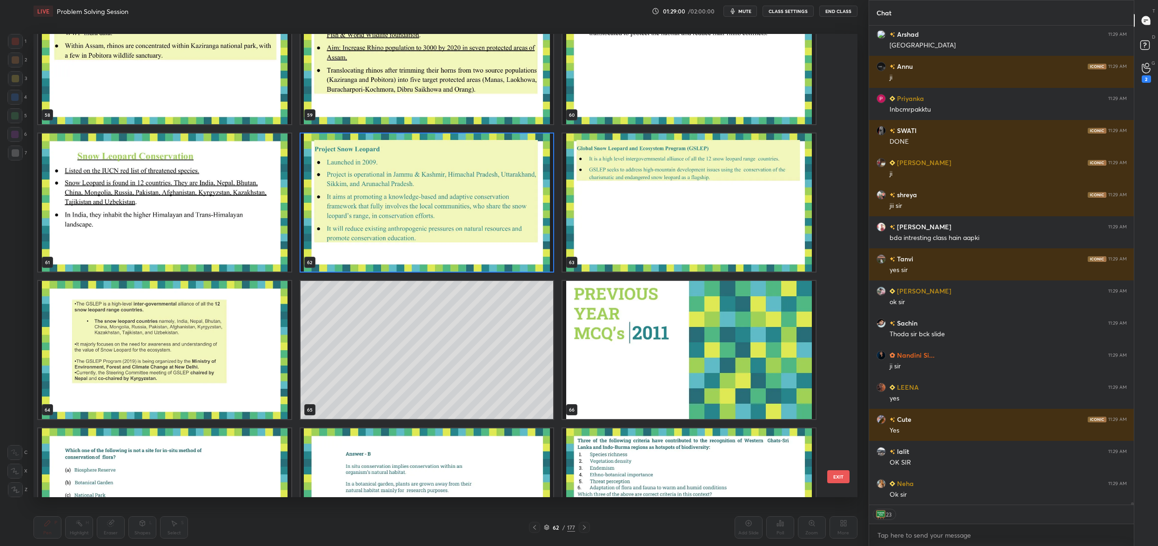
click at [351, 197] on img "grid" at bounding box center [427, 203] width 253 height 138
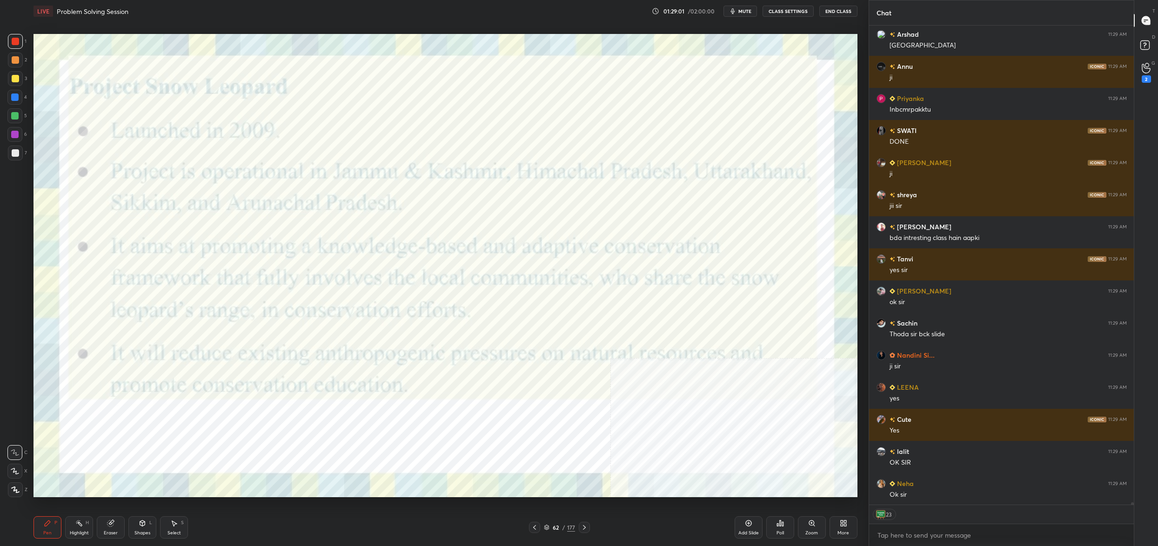
click at [351, 197] on img "grid" at bounding box center [427, 203] width 253 height 138
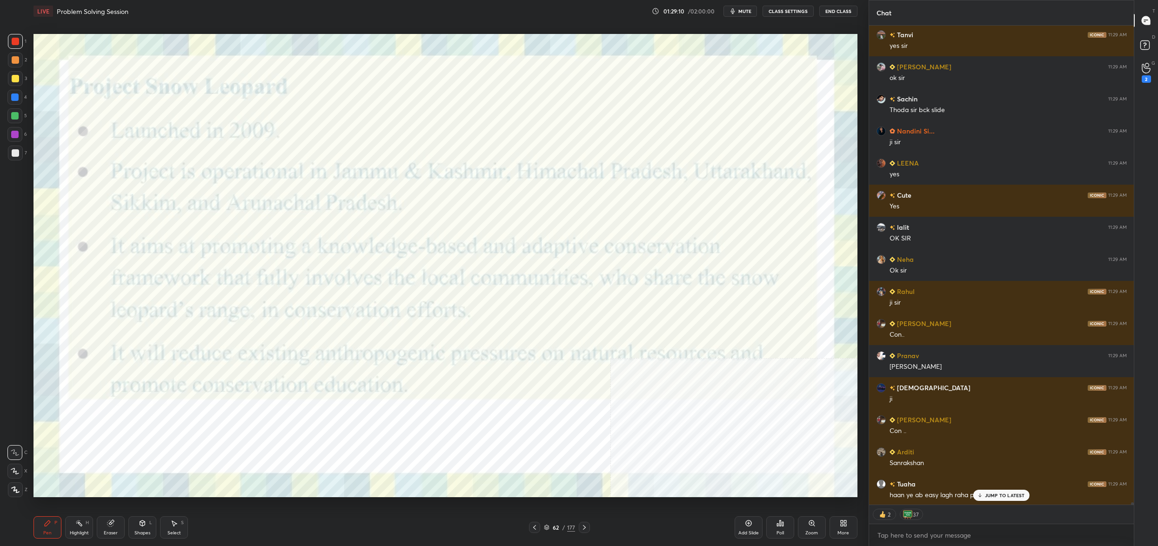
click at [554, 528] on div "62" at bounding box center [555, 528] width 9 height 6
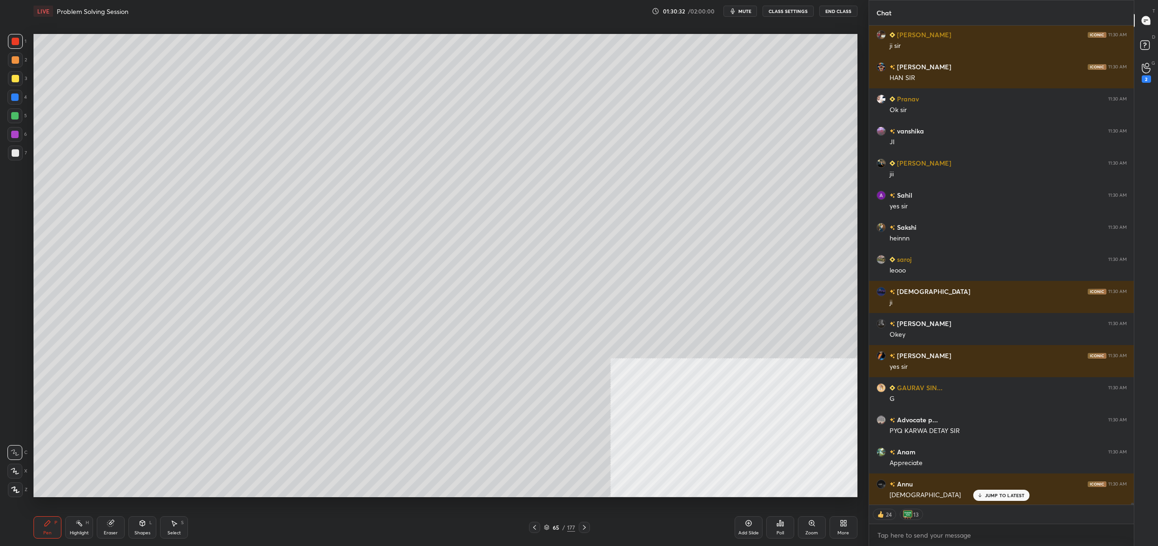
click at [849, 528] on div "More" at bounding box center [843, 527] width 28 height 22
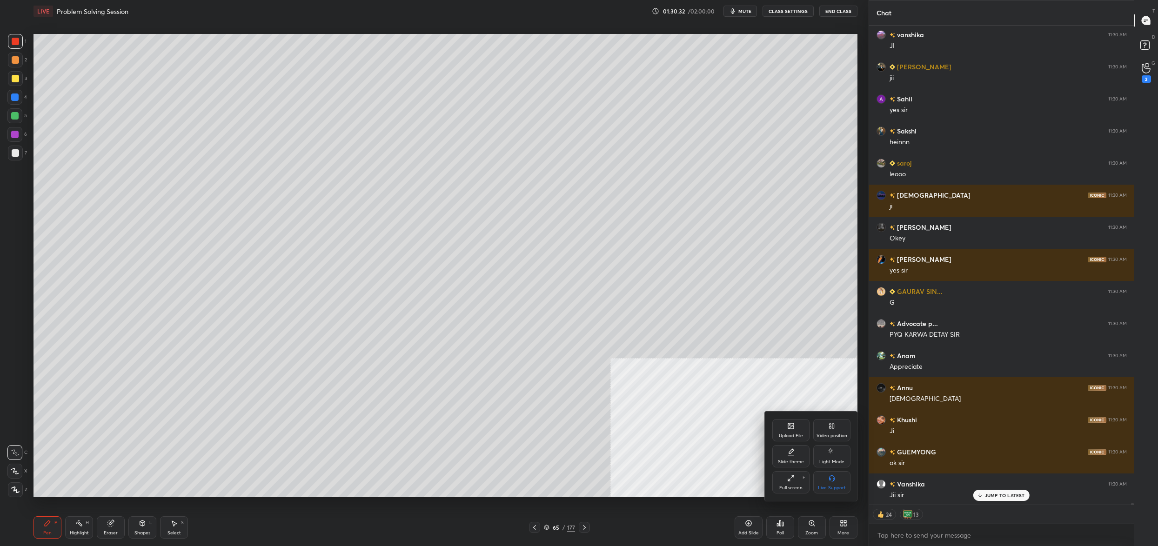
click at [795, 438] on div "Upload File" at bounding box center [791, 436] width 24 height 5
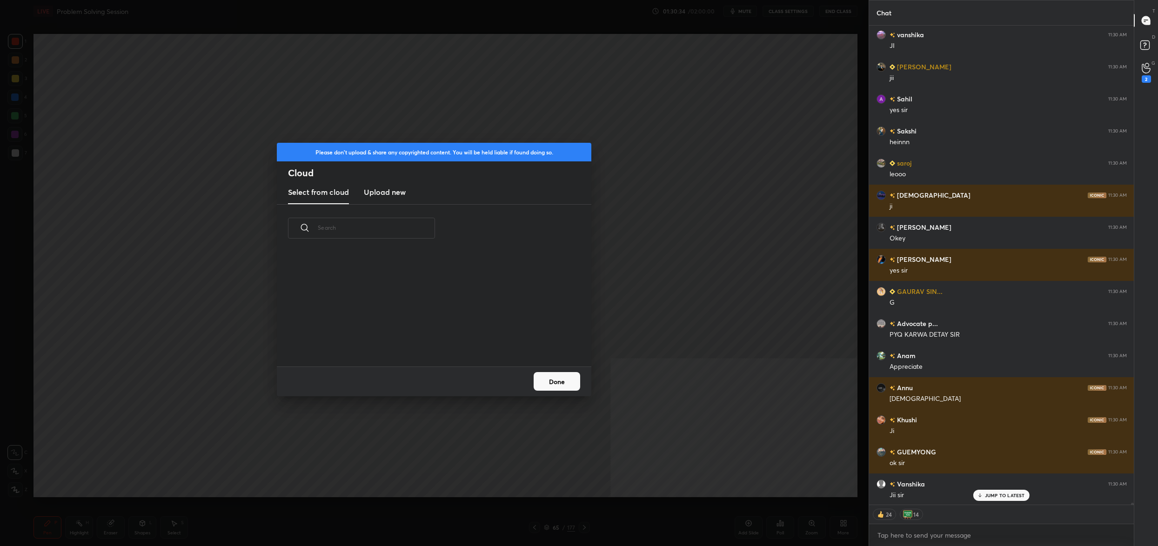
click at [384, 190] on h3 "Upload new" at bounding box center [385, 192] width 42 height 11
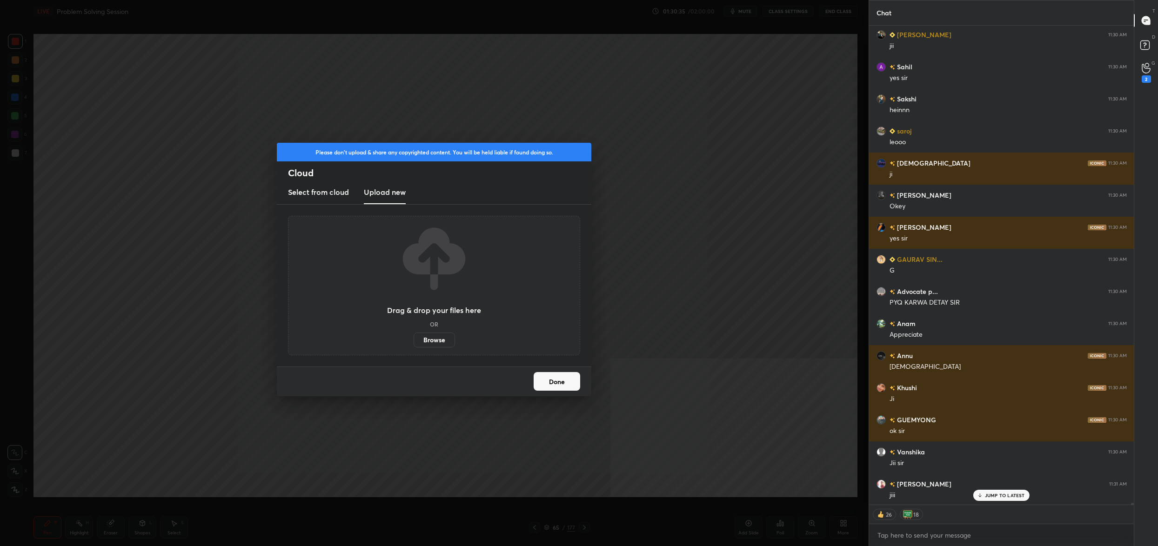
click at [438, 336] on label "Browse" at bounding box center [434, 340] width 41 height 15
click at [414, 336] on input "Browse" at bounding box center [414, 340] width 0 height 15
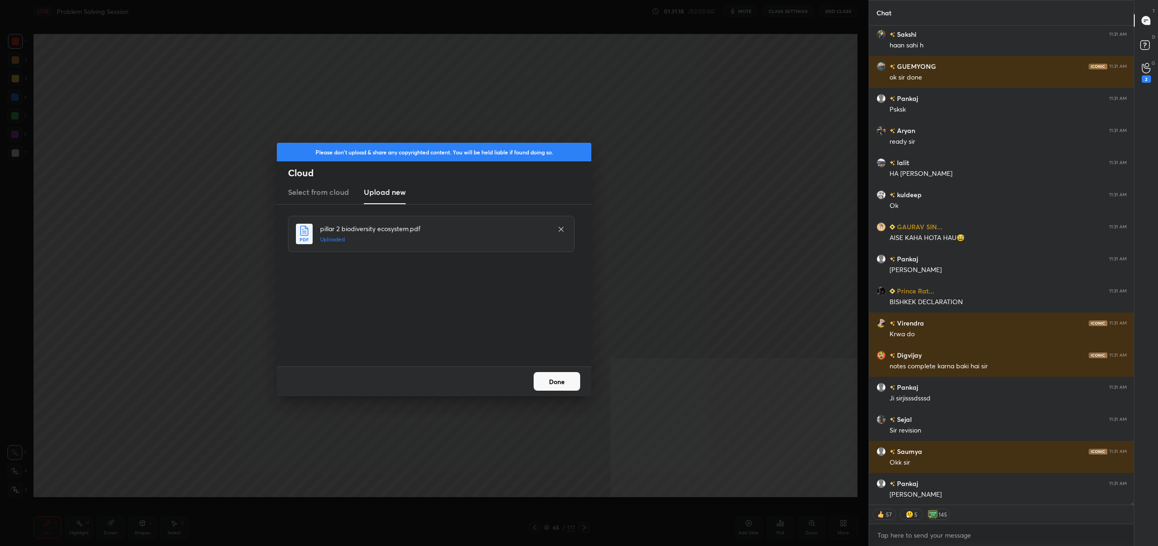
click at [552, 374] on button "Done" at bounding box center [557, 381] width 47 height 19
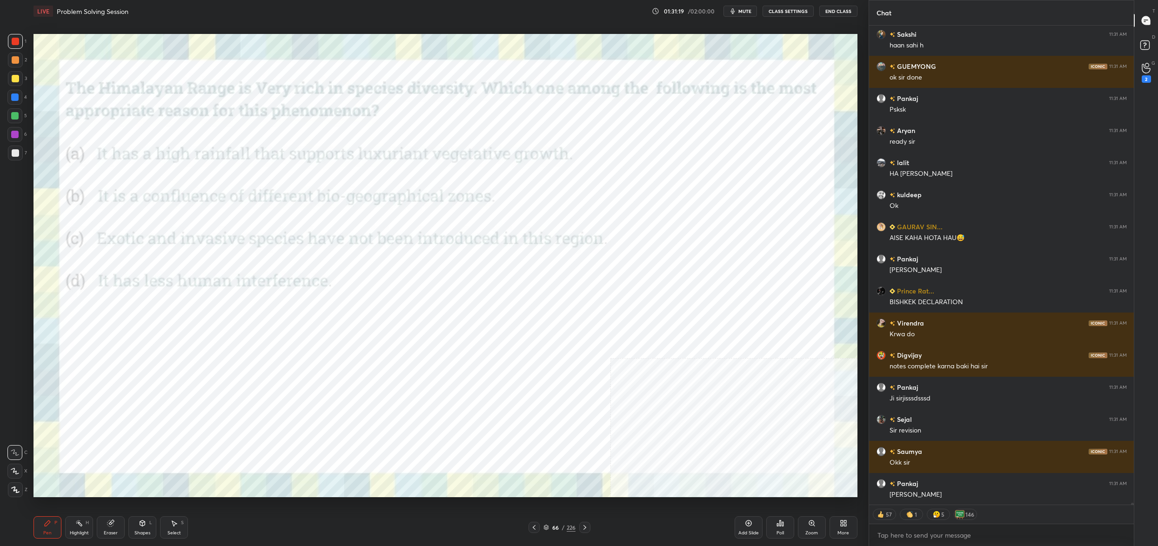
click at [536, 528] on icon at bounding box center [533, 527] width 7 height 7
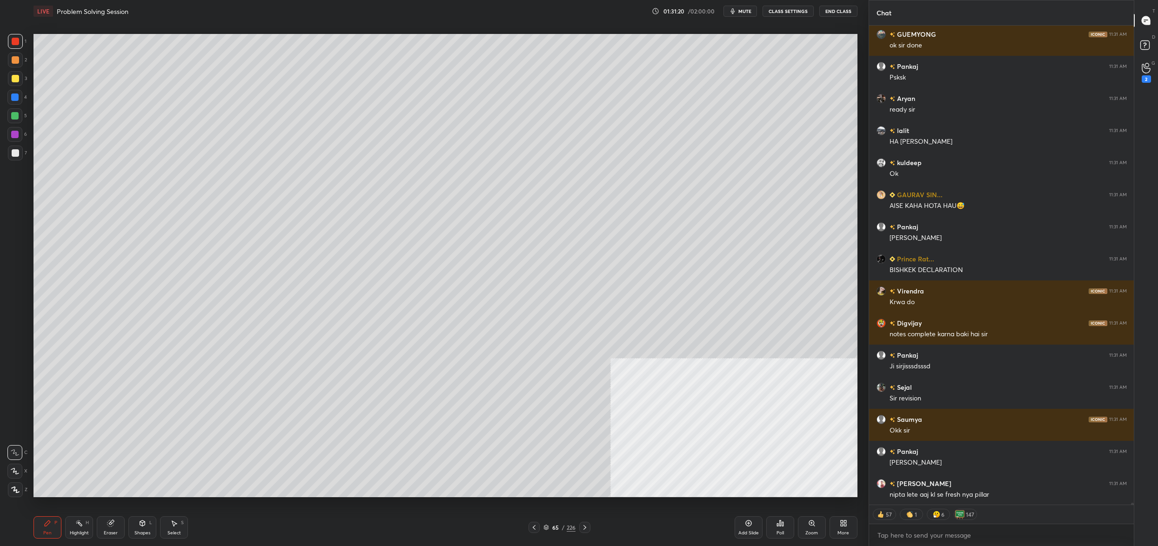
click at [545, 527] on icon at bounding box center [546, 528] width 6 height 6
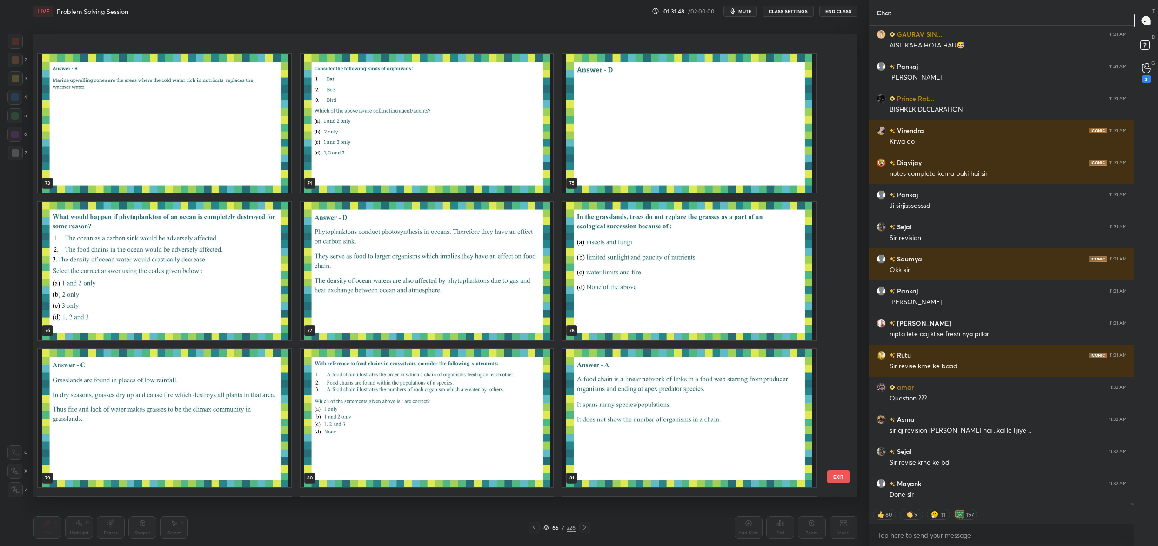
scroll to position [3543, 0]
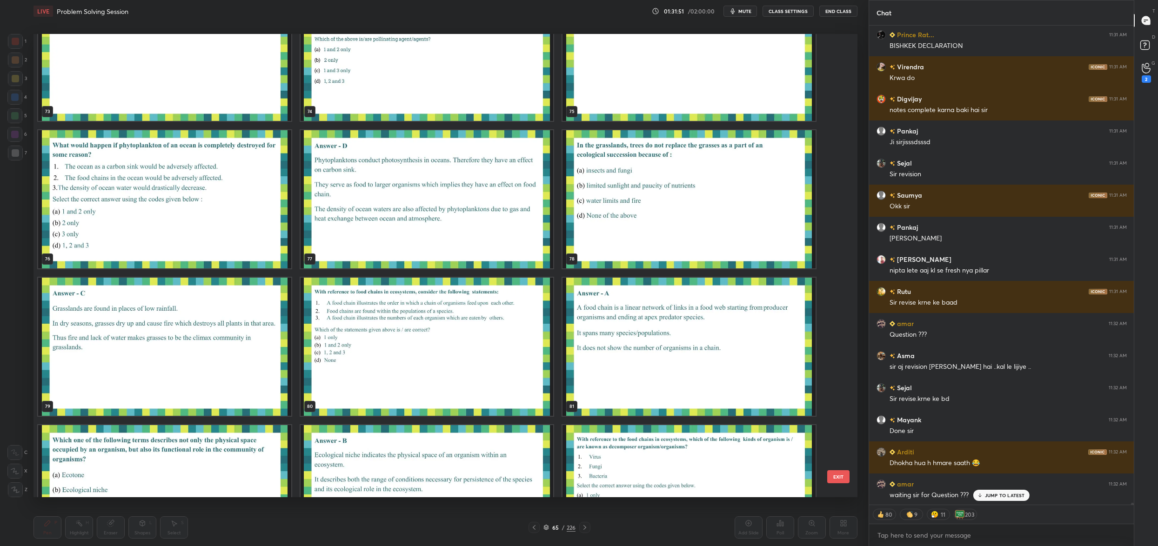
click at [655, 232] on img "grid" at bounding box center [688, 199] width 253 height 138
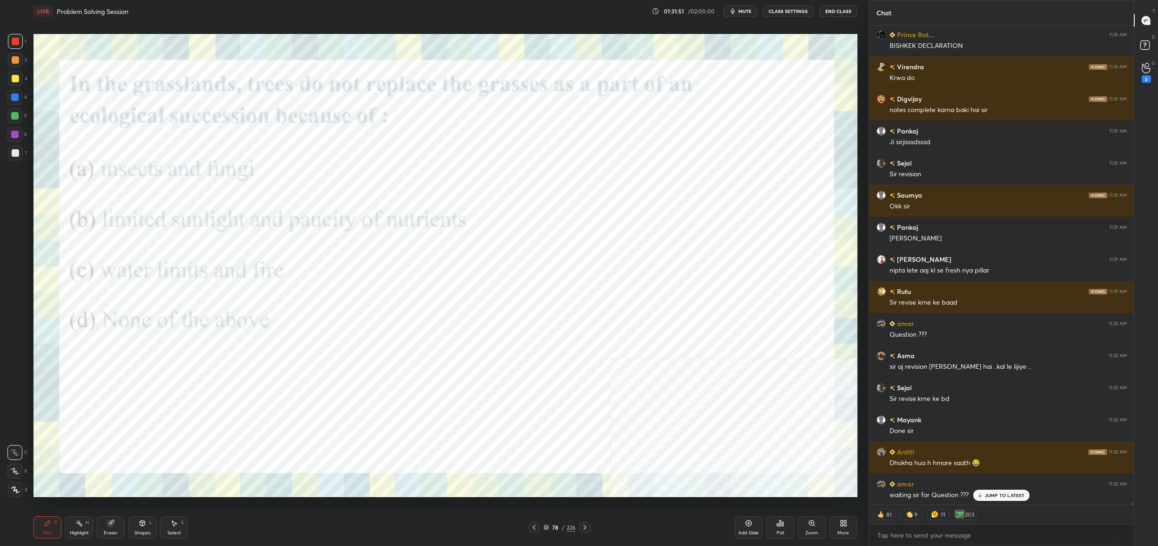
click at [655, 232] on img "grid" at bounding box center [688, 199] width 253 height 138
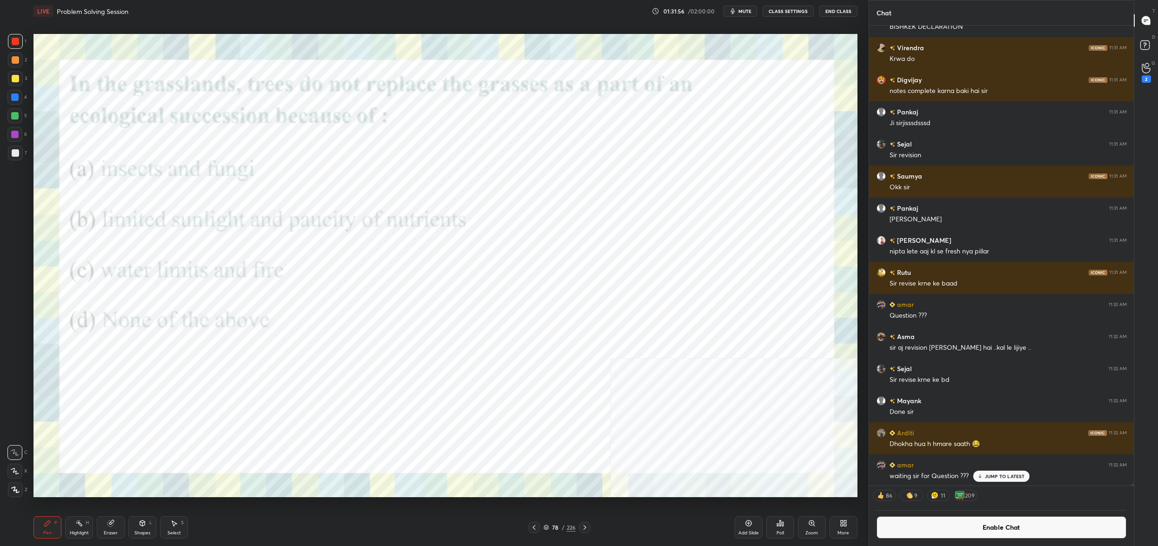
click at [1009, 534] on button "Enable Chat" at bounding box center [1001, 527] width 250 height 22
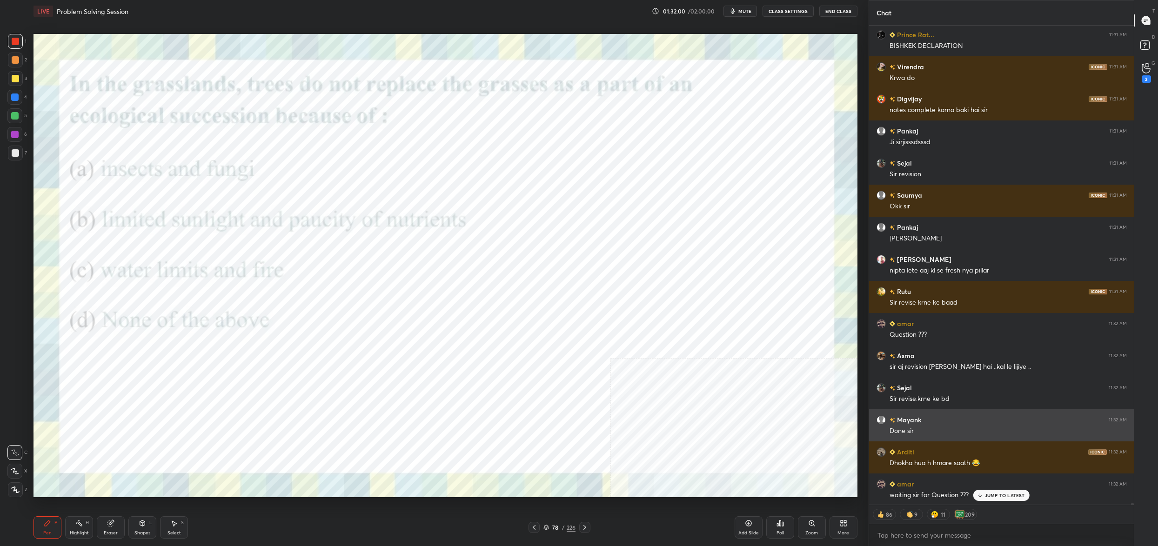
type textarea "x"
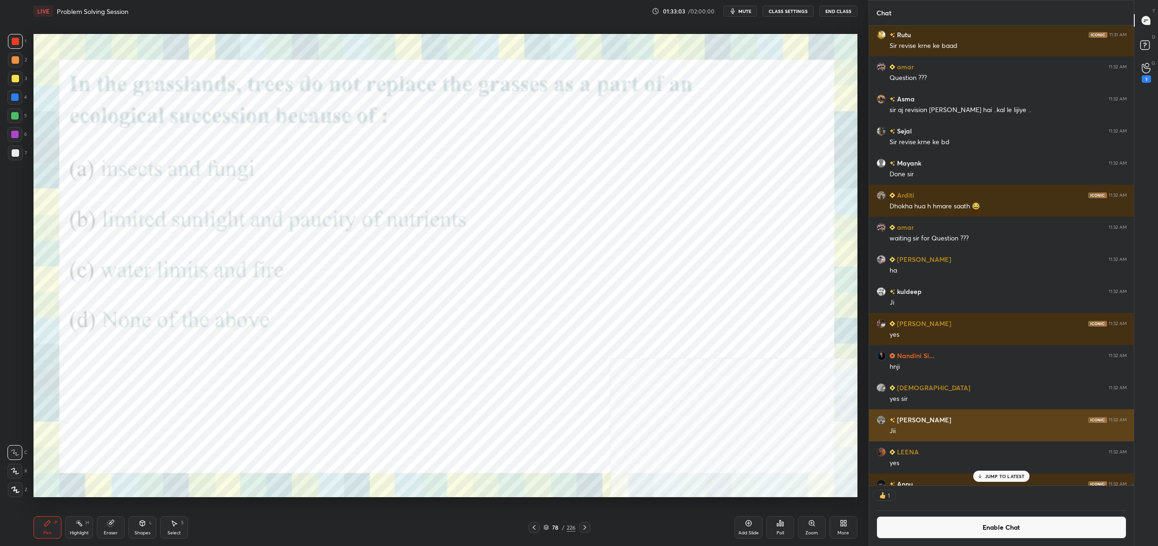
scroll to position [3, 3]
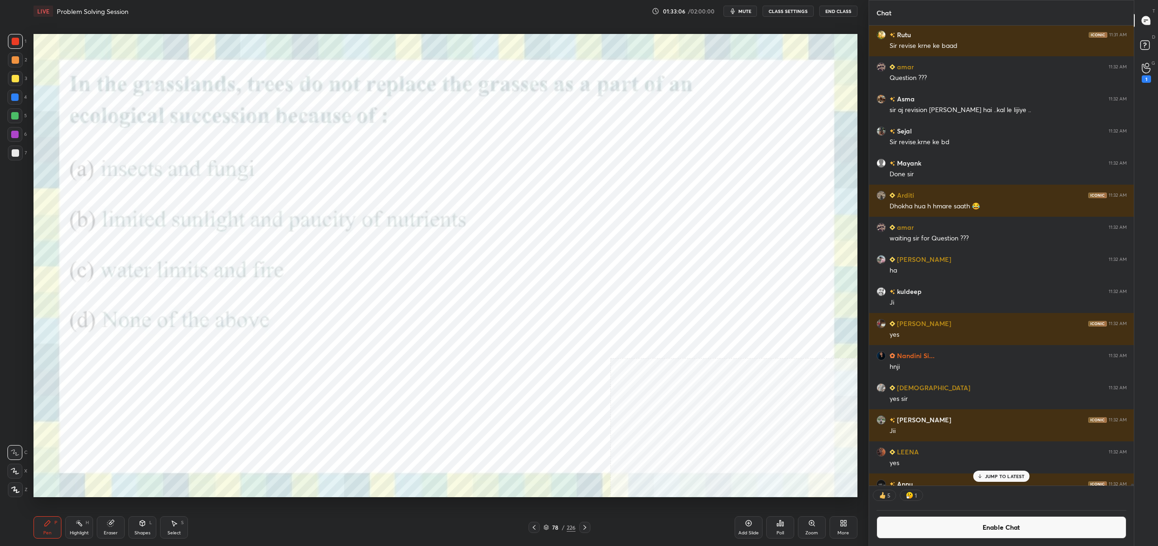
click at [775, 524] on div "Poll" at bounding box center [780, 527] width 28 height 22
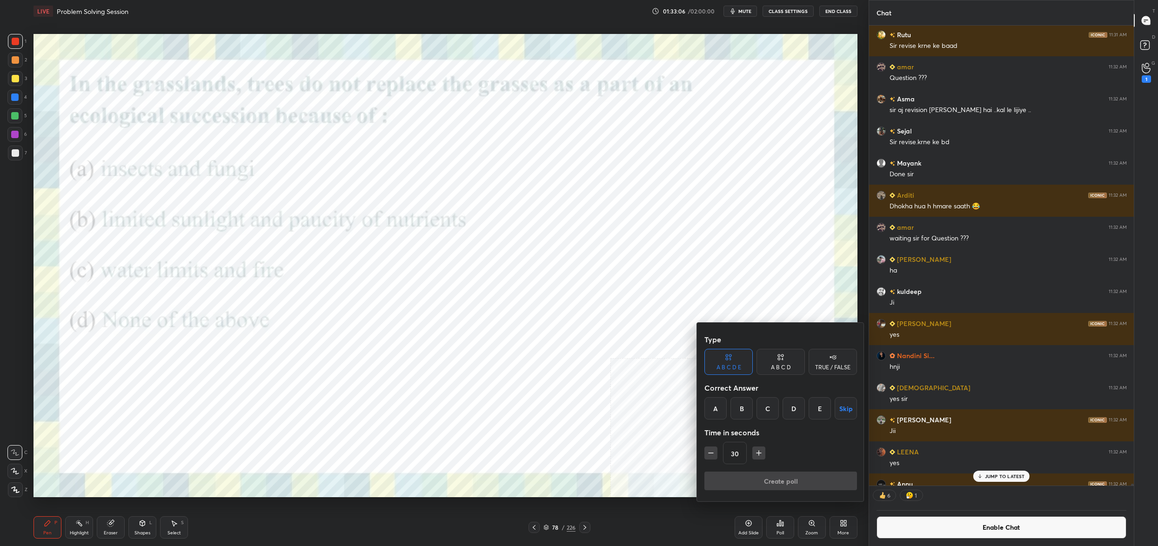
click at [769, 399] on div "C" at bounding box center [767, 408] width 22 height 22
drag, startPoint x: 775, startPoint y: 475, endPoint x: 770, endPoint y: 477, distance: 5.4
click at [775, 474] on button "Create poll" at bounding box center [780, 481] width 153 height 19
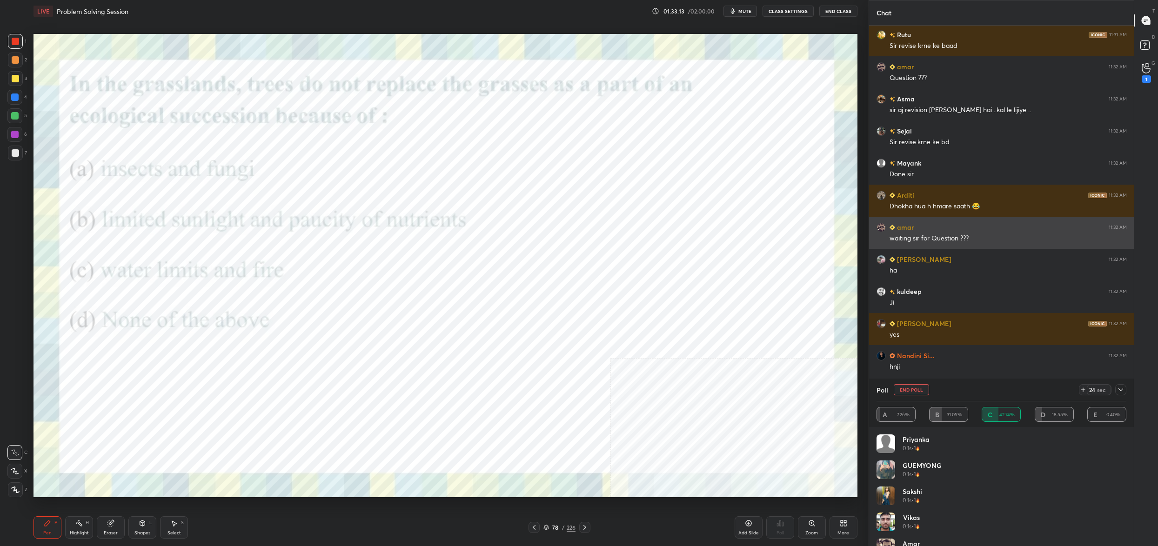
scroll to position [110969, 0]
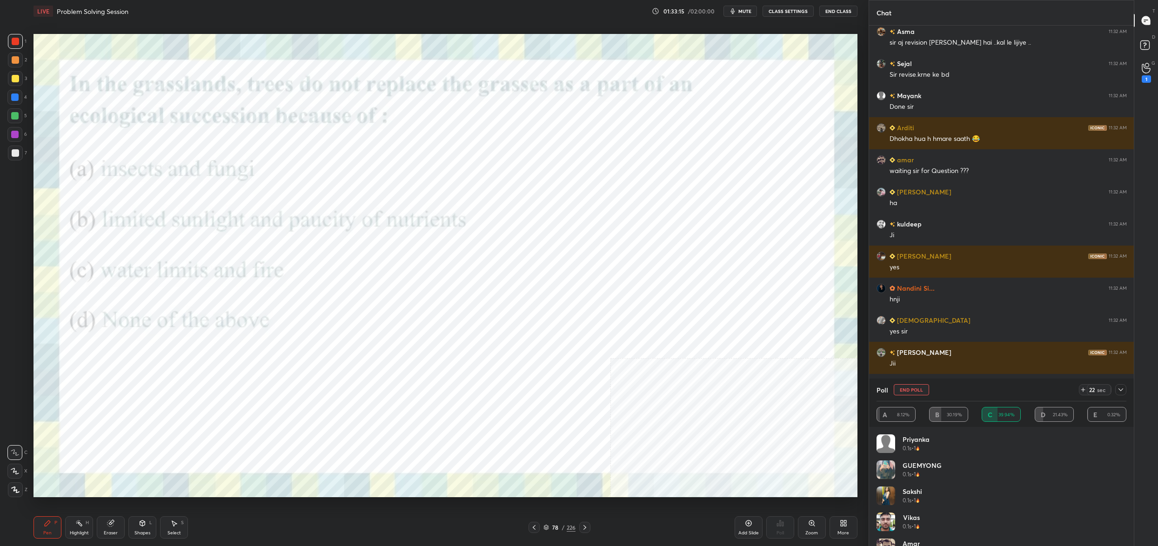
click at [1123, 391] on icon at bounding box center [1120, 389] width 7 height 7
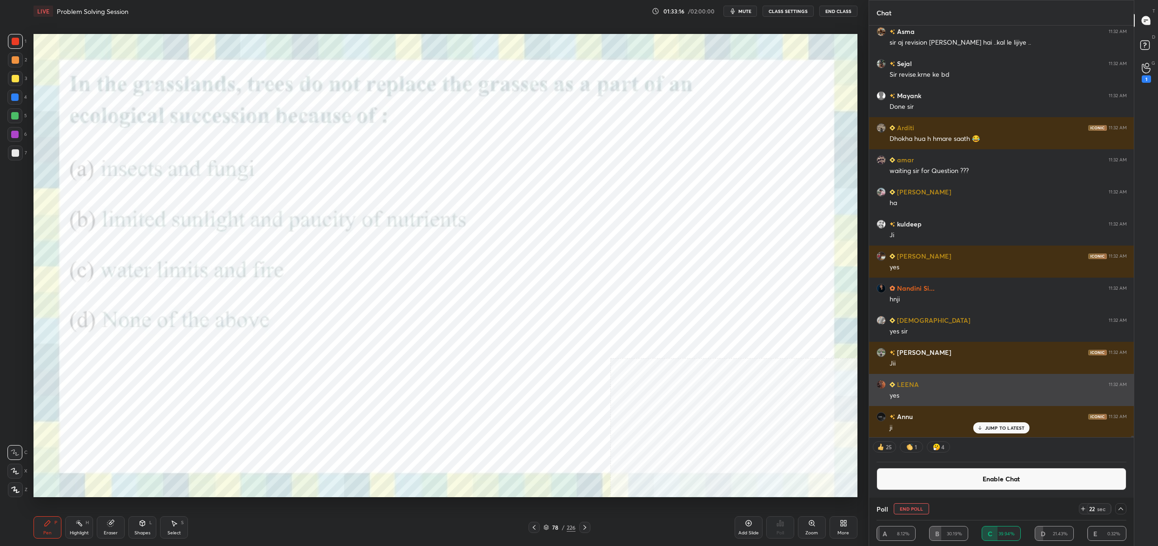
scroll to position [0, 0]
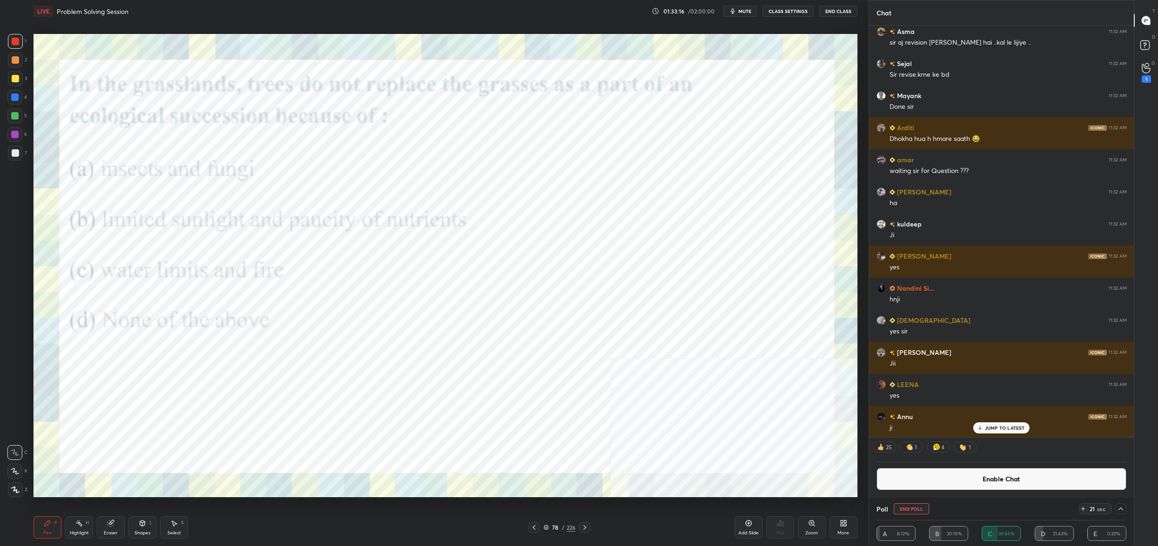
drag, startPoint x: 967, startPoint y: 484, endPoint x: 976, endPoint y: 449, distance: 36.0
click at [967, 484] on button "Enable Chat" at bounding box center [1001, 479] width 250 height 22
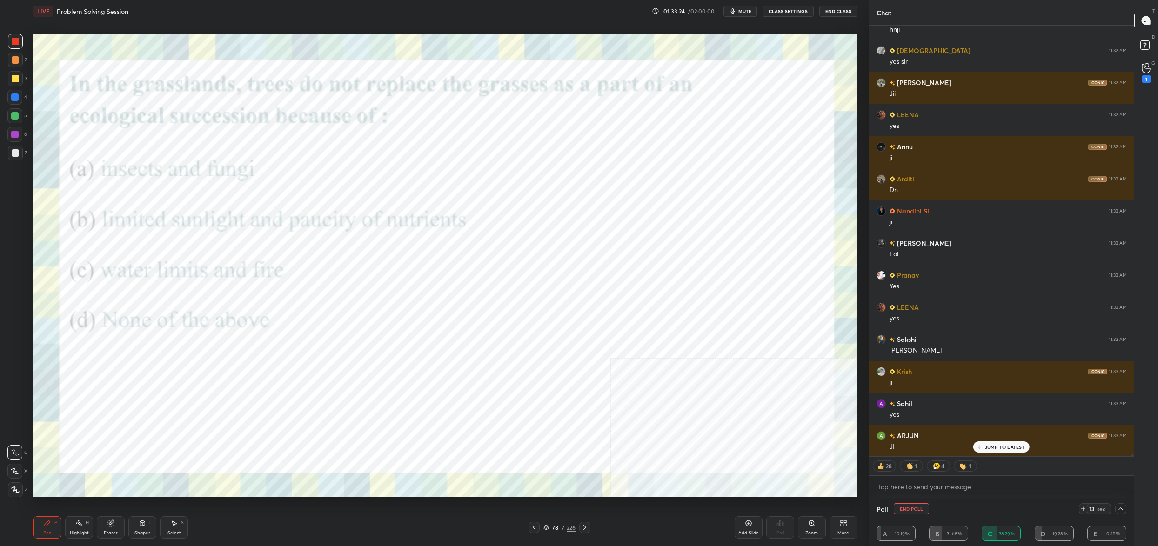
scroll to position [111236, 0]
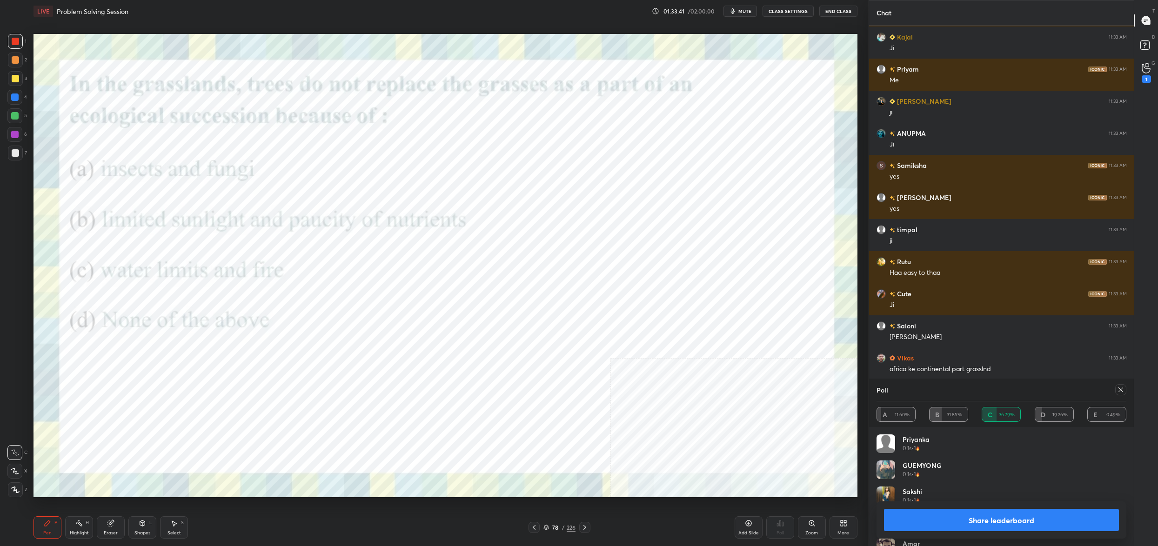
click at [1120, 391] on icon at bounding box center [1120, 389] width 7 height 7
type textarea "x"
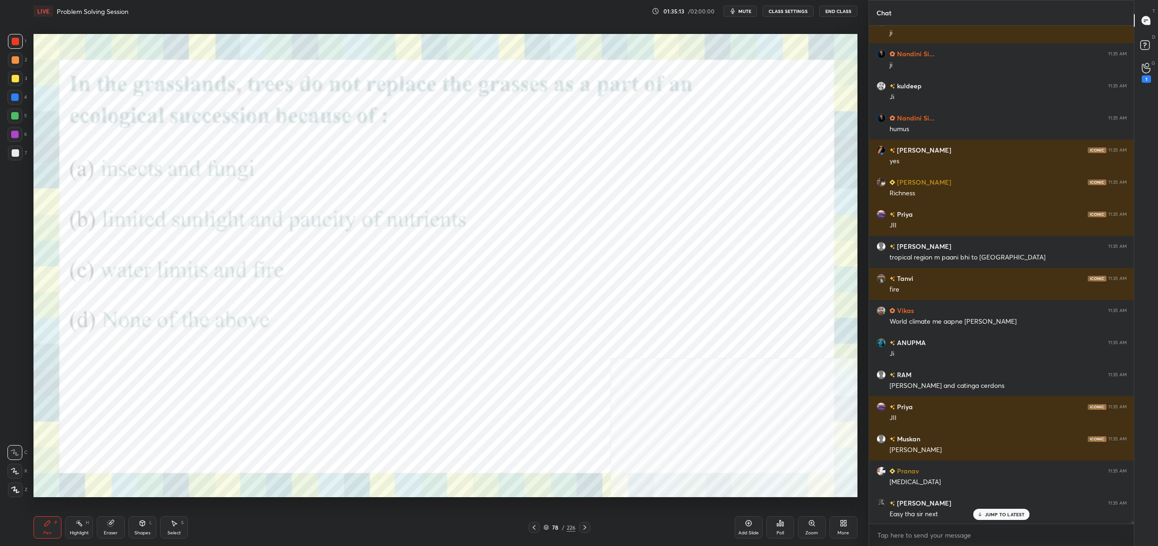
scroll to position [114116, 0]
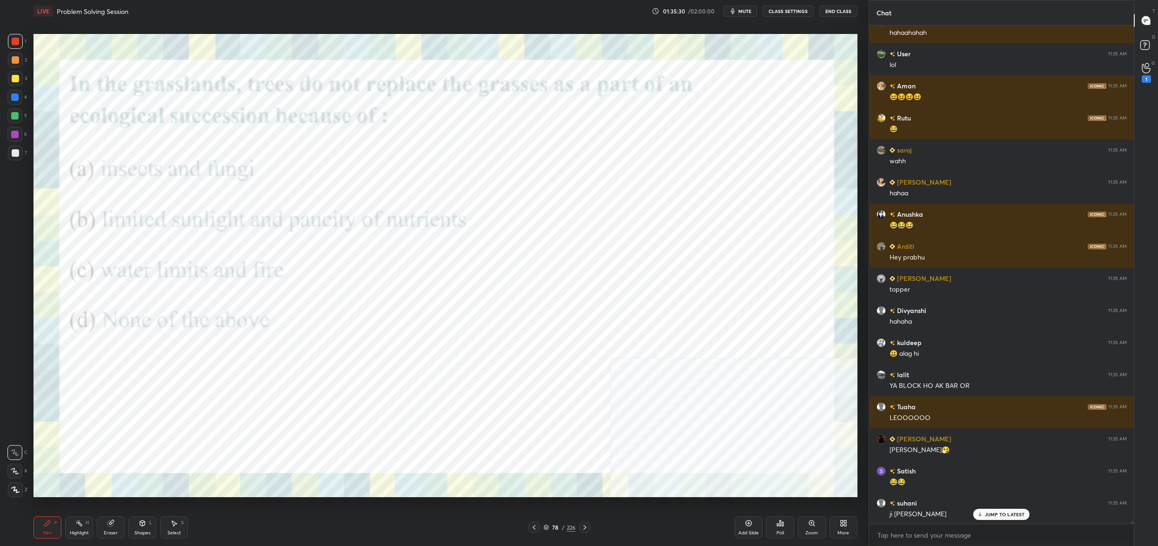
click at [546, 525] on icon at bounding box center [546, 526] width 5 height 2
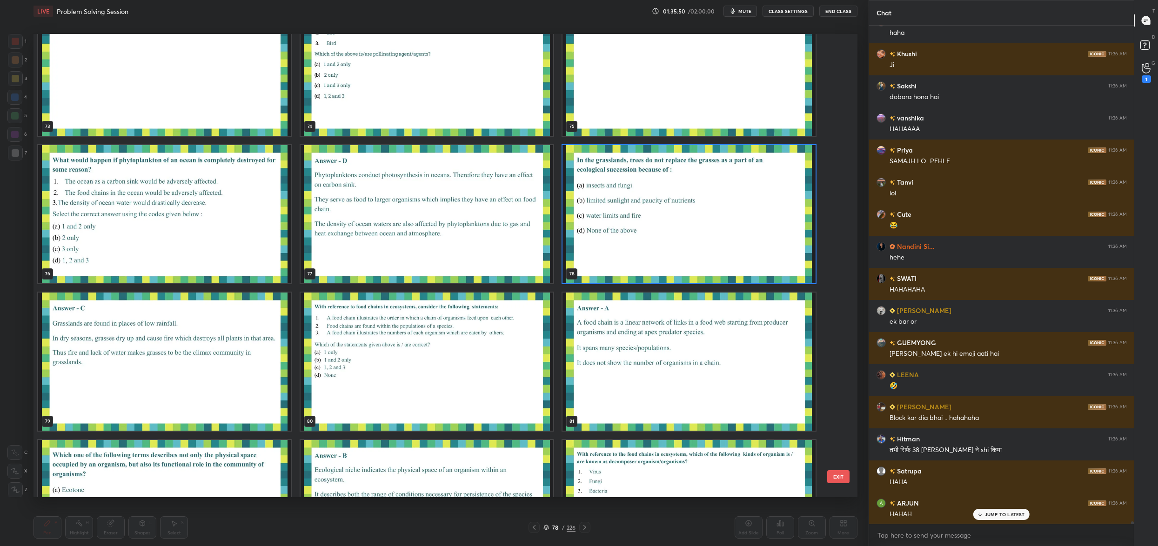
click at [676, 211] on img "grid" at bounding box center [688, 214] width 253 height 138
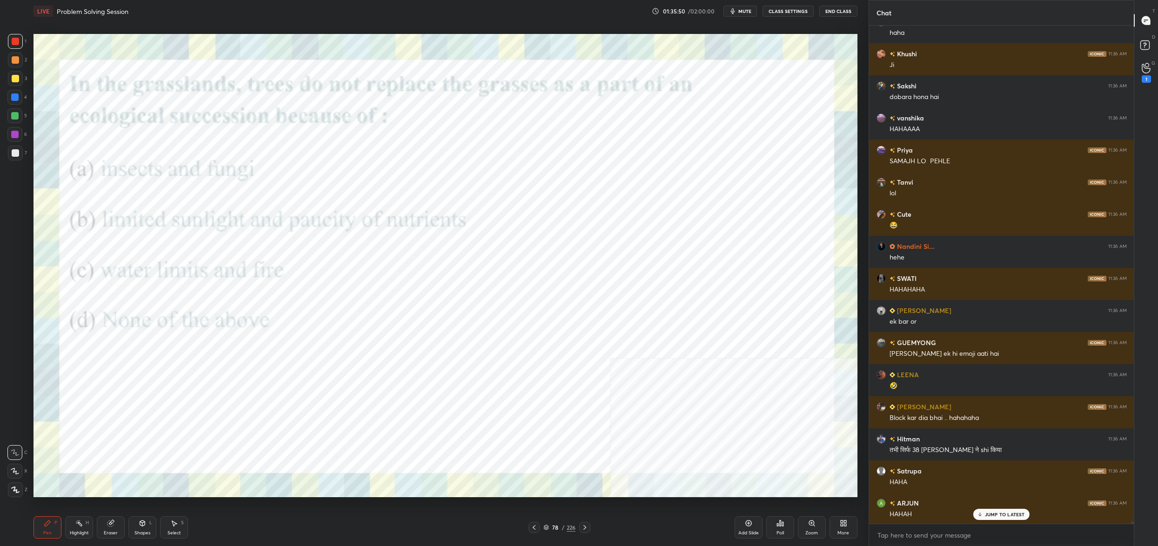
click at [676, 211] on img "grid" at bounding box center [688, 214] width 253 height 138
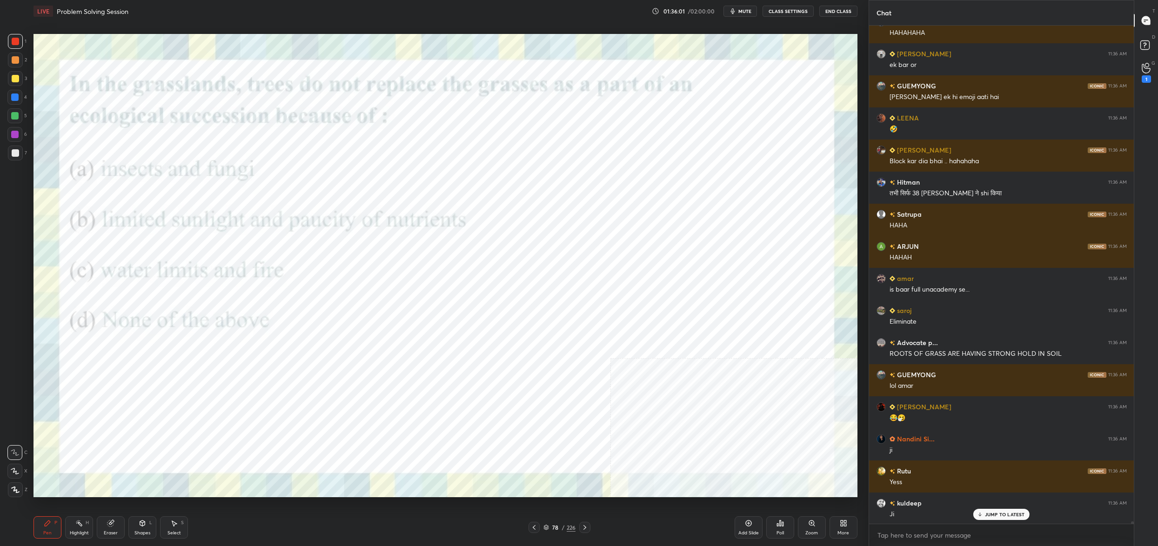
click at [554, 530] on div "78" at bounding box center [555, 528] width 9 height 6
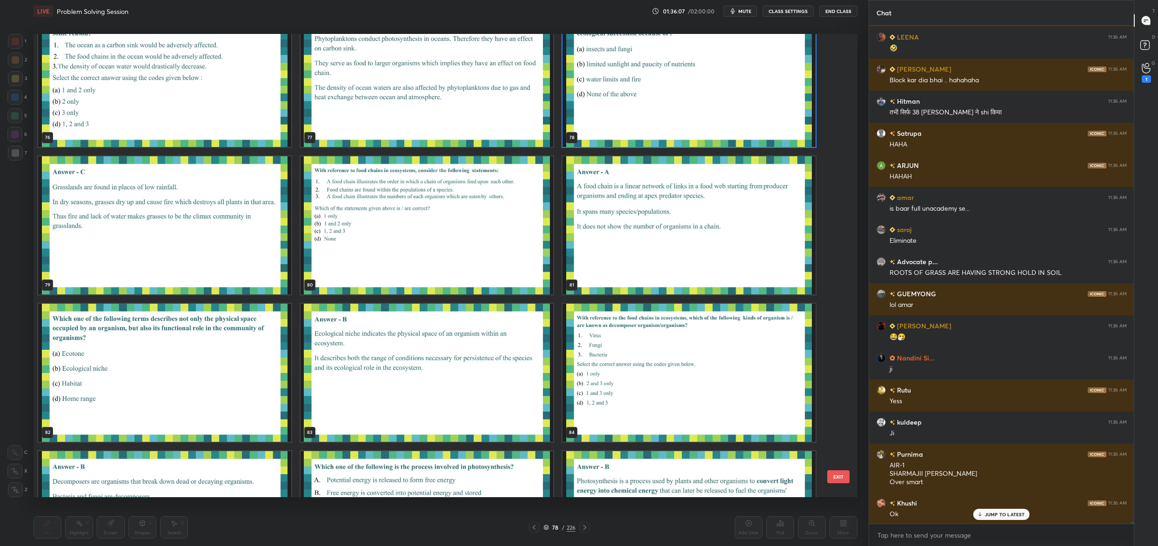
click at [447, 200] on img "grid" at bounding box center [427, 225] width 253 height 138
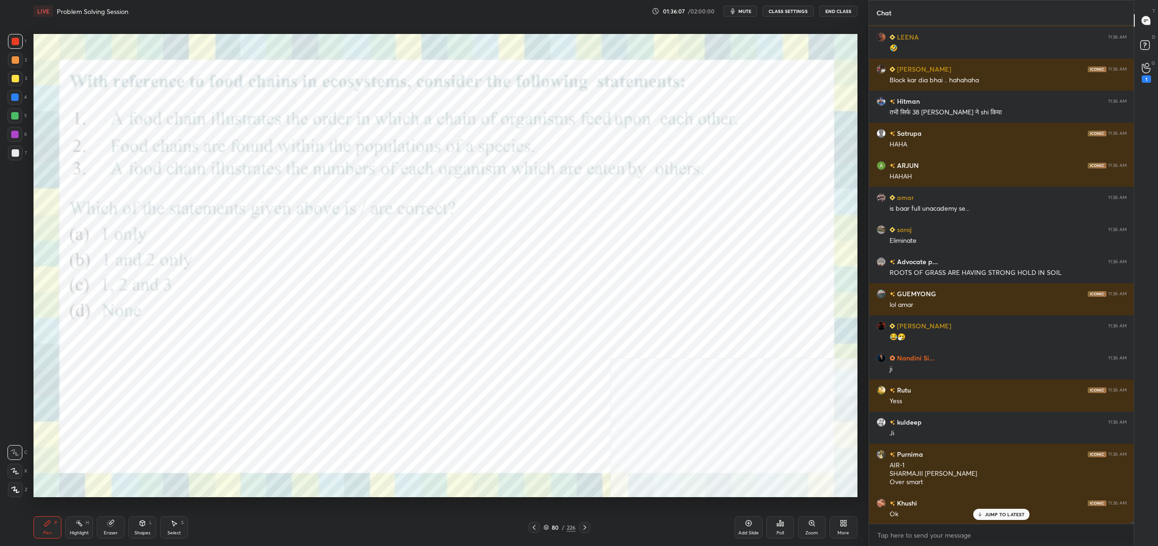
click at [447, 200] on img "grid" at bounding box center [427, 225] width 253 height 138
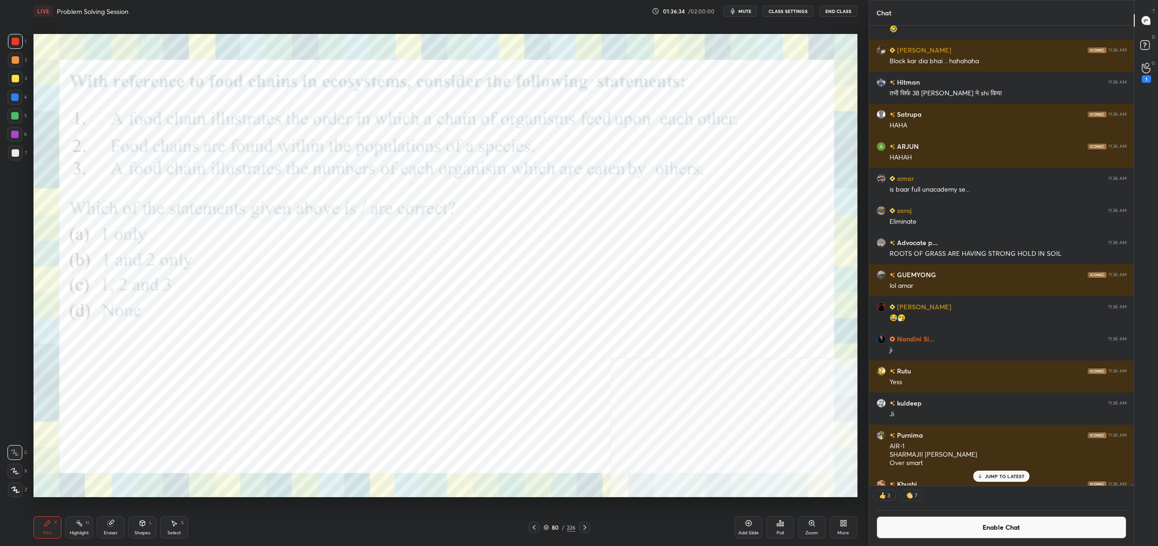
click at [540, 521] on div "Pen P Highlight H Eraser Shapes L Select S 80 / 226 Add Slide Poll Zoom More" at bounding box center [445, 527] width 824 height 37
click at [546, 528] on icon at bounding box center [546, 528] width 6 height 6
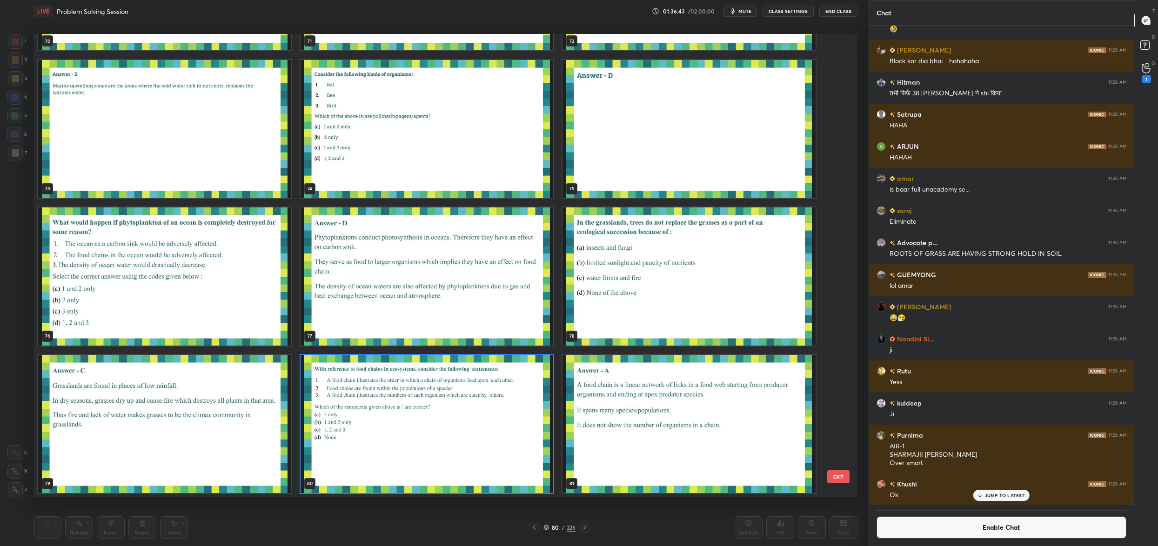
scroll to position [3, 3]
click at [499, 445] on img "grid" at bounding box center [427, 424] width 253 height 138
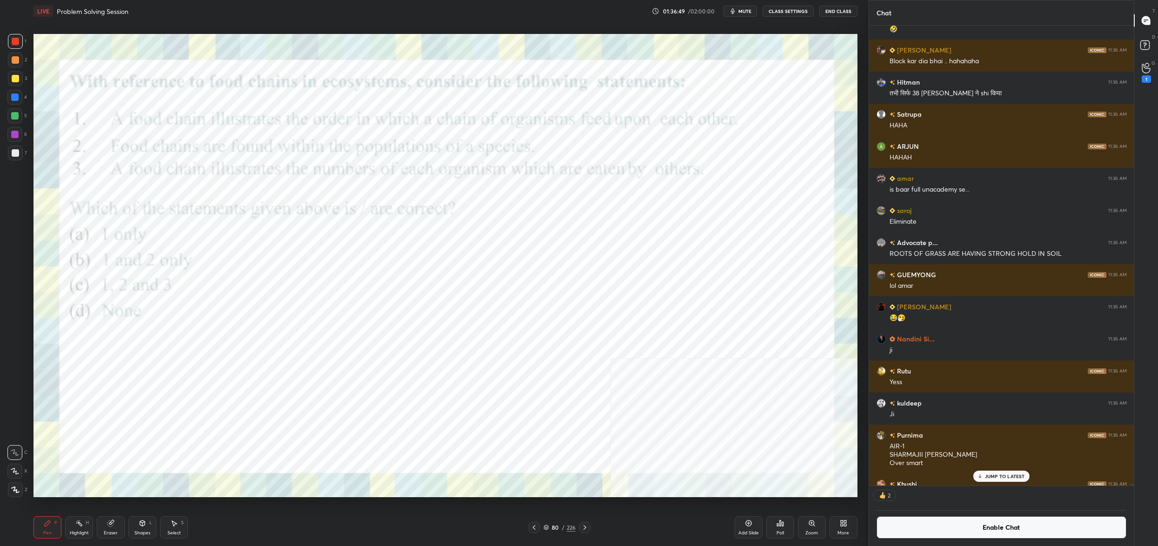
click at [498, 445] on img "grid" at bounding box center [427, 424] width 253 height 138
click at [499, 446] on img "grid" at bounding box center [427, 424] width 253 height 138
click at [549, 526] on div "80 / 226" at bounding box center [559, 527] width 32 height 8
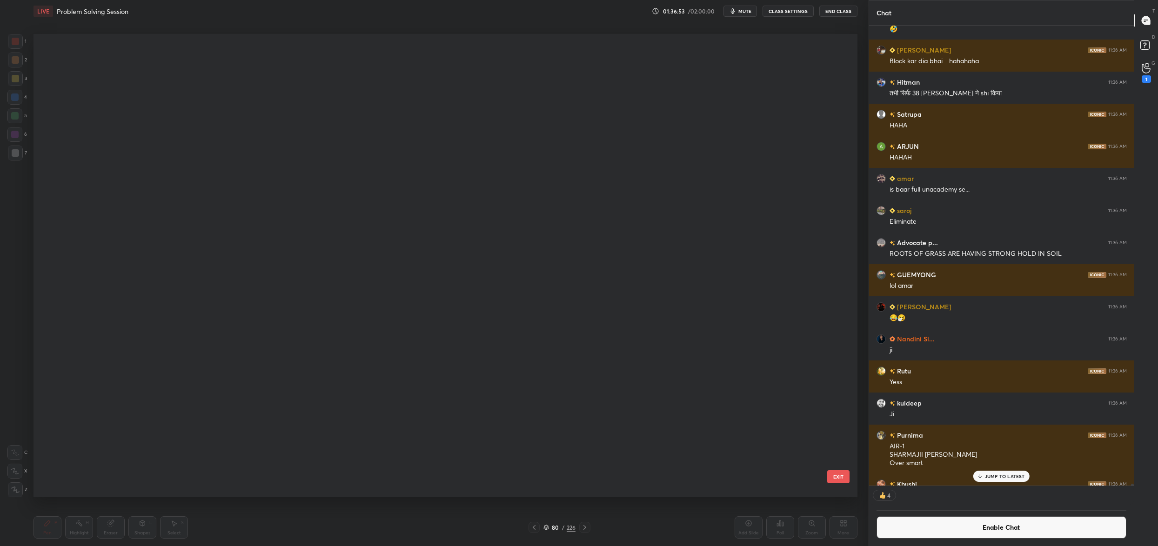
scroll to position [3519, 0]
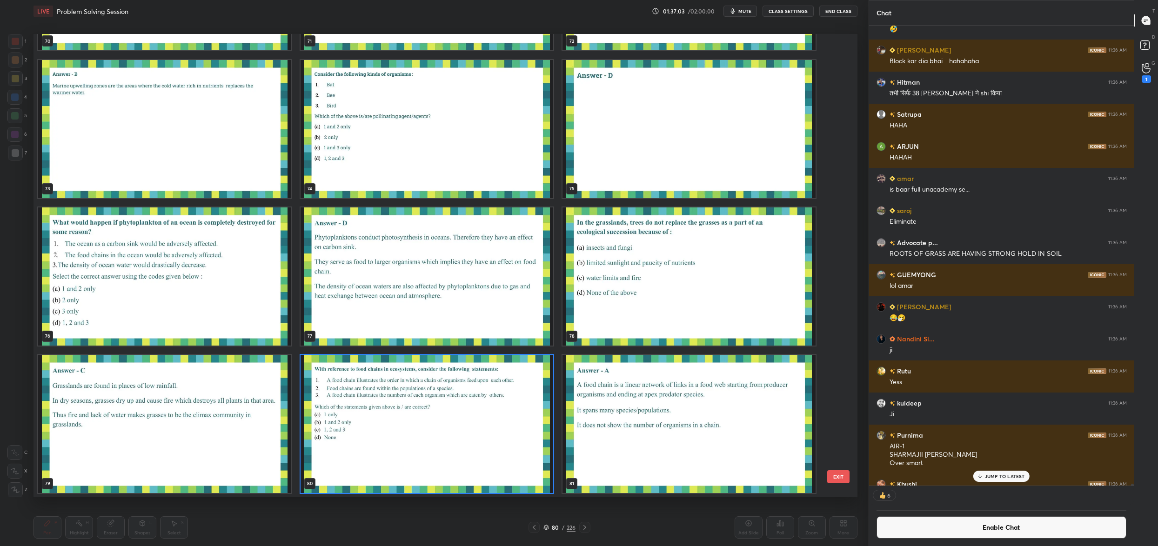
click at [517, 443] on img "grid" at bounding box center [427, 424] width 253 height 138
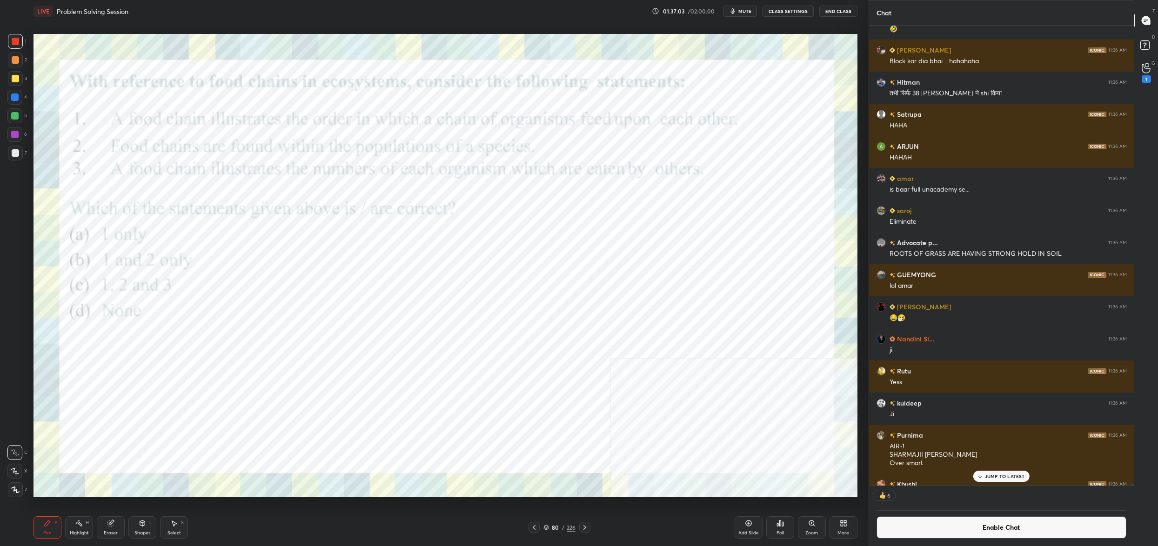
click at [516, 444] on img "grid" at bounding box center [427, 424] width 253 height 138
click at [545, 526] on icon at bounding box center [546, 528] width 6 height 6
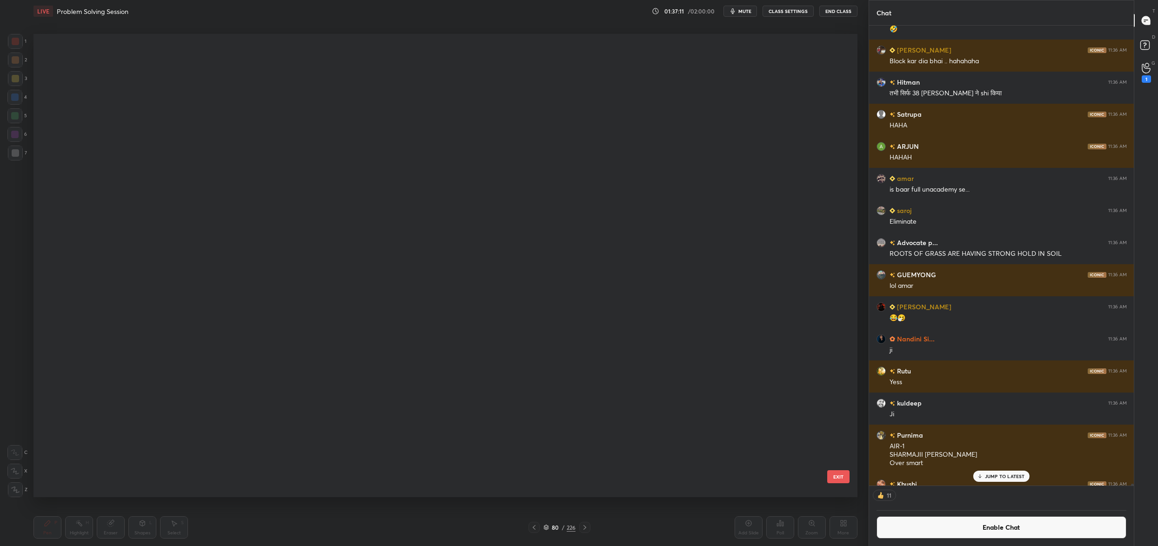
scroll to position [461, 819]
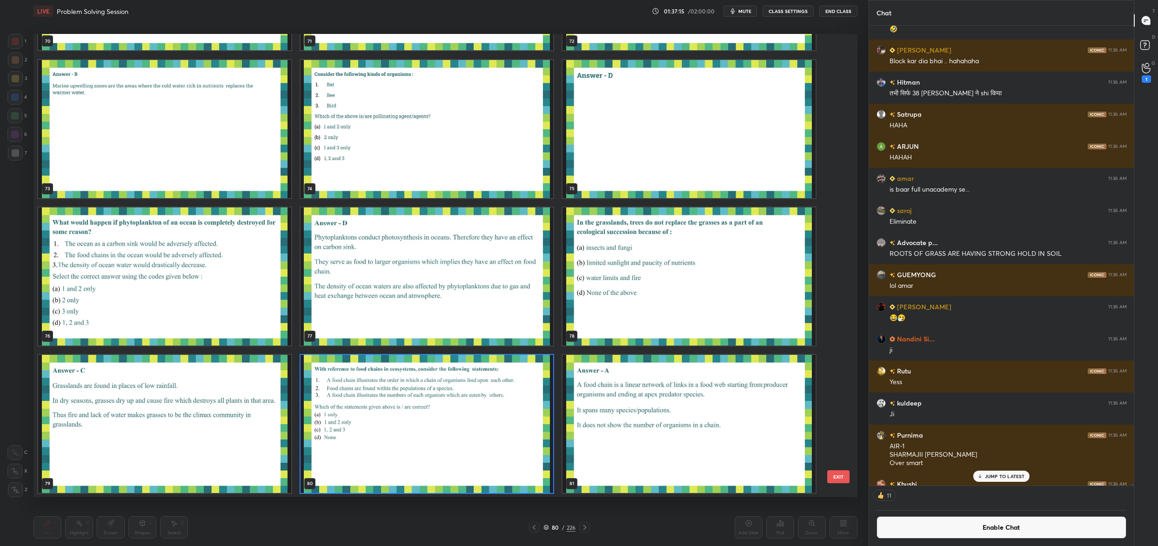
click at [504, 469] on img "grid" at bounding box center [427, 424] width 253 height 138
click at [505, 471] on img "grid" at bounding box center [427, 424] width 253 height 138
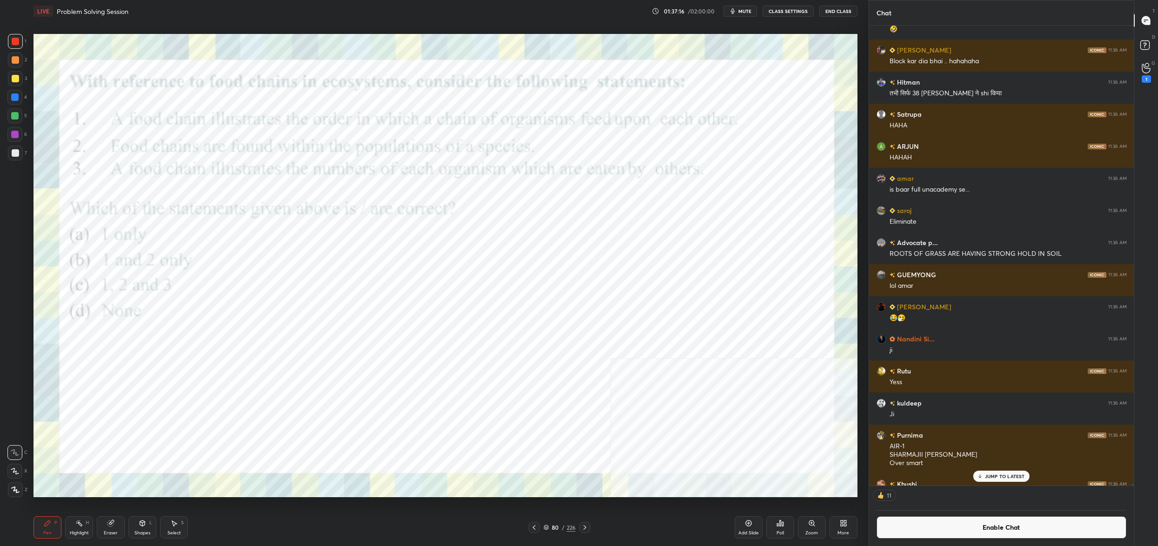
click at [505, 471] on img "grid" at bounding box center [427, 424] width 253 height 138
click at [775, 518] on div "Poll" at bounding box center [780, 527] width 28 height 22
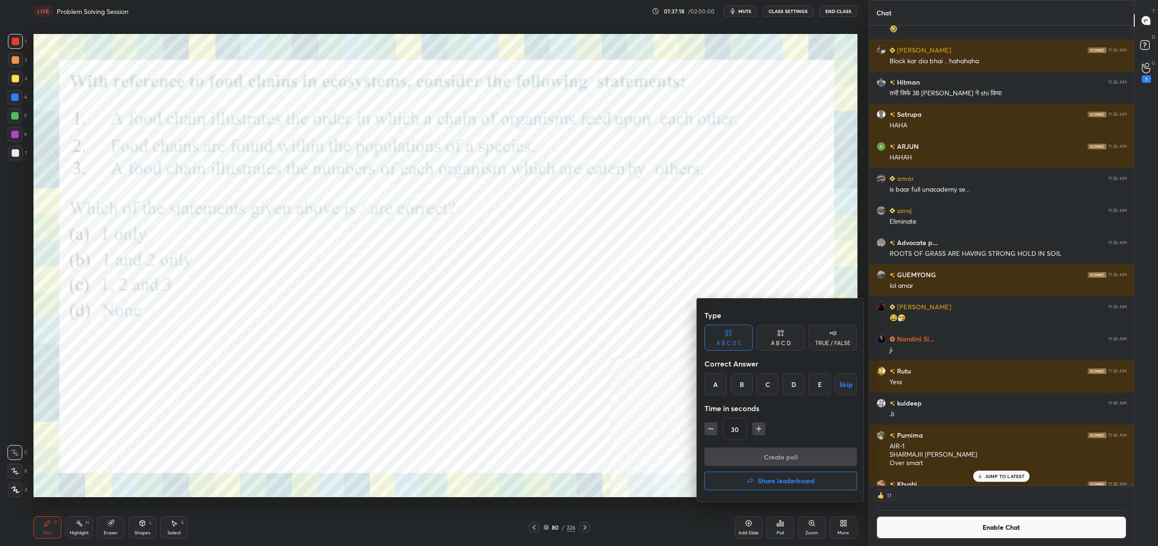
click at [826, 341] on div "TRUE / FALSE" at bounding box center [832, 344] width 35 height 6
click at [778, 338] on div "A B C D" at bounding box center [780, 338] width 48 height 26
drag, startPoint x: 715, startPoint y: 387, endPoint x: 718, endPoint y: 395, distance: 9.0
click at [716, 387] on div "A" at bounding box center [717, 384] width 27 height 22
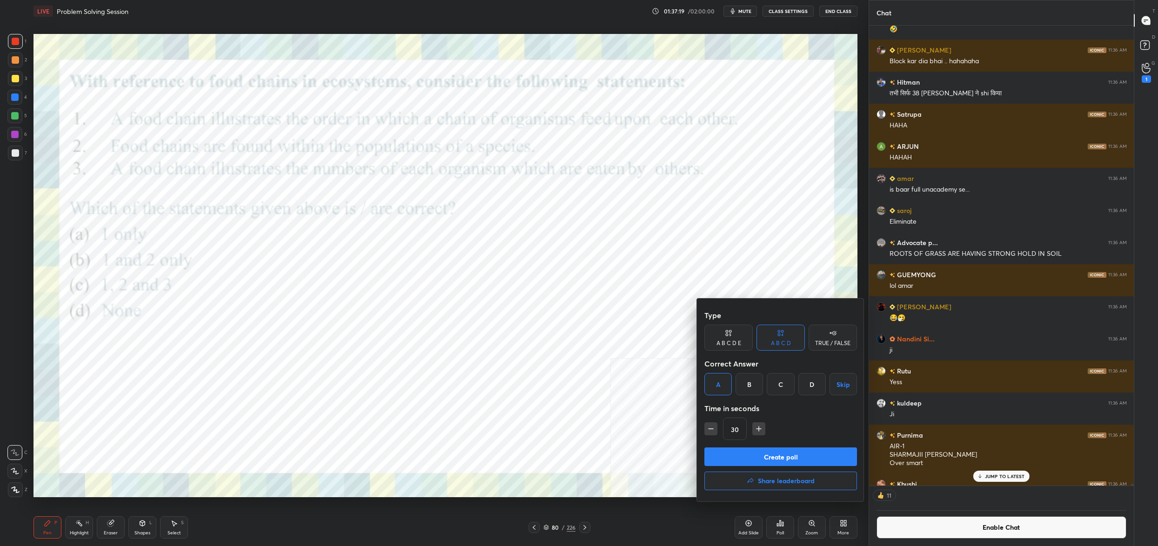
click at [731, 454] on button "Create poll" at bounding box center [780, 457] width 153 height 19
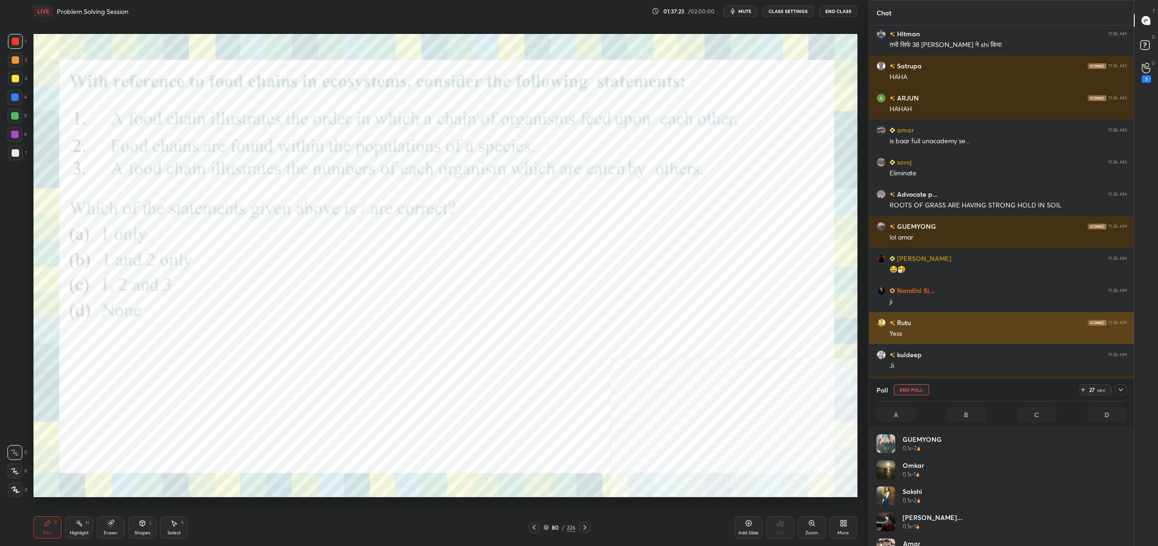
scroll to position [3, 3]
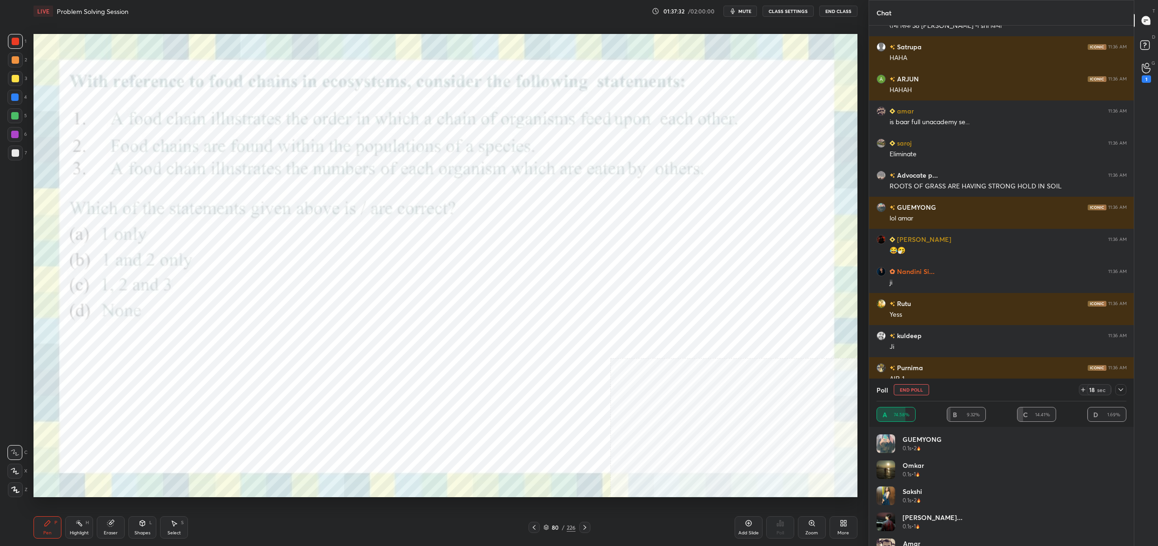
click at [1121, 387] on icon at bounding box center [1120, 389] width 7 height 7
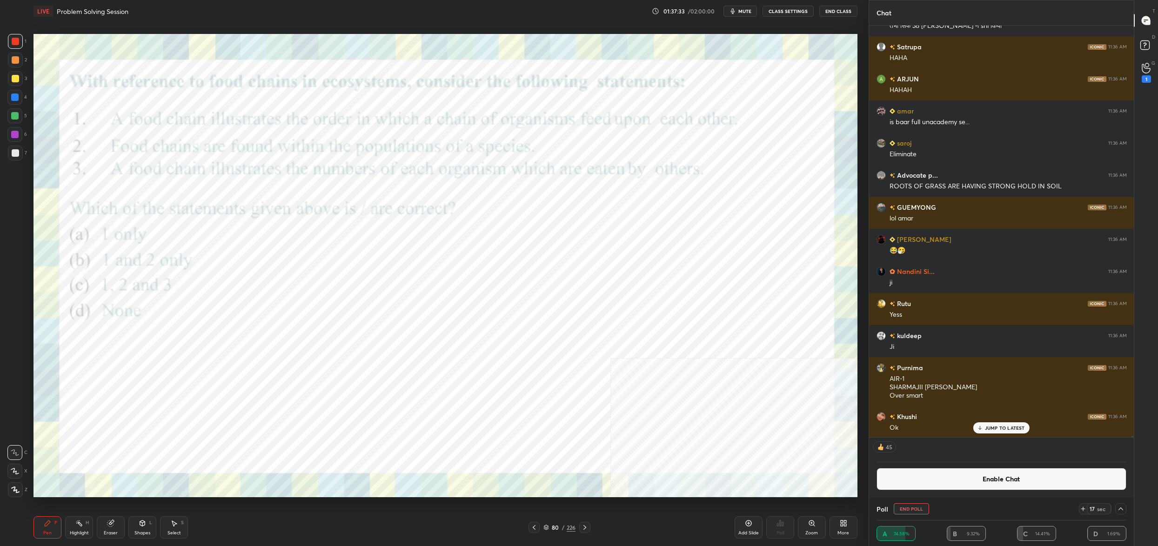
click at [970, 480] on button "Enable Chat" at bounding box center [1001, 479] width 250 height 22
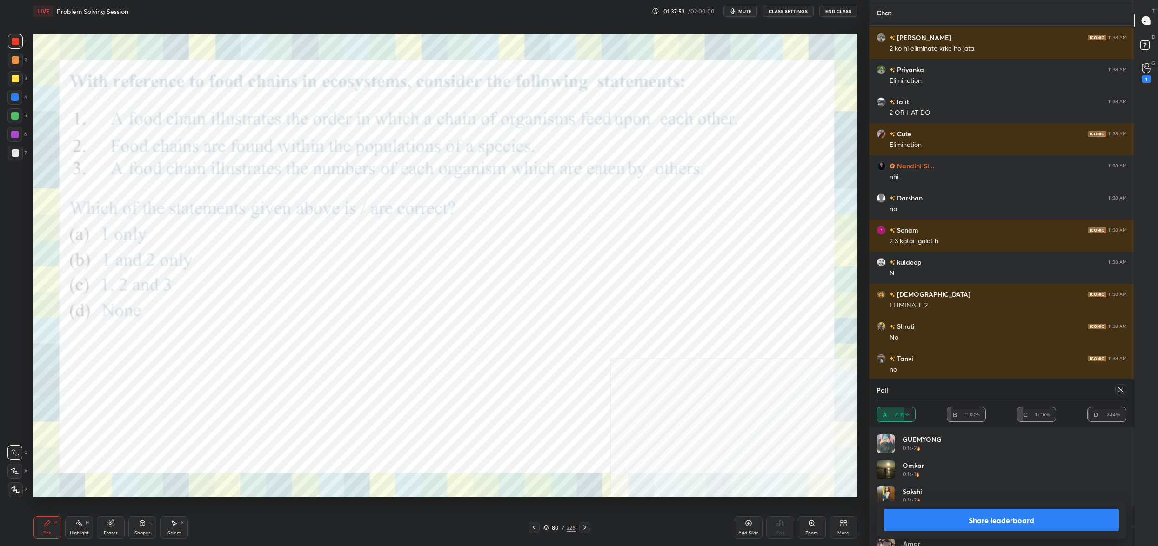
click at [1123, 389] on div at bounding box center [1120, 389] width 11 height 11
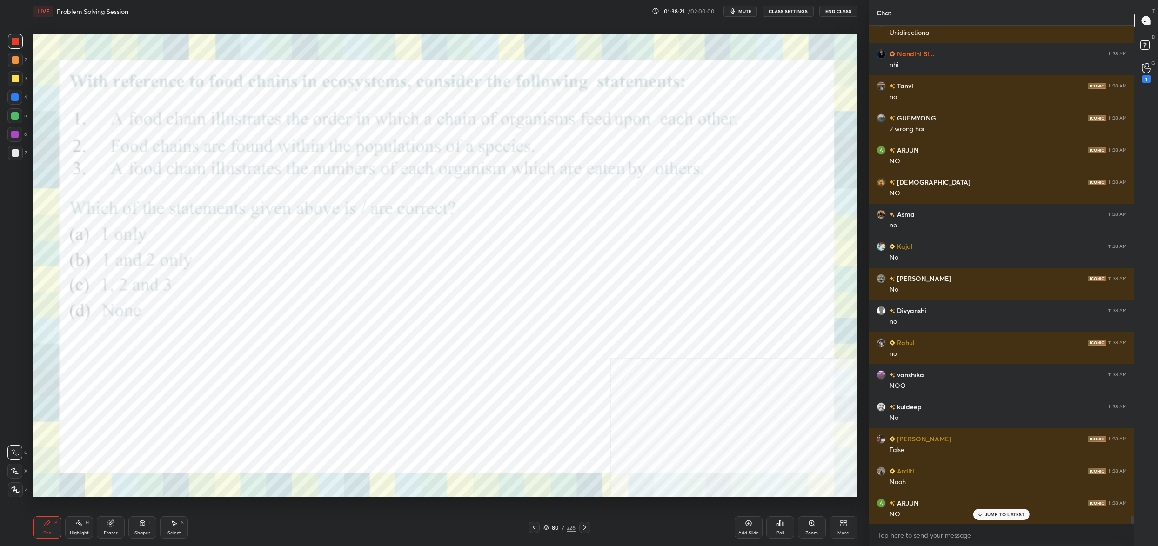
click at [548, 528] on div "80 / 226" at bounding box center [559, 527] width 32 height 8
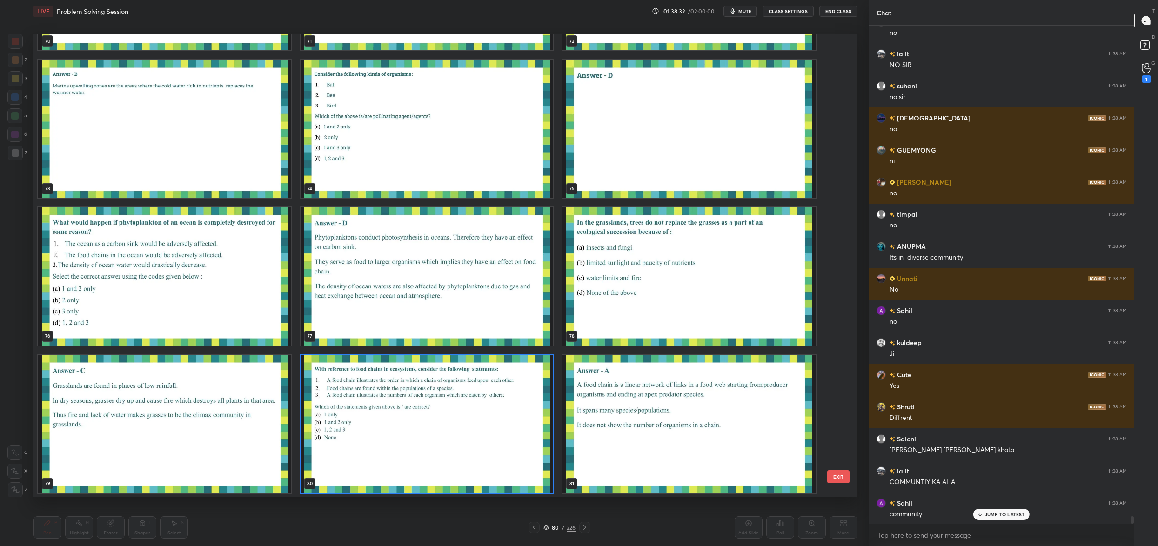
click at [354, 438] on img "grid" at bounding box center [427, 424] width 253 height 138
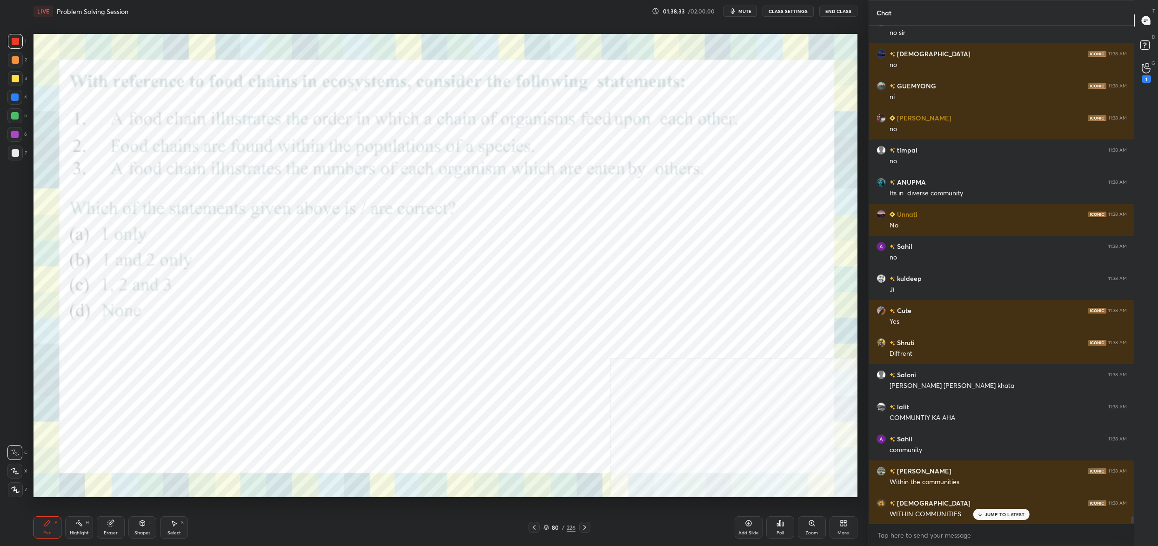
click at [354, 438] on img "grid" at bounding box center [427, 424] width 253 height 138
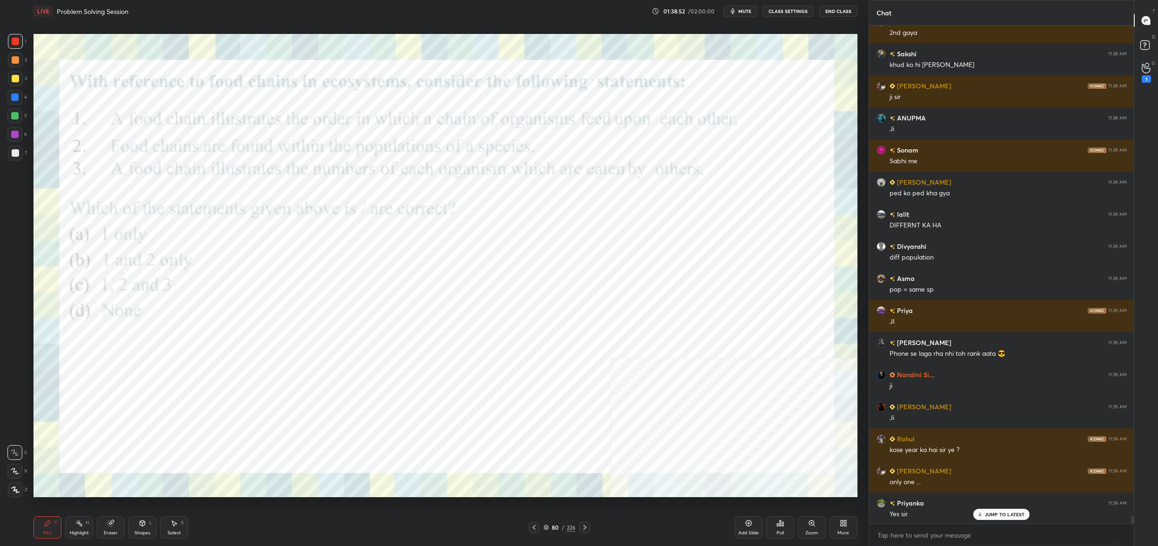
click at [556, 529] on div "80" at bounding box center [555, 528] width 9 height 6
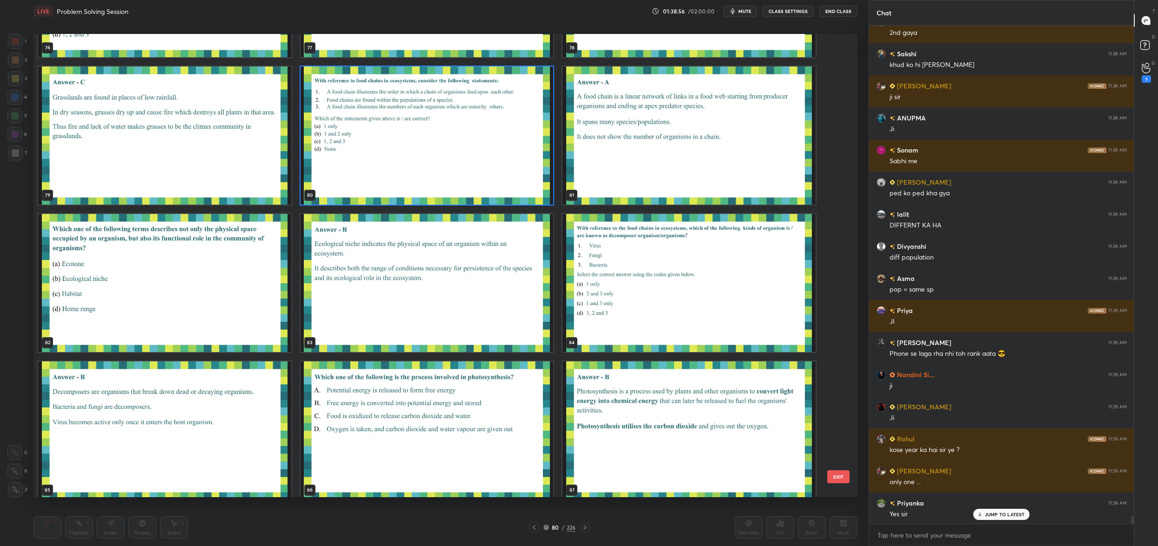
click at [235, 240] on img "grid" at bounding box center [164, 283] width 253 height 138
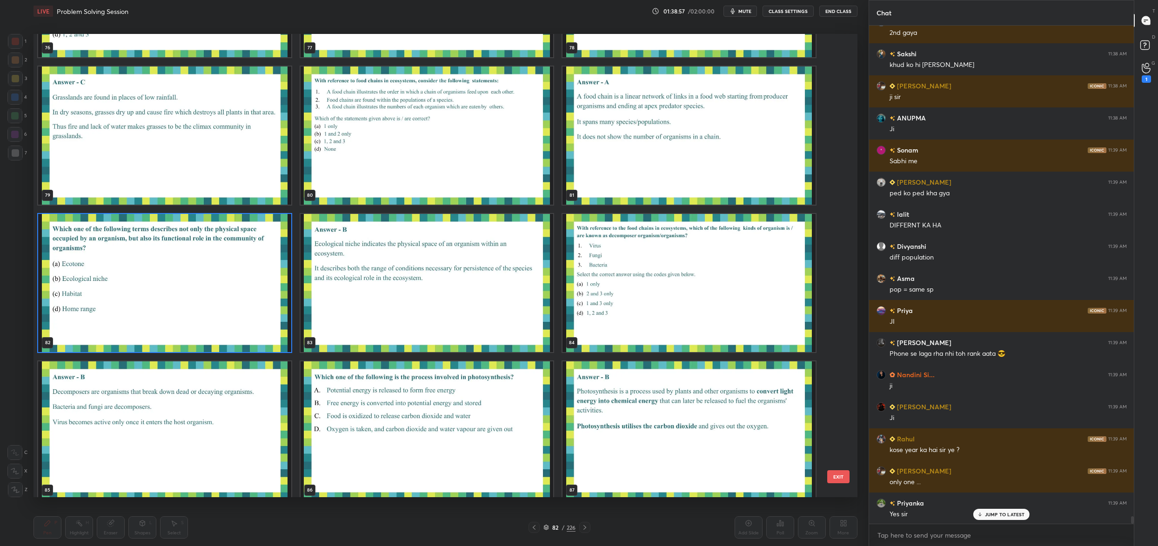
click at [235, 240] on img "grid" at bounding box center [164, 283] width 253 height 138
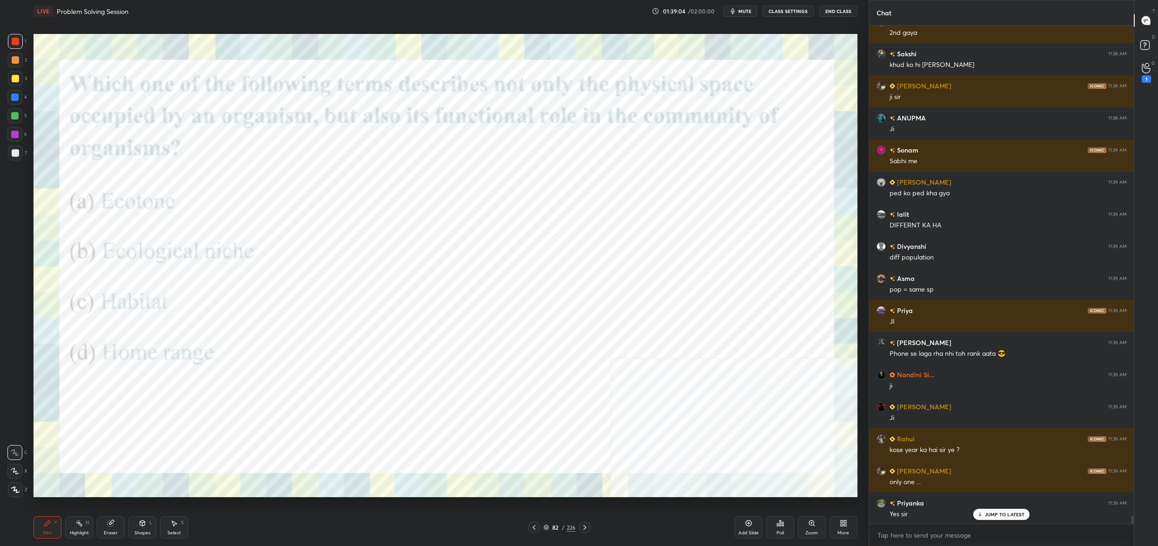
click at [782, 527] on div "Poll" at bounding box center [780, 527] width 28 height 22
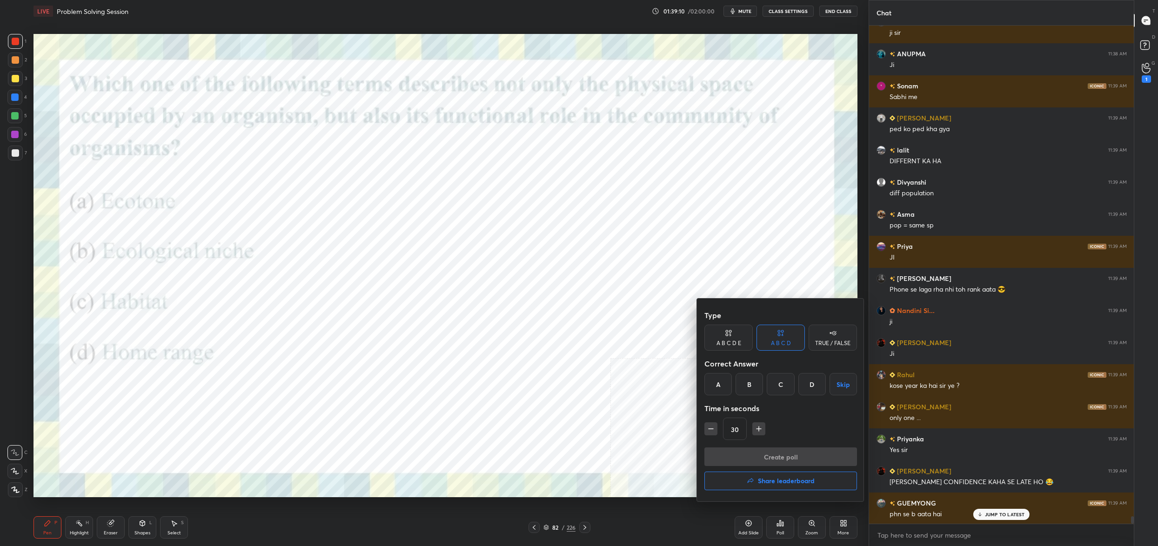
drag, startPoint x: 718, startPoint y: 385, endPoint x: 731, endPoint y: 434, distance: 50.6
click at [719, 383] on div "A" at bounding box center [717, 384] width 27 height 22
click at [730, 456] on button "Create poll" at bounding box center [780, 457] width 153 height 19
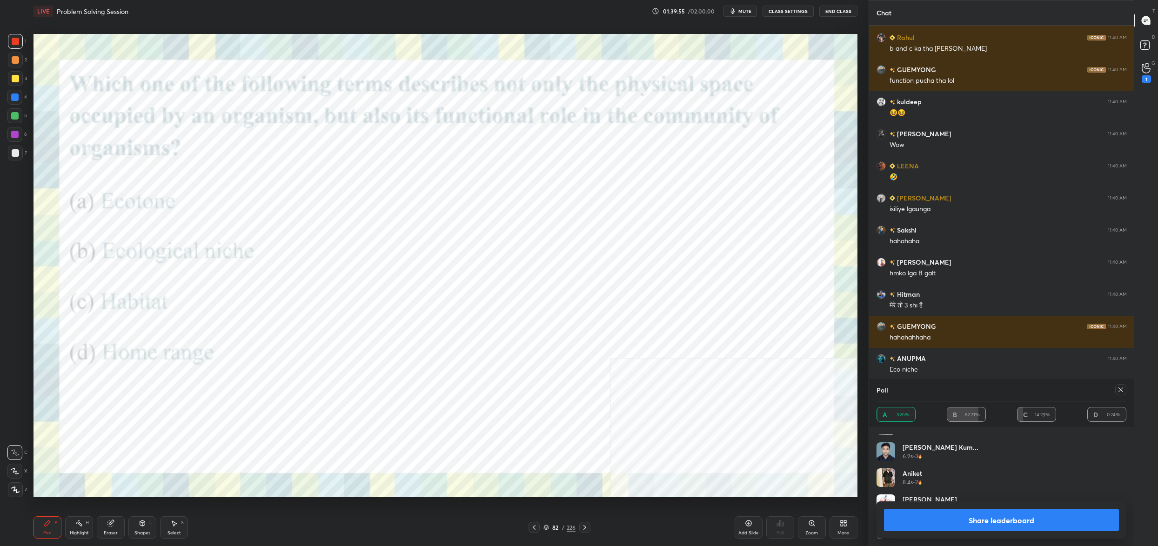
click at [472, 30] on div "Setting up your live class Poll for secs No correct answer Start poll" at bounding box center [445, 265] width 831 height 487
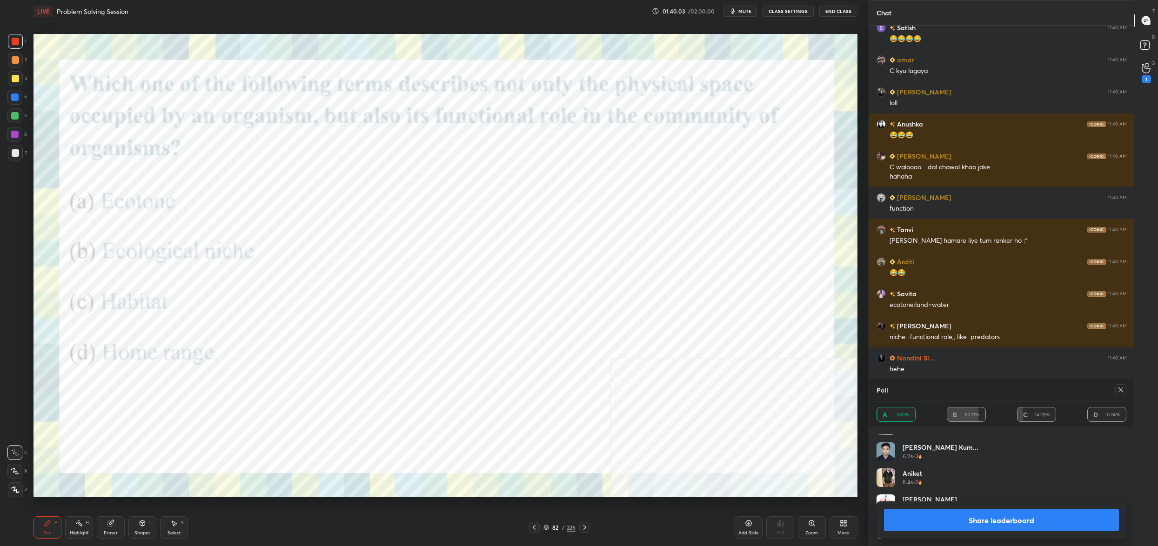
drag, startPoint x: 1120, startPoint y: 390, endPoint x: 1129, endPoint y: 381, distance: 12.5
click at [1121, 389] on icon at bounding box center [1120, 389] width 7 height 7
type textarea "x"
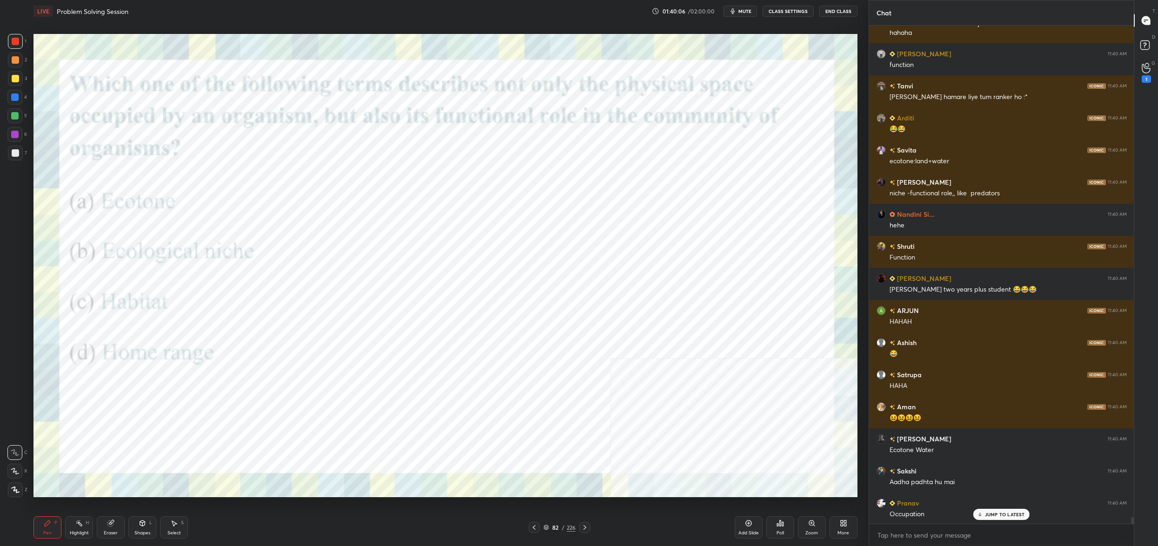
click at [551, 527] on div "82" at bounding box center [555, 528] width 9 height 6
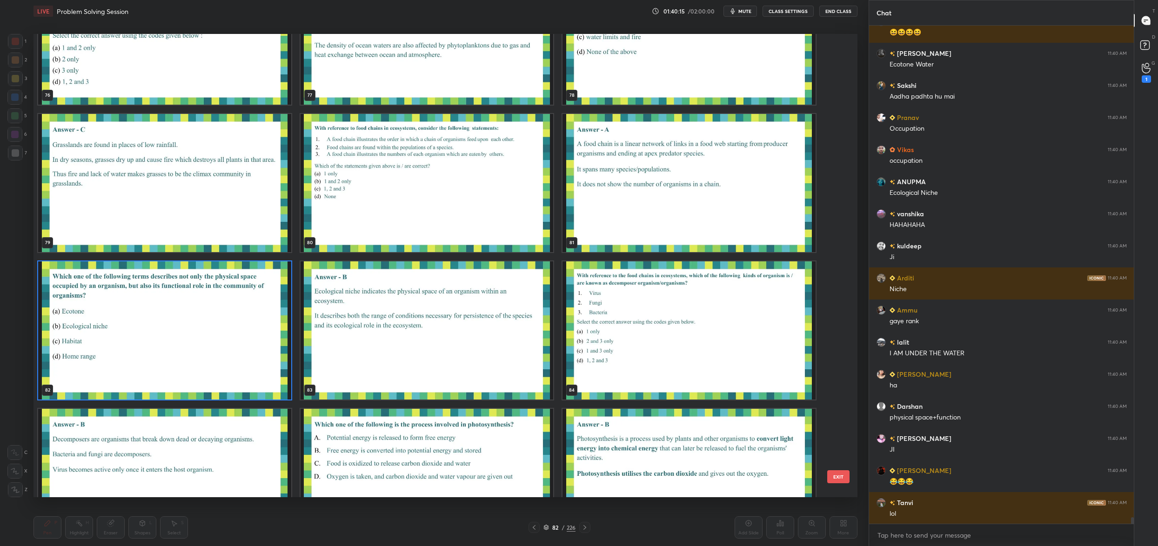
click at [703, 346] on img "grid" at bounding box center [688, 330] width 253 height 138
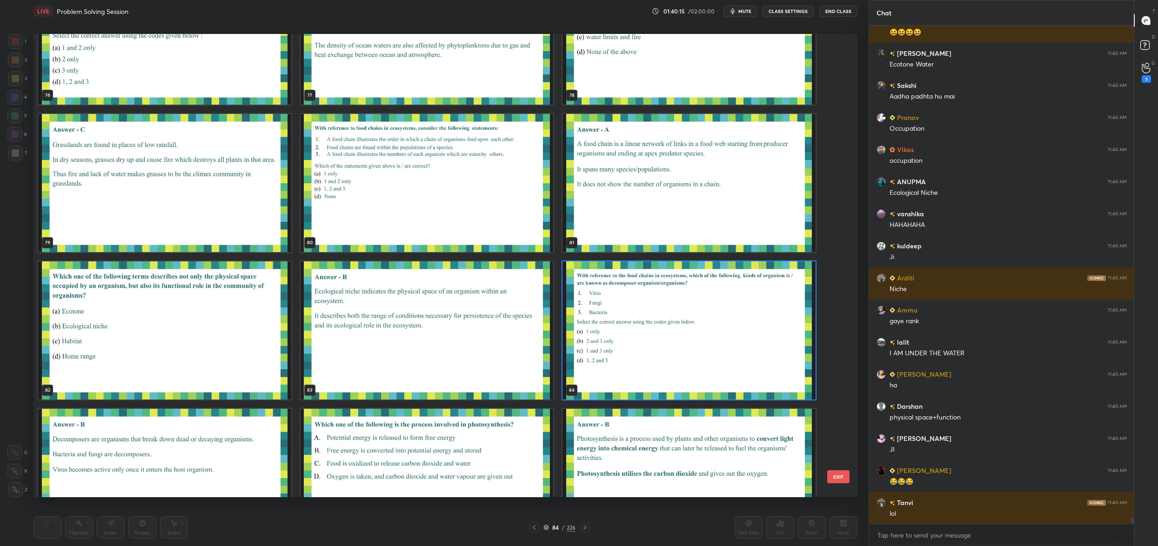
click at [703, 346] on img "grid" at bounding box center [688, 330] width 253 height 138
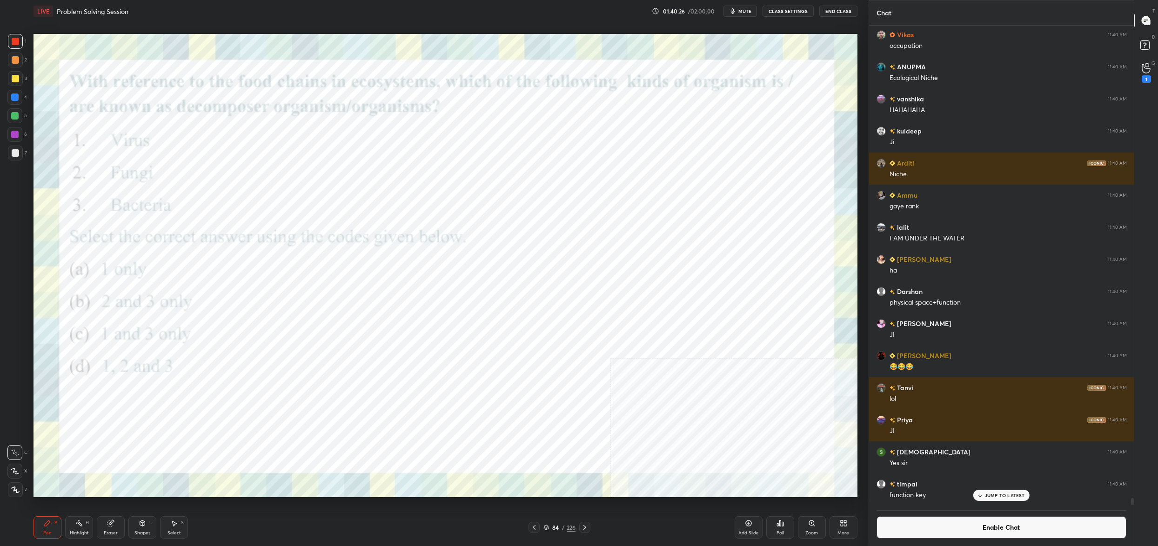
click at [552, 527] on div "84" at bounding box center [555, 528] width 9 height 6
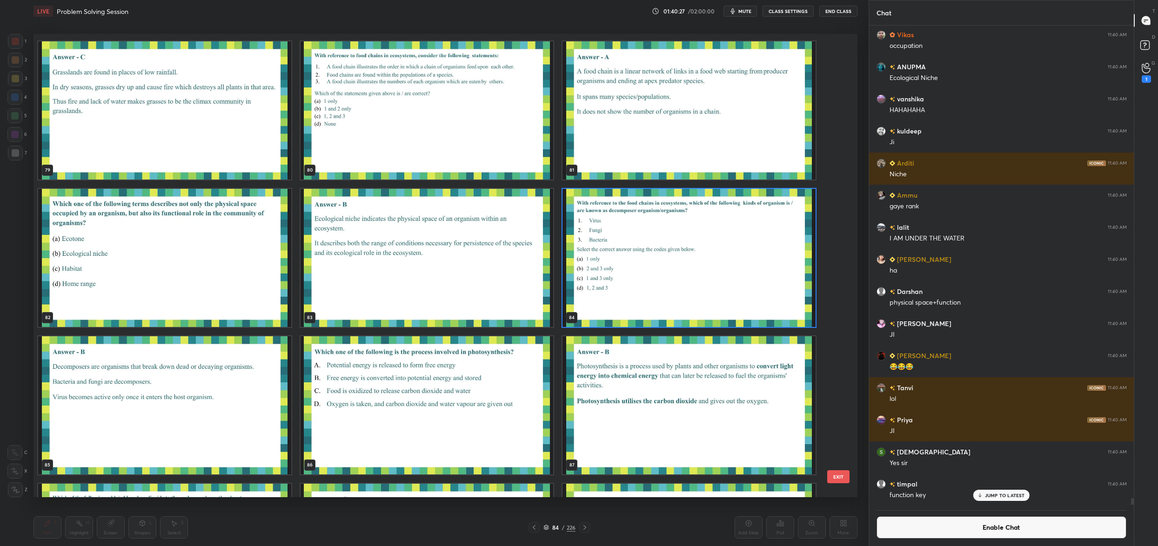
click at [695, 287] on img "grid" at bounding box center [688, 258] width 253 height 138
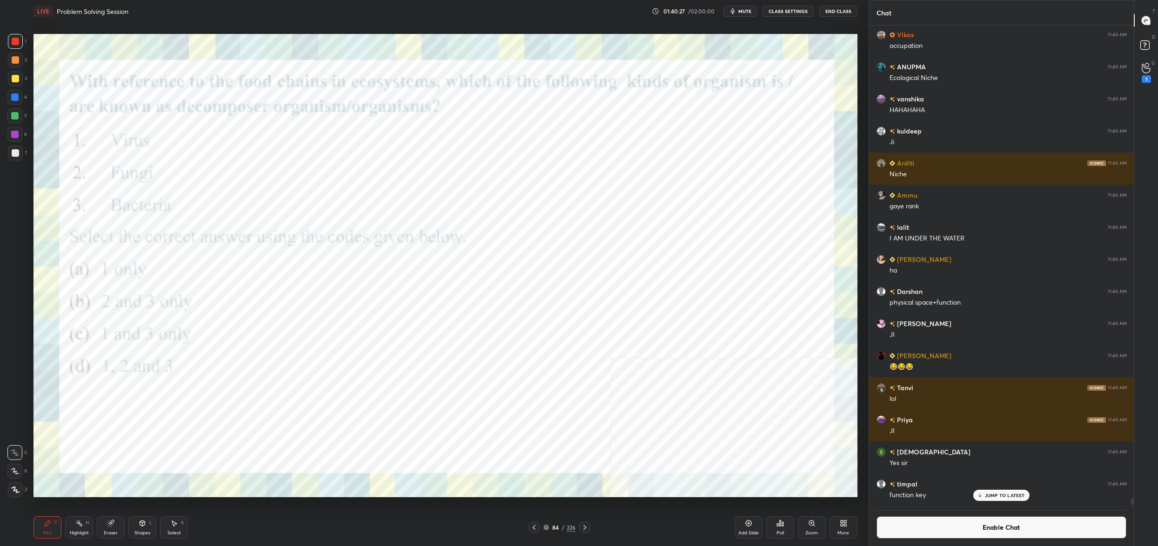
click at [695, 287] on img "grid" at bounding box center [688, 258] width 253 height 138
click at [778, 522] on icon at bounding box center [779, 523] width 7 height 7
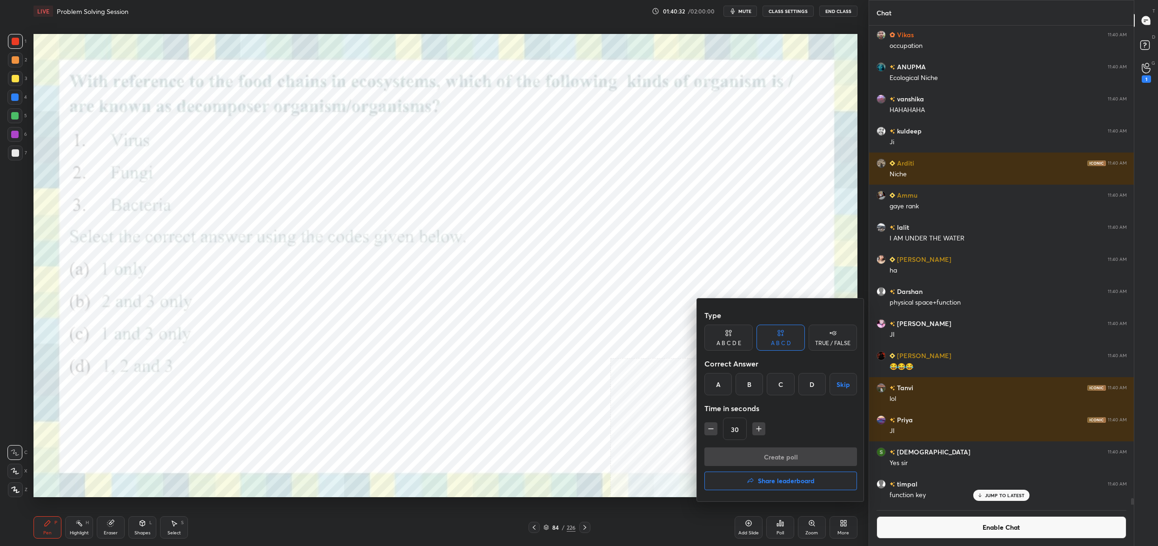
click at [743, 380] on div "B" at bounding box center [748, 384] width 27 height 22
click at [768, 457] on button "Create poll" at bounding box center [780, 457] width 153 height 19
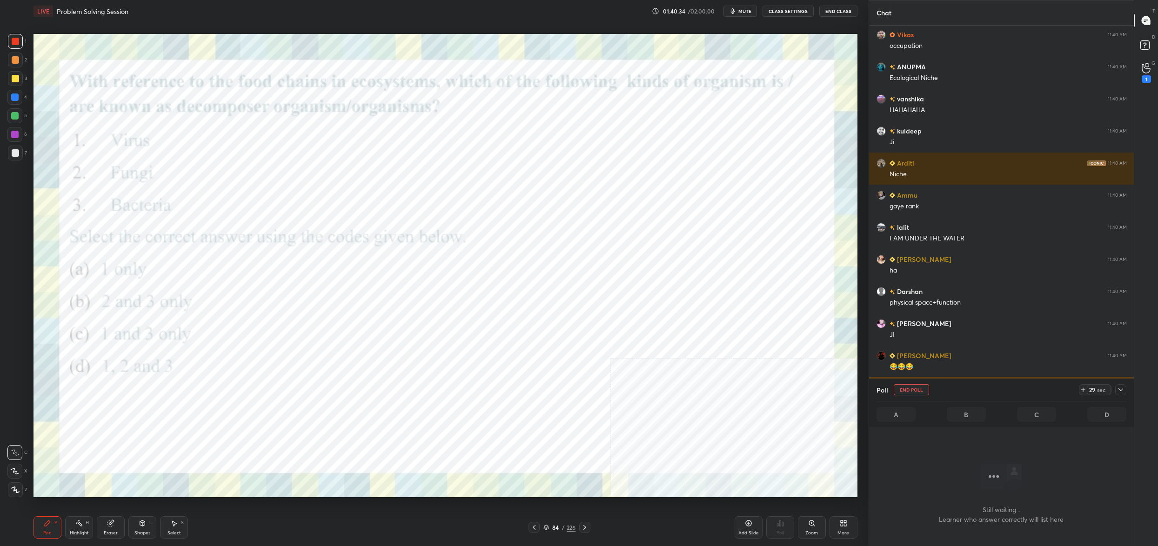
drag, startPoint x: 1119, startPoint y: 394, endPoint x: 1109, endPoint y: 390, distance: 10.5
click at [1119, 394] on div at bounding box center [1120, 389] width 11 height 11
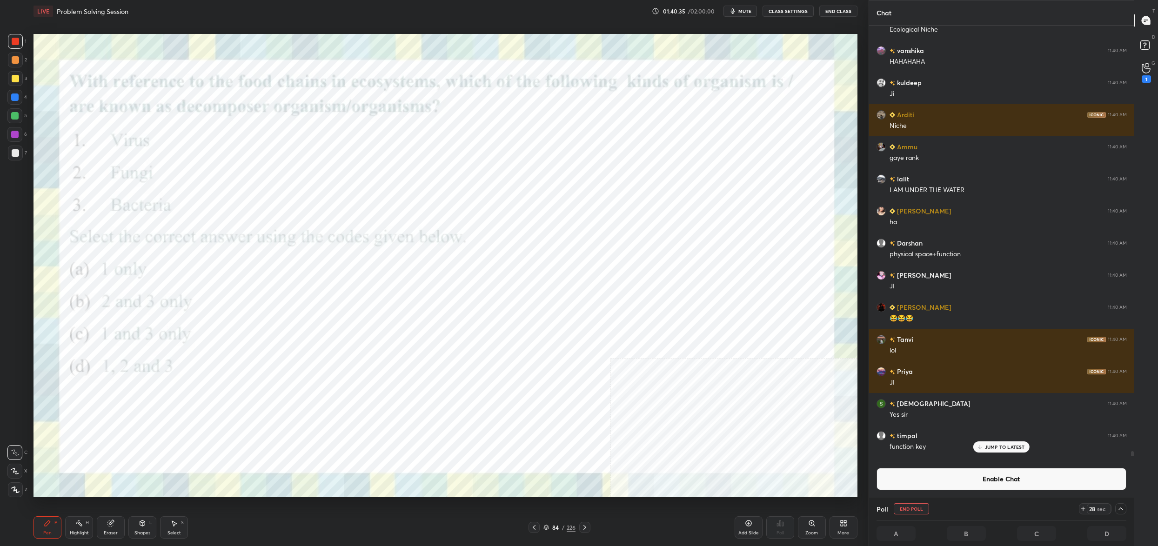
click at [995, 478] on button "Enable Chat" at bounding box center [1001, 479] width 250 height 22
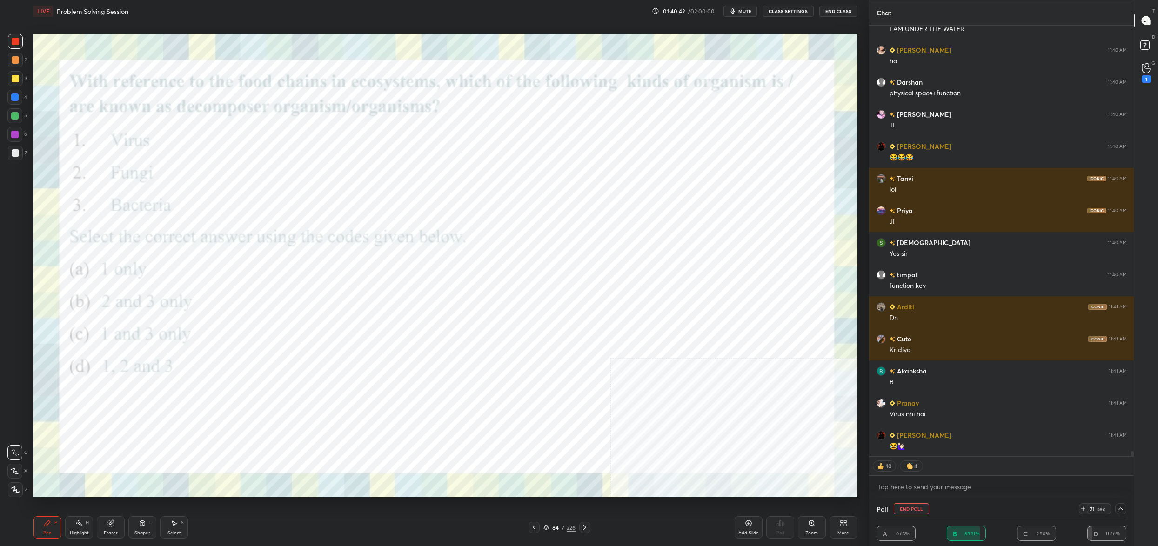
drag, startPoint x: 555, startPoint y: 525, endPoint x: 560, endPoint y: 521, distance: 6.6
click at [555, 525] on div "84" at bounding box center [555, 528] width 9 height 6
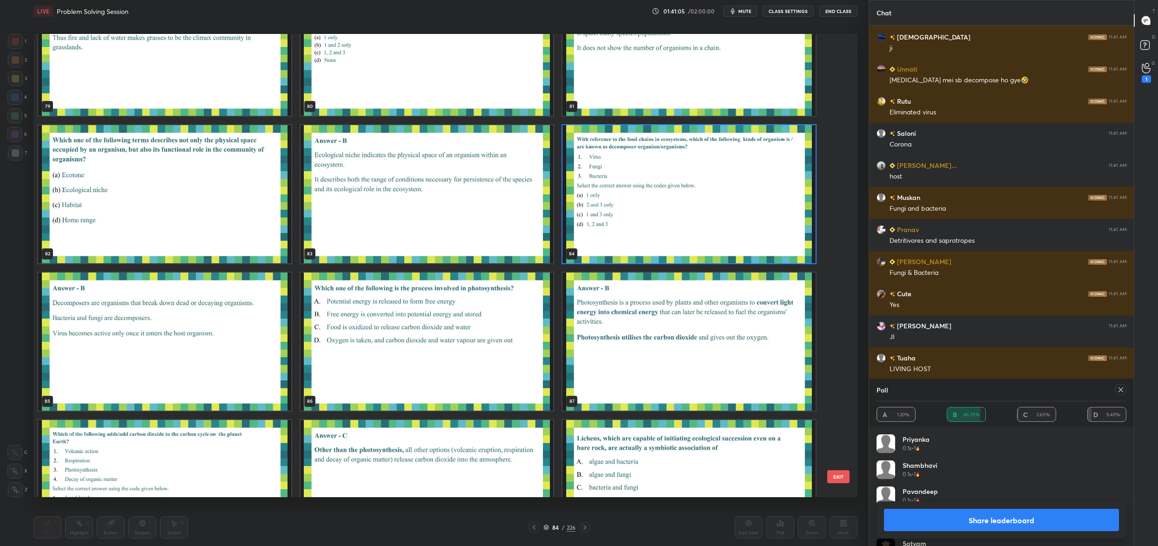
click at [1124, 393] on icon at bounding box center [1120, 389] width 7 height 7
type textarea "x"
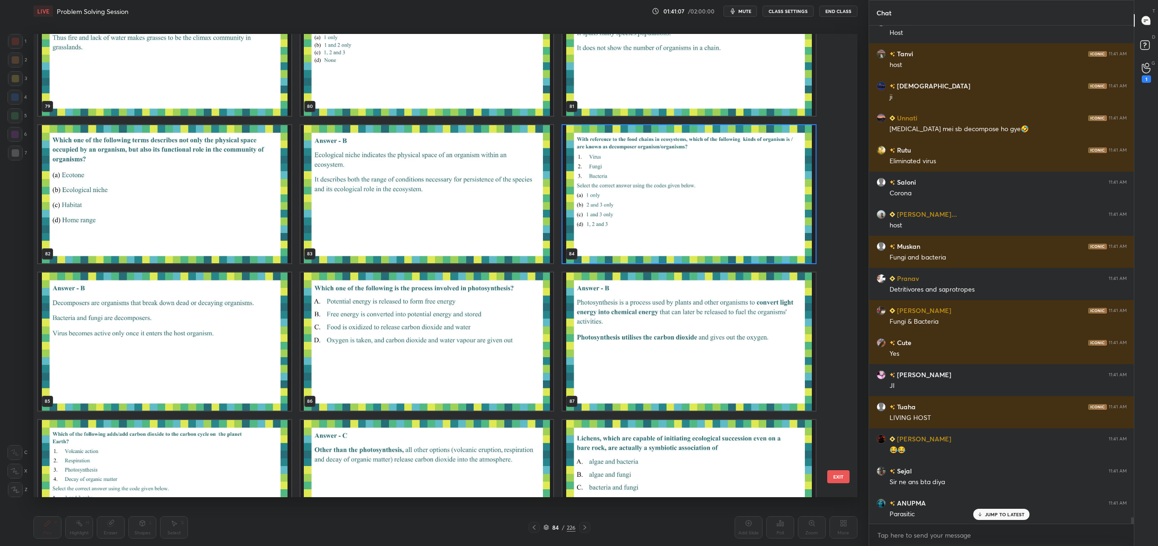
click at [412, 316] on img "grid" at bounding box center [427, 342] width 253 height 138
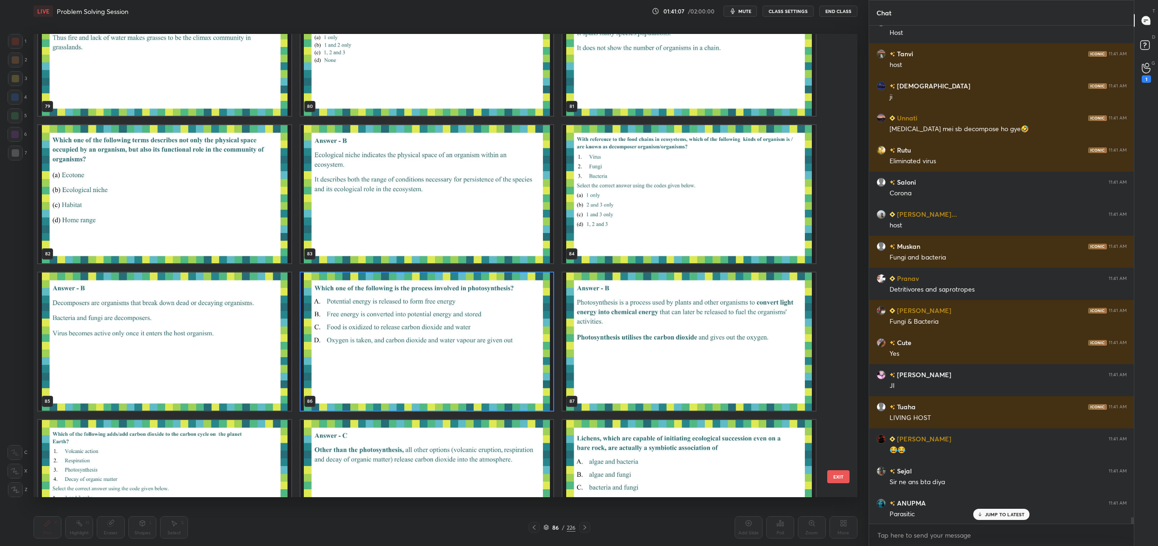
click at [412, 316] on img "grid" at bounding box center [427, 342] width 253 height 138
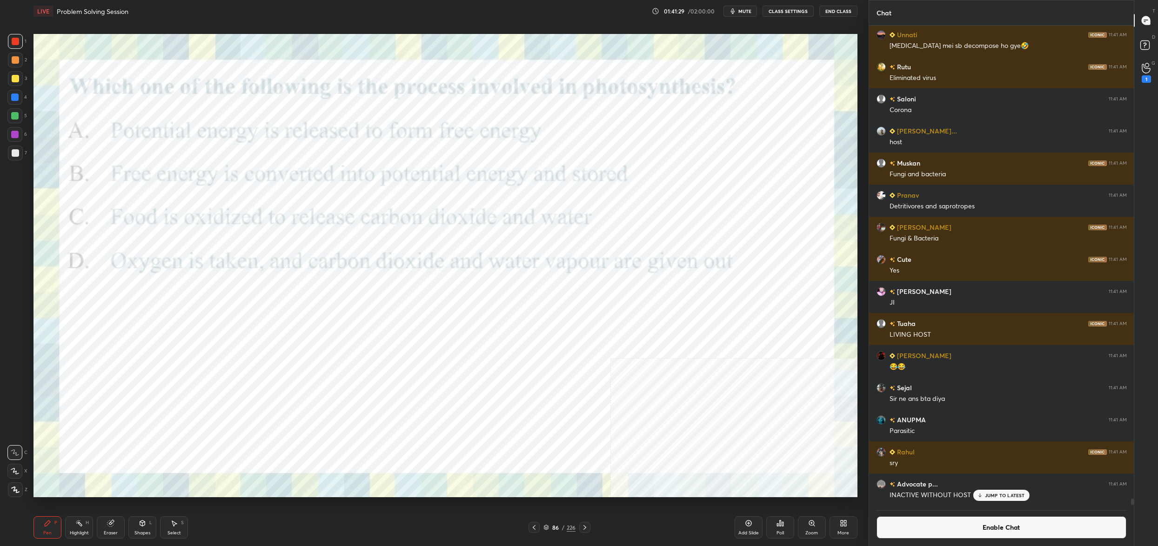
drag, startPoint x: 551, startPoint y: 526, endPoint x: 553, endPoint y: 530, distance: 5.0
click at [555, 527] on div "86" at bounding box center [555, 528] width 9 height 6
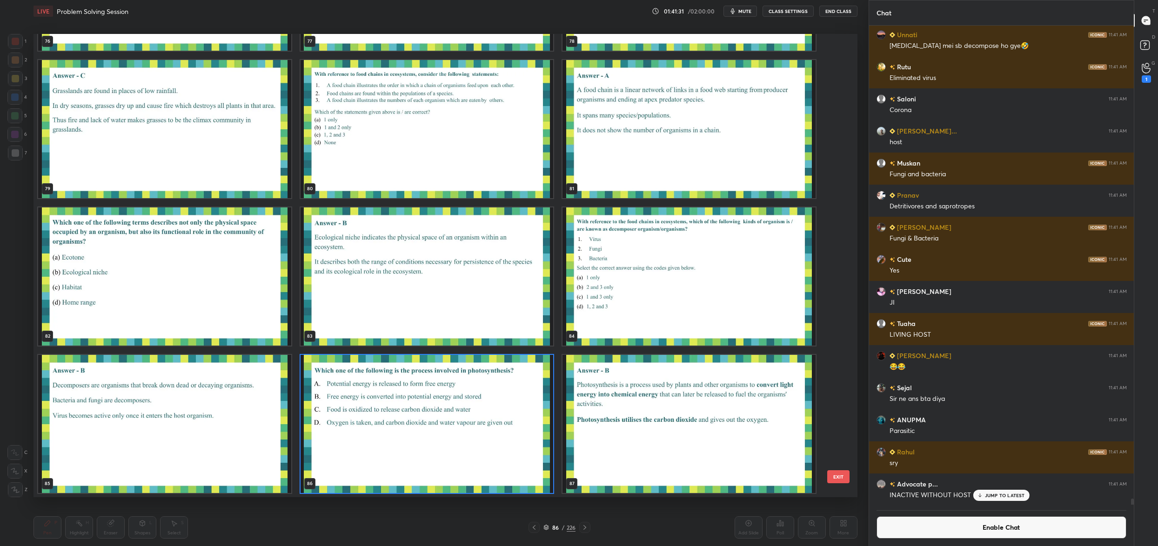
click at [494, 478] on img "grid" at bounding box center [427, 424] width 253 height 138
click at [501, 479] on img "grid" at bounding box center [427, 424] width 253 height 138
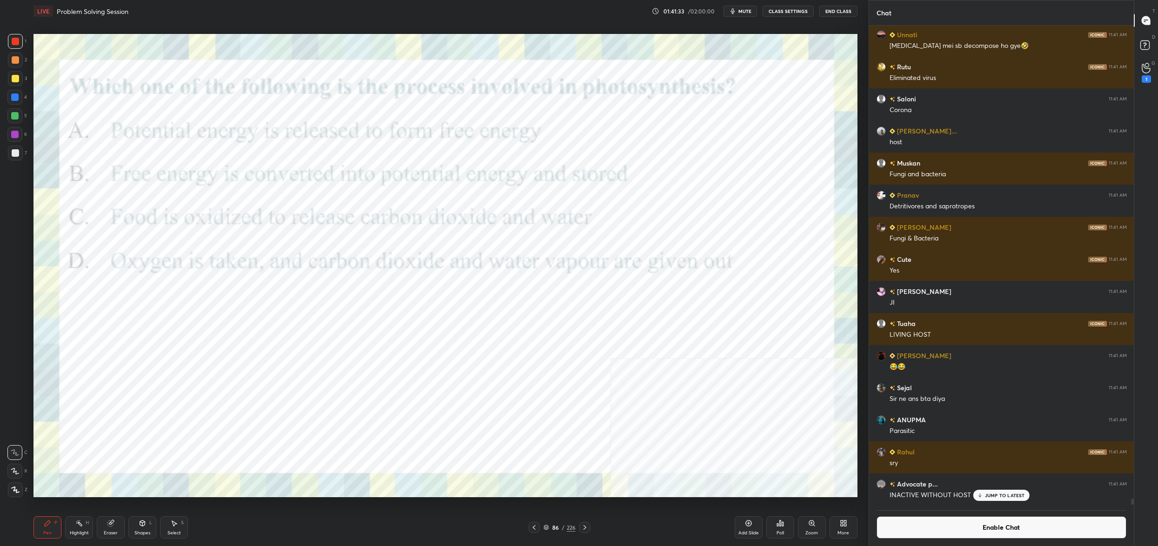
click at [779, 523] on icon at bounding box center [779, 523] width 7 height 7
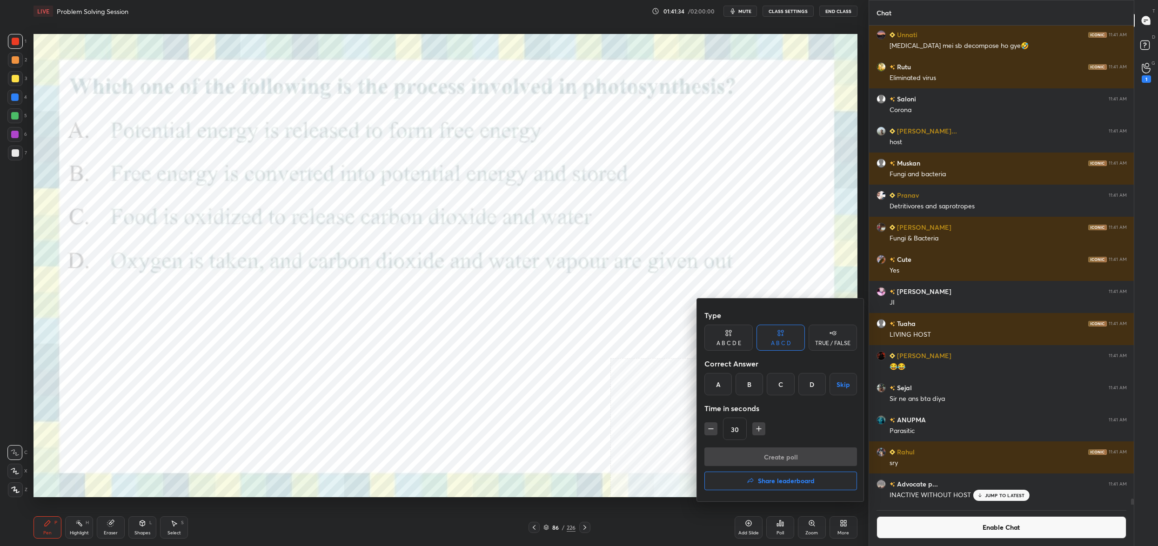
click at [749, 384] on div "B" at bounding box center [748, 384] width 27 height 22
click at [773, 456] on button "Create poll" at bounding box center [780, 457] width 153 height 19
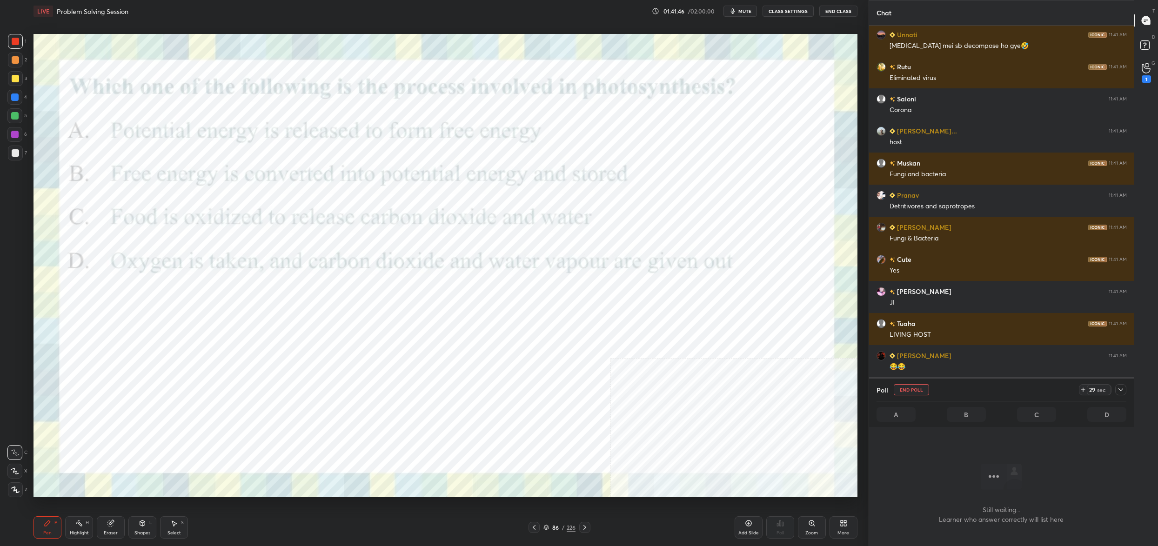
drag, startPoint x: 1122, startPoint y: 388, endPoint x: 1084, endPoint y: 384, distance: 37.9
click at [1122, 388] on icon at bounding box center [1120, 389] width 7 height 7
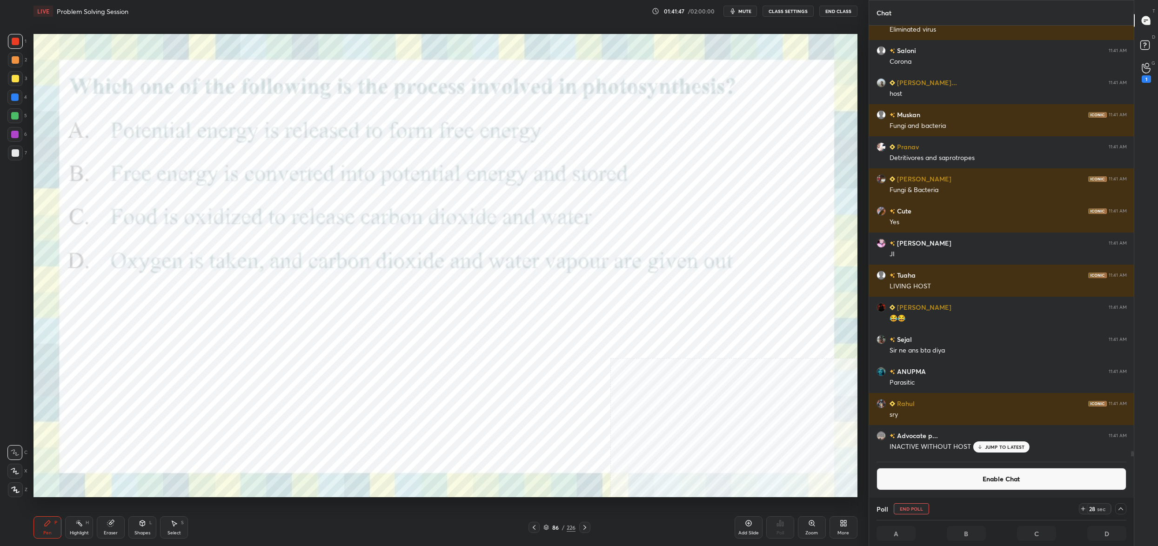
click at [1011, 474] on button "Enable Chat" at bounding box center [1001, 479] width 250 height 22
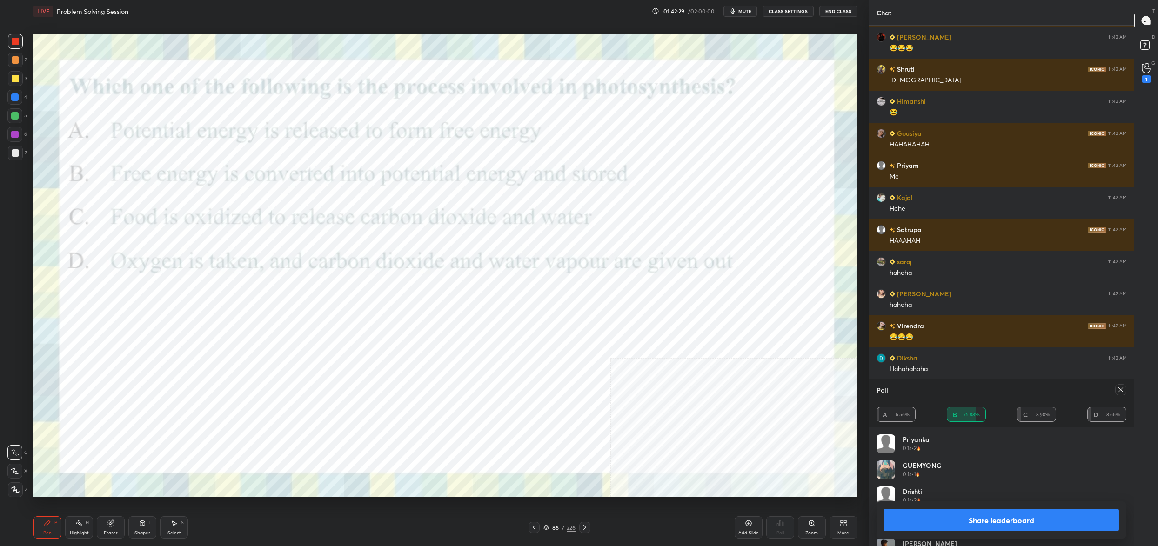
drag, startPoint x: 1129, startPoint y: 388, endPoint x: 1122, endPoint y: 383, distance: 8.3
click at [1129, 389] on div "Poll A 6.56% B 75.88% C 8.90% D 8.66%" at bounding box center [1001, 403] width 265 height 48
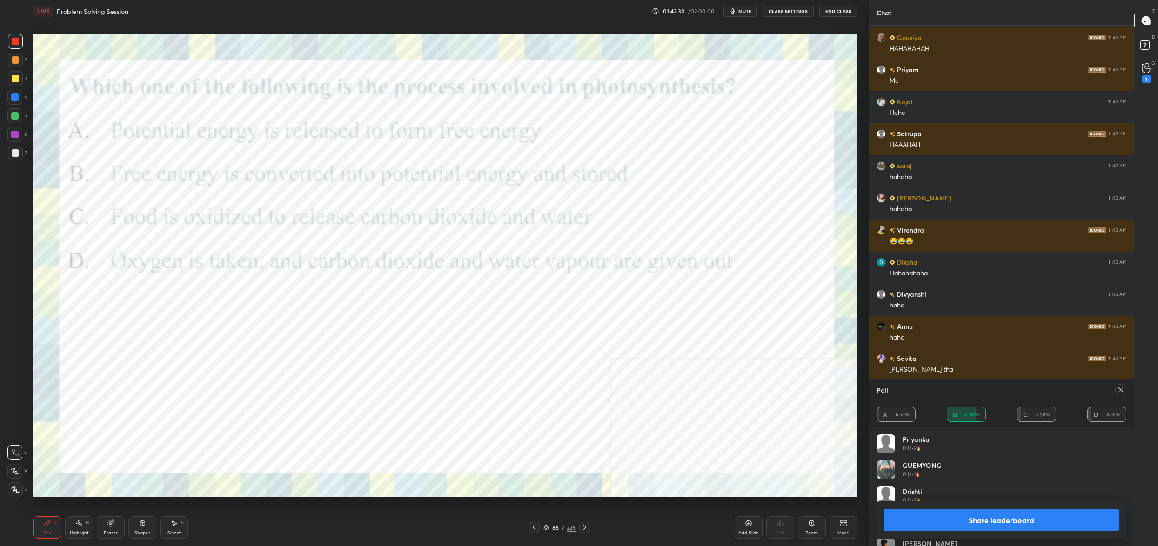
click at [1118, 395] on div at bounding box center [1120, 389] width 11 height 11
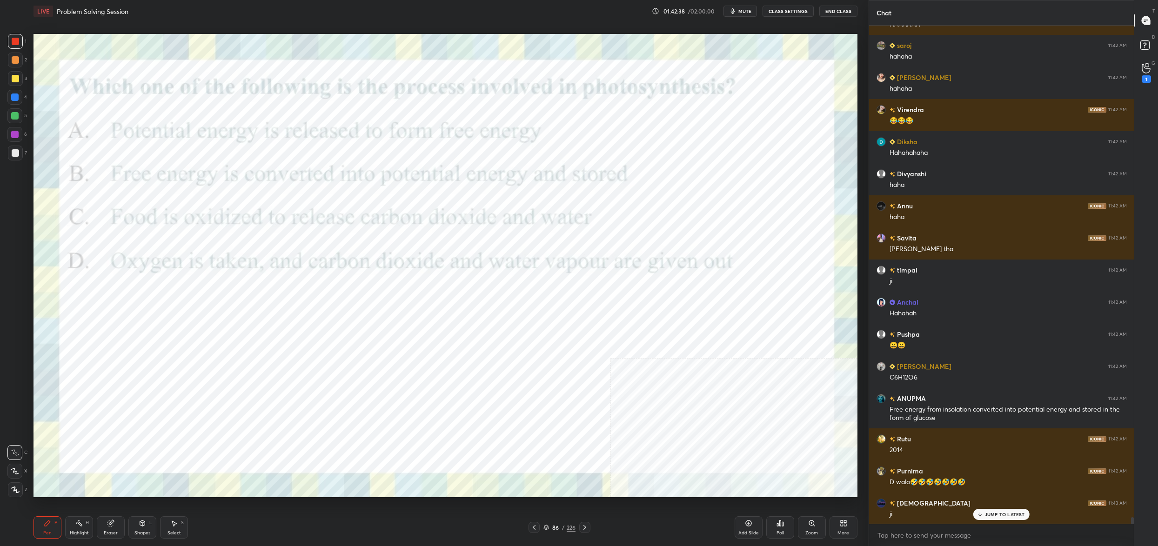
click at [546, 525] on icon at bounding box center [546, 528] width 6 height 6
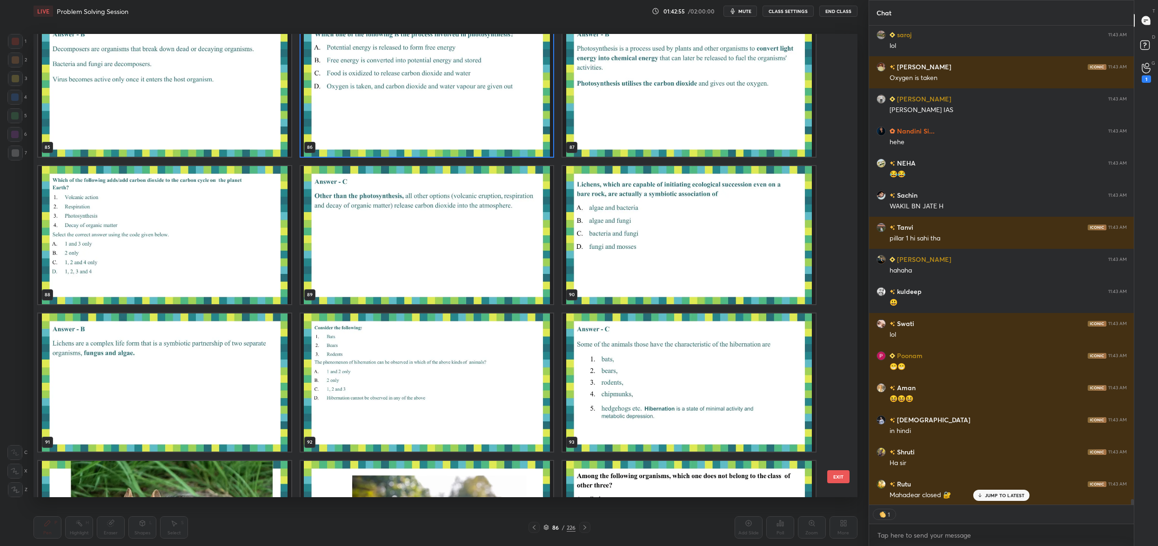
type textarea "x"
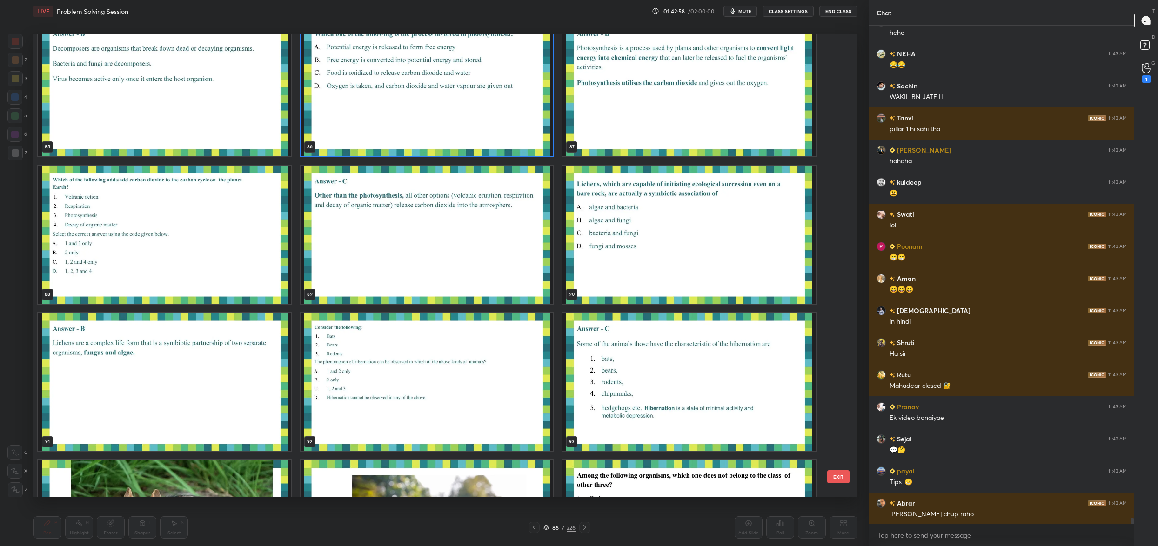
click at [228, 234] on img "grid" at bounding box center [164, 235] width 253 height 138
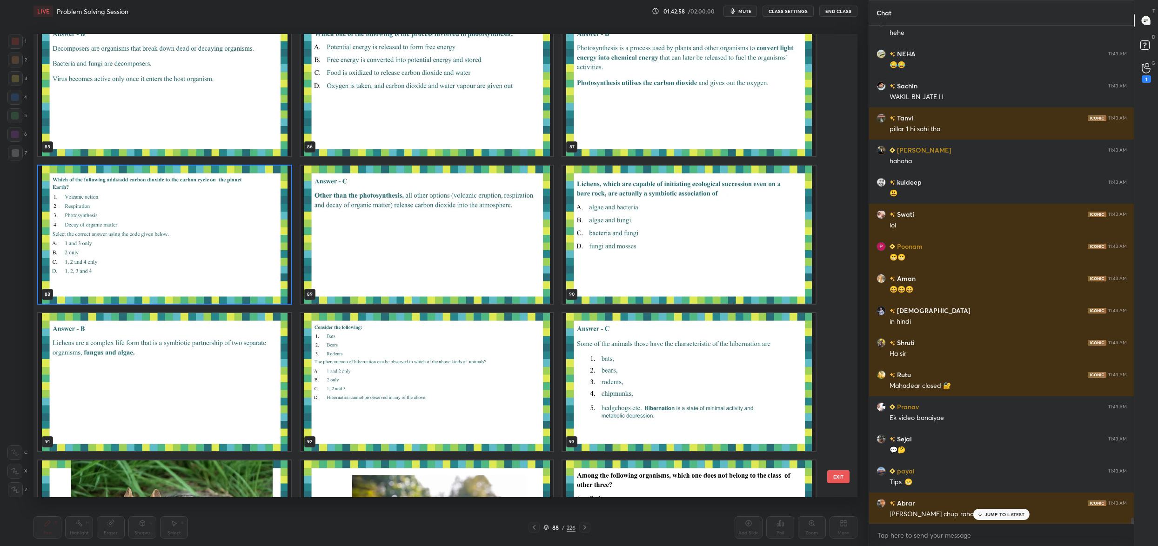
click at [228, 234] on img "grid" at bounding box center [164, 235] width 253 height 138
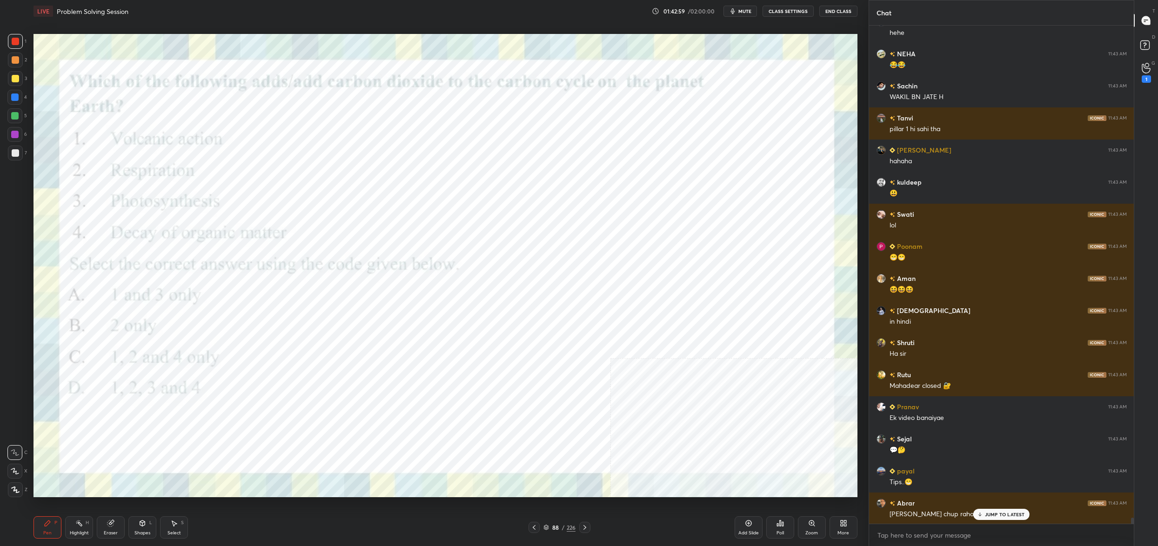
click at [228, 234] on img "grid" at bounding box center [164, 235] width 253 height 138
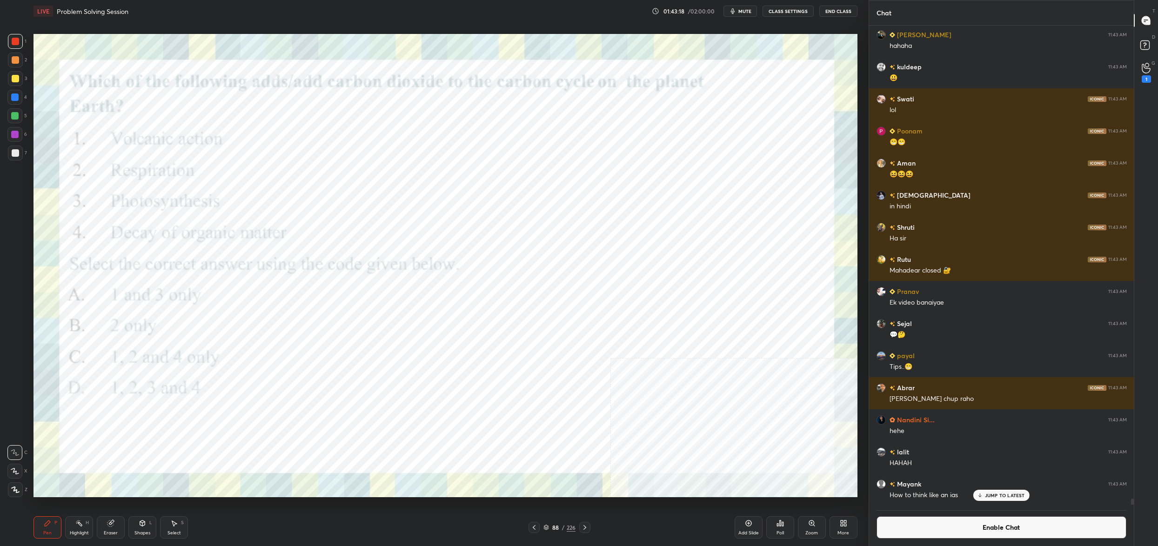
click at [779, 522] on icon at bounding box center [779, 523] width 7 height 7
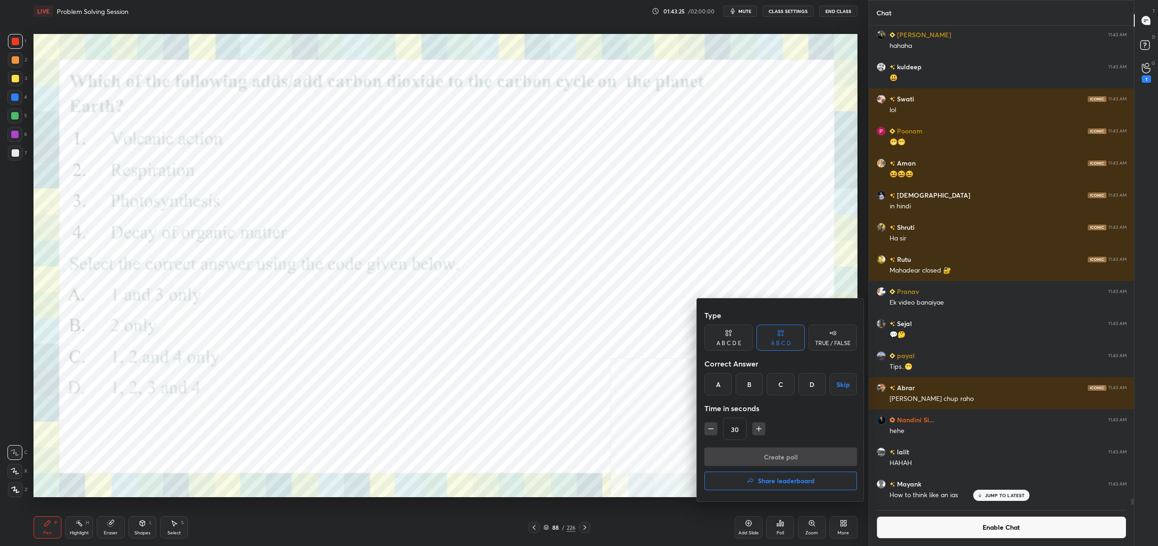
drag, startPoint x: 777, startPoint y: 387, endPoint x: 784, endPoint y: 412, distance: 25.2
click at [777, 393] on div "C" at bounding box center [780, 384] width 27 height 22
drag, startPoint x: 780, startPoint y: 456, endPoint x: 788, endPoint y: 458, distance: 8.1
click at [780, 456] on button "Create poll" at bounding box center [780, 457] width 153 height 19
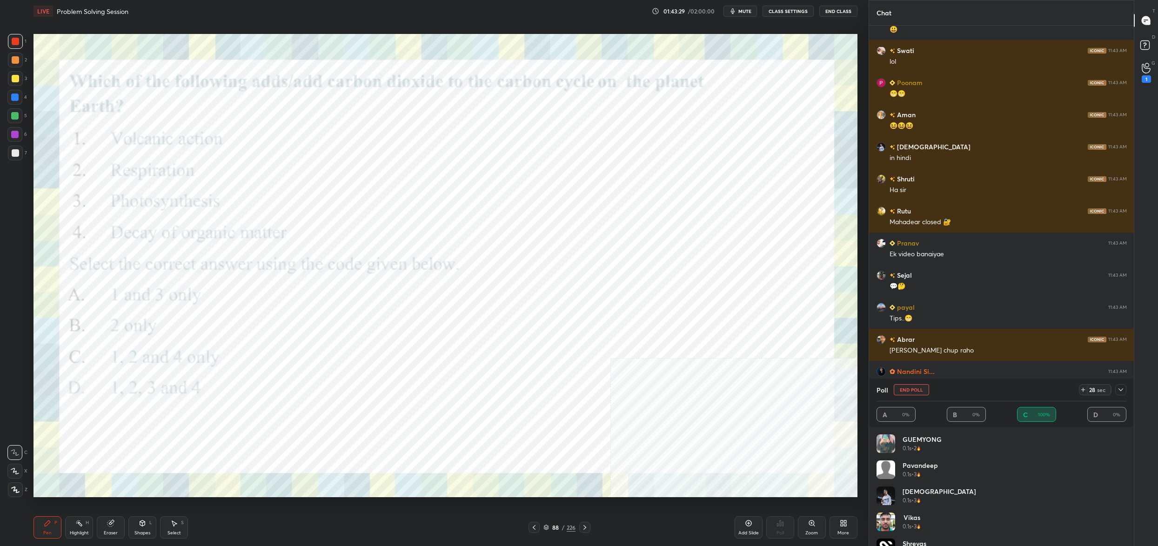
click at [1123, 387] on icon at bounding box center [1120, 389] width 7 height 7
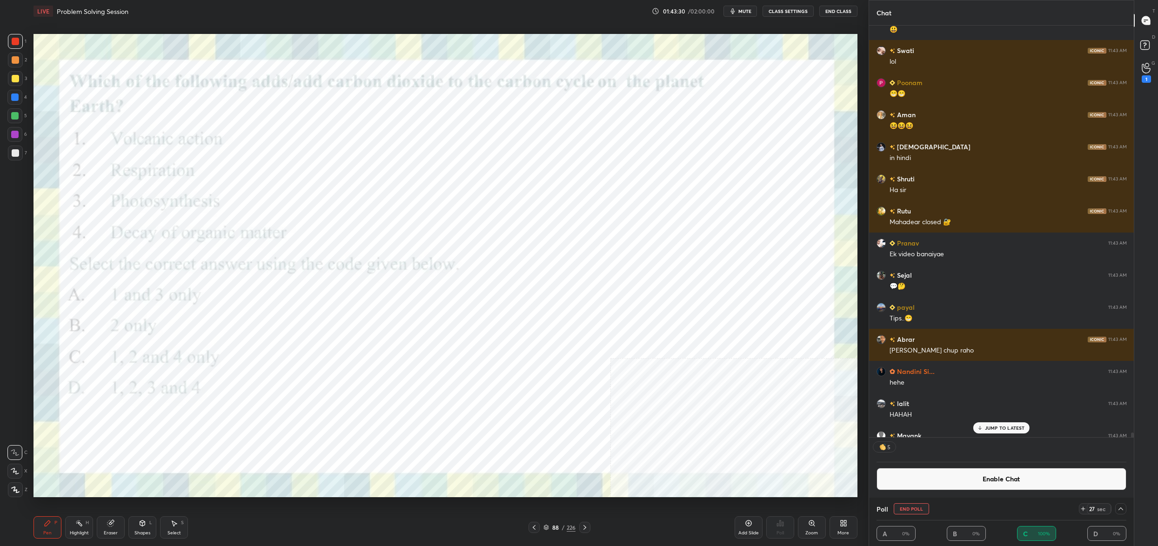
click at [1049, 478] on button "Enable Chat" at bounding box center [1001, 479] width 250 height 22
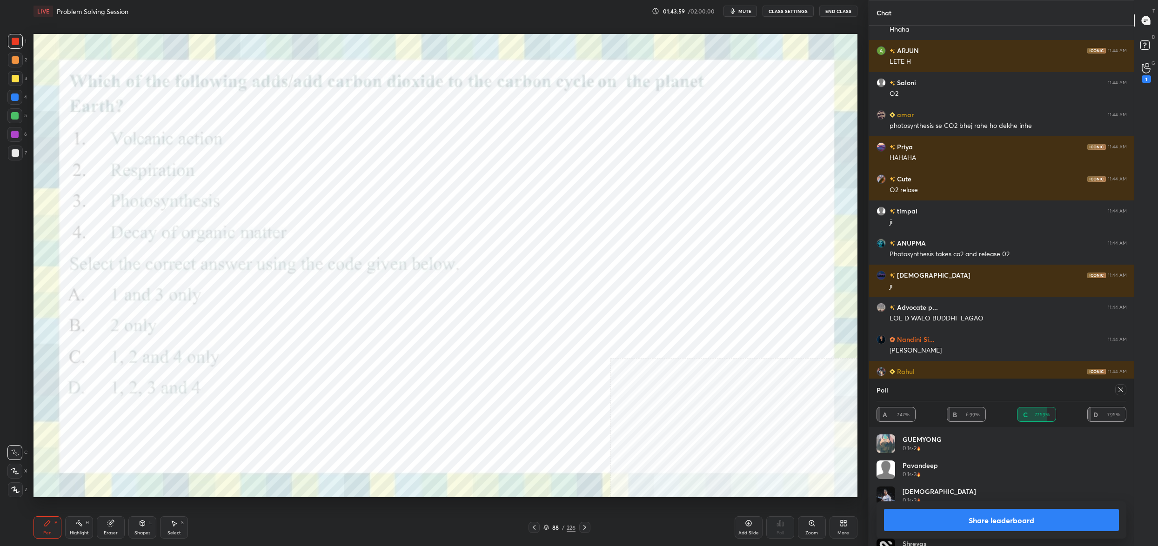
click at [1123, 391] on icon at bounding box center [1120, 389] width 7 height 7
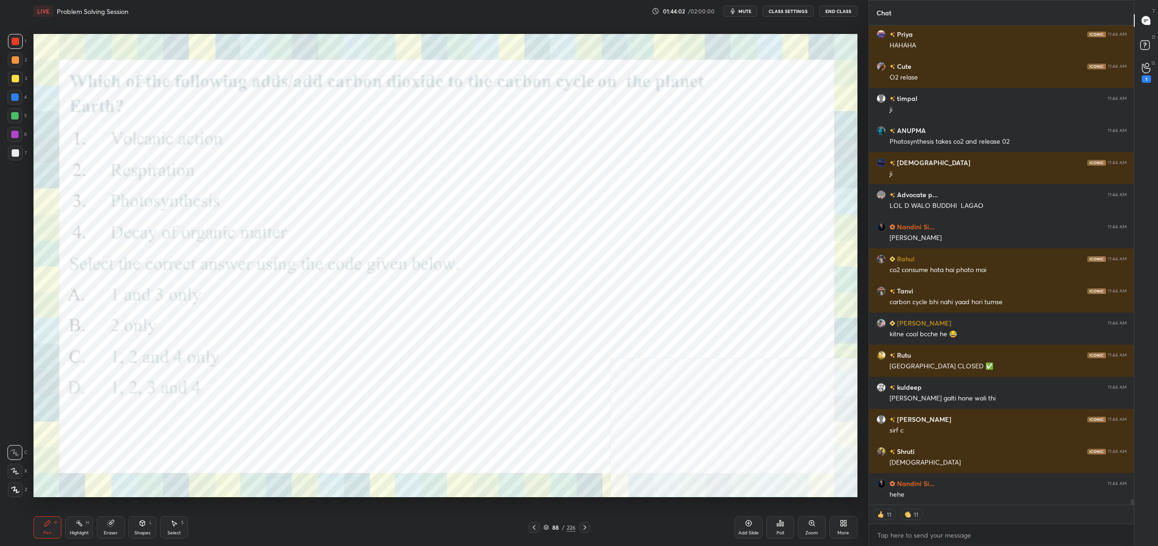
click at [552, 530] on div "88" at bounding box center [555, 528] width 9 height 6
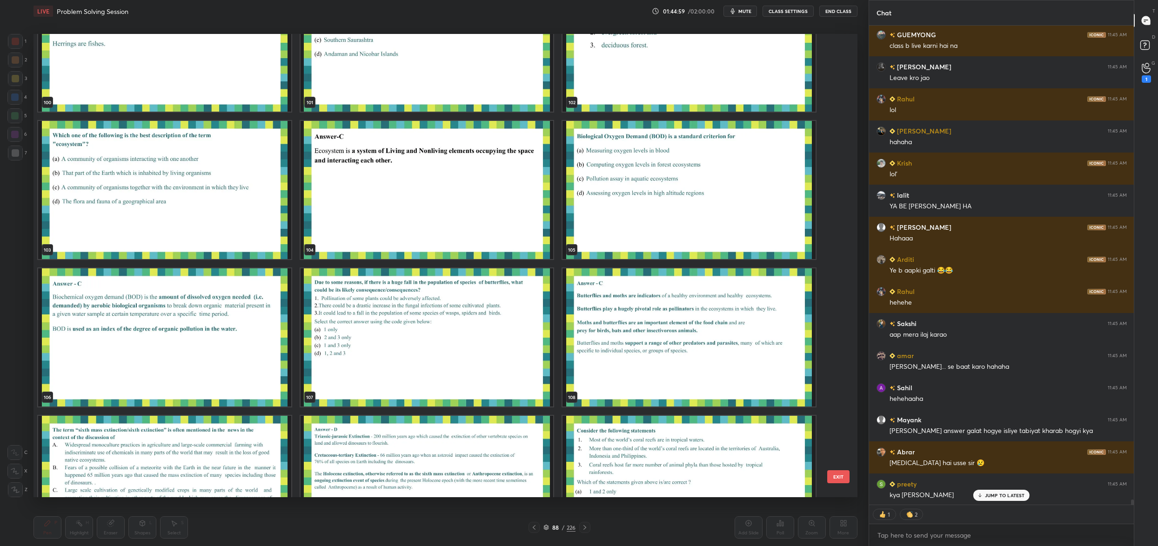
type textarea "x"
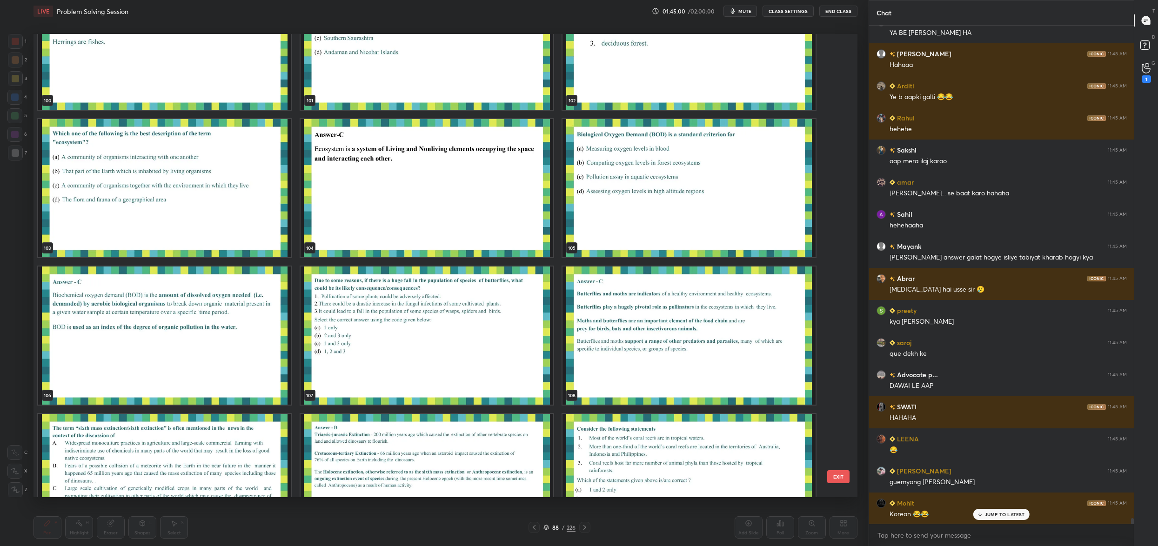
click at [144, 217] on img "grid" at bounding box center [164, 188] width 253 height 138
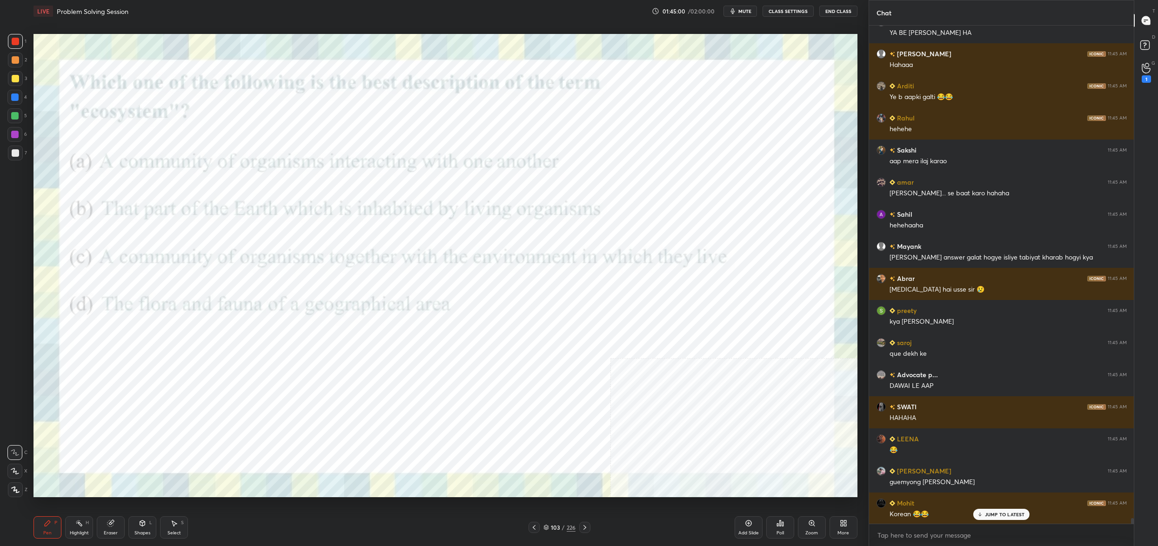
click at [144, 217] on img "grid" at bounding box center [164, 188] width 253 height 138
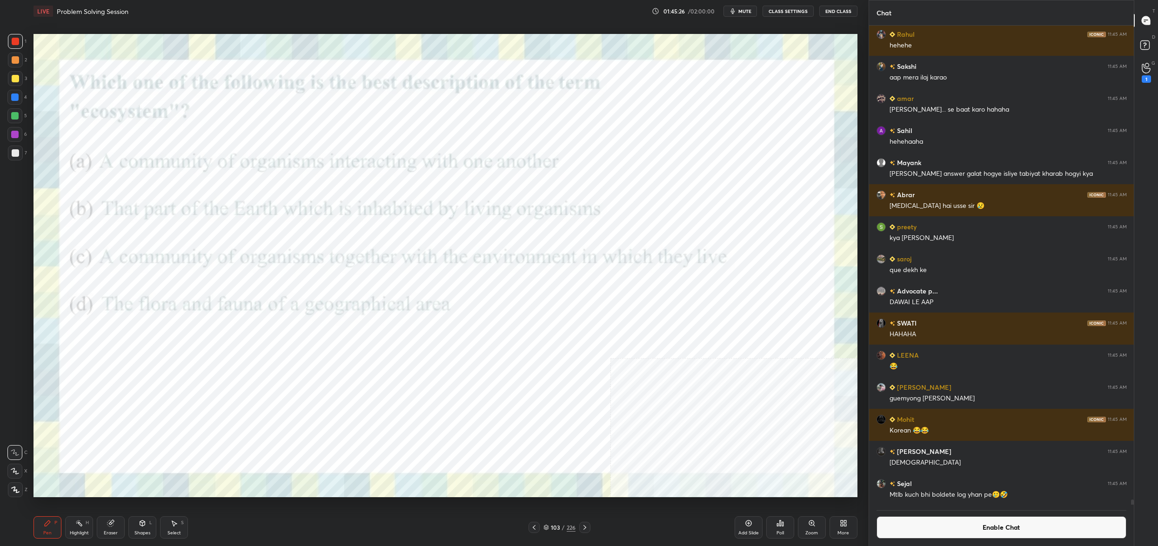
click at [547, 527] on icon at bounding box center [546, 526] width 5 height 2
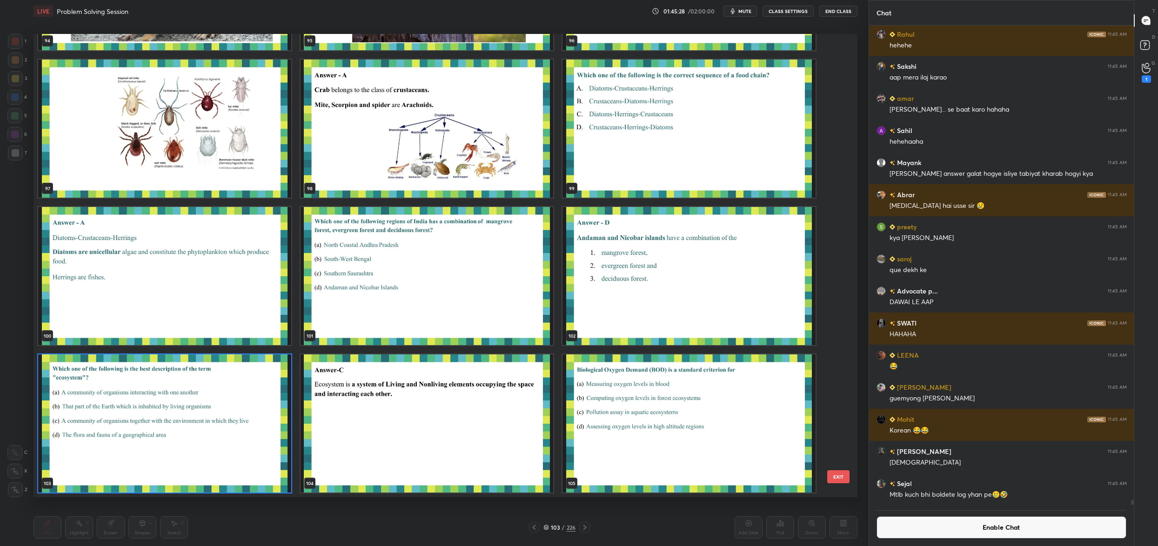
click at [218, 443] on img "grid" at bounding box center [164, 423] width 253 height 138
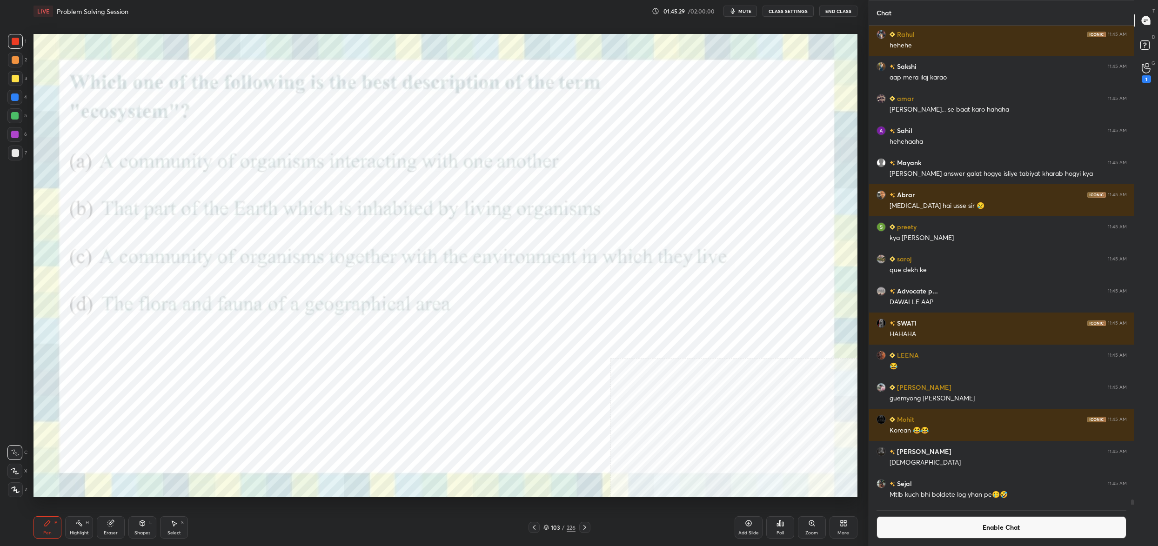
click at [775, 516] on div "Poll" at bounding box center [780, 527] width 28 height 22
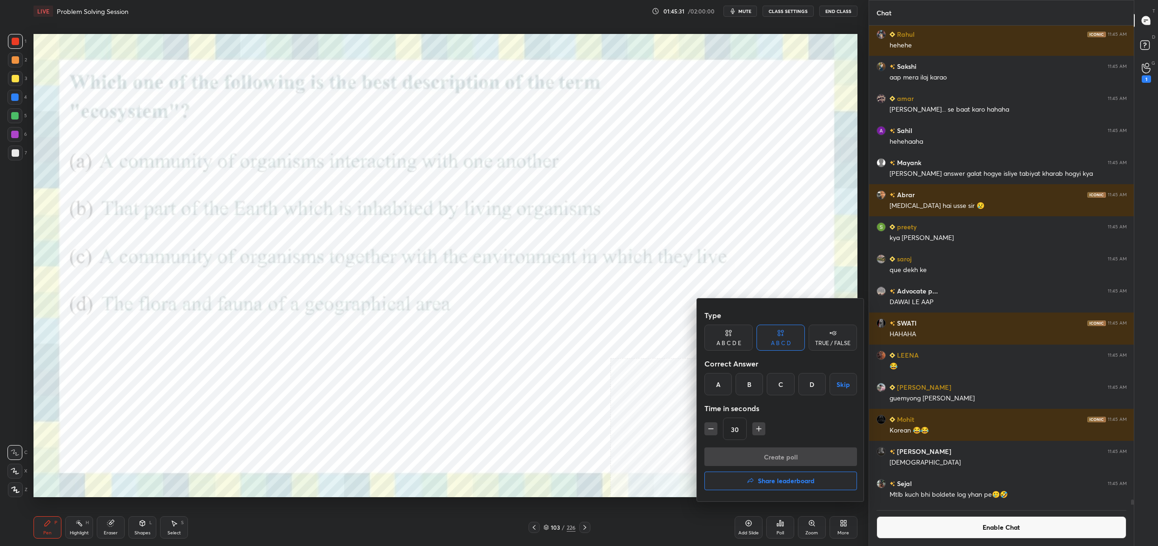
click at [784, 384] on div "C" at bounding box center [780, 384] width 27 height 22
drag, startPoint x: 788, startPoint y: 445, endPoint x: 779, endPoint y: 452, distance: 11.6
click at [788, 445] on div "Type A B C D E A B C D TRUE / FALSE Correct Answer A B C D Skip Time in seconds…" at bounding box center [780, 376] width 153 height 141
click at [787, 456] on button "Create poll" at bounding box center [780, 457] width 153 height 19
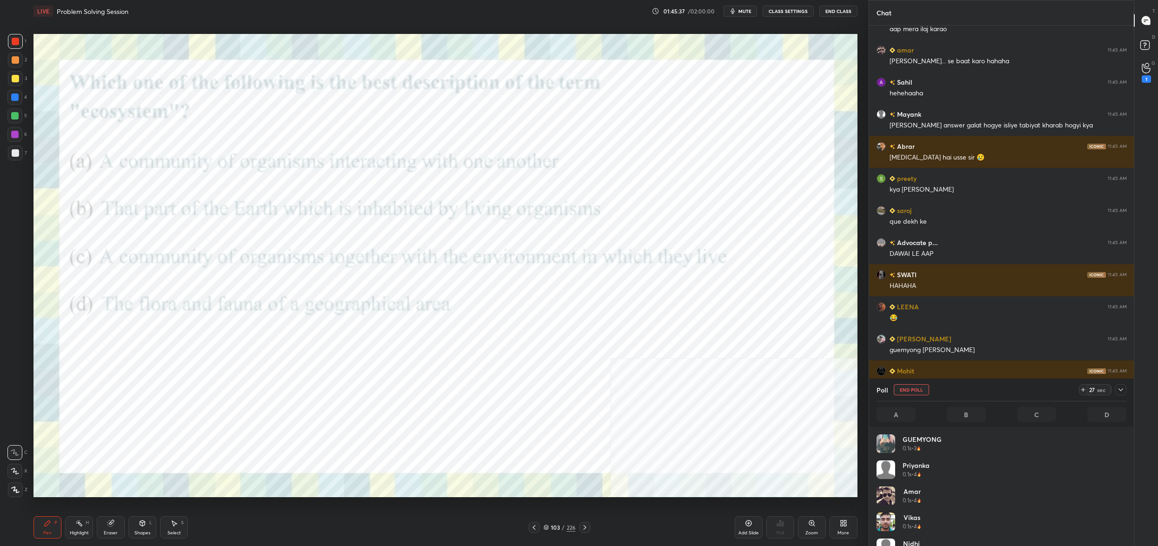
click at [1123, 389] on icon at bounding box center [1120, 389] width 7 height 7
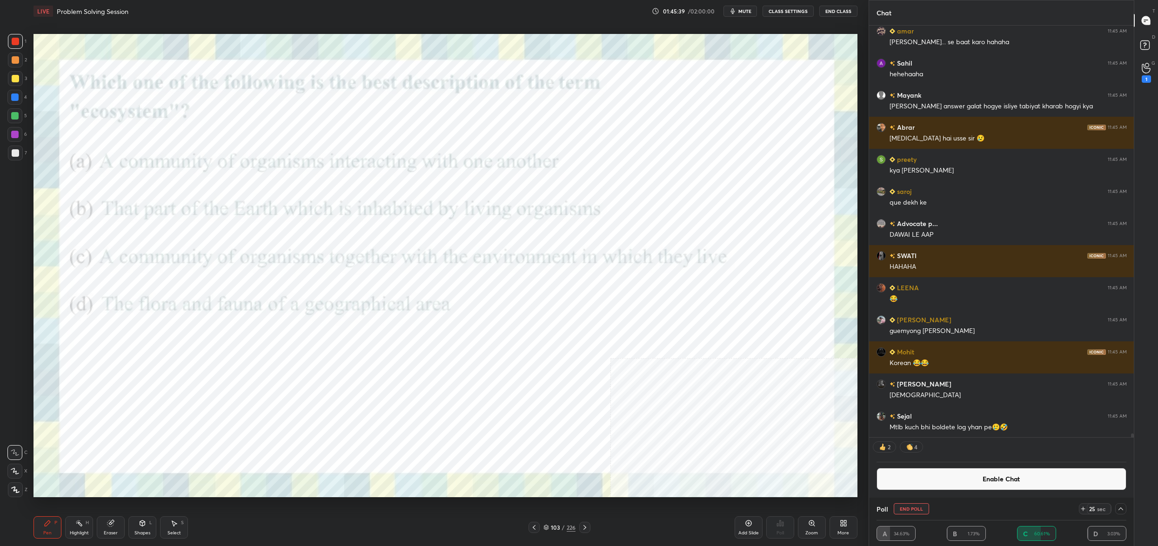
click at [1027, 480] on button "Enable Chat" at bounding box center [1001, 479] width 250 height 22
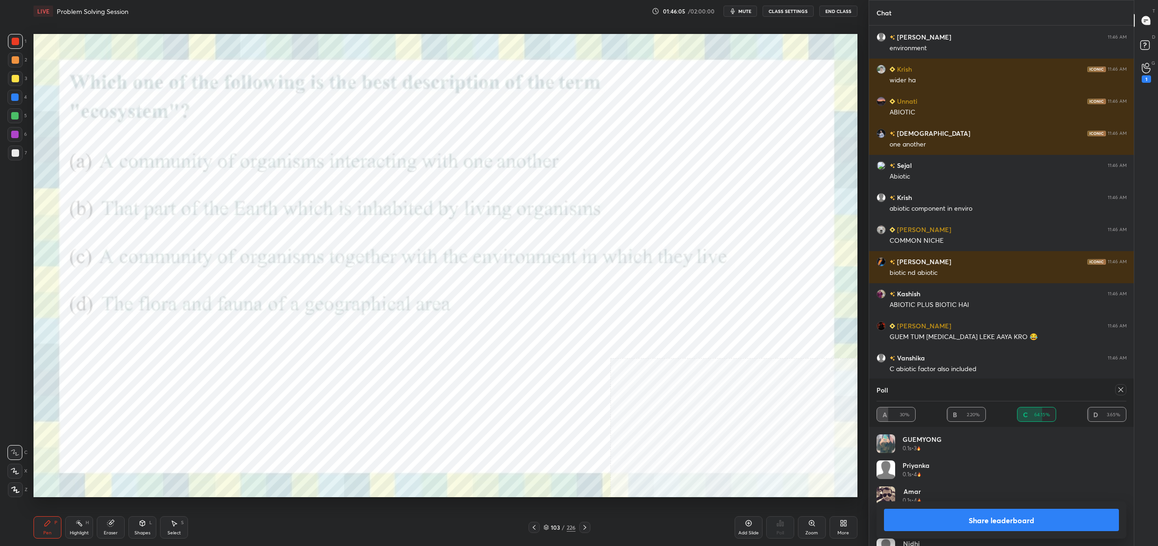
click at [1122, 393] on icon at bounding box center [1120, 389] width 7 height 7
type textarea "x"
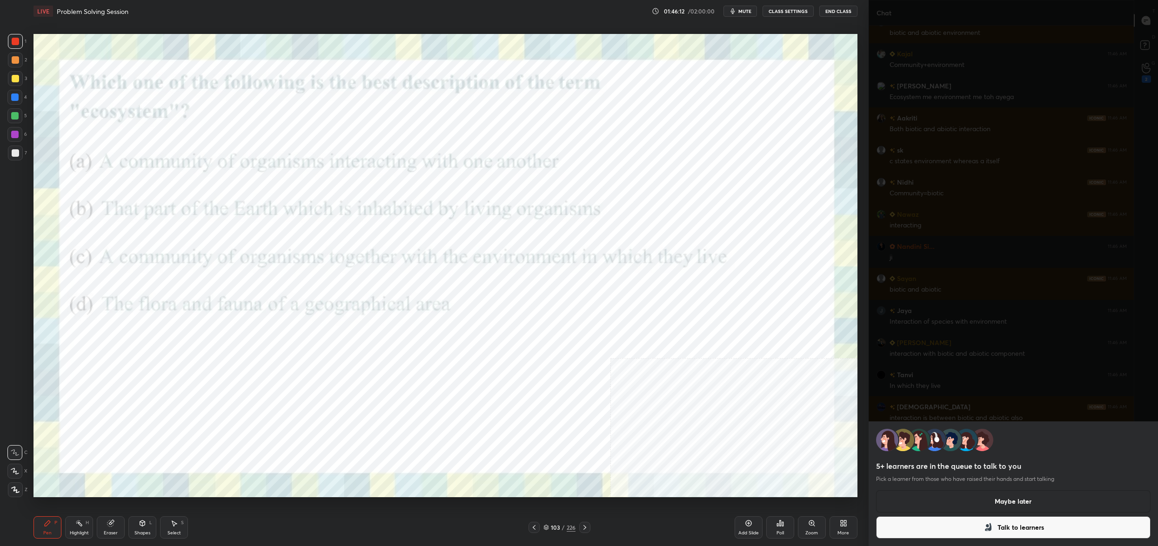
drag, startPoint x: 1015, startPoint y: 503, endPoint x: 1011, endPoint y: 490, distance: 13.1
click at [1010, 506] on button "Maybe later" at bounding box center [1013, 501] width 274 height 22
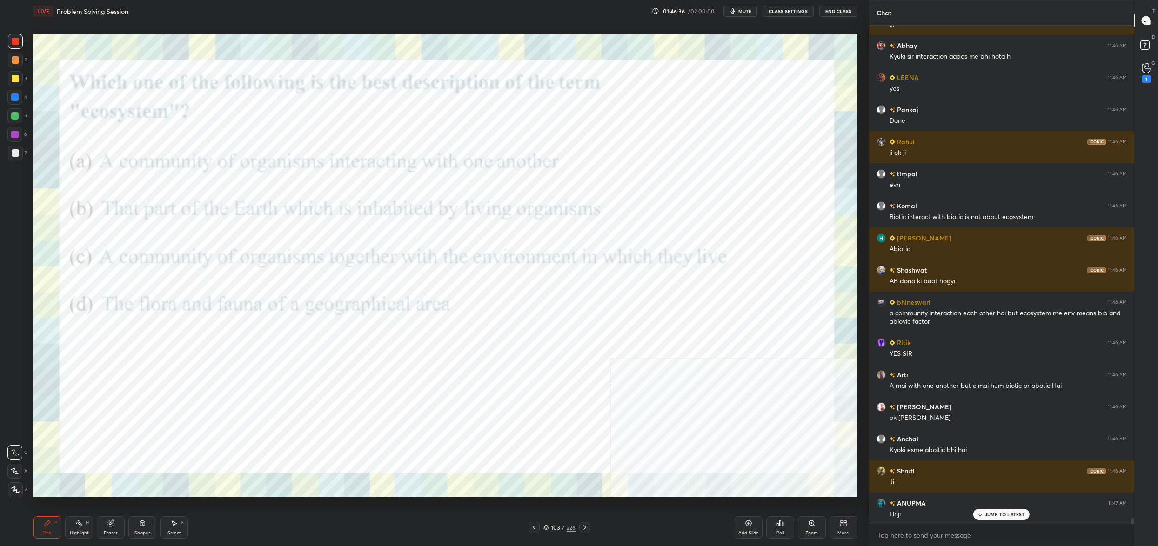
scroll to position [47677, 0]
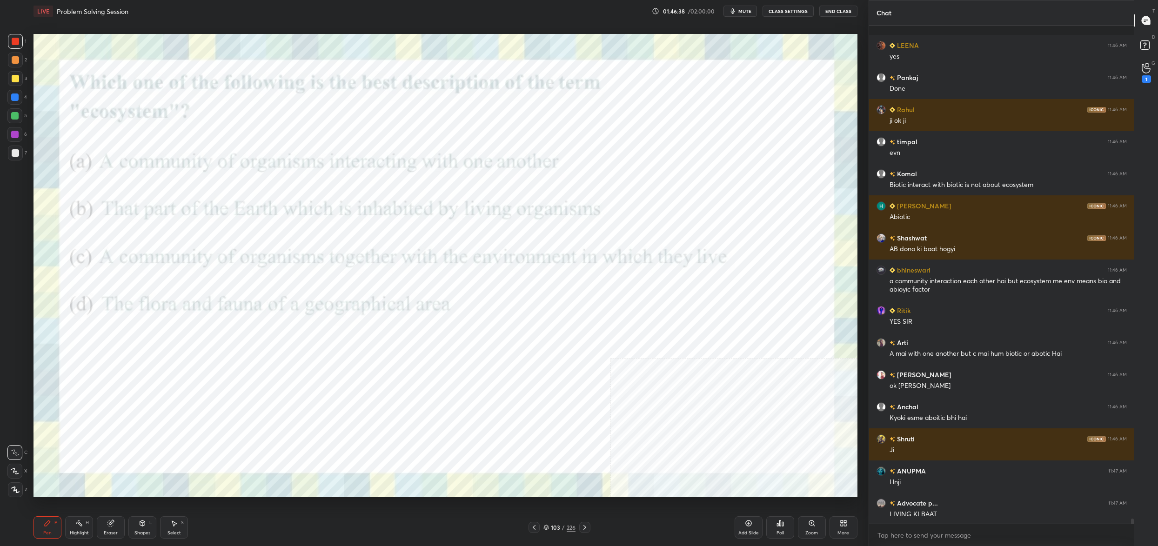
drag, startPoint x: 555, startPoint y: 529, endPoint x: 570, endPoint y: 504, distance: 29.2
click at [557, 529] on div "103" at bounding box center [555, 528] width 9 height 6
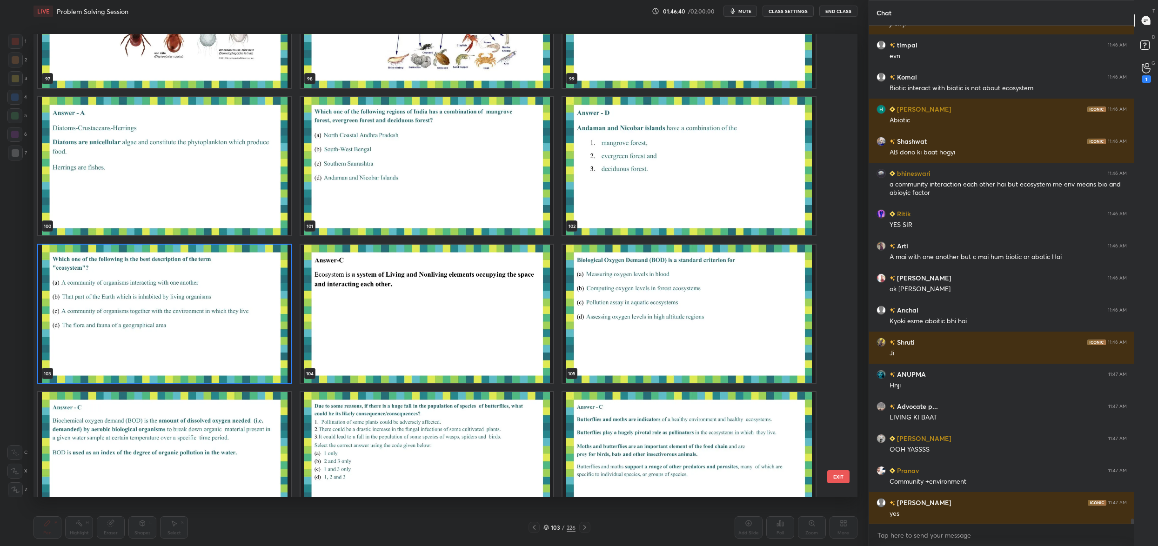
scroll to position [0, 0]
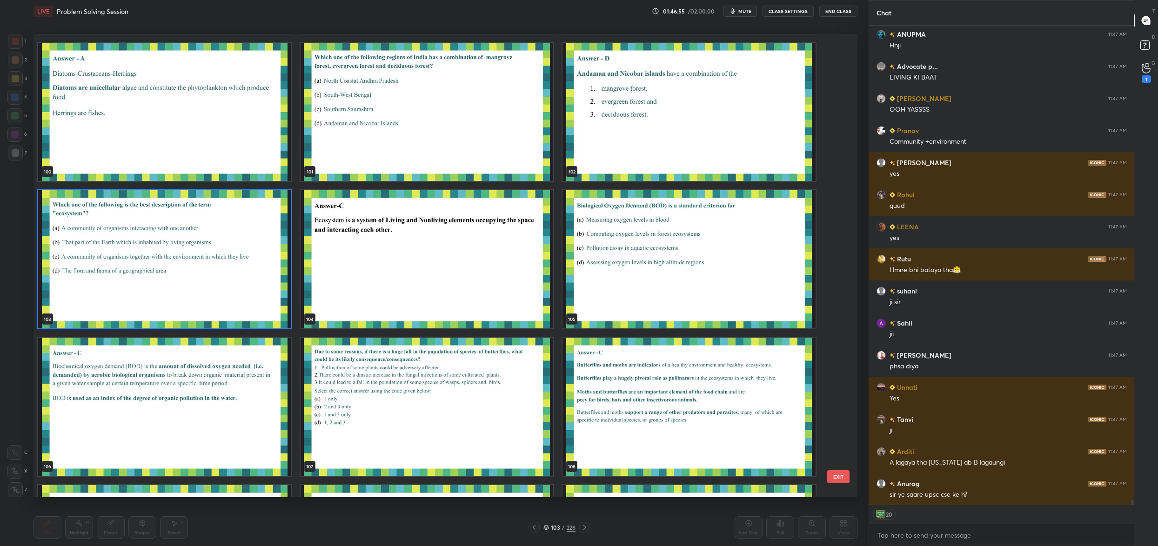
click at [588, 210] on img "grid" at bounding box center [688, 259] width 253 height 138
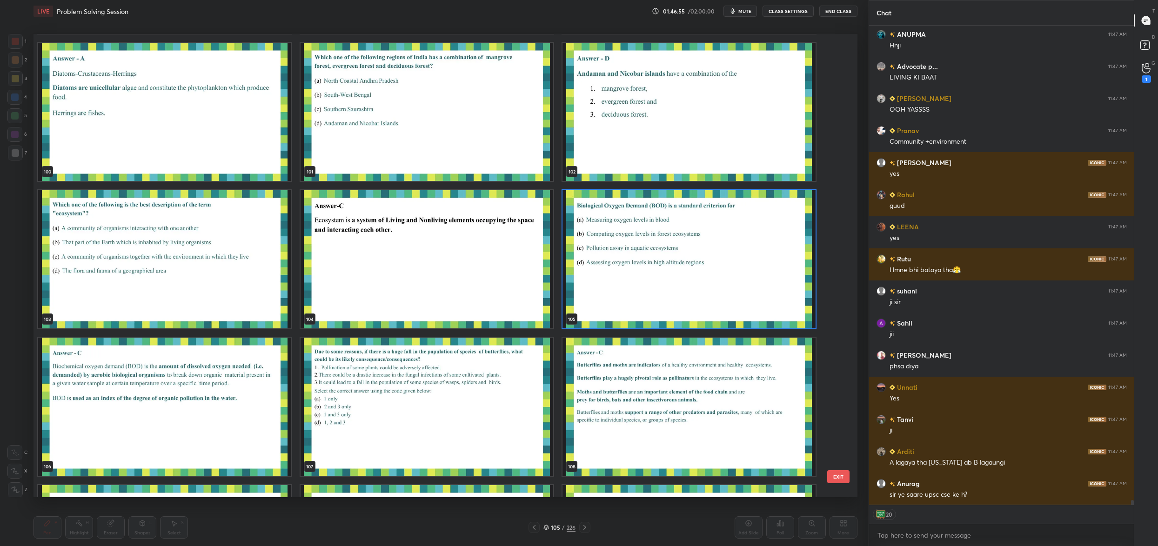
click at [588, 210] on img "grid" at bounding box center [688, 259] width 253 height 138
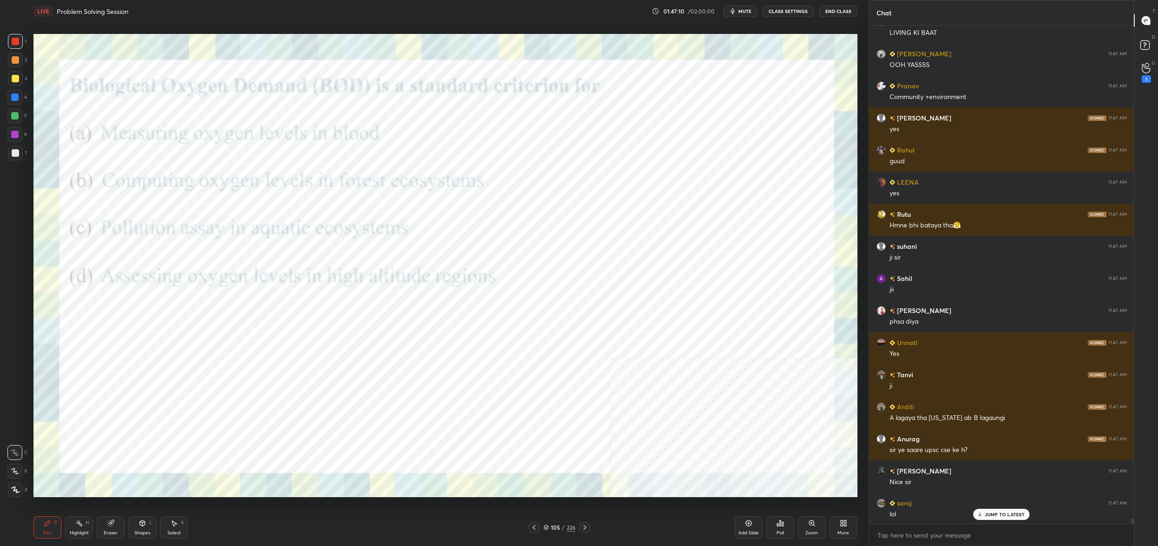
click at [782, 525] on icon at bounding box center [779, 523] width 7 height 7
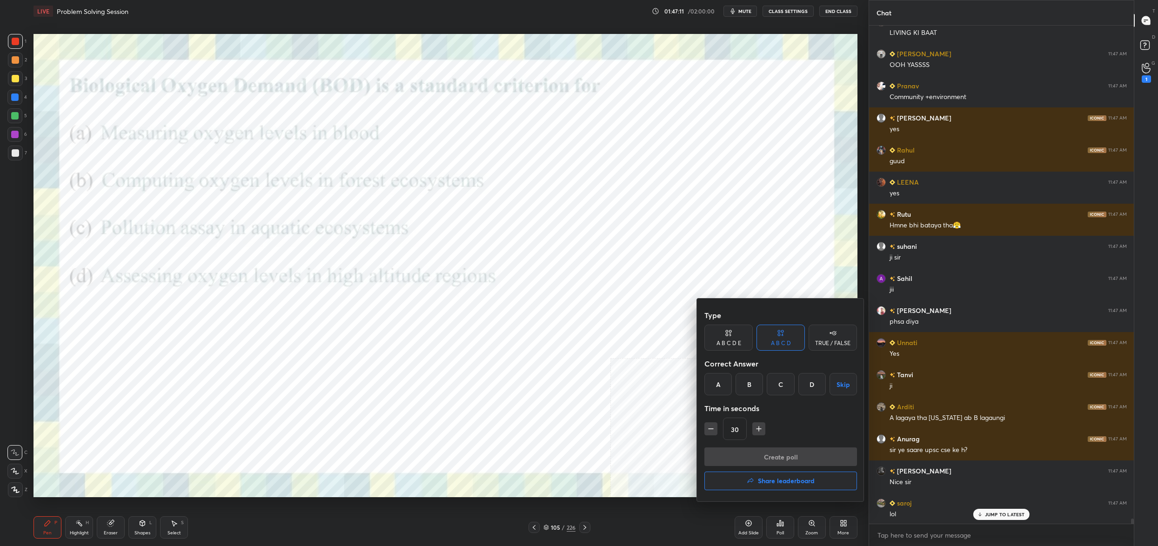
drag, startPoint x: 779, startPoint y: 388, endPoint x: 793, endPoint y: 448, distance: 60.6
click at [780, 389] on div "C" at bounding box center [780, 384] width 27 height 22
click at [798, 459] on button "Create poll" at bounding box center [780, 457] width 153 height 19
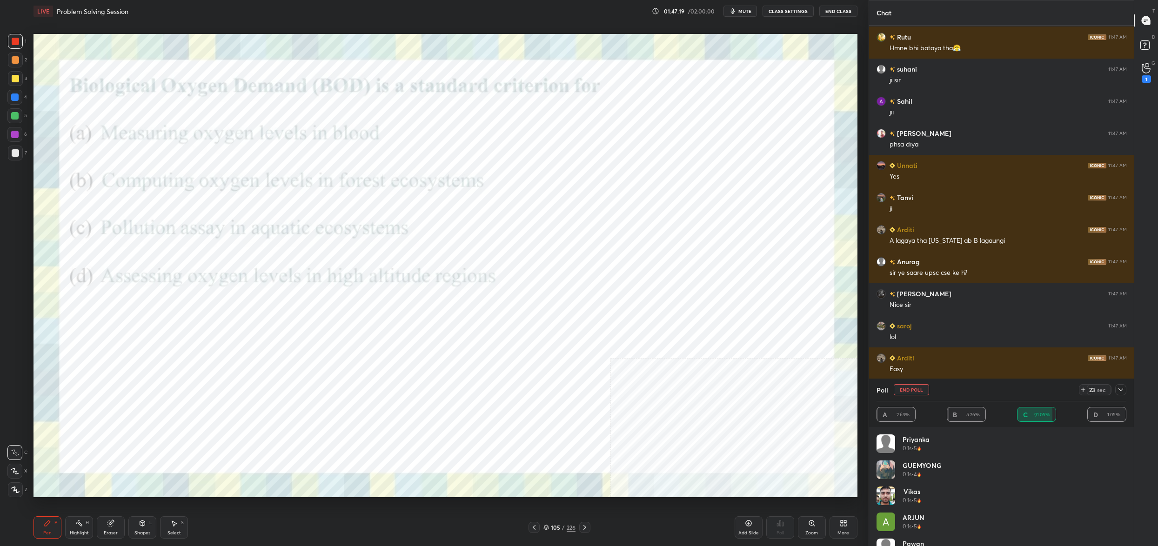
click at [907, 389] on button "End Poll" at bounding box center [911, 389] width 35 height 11
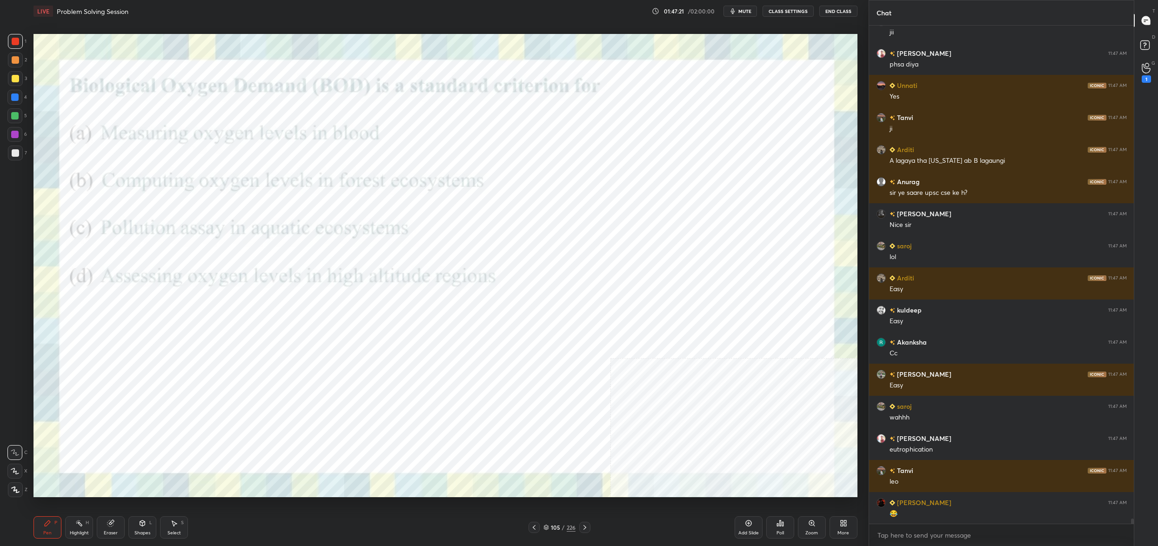
click at [548, 531] on div "105 / 226" at bounding box center [559, 527] width 32 height 8
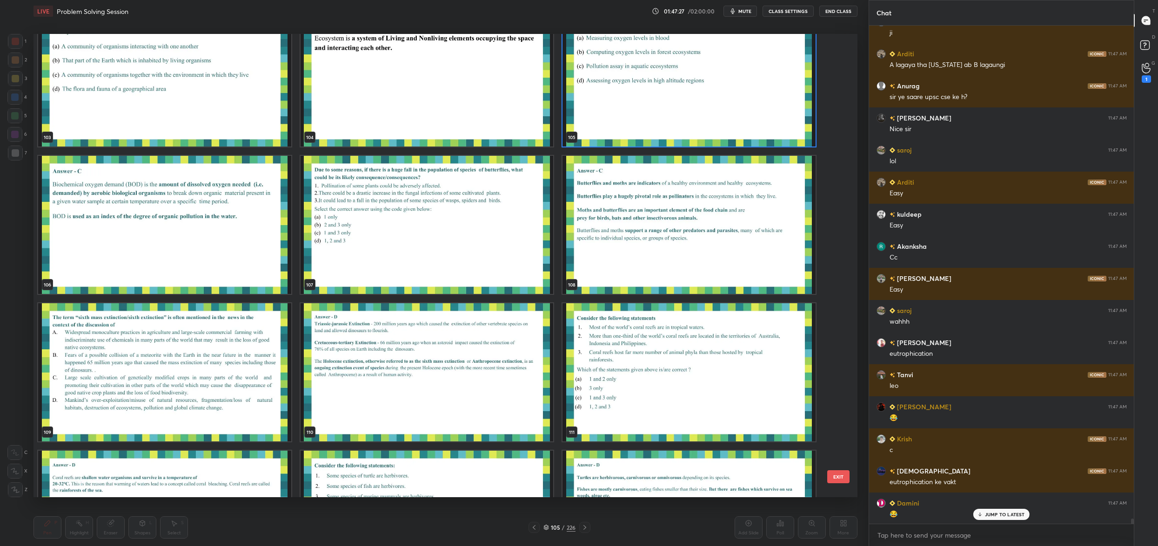
click at [634, 116] on img "grid" at bounding box center [688, 77] width 253 height 138
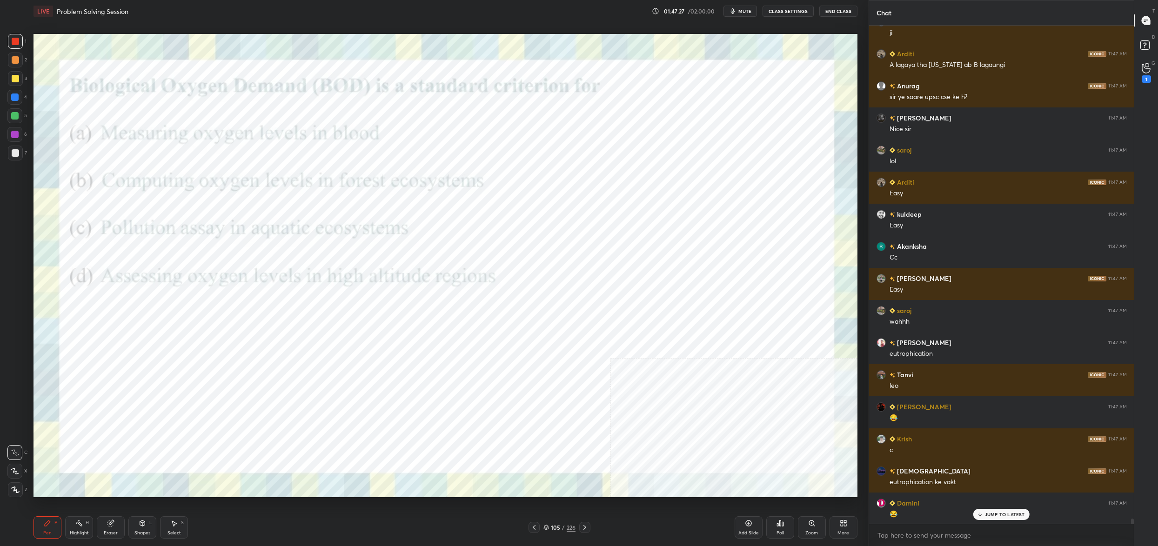
click at [634, 116] on img "grid" at bounding box center [688, 77] width 253 height 138
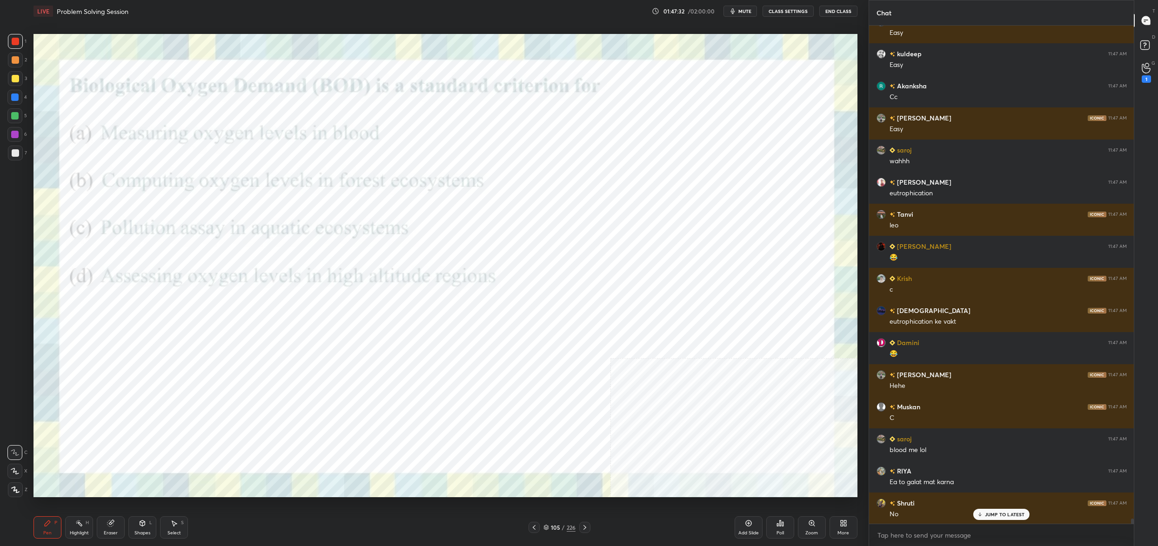
click at [556, 525] on div "105" at bounding box center [555, 528] width 9 height 6
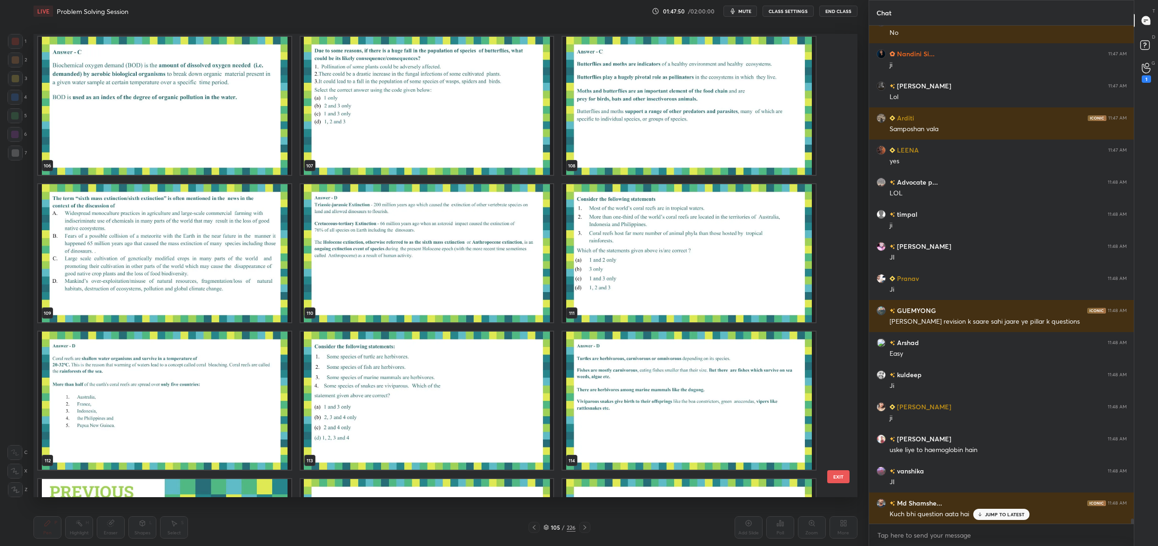
click at [128, 285] on img "grid" at bounding box center [164, 253] width 253 height 138
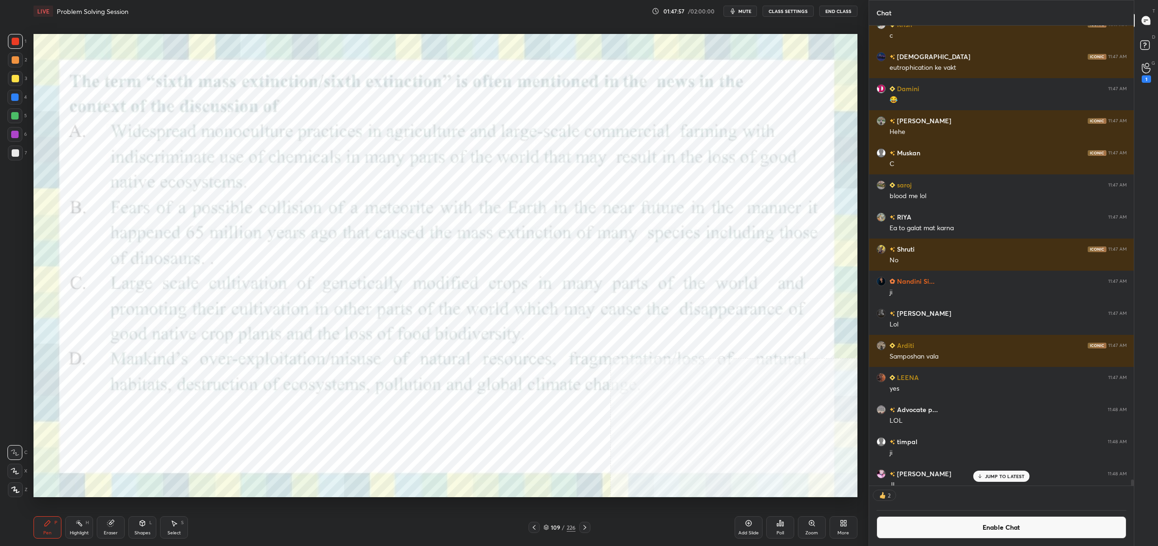
click at [794, 526] on div "Add Slide Poll Zoom More" at bounding box center [796, 527] width 123 height 52
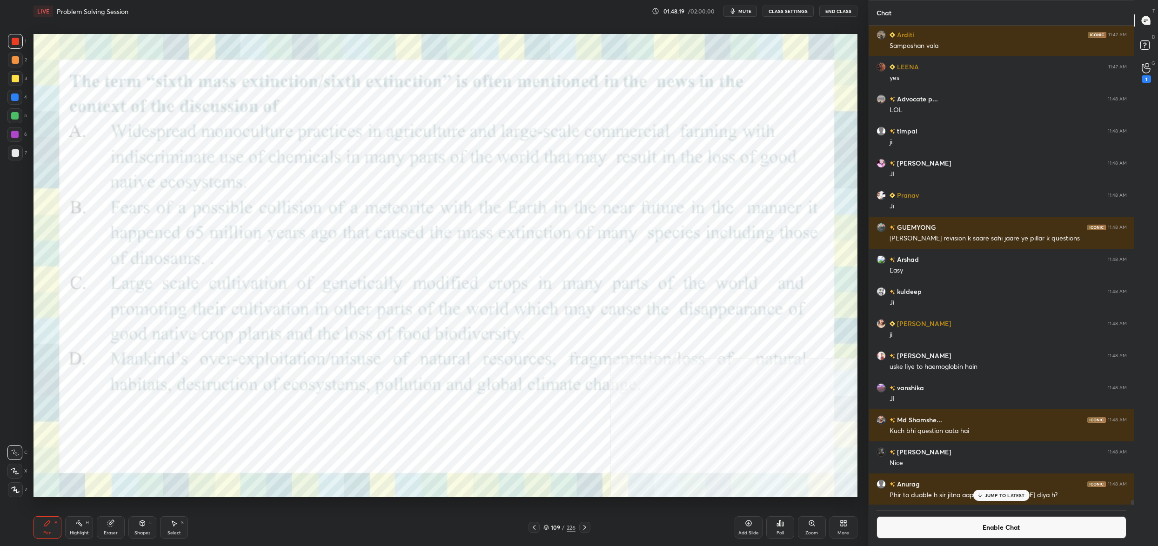
click at [784, 525] on div "Poll" at bounding box center [780, 527] width 28 height 22
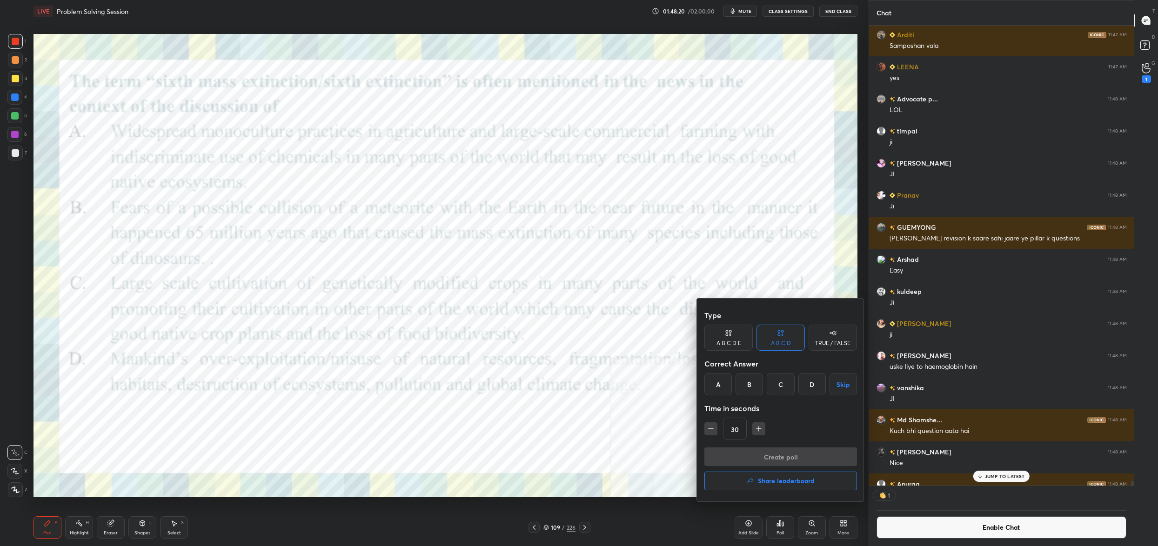
click at [808, 382] on div "D" at bounding box center [811, 384] width 27 height 22
click at [804, 457] on button "Create poll" at bounding box center [780, 457] width 153 height 19
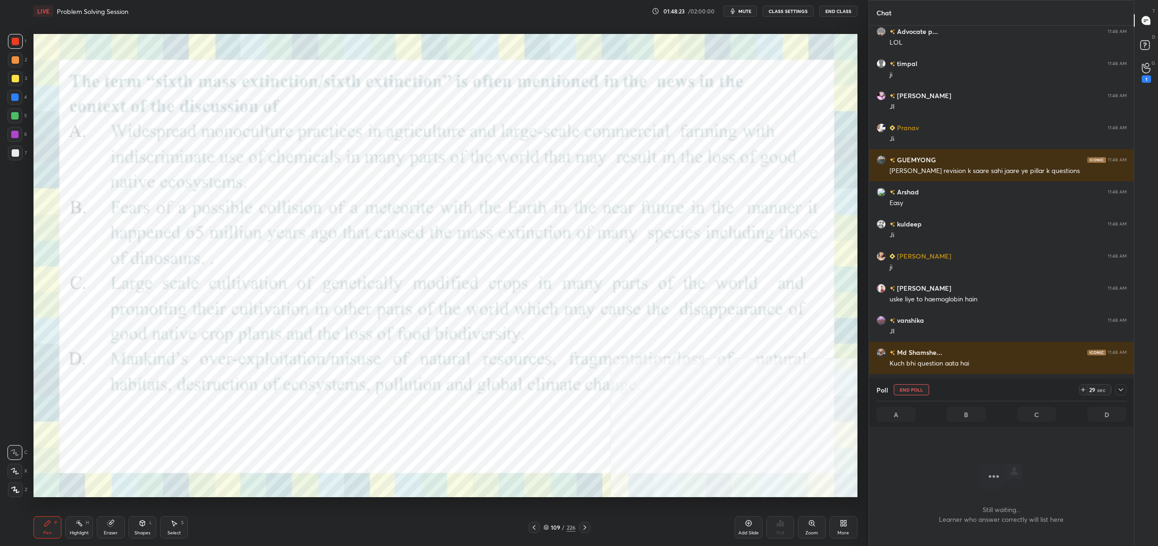
click at [1119, 387] on icon at bounding box center [1120, 389] width 7 height 7
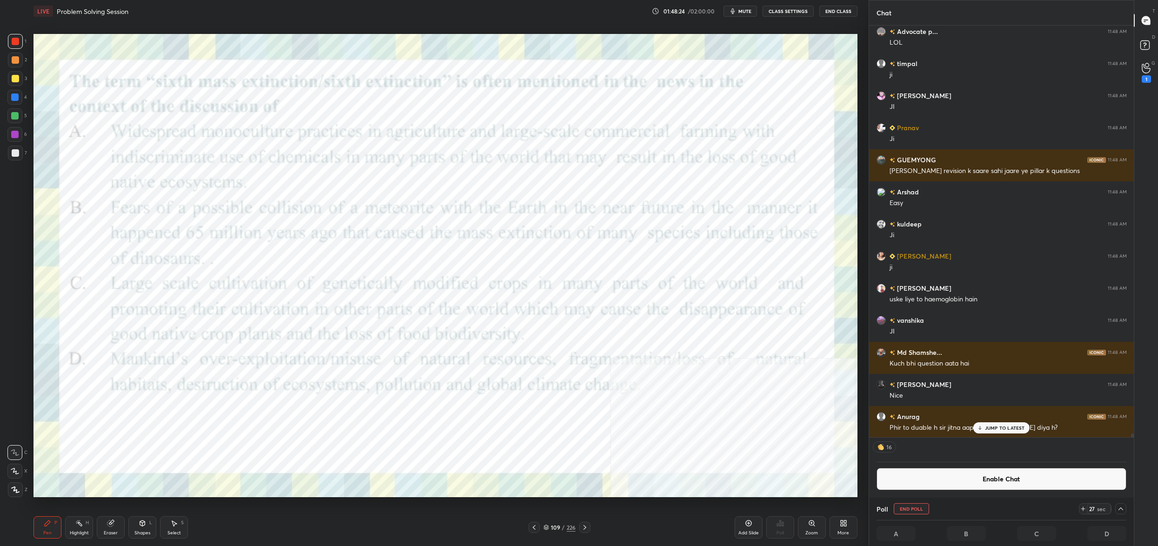
click at [1006, 478] on button "Enable Chat" at bounding box center [1001, 479] width 250 height 22
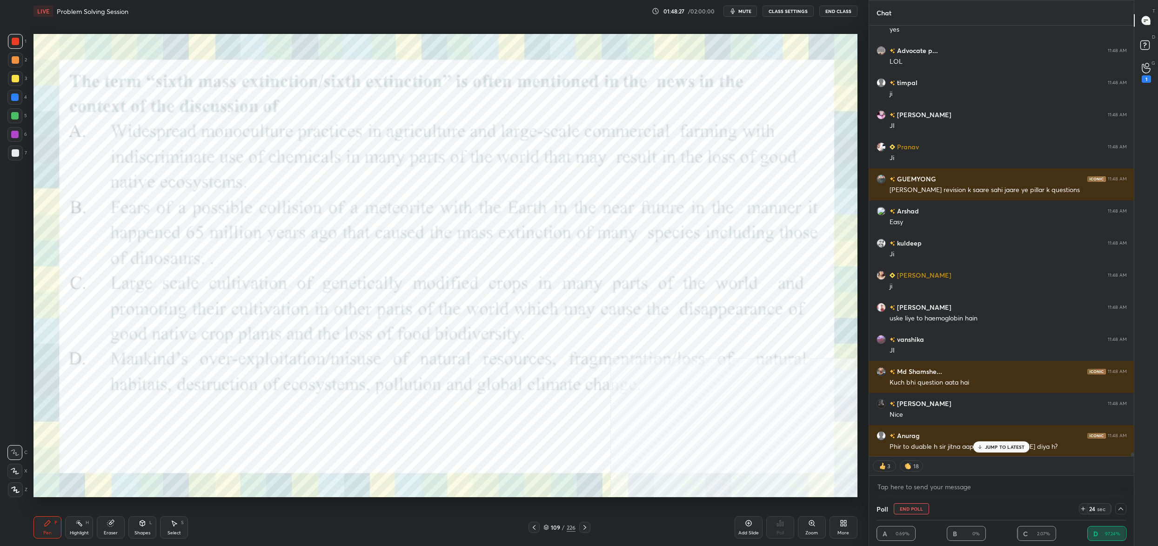
click at [558, 528] on div "109" at bounding box center [555, 528] width 9 height 6
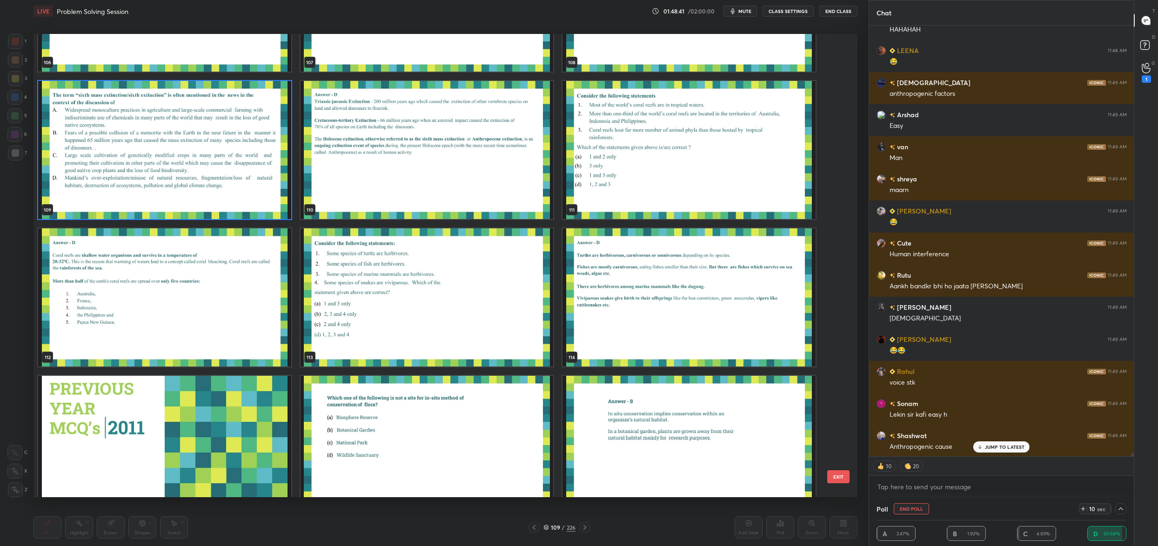
click at [915, 508] on button "End Poll" at bounding box center [911, 508] width 35 height 11
type textarea "x"
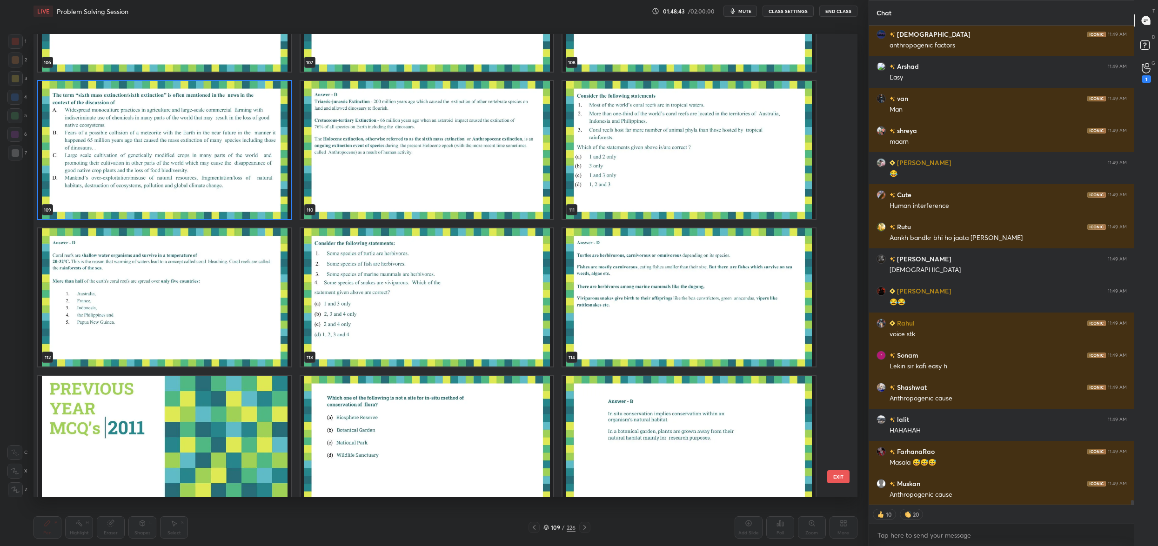
click at [469, 309] on img "grid" at bounding box center [427, 297] width 253 height 138
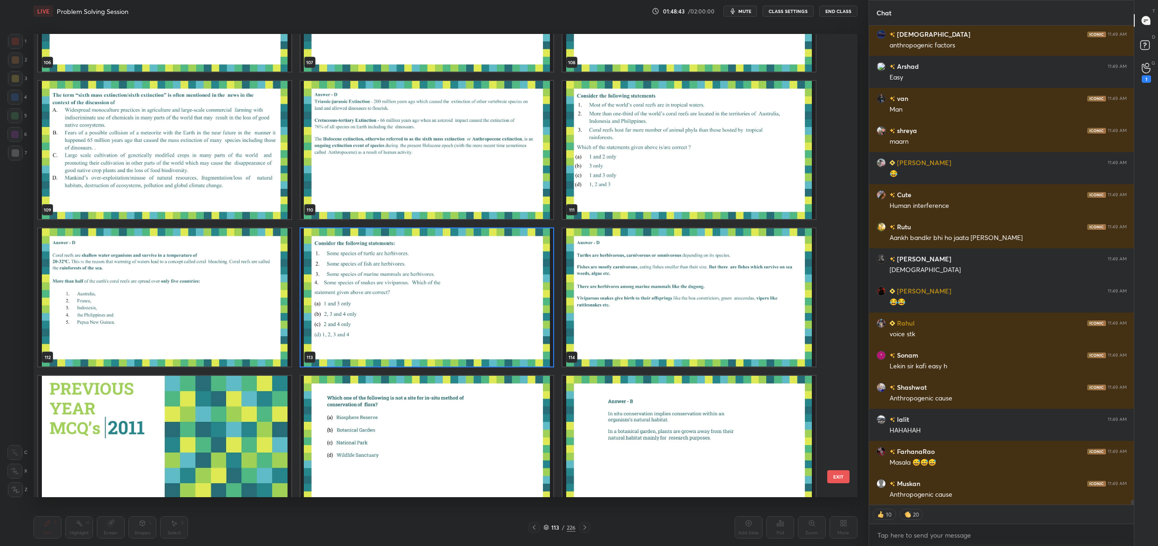
click at [469, 309] on img "grid" at bounding box center [427, 297] width 253 height 138
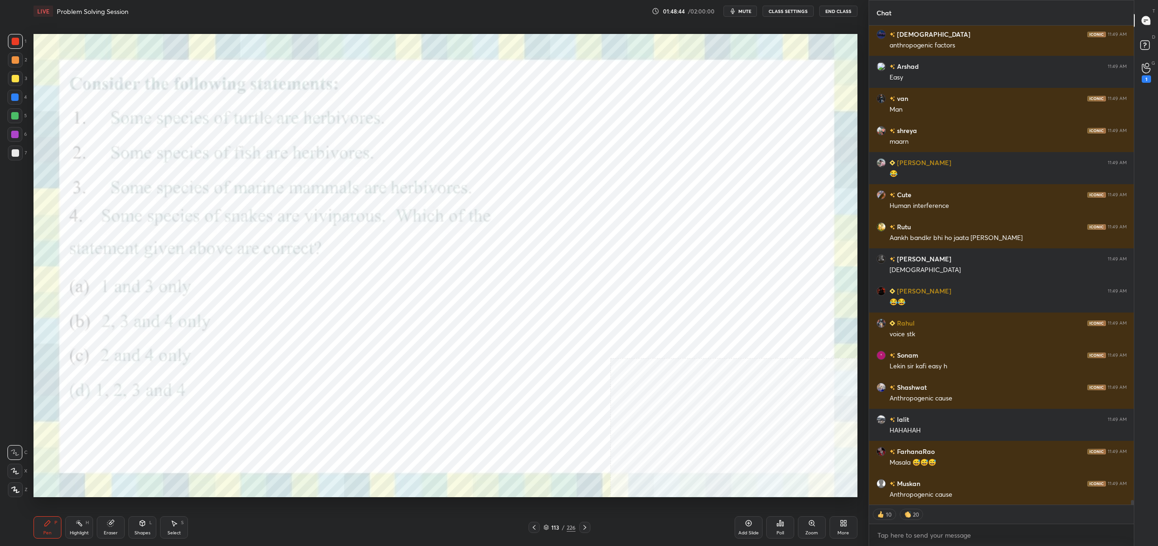
click at [469, 309] on img "grid" at bounding box center [427, 297] width 253 height 138
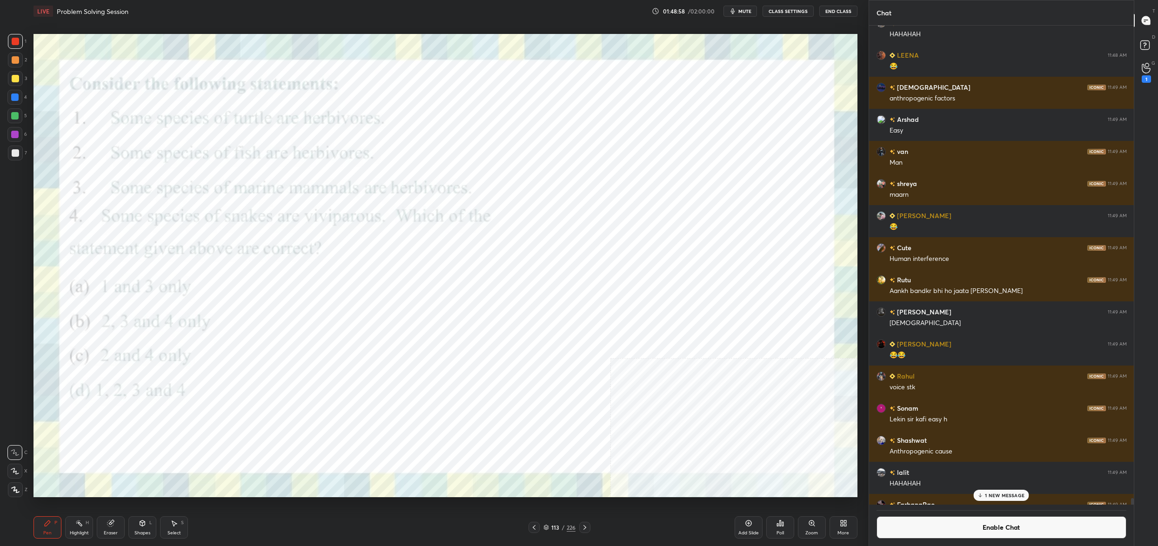
click at [553, 529] on div "113" at bounding box center [555, 528] width 9 height 6
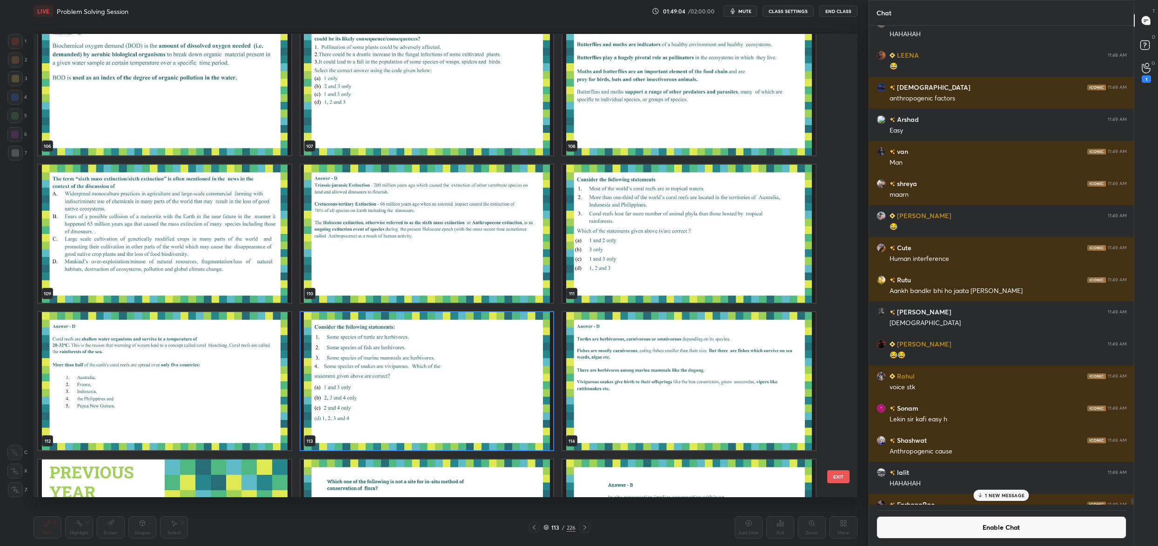
click at [482, 410] on div "103 104 105 106 107 108 109 110 111 112 113 114 115 116 117" at bounding box center [437, 265] width 808 height 463
click at [482, 410] on img "grid" at bounding box center [427, 381] width 253 height 138
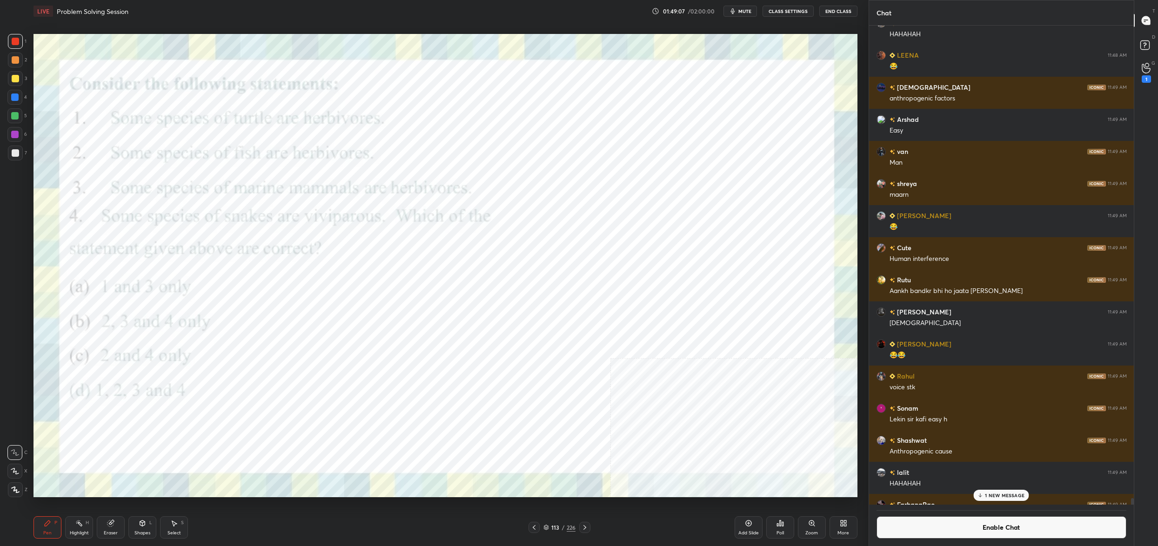
click at [782, 528] on div "Poll" at bounding box center [780, 527] width 28 height 22
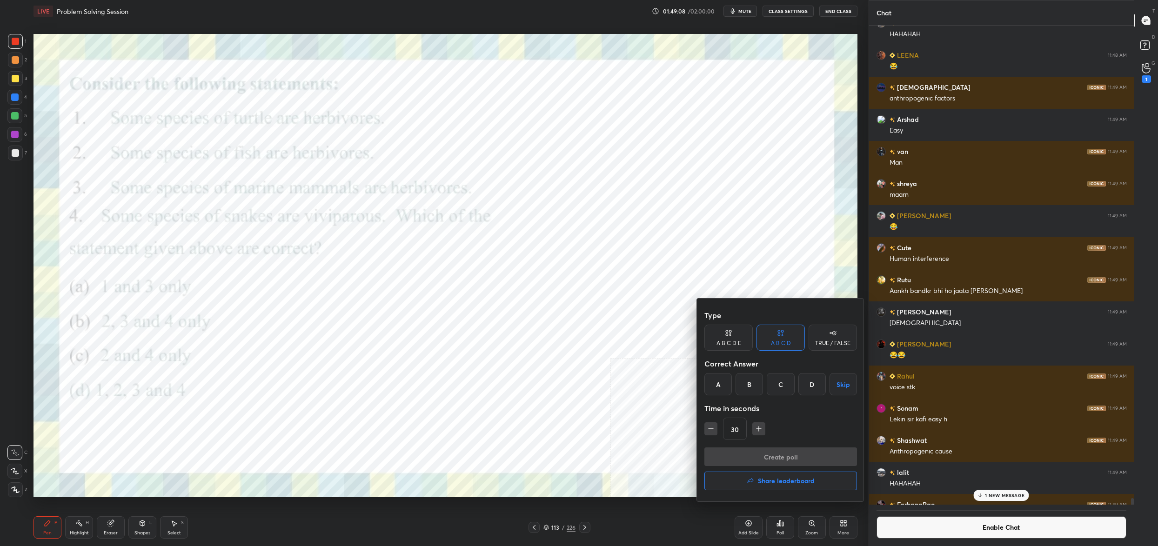
click at [817, 388] on div "D" at bounding box center [811, 384] width 27 height 22
click at [806, 454] on button "Create poll" at bounding box center [780, 457] width 153 height 19
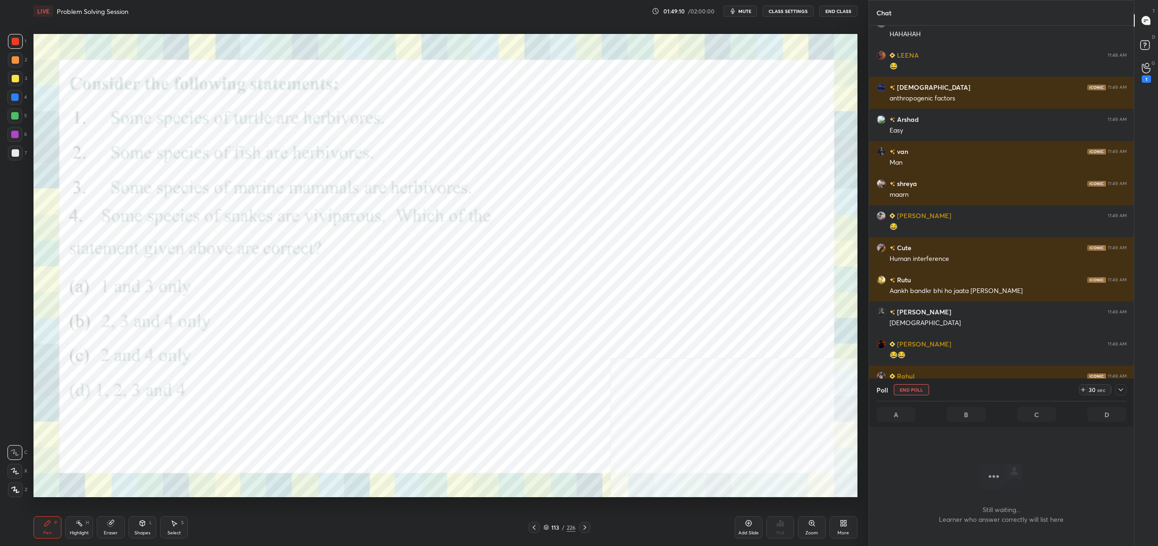
click at [1122, 395] on div at bounding box center [1120, 389] width 11 height 11
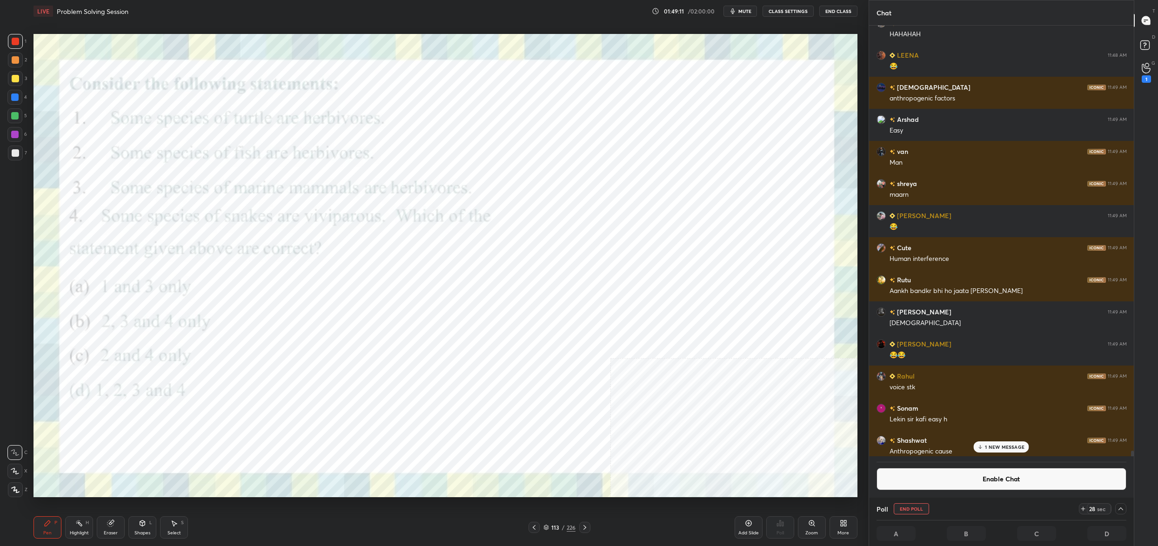
click at [1090, 472] on button "Enable Chat" at bounding box center [1001, 479] width 250 height 22
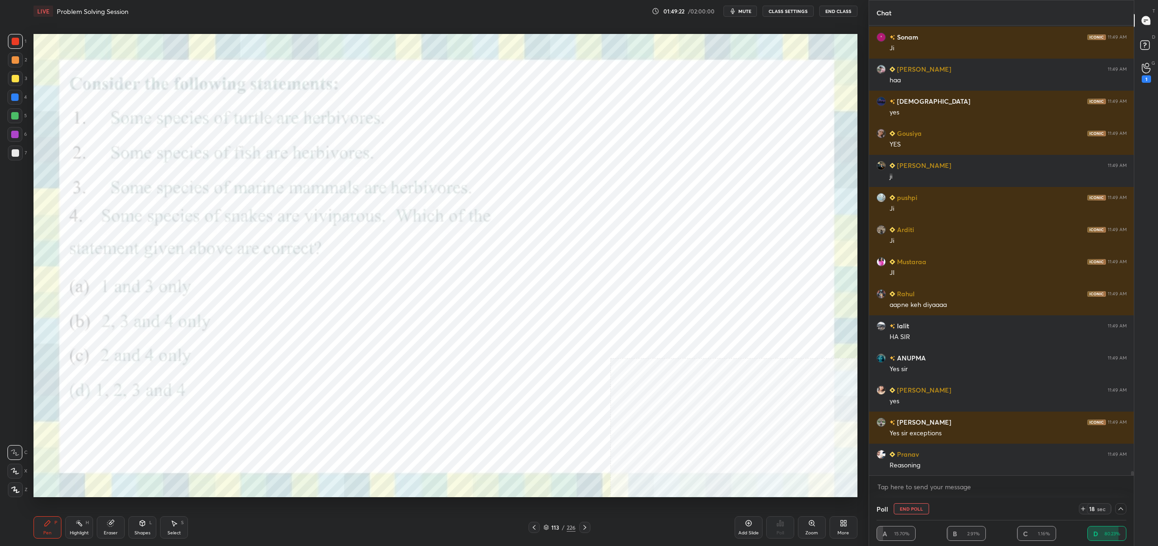
click at [546, 528] on icon at bounding box center [546, 526] width 5 height 2
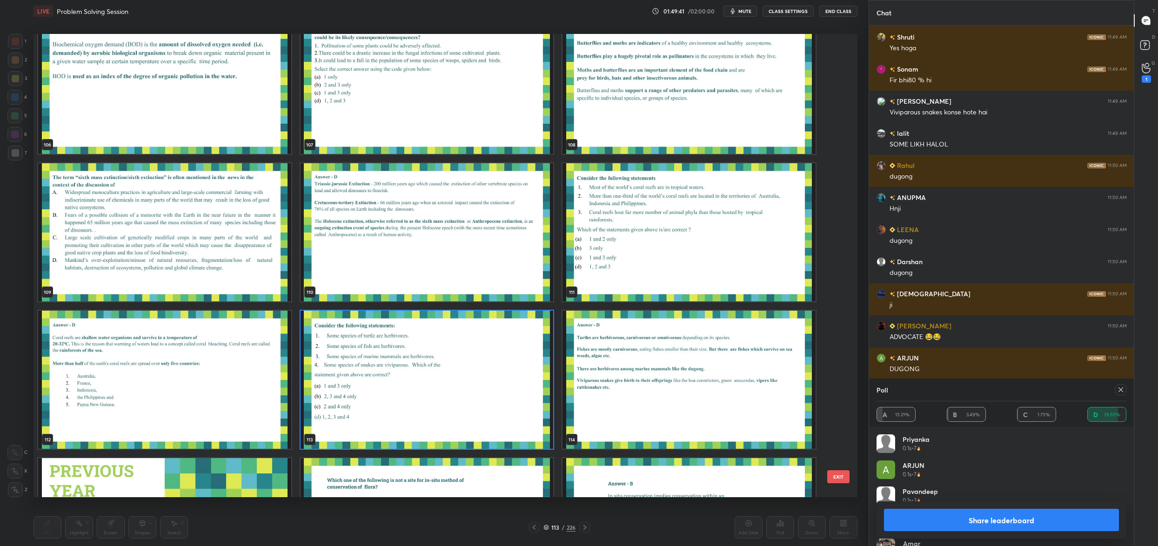
click at [1120, 394] on div at bounding box center [1120, 389] width 11 height 11
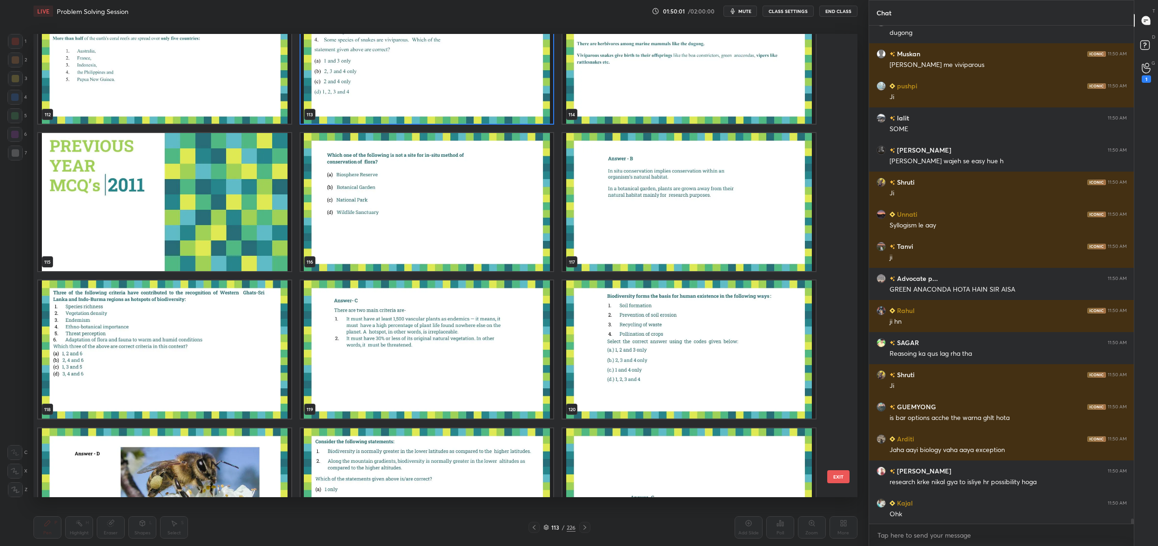
click at [428, 231] on img "grid" at bounding box center [427, 202] width 253 height 138
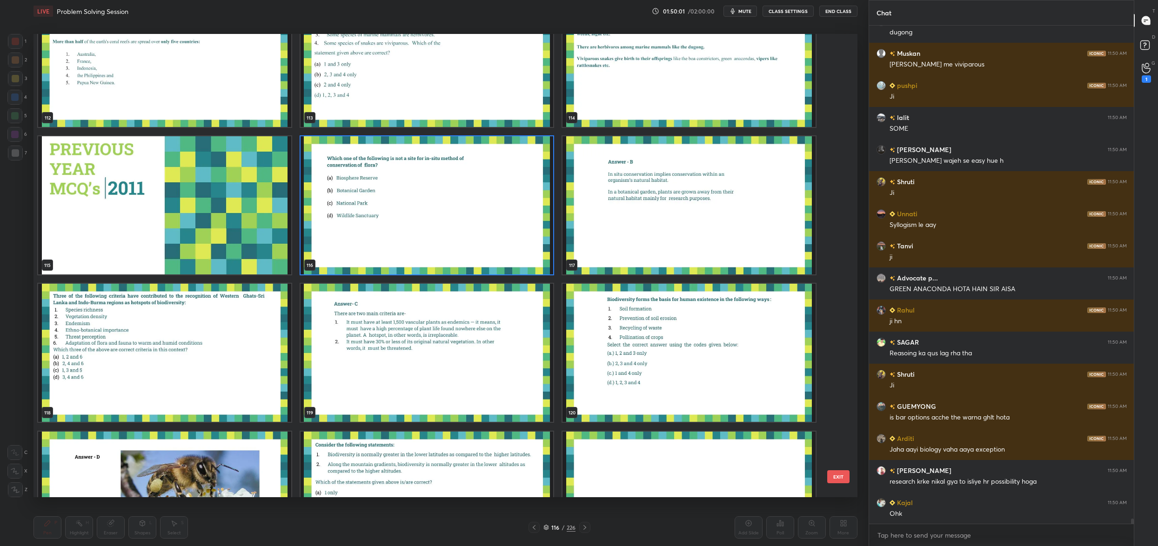
click at [428, 231] on div "112 113 114 115 116 117 118 119 120 121 122 123 124 125 126" at bounding box center [437, 265] width 808 height 463
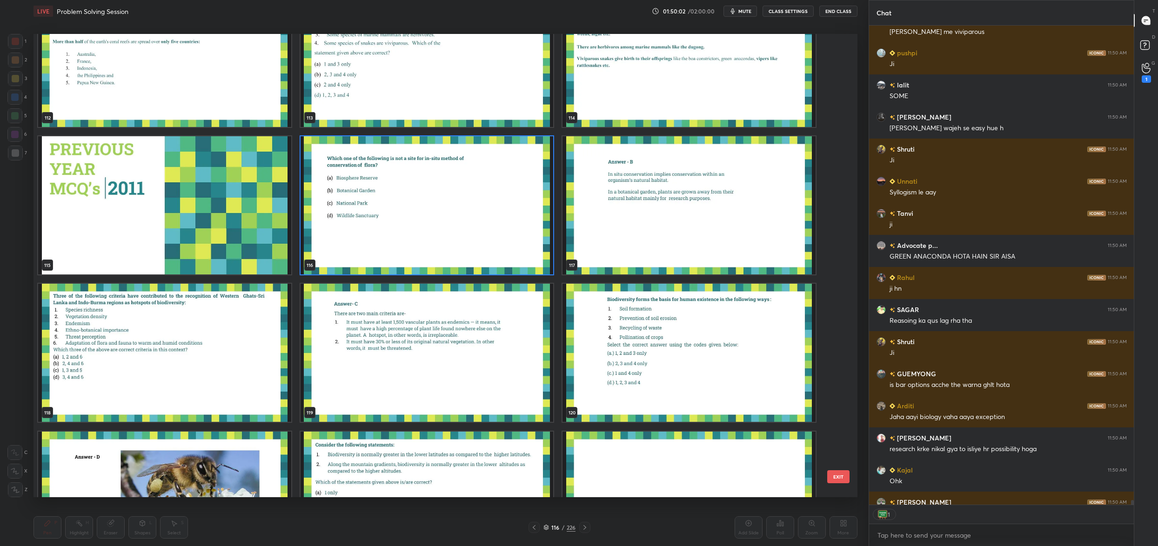
click at [428, 231] on div "109 110 111 112 113 114 115 116 117 118 119 120 121 122 123" at bounding box center [437, 265] width 808 height 463
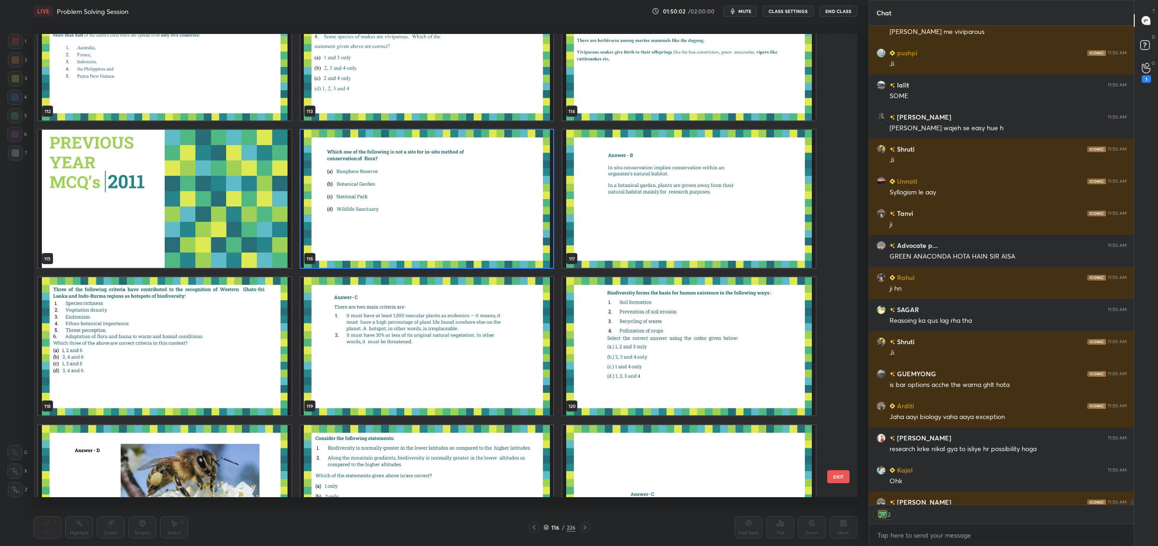
click at [428, 231] on div "112 113 114 115 116 117 118 119 120 121 122 123 124 125 126" at bounding box center [437, 265] width 808 height 463
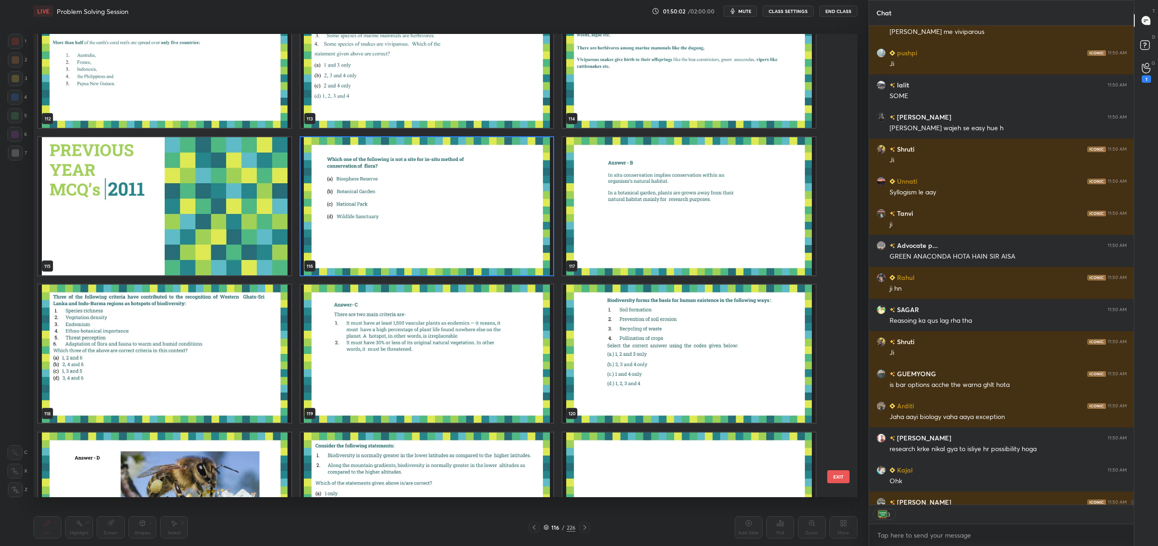
click at [428, 231] on div "109 110 111 112 113 114 115 116 117 118 119 120 121 122 123" at bounding box center [437, 265] width 808 height 463
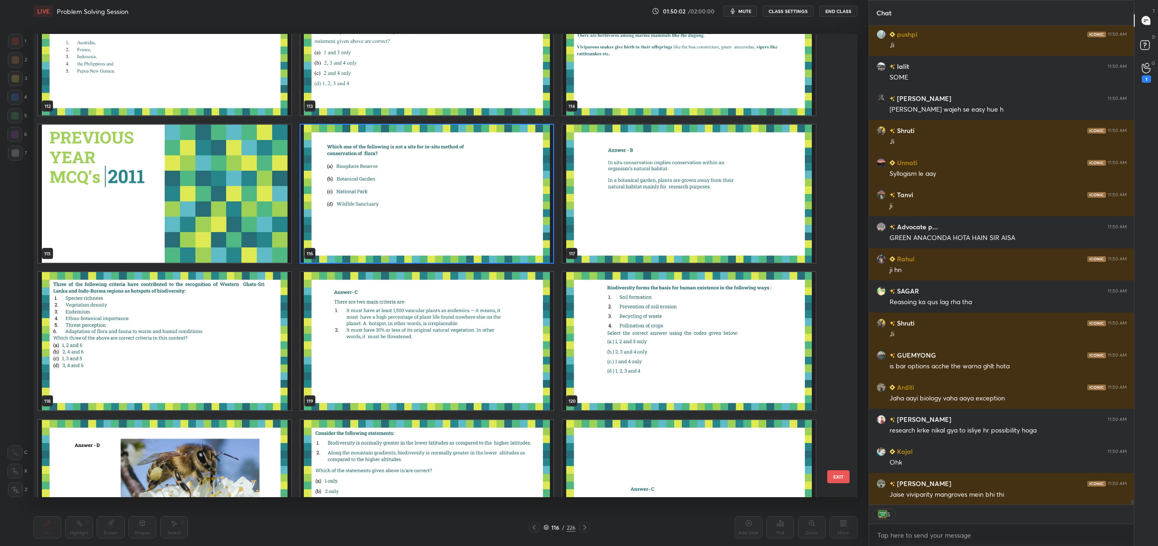
click at [428, 231] on div "112 113 114 115 116 117 118 119 120 121 122 123 124 125 126" at bounding box center [437, 265] width 808 height 463
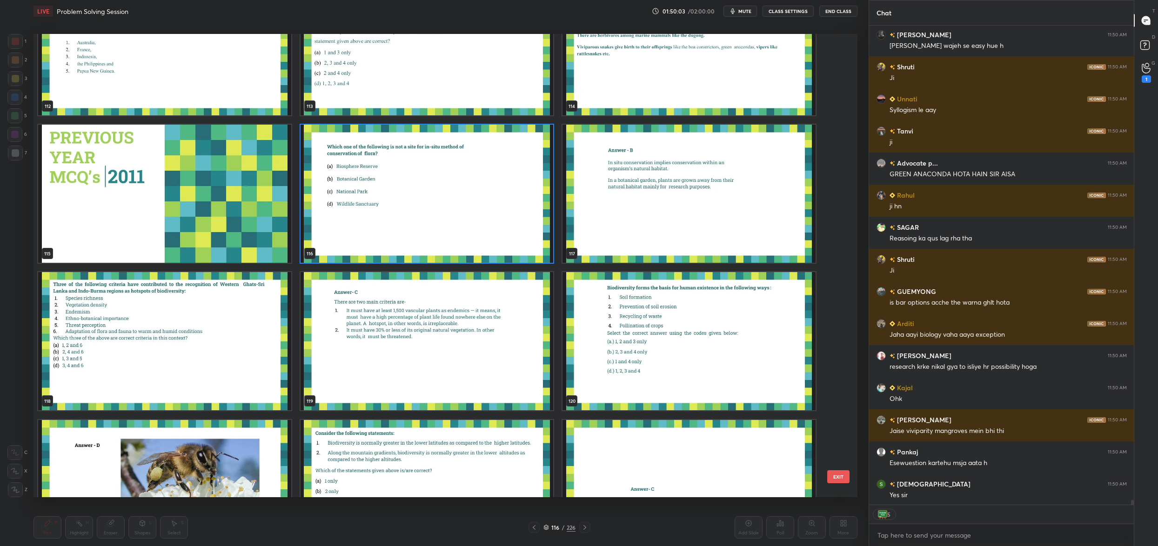
click at [428, 231] on img "grid" at bounding box center [427, 194] width 253 height 138
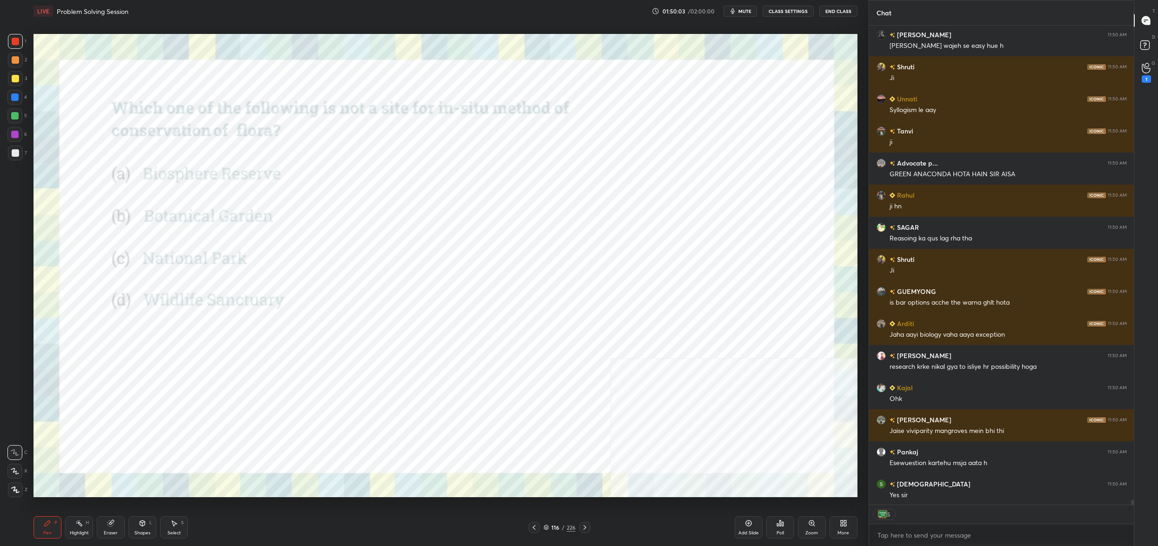
click at [428, 231] on img "grid" at bounding box center [427, 194] width 253 height 138
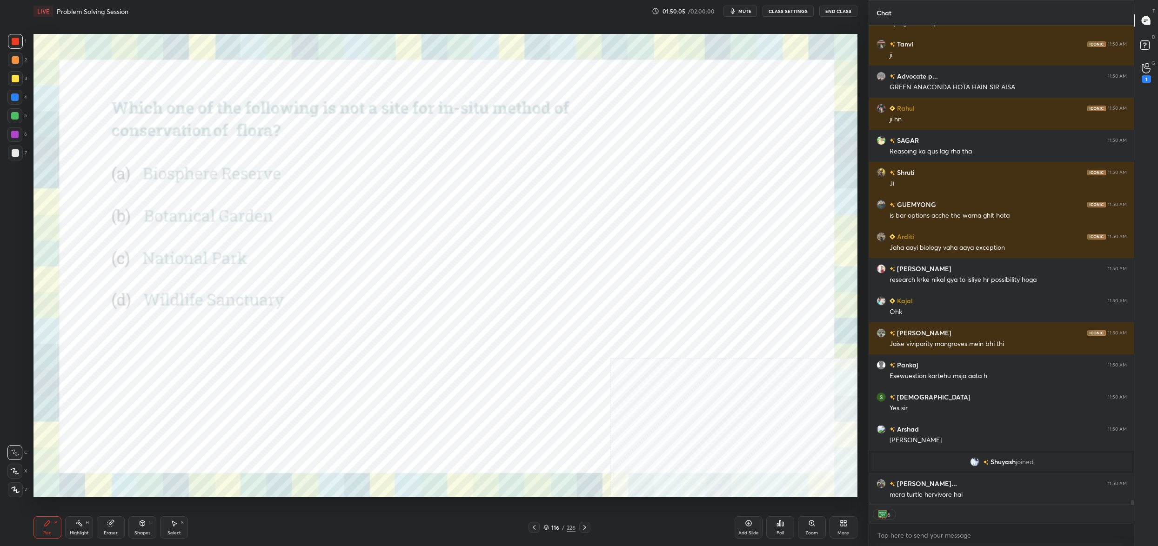
click at [549, 528] on div "116 / 226" at bounding box center [559, 527] width 32 height 8
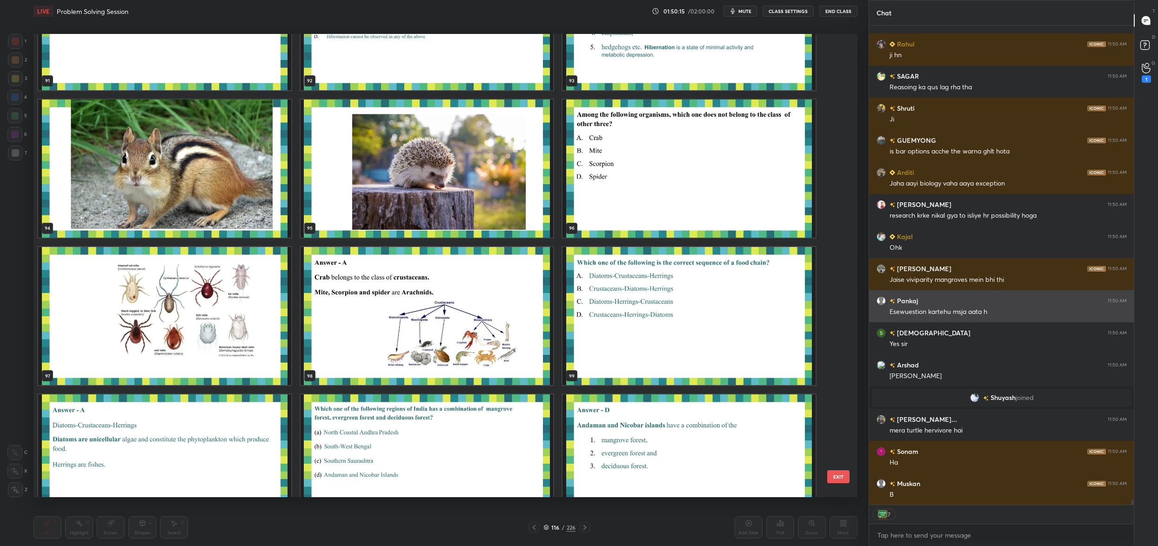
type textarea "x"
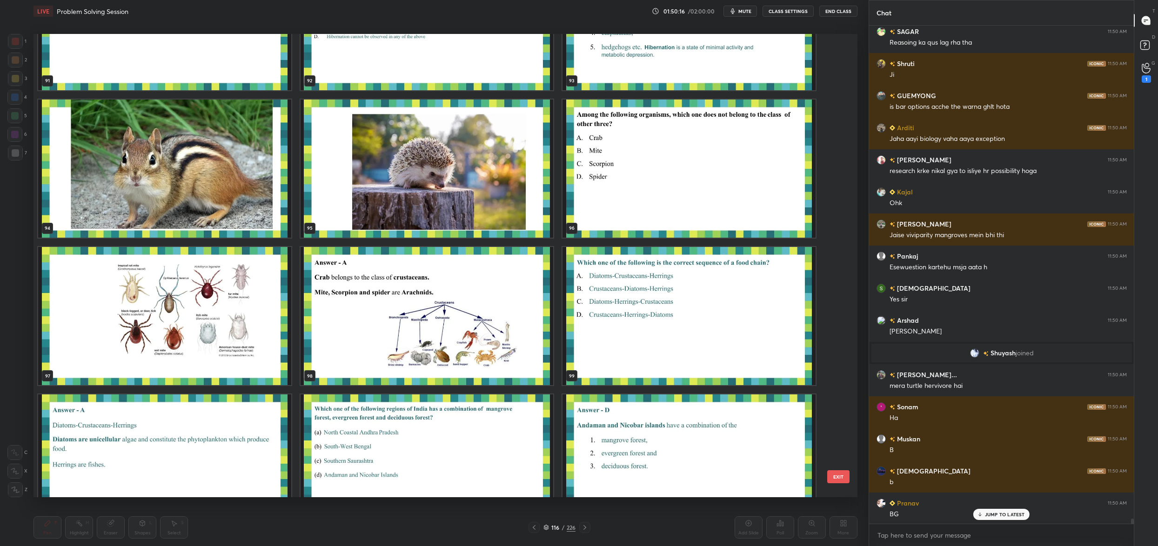
click at [661, 296] on img "grid" at bounding box center [688, 316] width 253 height 138
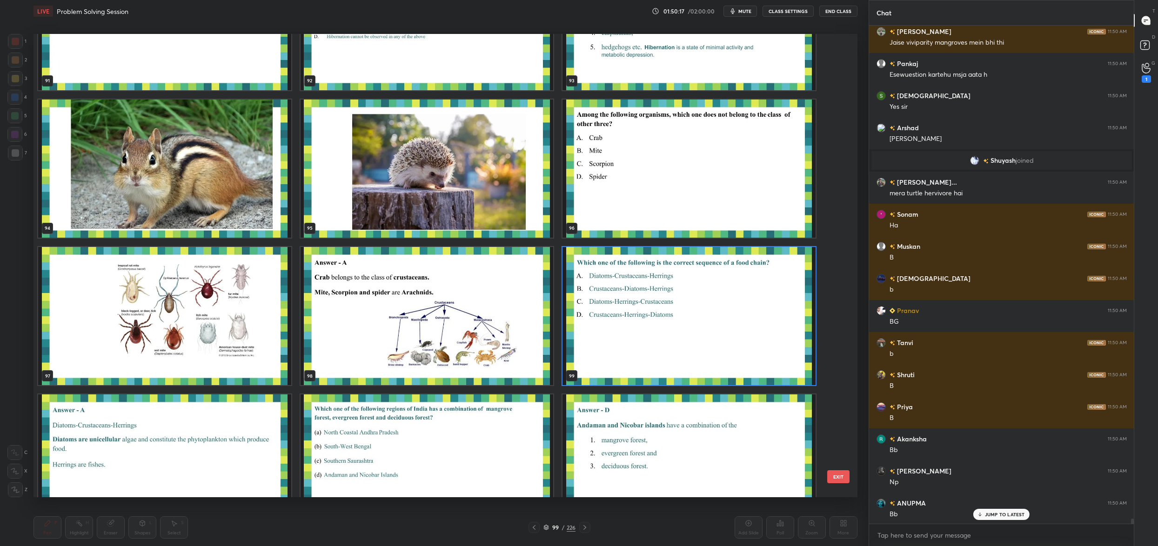
click at [661, 296] on img "grid" at bounding box center [688, 316] width 253 height 138
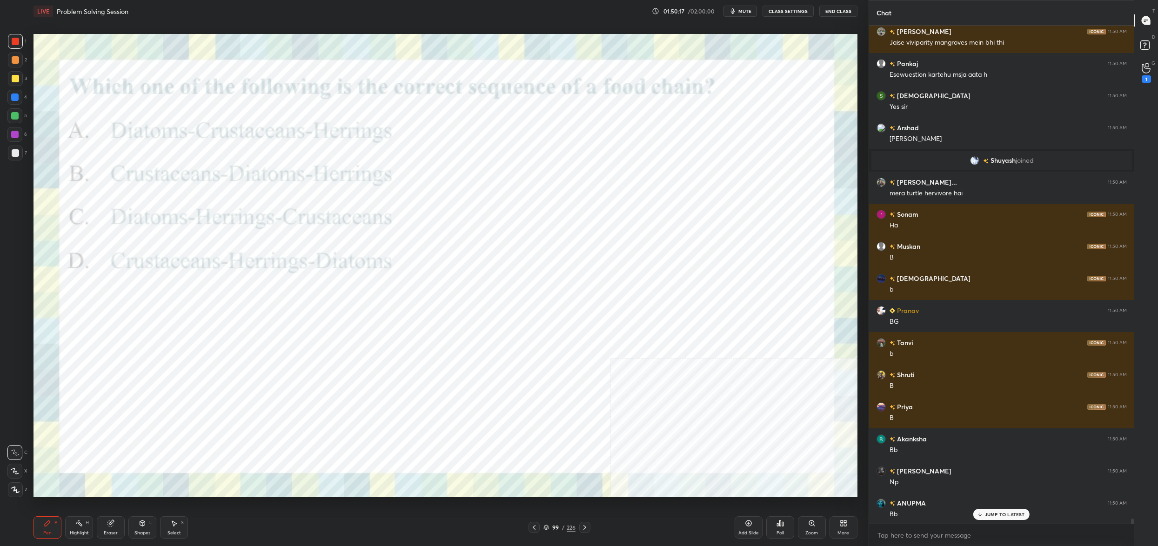
click at [661, 296] on img "grid" at bounding box center [688, 316] width 253 height 138
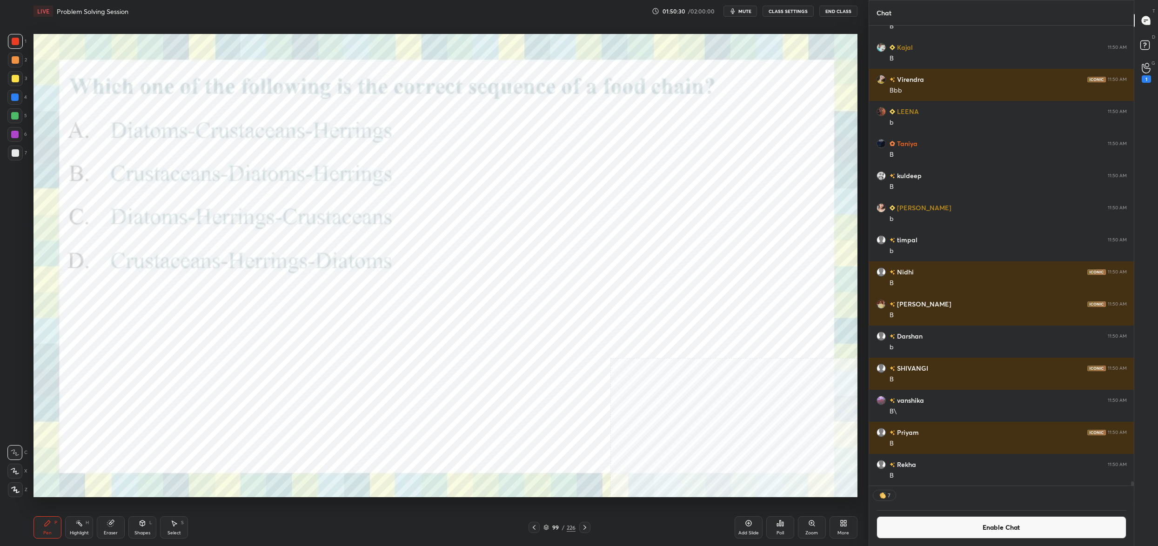
click at [774, 525] on div "Poll" at bounding box center [780, 527] width 28 height 22
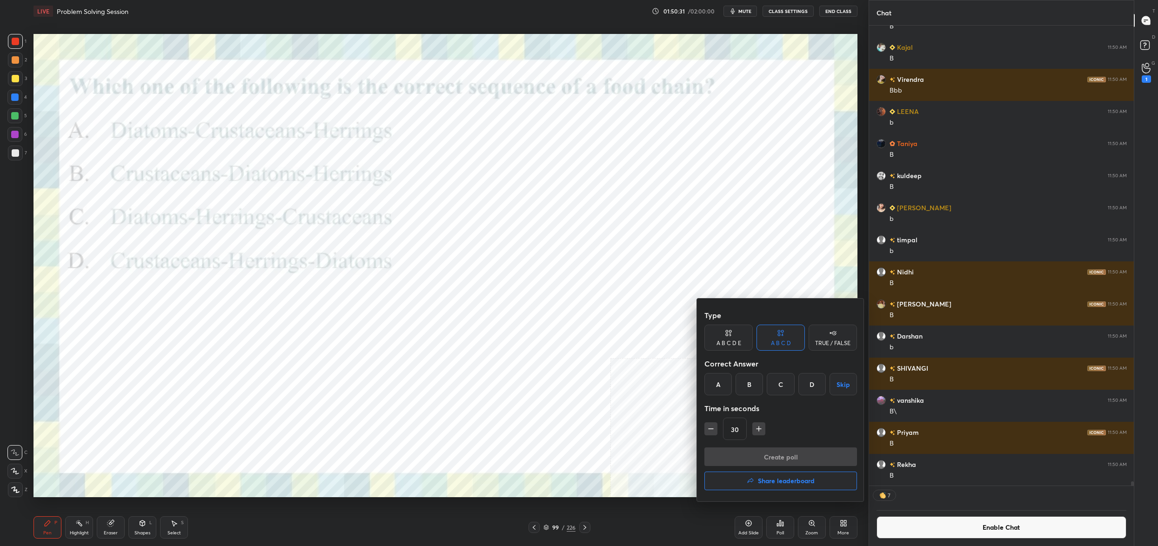
drag, startPoint x: 725, startPoint y: 385, endPoint x: 725, endPoint y: 407, distance: 22.3
click at [724, 385] on div "A" at bounding box center [717, 384] width 27 height 22
click at [747, 454] on button "Create poll" at bounding box center [780, 457] width 153 height 19
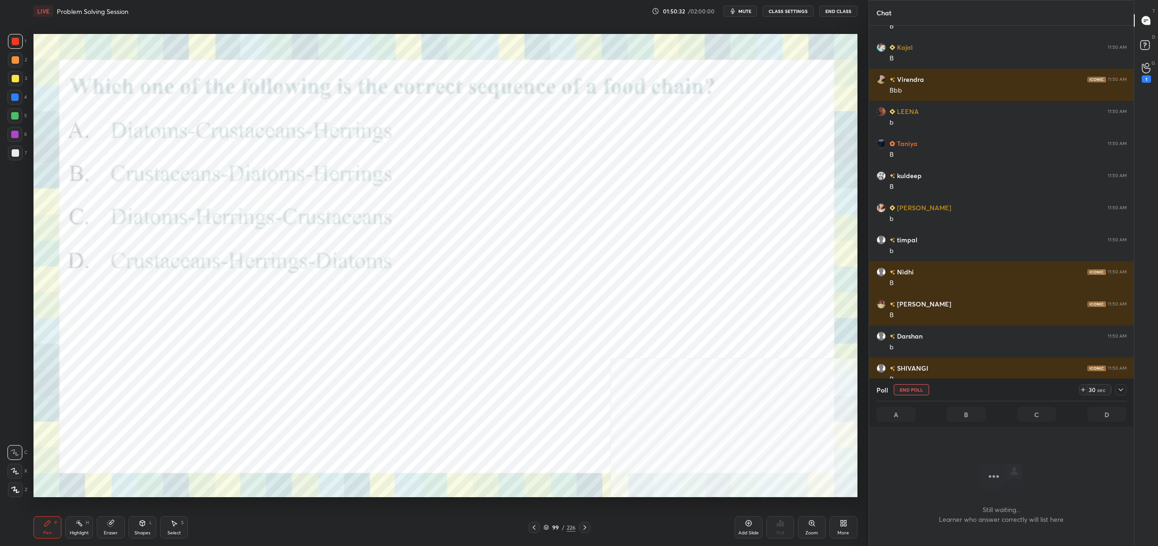
click at [1119, 383] on div "Poll End Poll 30 sec" at bounding box center [1001, 390] width 250 height 22
click at [1123, 392] on icon at bounding box center [1120, 389] width 7 height 7
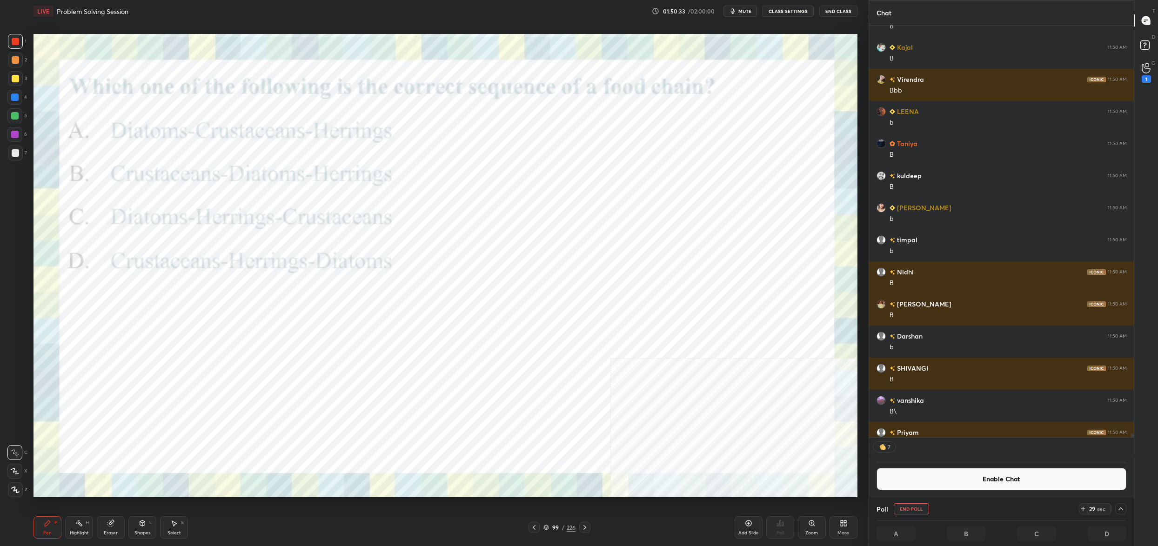
click at [1007, 473] on button "Enable Chat" at bounding box center [1001, 479] width 250 height 22
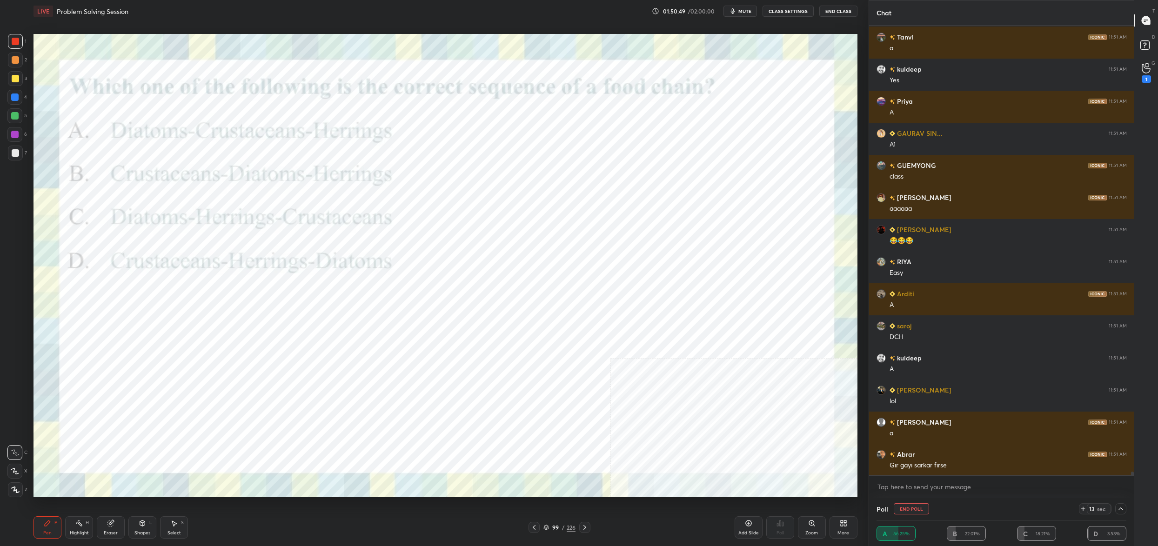
click at [545, 525] on icon at bounding box center [546, 528] width 6 height 6
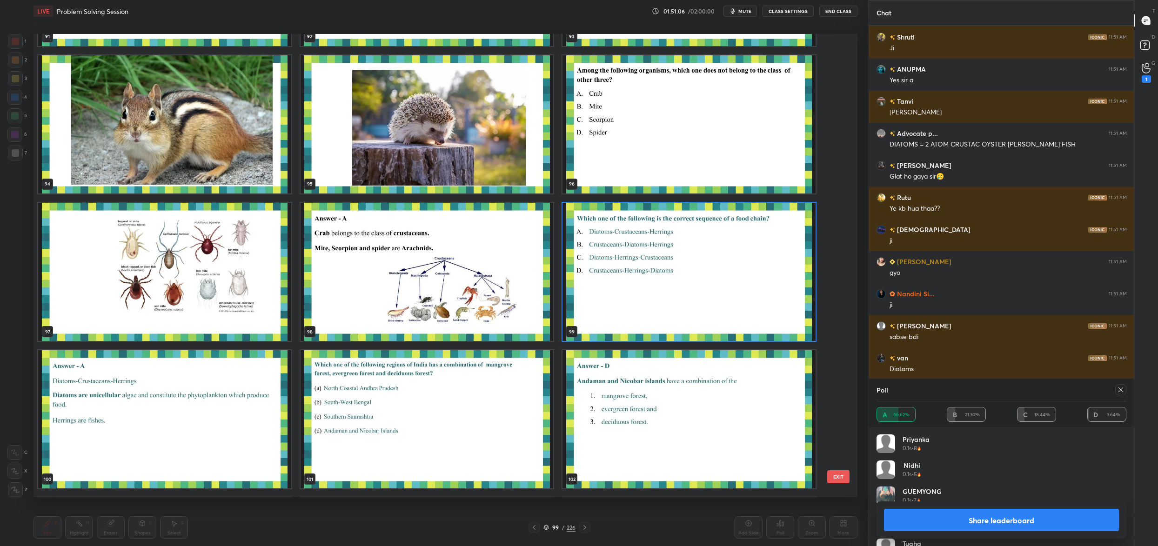
click at [1126, 393] on div at bounding box center [1120, 389] width 11 height 11
type textarea "x"
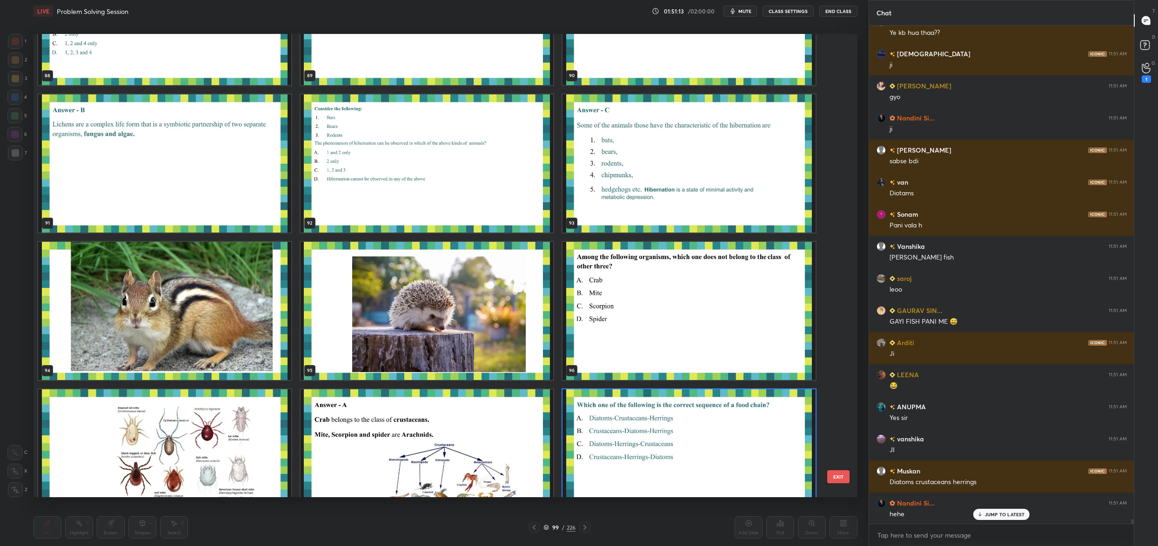
click at [654, 324] on img "grid" at bounding box center [688, 311] width 253 height 138
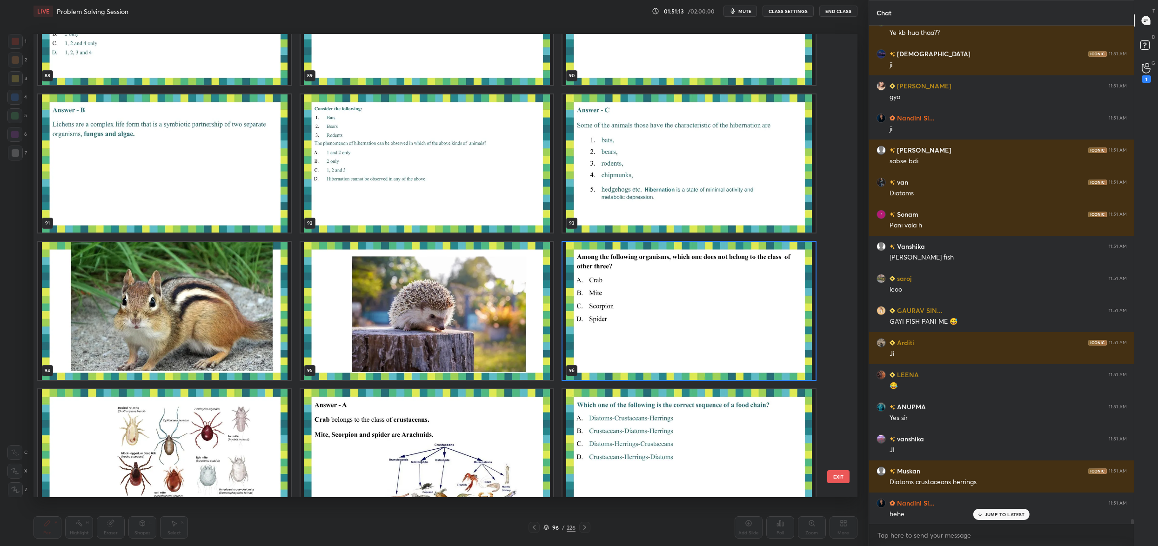
click at [654, 324] on img "grid" at bounding box center [688, 311] width 253 height 138
drag, startPoint x: 654, startPoint y: 324, endPoint x: 719, endPoint y: 319, distance: 65.3
click at [654, 324] on img "grid" at bounding box center [688, 311] width 253 height 138
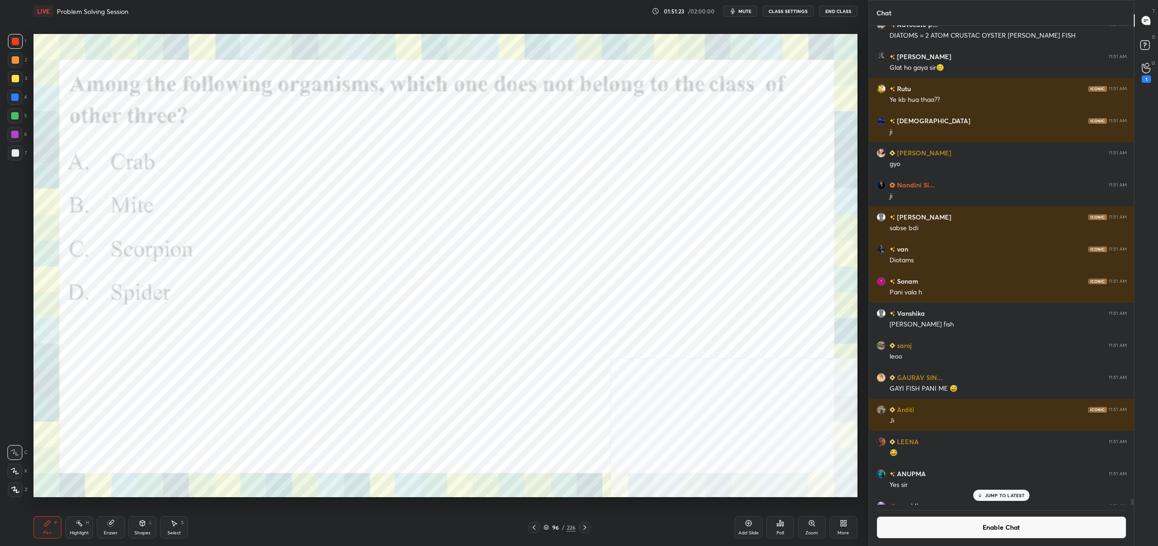
click at [551, 524] on div "96 / 226" at bounding box center [559, 527] width 32 height 8
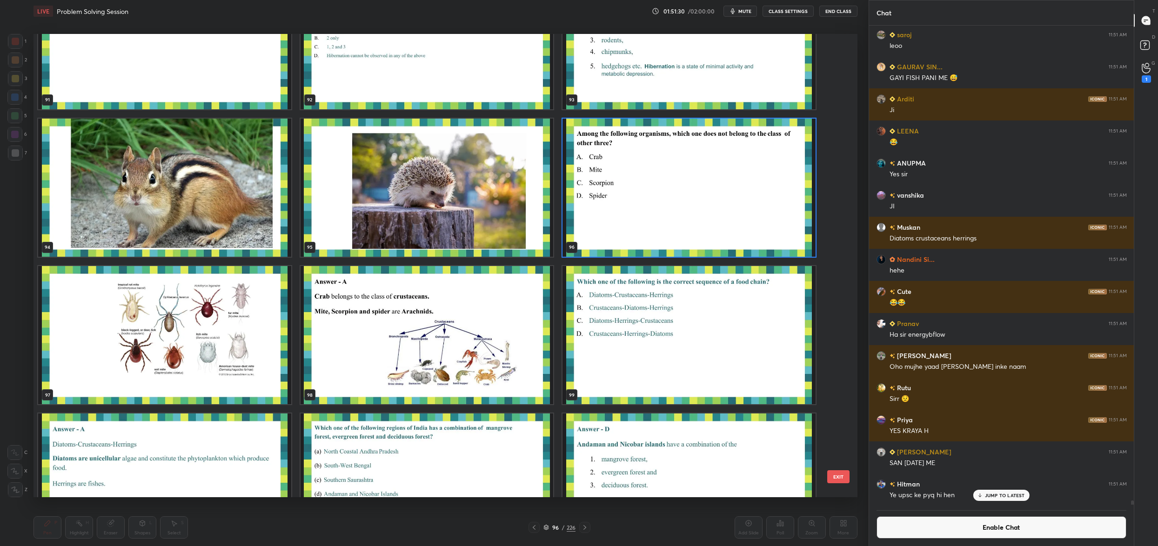
click at [672, 203] on img "grid" at bounding box center [688, 188] width 253 height 138
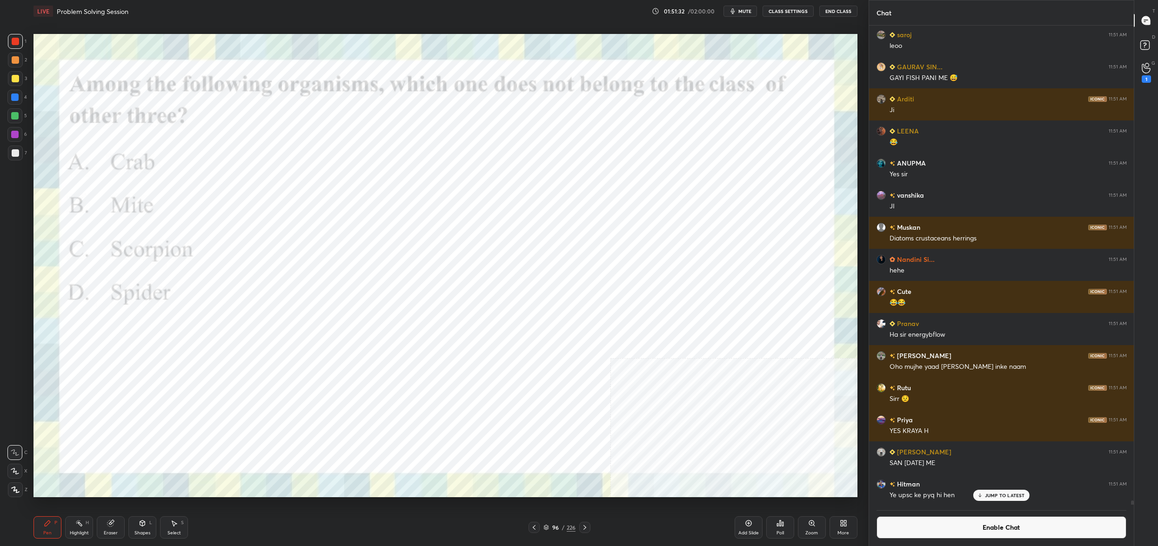
click at [784, 524] on div "Poll" at bounding box center [780, 527] width 28 height 22
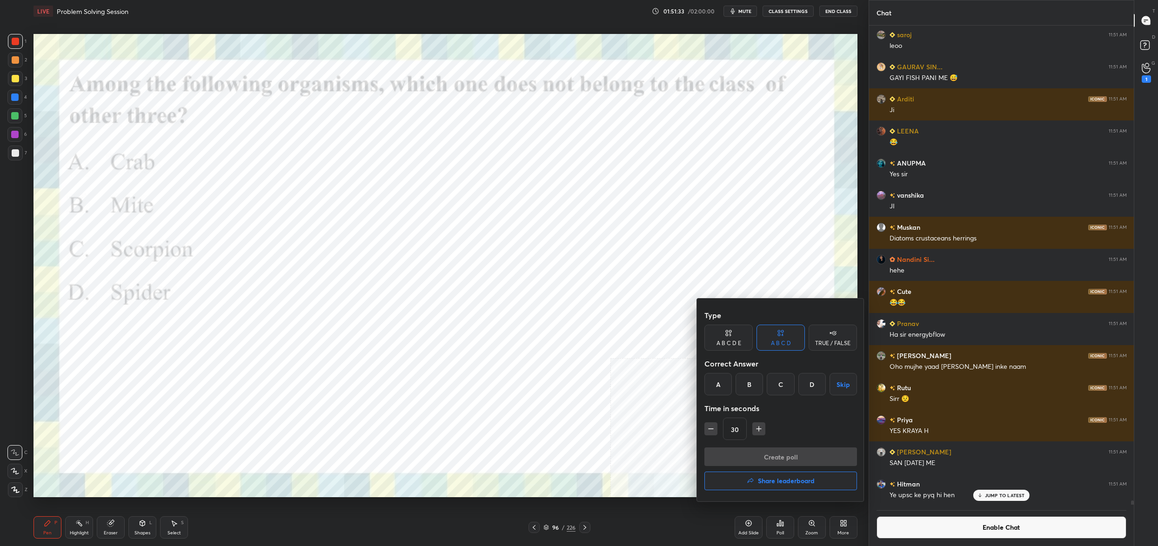
drag, startPoint x: 728, startPoint y: 390, endPoint x: 727, endPoint y: 402, distance: 12.6
click at [728, 390] on div "A" at bounding box center [717, 384] width 27 height 22
click at [748, 459] on button "Create poll" at bounding box center [780, 457] width 153 height 19
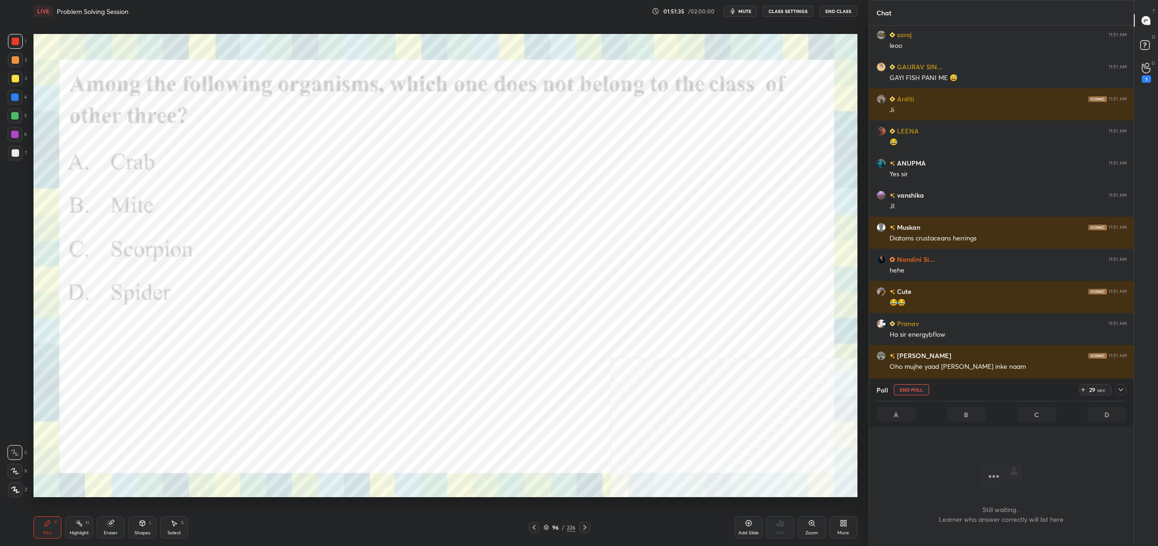
click at [1122, 394] on div at bounding box center [1120, 389] width 11 height 11
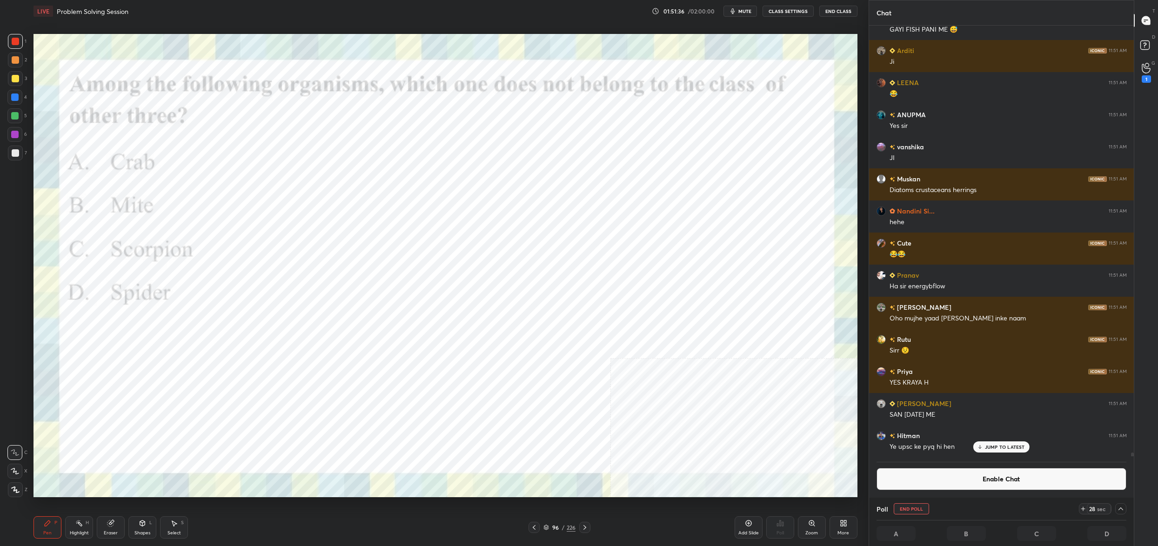
click at [968, 486] on button "Enable Chat" at bounding box center [1001, 479] width 250 height 22
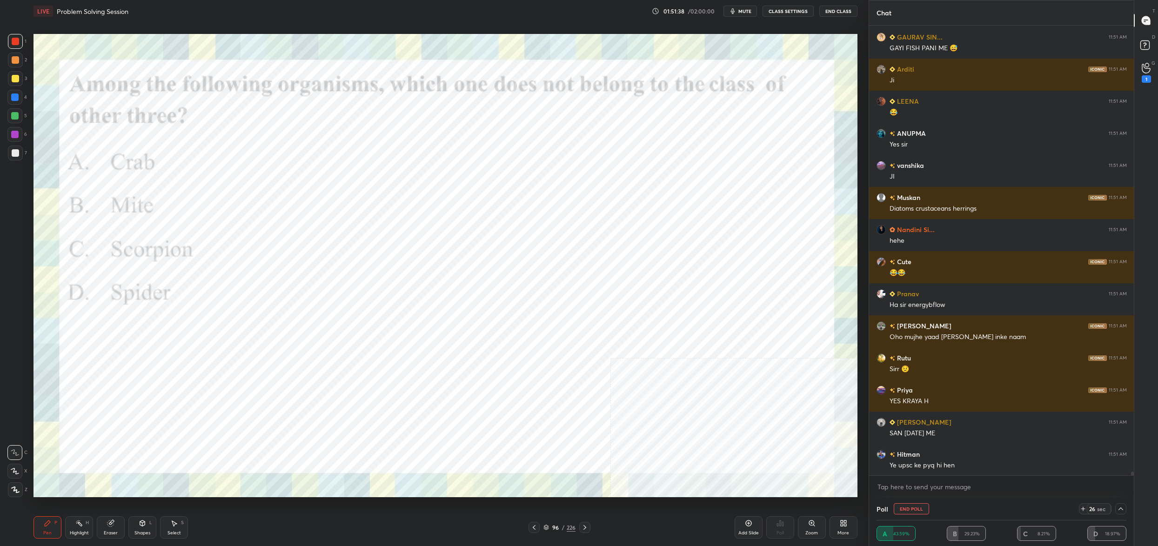
click at [548, 529] on icon at bounding box center [546, 528] width 6 height 6
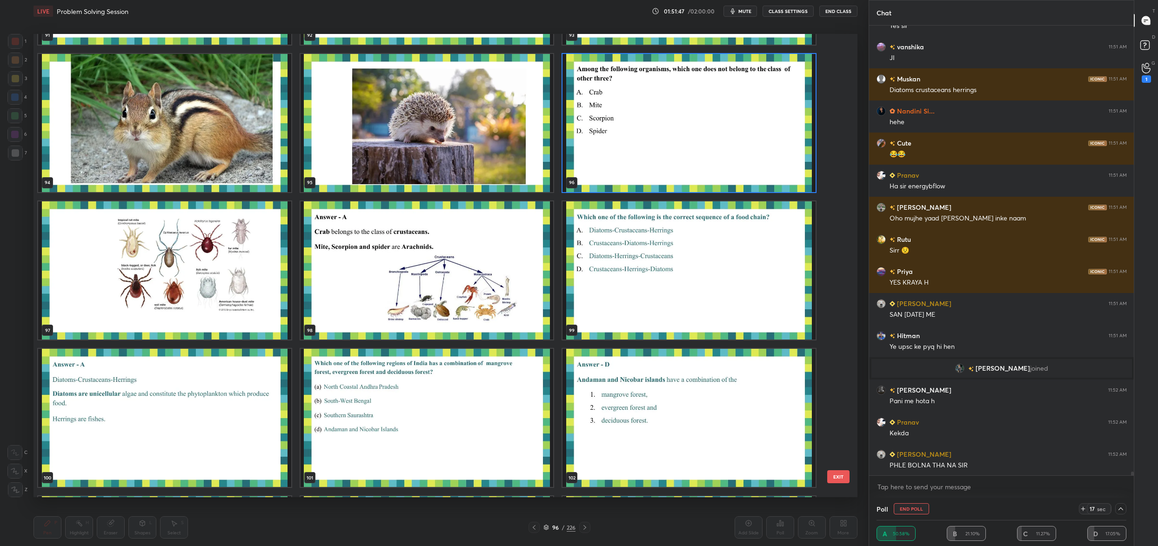
click at [444, 274] on img "grid" at bounding box center [427, 270] width 253 height 138
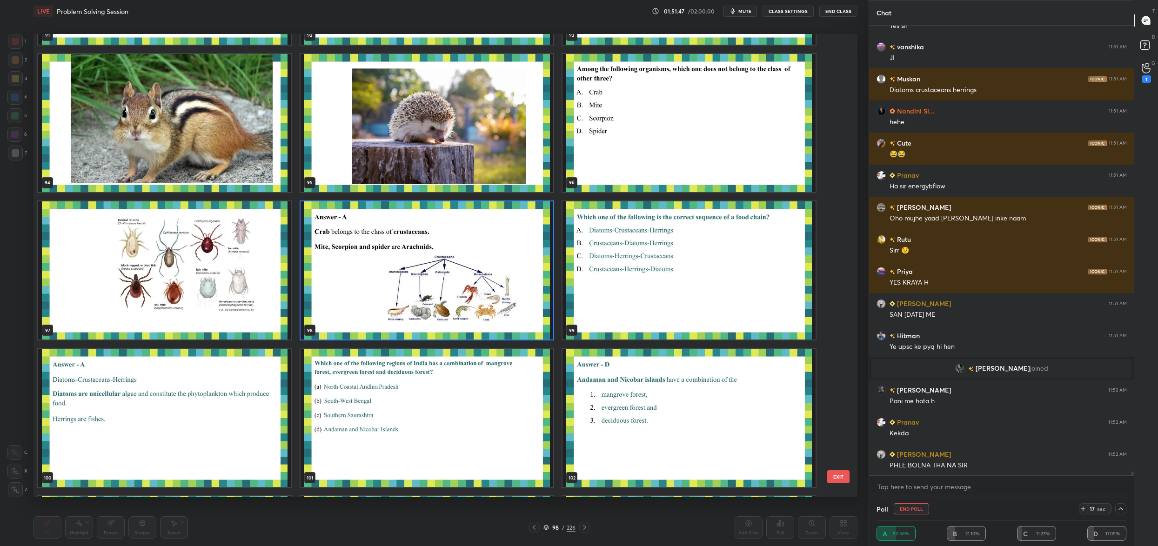
click at [444, 274] on img "grid" at bounding box center [427, 270] width 253 height 138
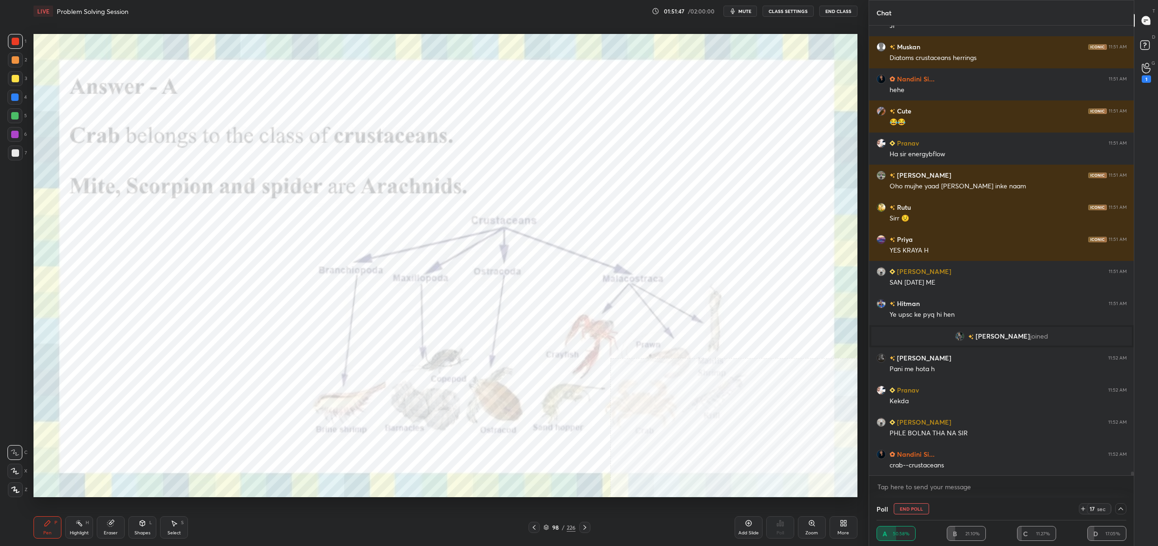
click at [444, 274] on div "91 92 93 94 95 96 97 98 99 100 101 102 103 104 105 106 107 108" at bounding box center [437, 265] width 808 height 463
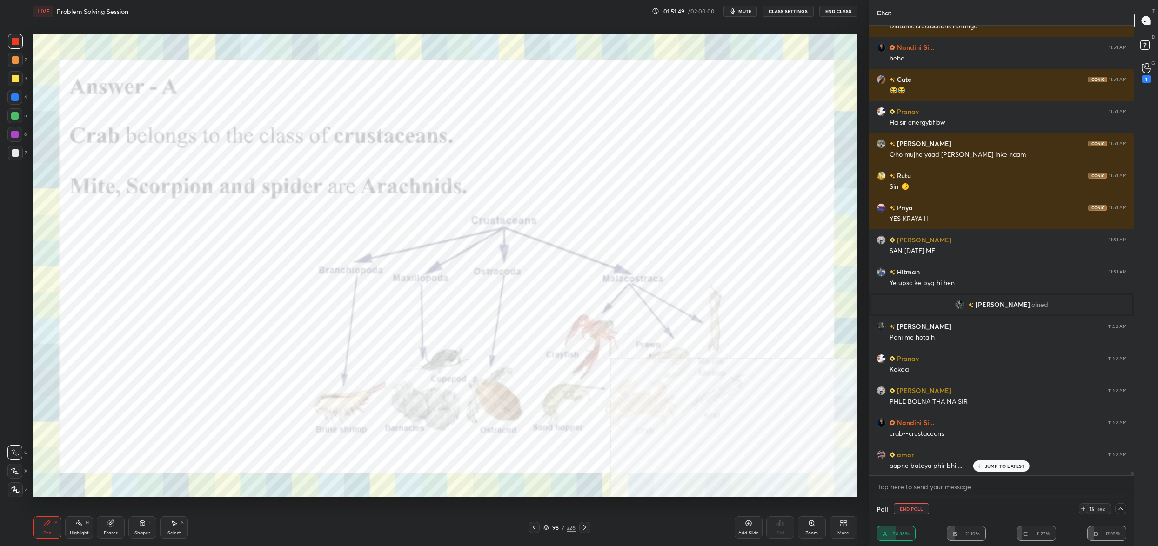
click at [912, 513] on button "End Poll" at bounding box center [911, 508] width 35 height 11
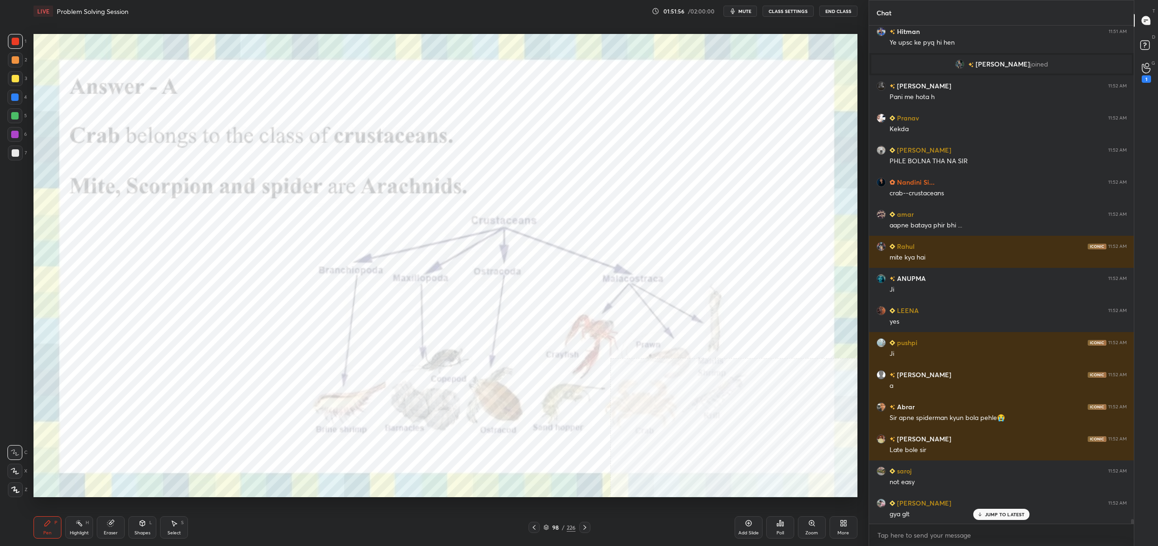
click at [555, 525] on div "98" at bounding box center [555, 528] width 9 height 6
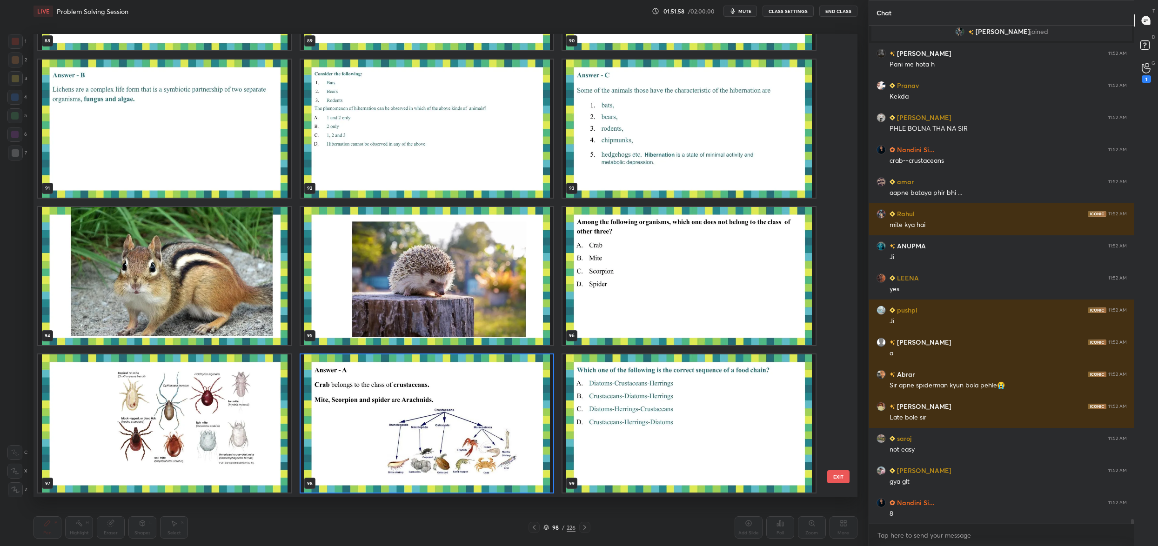
click at [223, 448] on img "grid" at bounding box center [164, 423] width 253 height 138
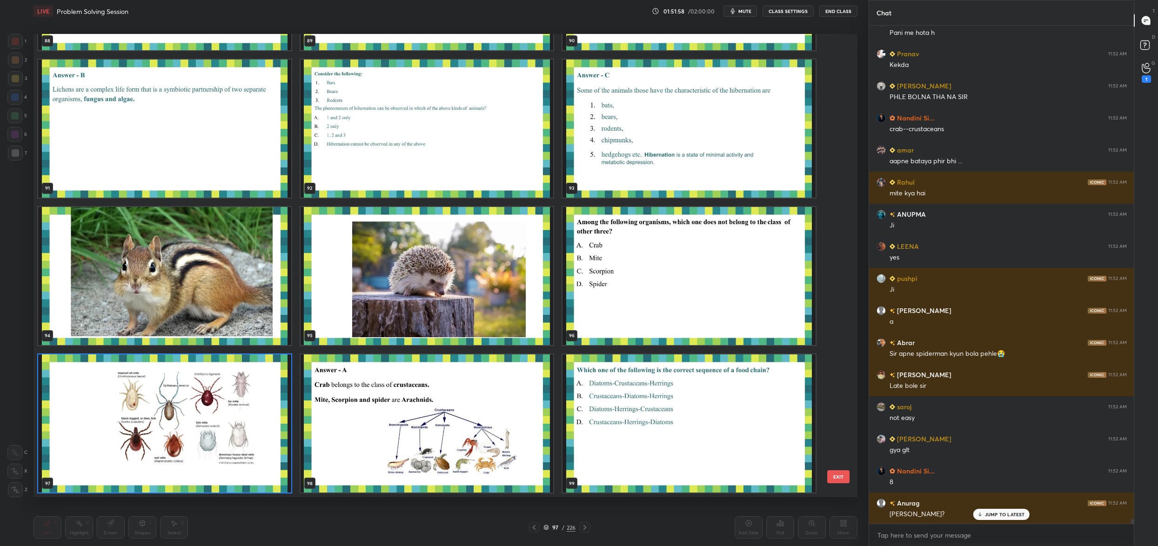
click at [223, 448] on img "grid" at bounding box center [164, 423] width 253 height 138
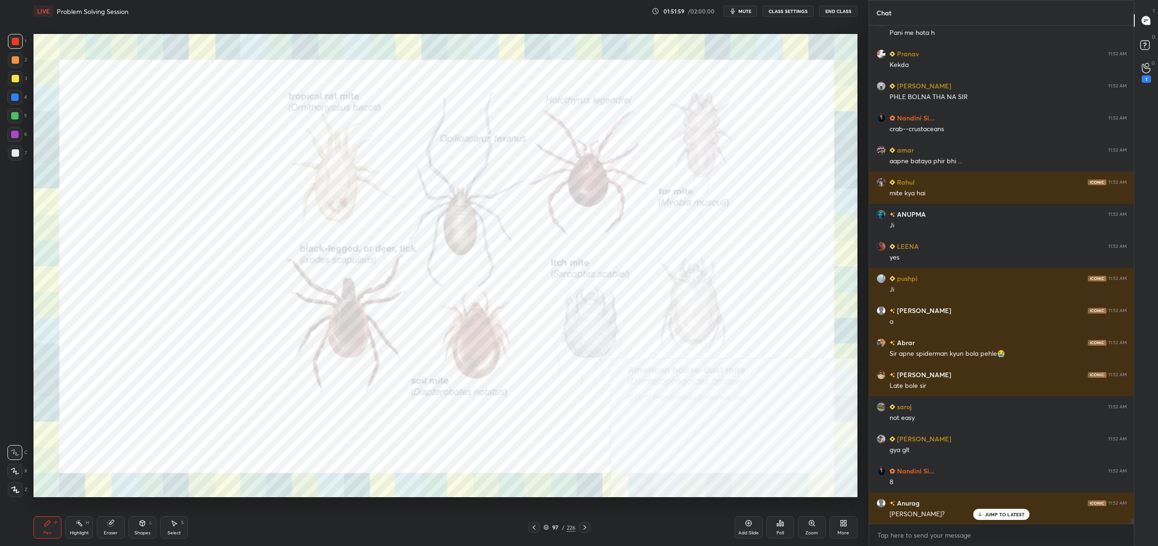
click at [223, 448] on img "grid" at bounding box center [164, 423] width 253 height 138
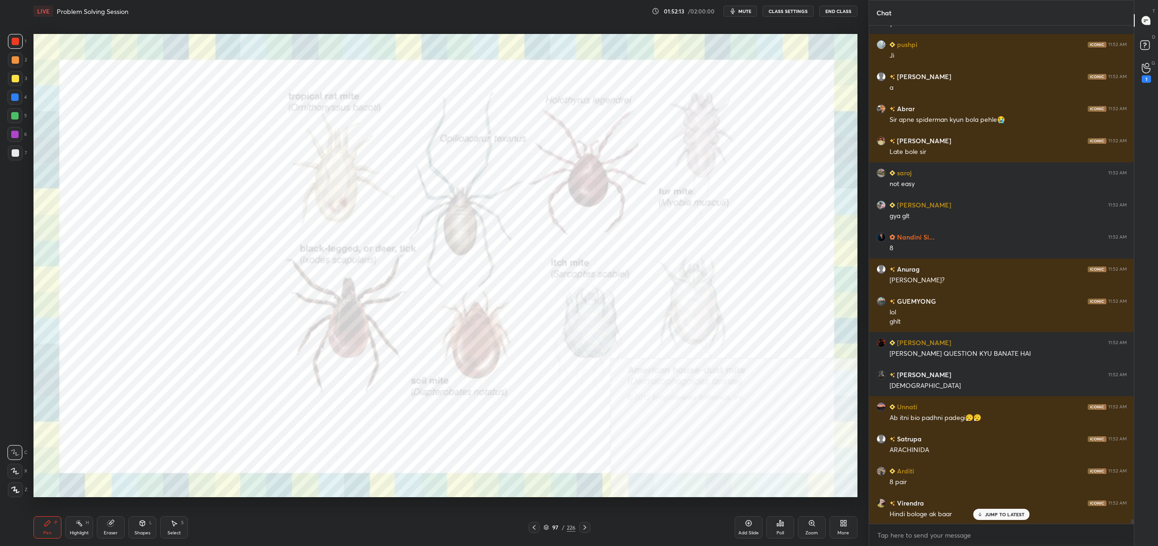
click at [553, 525] on div "97" at bounding box center [555, 528] width 9 height 6
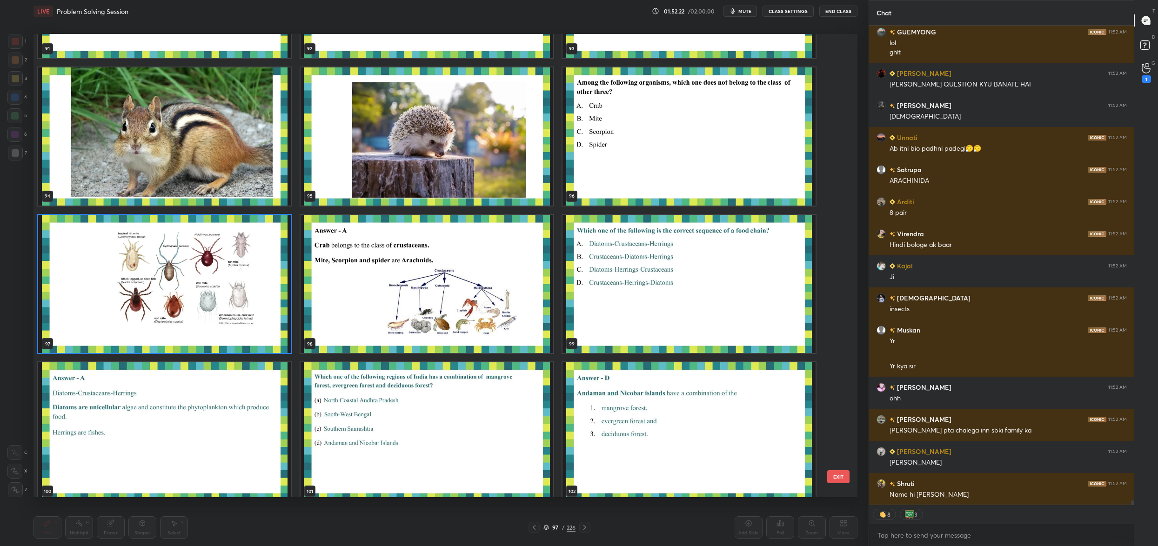
click at [625, 160] on img "grid" at bounding box center [688, 136] width 253 height 138
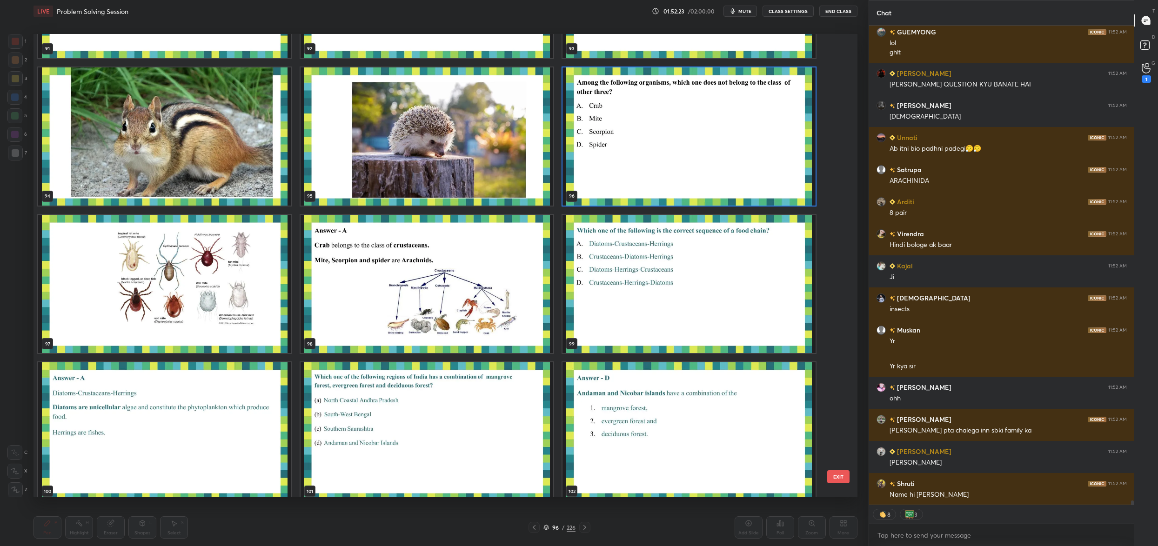
click at [625, 160] on img "grid" at bounding box center [688, 136] width 253 height 138
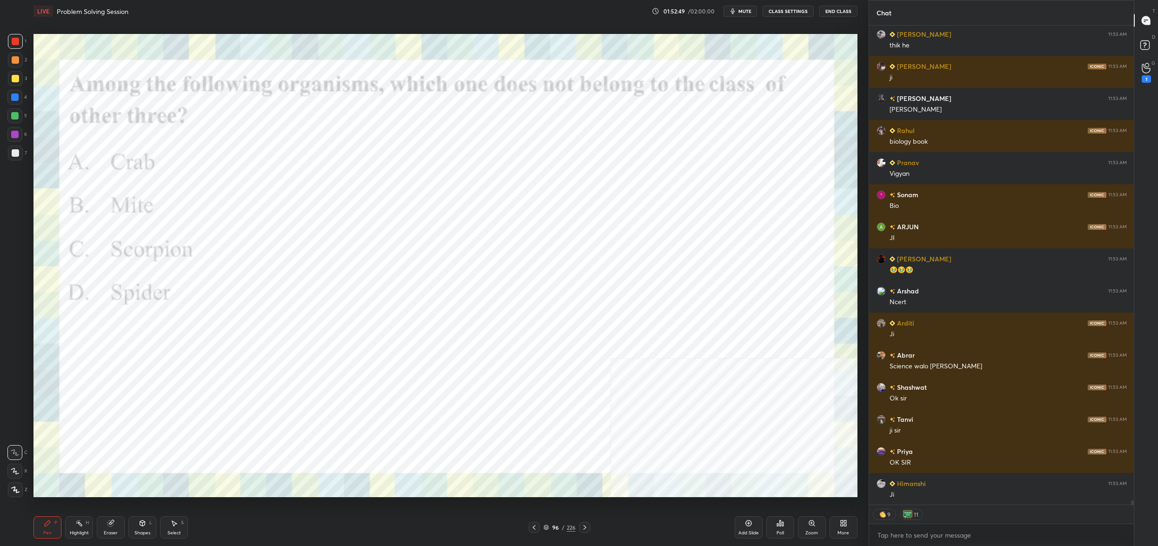
click at [550, 527] on div "96 / 226" at bounding box center [559, 527] width 32 height 8
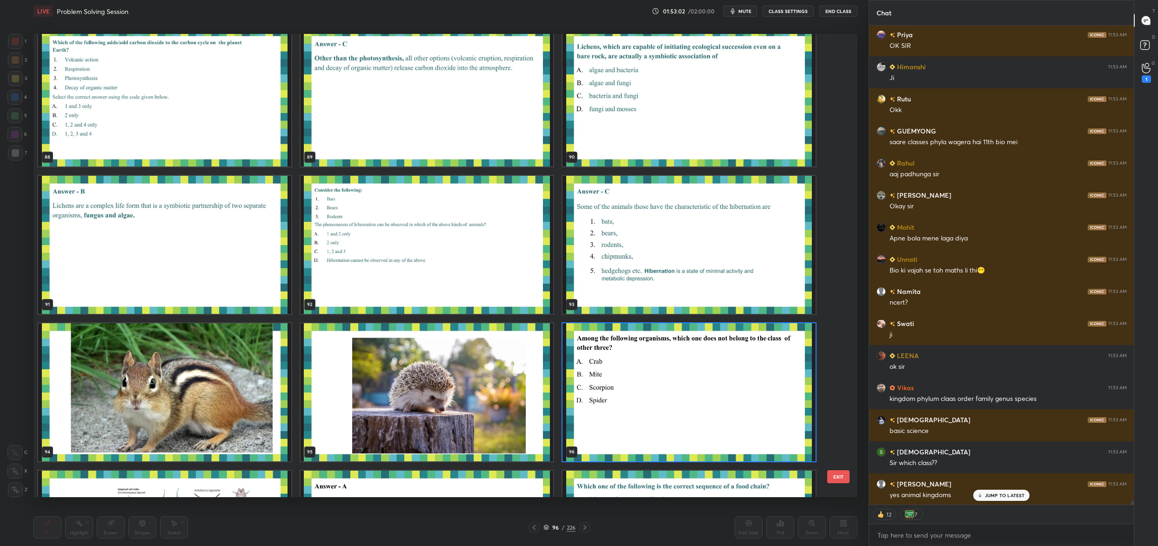
type textarea "x"
click at [690, 127] on img "grid" at bounding box center [688, 97] width 253 height 138
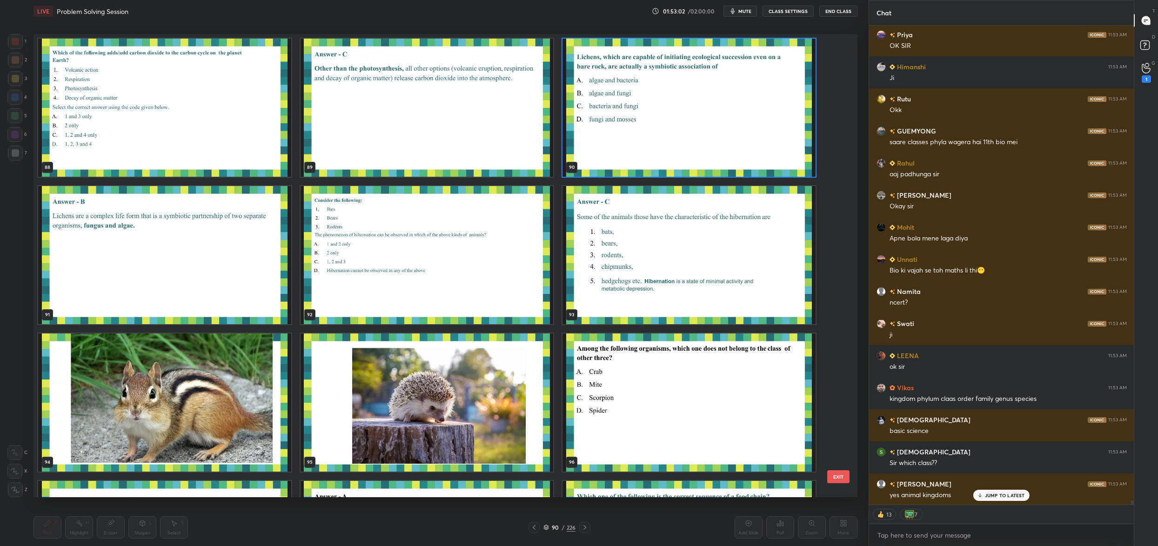
click at [690, 127] on div "88 89 90 91 92 93 94 95 96 97 98 99 100 101 102" at bounding box center [437, 265] width 808 height 463
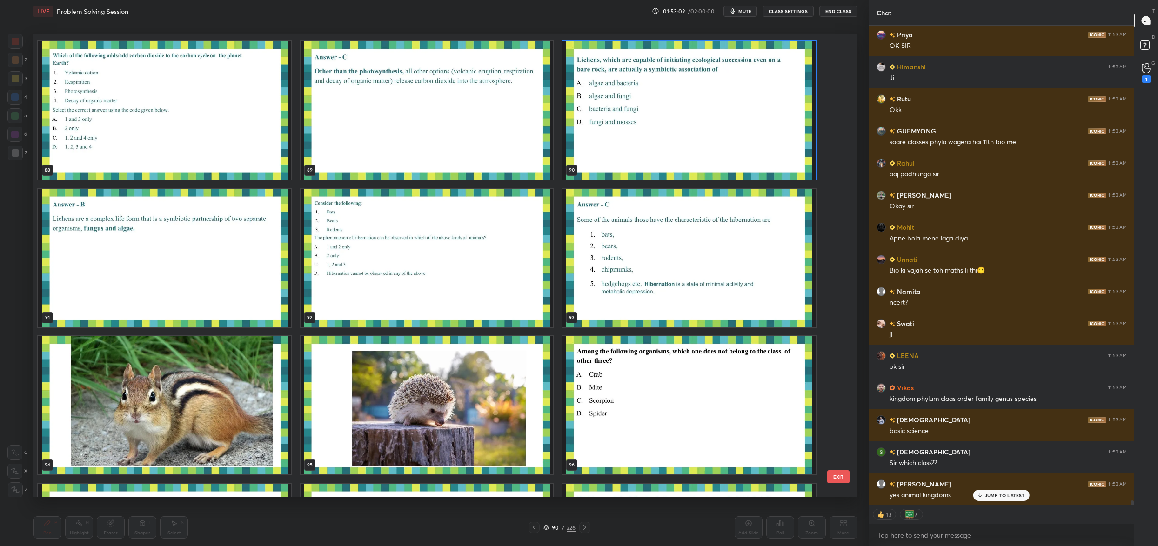
click at [690, 127] on div "88 89 90 91 92 93 94 95 96 97 98 99 100 101 102" at bounding box center [437, 265] width 808 height 463
click at [690, 127] on img "grid" at bounding box center [688, 110] width 253 height 138
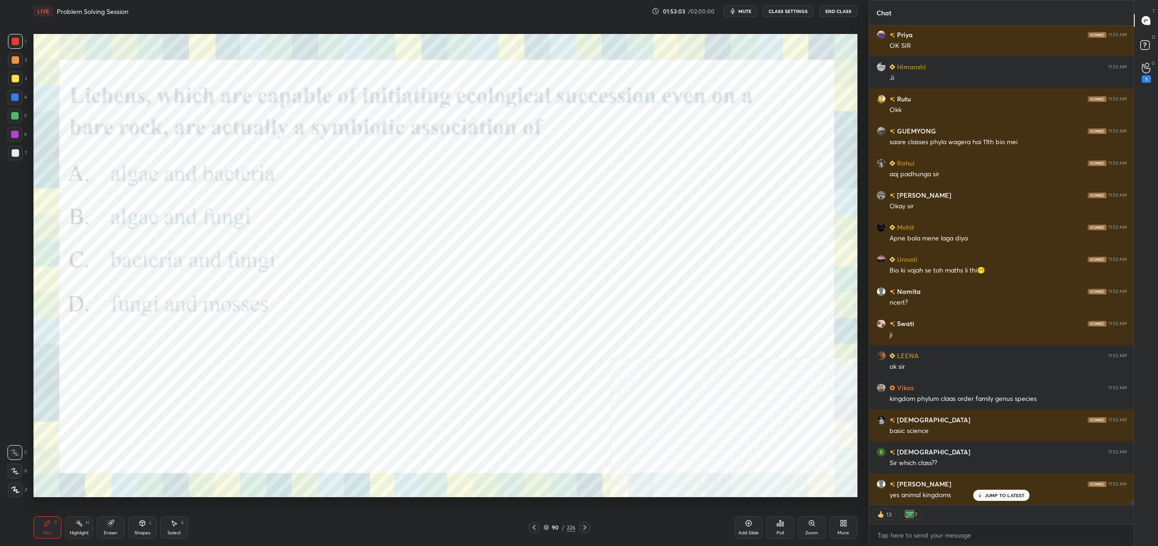
click at [690, 127] on img "grid" at bounding box center [688, 110] width 253 height 138
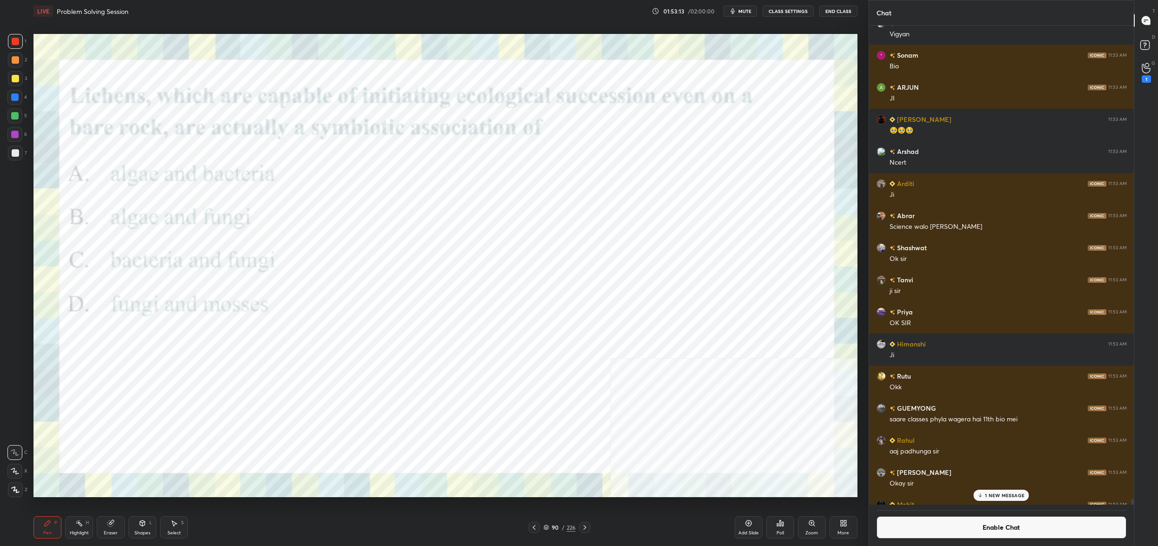
click at [789, 520] on div "Poll" at bounding box center [780, 527] width 28 height 22
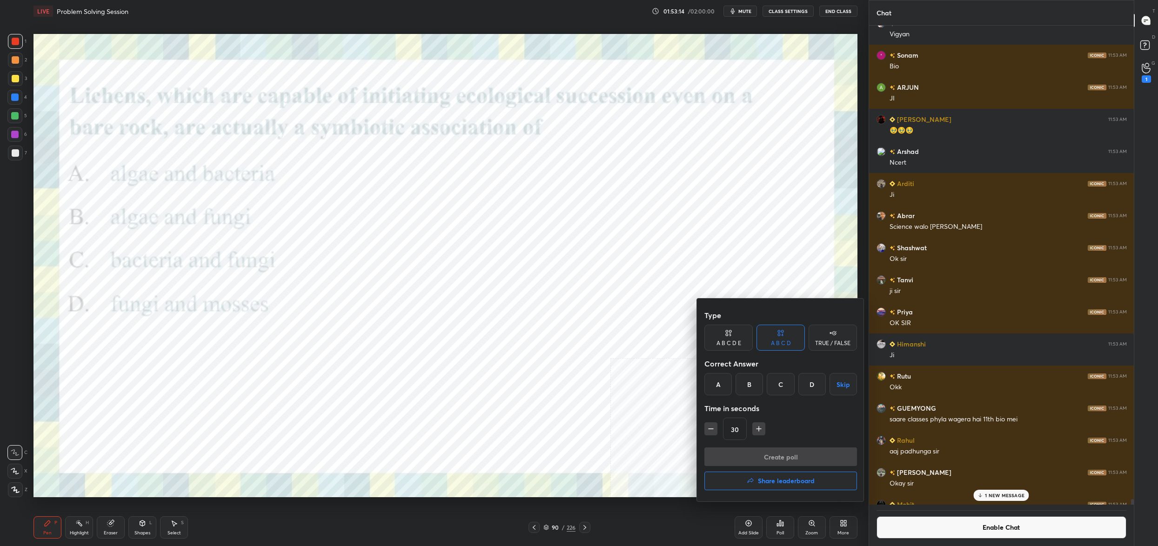
drag, startPoint x: 753, startPoint y: 380, endPoint x: 743, endPoint y: 409, distance: 30.3
click at [753, 380] on div "B" at bounding box center [748, 384] width 27 height 22
click at [773, 459] on button "Create poll" at bounding box center [780, 457] width 153 height 19
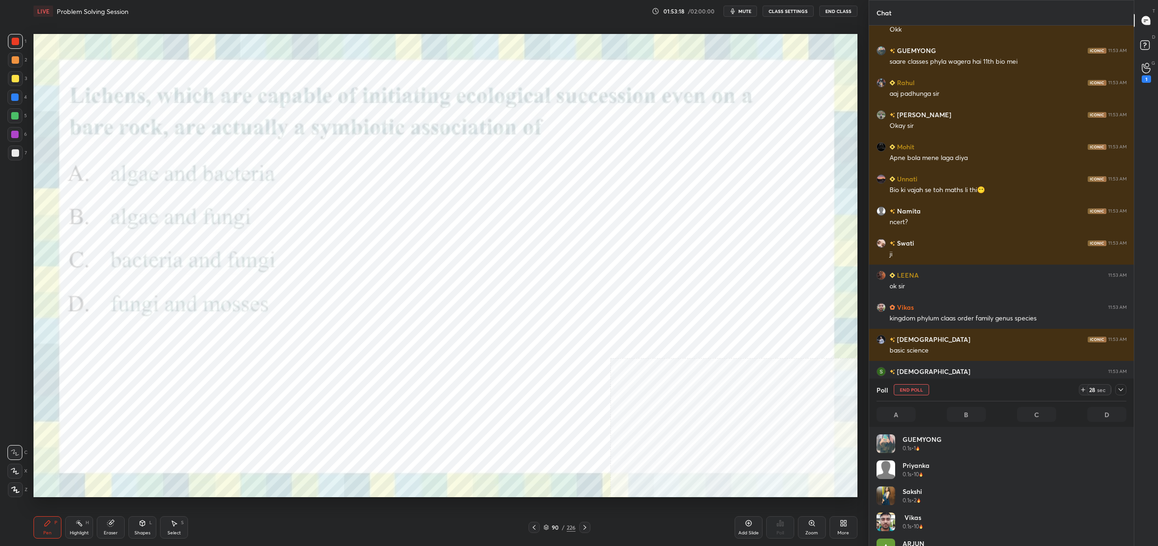
click at [551, 529] on div "90" at bounding box center [555, 528] width 9 height 6
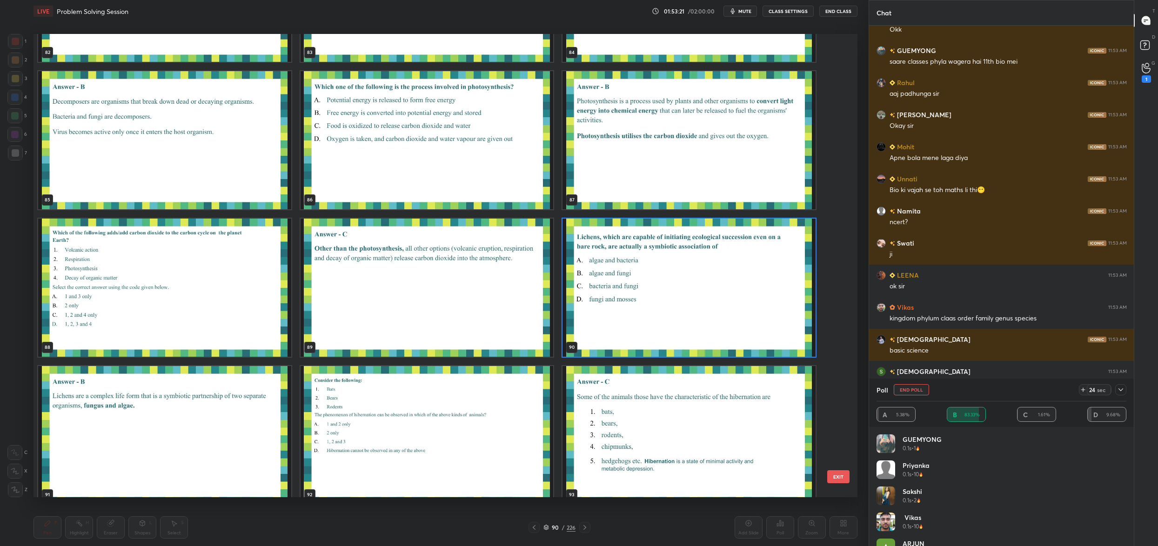
click at [668, 260] on img "grid" at bounding box center [688, 288] width 253 height 138
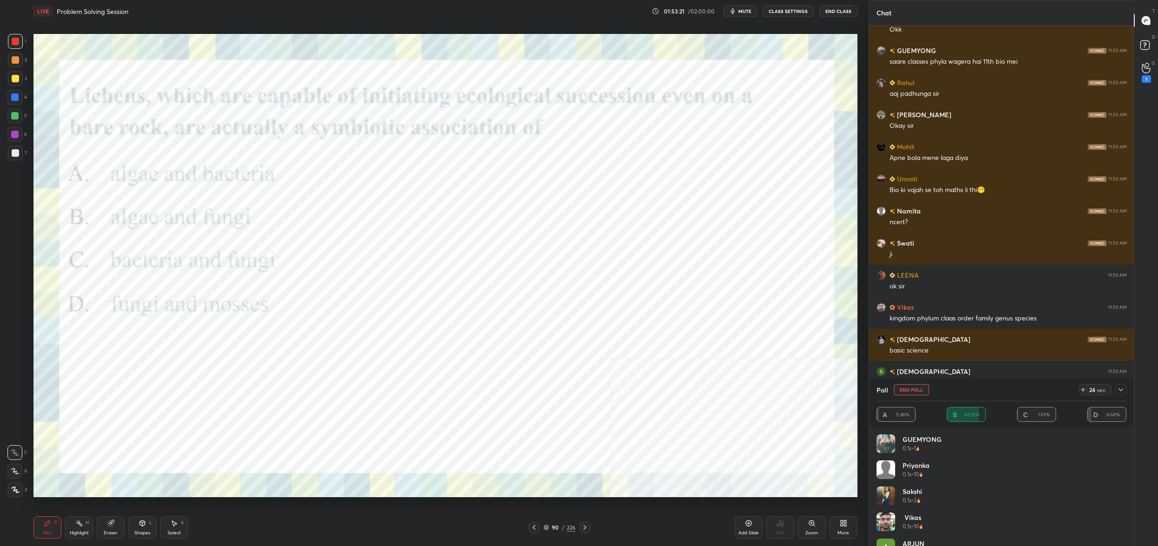
click at [668, 260] on img "grid" at bounding box center [688, 288] width 253 height 138
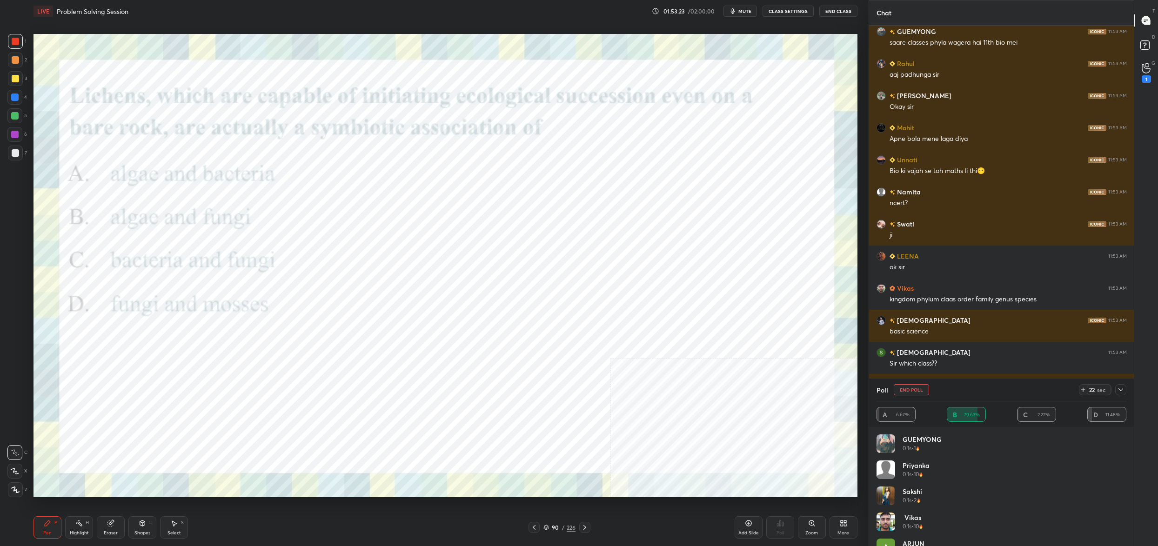
click at [1114, 387] on div "22 sec" at bounding box center [1102, 389] width 47 height 11
click at [1117, 389] on icon at bounding box center [1120, 389] width 7 height 7
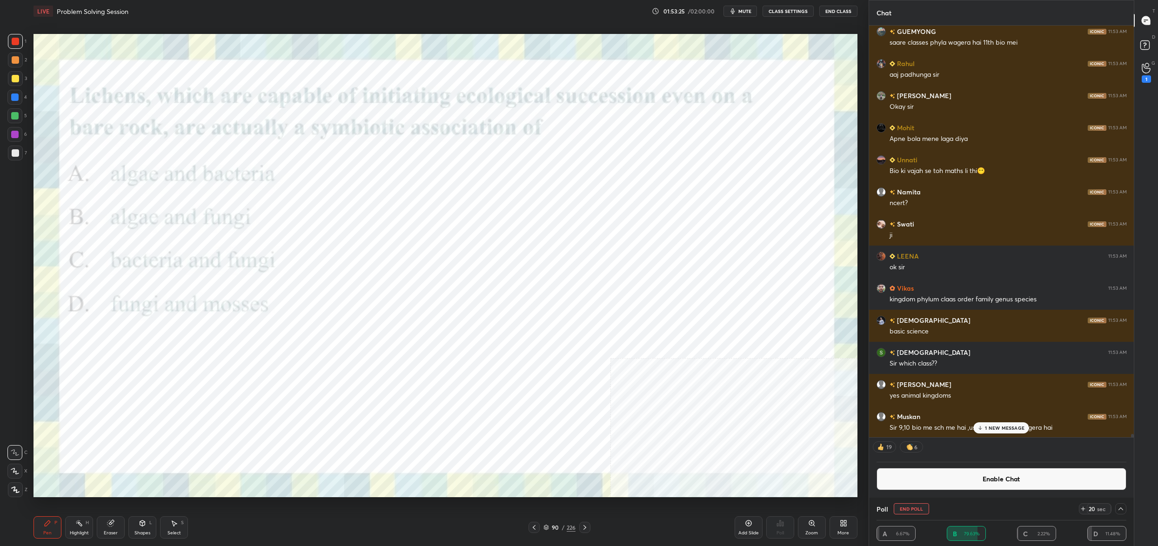
click at [1066, 480] on button "Enable Chat" at bounding box center [1001, 479] width 250 height 22
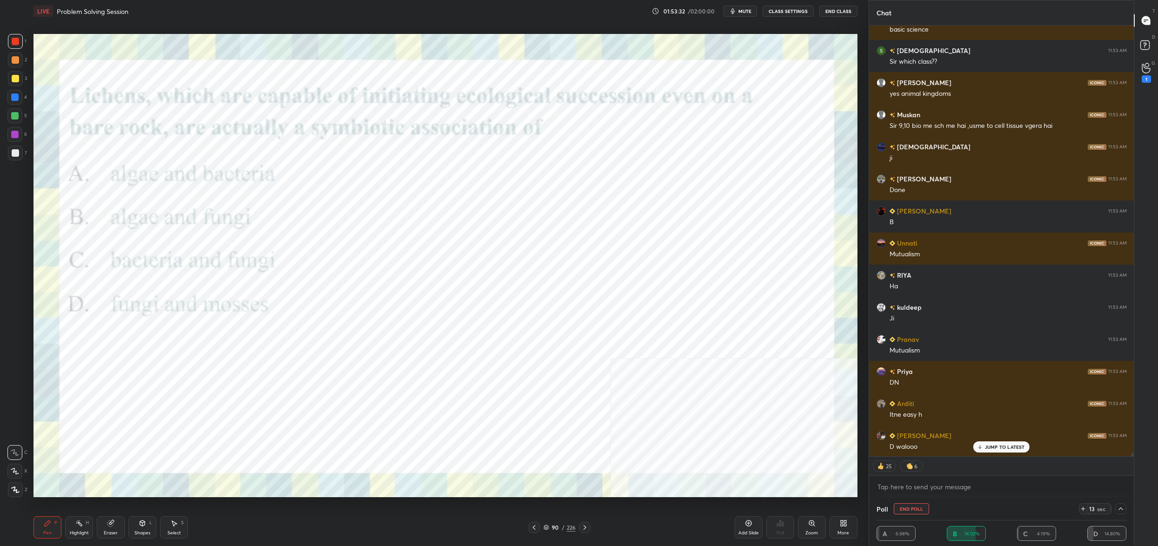
click at [922, 506] on button "End Poll" at bounding box center [911, 508] width 35 height 11
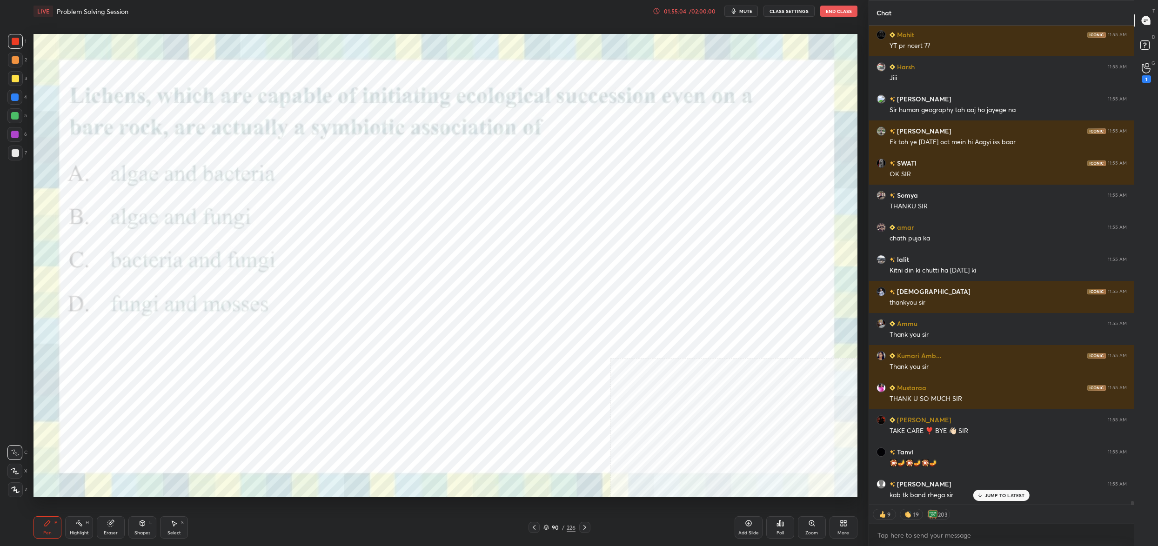
click at [781, 528] on div "Poll" at bounding box center [780, 527] width 28 height 22
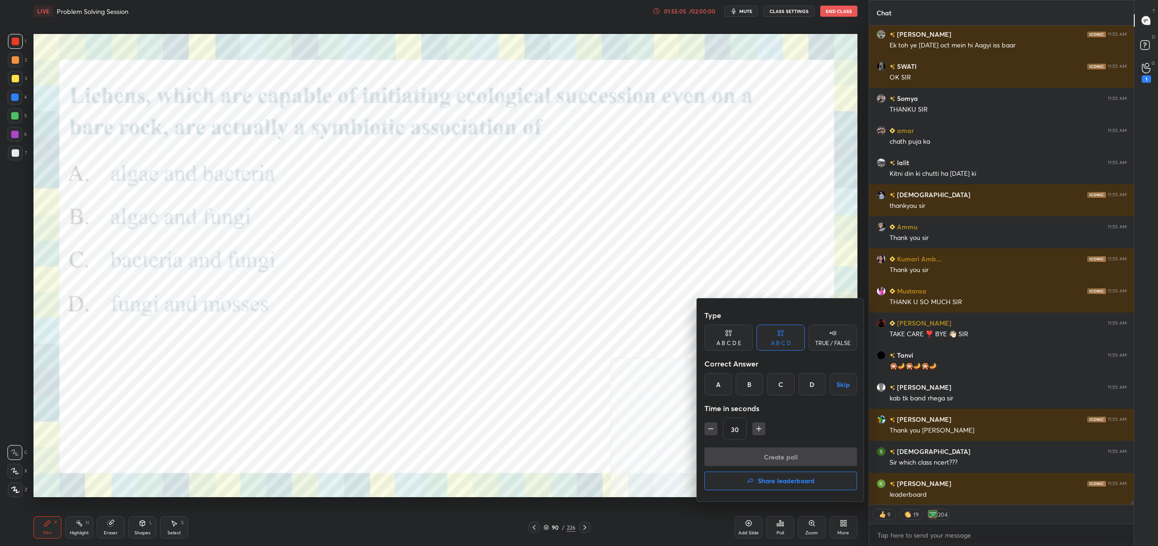
click at [782, 481] on h4 "Share leaderboard" at bounding box center [786, 481] width 57 height 7
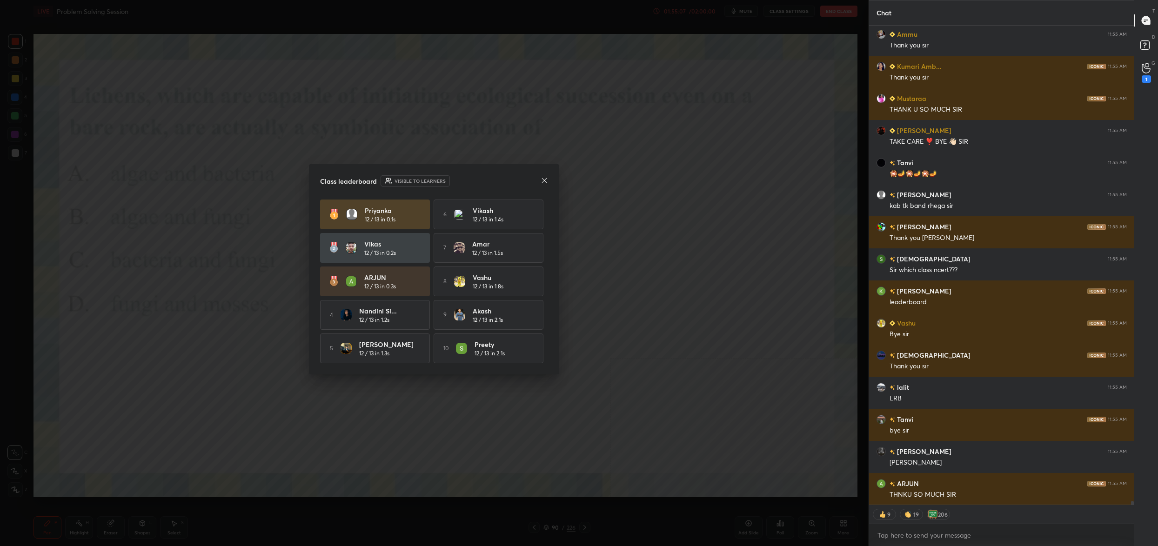
click at [546, 182] on div at bounding box center [544, 181] width 7 height 10
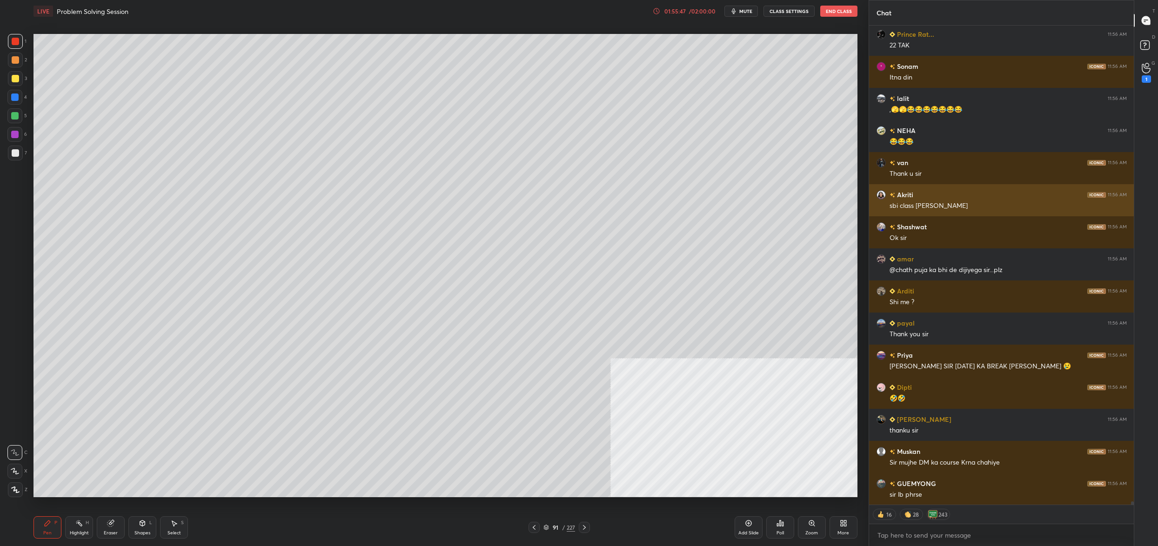
click at [991, 215] on div "Akriti 11:56 AM sbi class mai shuti hogi" at bounding box center [1001, 200] width 265 height 32
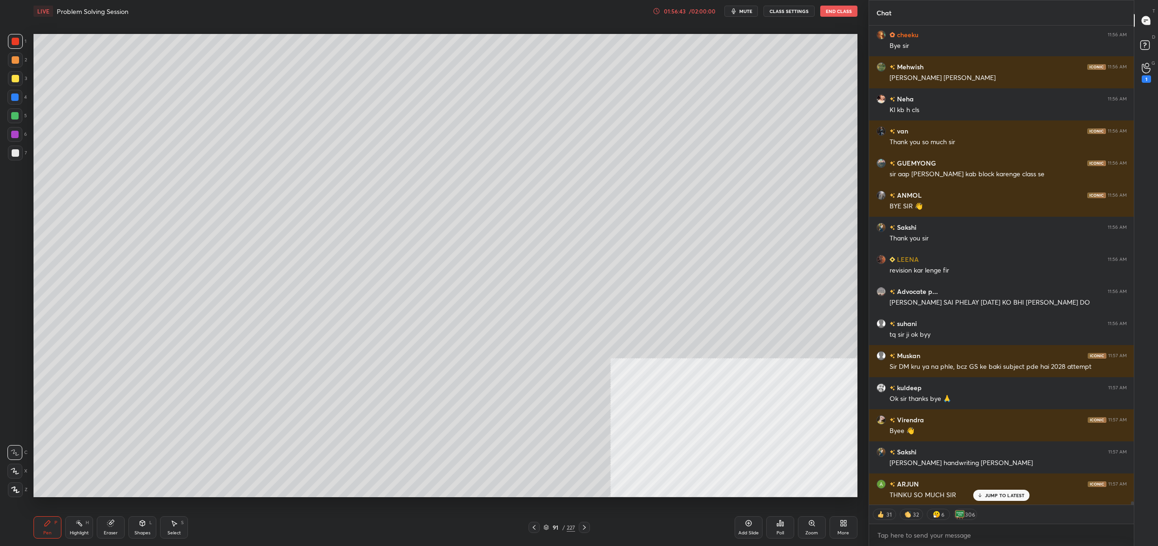
click at [838, 2] on div "LIVE Problem Solving Session 01:56:43 / 02:00:00 mute CLASS SETTINGS End Class" at bounding box center [445, 11] width 824 height 22
click at [840, 11] on button "End Class" at bounding box center [838, 11] width 37 height 11
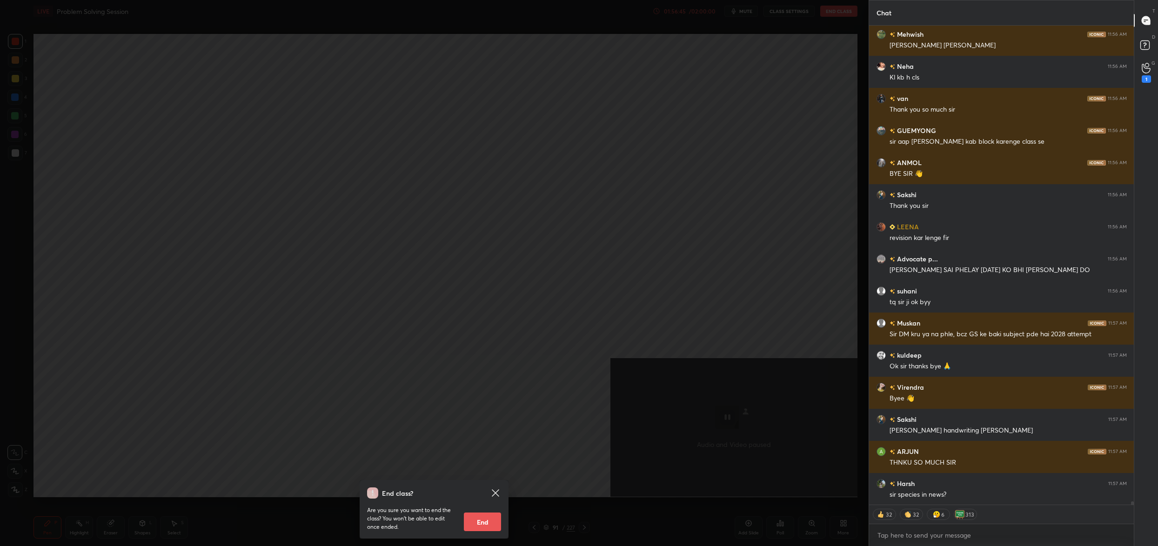
click at [479, 518] on button "End" at bounding box center [482, 522] width 37 height 19
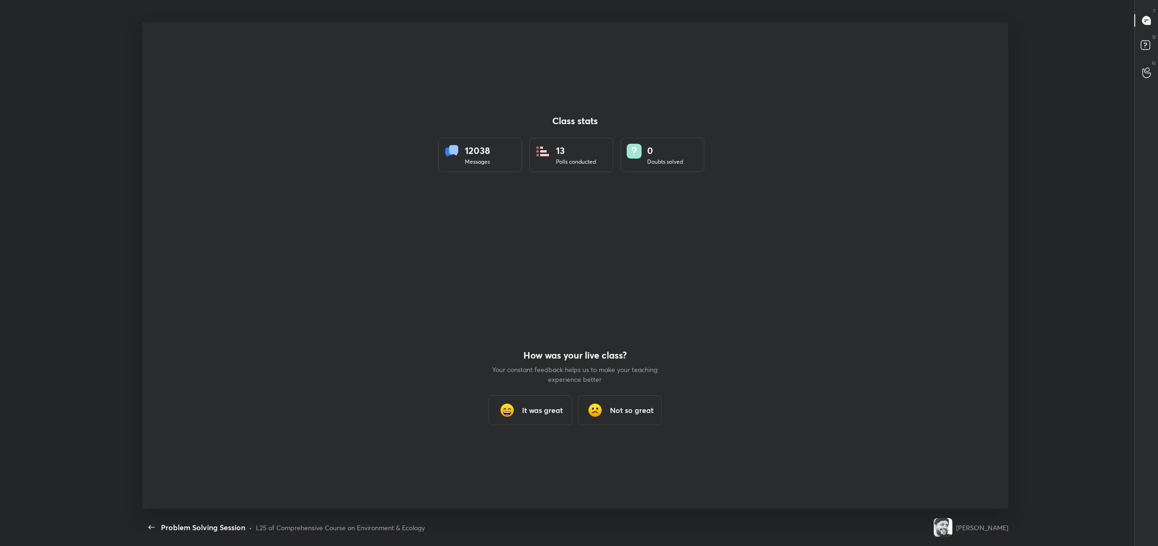
type textarea "x"
